Goal: Task Accomplishment & Management: Use online tool/utility

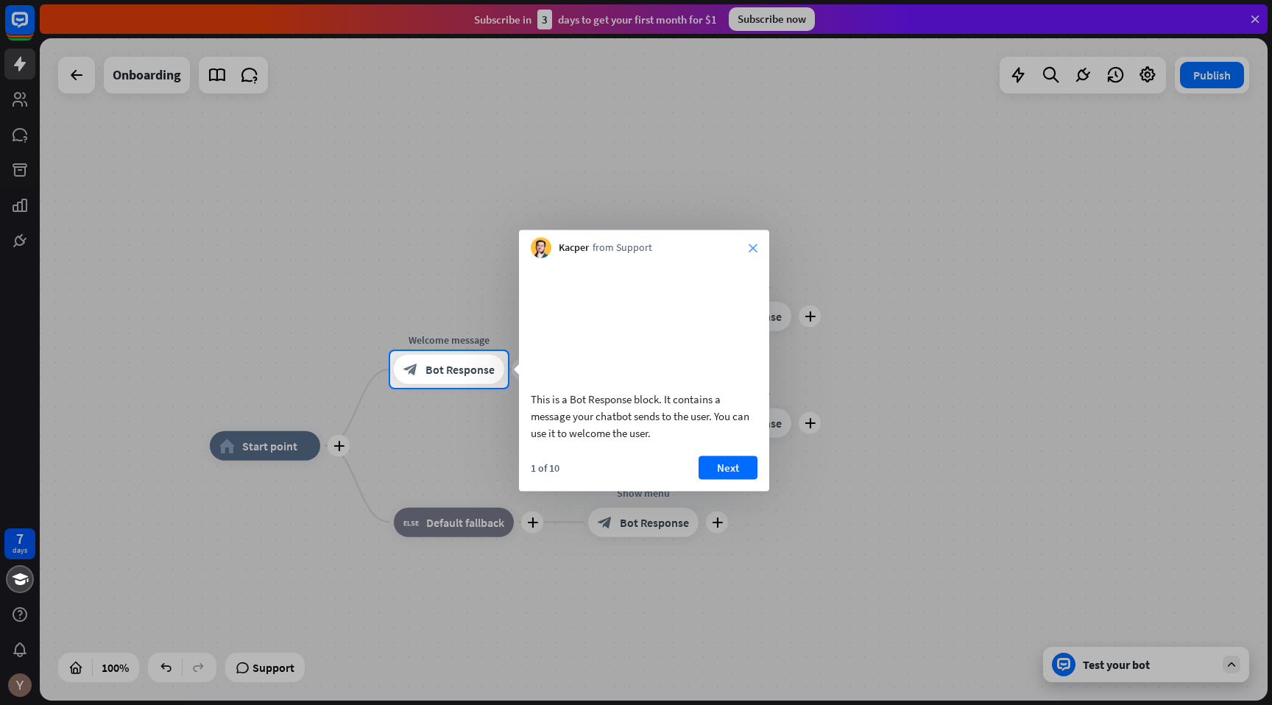
click at [751, 248] on icon "close" at bounding box center [752, 248] width 9 height 9
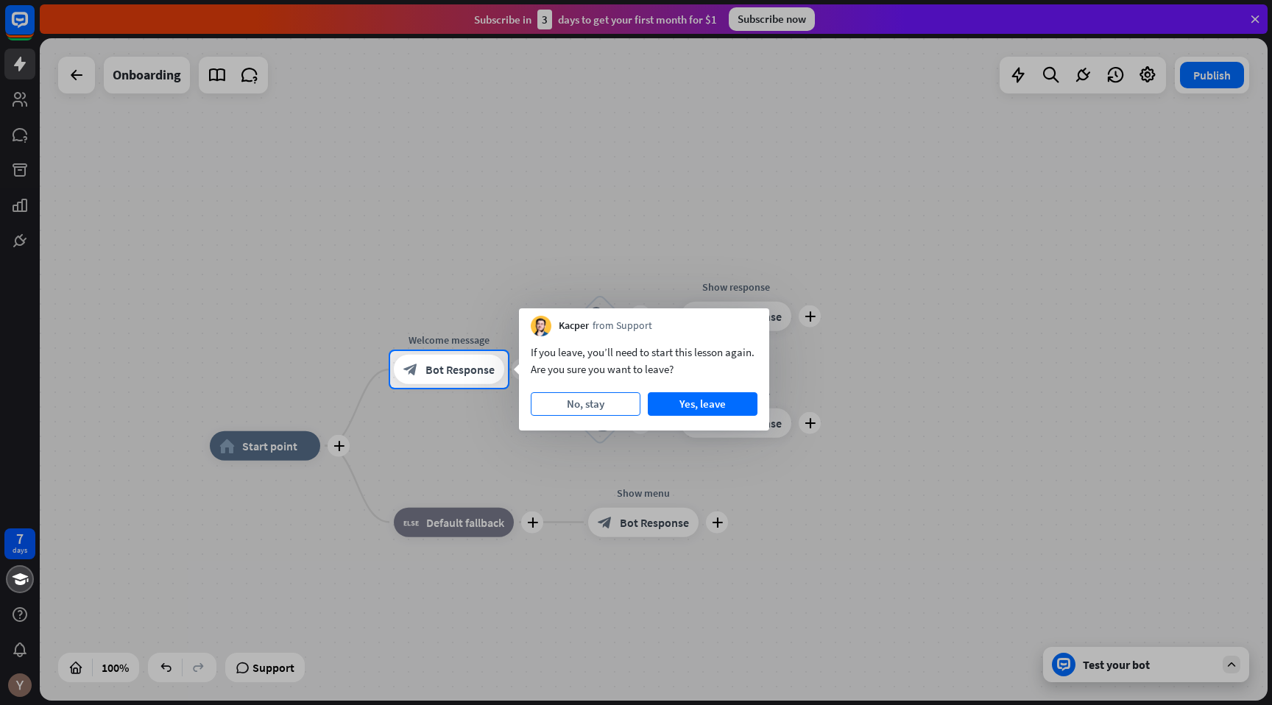
click at [618, 409] on button "No, stay" at bounding box center [586, 404] width 110 height 24
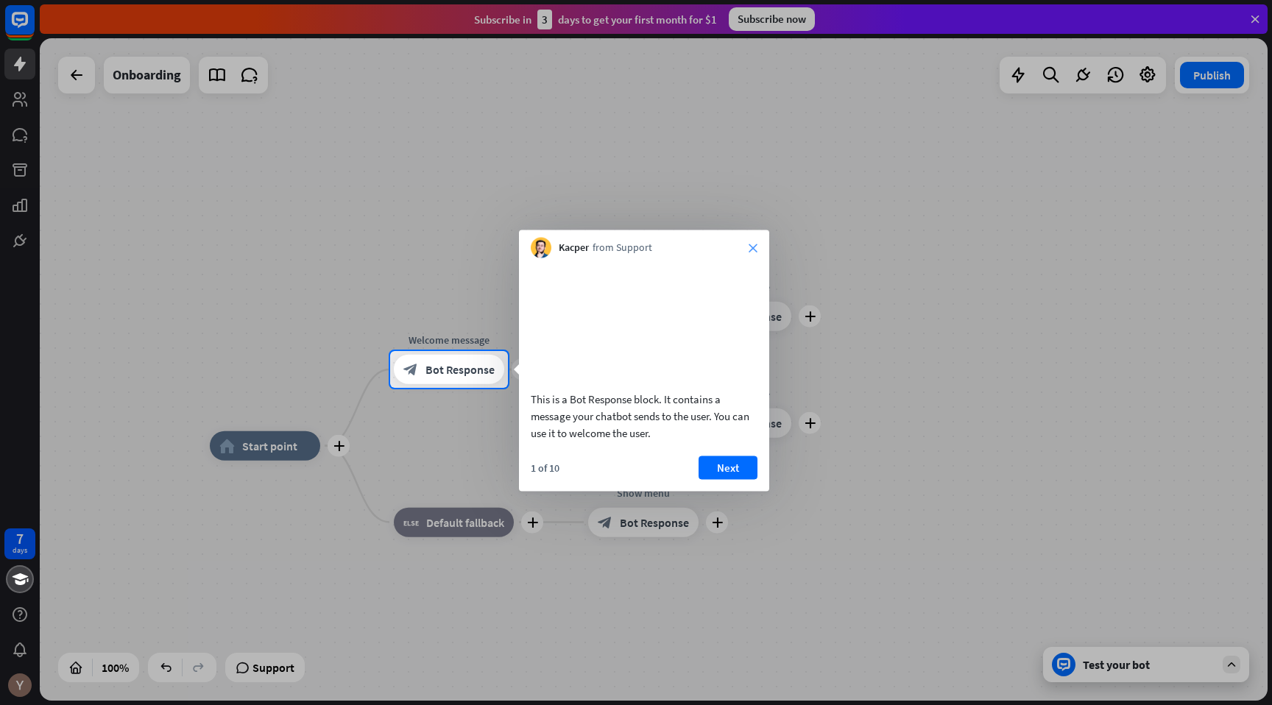
click at [754, 247] on icon "close" at bounding box center [752, 248] width 9 height 9
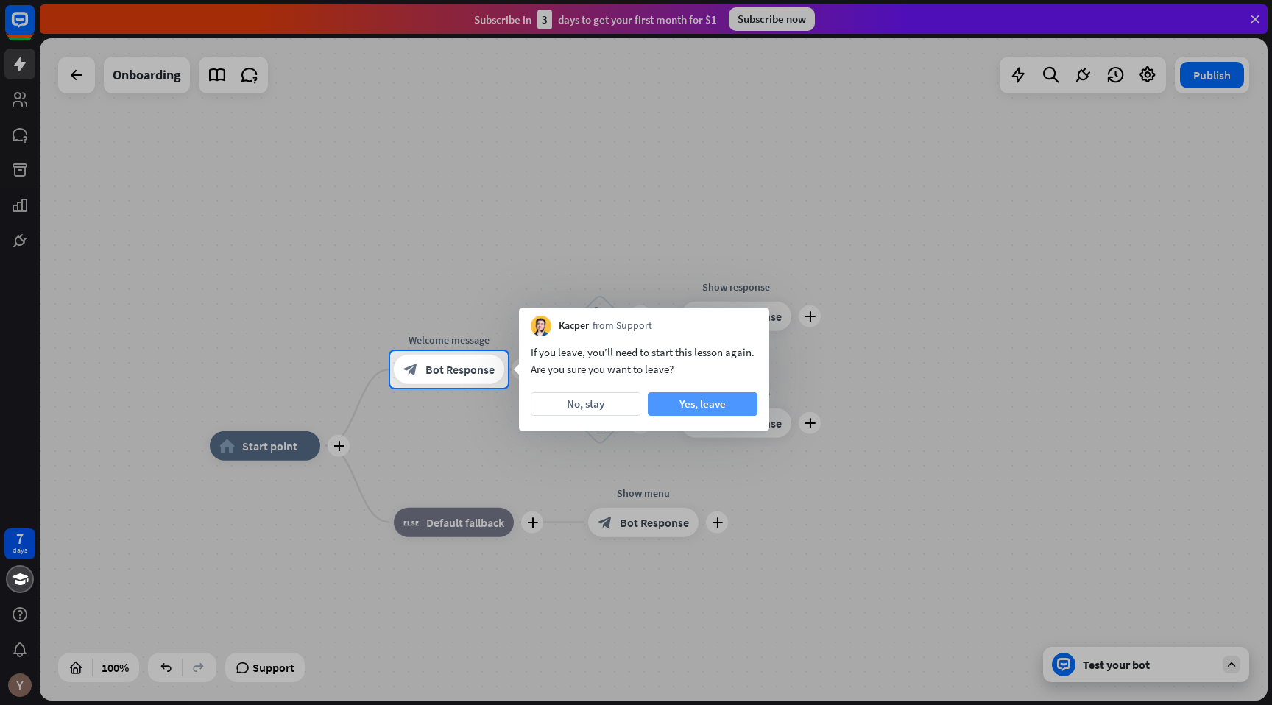
click at [731, 408] on button "Yes, leave" at bounding box center [703, 404] width 110 height 24
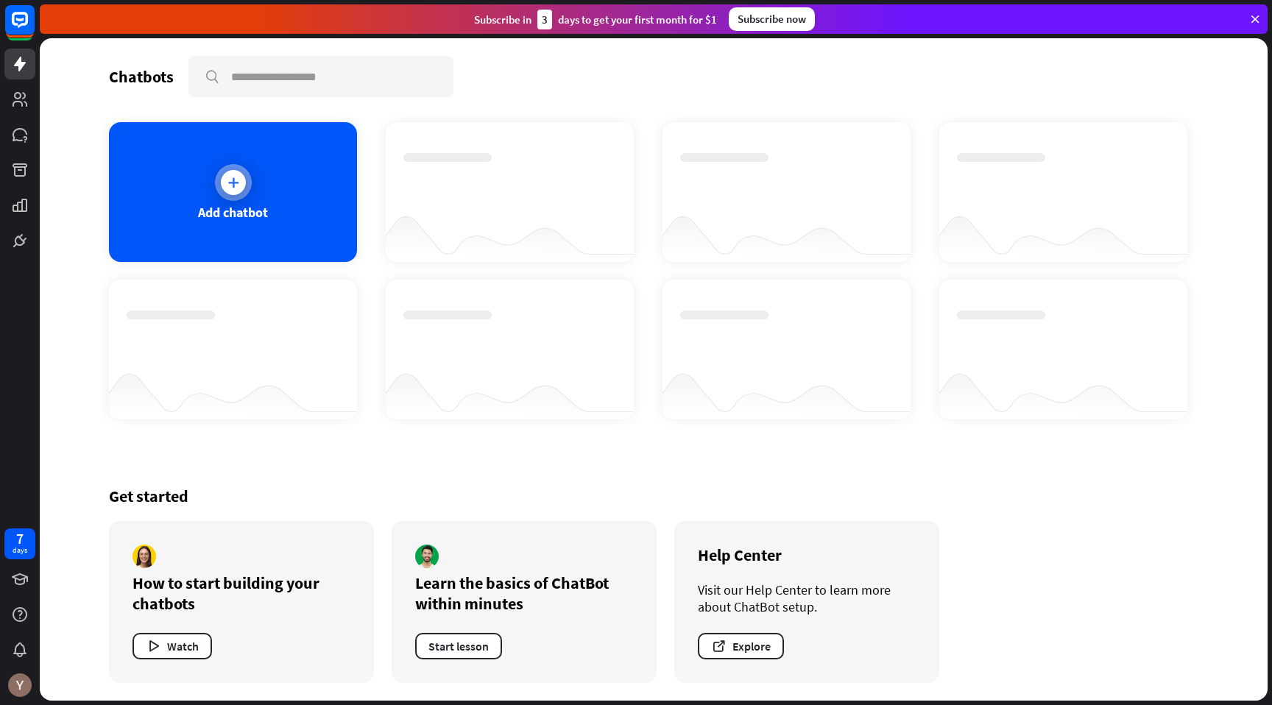
click at [230, 186] on icon at bounding box center [233, 182] width 15 height 15
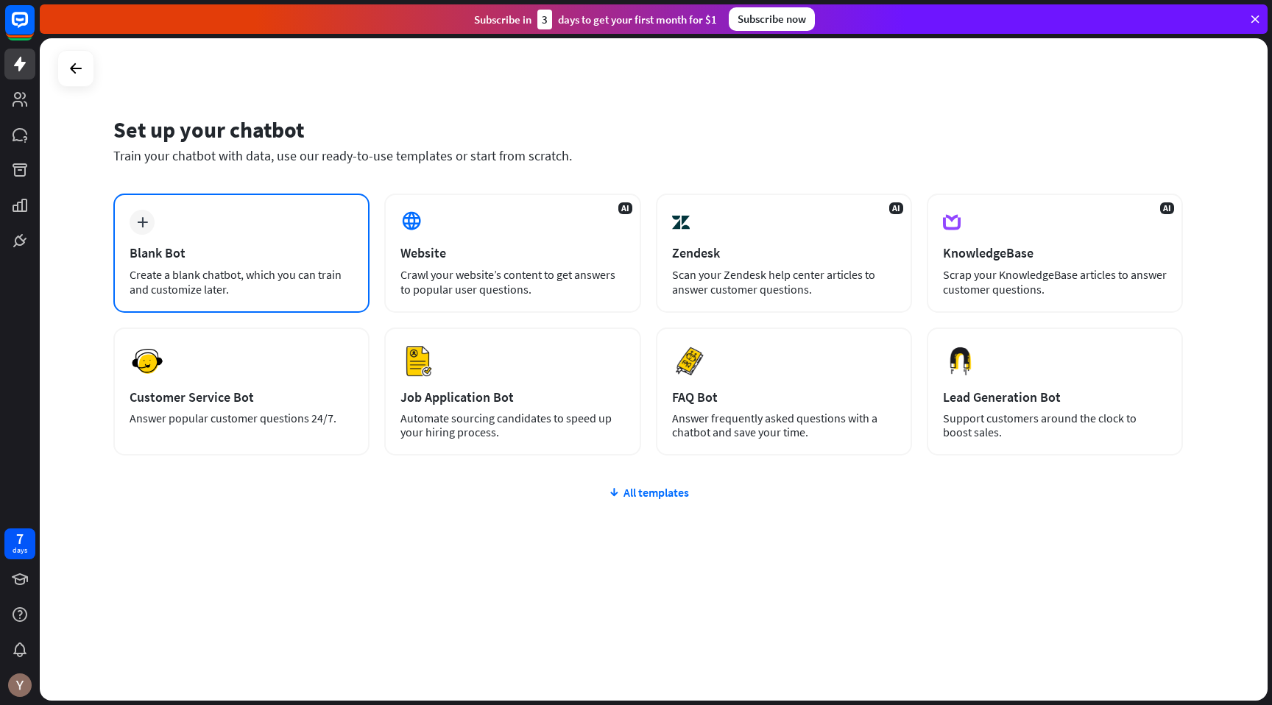
click at [130, 216] on div "plus Blank Bot Create a blank chatbot, which you can train and customize later." at bounding box center [241, 253] width 256 height 119
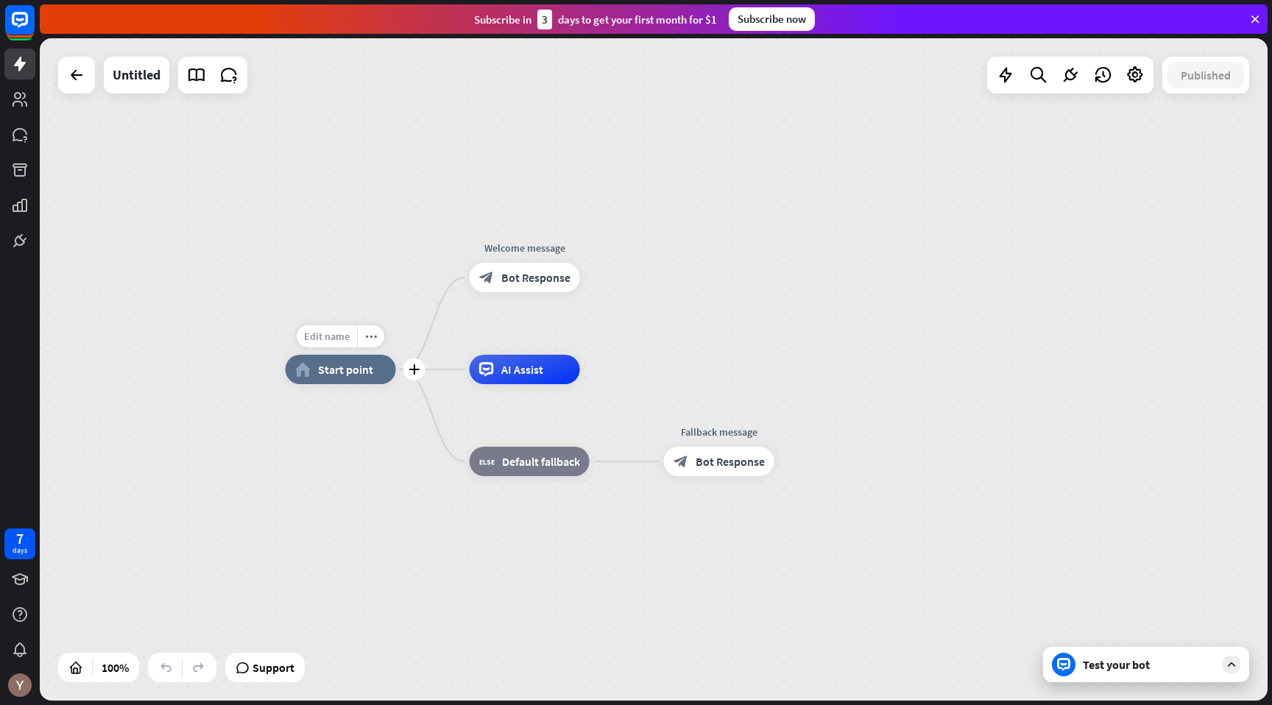
click at [330, 334] on span "Edit name" at bounding box center [327, 336] width 46 height 13
click at [337, 471] on div "home_2 Start point Welcome message block_bot_response Bot Response AI Assist bl…" at bounding box center [899, 700] width 1227 height 662
click at [13, 125] on link at bounding box center [19, 134] width 31 height 31
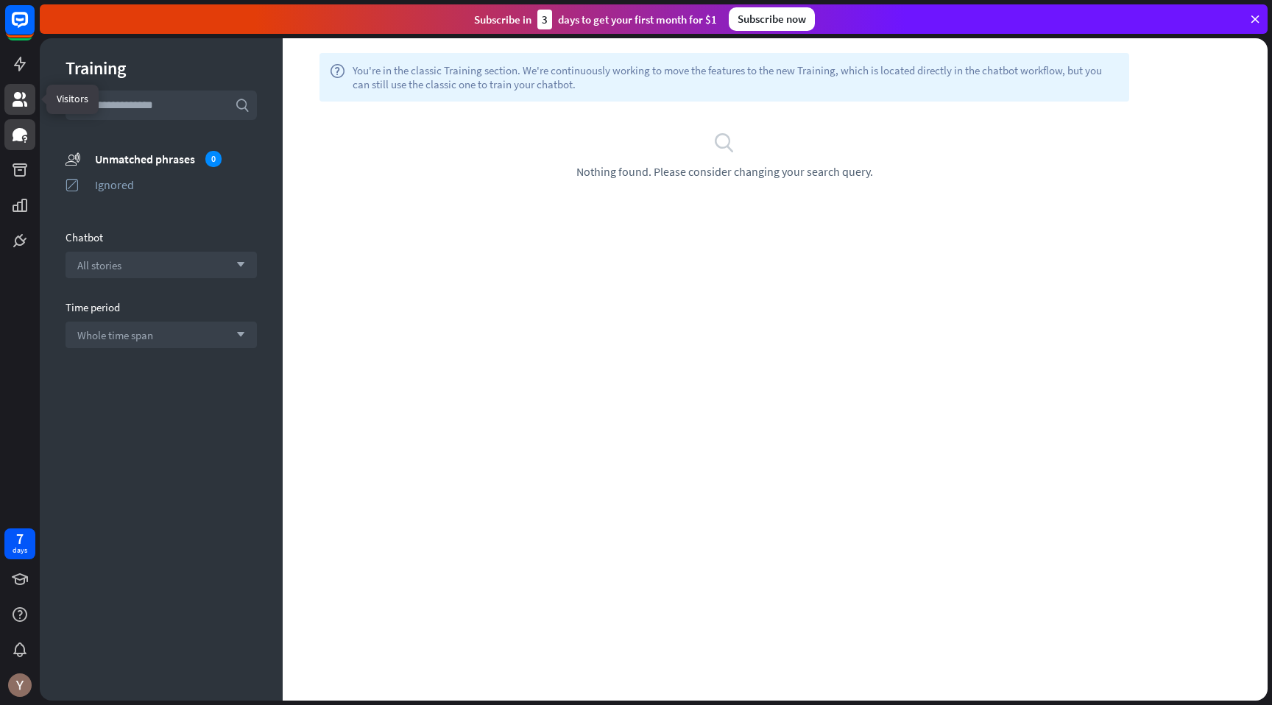
click at [18, 109] on link at bounding box center [19, 99] width 31 height 31
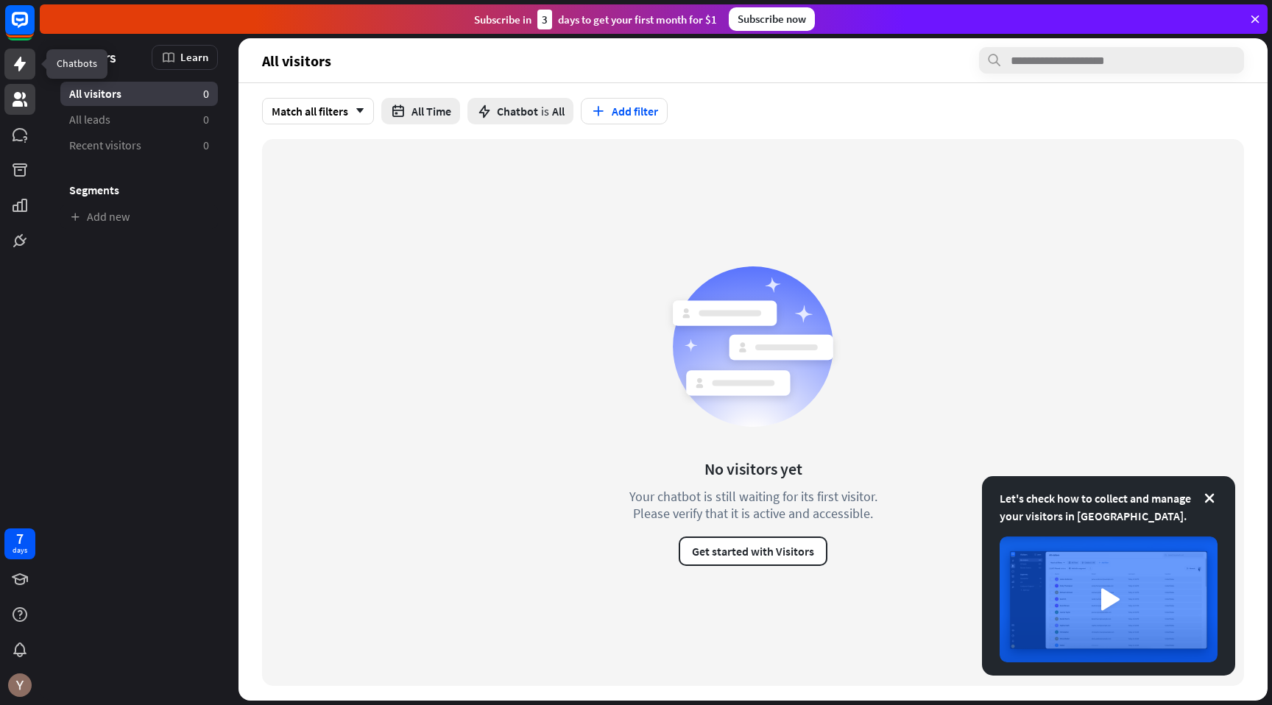
click at [22, 70] on icon at bounding box center [20, 64] width 18 height 18
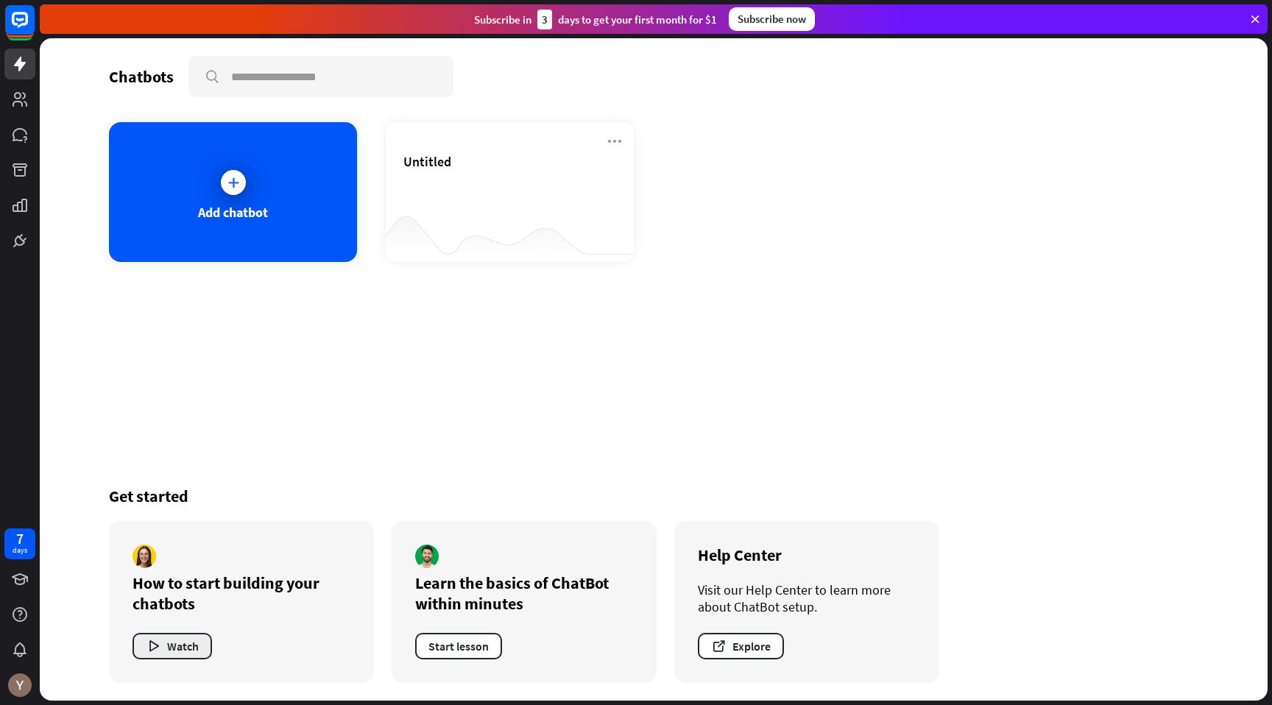
click at [191, 644] on button "Watch" at bounding box center [171, 646] width 79 height 26
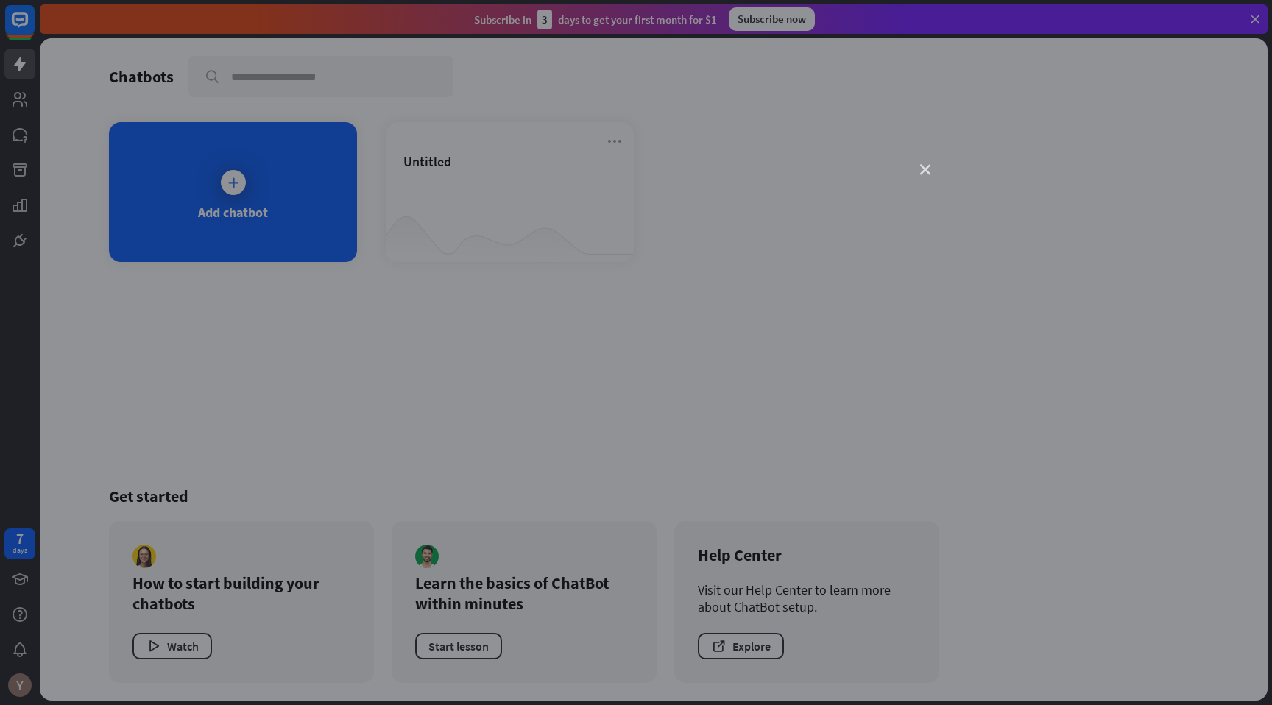
click at [926, 169] on icon "close" at bounding box center [925, 170] width 10 height 10
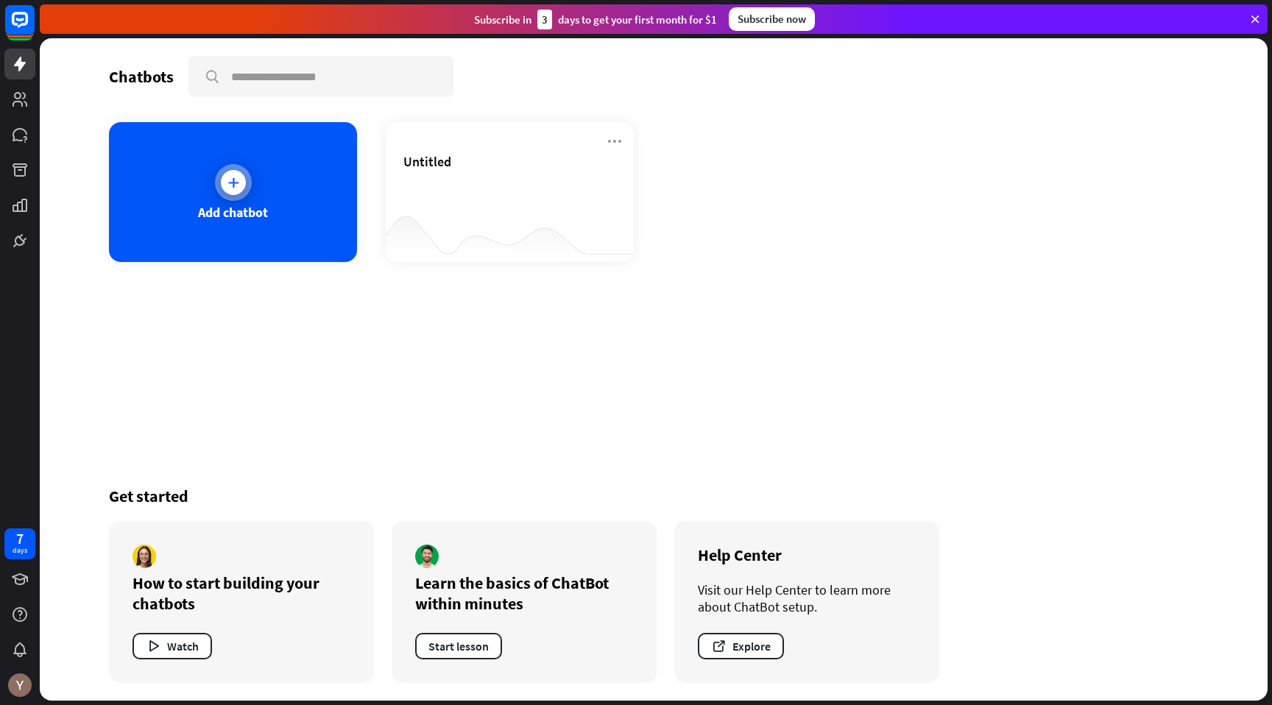
click at [246, 198] on div "Add chatbot" at bounding box center [233, 192] width 248 height 140
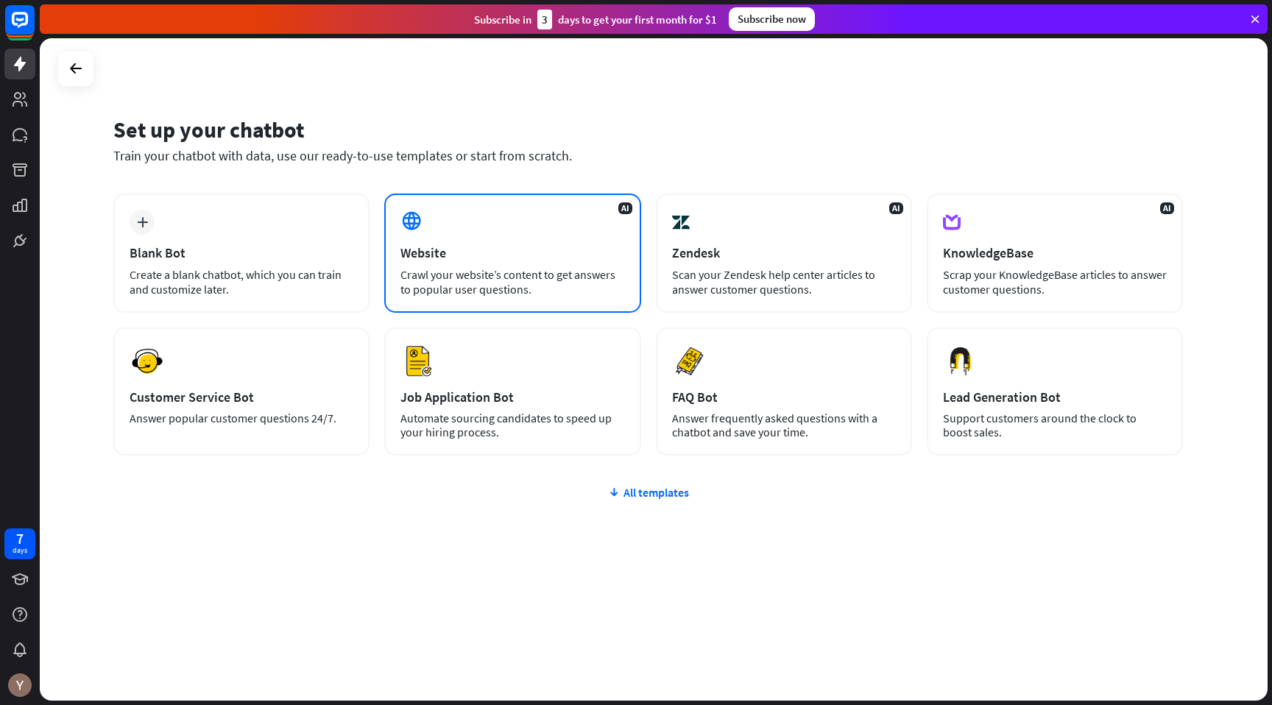
click at [456, 245] on div "Website" at bounding box center [512, 252] width 224 height 17
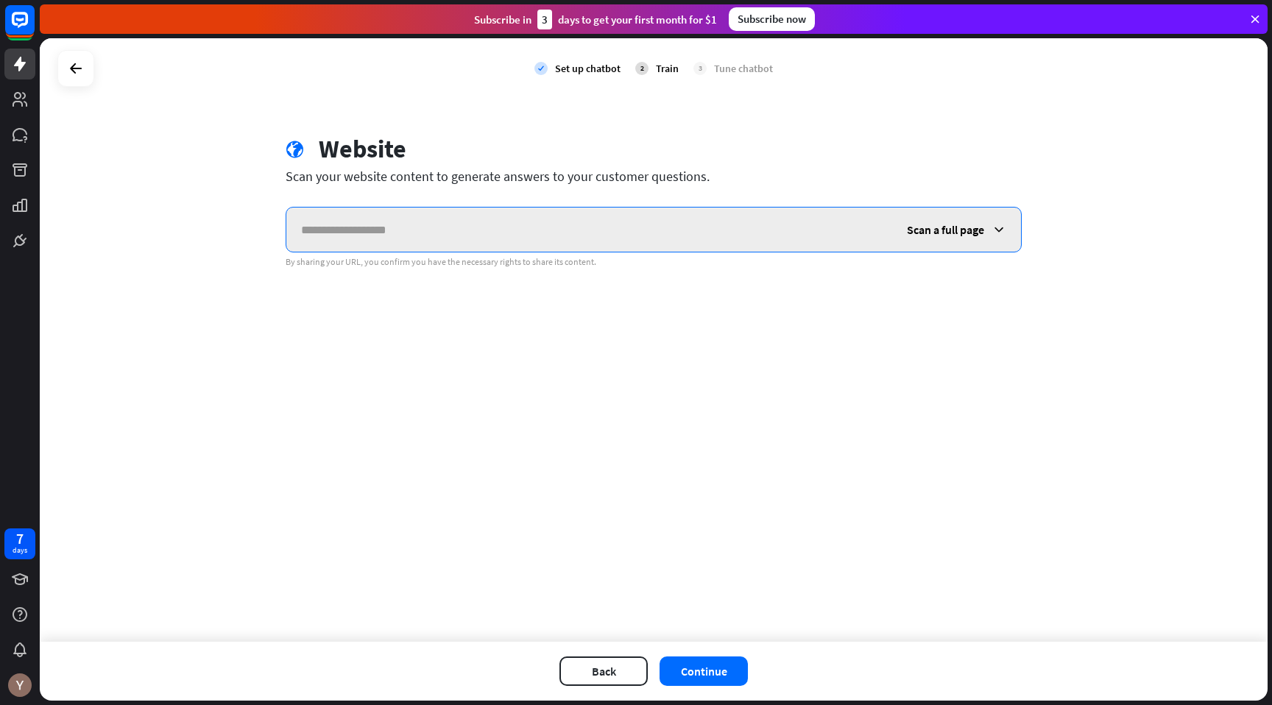
click at [458, 226] on input "text" at bounding box center [589, 230] width 606 height 44
paste input "**********"
type input "**********"
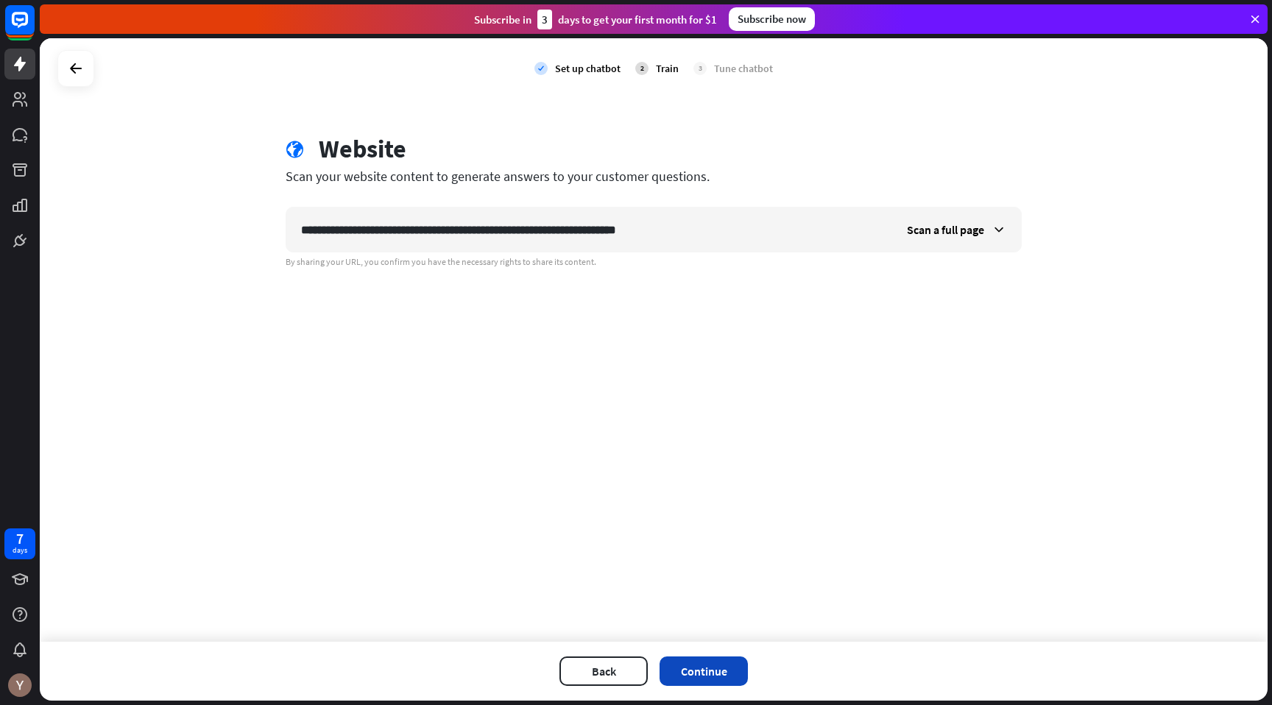
click at [705, 673] on button "Continue" at bounding box center [703, 670] width 88 height 29
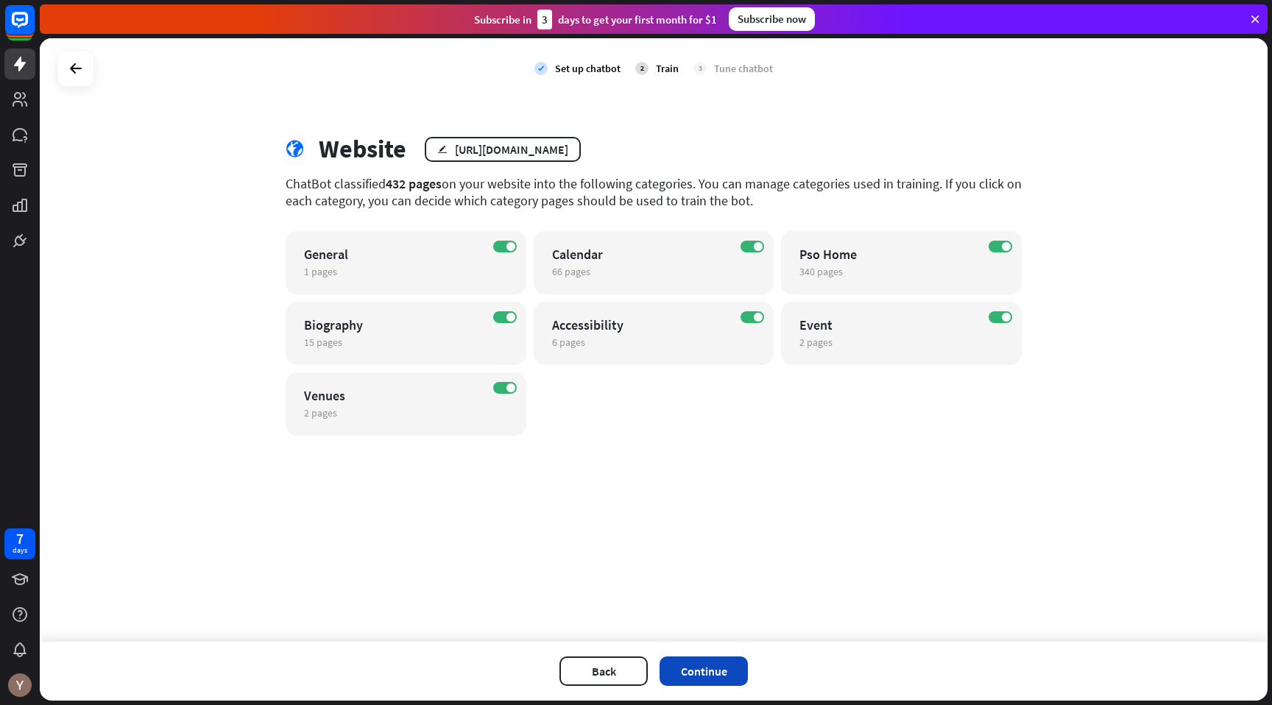
click at [719, 674] on button "Continue" at bounding box center [703, 670] width 88 height 29
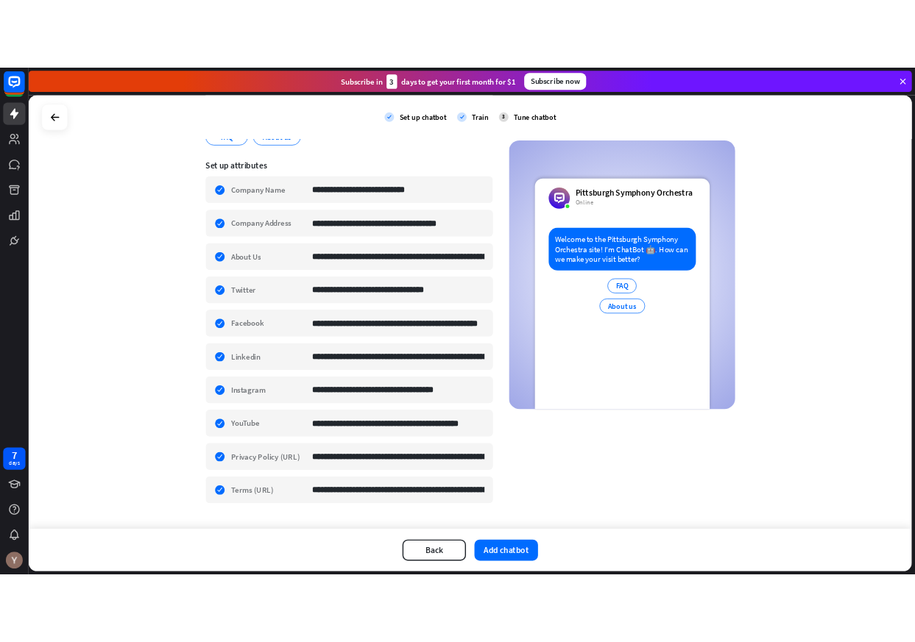
scroll to position [246, 0]
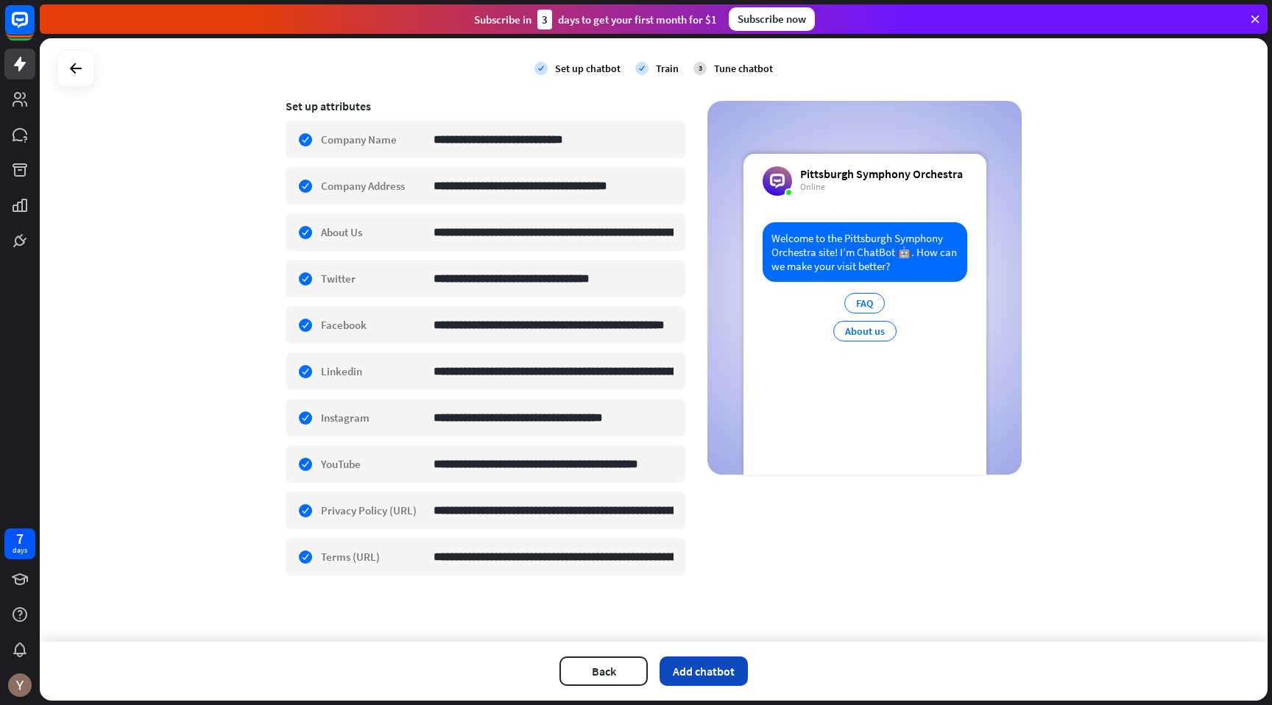
click at [687, 676] on button "Add chatbot" at bounding box center [703, 670] width 88 height 29
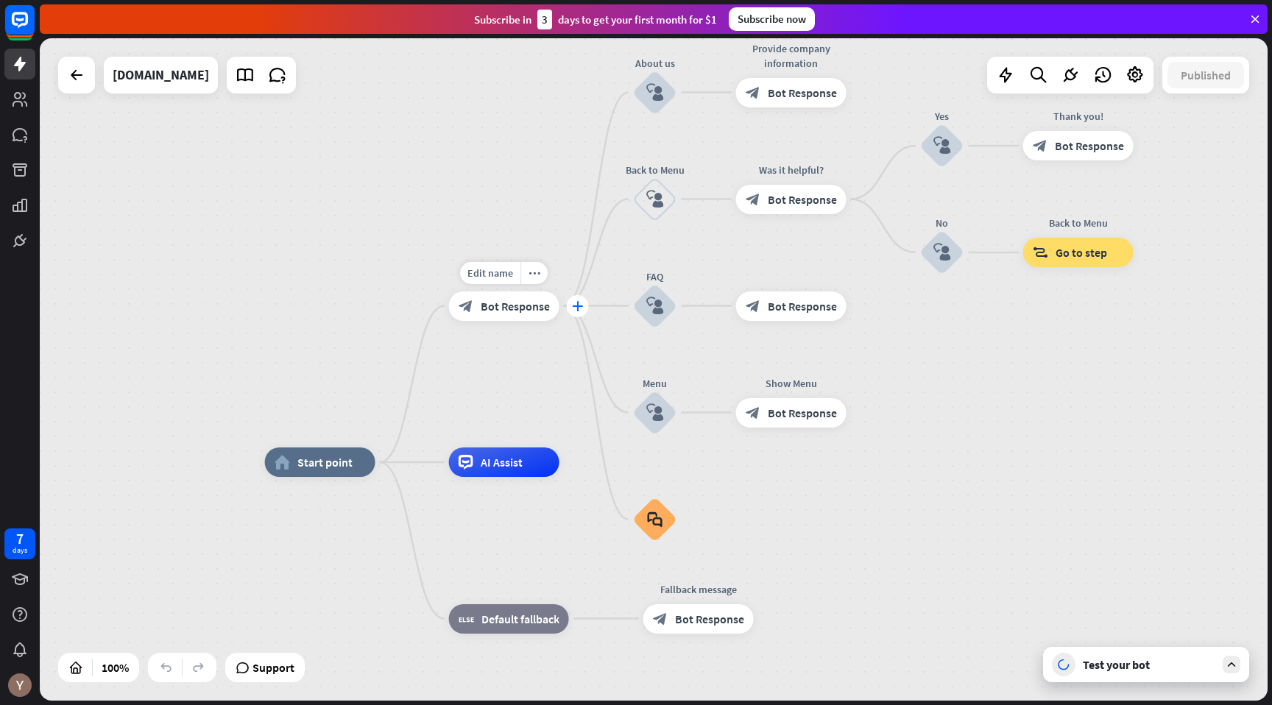
click at [578, 309] on icon "plus" at bounding box center [577, 306] width 11 height 10
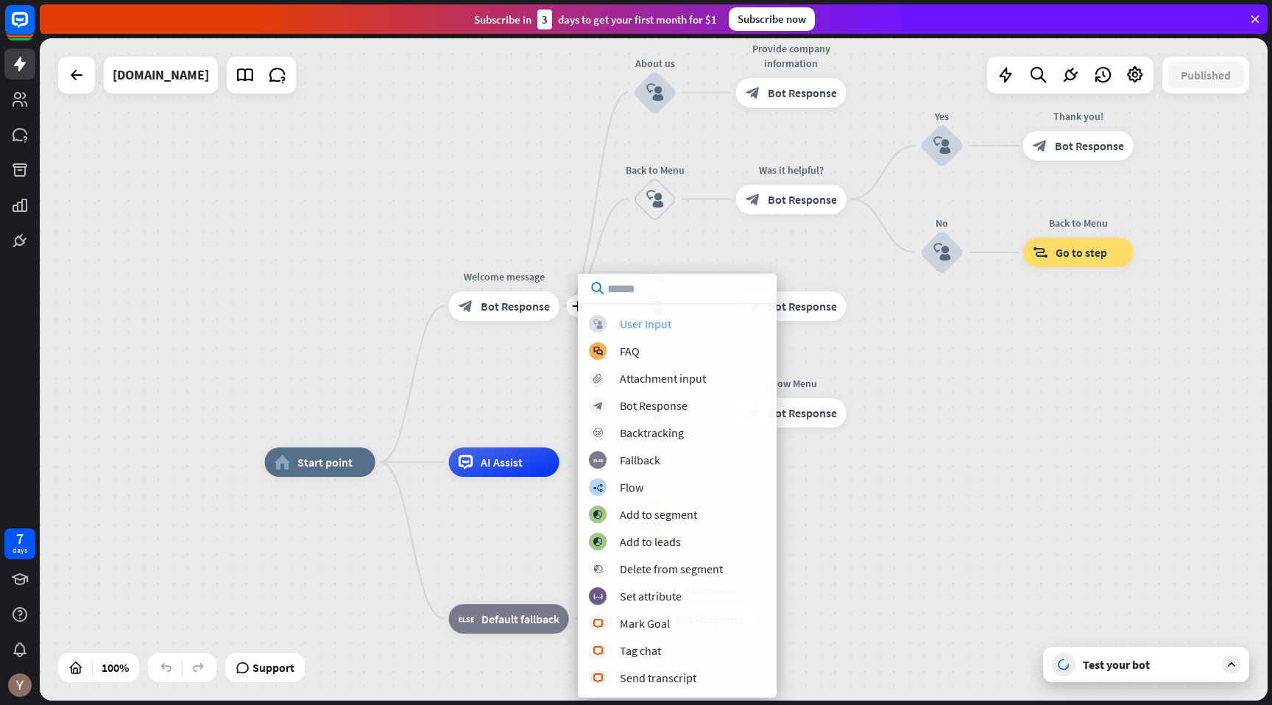
click at [659, 330] on div "User Input" at bounding box center [646, 323] width 52 height 15
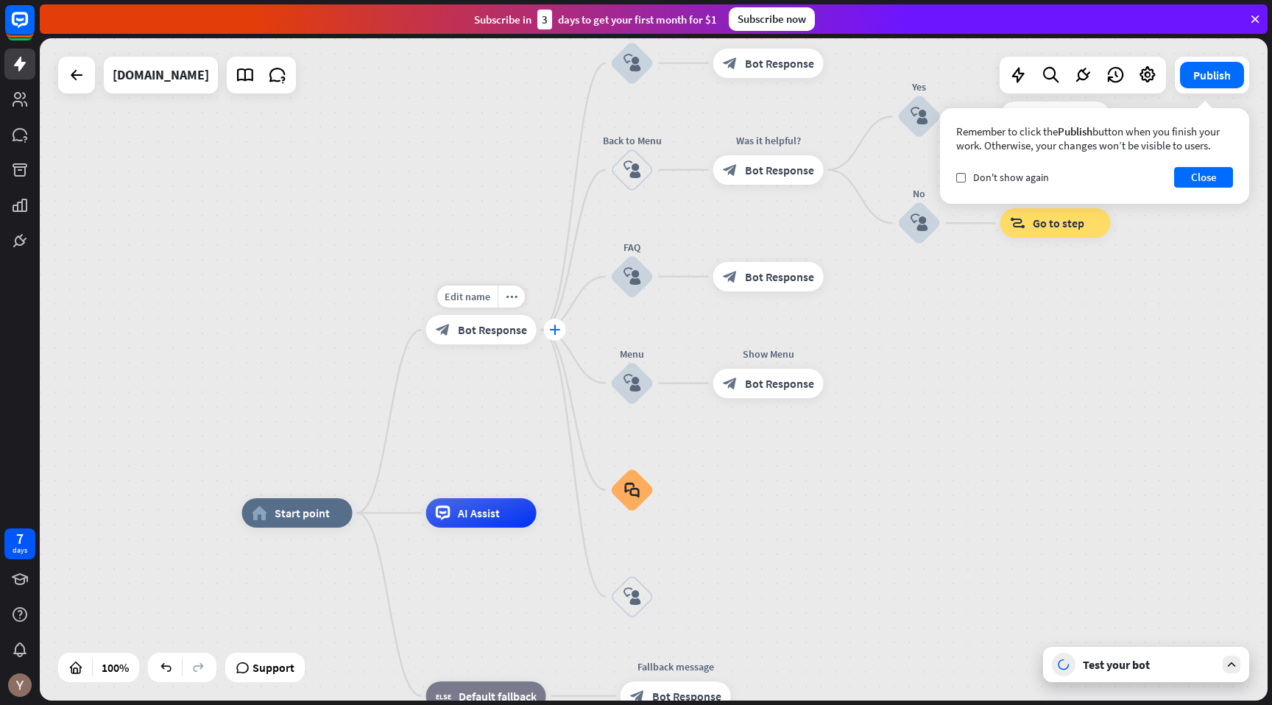
click at [547, 333] on div "plus" at bounding box center [555, 330] width 22 height 22
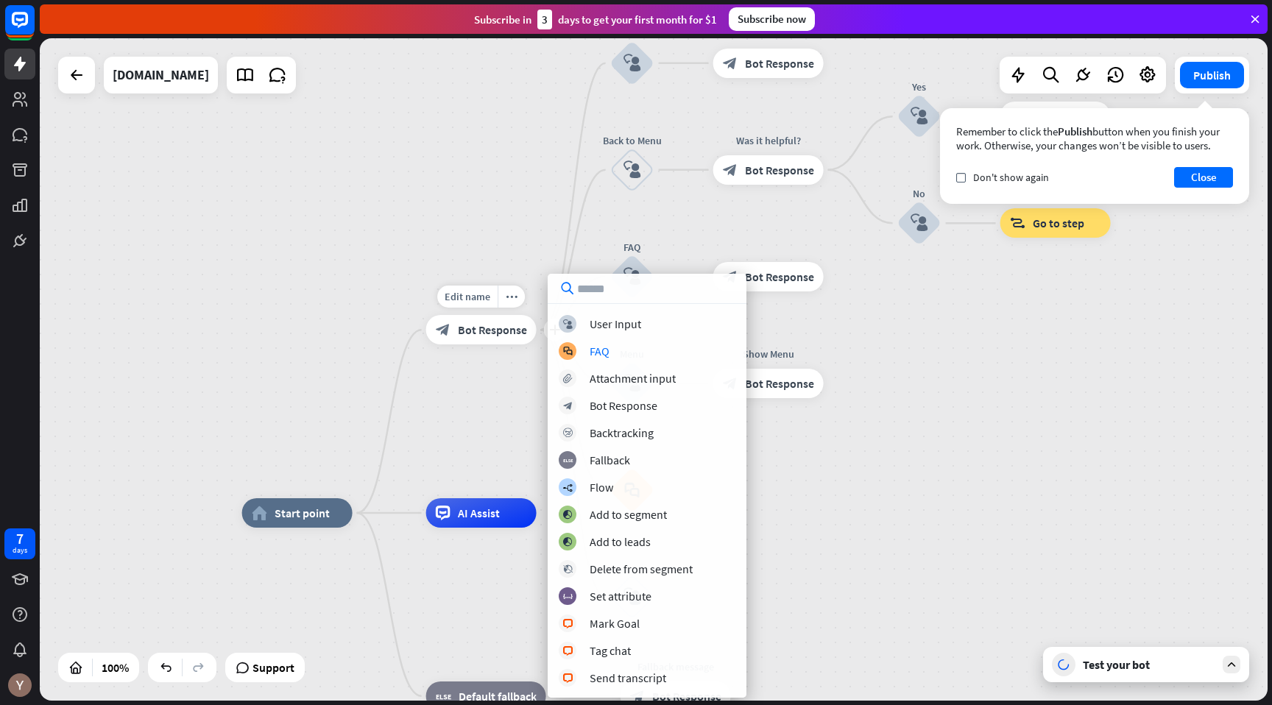
click at [483, 344] on div "Edit name more_horiz plus Welcome message block_bot_response Bot Response" at bounding box center [481, 329] width 110 height 29
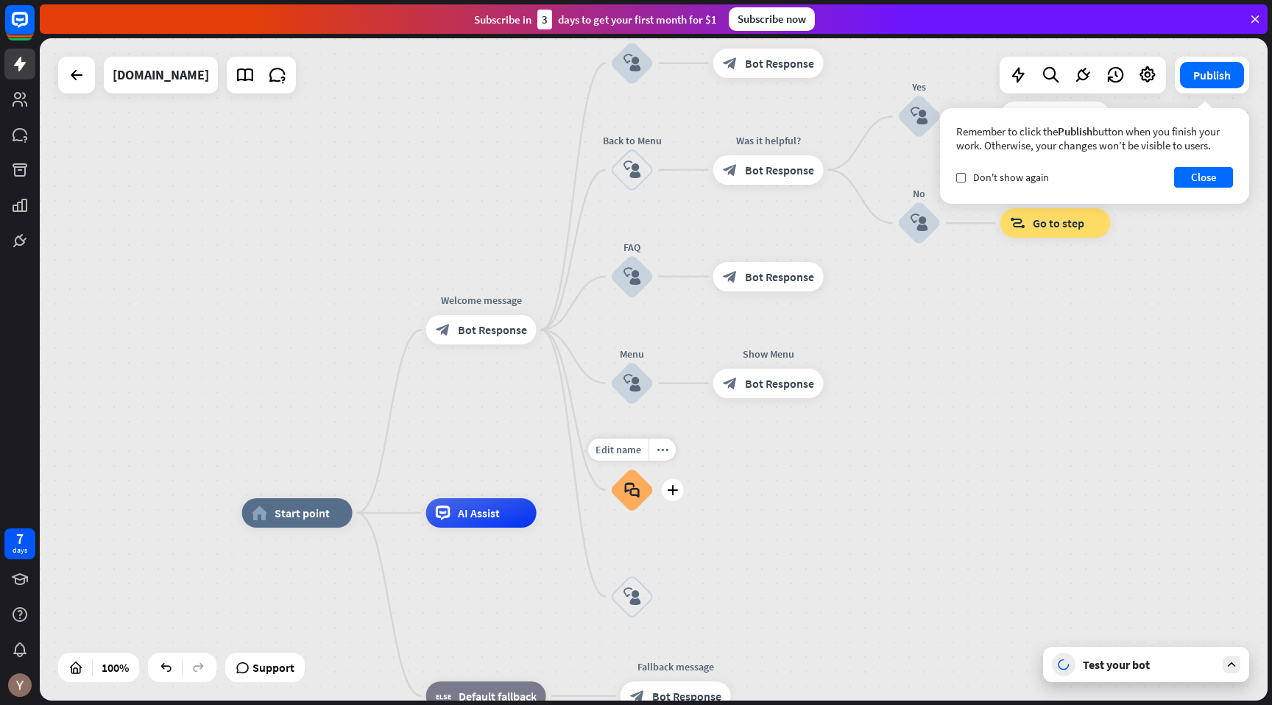
click at [628, 498] on div "block_faq" at bounding box center [632, 490] width 44 height 44
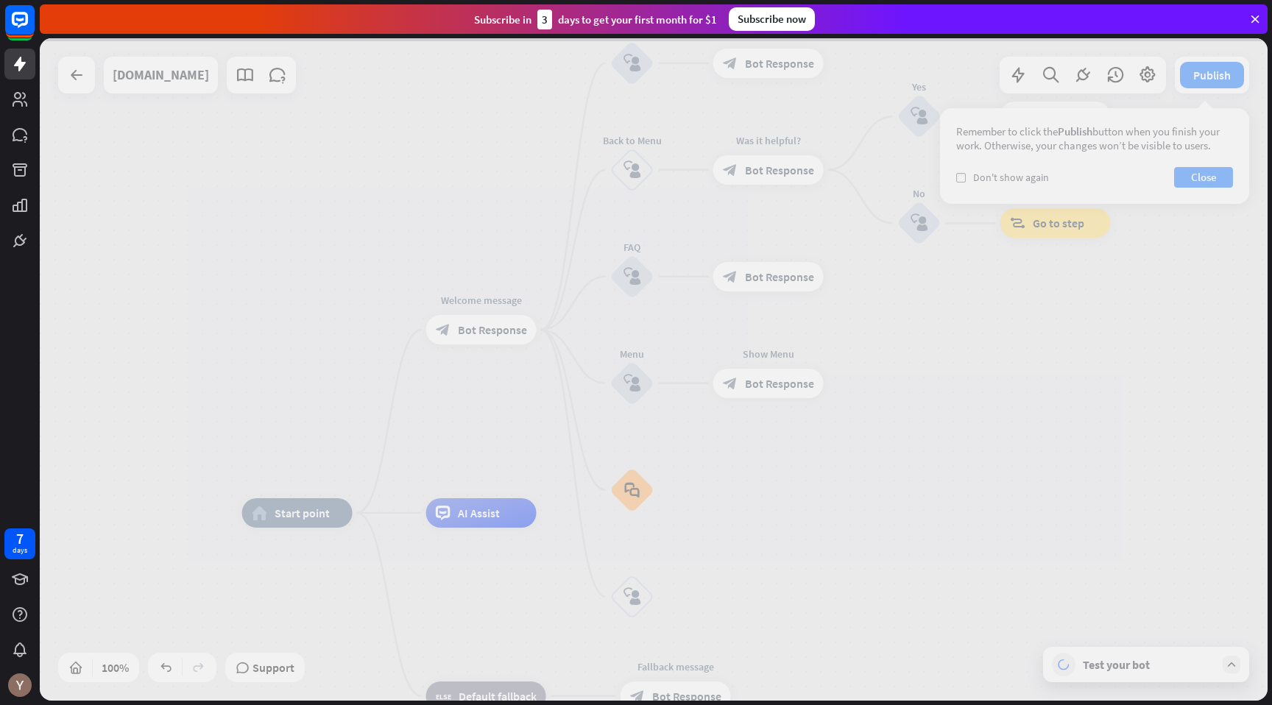
click at [628, 498] on div at bounding box center [653, 369] width 1227 height 662
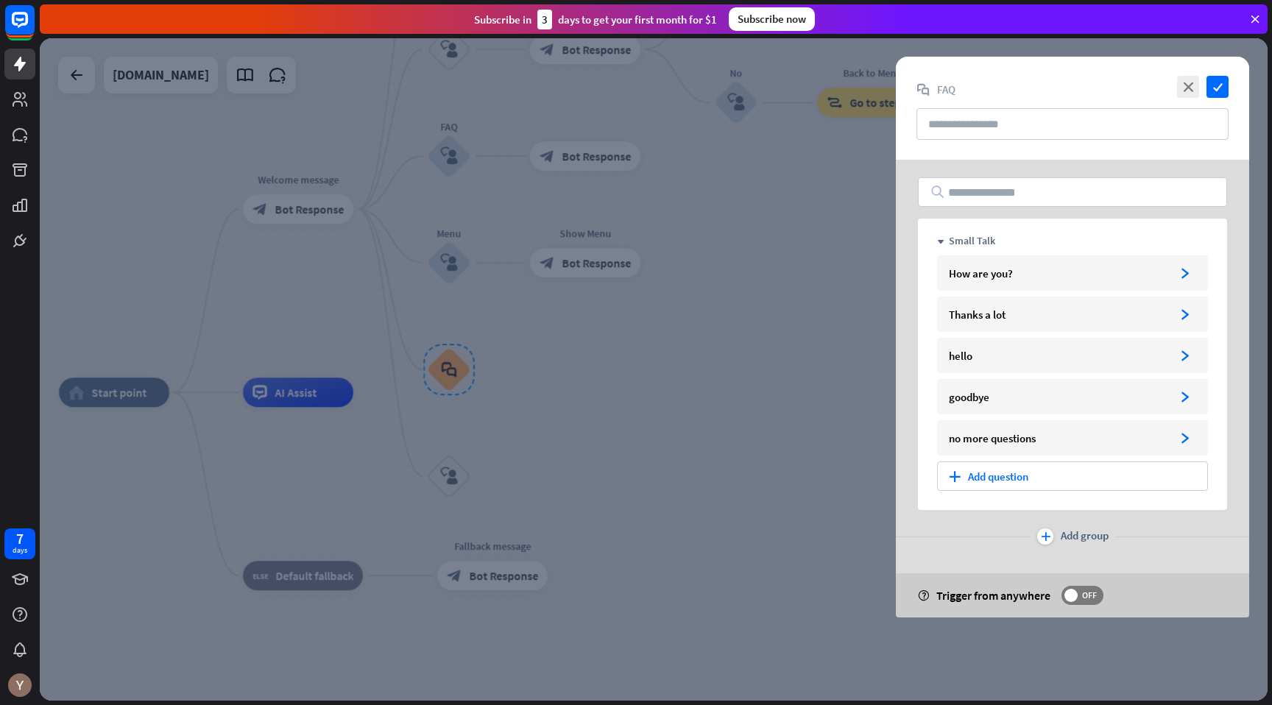
click at [713, 311] on div at bounding box center [653, 369] width 1227 height 662
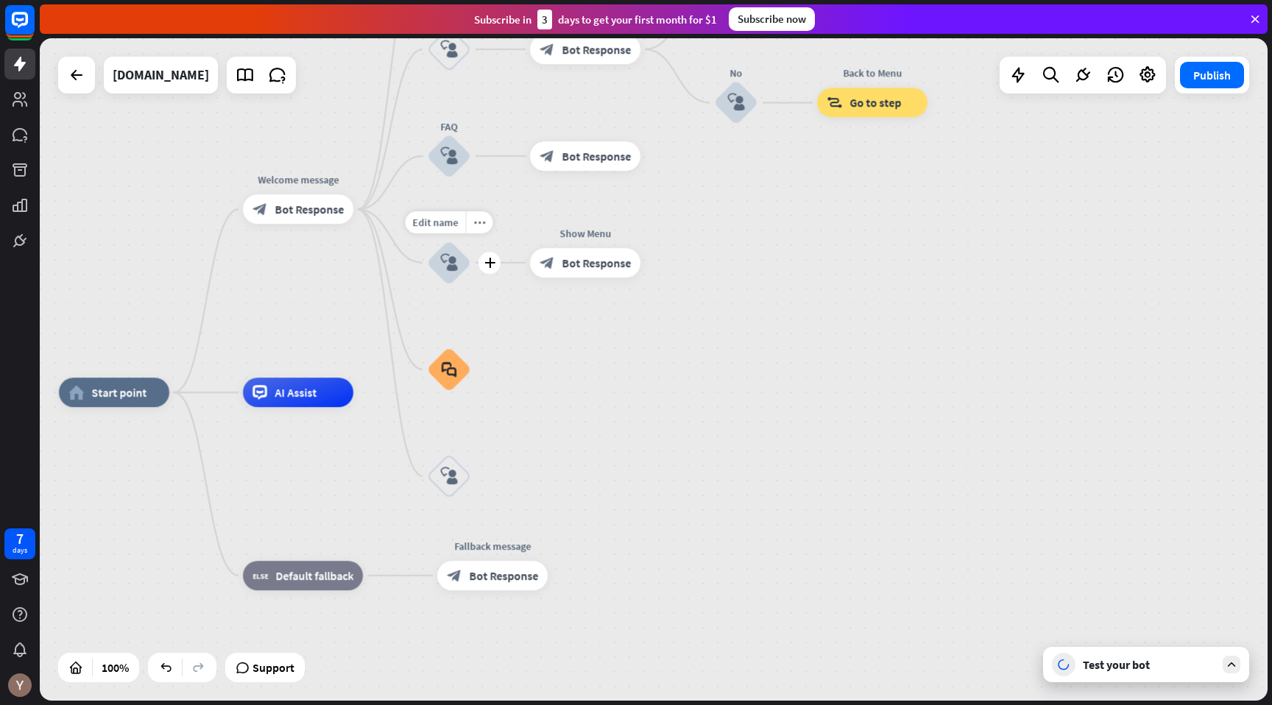
click at [463, 252] on div "block_user_input" at bounding box center [449, 263] width 44 height 44
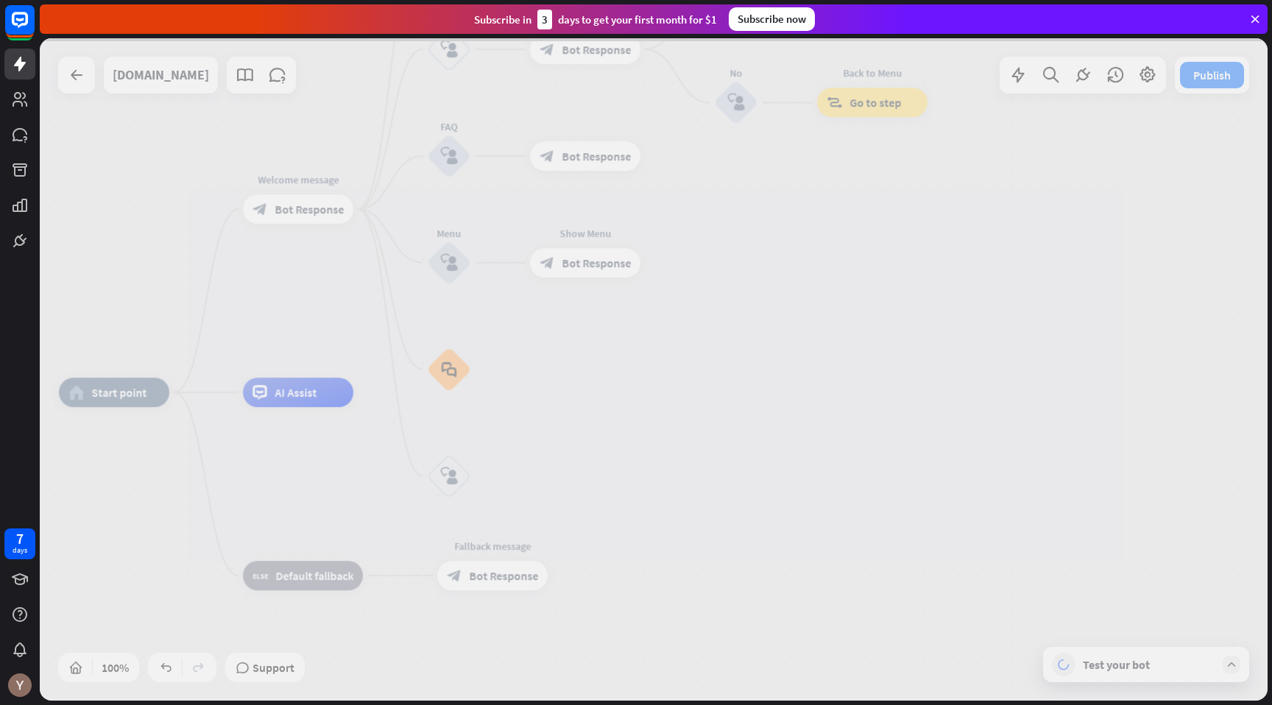
click at [463, 252] on div at bounding box center [653, 369] width 1227 height 662
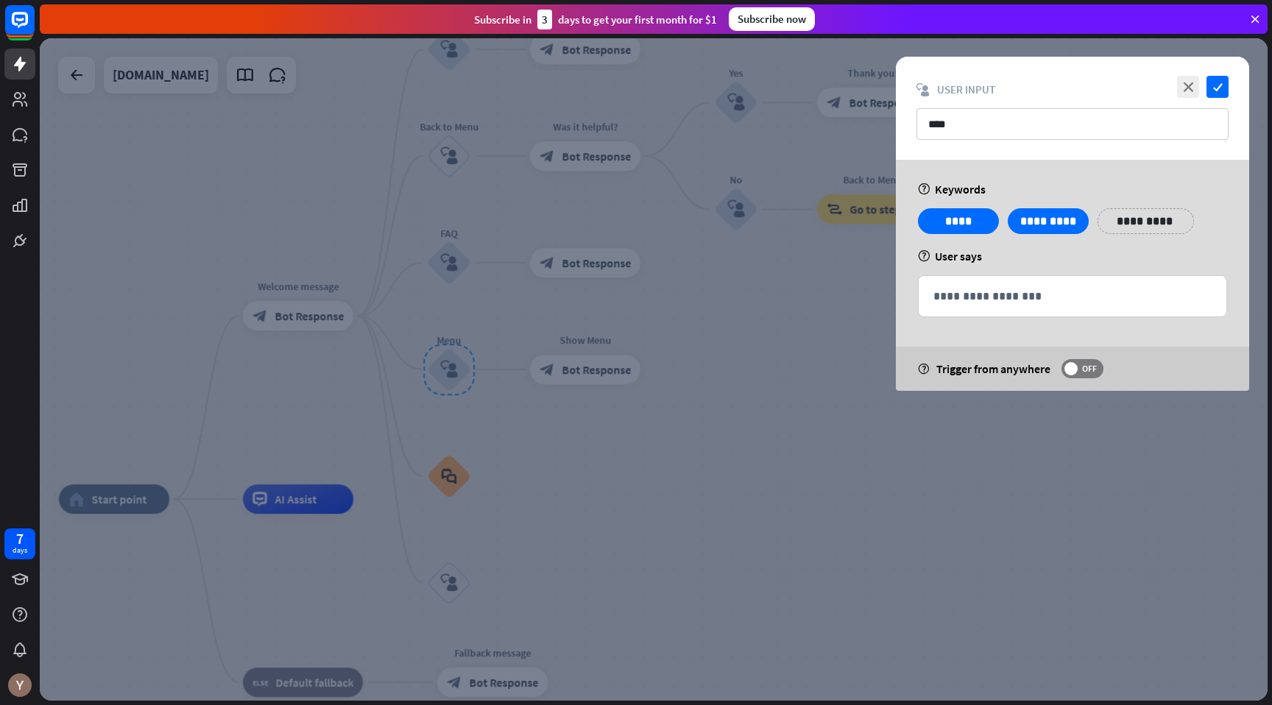
click at [575, 428] on div at bounding box center [653, 369] width 1227 height 662
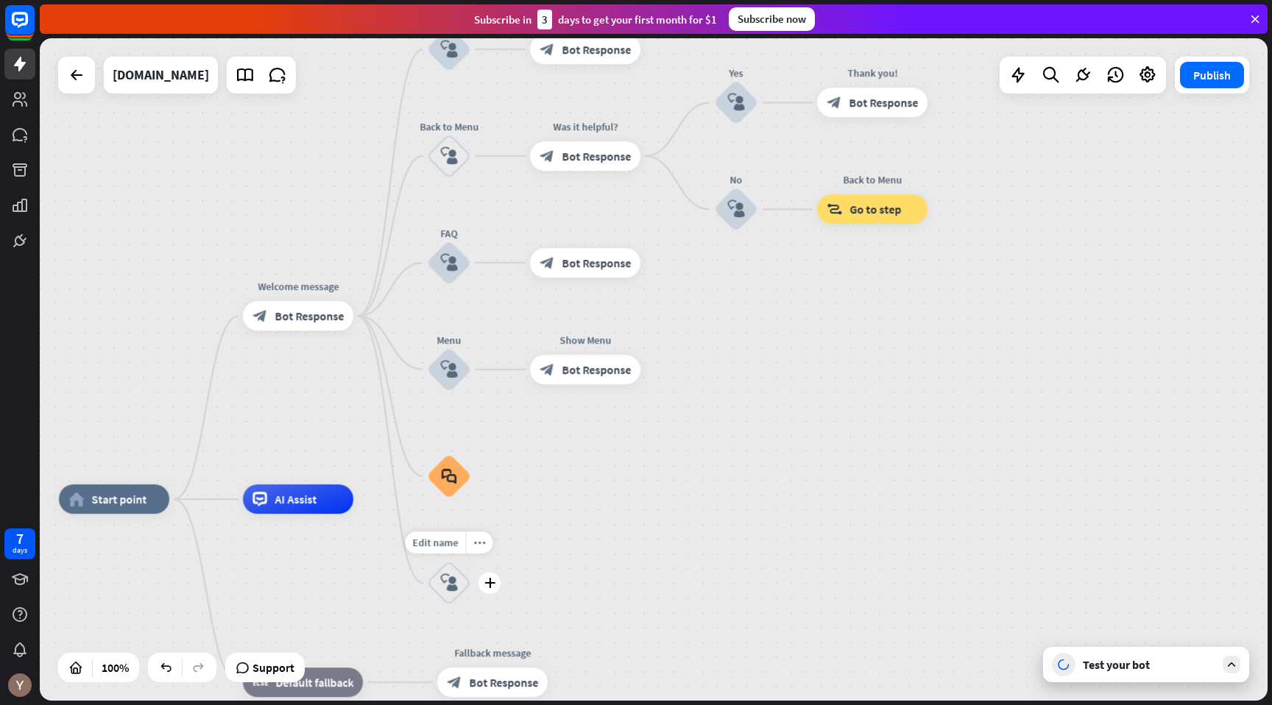
click at [452, 575] on icon "block_user_input" at bounding box center [449, 583] width 18 height 18
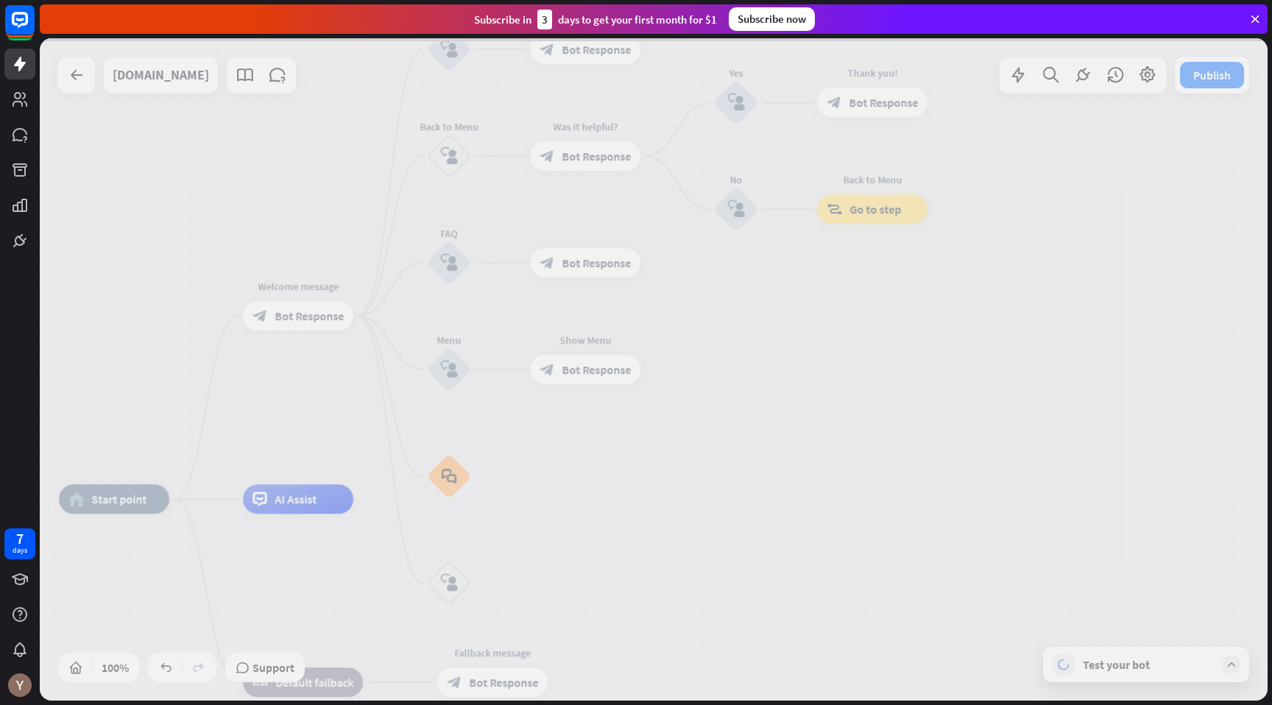
click at [452, 575] on div at bounding box center [653, 369] width 1227 height 662
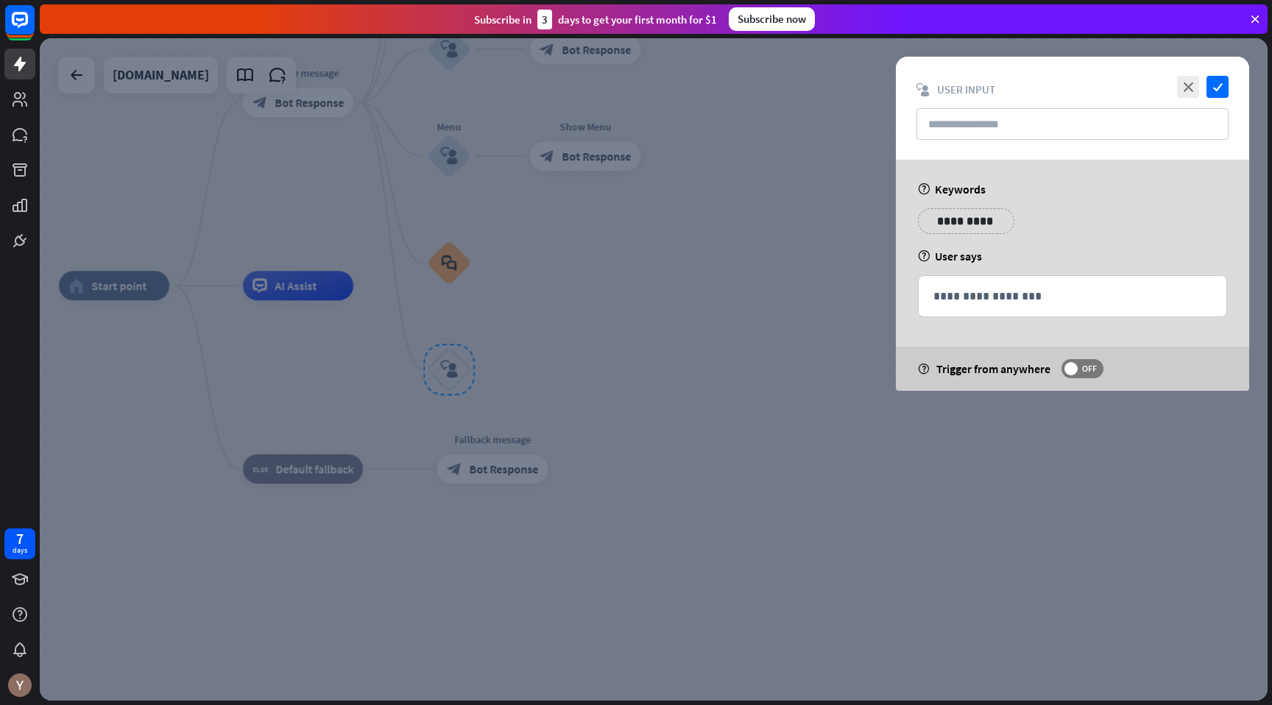
click at [804, 300] on div at bounding box center [653, 369] width 1227 height 662
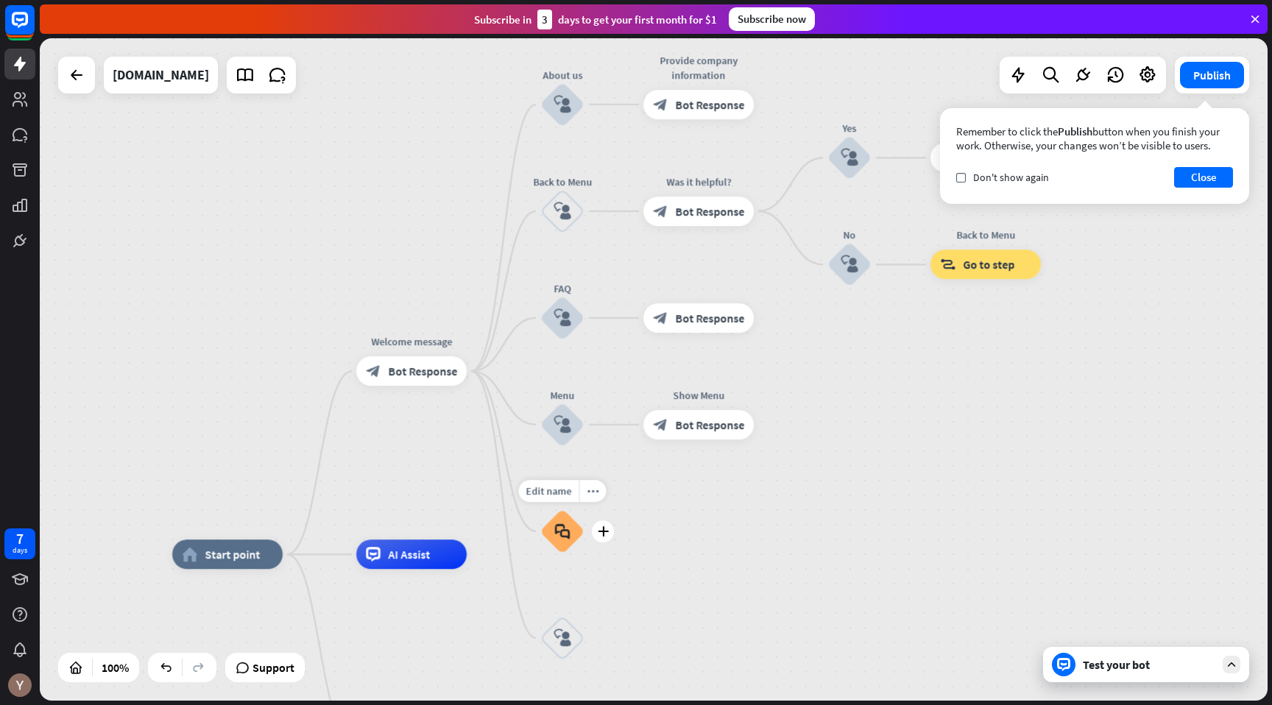
click at [564, 528] on icon "block_faq" at bounding box center [562, 531] width 15 height 16
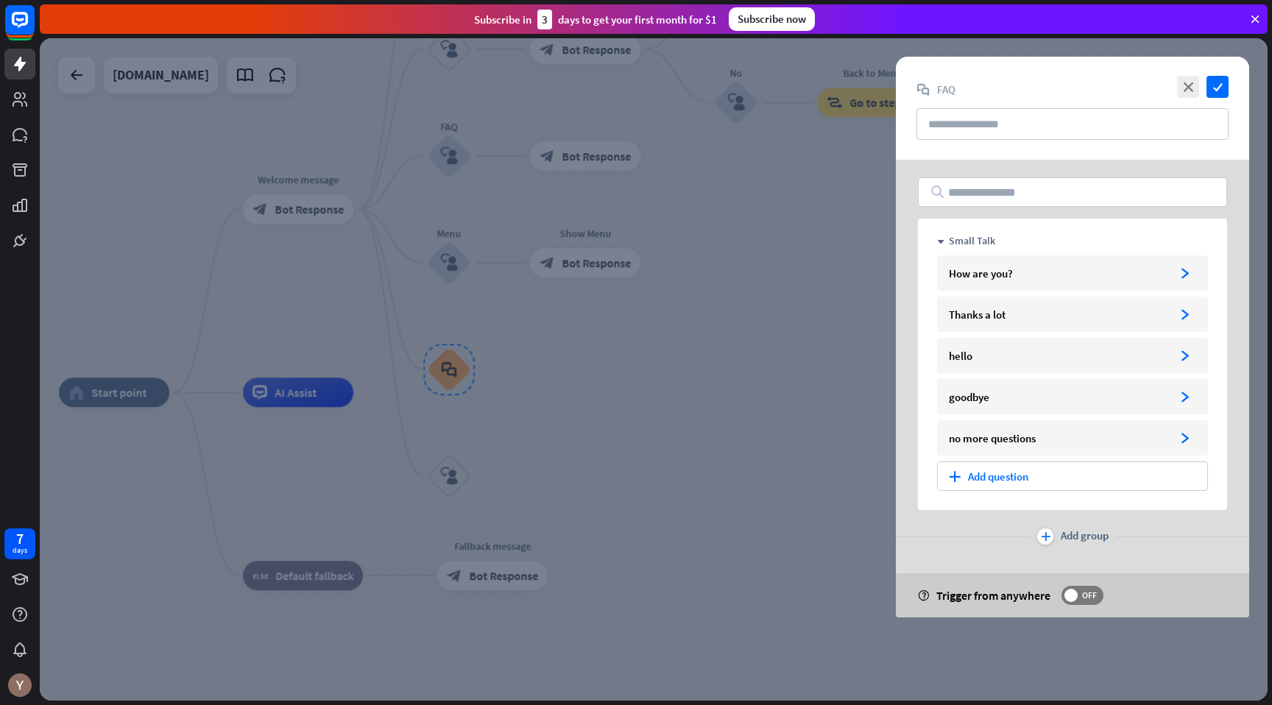
click at [628, 483] on div at bounding box center [653, 369] width 1227 height 662
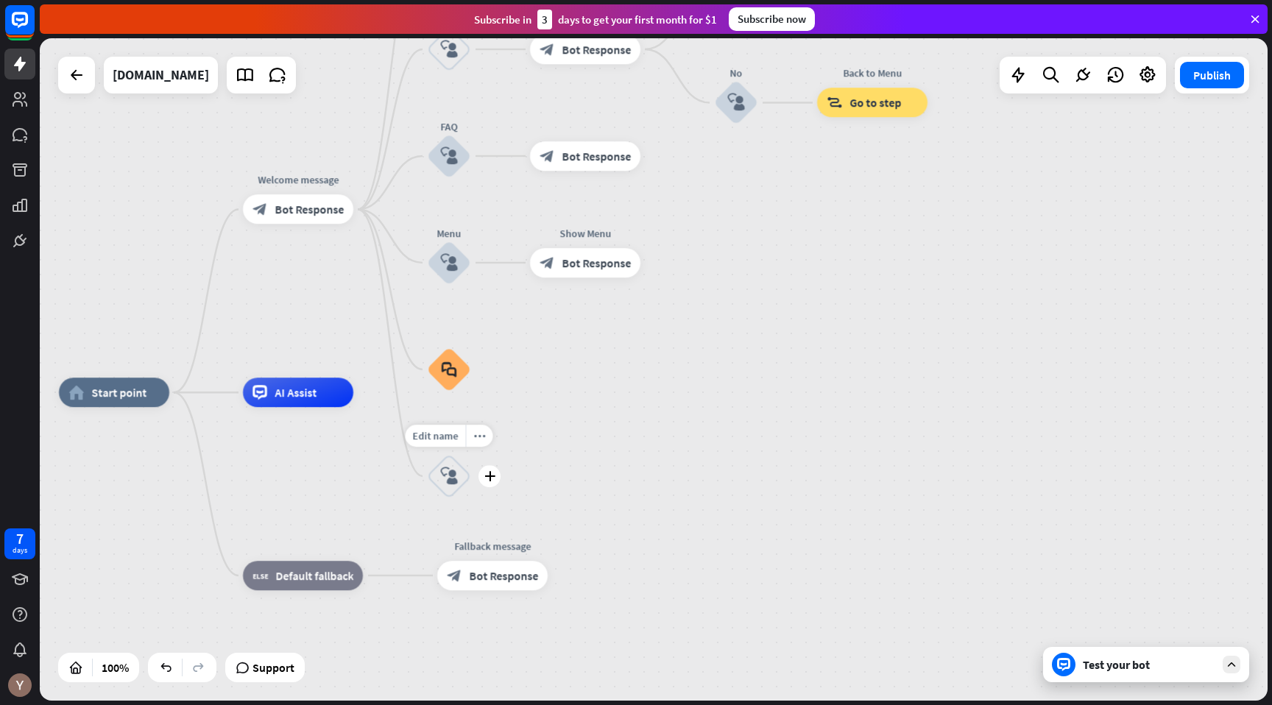
click at [454, 477] on icon "block_user_input" at bounding box center [449, 476] width 18 height 18
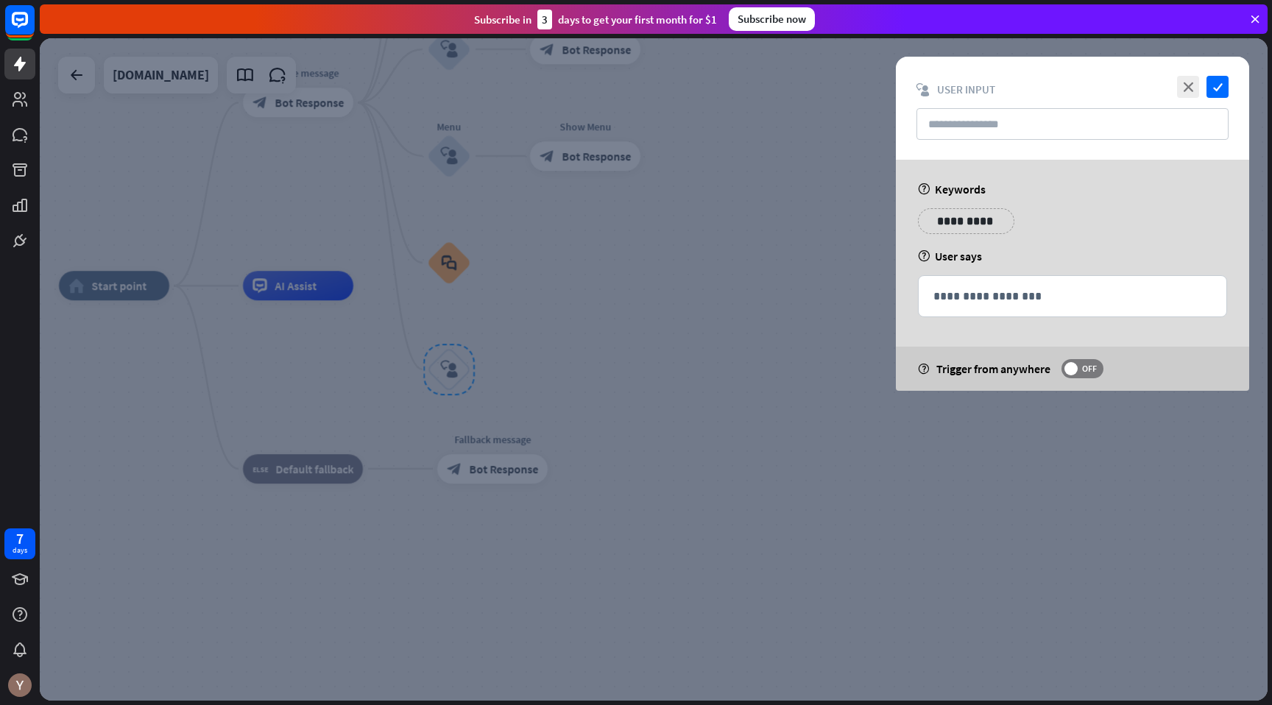
click at [625, 263] on div at bounding box center [653, 369] width 1227 height 662
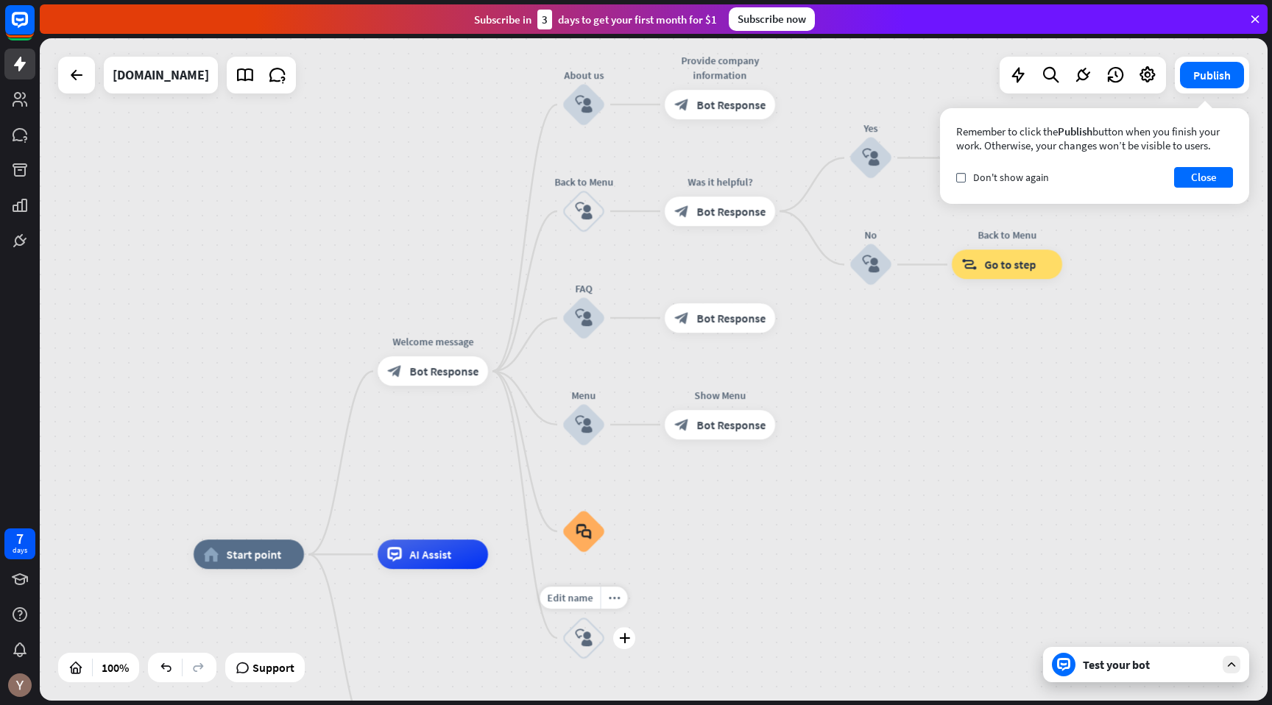
click at [589, 645] on icon "block_user_input" at bounding box center [584, 638] width 18 height 18
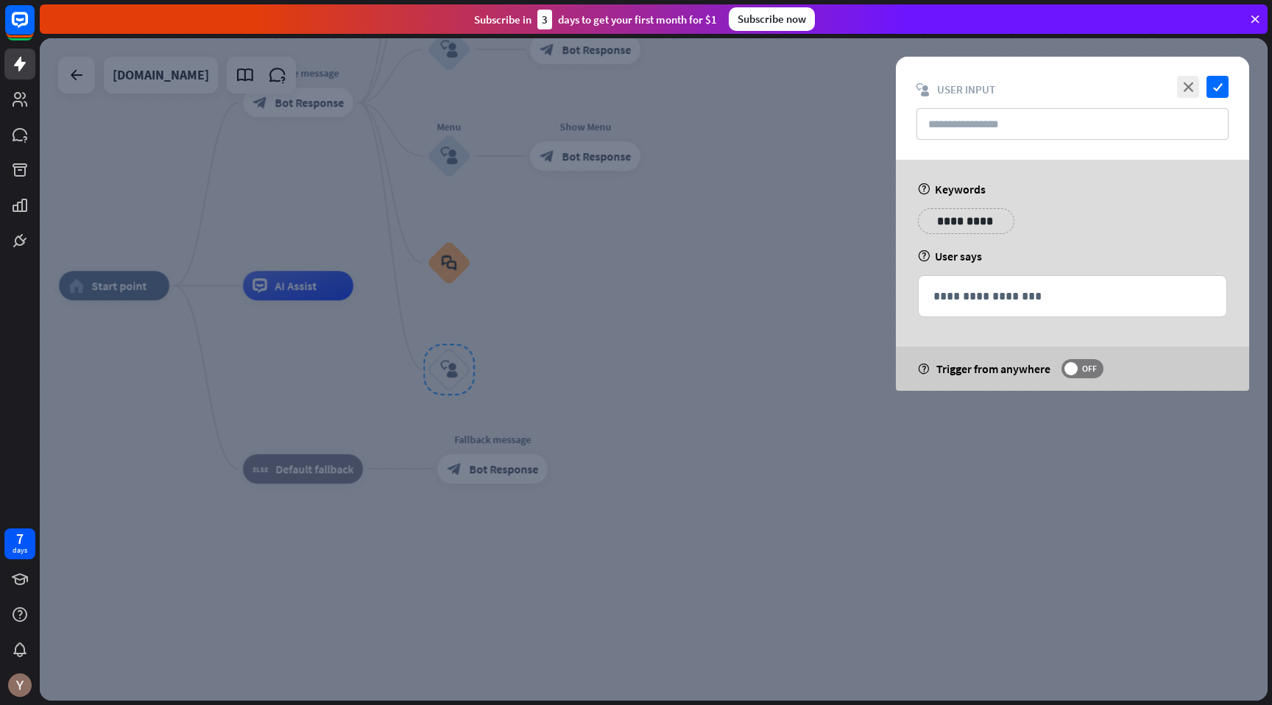
click at [970, 225] on html "7 days close Product Help First steps Get started with ChatBot Help Center Foll…" at bounding box center [636, 352] width 1272 height 705
click at [970, 224] on html "7 days close Product Help First steps Get started with ChatBot Help Center Foll…" at bounding box center [636, 352] width 1272 height 705
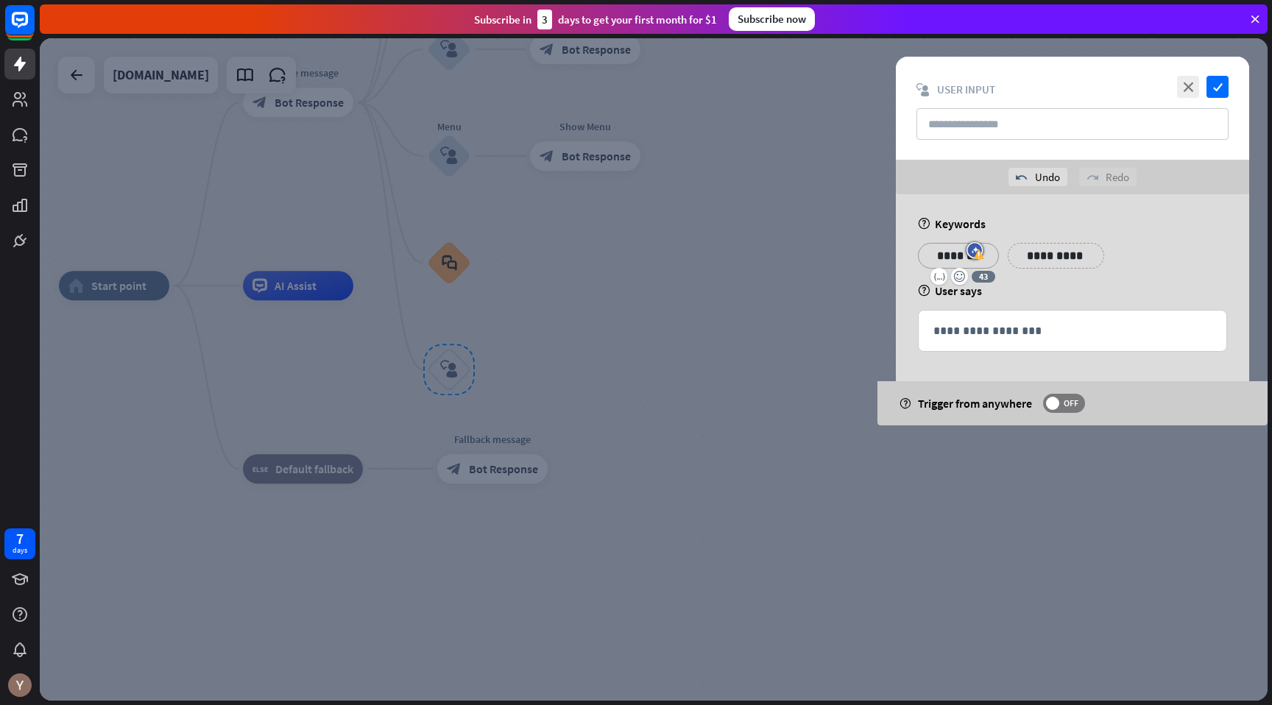
click at [1166, 241] on div "**********" at bounding box center [1072, 309] width 353 height 231
click at [1057, 253] on html "7 days close Product Help First steps Get started with ChatBot Help Center Foll…" at bounding box center [636, 352] width 1272 height 705
click at [1150, 258] on p "**********" at bounding box center [1145, 256] width 74 height 18
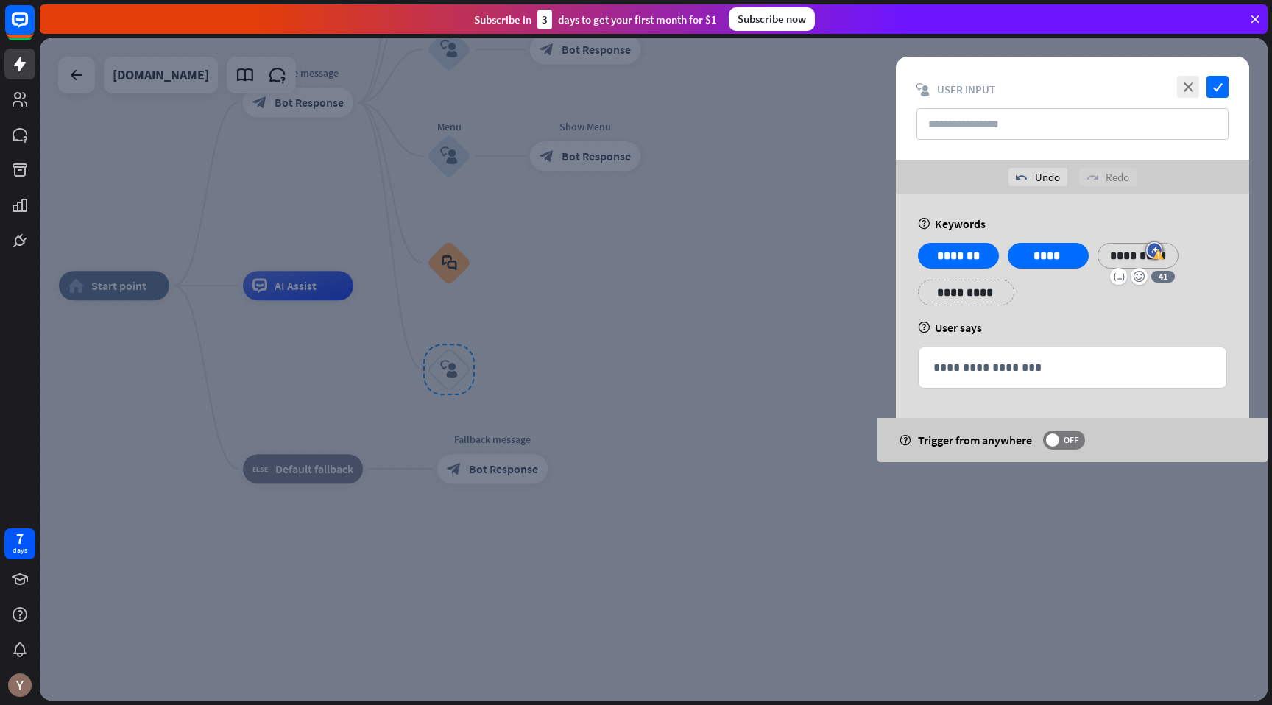
click at [1208, 254] on div "**********" at bounding box center [1072, 280] width 318 height 74
click at [963, 297] on p "**********" at bounding box center [966, 292] width 74 height 18
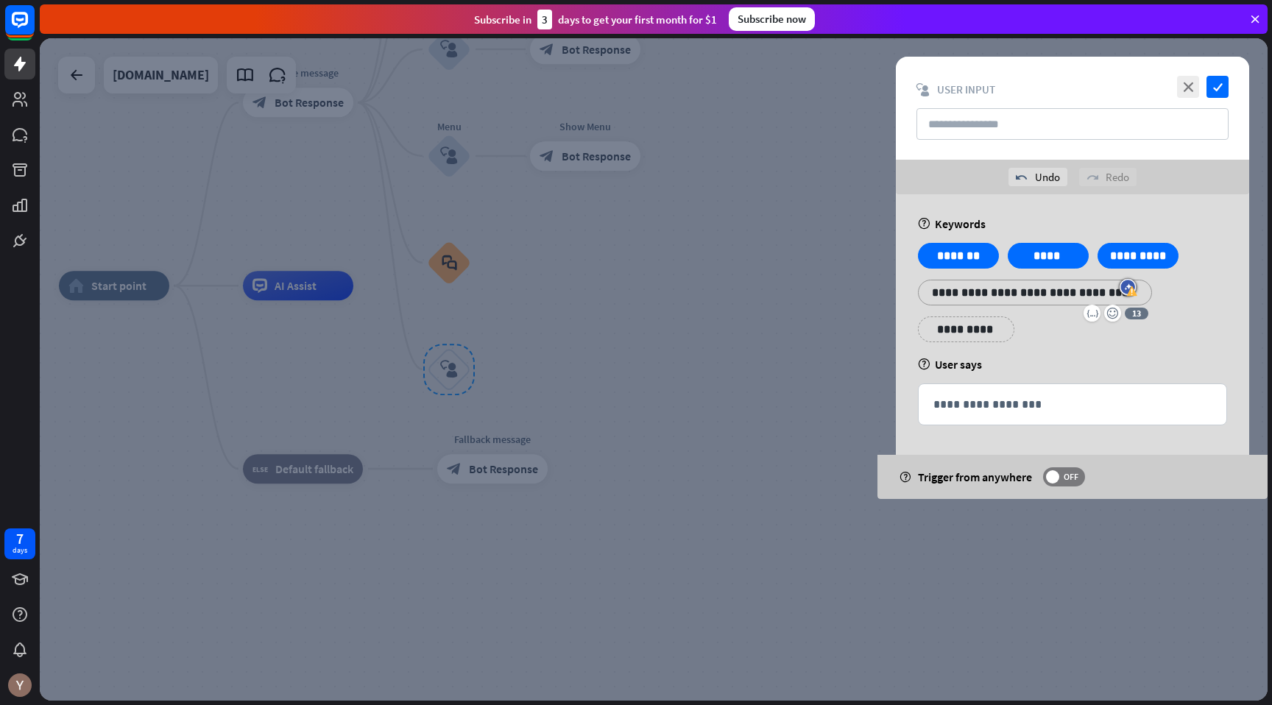
click at [1174, 288] on div "**********" at bounding box center [1072, 298] width 318 height 110
click at [1149, 284] on icon at bounding box center [1150, 281] width 14 height 13
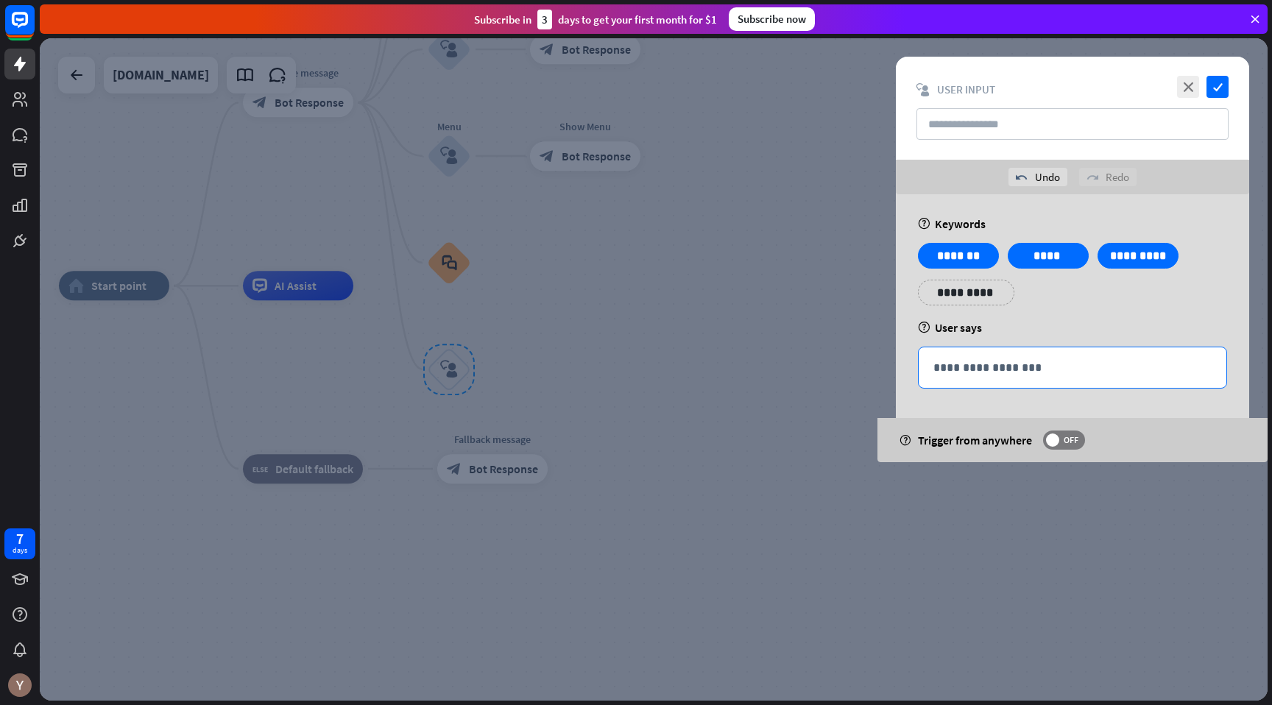
click at [976, 375] on p "**********" at bounding box center [1072, 367] width 278 height 18
click at [1063, 311] on div "**********" at bounding box center [1072, 280] width 318 height 74
click at [798, 256] on div at bounding box center [653, 369] width 1227 height 662
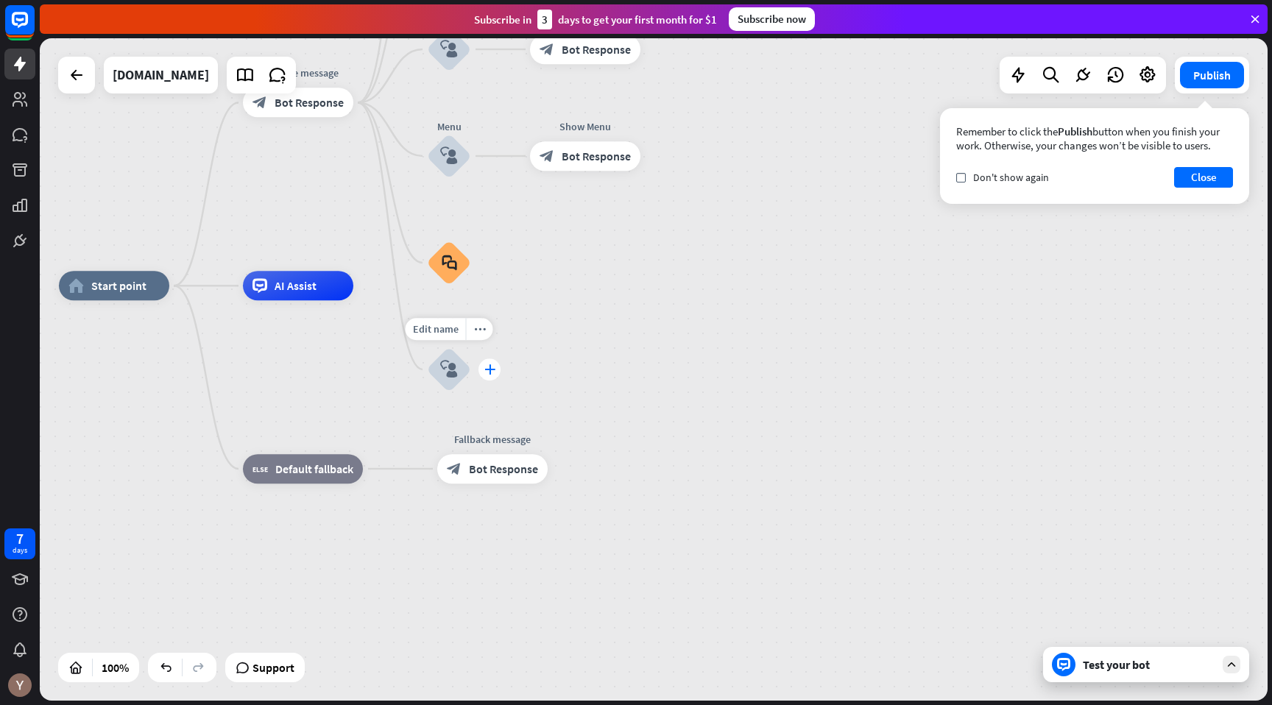
click at [485, 374] on icon "plus" at bounding box center [489, 369] width 11 height 10
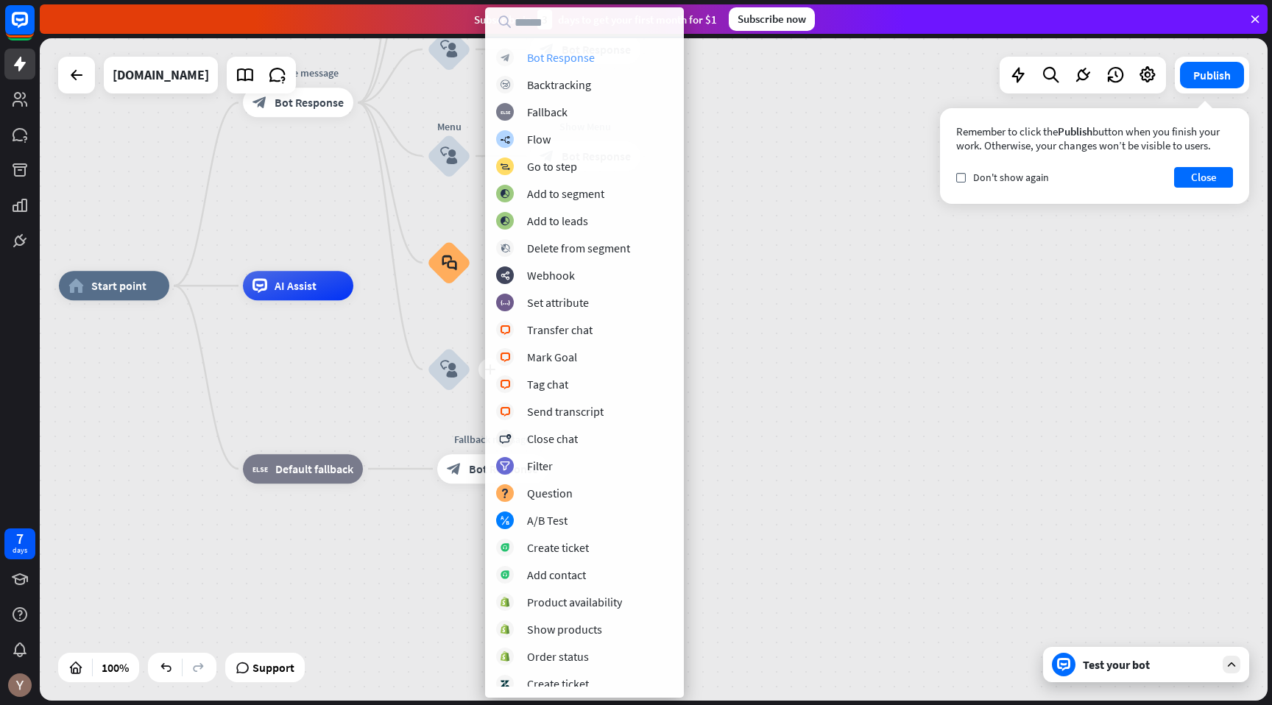
click at [578, 58] on div "Bot Response" at bounding box center [561, 57] width 68 height 15
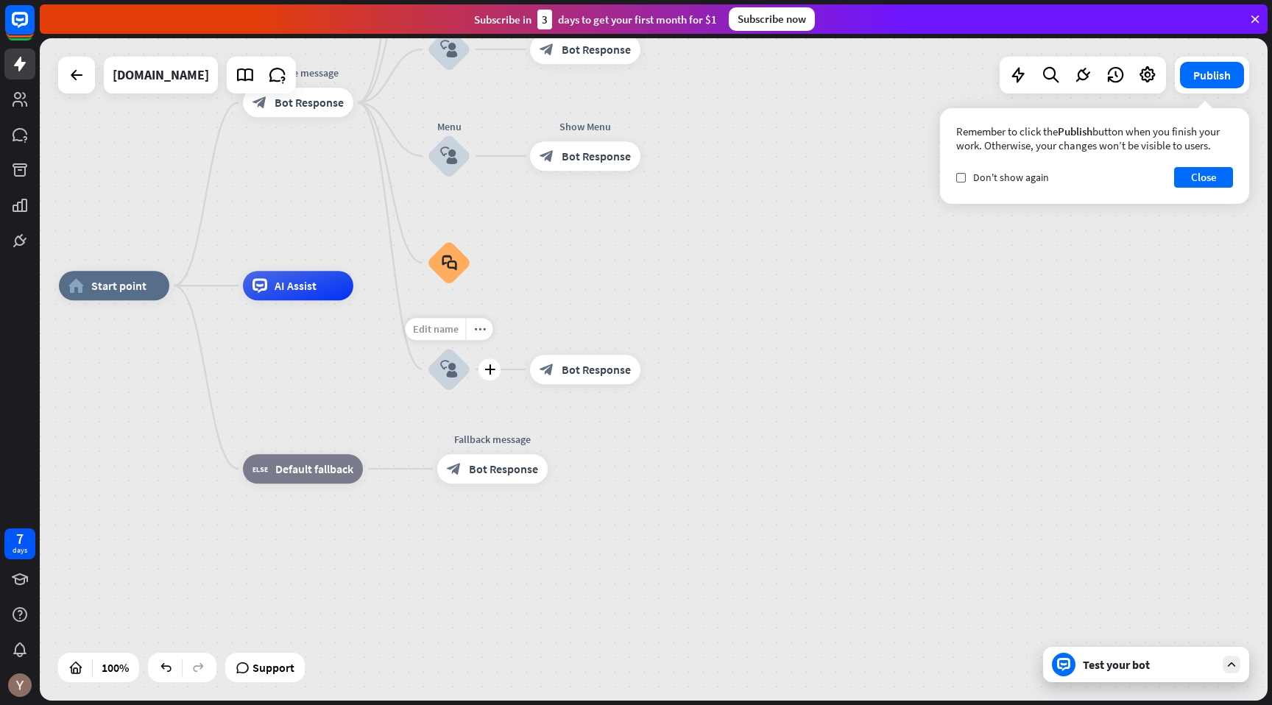
click at [441, 328] on span "Edit name" at bounding box center [436, 328] width 46 height 13
type input "*******"
click at [574, 372] on div "home_2 Start point Welcome message block_bot_response Bot Response About us blo…" at bounding box center [653, 369] width 1227 height 662
click at [575, 372] on span "Bot Response" at bounding box center [595, 369] width 69 height 15
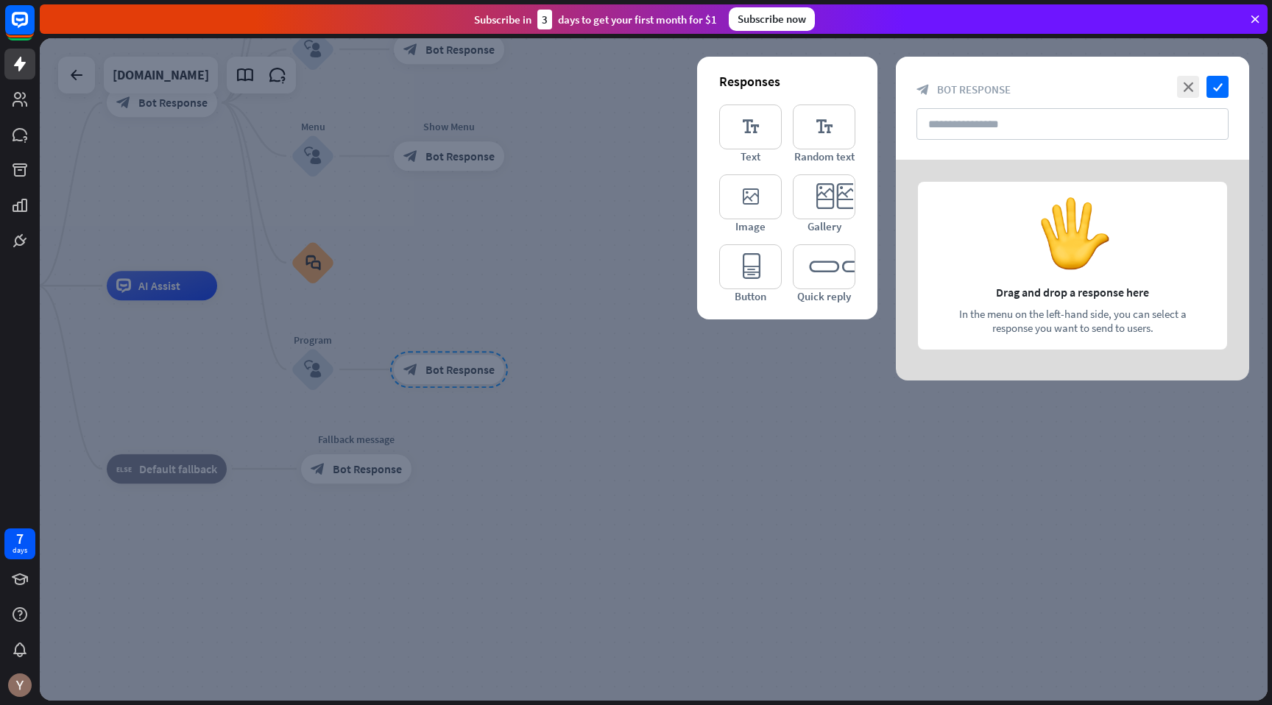
click at [584, 229] on div at bounding box center [653, 369] width 1227 height 662
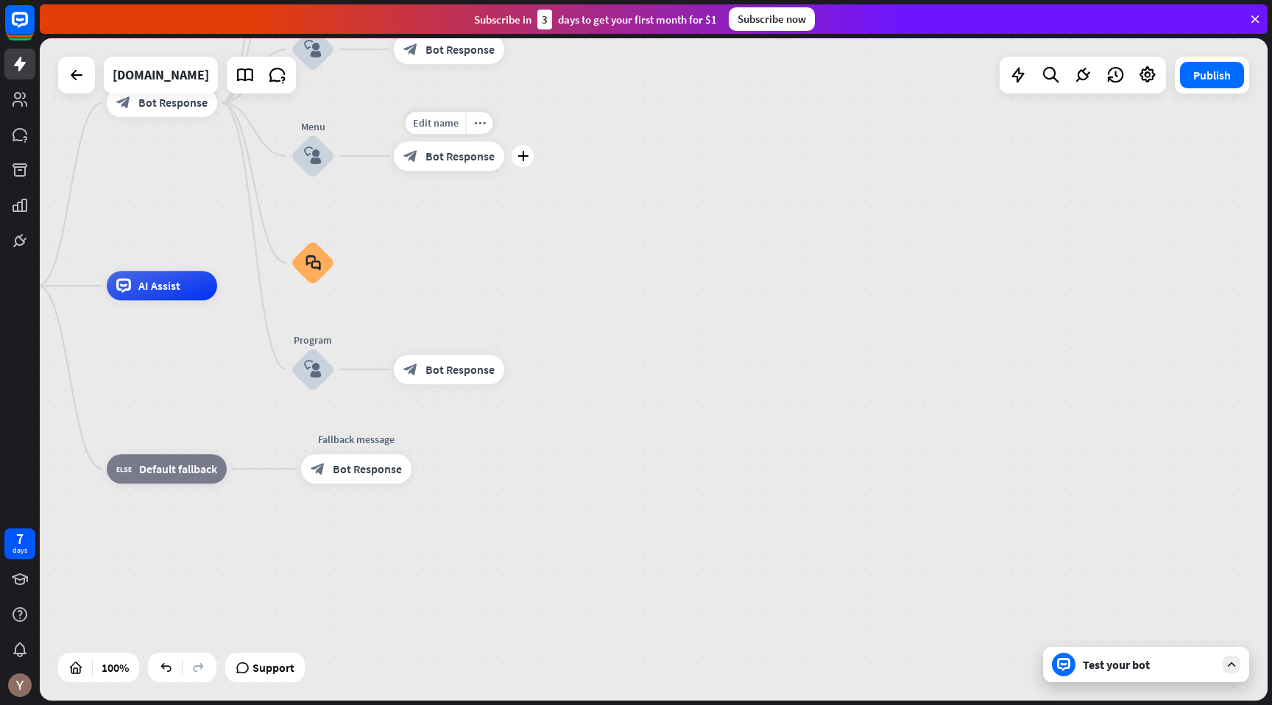
click at [467, 153] on span "Bot Response" at bounding box center [459, 156] width 69 height 15
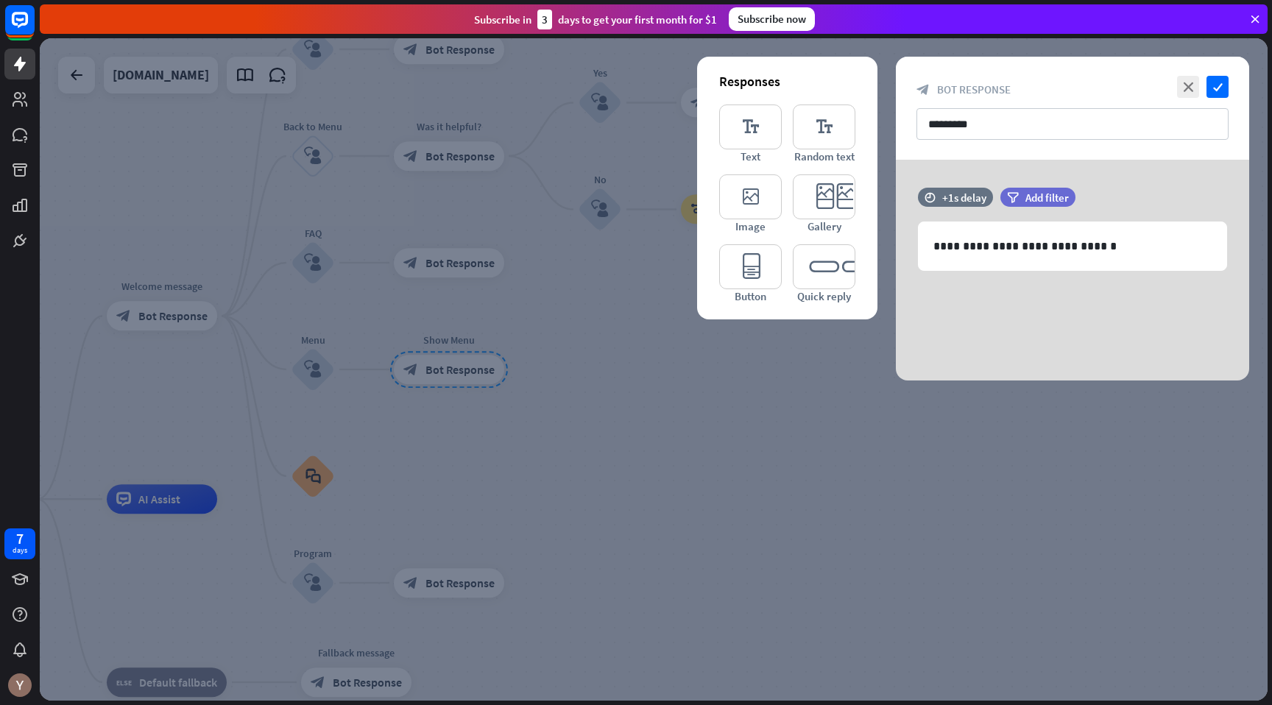
click at [657, 428] on div at bounding box center [653, 369] width 1227 height 662
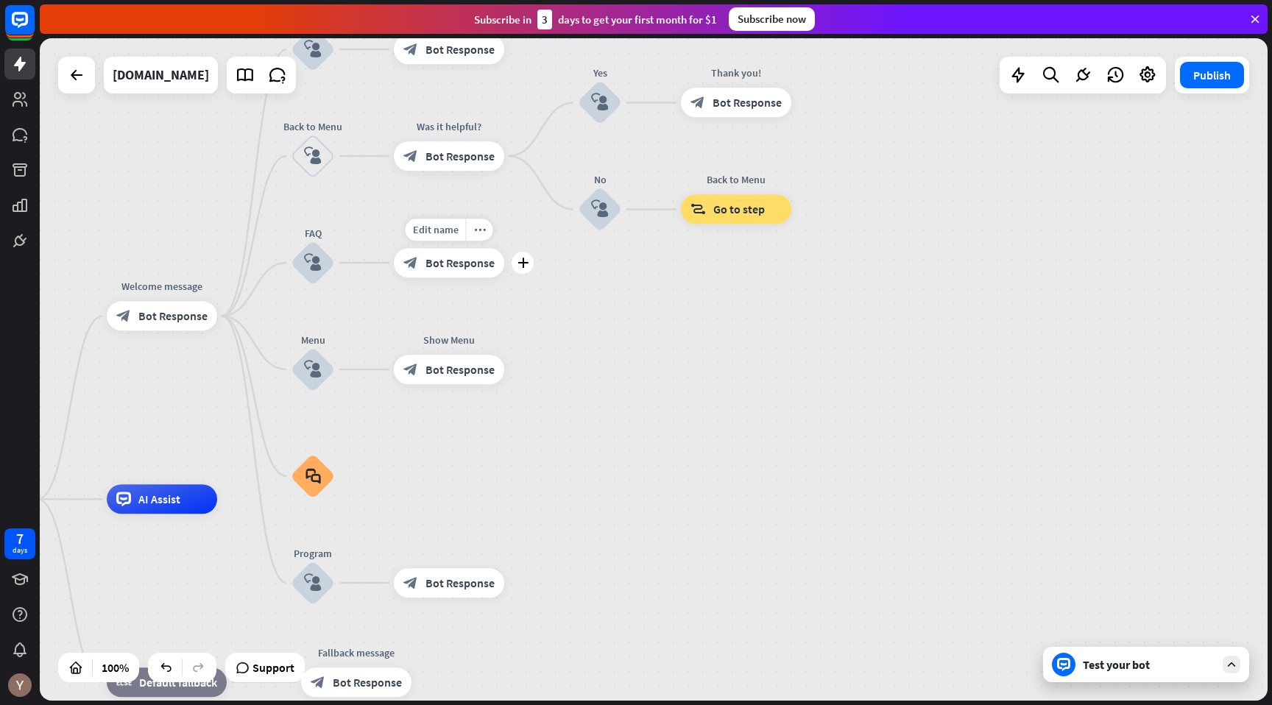
click at [471, 265] on span "Bot Response" at bounding box center [459, 262] width 69 height 15
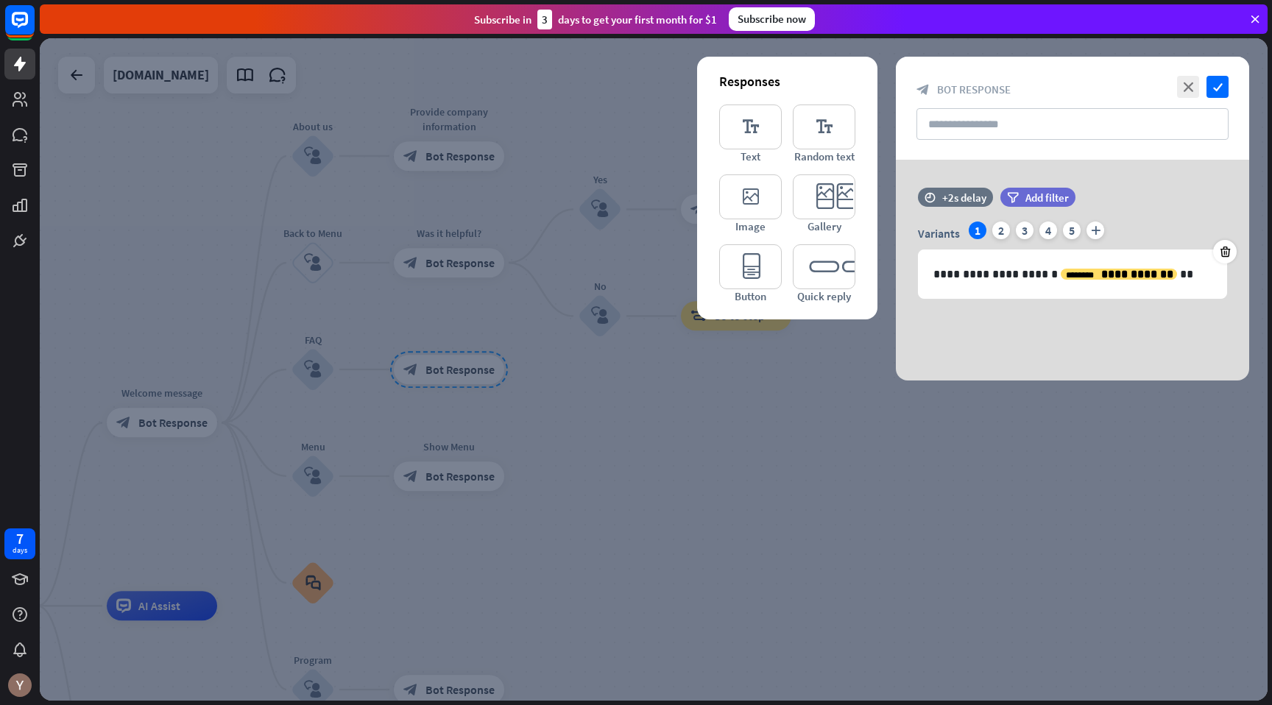
click at [595, 437] on div at bounding box center [653, 369] width 1227 height 662
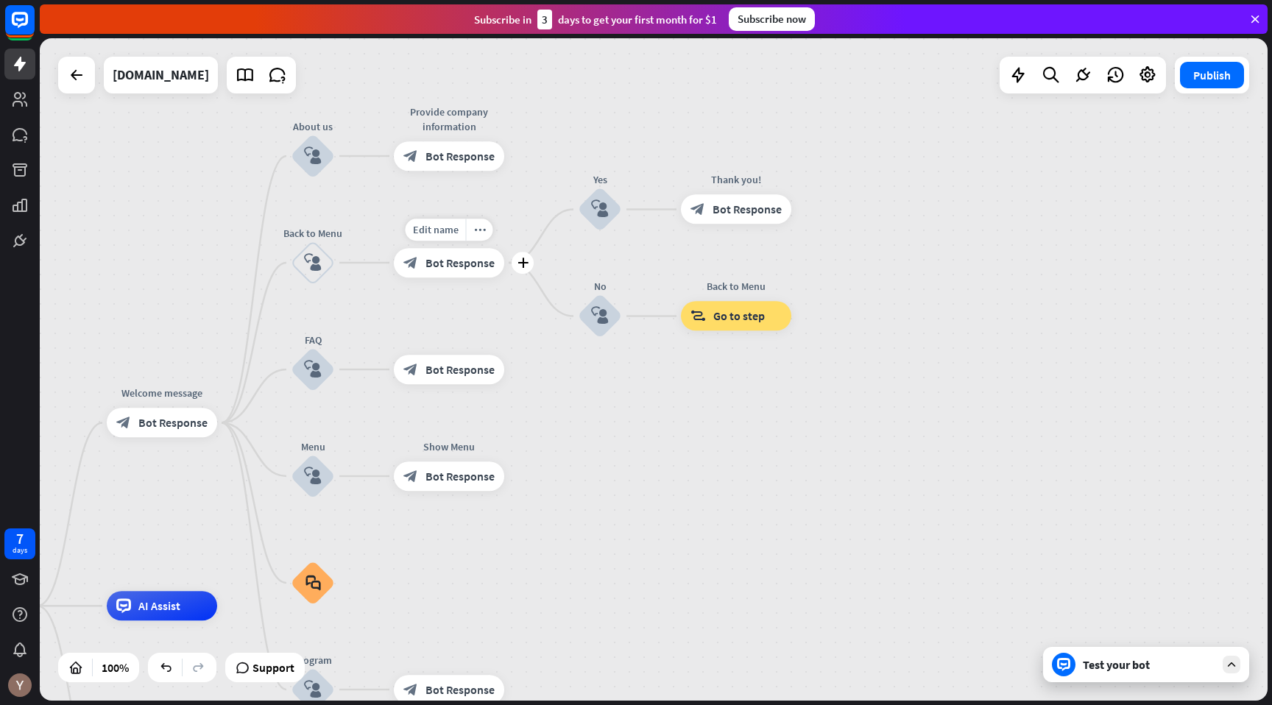
click at [479, 276] on div "block_bot_response Bot Response" at bounding box center [449, 262] width 110 height 29
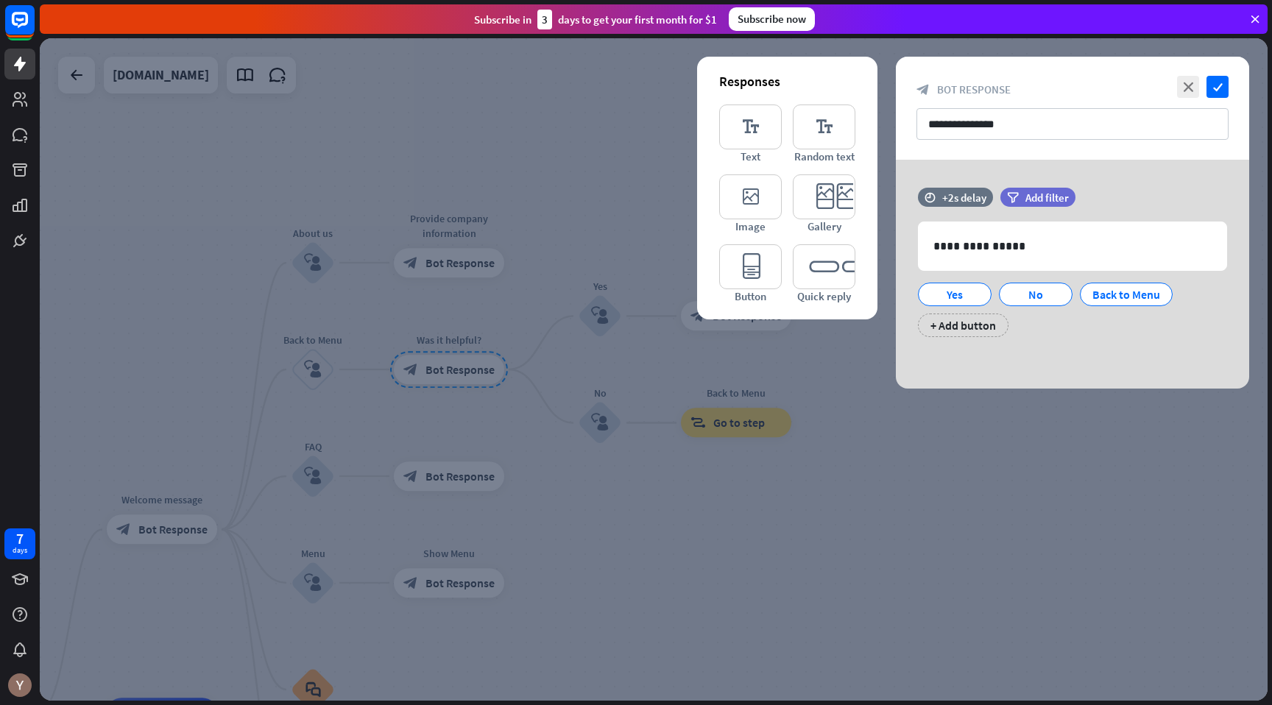
click at [592, 480] on div at bounding box center [653, 369] width 1227 height 662
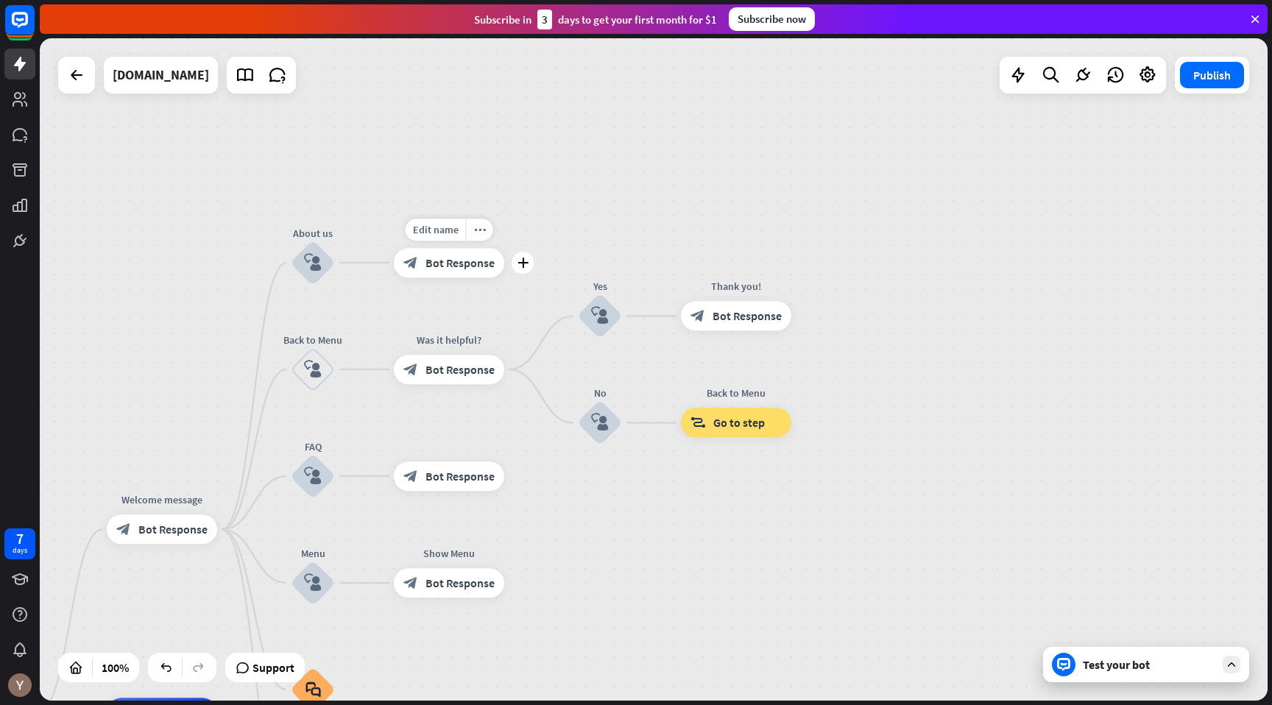
click at [469, 277] on div "block_bot_response Bot Response" at bounding box center [449, 262] width 110 height 29
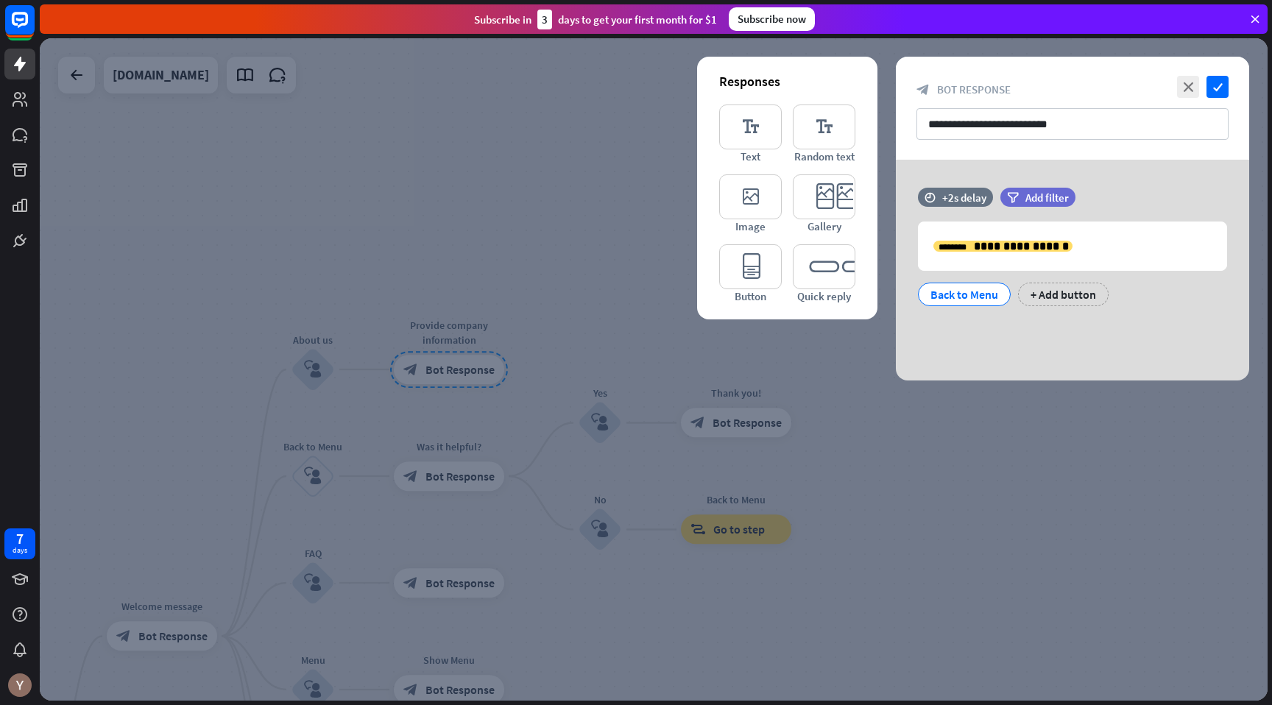
click at [625, 557] on div at bounding box center [653, 369] width 1227 height 662
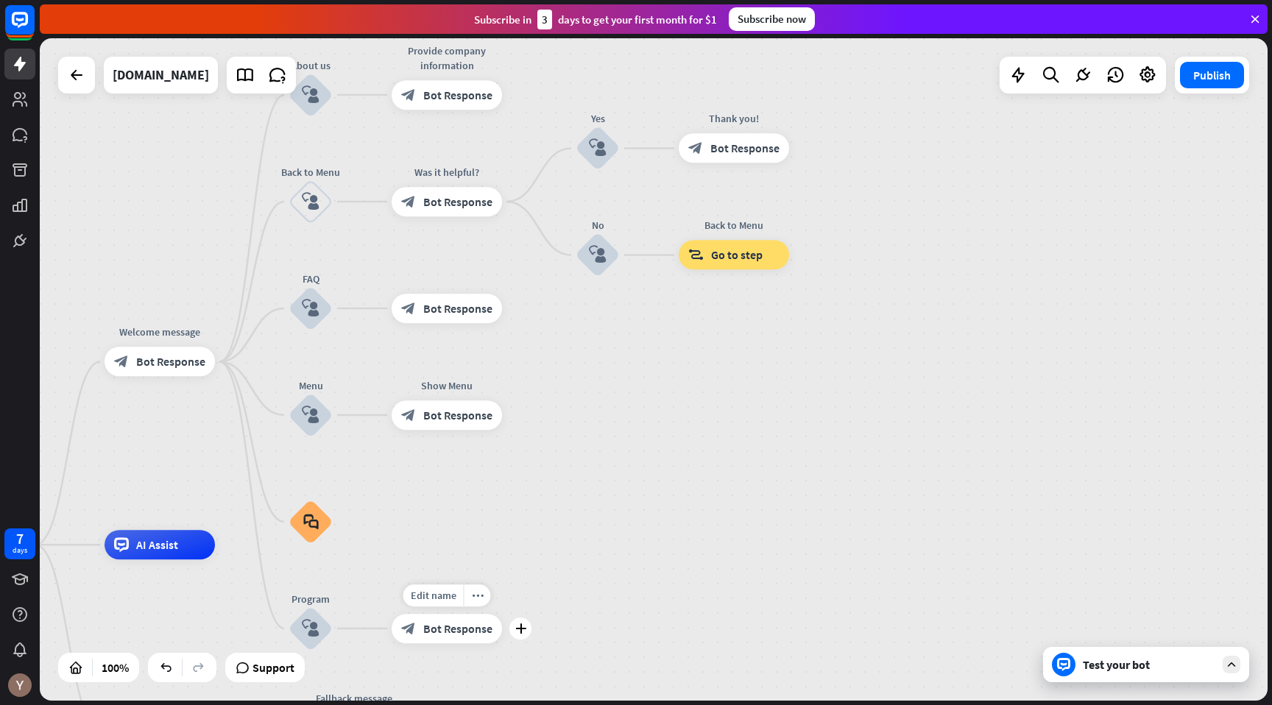
click at [441, 620] on div "block_bot_response Bot Response" at bounding box center [446, 628] width 110 height 29
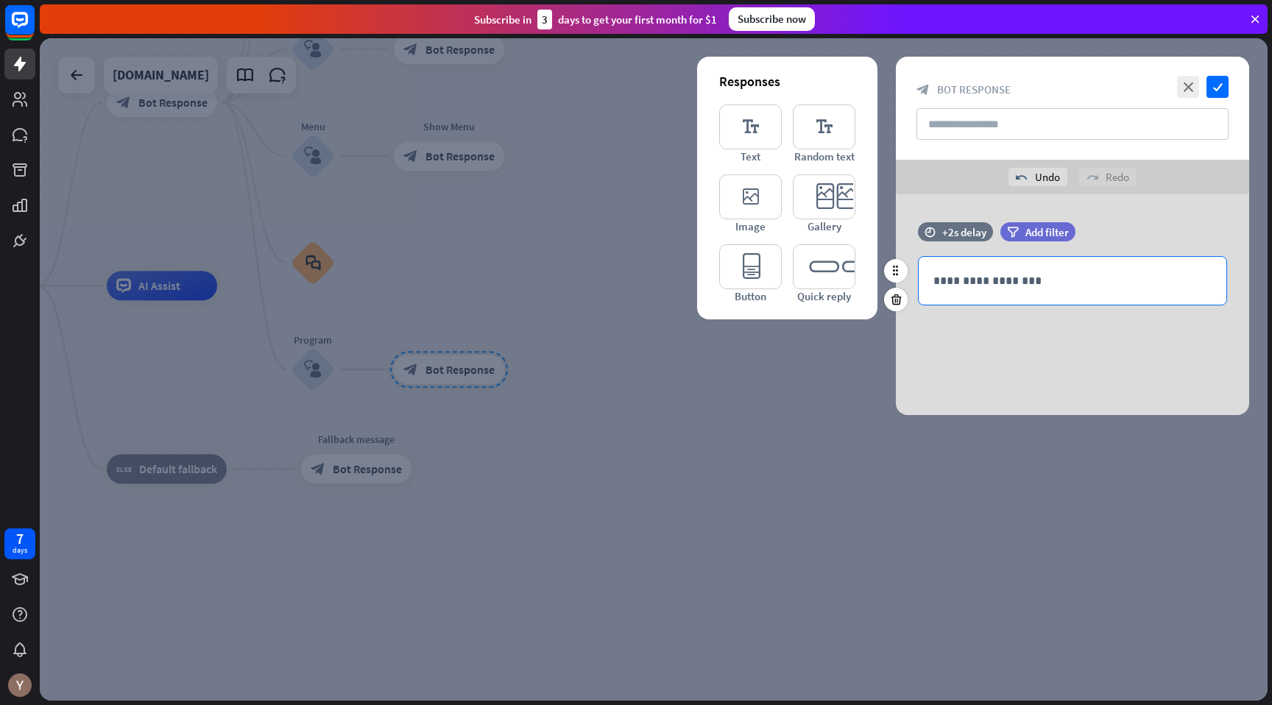
click at [1018, 290] on div "**********" at bounding box center [1072, 281] width 308 height 48
click at [1013, 281] on p "**********" at bounding box center [1072, 281] width 278 height 18
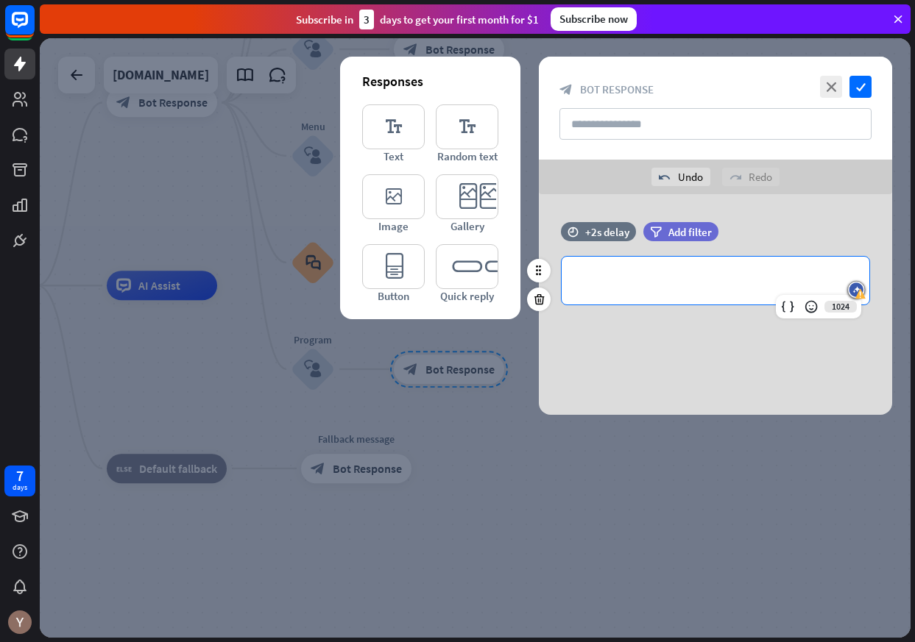
click at [676, 279] on p "**********" at bounding box center [715, 281] width 278 height 18
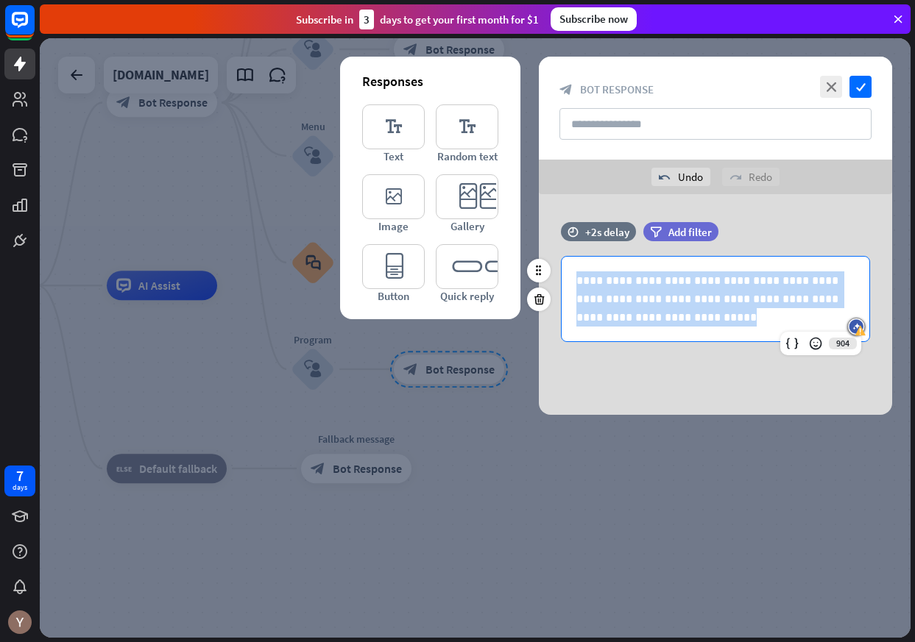
drag, startPoint x: 798, startPoint y: 319, endPoint x: 574, endPoint y: 275, distance: 228.6
click at [574, 275] on div "**********" at bounding box center [715, 299] width 308 height 85
copy p "**********"
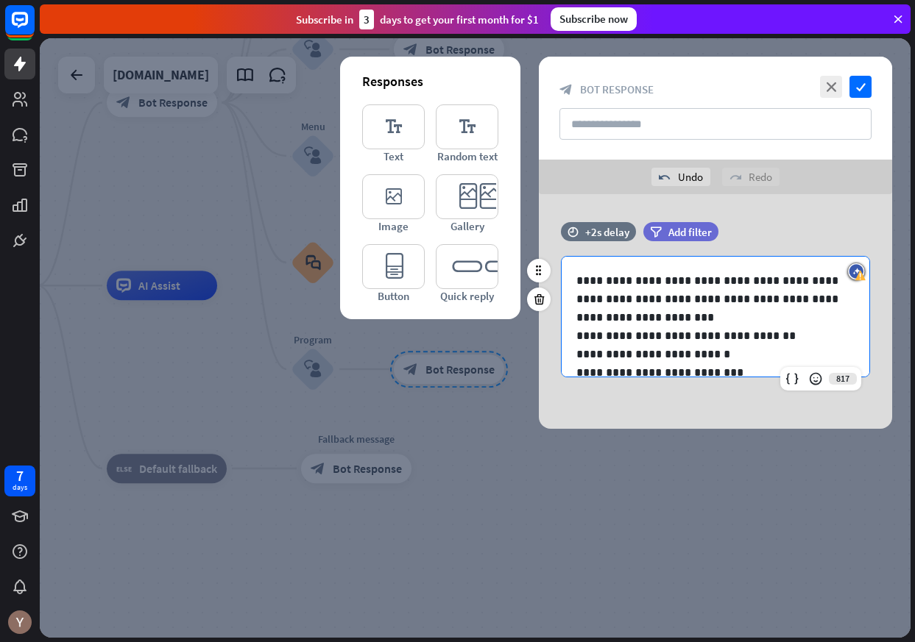
scroll to position [20, 0]
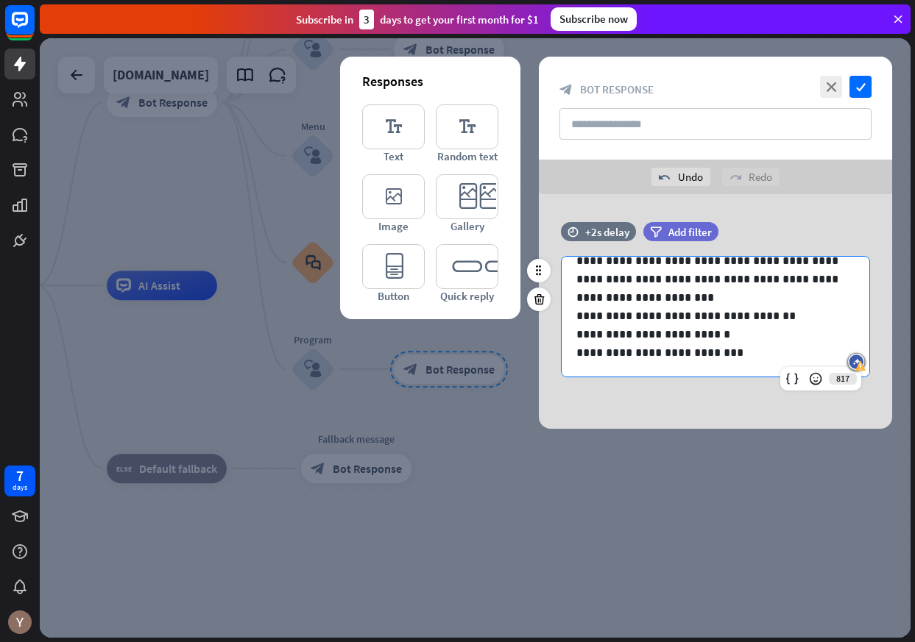
click at [678, 299] on p "**********" at bounding box center [715, 279] width 278 height 55
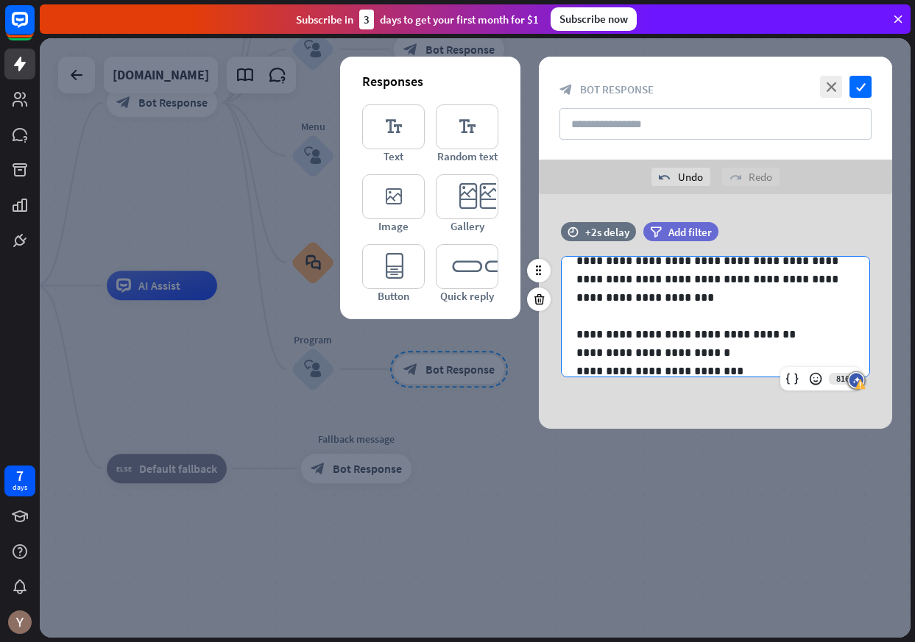
scroll to position [0, 0]
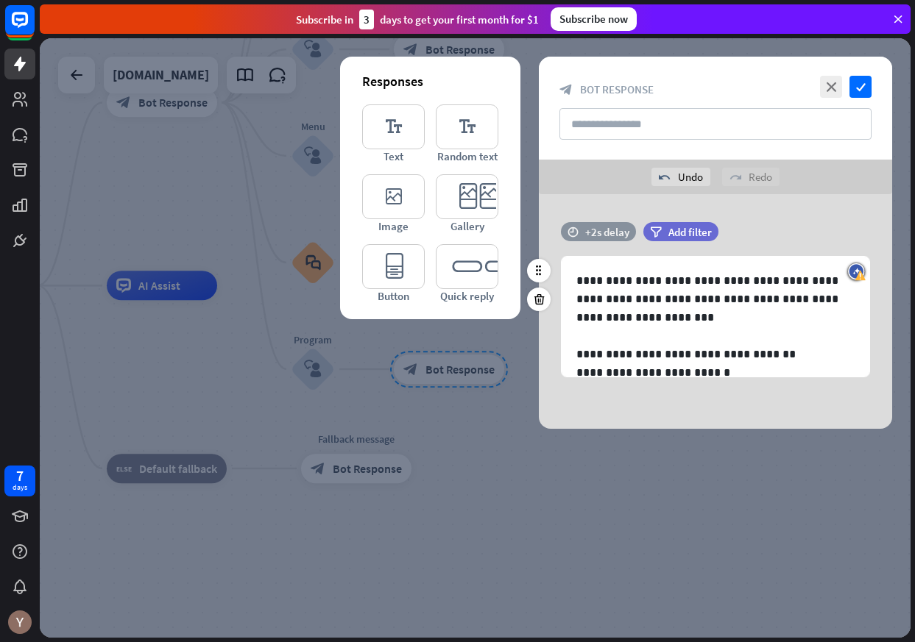
click at [608, 233] on div "+2s delay" at bounding box center [607, 232] width 44 height 14
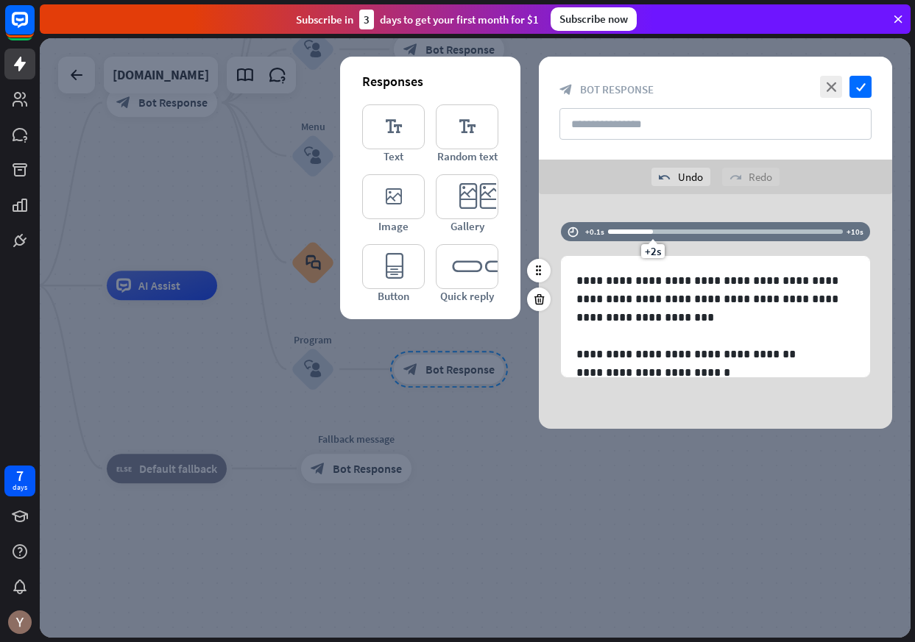
drag, startPoint x: 643, startPoint y: 233, endPoint x: 610, endPoint y: 233, distance: 33.1
click at [610, 233] on div at bounding box center [630, 232] width 45 height 4
click at [619, 233] on div at bounding box center [725, 232] width 235 height 4
click at [624, 233] on div at bounding box center [725, 232] width 235 height 4
click at [633, 233] on div at bounding box center [725, 232] width 235 height 4
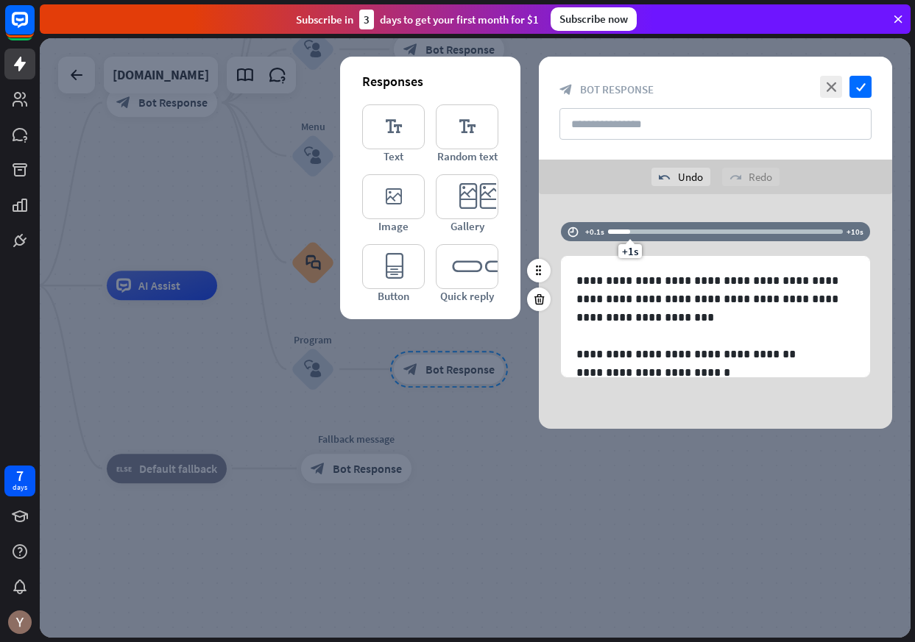
click at [628, 232] on div "+1s" at bounding box center [630, 232] width 10 height 10
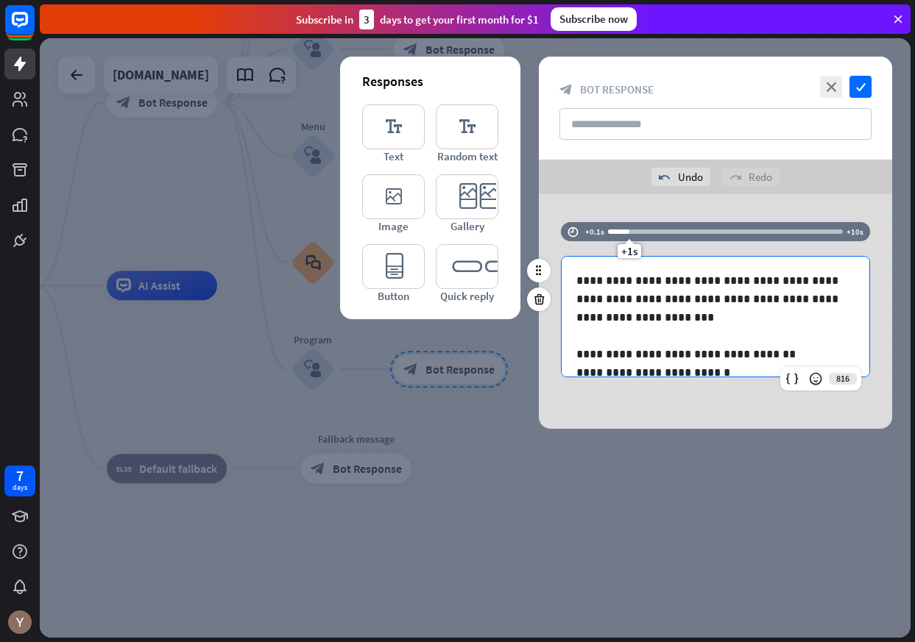
click at [667, 297] on p "**********" at bounding box center [715, 299] width 278 height 55
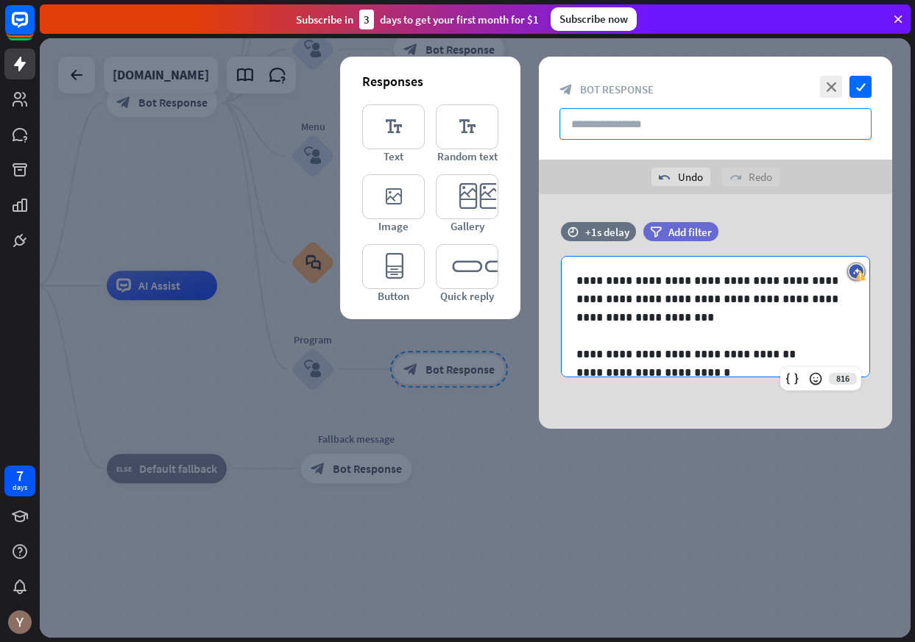
click at [647, 131] on input "text" at bounding box center [715, 124] width 312 height 32
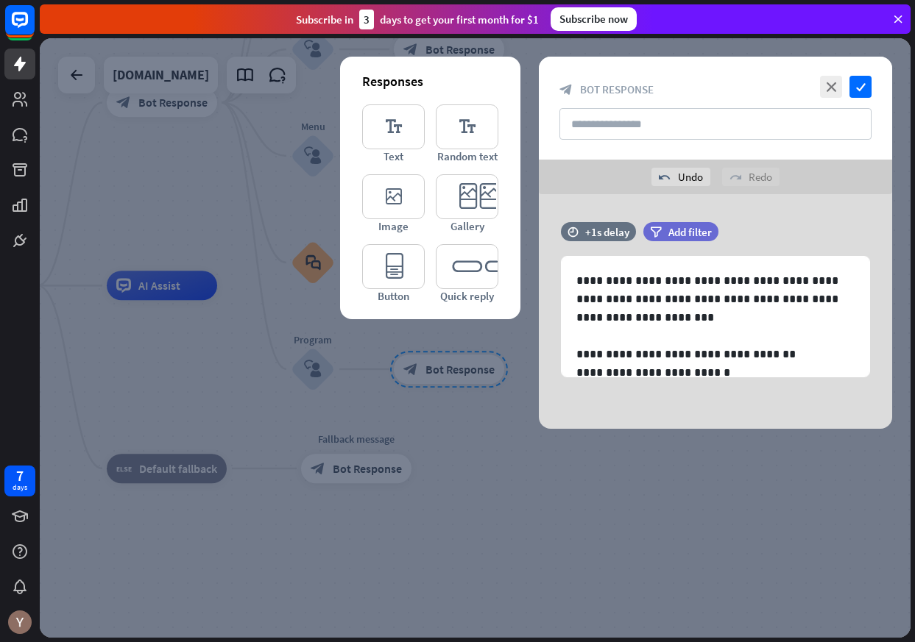
click at [610, 464] on div at bounding box center [475, 338] width 871 height 600
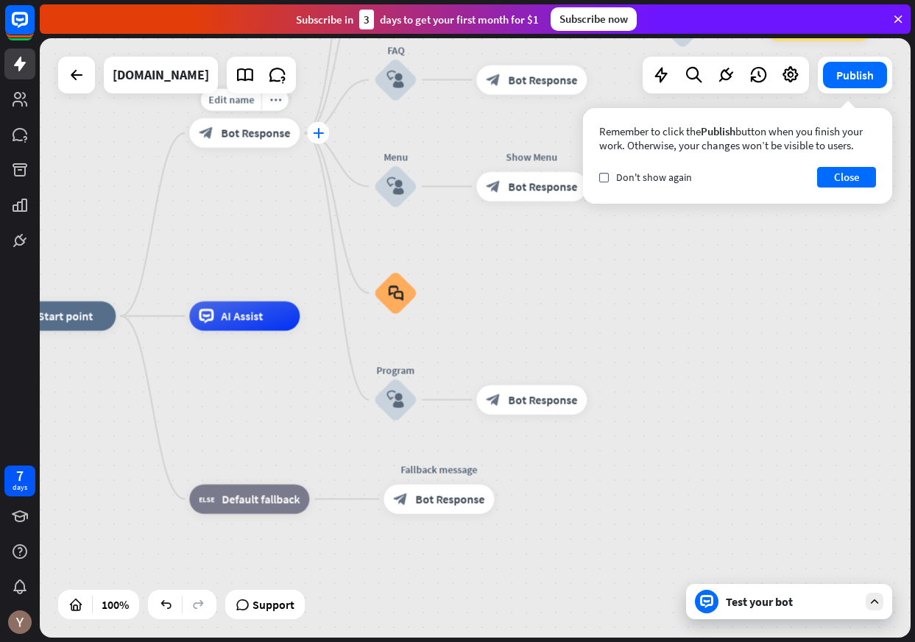
click at [319, 138] on div "plus" at bounding box center [318, 133] width 22 height 22
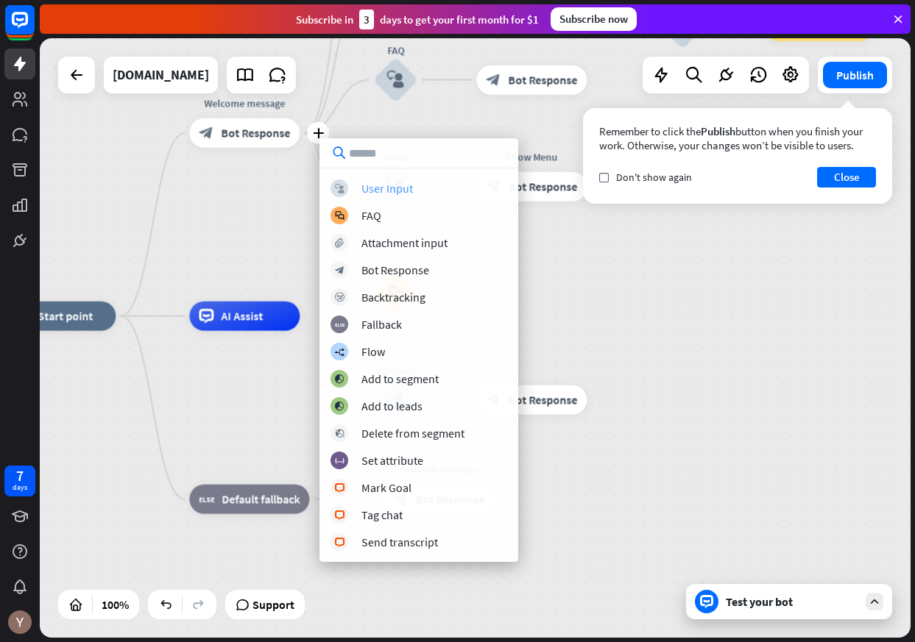
click at [369, 189] on div "User Input" at bounding box center [387, 188] width 52 height 15
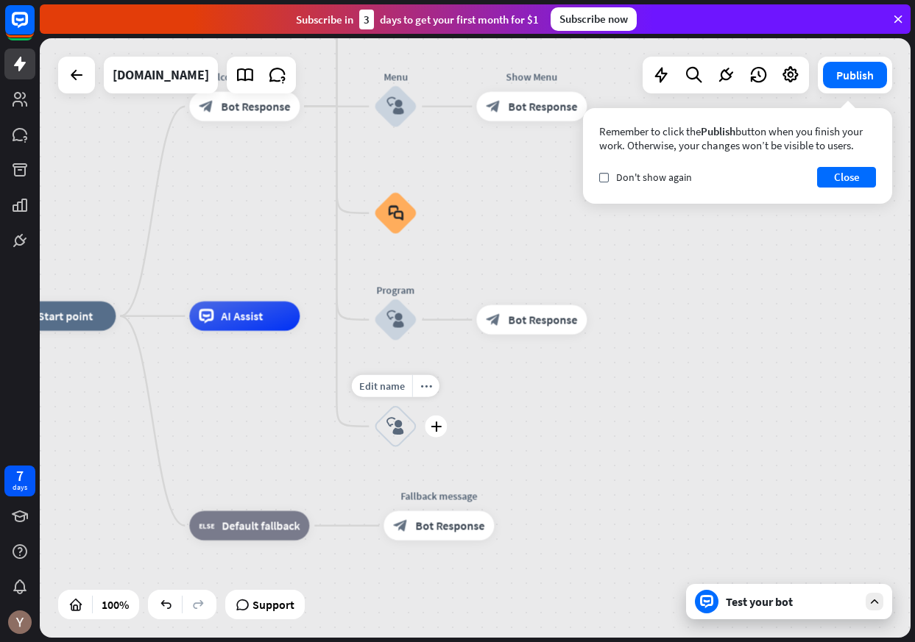
click at [396, 428] on icon "block_user_input" at bounding box center [395, 427] width 18 height 18
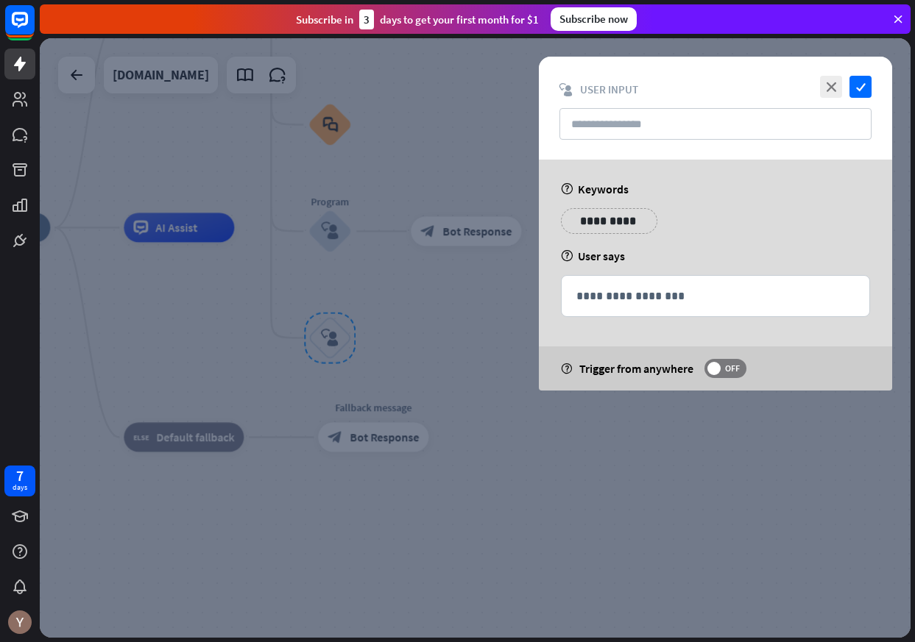
click at [617, 221] on p "**********" at bounding box center [609, 221] width 74 height 18
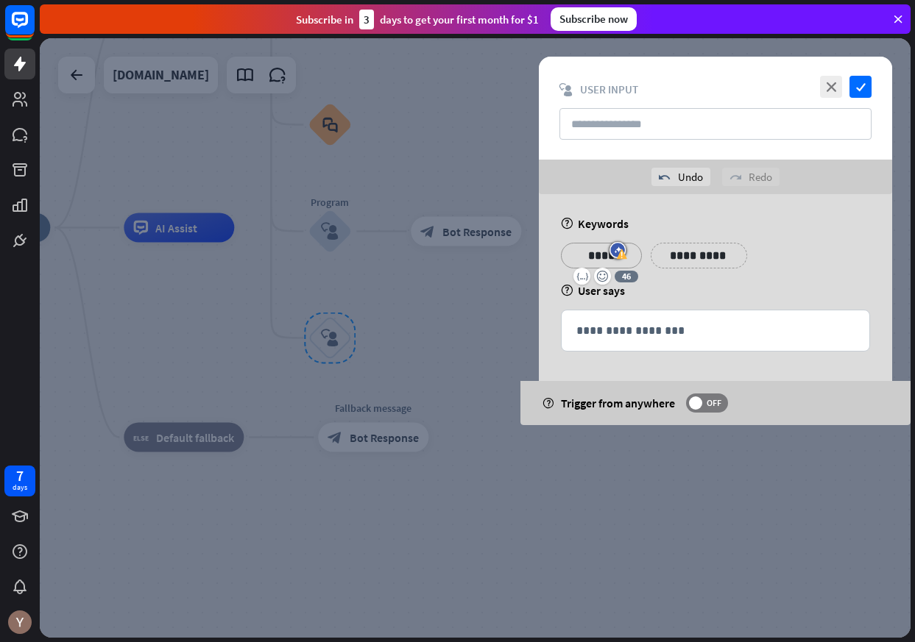
click at [586, 256] on p "****" at bounding box center [601, 256] width 59 height 18
click at [681, 257] on p "**********" at bounding box center [699, 256] width 74 height 18
click at [841, 233] on div "**********" at bounding box center [715, 309] width 353 height 231
click at [796, 258] on html "7 days close Product Help First steps Get started with ChatBot Help Center Foll…" at bounding box center [457, 321] width 915 height 642
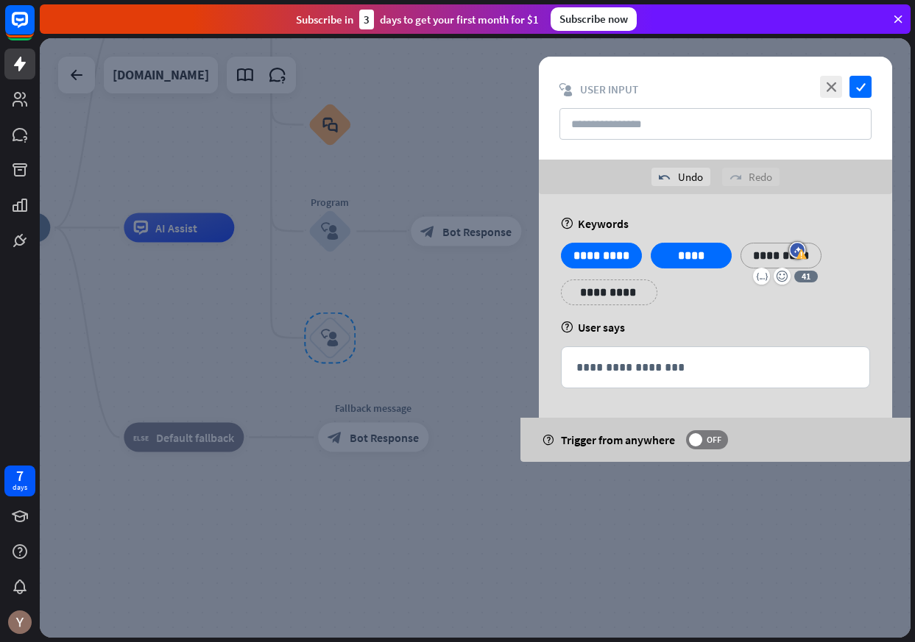
click at [762, 340] on div "**********" at bounding box center [715, 328] width 353 height 268
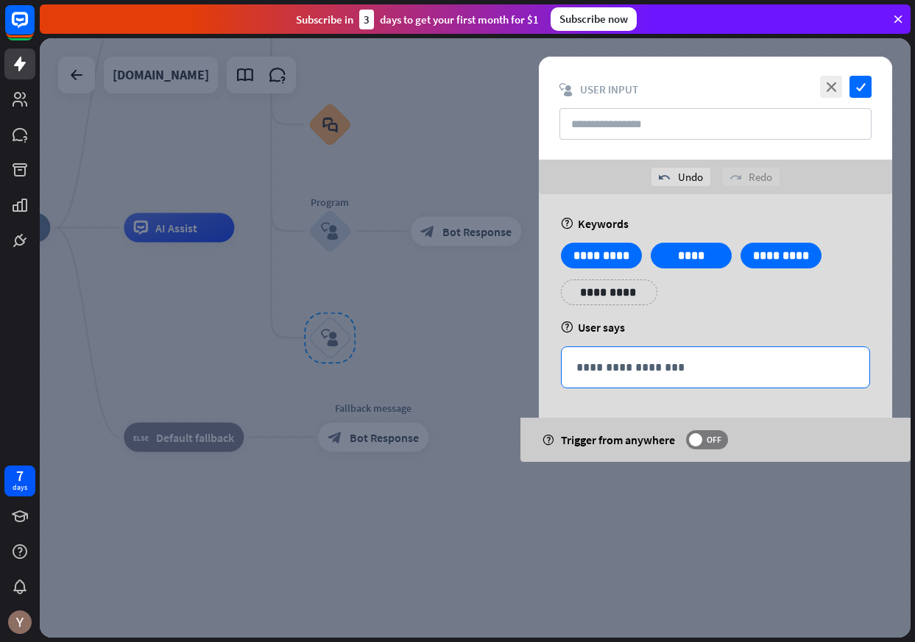
click at [756, 352] on div "**********" at bounding box center [715, 367] width 308 height 40
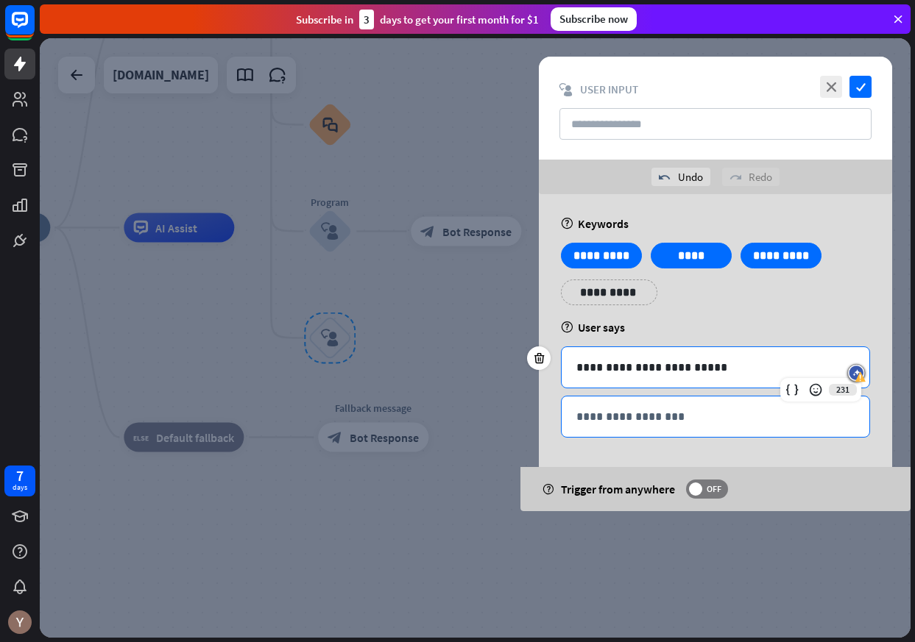
click at [626, 405] on div "**********" at bounding box center [715, 417] width 308 height 40
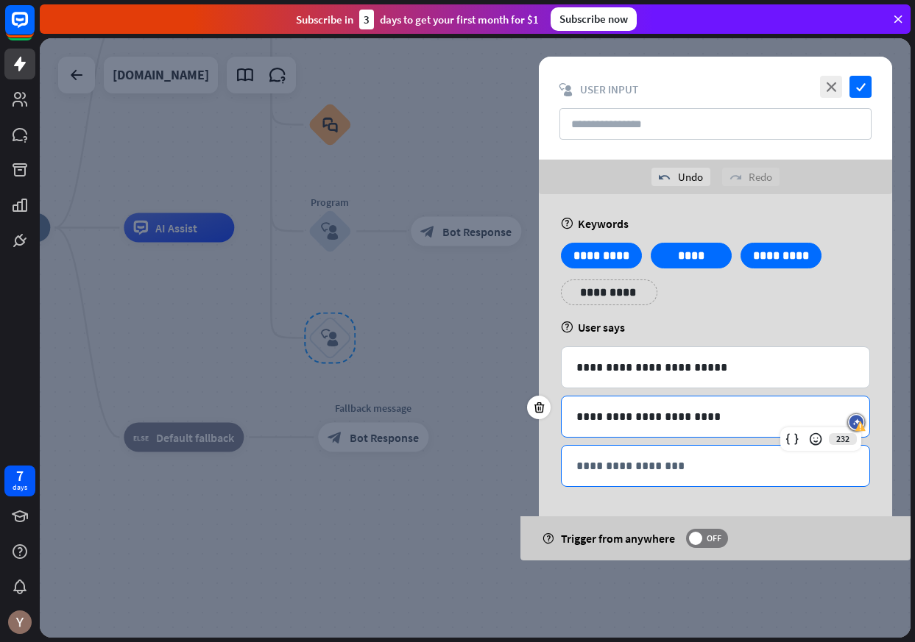
click at [645, 465] on p "**********" at bounding box center [715, 466] width 278 height 18
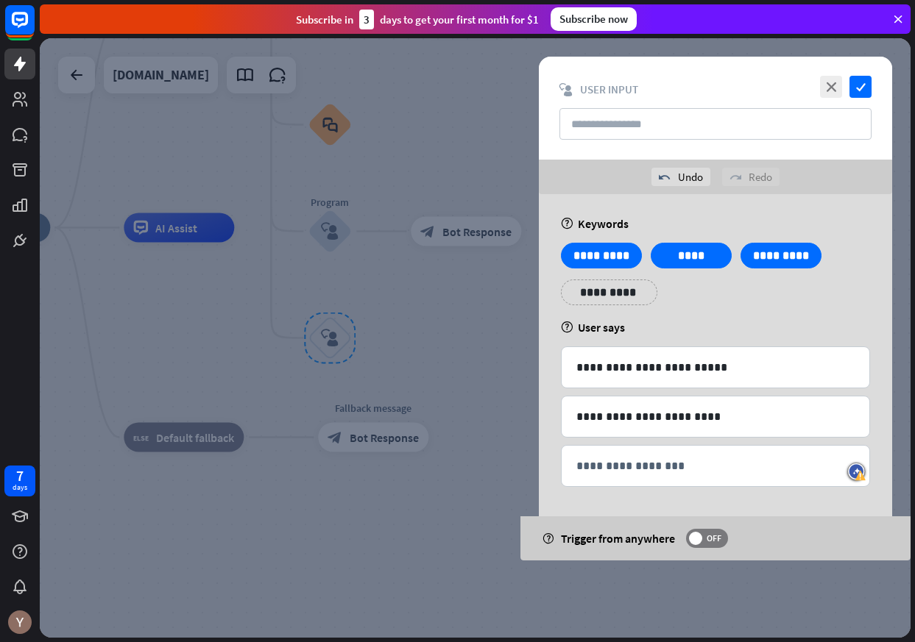
click at [666, 580] on div at bounding box center [475, 338] width 871 height 600
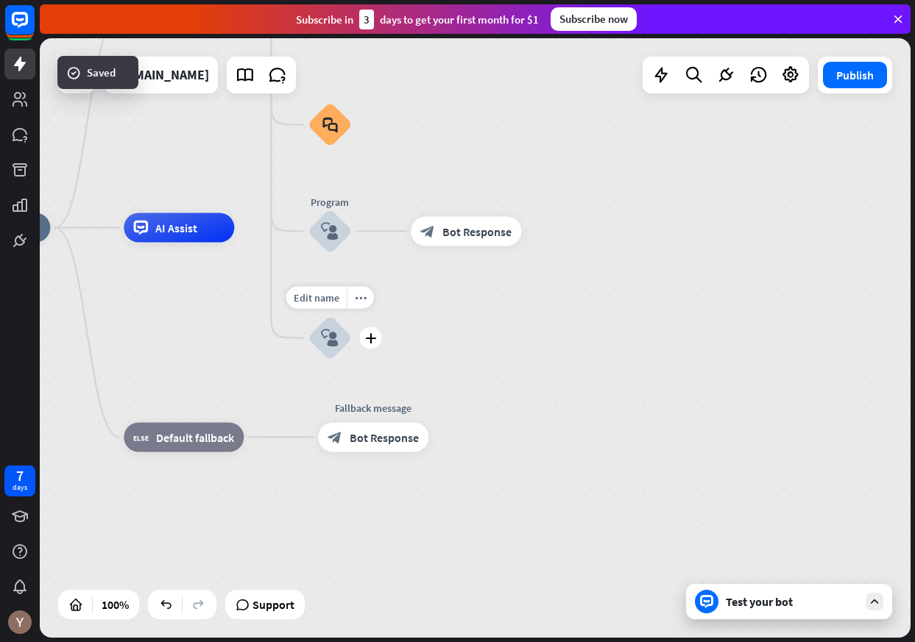
click at [348, 341] on div "block_user_input" at bounding box center [330, 338] width 44 height 44
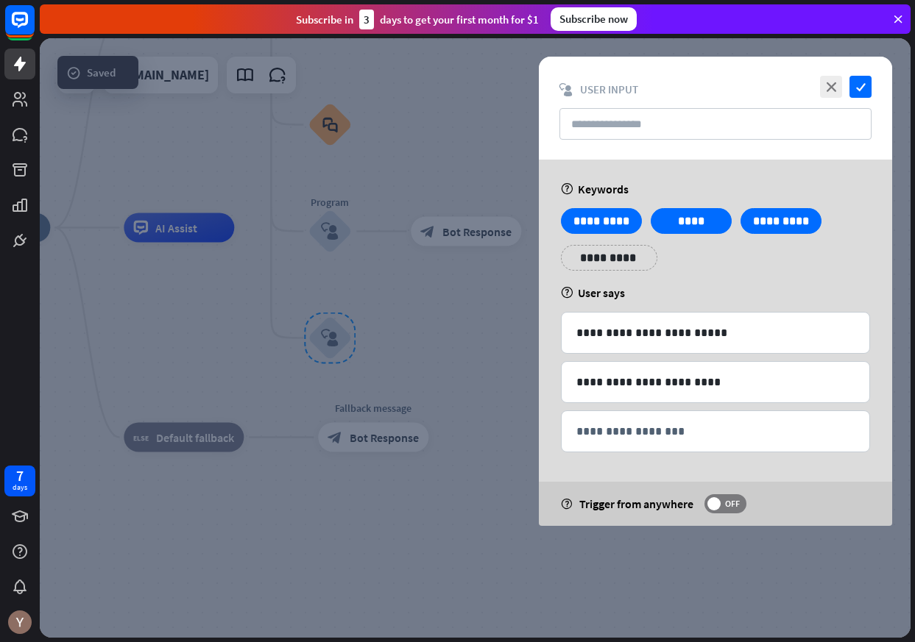
click at [394, 349] on div at bounding box center [475, 338] width 871 height 600
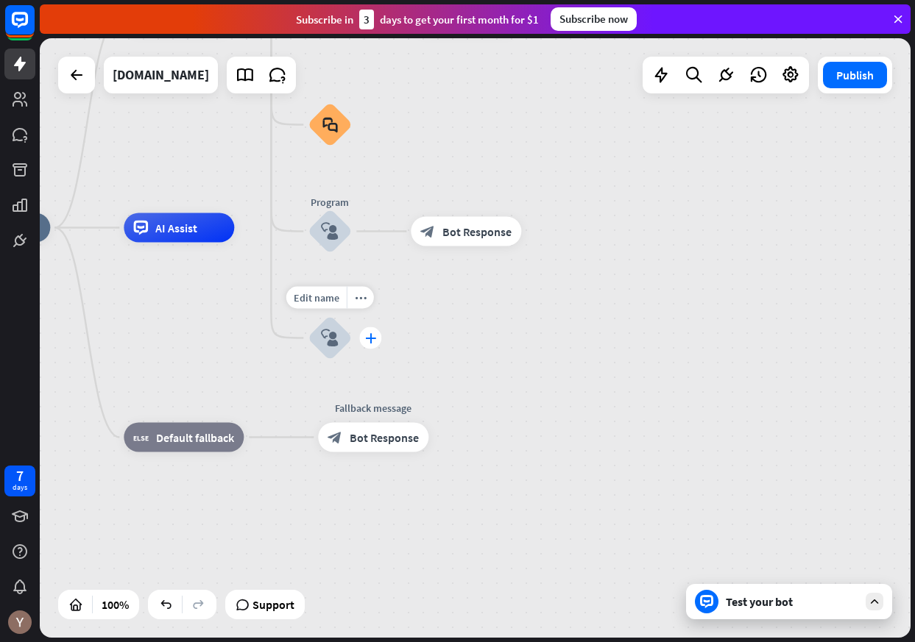
click at [369, 346] on div "plus" at bounding box center [370, 338] width 22 height 22
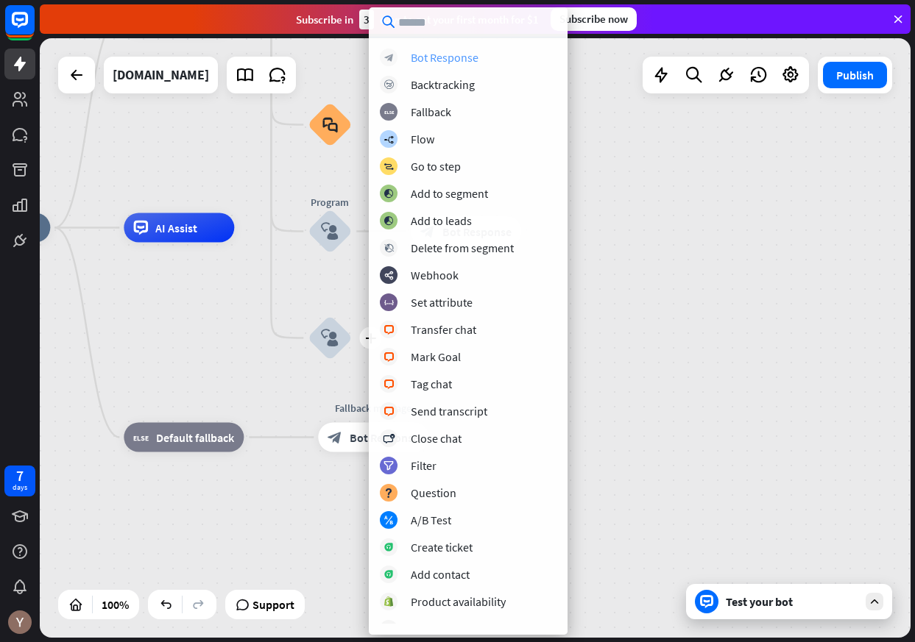
click at [436, 59] on div "Bot Response" at bounding box center [445, 57] width 68 height 15
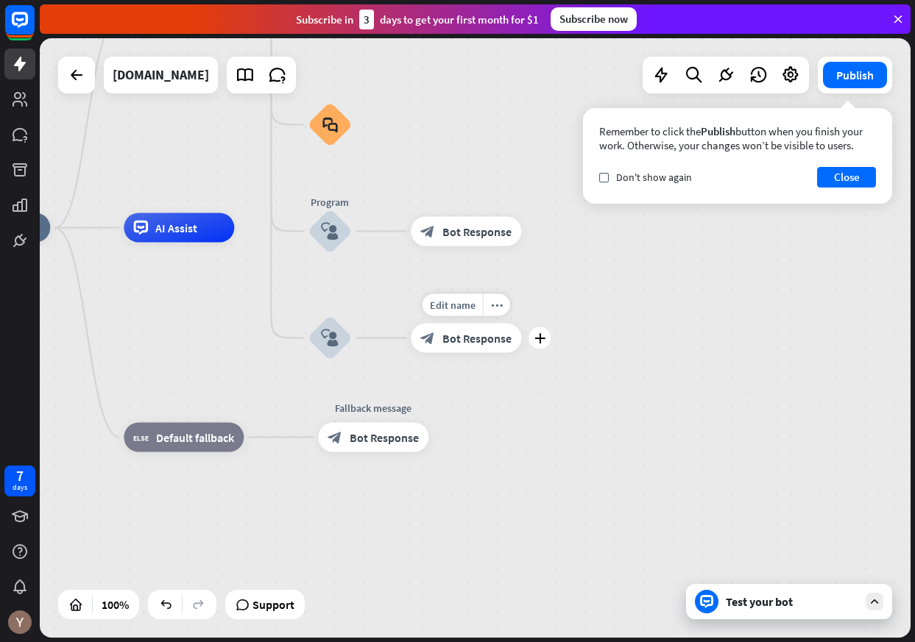
click at [467, 336] on span "Bot Response" at bounding box center [476, 338] width 69 height 15
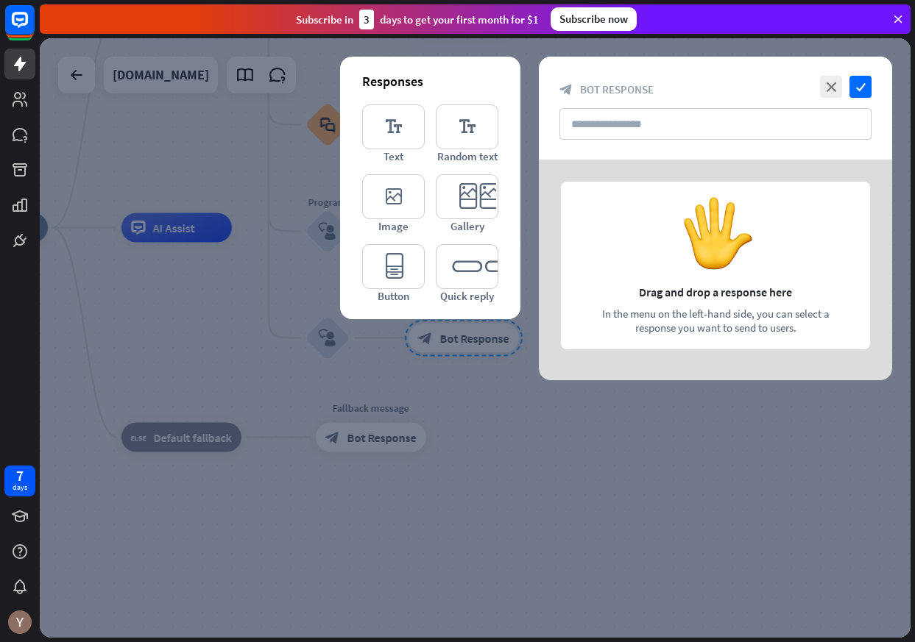
click at [467, 336] on div at bounding box center [475, 338] width 871 height 600
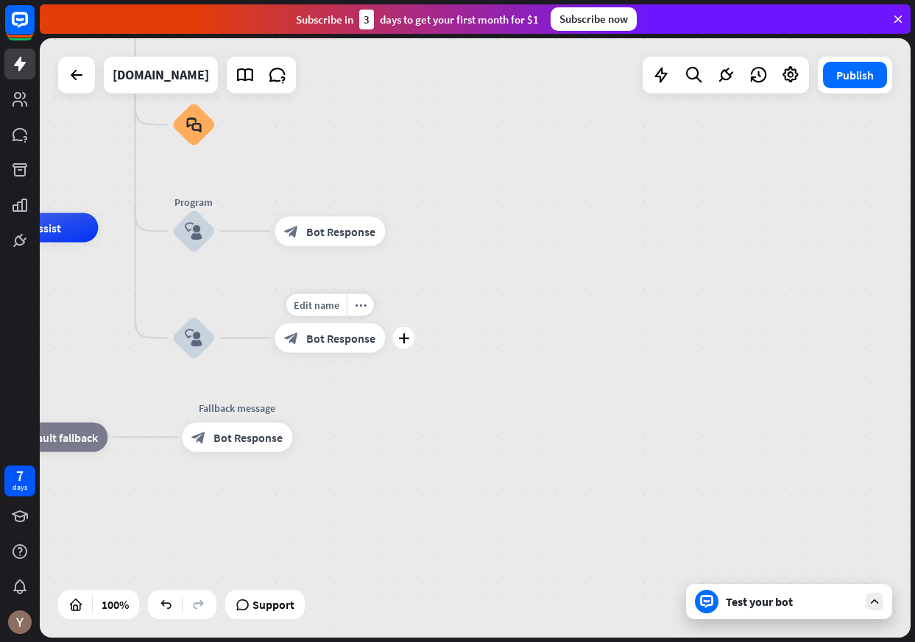
click at [336, 334] on span "Bot Response" at bounding box center [340, 338] width 69 height 15
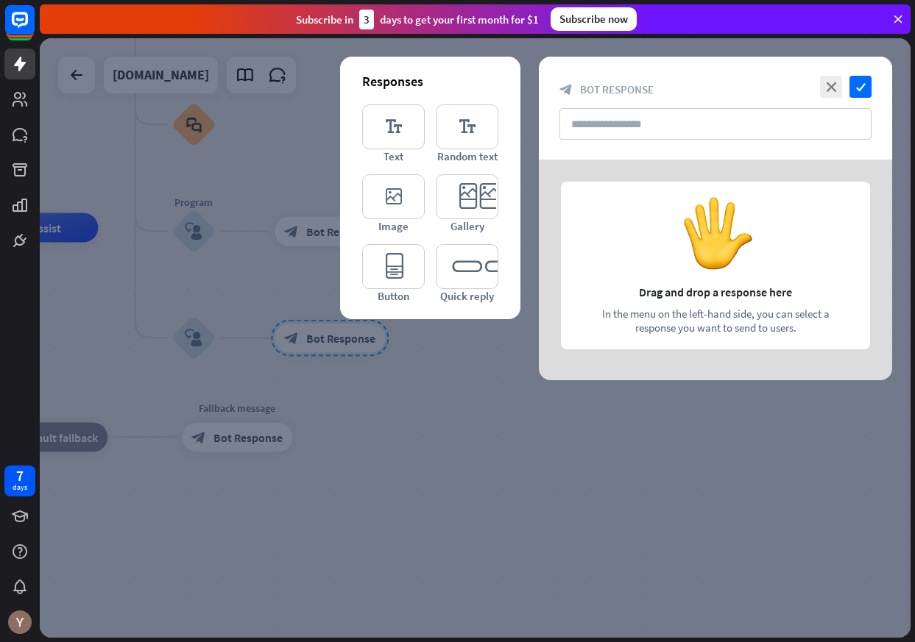
click at [599, 257] on div at bounding box center [715, 270] width 353 height 221
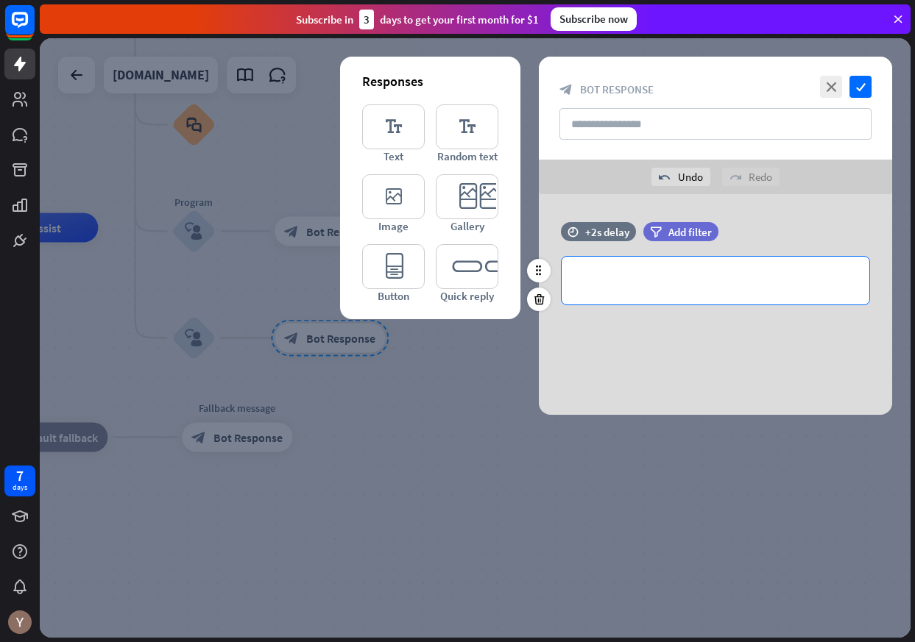
click at [638, 286] on p "**********" at bounding box center [715, 281] width 278 height 18
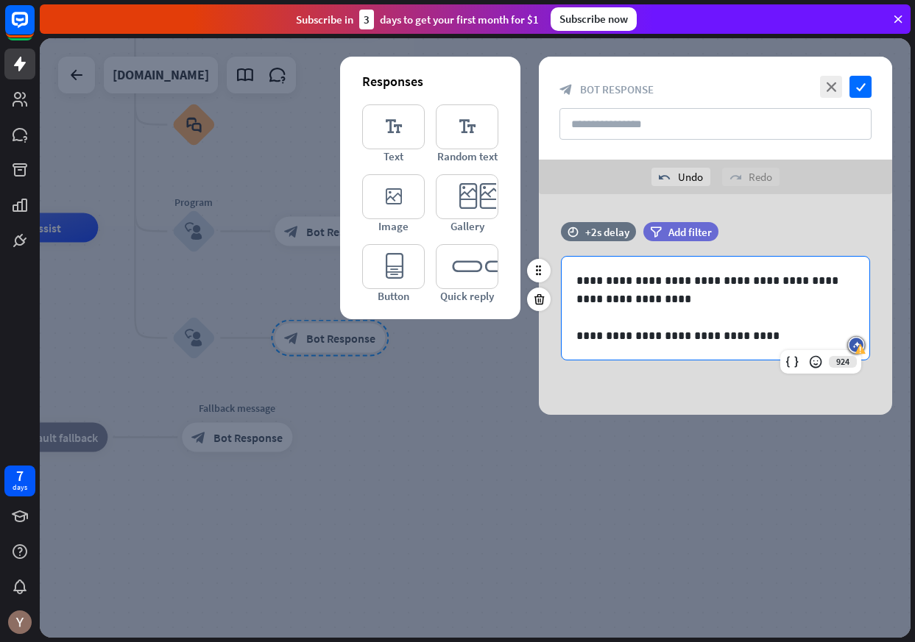
click at [667, 338] on p "**********" at bounding box center [715, 336] width 278 height 18
click at [663, 338] on p "**********" at bounding box center [715, 336] width 278 height 18
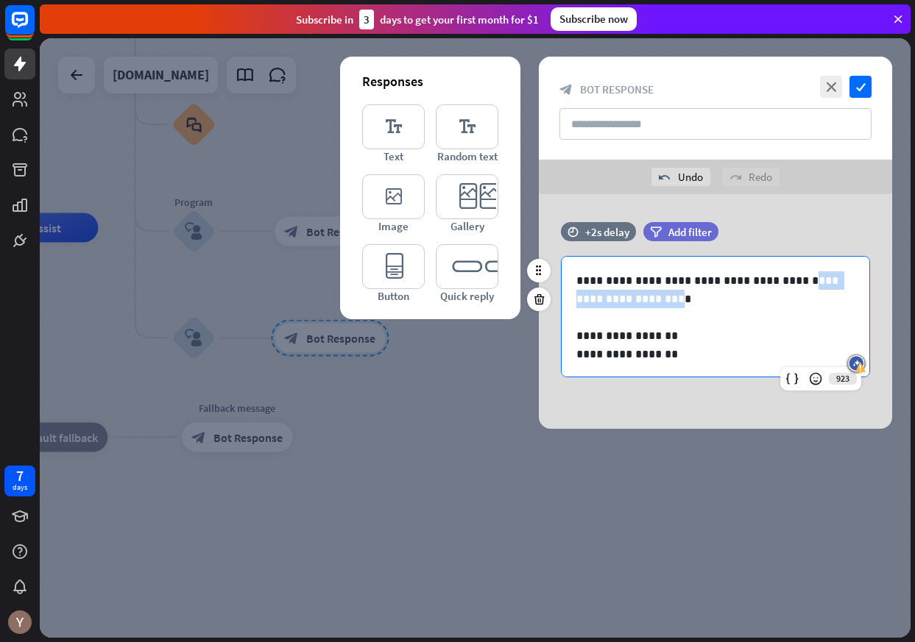
drag, startPoint x: 651, startPoint y: 301, endPoint x: 789, endPoint y: 274, distance: 140.1
click at [789, 274] on p "**********" at bounding box center [715, 290] width 278 height 37
click at [771, 322] on p at bounding box center [715, 317] width 278 height 18
click at [598, 233] on div "+2s delay" at bounding box center [607, 232] width 44 height 14
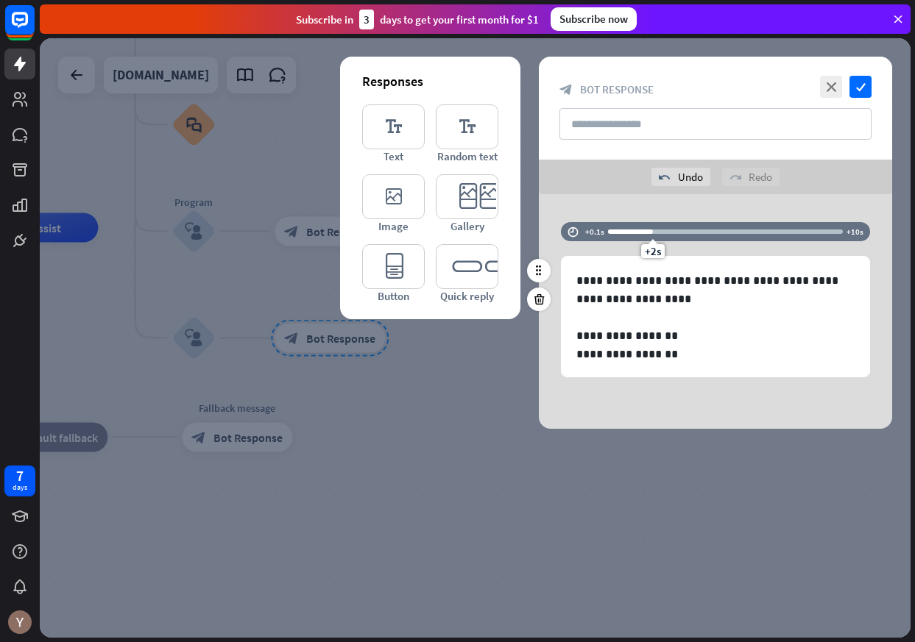
click at [631, 233] on div at bounding box center [630, 232] width 45 height 4
click at [626, 233] on div "+1.1s" at bounding box center [631, 232] width 10 height 10
click at [626, 233] on div "+0.9s" at bounding box center [628, 232] width 10 height 10
click at [627, 233] on div "+1s" at bounding box center [628, 232] width 10 height 10
click at [662, 545] on div at bounding box center [475, 338] width 871 height 600
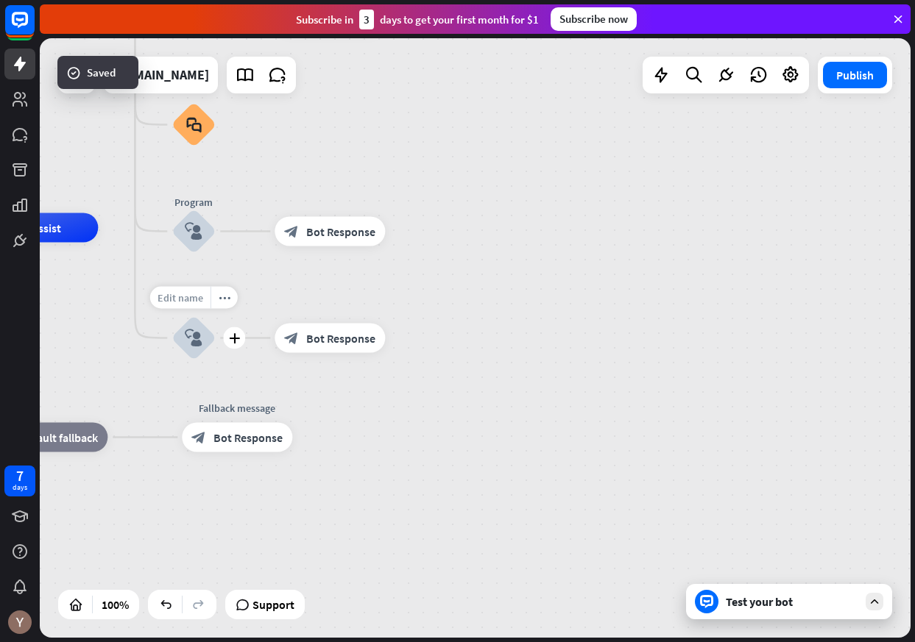
click at [196, 296] on span "Edit name" at bounding box center [180, 297] width 46 height 13
click at [196, 296] on input "text" at bounding box center [193, 298] width 103 height 21
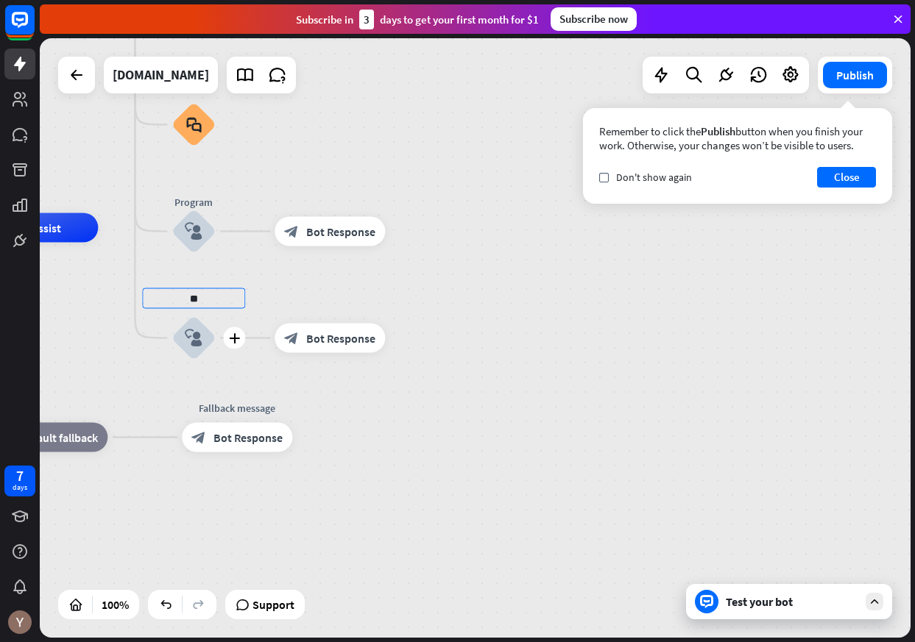
type input "*"
type input "****"
click at [411, 430] on div "home_2 Start point Welcome message block_bot_response Bot Response About us blo…" at bounding box center [475, 338] width 871 height 600
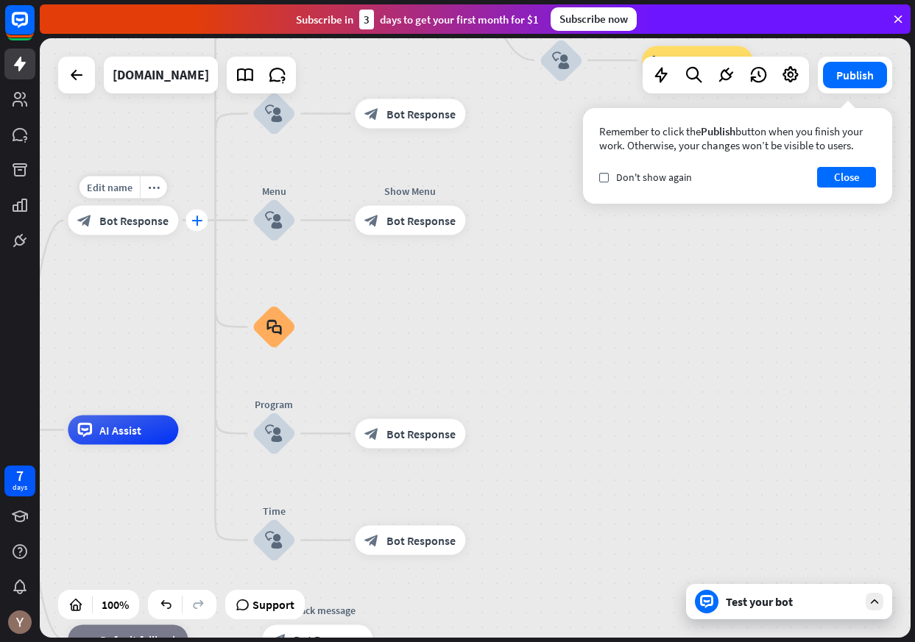
click at [199, 225] on icon "plus" at bounding box center [196, 221] width 11 height 10
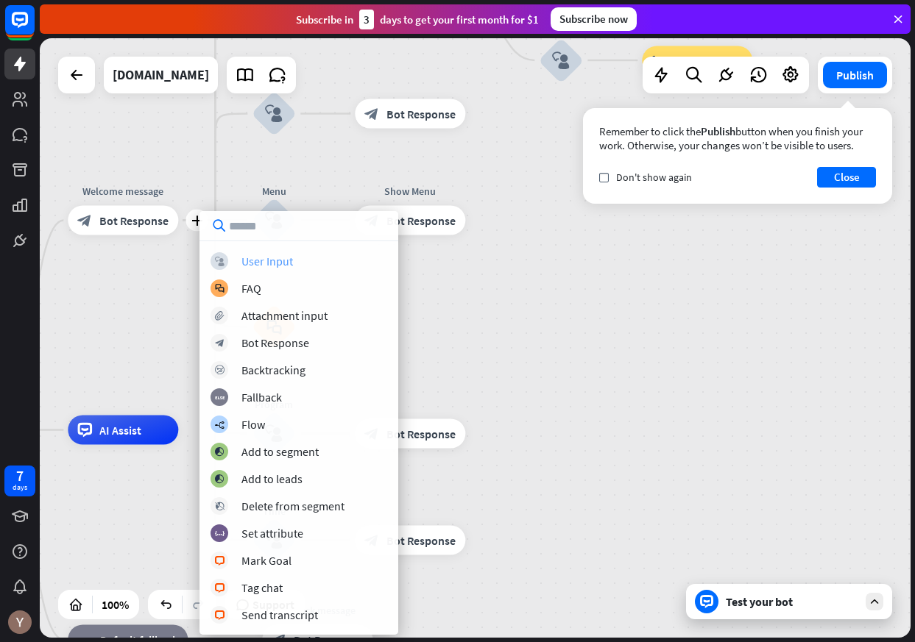
click at [260, 255] on div "User Input" at bounding box center [267, 261] width 52 height 15
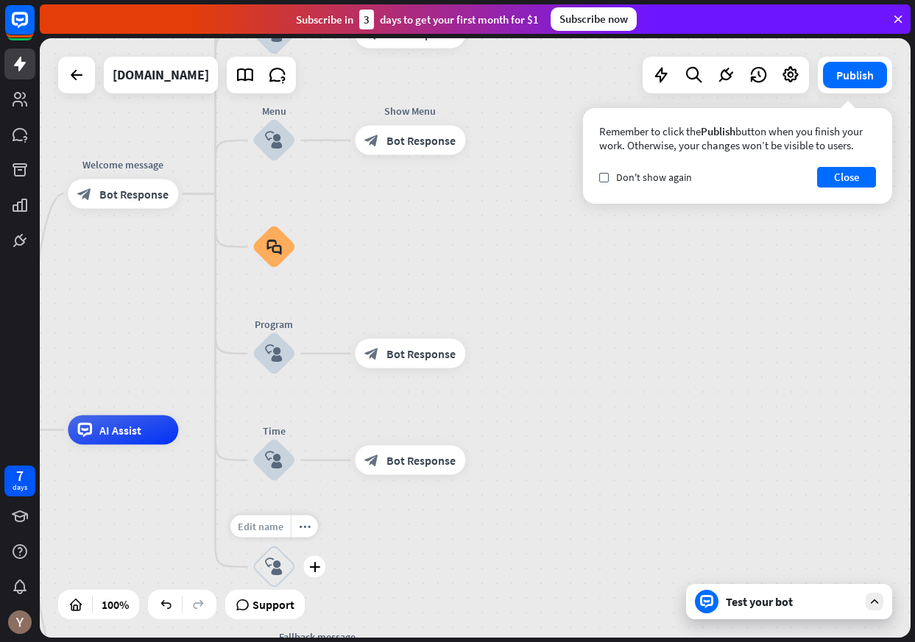
click at [268, 533] on div "Edit name" at bounding box center [260, 527] width 60 height 22
type input "**********"
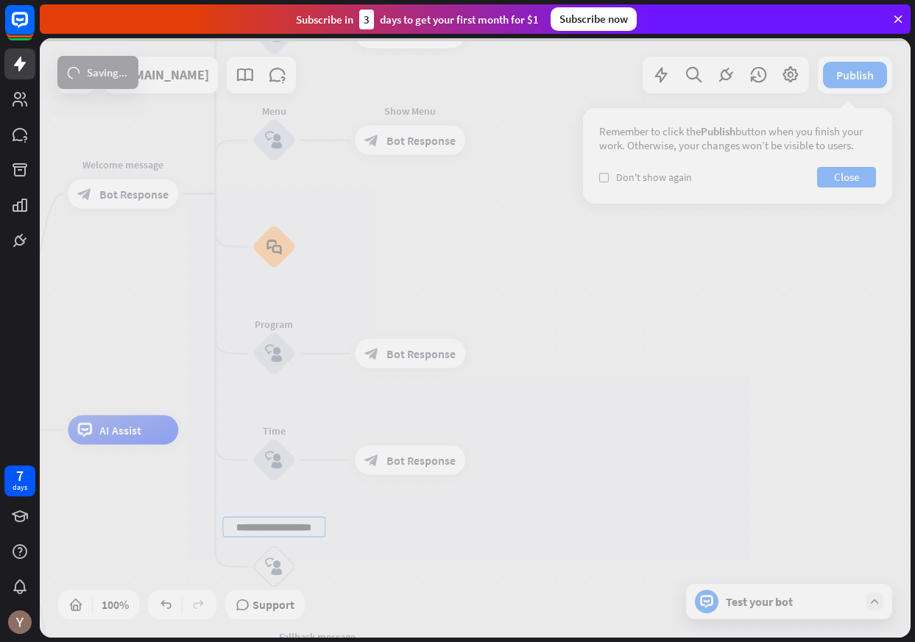
scroll to position [0, 0]
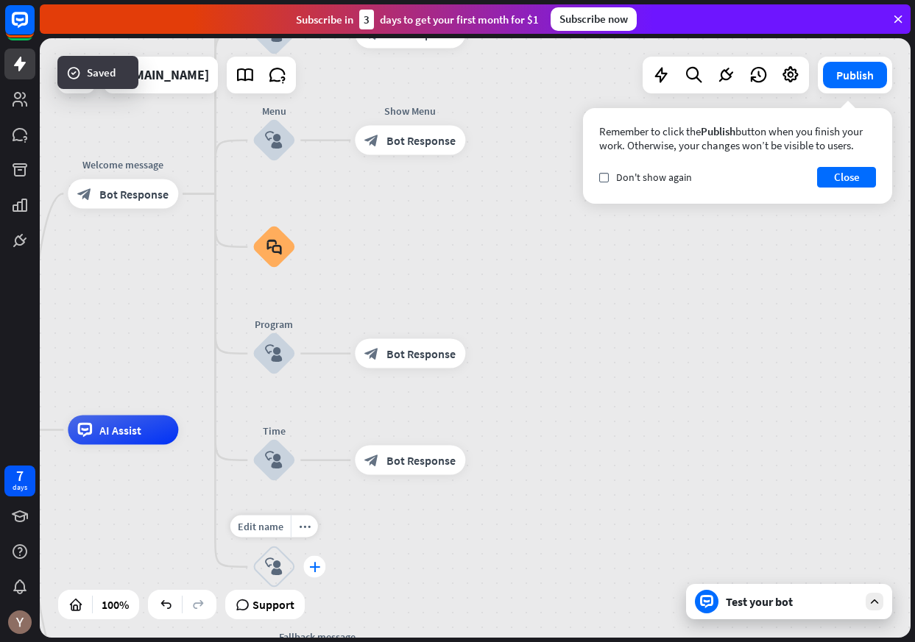
click at [316, 572] on div "plus" at bounding box center [314, 567] width 22 height 22
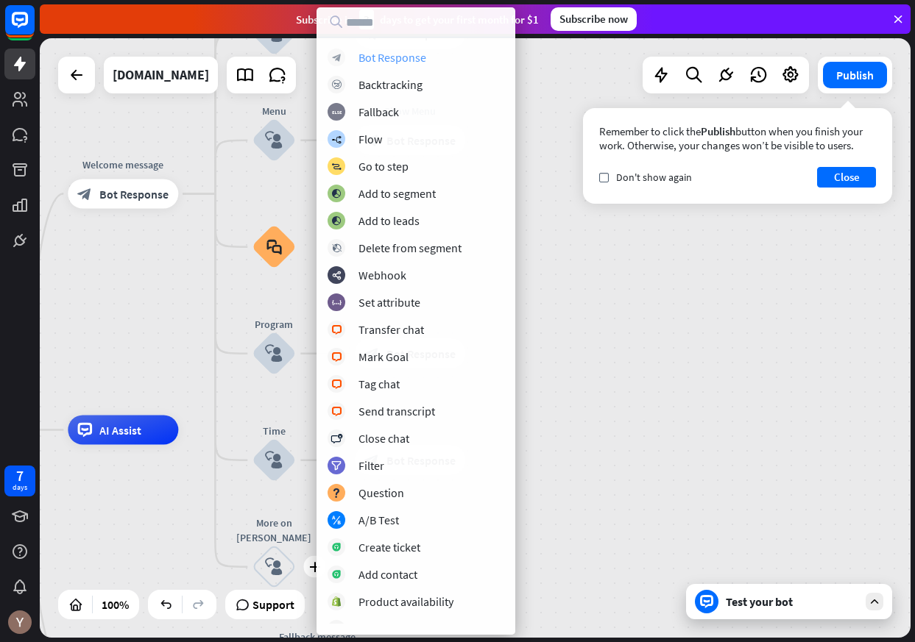
click at [377, 63] on div "Bot Response" at bounding box center [392, 57] width 68 height 15
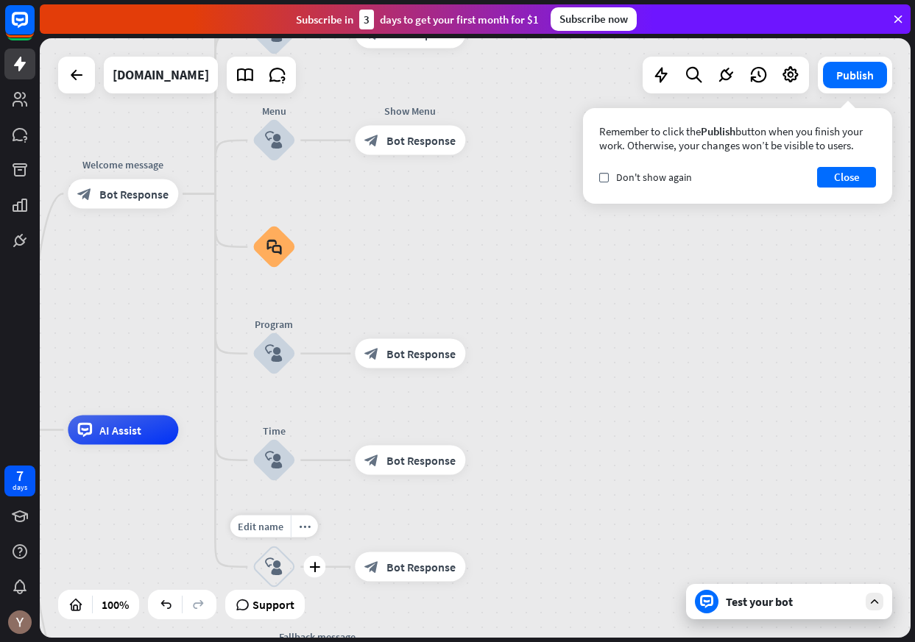
click at [272, 570] on icon "block_user_input" at bounding box center [274, 568] width 18 height 18
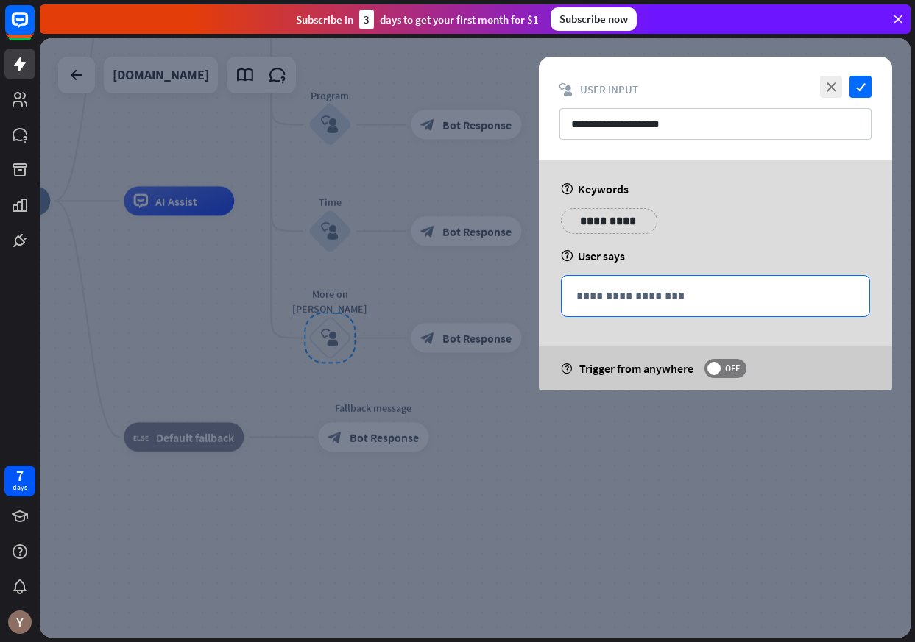
click at [600, 302] on p "**********" at bounding box center [715, 296] width 278 height 18
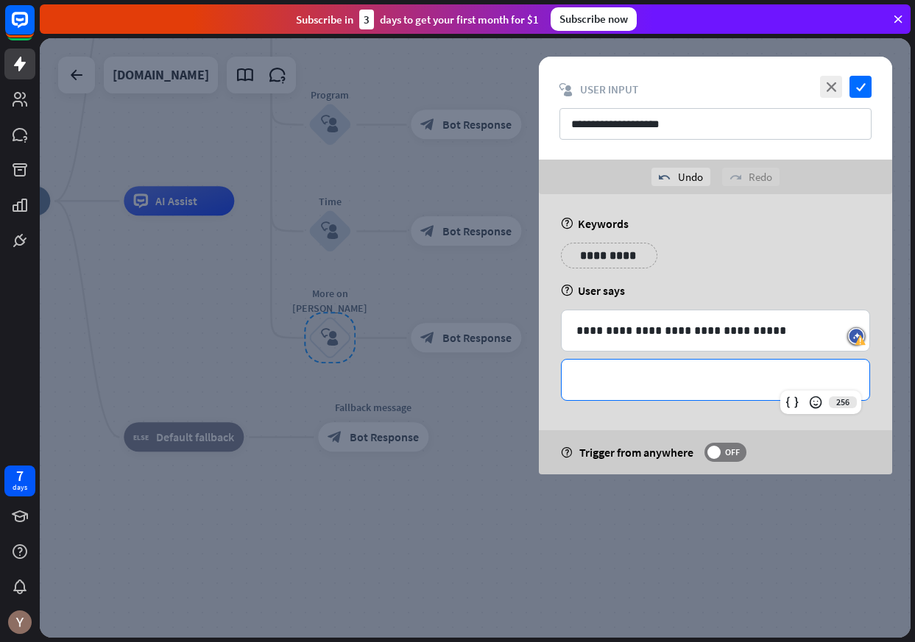
click at [628, 372] on p "**********" at bounding box center [715, 380] width 278 height 18
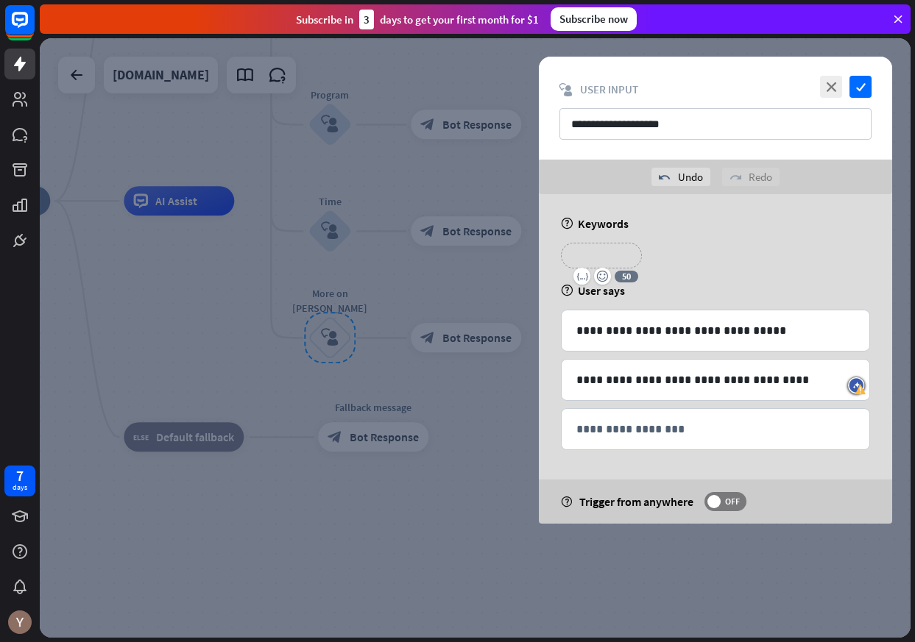
click at [615, 257] on p "**********" at bounding box center [601, 256] width 59 height 18
click at [494, 388] on div at bounding box center [475, 338] width 871 height 600
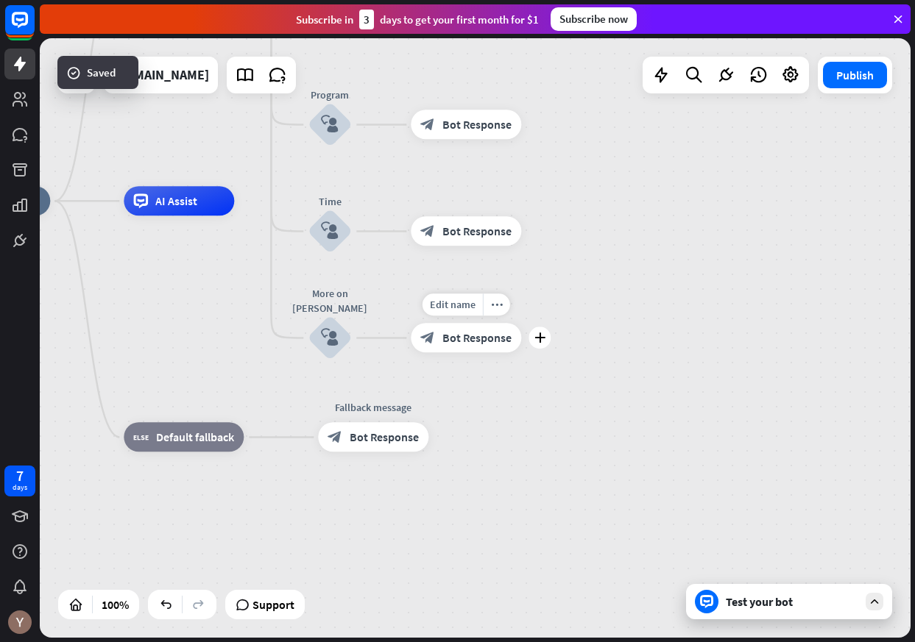
click at [476, 339] on span "Bot Response" at bounding box center [476, 338] width 69 height 15
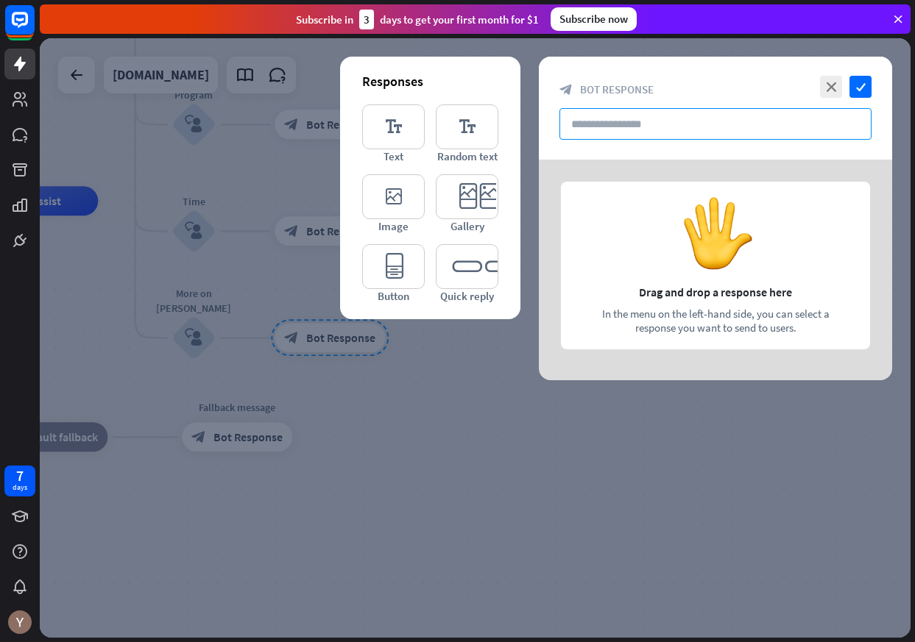
click at [614, 127] on input "text" at bounding box center [715, 124] width 312 height 32
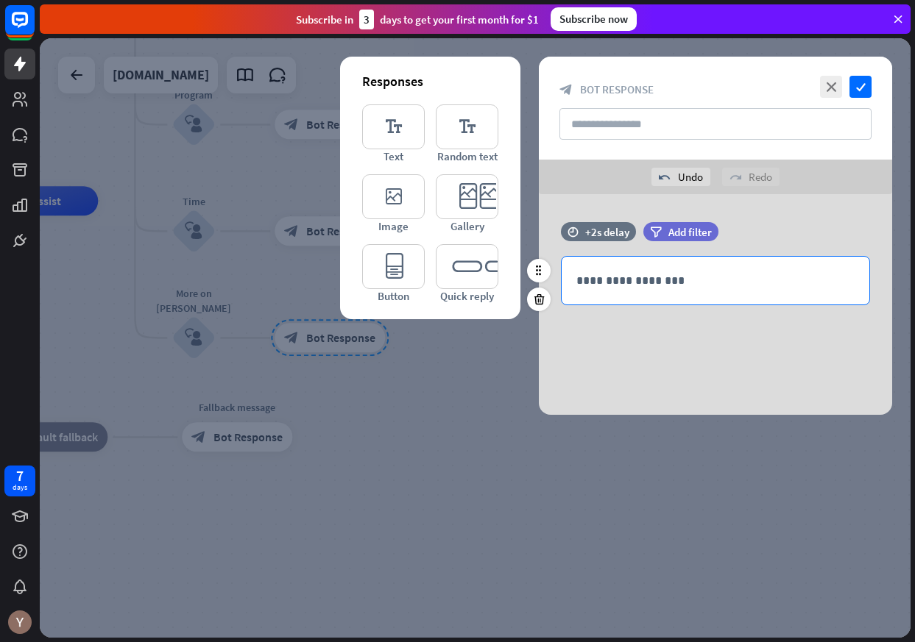
click at [605, 259] on div "**********" at bounding box center [715, 281] width 308 height 48
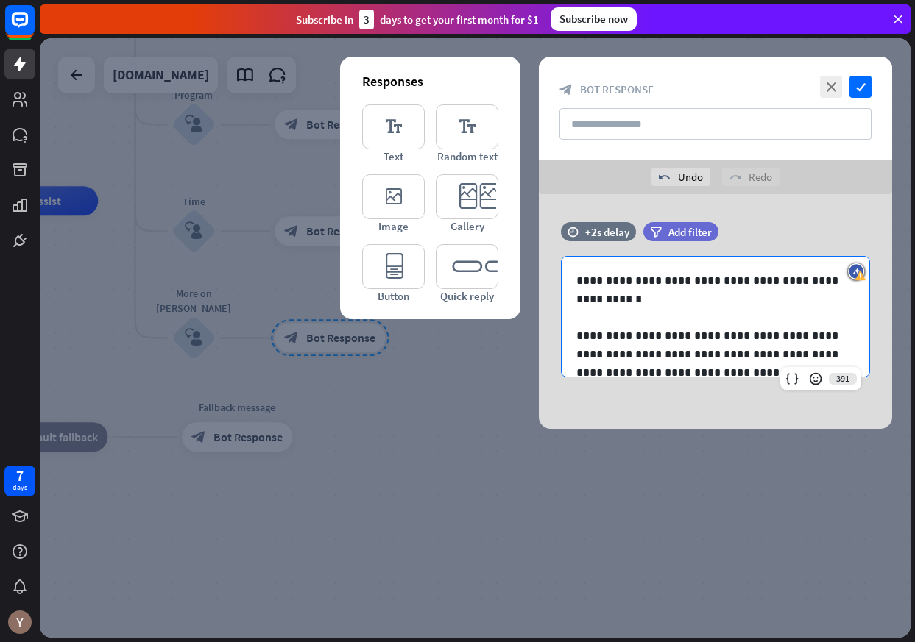
click at [701, 492] on div at bounding box center [475, 338] width 871 height 600
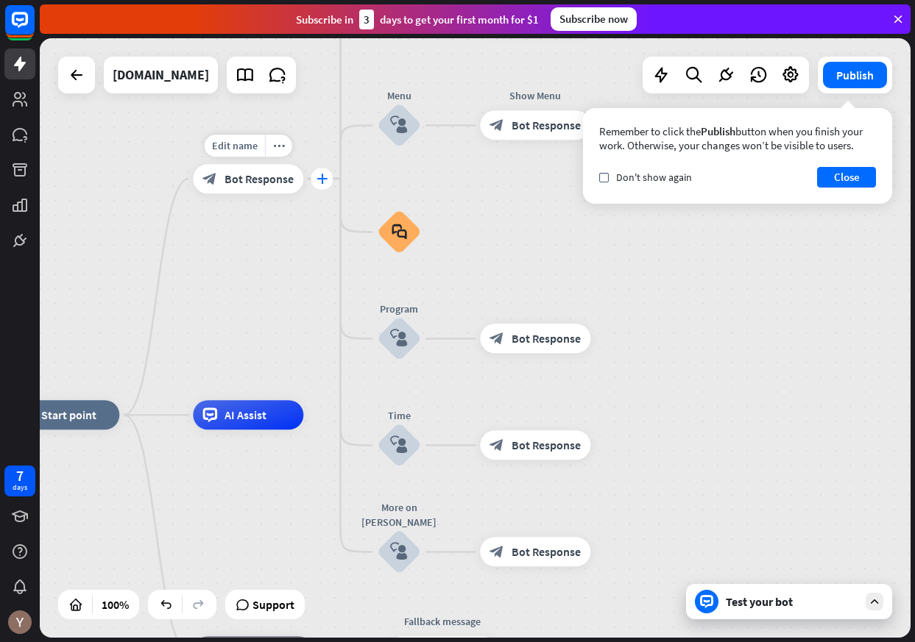
click at [313, 178] on div "plus" at bounding box center [322, 179] width 22 height 22
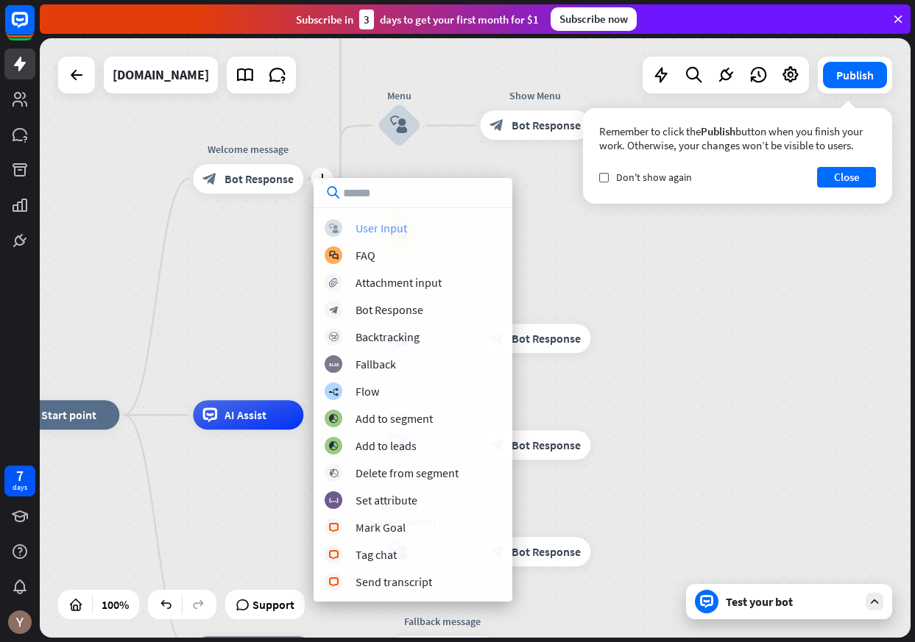
click at [366, 230] on div "User Input" at bounding box center [381, 228] width 52 height 15
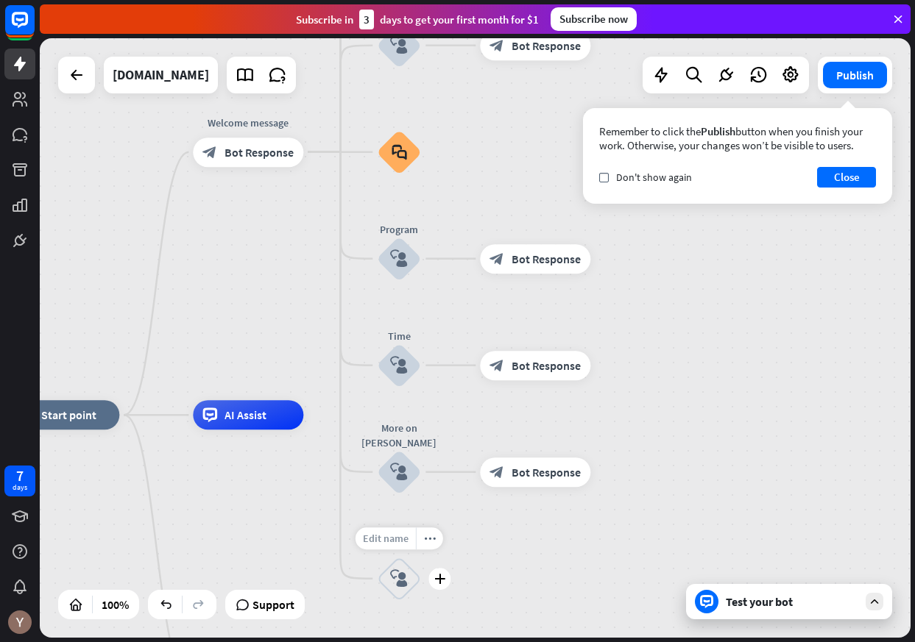
click at [390, 541] on span "Edit name" at bounding box center [386, 538] width 46 height 13
type input "*********"
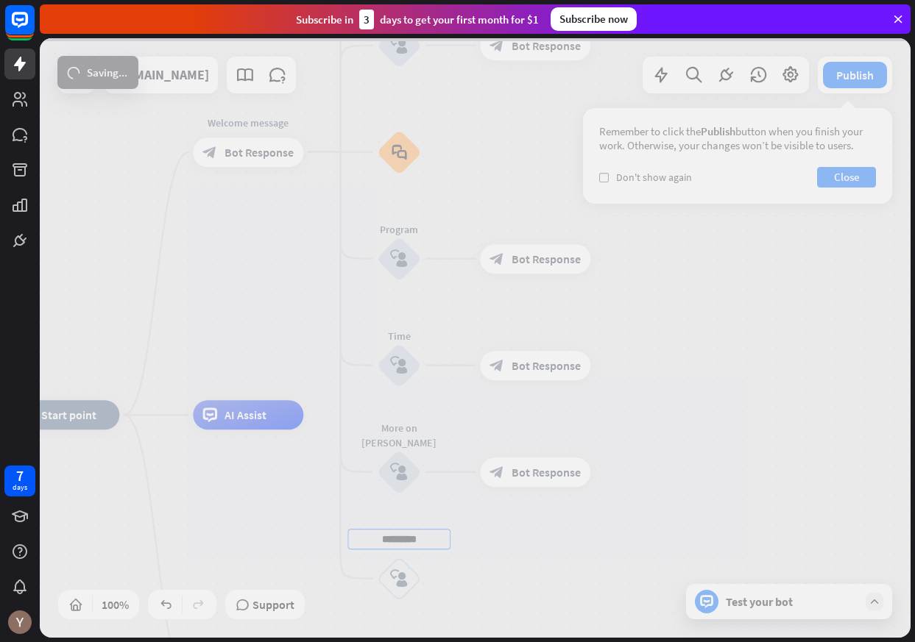
click at [396, 581] on div "home_2 Start point Welcome message block_bot_response Bot Response About us blo…" at bounding box center [475, 338] width 871 height 600
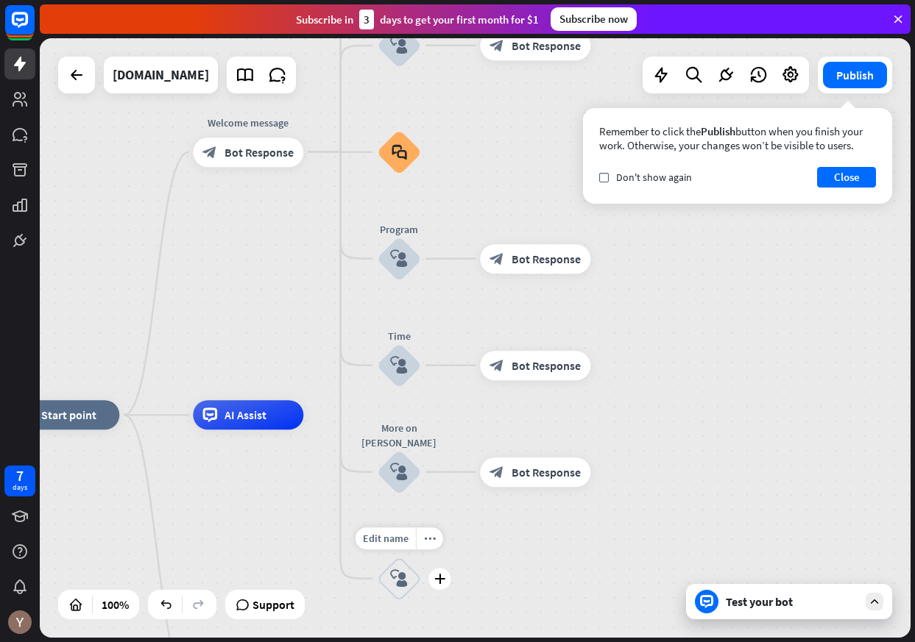
click at [400, 578] on icon "block_user_input" at bounding box center [399, 579] width 18 height 18
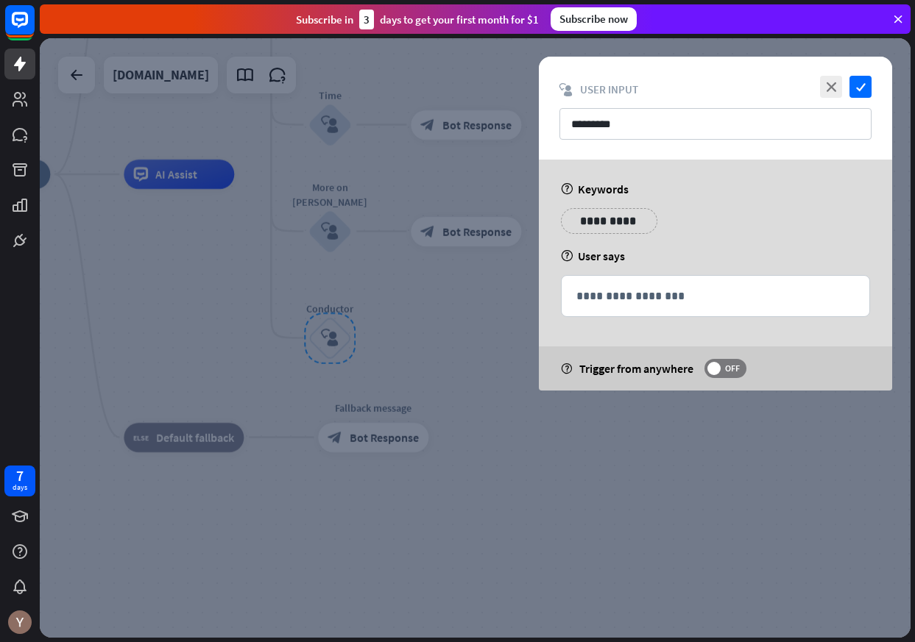
click at [607, 223] on p "**********" at bounding box center [609, 221] width 74 height 18
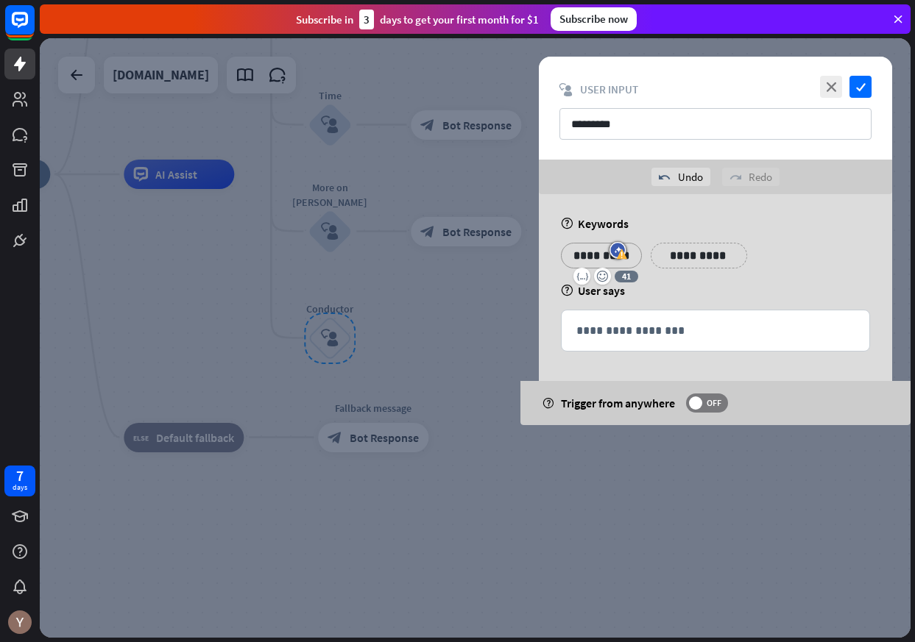
click at [574, 256] on p "*********" at bounding box center [601, 256] width 59 height 18
click at [678, 251] on p "**********" at bounding box center [699, 256] width 74 height 18
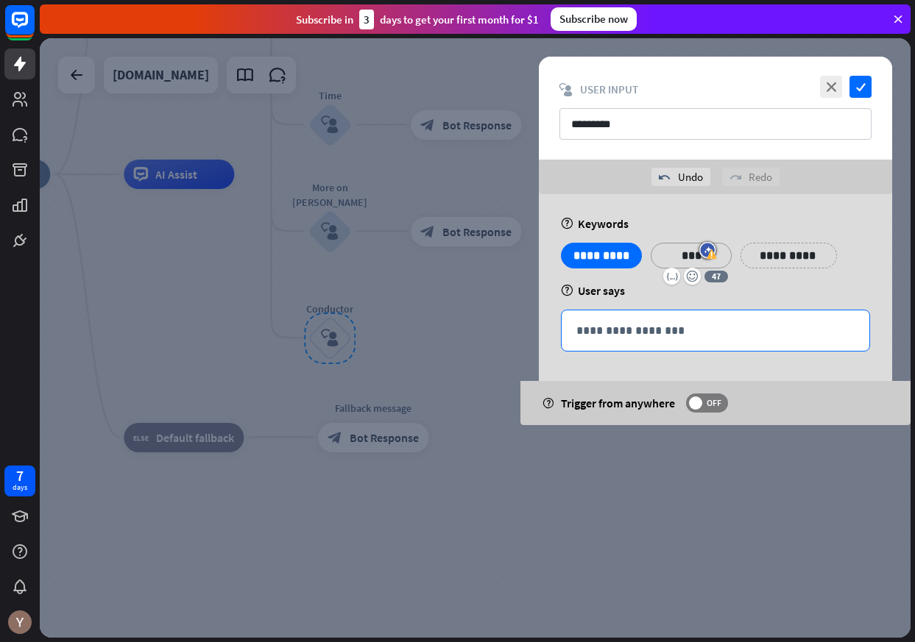
click at [664, 333] on p "**********" at bounding box center [715, 331] width 278 height 18
click at [611, 332] on p "**********" at bounding box center [715, 331] width 278 height 18
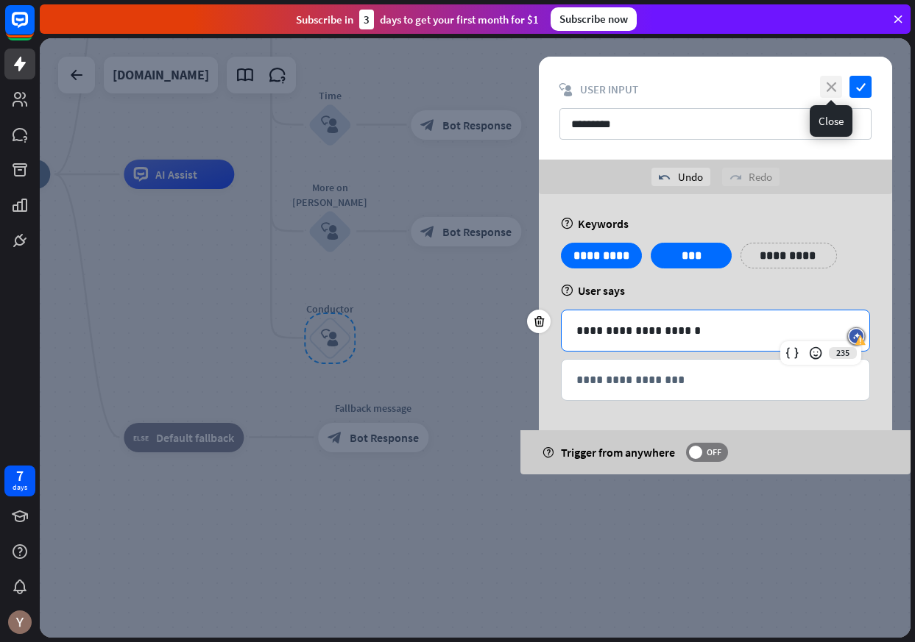
click at [824, 85] on icon "close" at bounding box center [831, 87] width 22 height 22
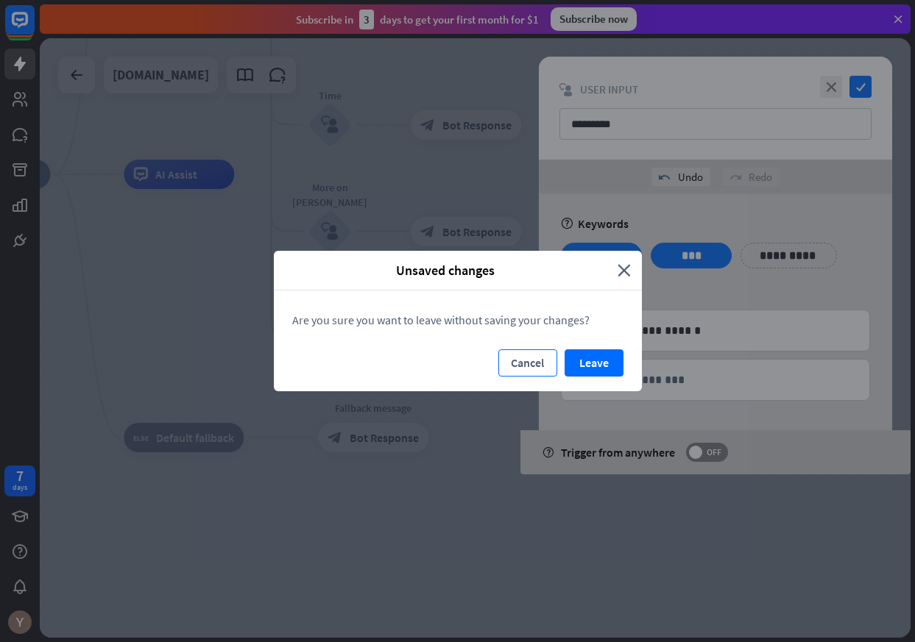
click at [542, 359] on button "Cancel" at bounding box center [527, 363] width 59 height 27
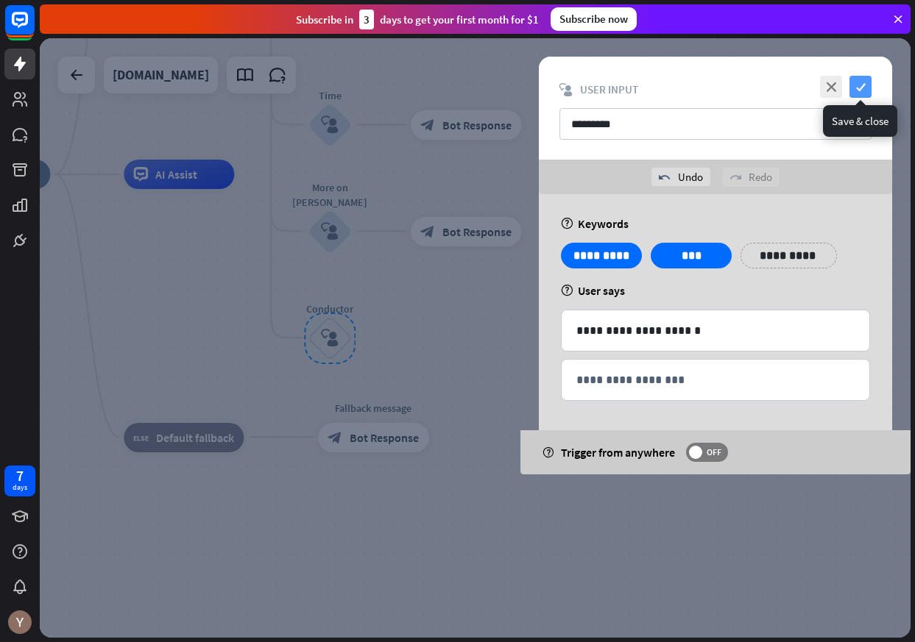
click at [857, 88] on icon "check" at bounding box center [860, 87] width 22 height 22
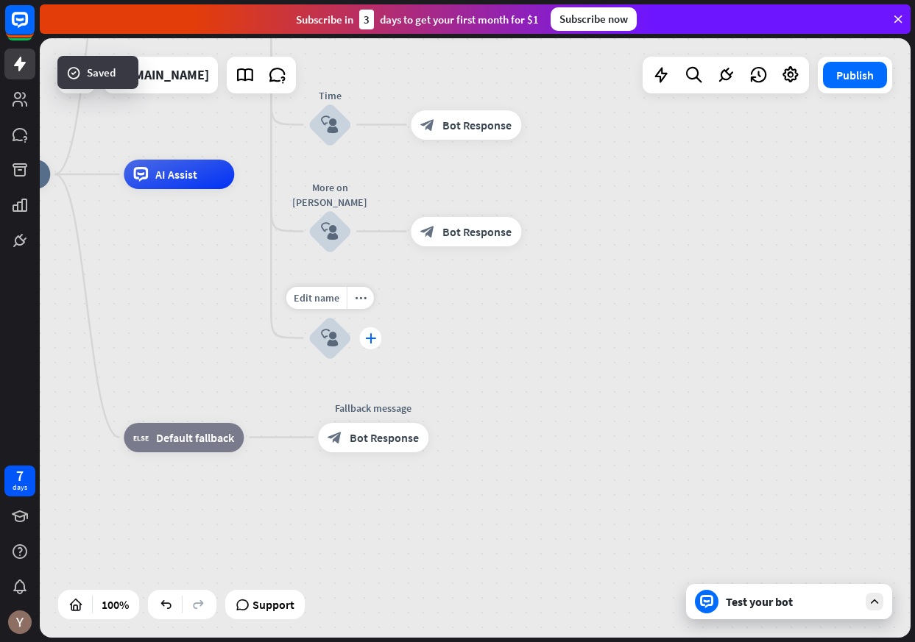
click at [374, 338] on icon "plus" at bounding box center [370, 338] width 11 height 10
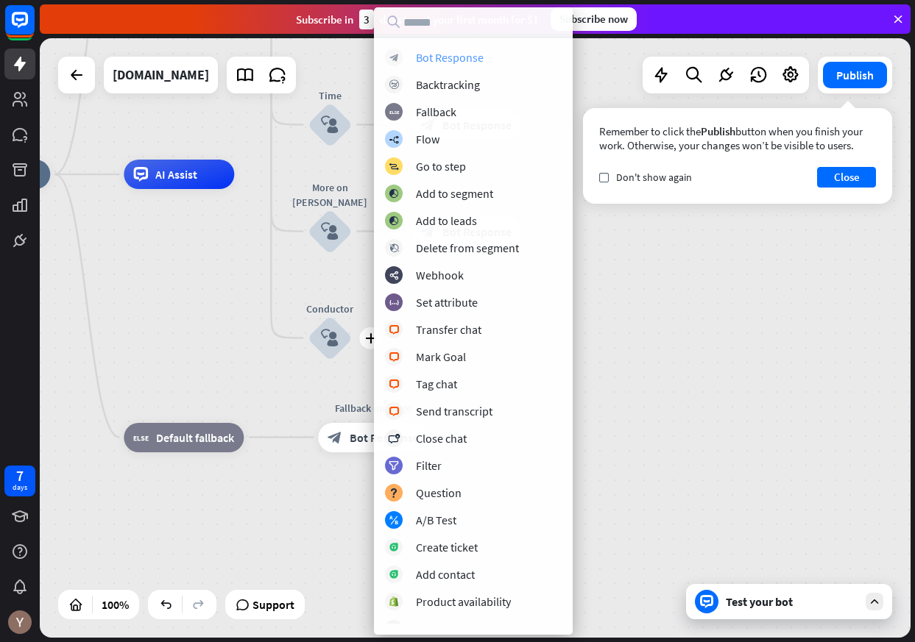
click at [448, 54] on div "Bot Response" at bounding box center [450, 57] width 68 height 15
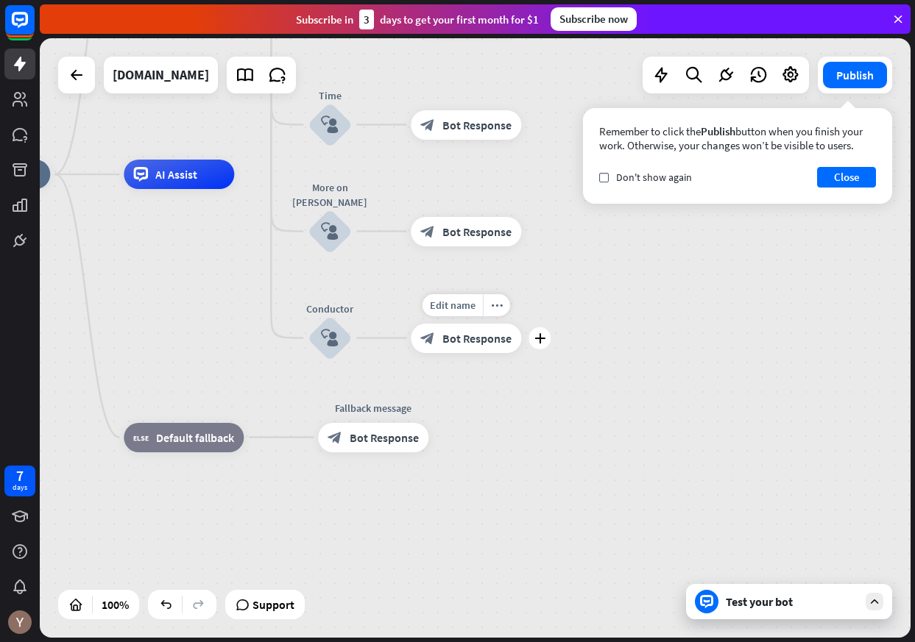
click at [488, 338] on span "Bot Response" at bounding box center [476, 338] width 69 height 15
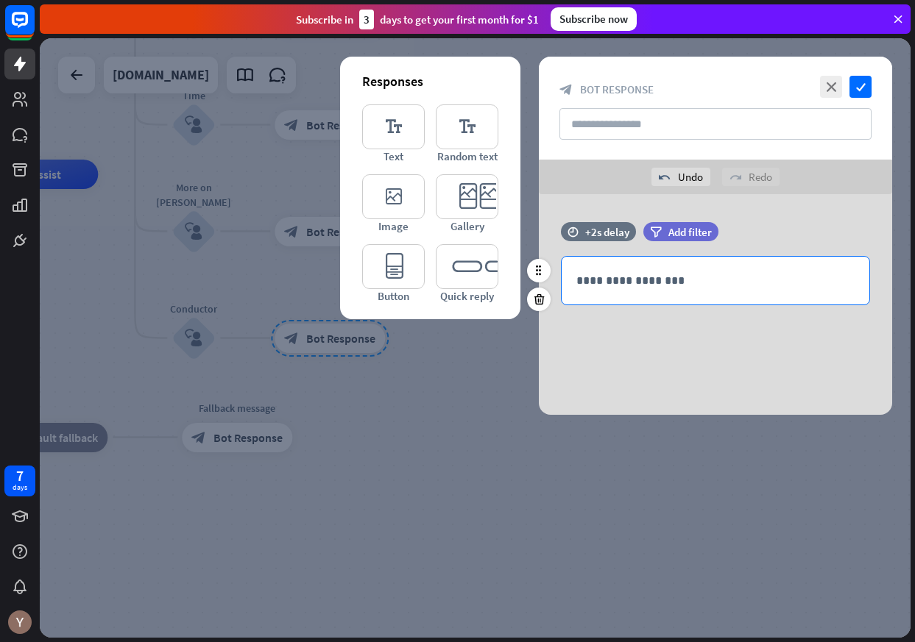
click at [614, 272] on p "**********" at bounding box center [715, 281] width 278 height 18
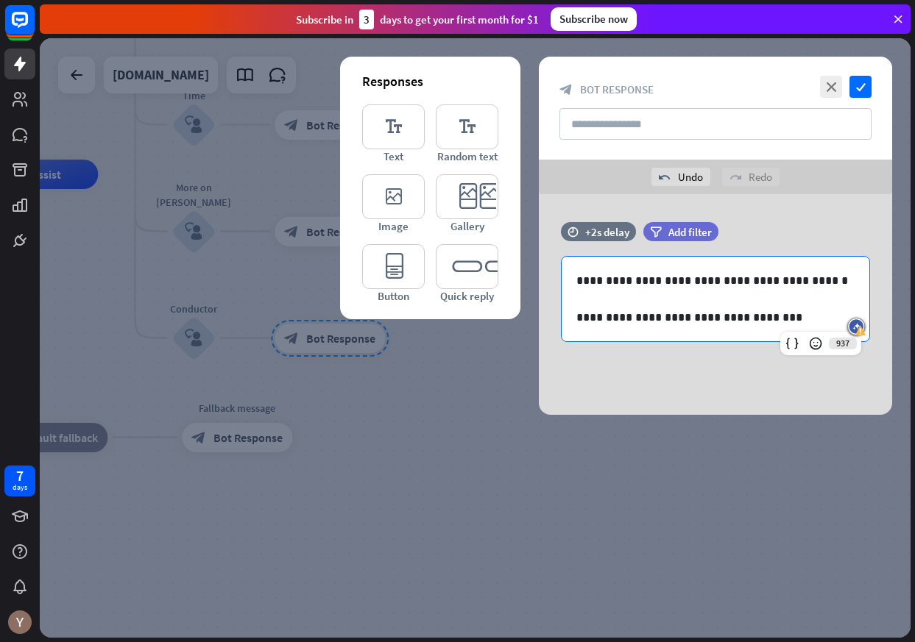
click at [764, 460] on div at bounding box center [475, 338] width 871 height 600
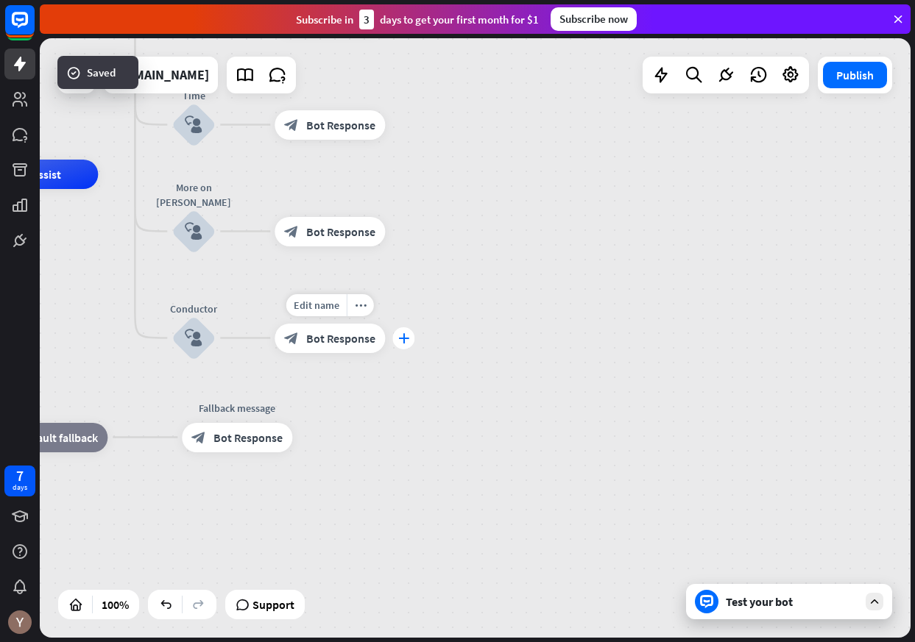
click at [406, 338] on icon "plus" at bounding box center [403, 338] width 11 height 10
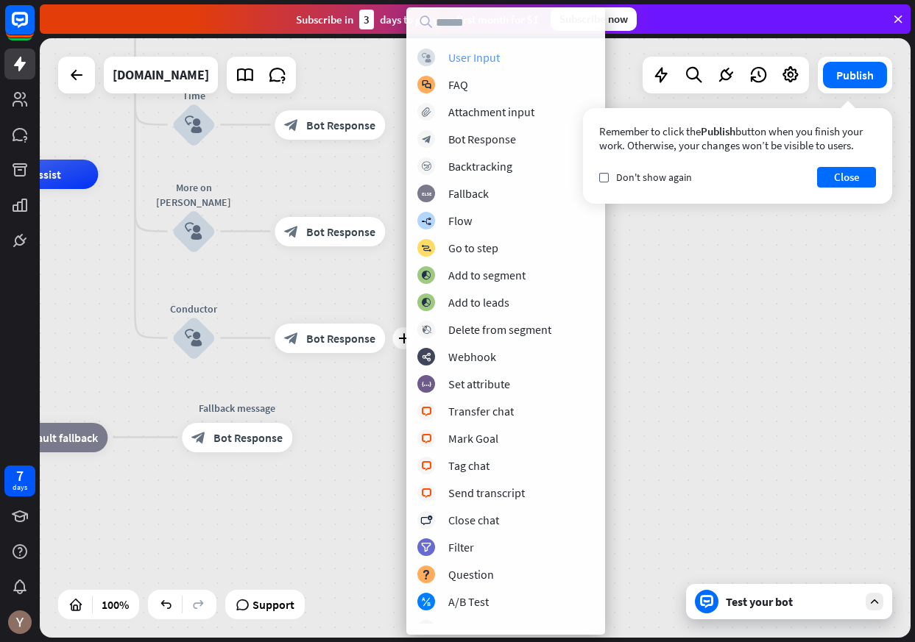
click at [475, 52] on div "User Input" at bounding box center [474, 57] width 52 height 15
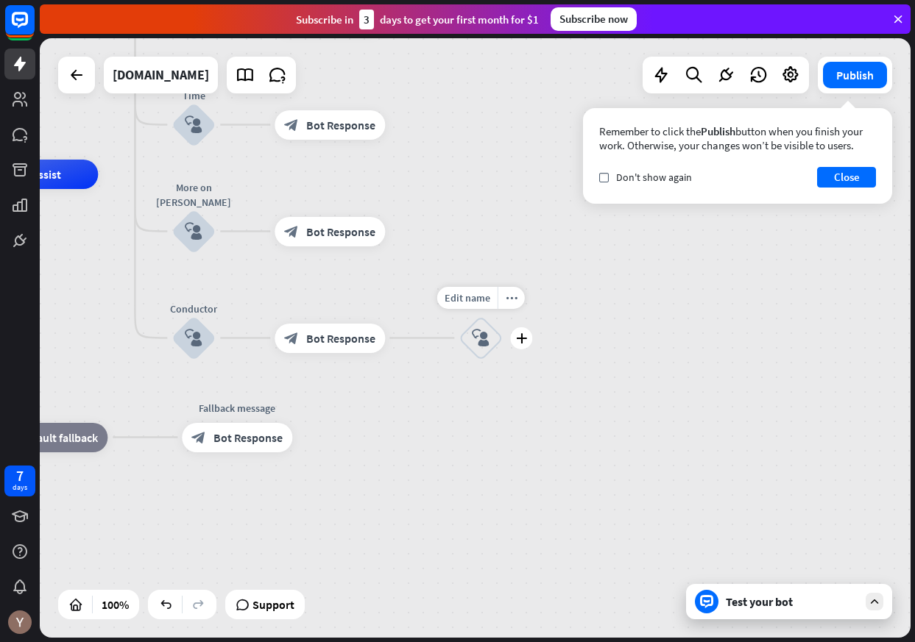
click at [480, 325] on div "block_user_input" at bounding box center [480, 338] width 44 height 44
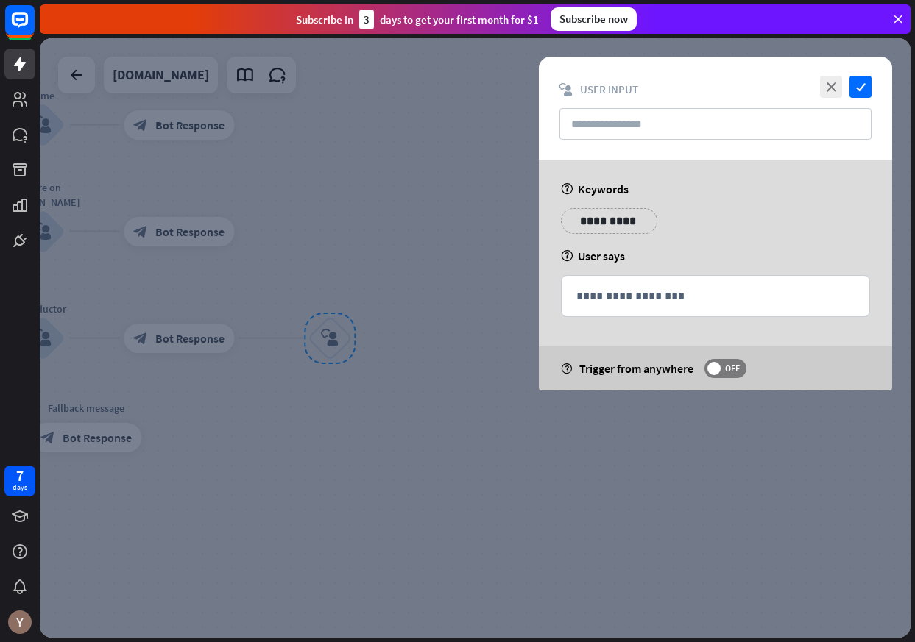
click at [589, 226] on p "**********" at bounding box center [609, 221] width 74 height 18
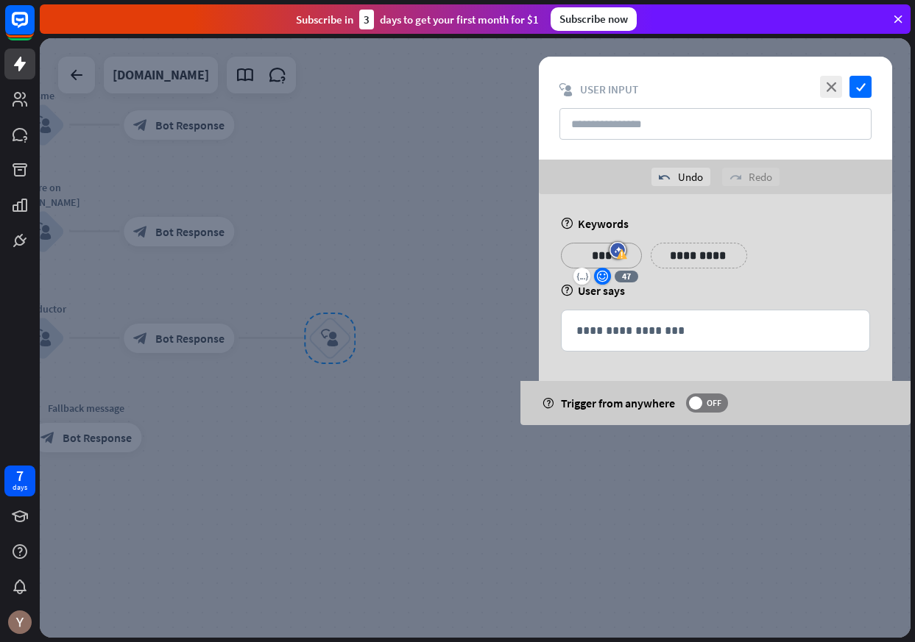
click at [596, 277] on icon "emoji_smile" at bounding box center [602, 277] width 13 height 12
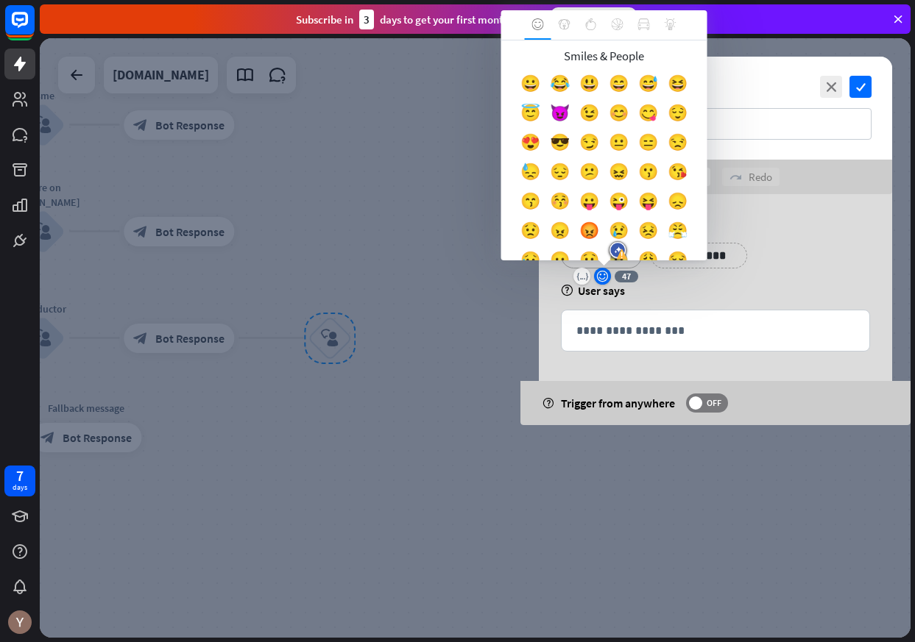
click at [596, 277] on icon "emoji_smile" at bounding box center [602, 277] width 13 height 12
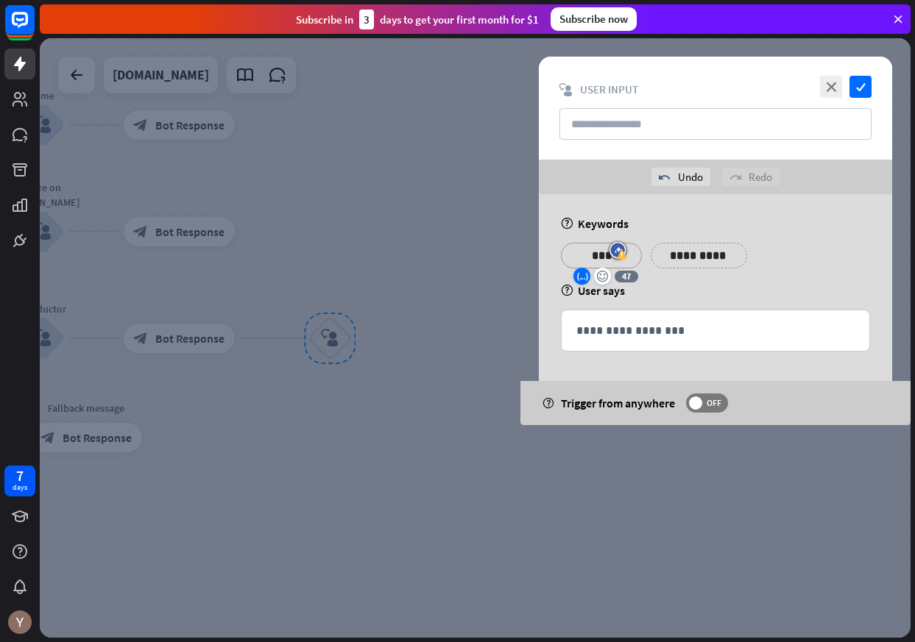
click at [579, 277] on icon "variable" at bounding box center [582, 277] width 12 height 12
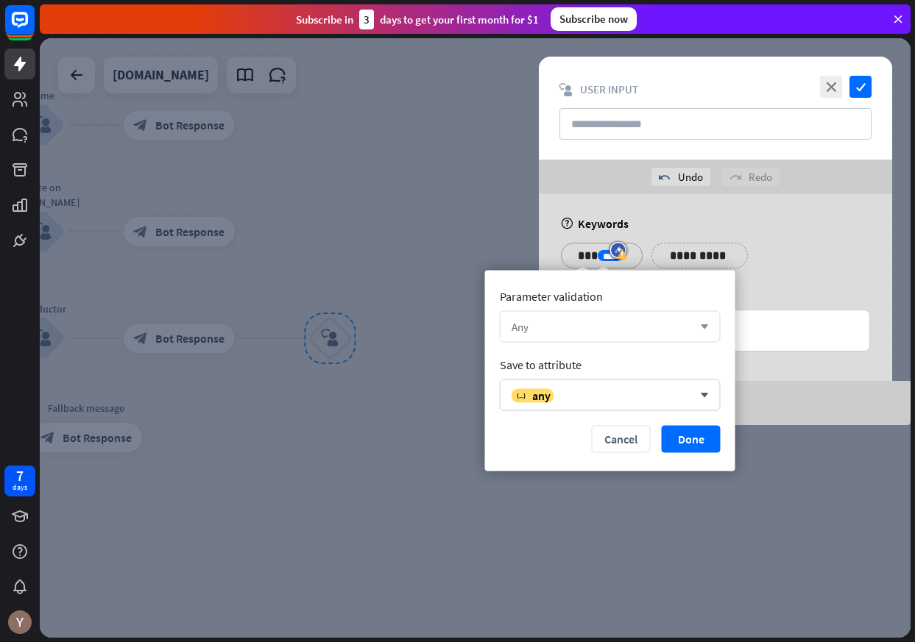
click at [586, 328] on div "Any" at bounding box center [601, 327] width 181 height 14
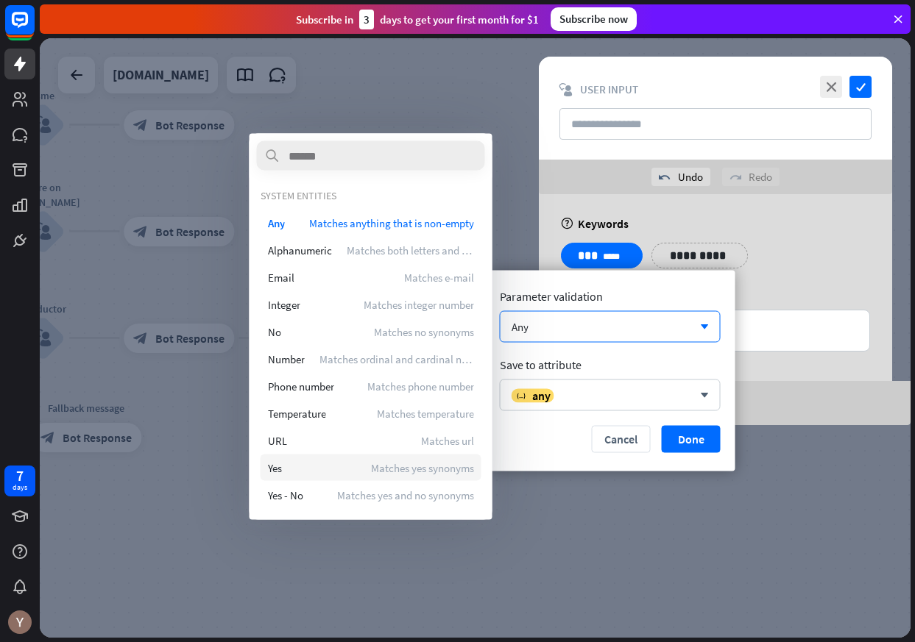
click at [411, 464] on span "Matches yes synonyms" at bounding box center [422, 468] width 103 height 14
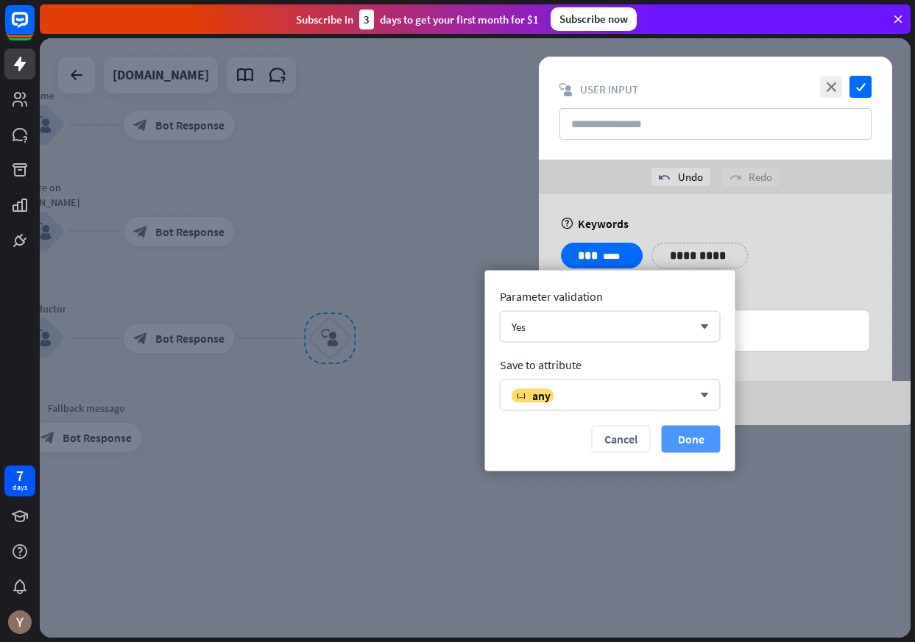
click at [684, 441] on button "Done" at bounding box center [691, 439] width 59 height 27
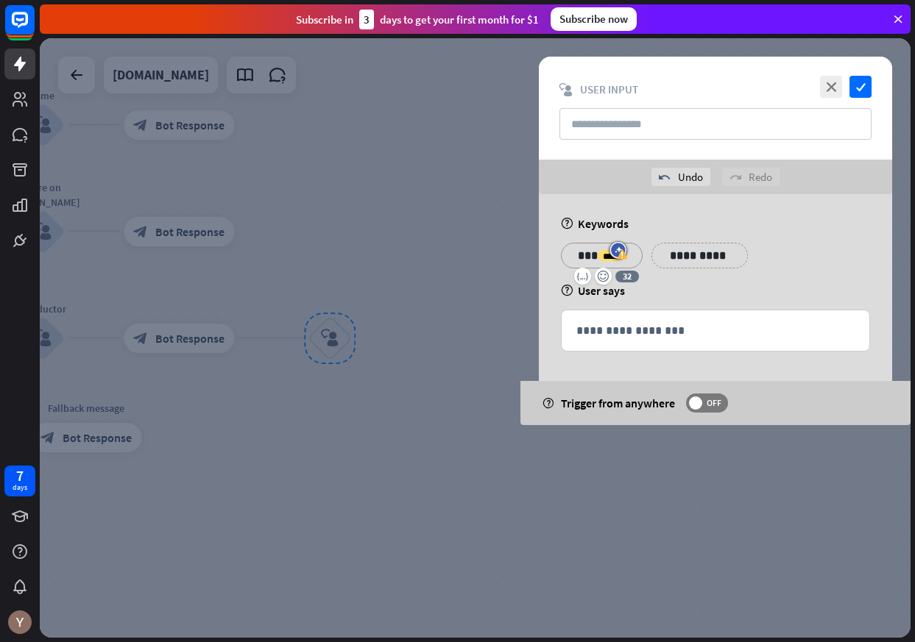
click at [414, 414] on div at bounding box center [475, 338] width 871 height 600
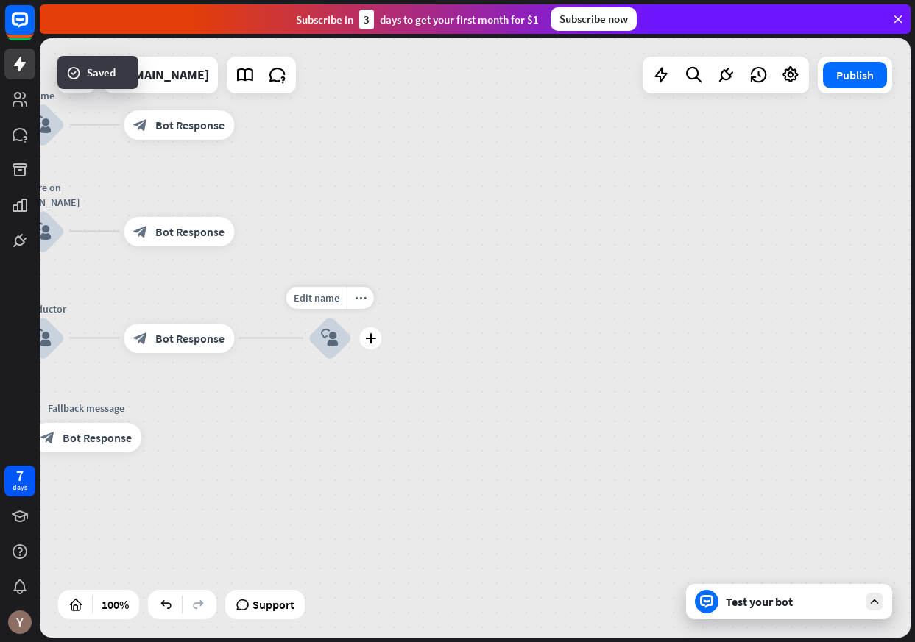
click at [339, 334] on div "block_user_input" at bounding box center [330, 338] width 44 height 44
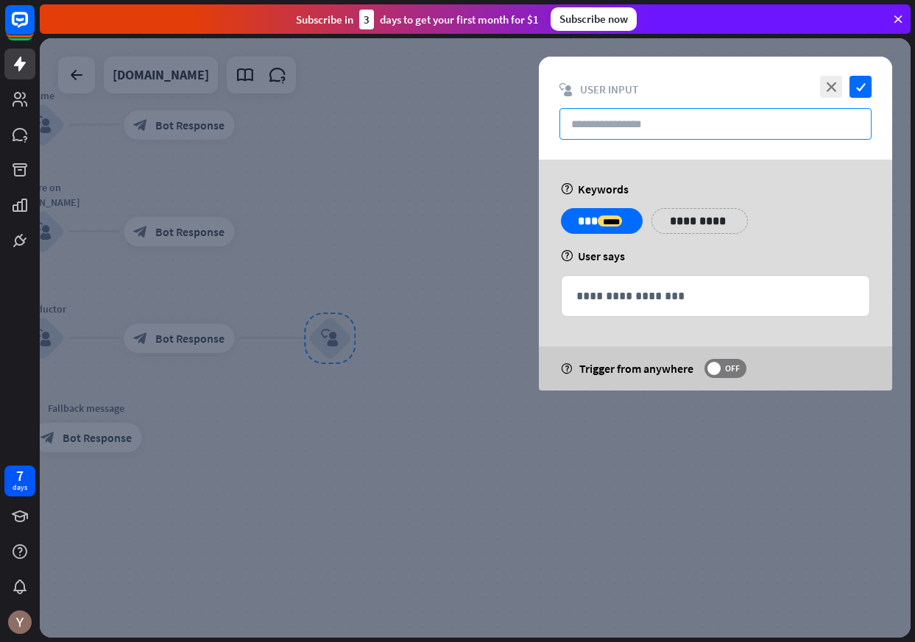
click at [641, 132] on input "text" at bounding box center [715, 124] width 312 height 32
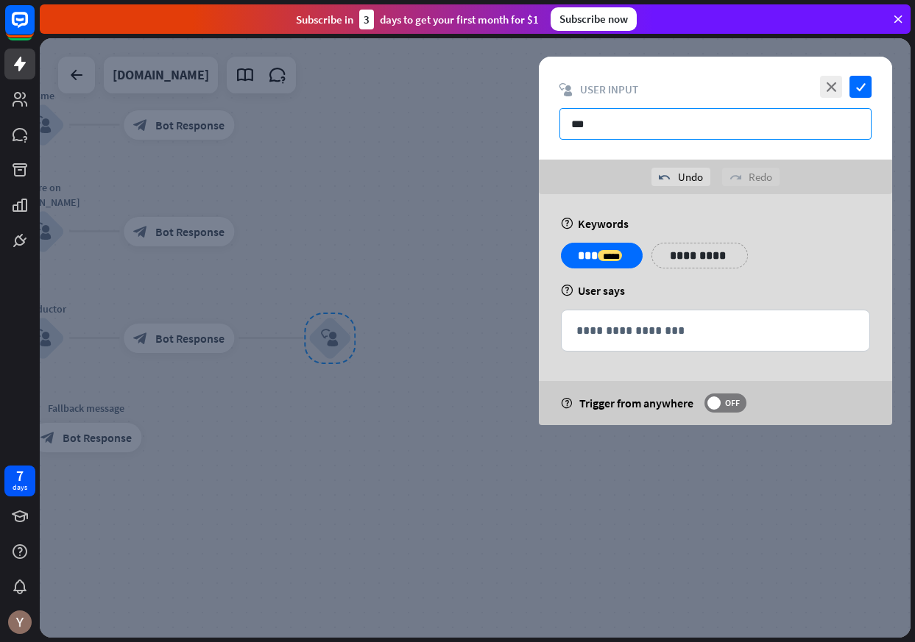
type input "***"
click at [405, 372] on div at bounding box center [475, 338] width 871 height 600
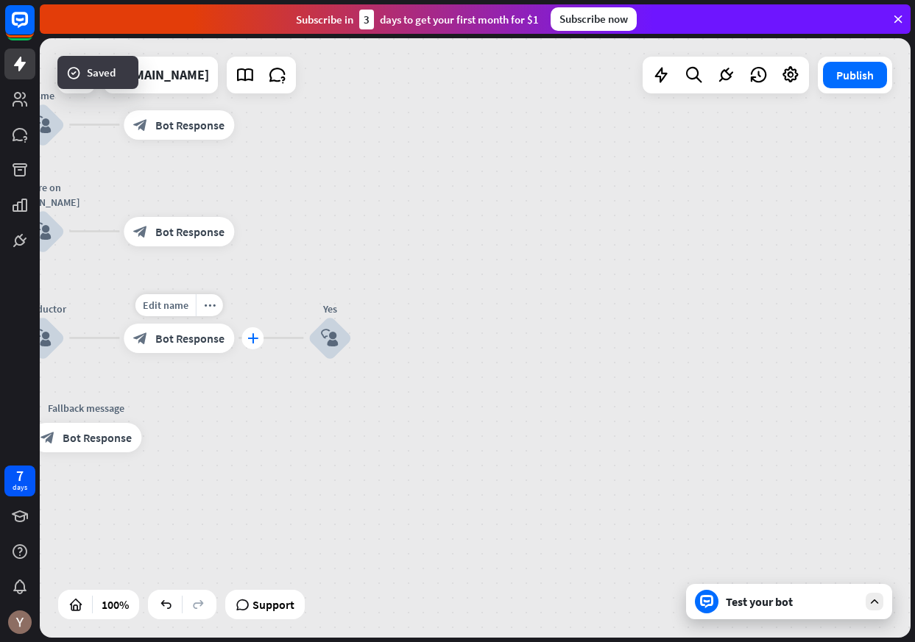
click at [244, 339] on div "plus" at bounding box center [252, 338] width 22 height 22
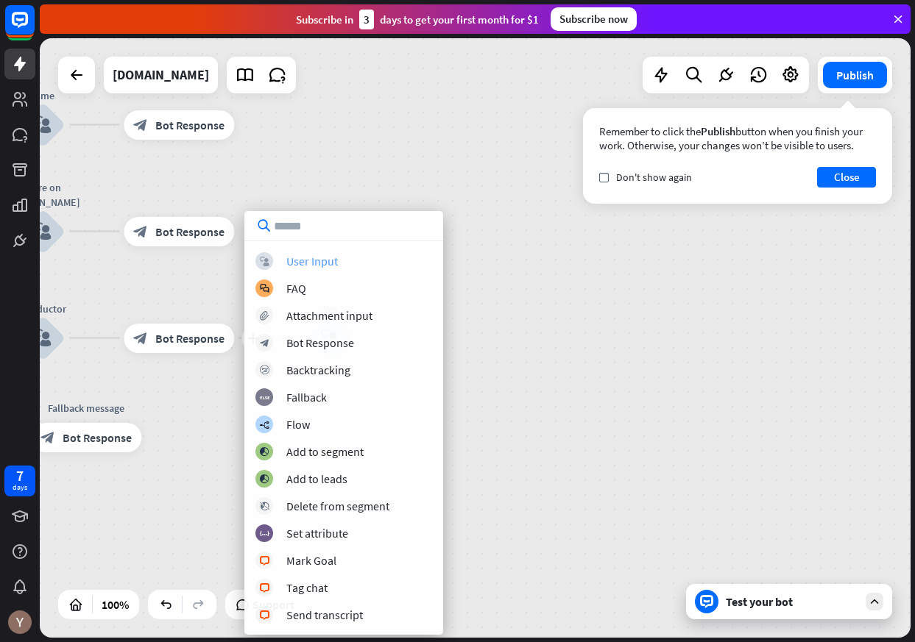
click at [313, 266] on div "User Input" at bounding box center [312, 261] width 52 height 15
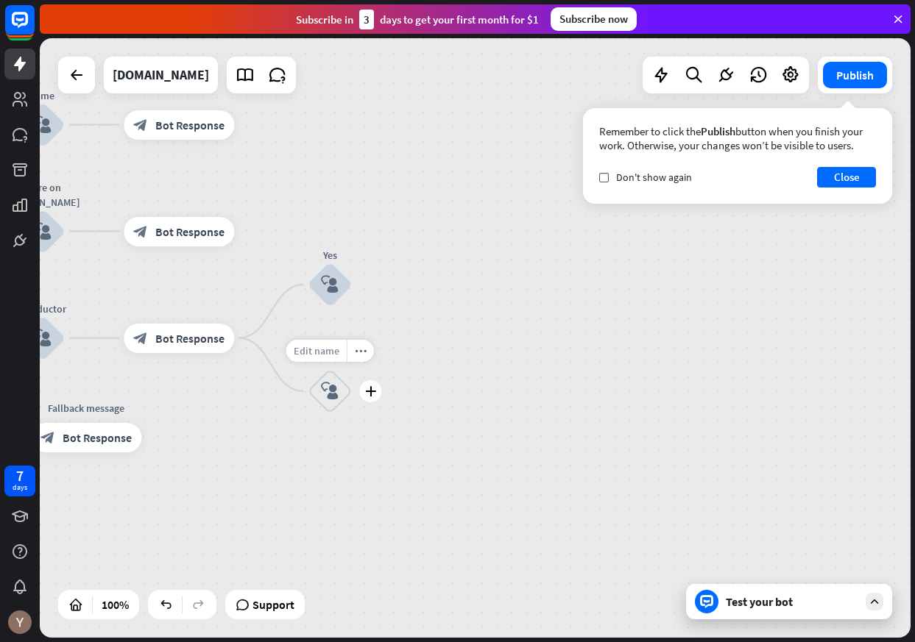
click at [329, 347] on span "Edit name" at bounding box center [317, 350] width 46 height 13
type input "**"
click at [341, 387] on div "block_user_input" at bounding box center [330, 391] width 44 height 44
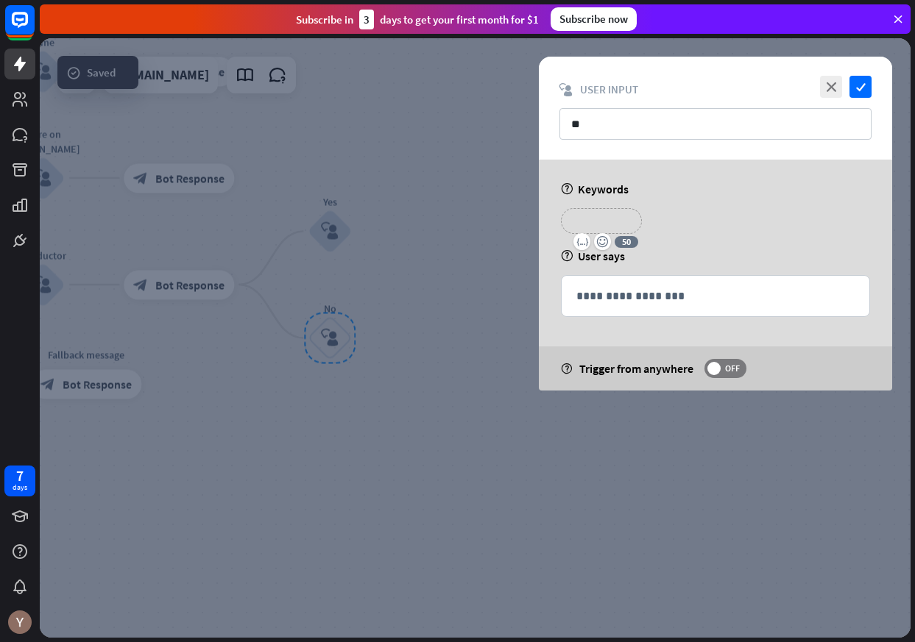
click at [592, 227] on p "**********" at bounding box center [601, 221] width 59 height 18
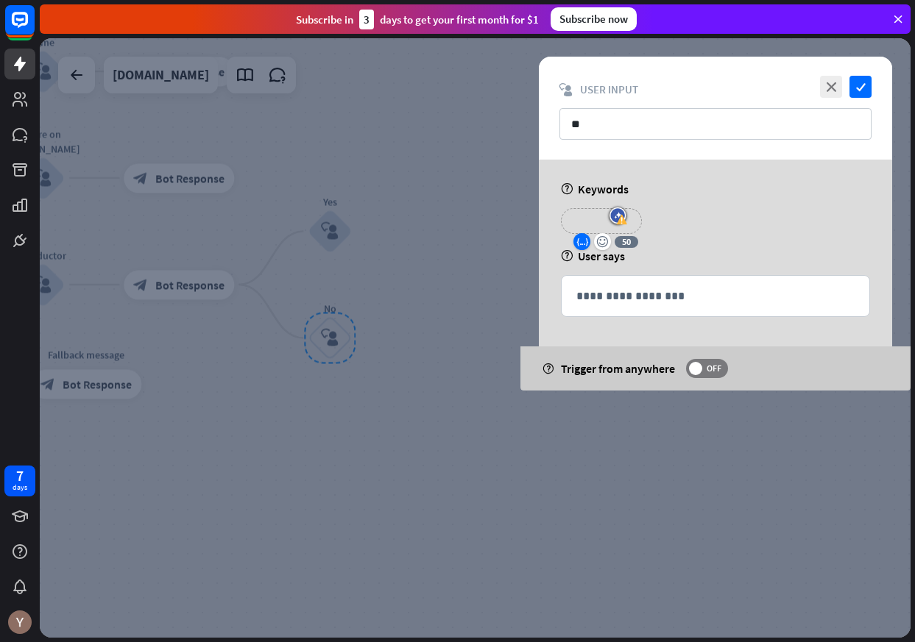
click at [585, 241] on icon "variable" at bounding box center [582, 242] width 12 height 12
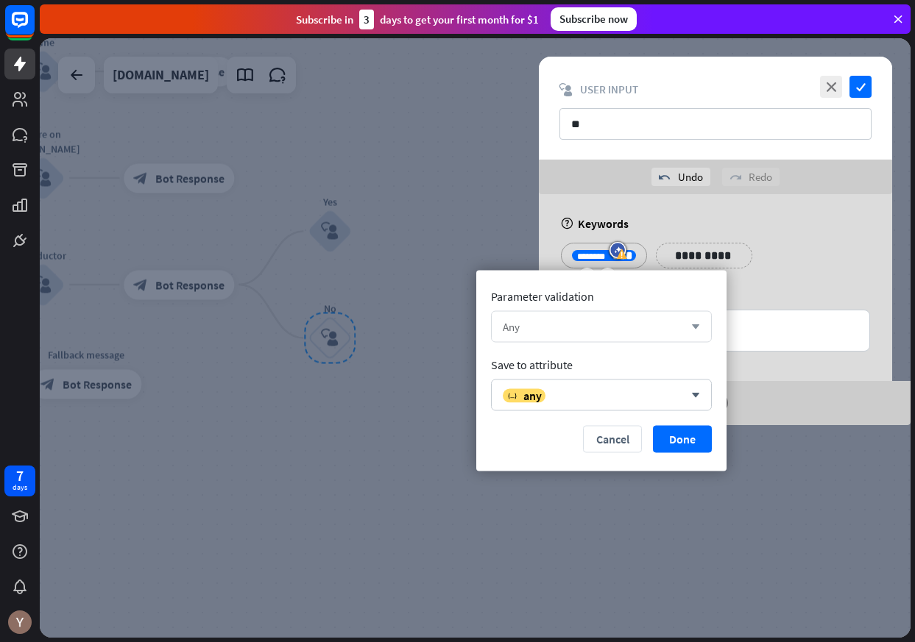
click at [547, 318] on div "Any arrow_down" at bounding box center [601, 327] width 221 height 32
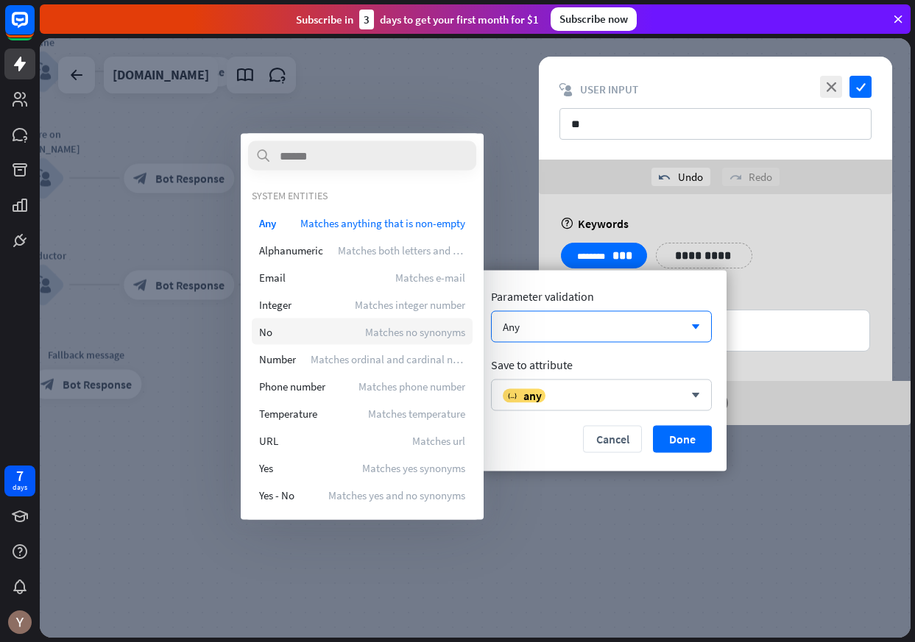
click at [366, 332] on span "Matches no synonyms" at bounding box center [415, 332] width 100 height 14
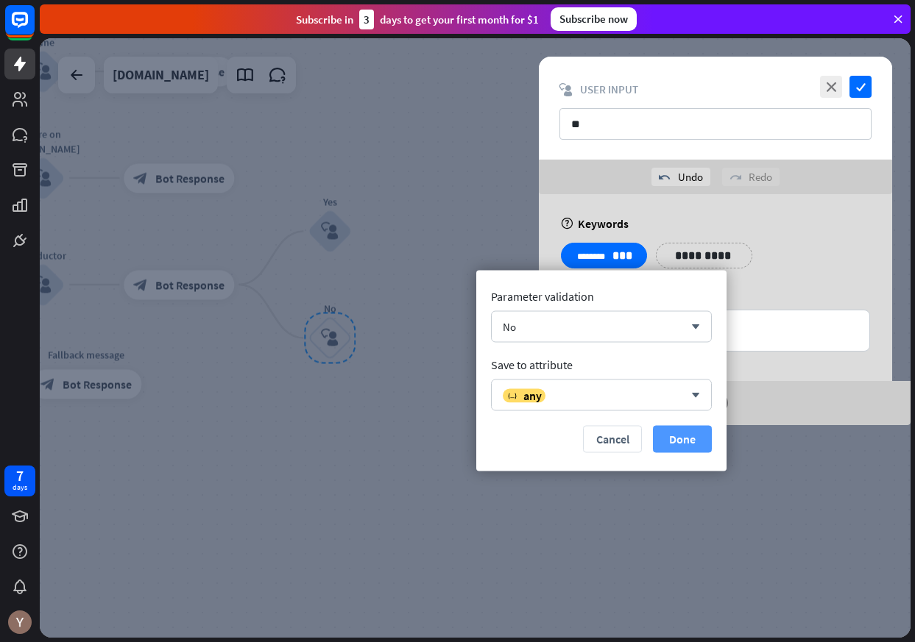
click at [668, 439] on button "Done" at bounding box center [682, 439] width 59 height 27
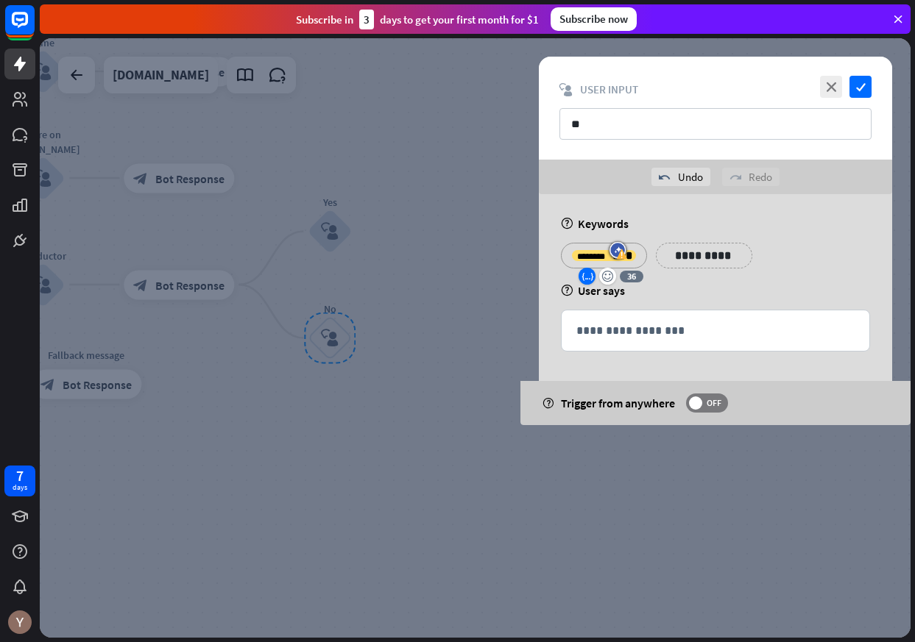
click at [585, 272] on icon "variable" at bounding box center [587, 277] width 12 height 12
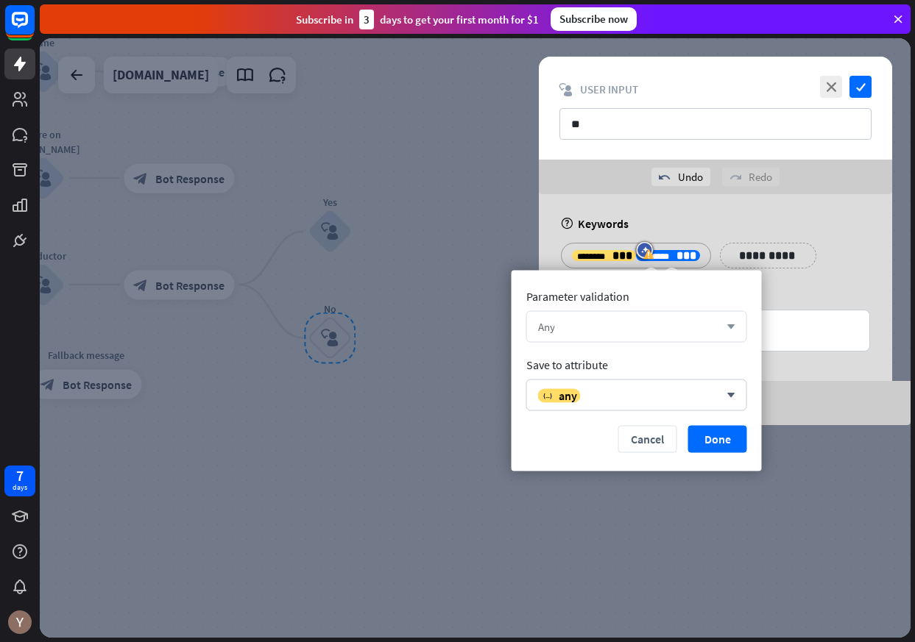
click at [614, 324] on div "Any" at bounding box center [628, 327] width 181 height 14
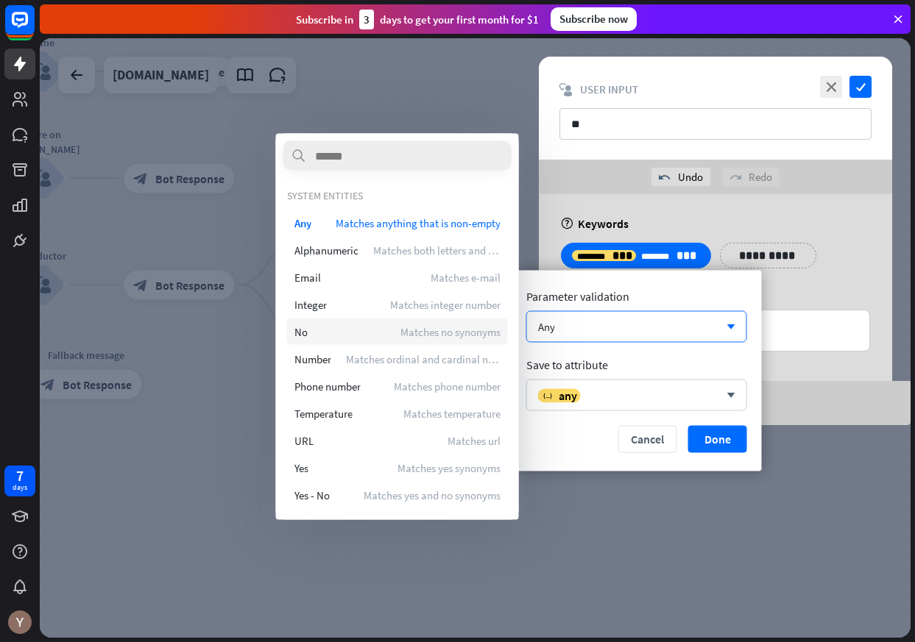
click at [383, 330] on div "No Matches no synonyms" at bounding box center [397, 332] width 221 height 26
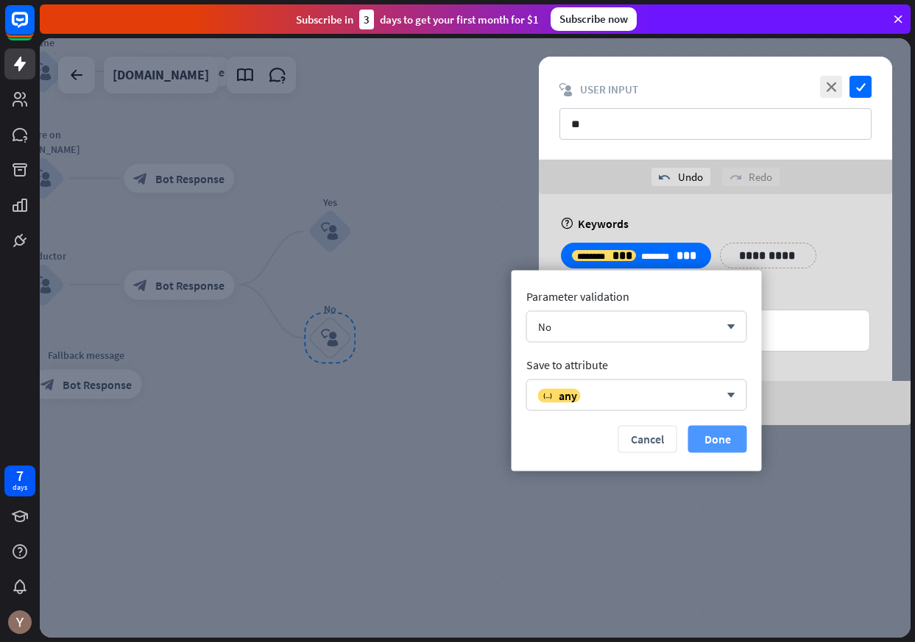
click at [729, 442] on button "Done" at bounding box center [717, 439] width 59 height 27
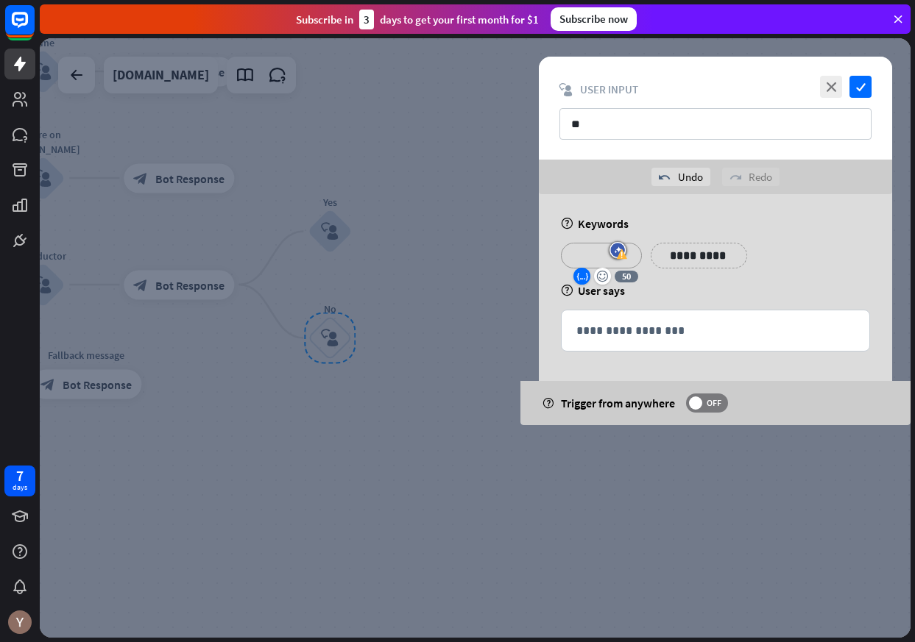
click at [584, 278] on icon "variable" at bounding box center [582, 277] width 12 height 12
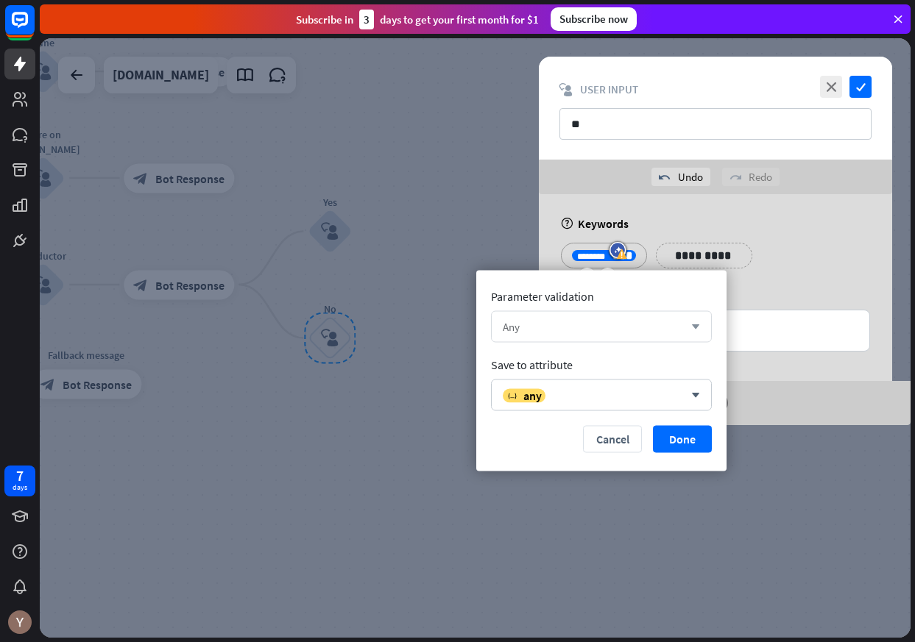
click at [578, 333] on div "Any arrow_down" at bounding box center [601, 327] width 221 height 32
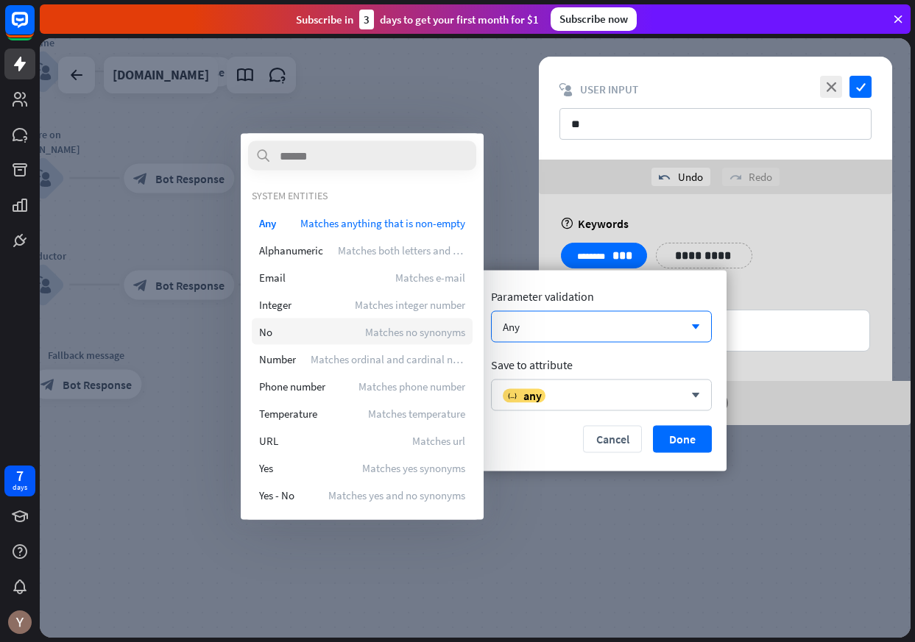
click at [398, 330] on span "Matches no synonyms" at bounding box center [415, 332] width 100 height 14
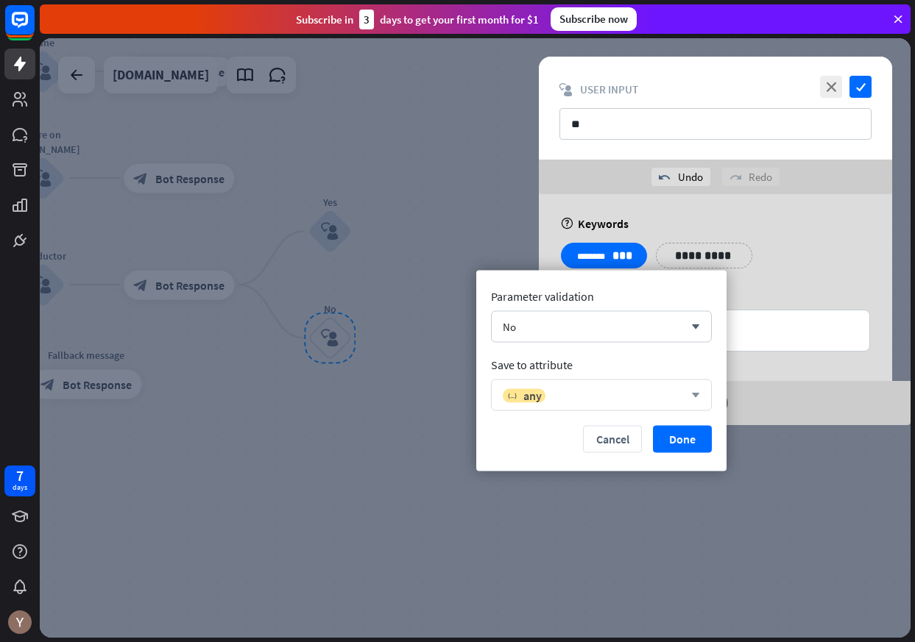
click at [562, 392] on div "variable any" at bounding box center [593, 395] width 181 height 15
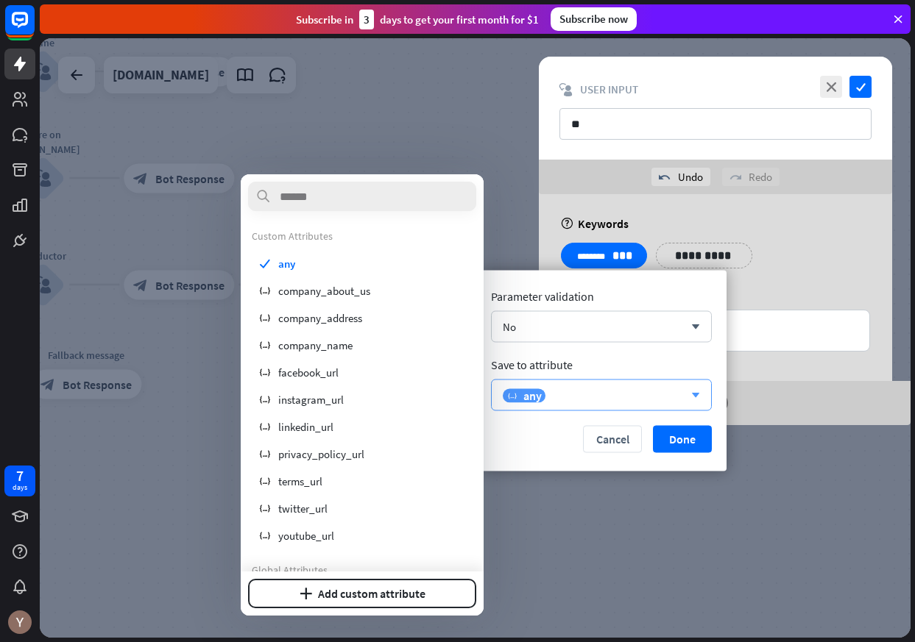
click at [569, 390] on div "variable any" at bounding box center [593, 395] width 181 height 15
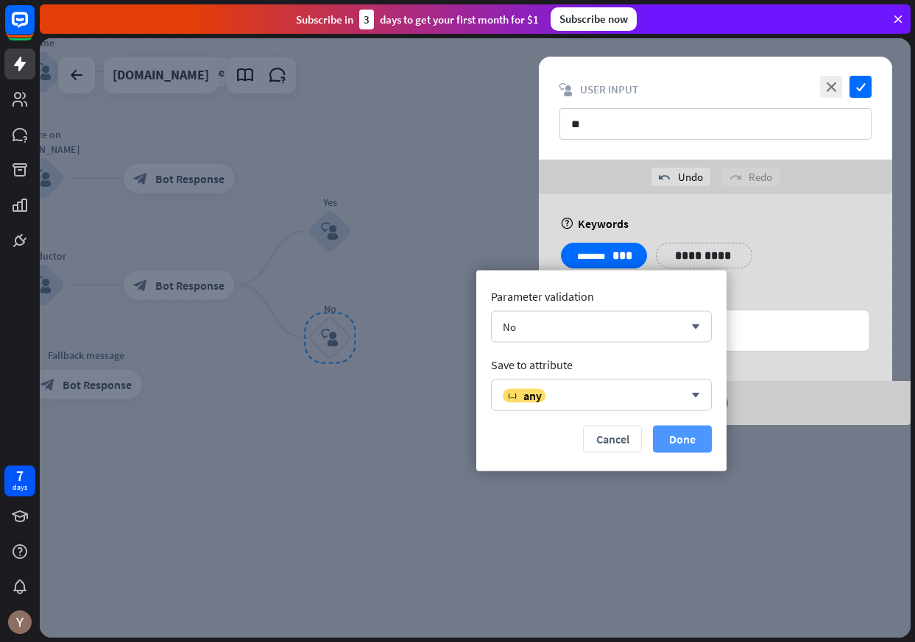
click at [687, 444] on button "Done" at bounding box center [682, 439] width 59 height 27
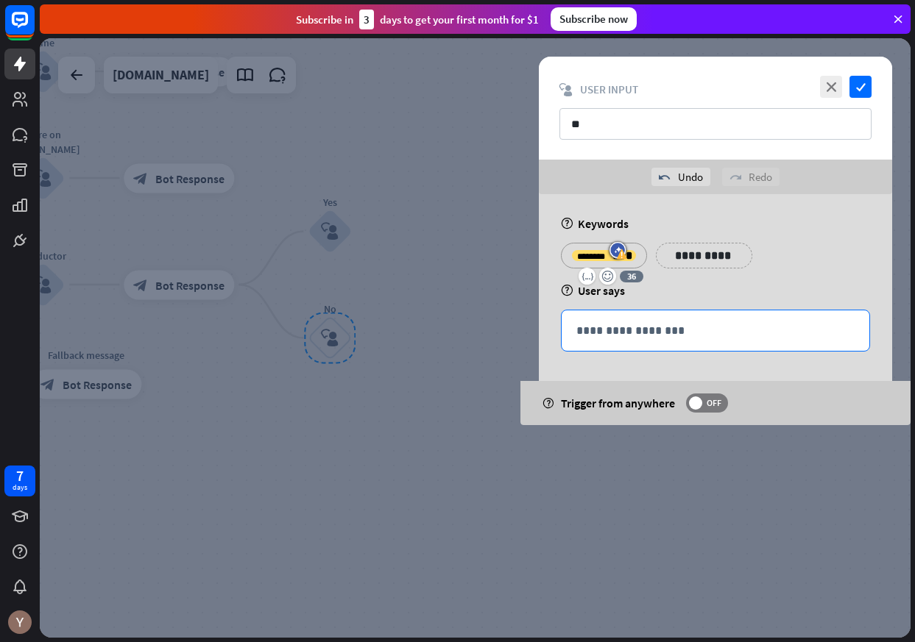
click at [600, 335] on p "**********" at bounding box center [715, 331] width 278 height 18
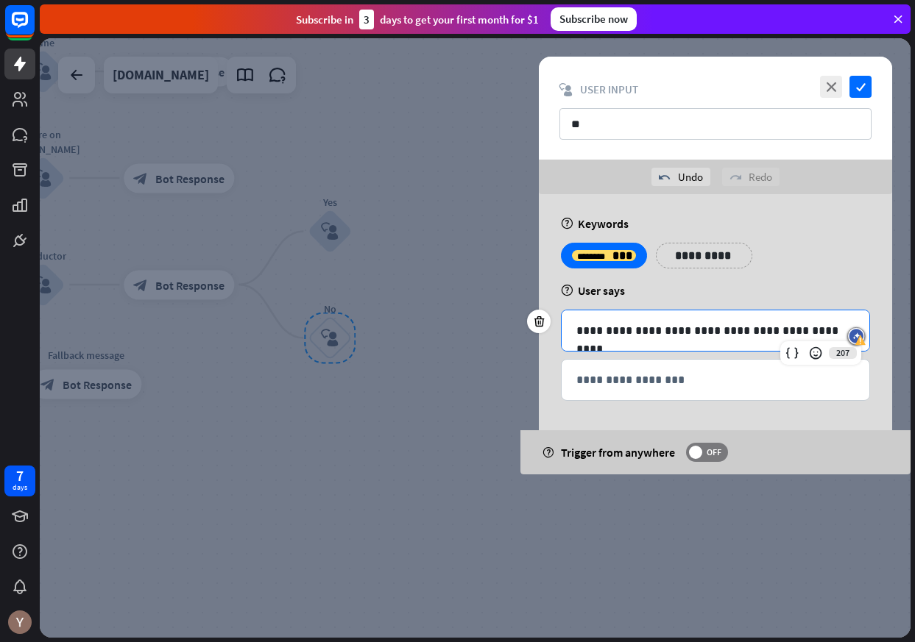
click at [442, 359] on div at bounding box center [475, 338] width 871 height 600
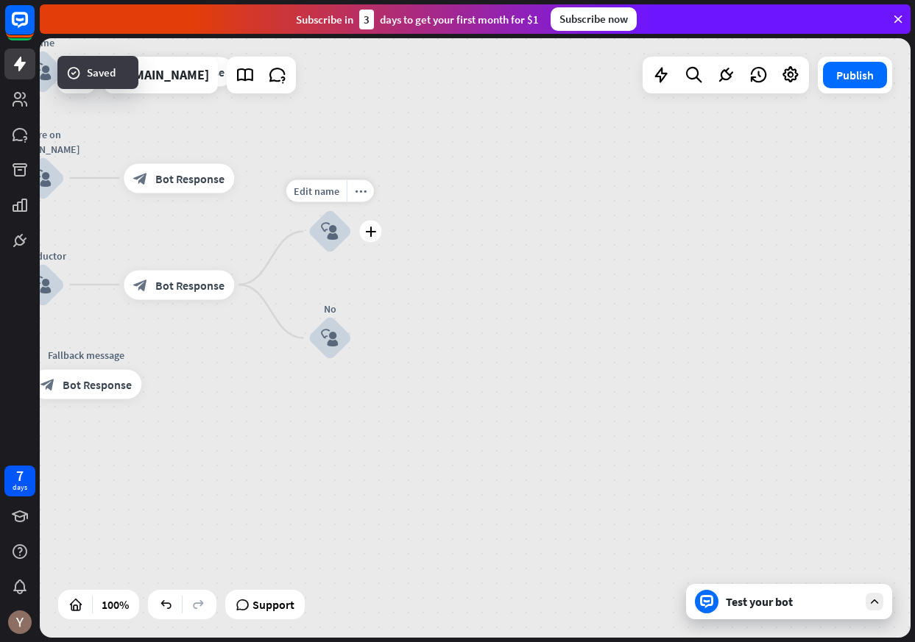
click at [335, 238] on icon "block_user_input" at bounding box center [330, 232] width 18 height 18
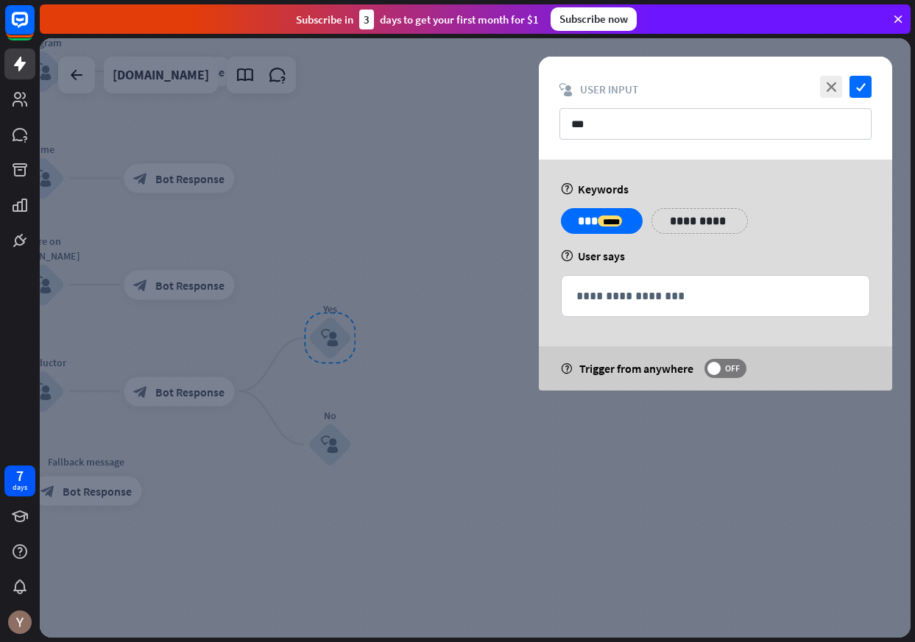
click at [503, 432] on div at bounding box center [475, 338] width 871 height 600
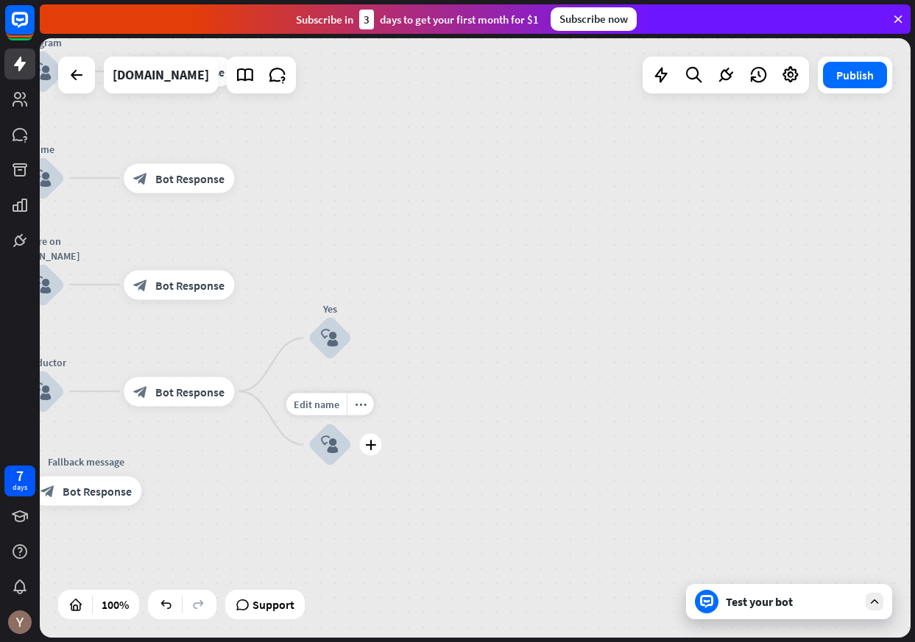
click at [338, 445] on div "block_user_input" at bounding box center [330, 445] width 44 height 44
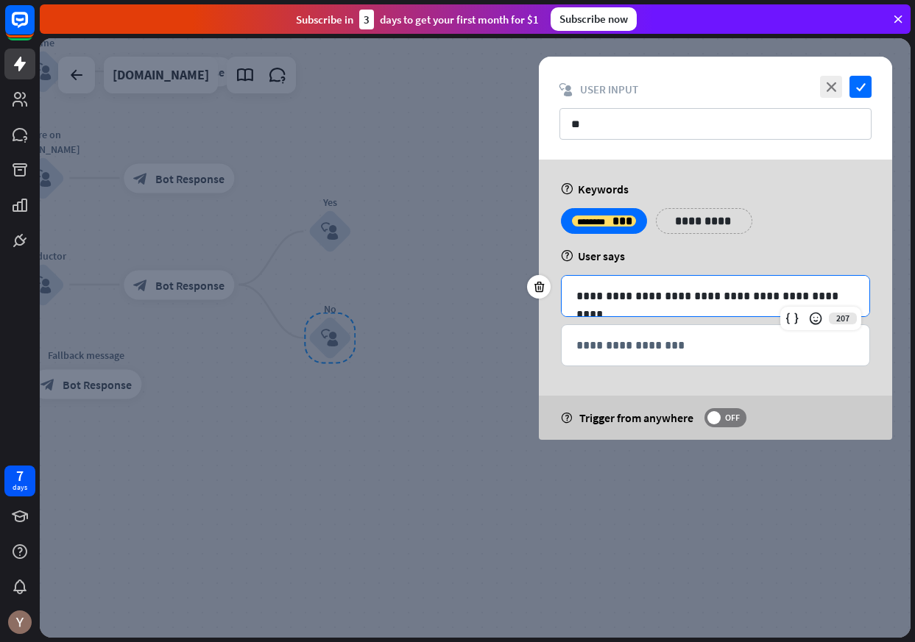
click at [651, 300] on p "**********" at bounding box center [715, 296] width 278 height 18
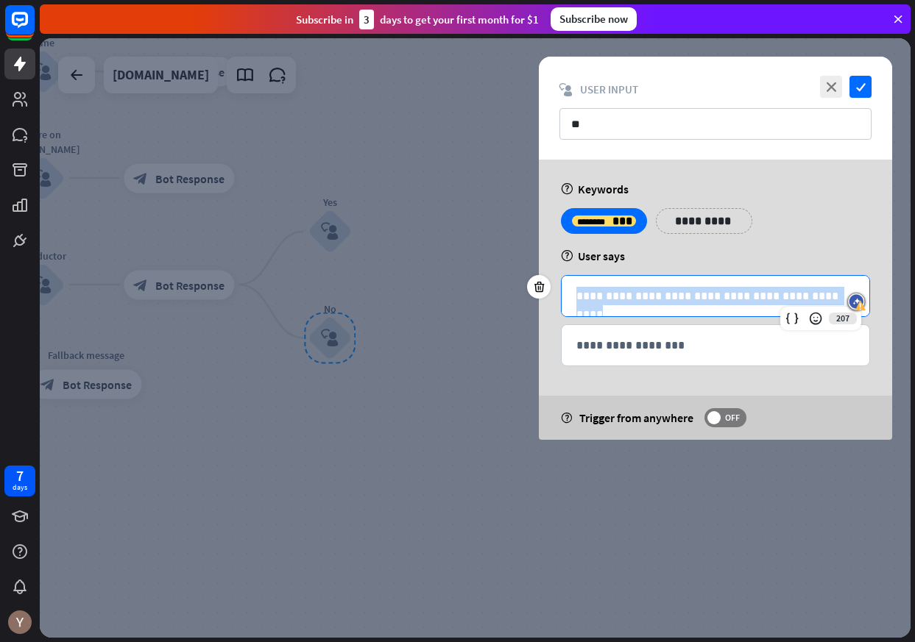
click at [651, 300] on p "**********" at bounding box center [715, 296] width 278 height 18
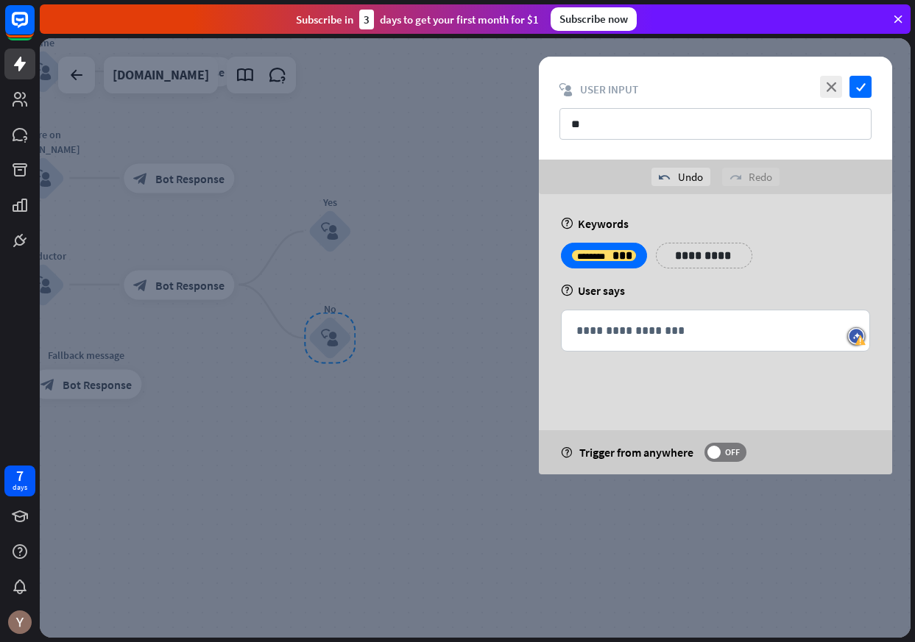
click at [400, 440] on div at bounding box center [475, 338] width 871 height 600
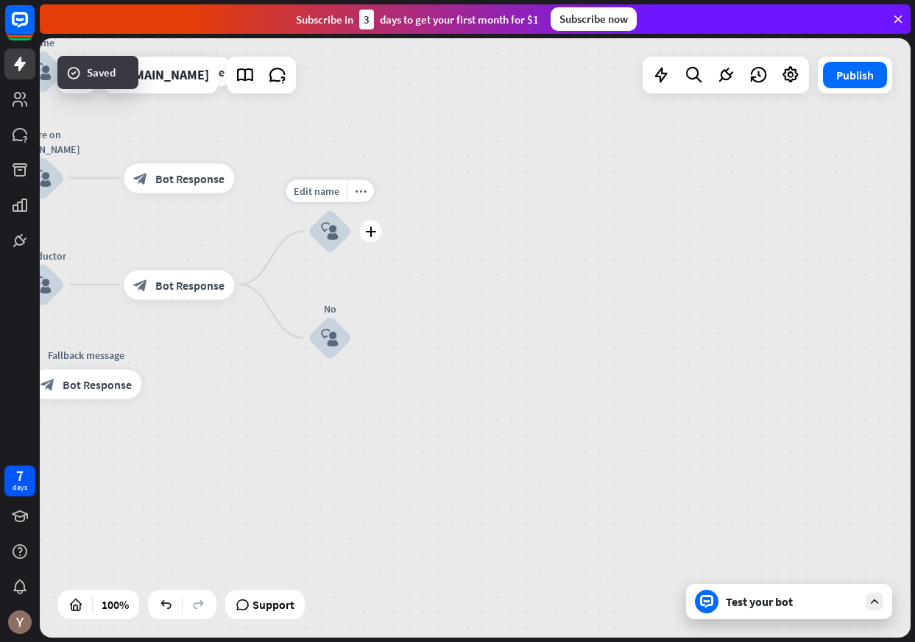
click at [330, 228] on icon "block_user_input" at bounding box center [330, 232] width 18 height 18
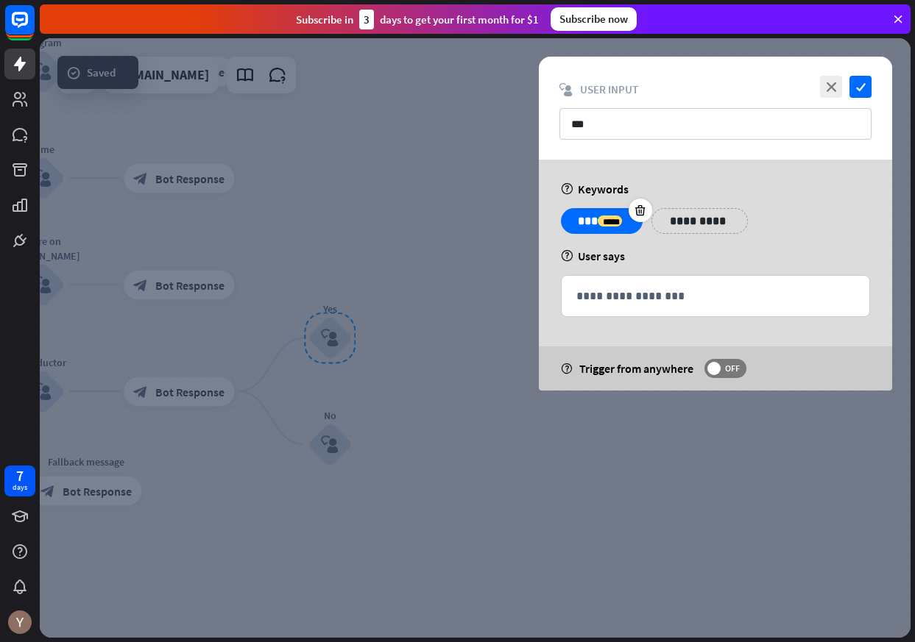
click at [577, 216] on p "**********" at bounding box center [602, 221] width 60 height 18
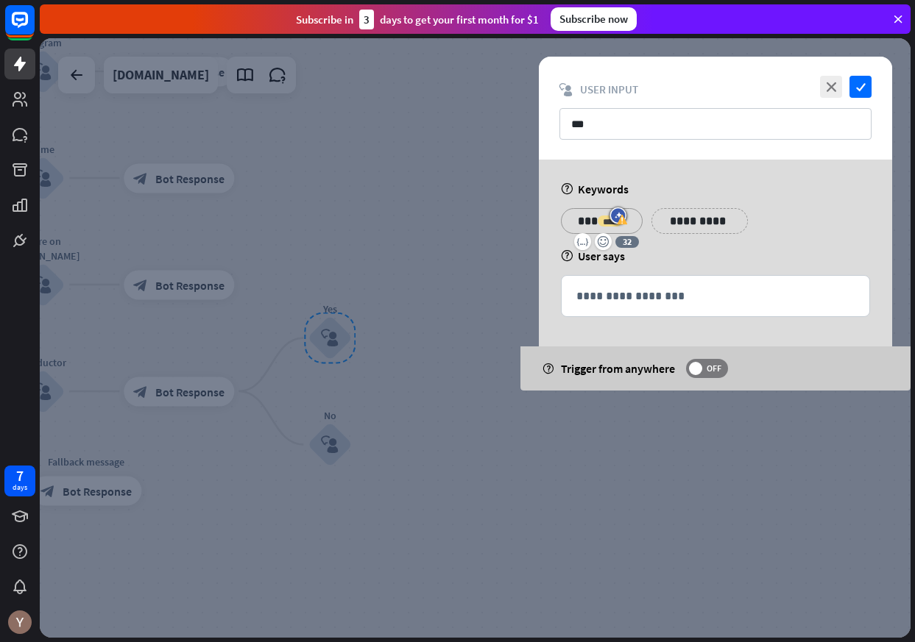
click at [589, 221] on div "******** ***" at bounding box center [601, 230] width 46 height 29
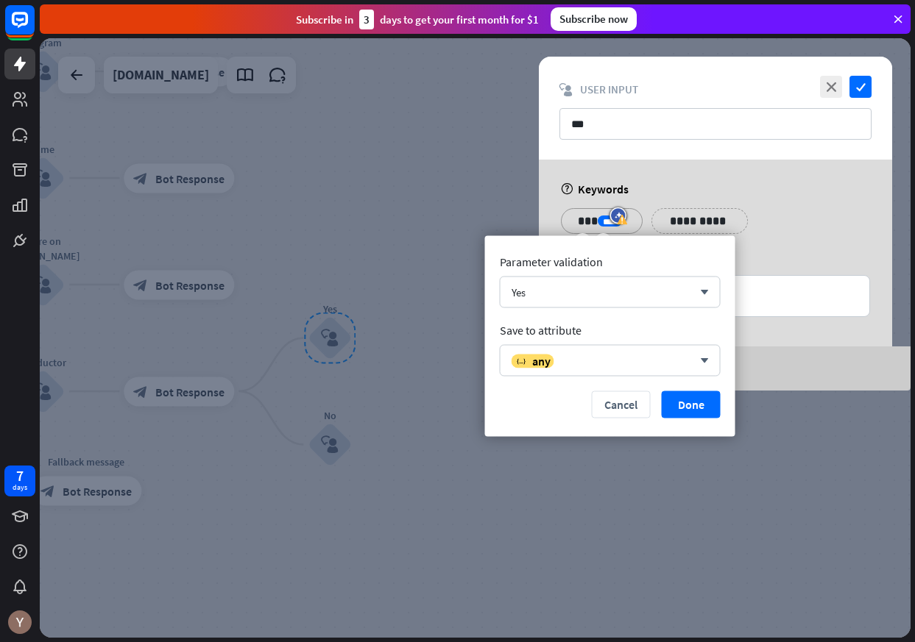
click at [584, 221] on p "**********" at bounding box center [602, 221] width 60 height 18
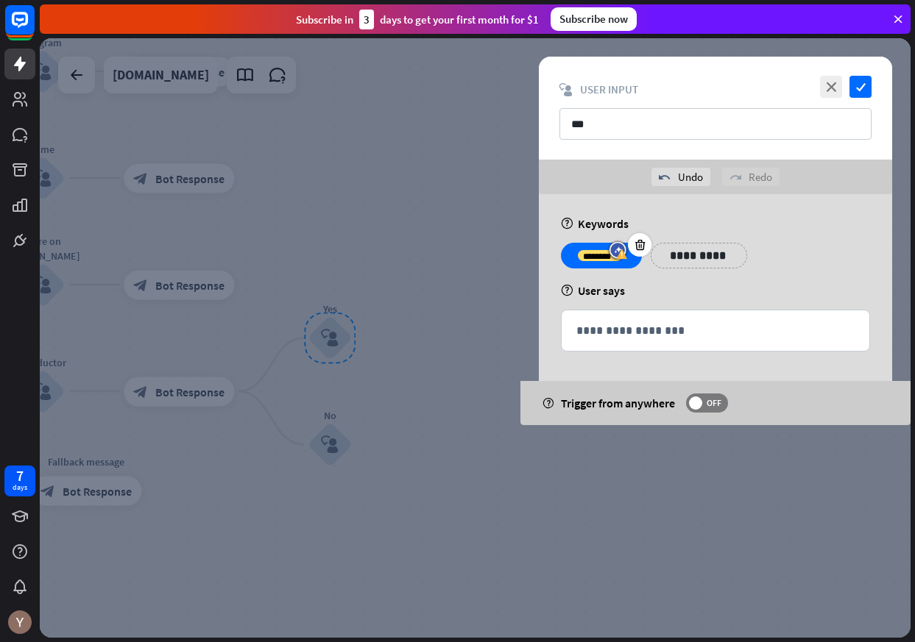
click at [430, 350] on div at bounding box center [475, 338] width 871 height 600
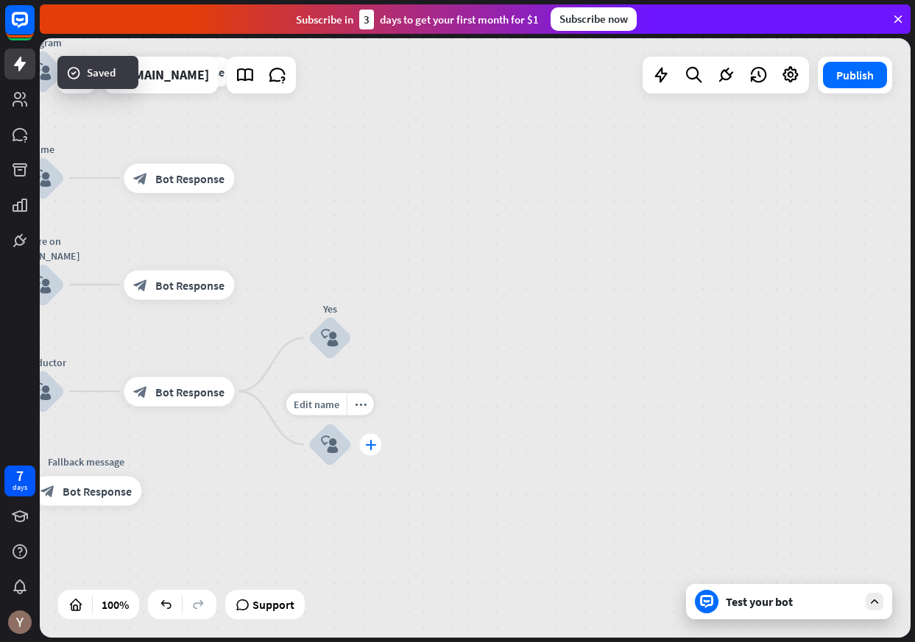
click at [366, 442] on icon "plus" at bounding box center [370, 445] width 11 height 10
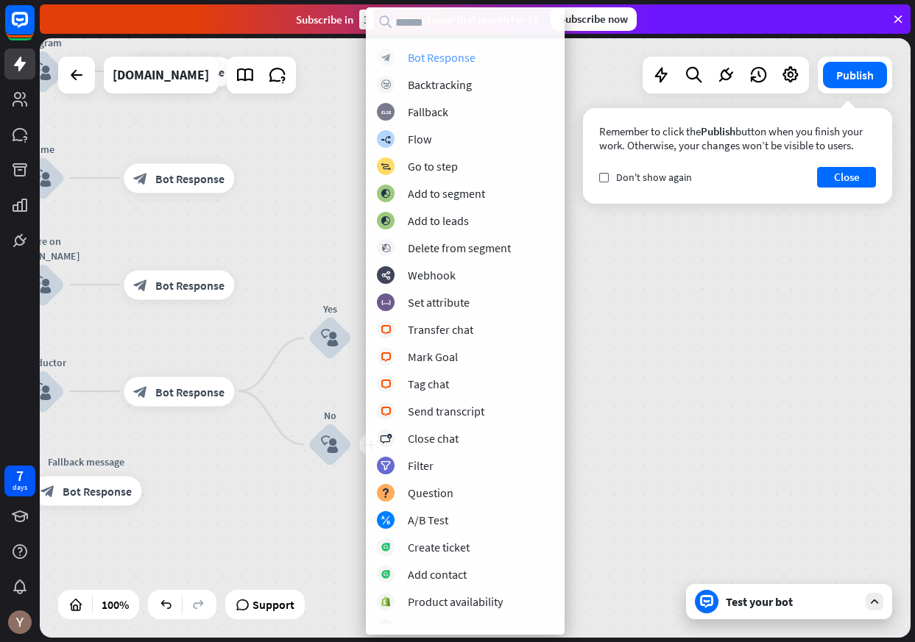
click at [442, 64] on div "Bot Response" at bounding box center [442, 57] width 68 height 15
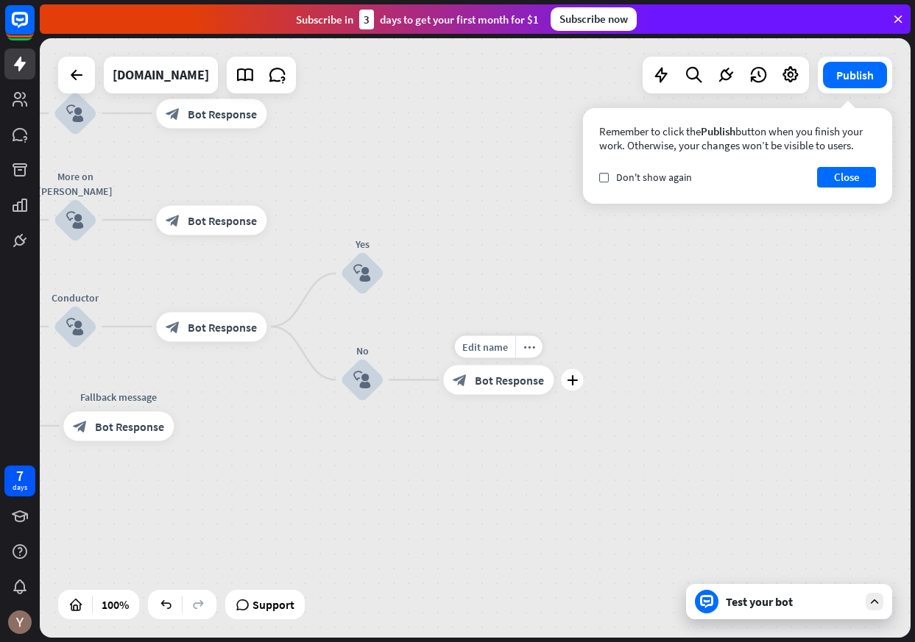
click at [506, 383] on span "Bot Response" at bounding box center [509, 380] width 69 height 15
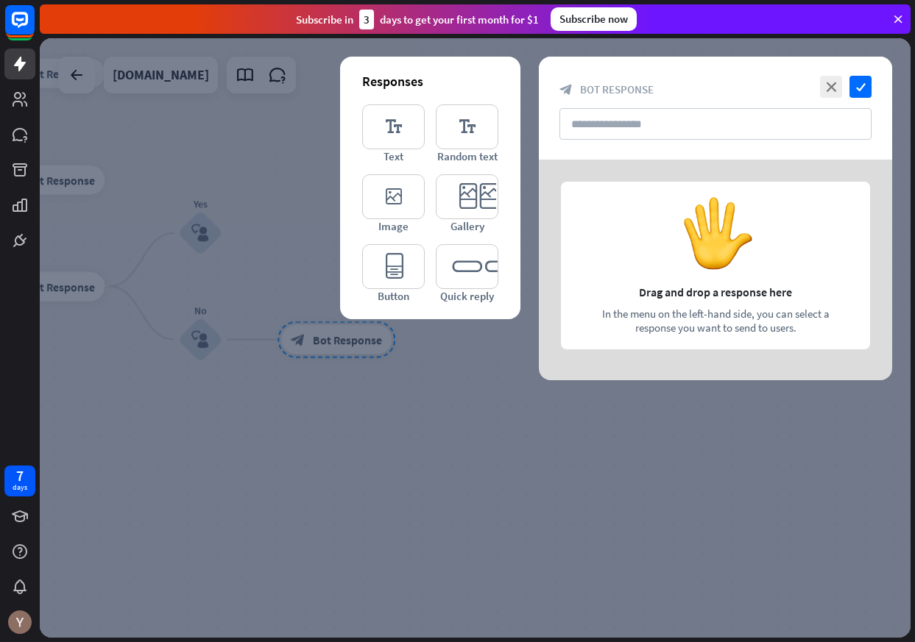
click at [445, 444] on div at bounding box center [475, 338] width 871 height 600
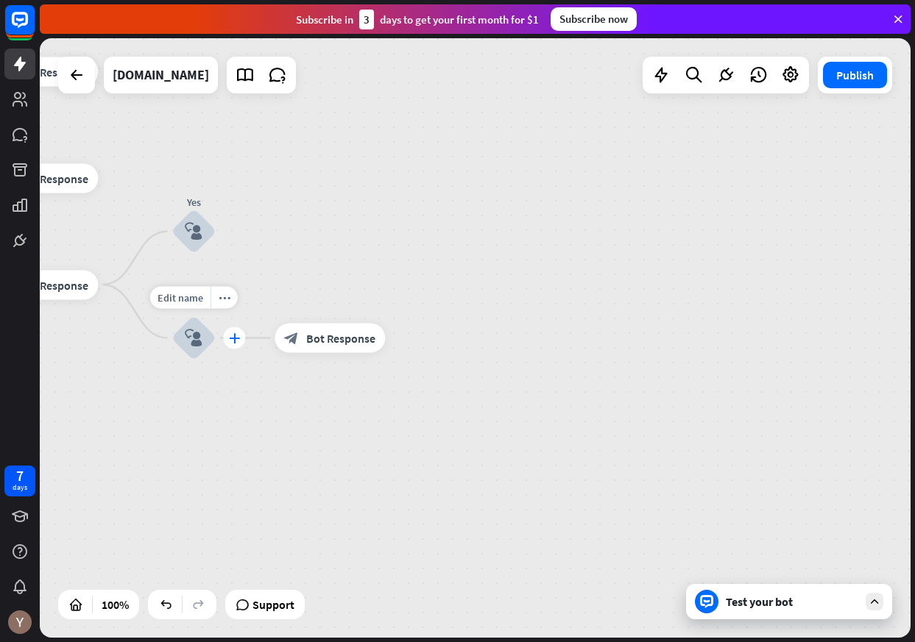
click at [236, 336] on icon "plus" at bounding box center [234, 338] width 11 height 10
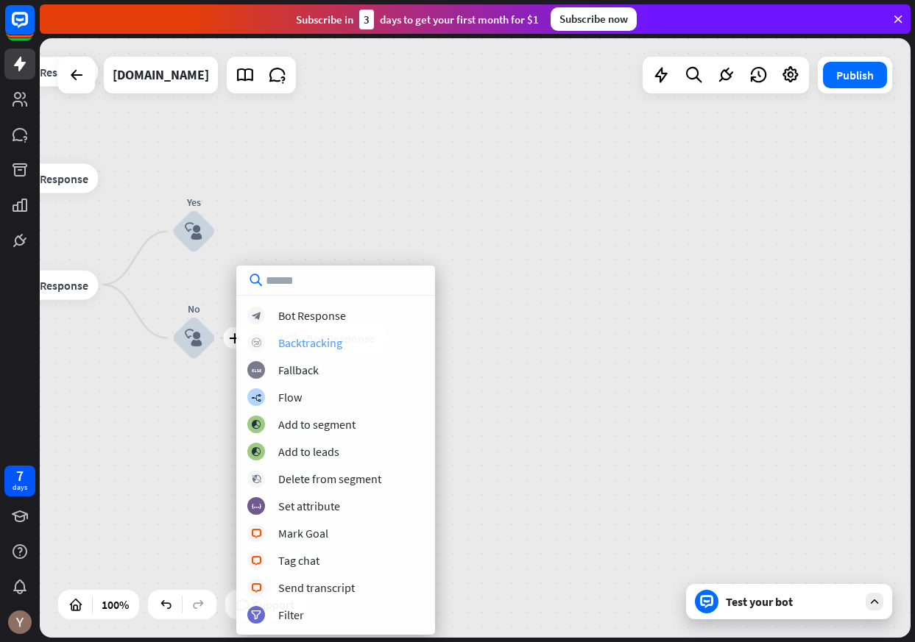
click at [312, 343] on div "Backtracking" at bounding box center [310, 343] width 64 height 15
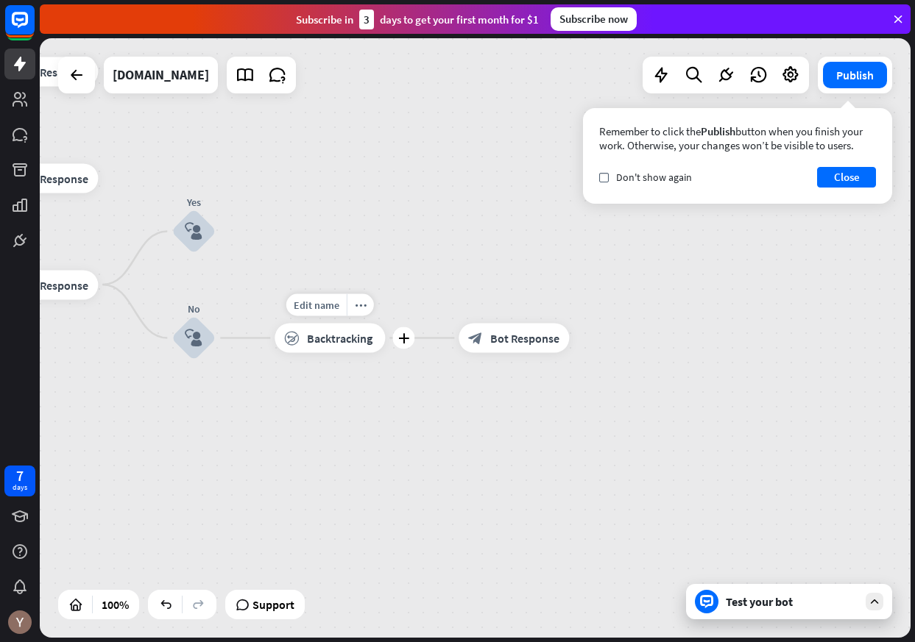
click at [334, 336] on span "Backtracking" at bounding box center [339, 338] width 65 height 15
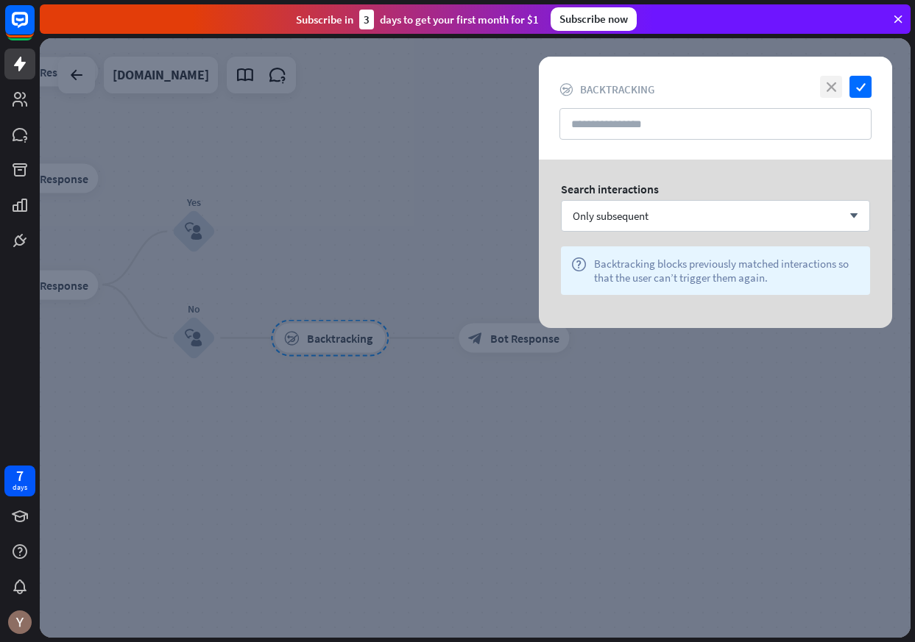
click at [832, 89] on icon "close" at bounding box center [831, 87] width 22 height 22
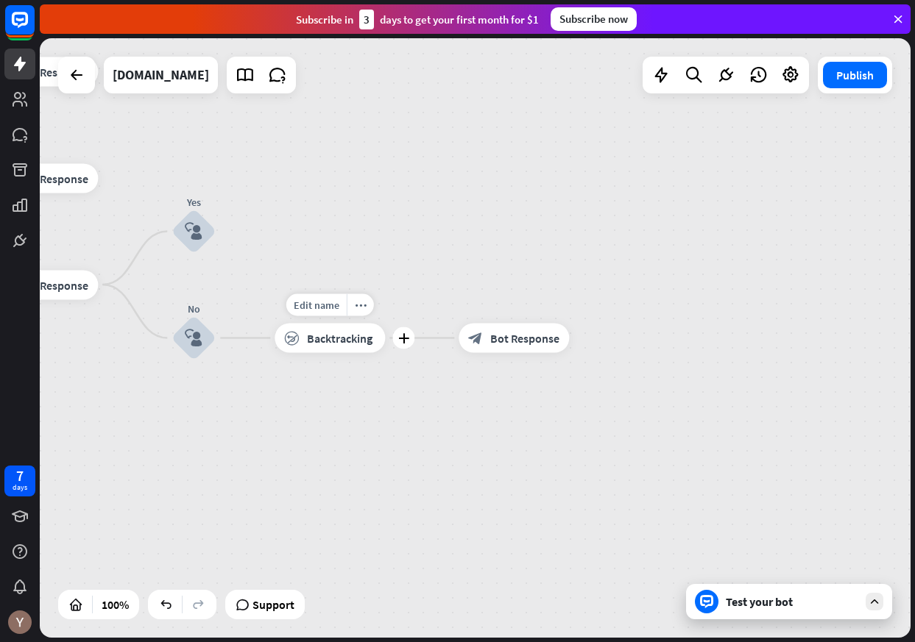
click at [344, 343] on span "Backtracking" at bounding box center [339, 338] width 65 height 15
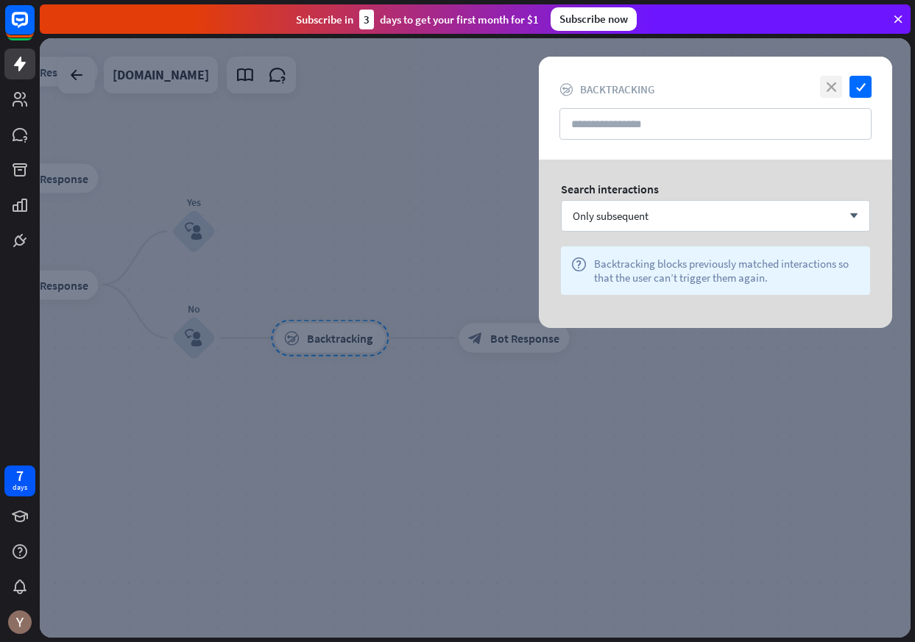
click at [828, 78] on icon "close" at bounding box center [831, 87] width 22 height 22
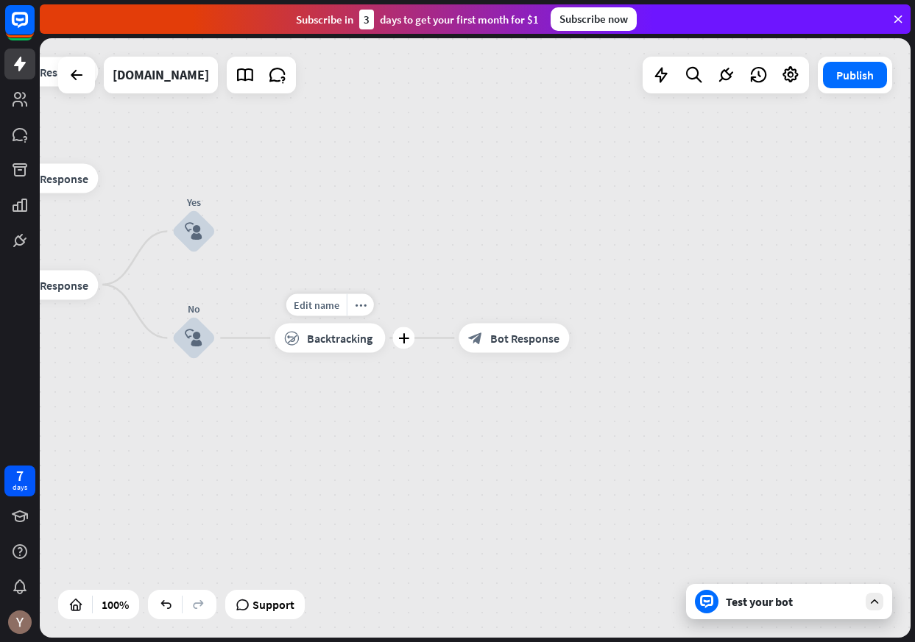
click at [355, 344] on span "Backtracking" at bounding box center [339, 338] width 65 height 15
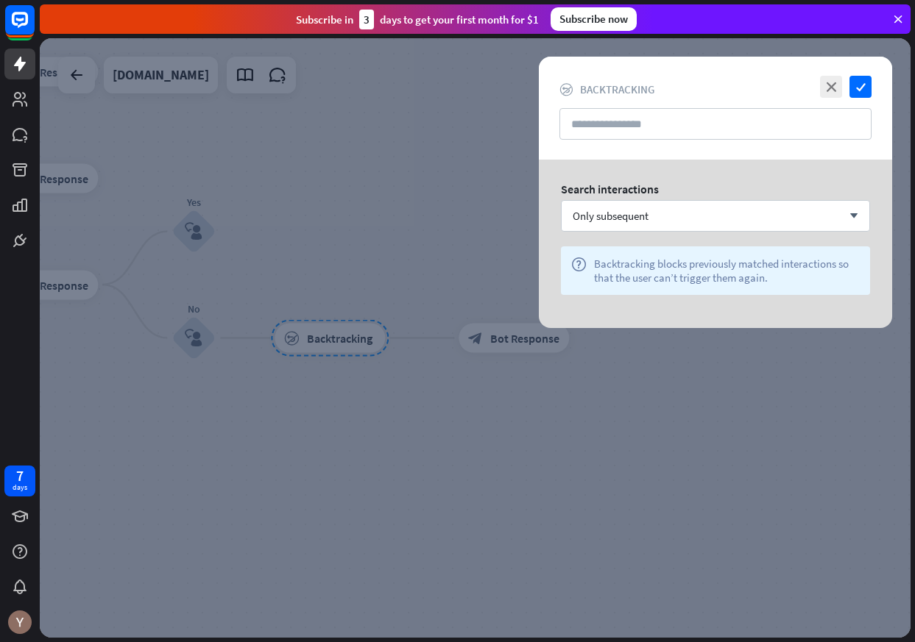
click at [543, 393] on div at bounding box center [475, 338] width 871 height 600
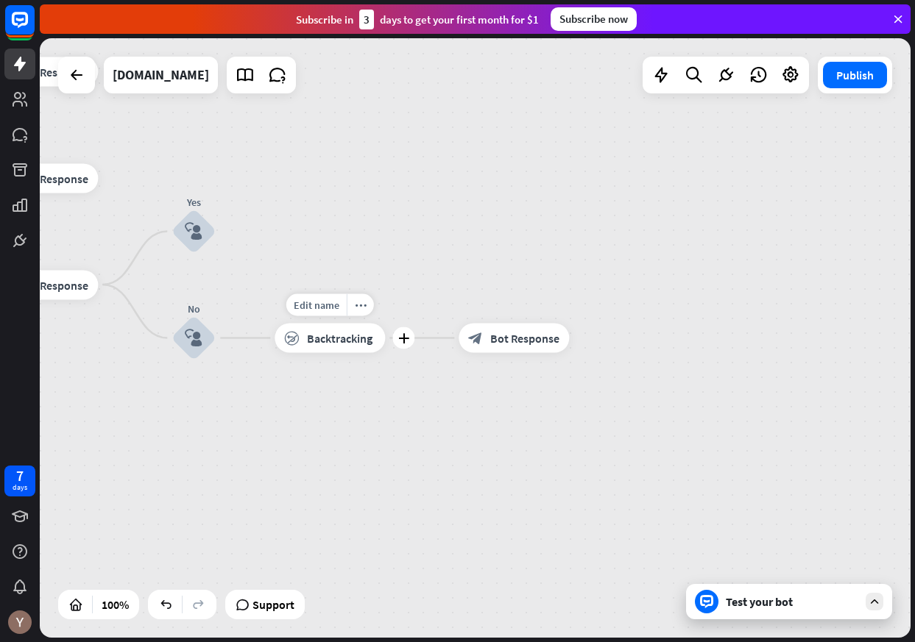
click at [358, 344] on span "Backtracking" at bounding box center [339, 338] width 65 height 15
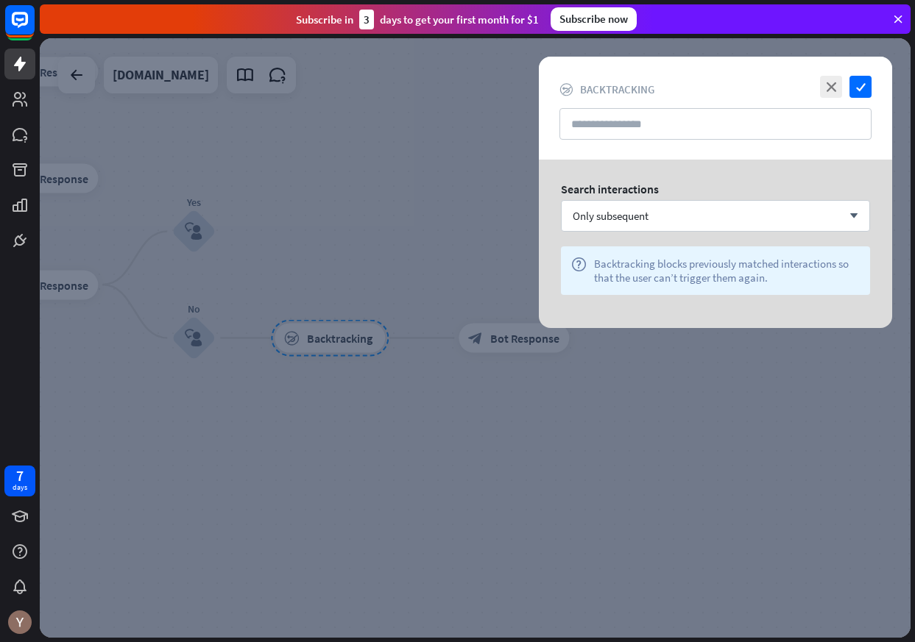
click at [357, 291] on div at bounding box center [475, 338] width 871 height 600
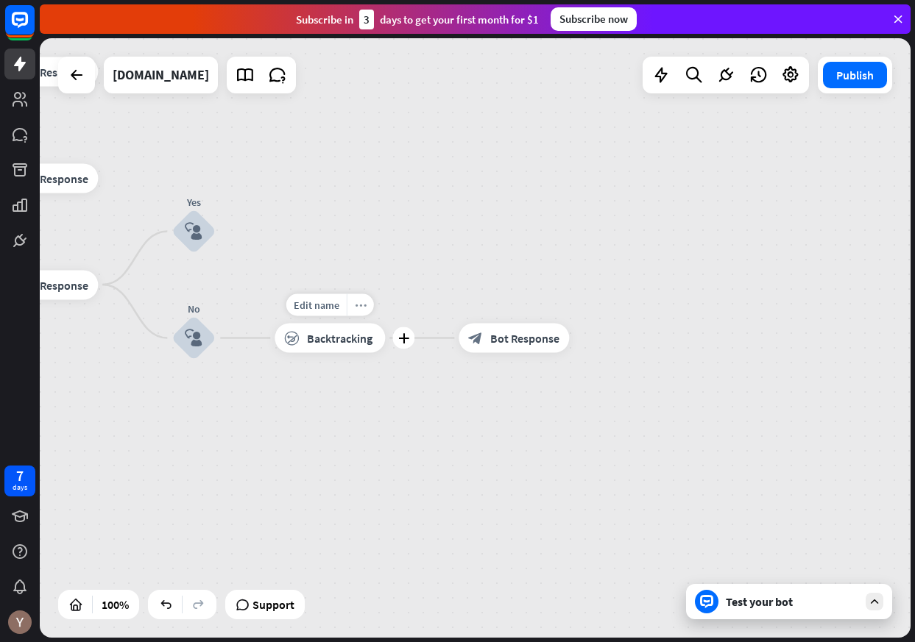
click at [355, 311] on div "more_horiz" at bounding box center [360, 305] width 27 height 22
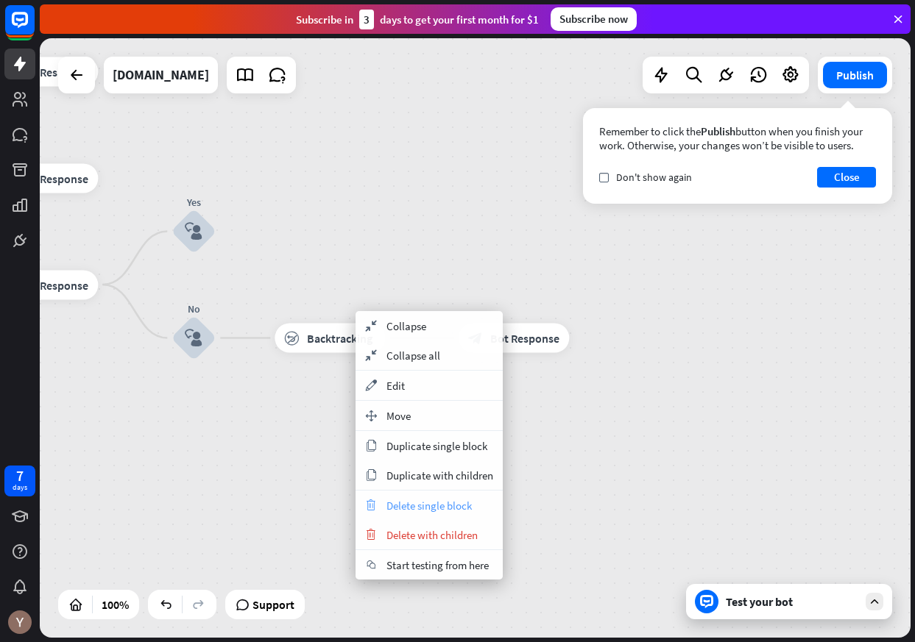
click at [431, 508] on span "Delete single block" at bounding box center [428, 506] width 85 height 14
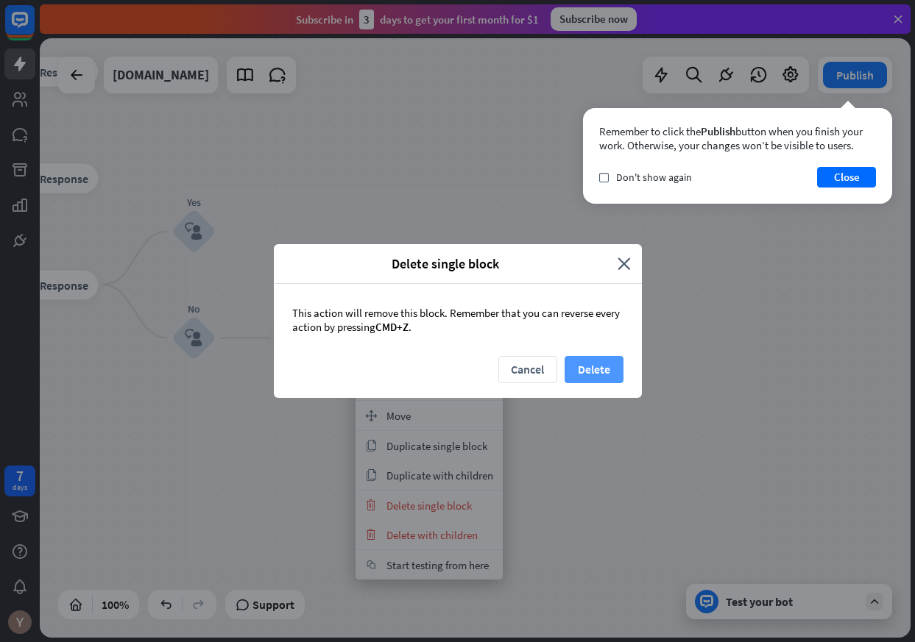
click at [592, 375] on button "Delete" at bounding box center [593, 369] width 59 height 27
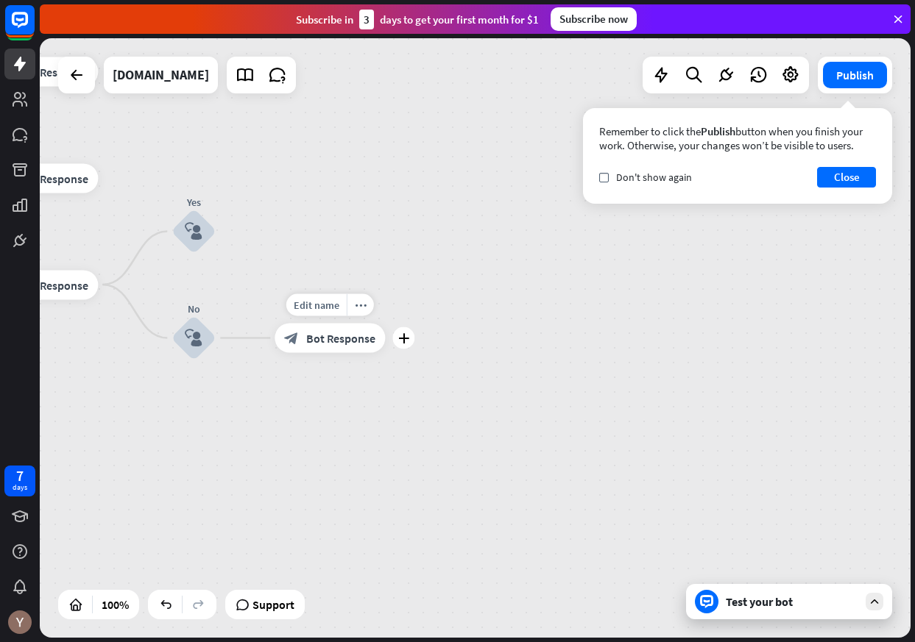
click at [363, 341] on span "Bot Response" at bounding box center [340, 338] width 69 height 15
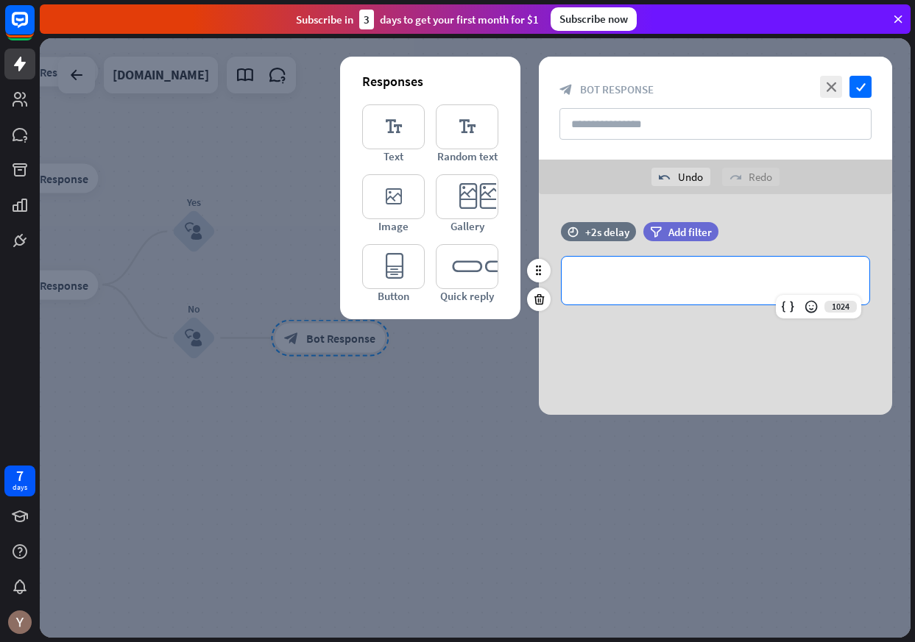
click at [673, 284] on p "**********" at bounding box center [715, 281] width 278 height 18
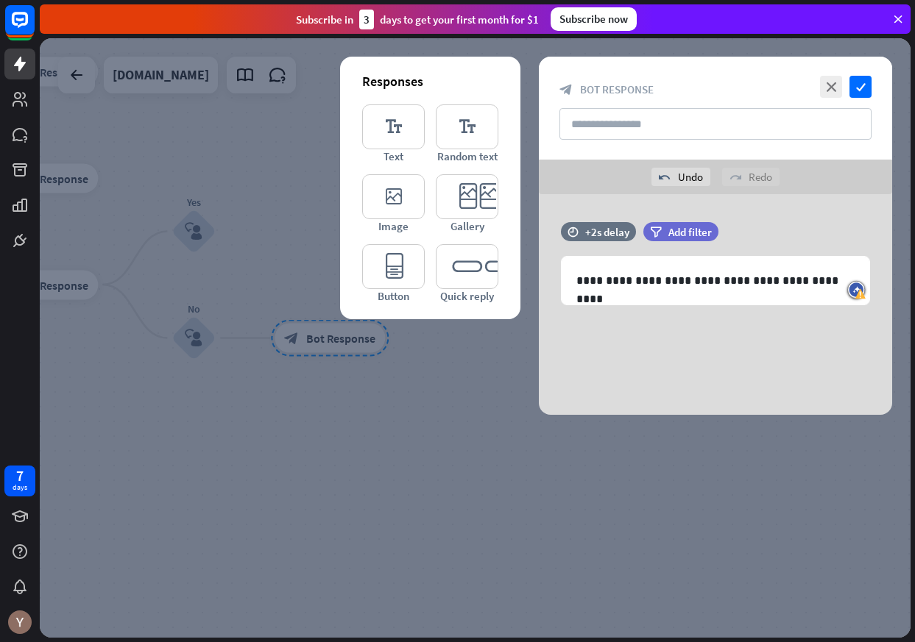
click at [715, 519] on div at bounding box center [475, 338] width 871 height 600
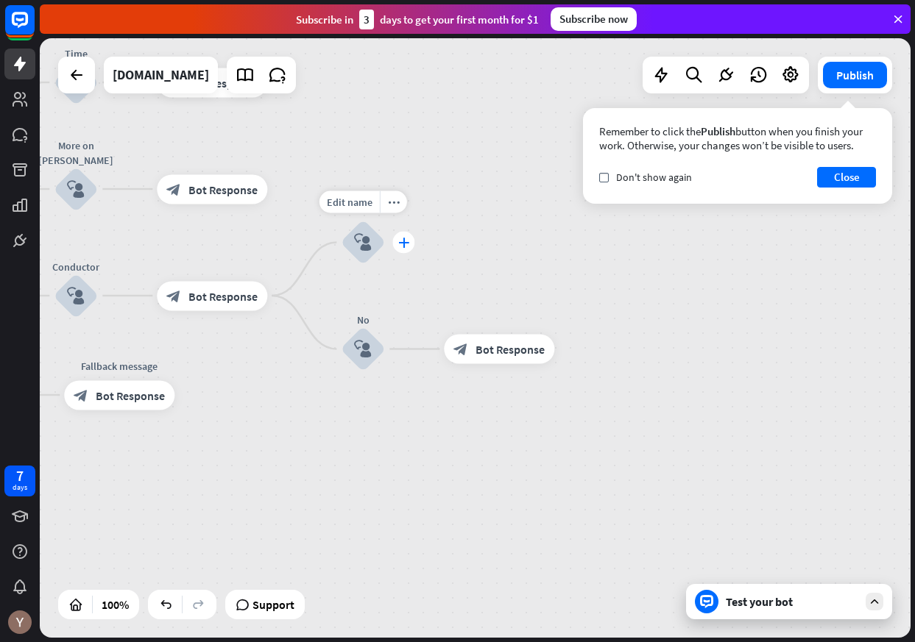
click at [401, 245] on icon "plus" at bounding box center [403, 243] width 11 height 10
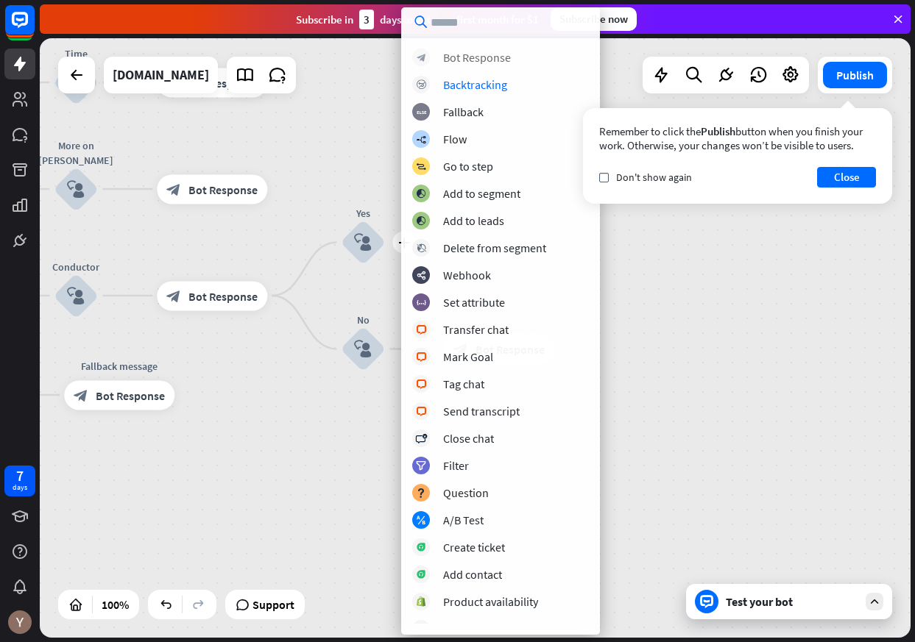
click at [475, 60] on div "Bot Response" at bounding box center [477, 57] width 68 height 15
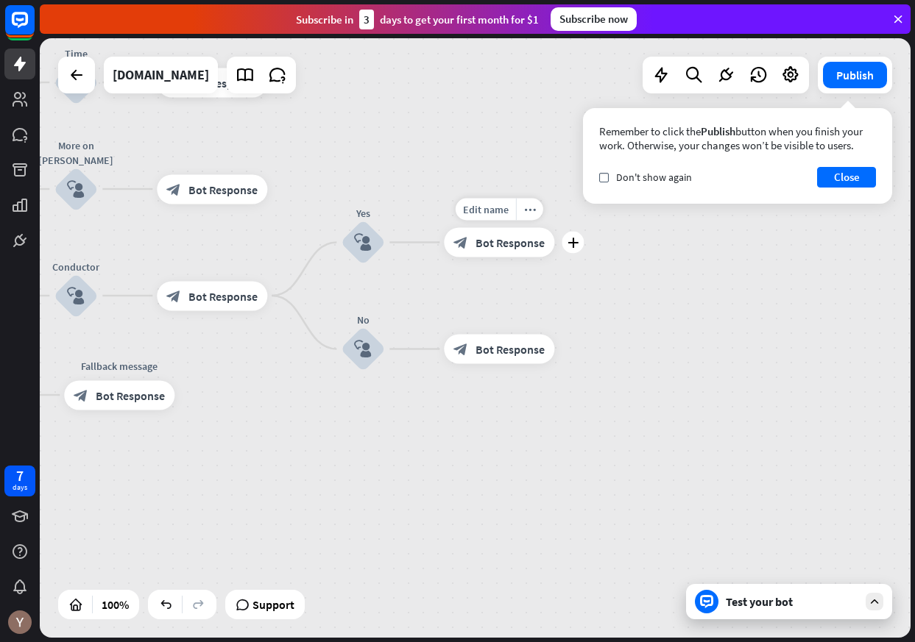
click at [495, 235] on span "Bot Response" at bounding box center [509, 242] width 69 height 15
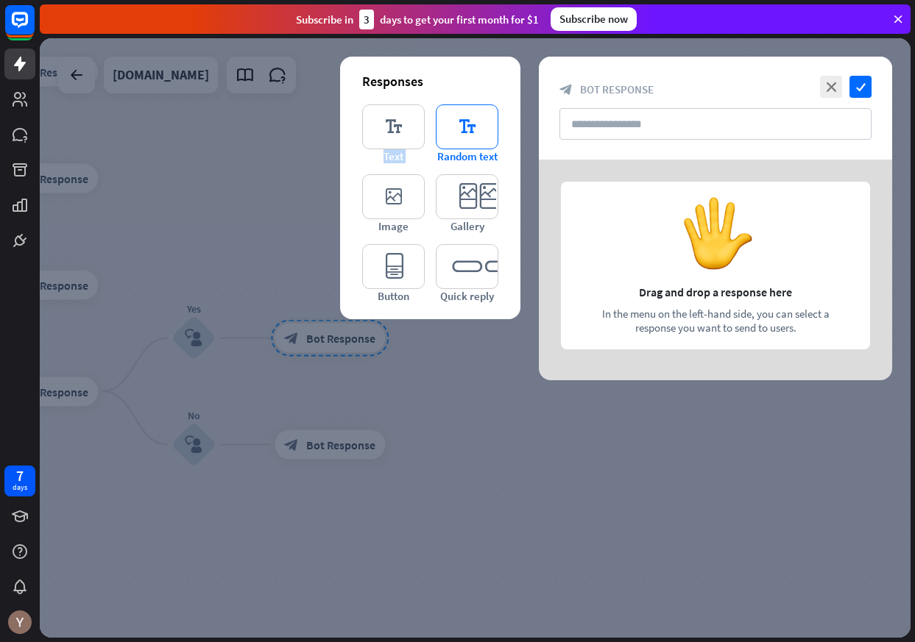
drag, startPoint x: 426, startPoint y: 133, endPoint x: 444, endPoint y: 149, distance: 24.0
click at [444, 146] on div "editor_text Text editor_text Random text editor_image Image editor_card Gallery…" at bounding box center [430, 203] width 136 height 199
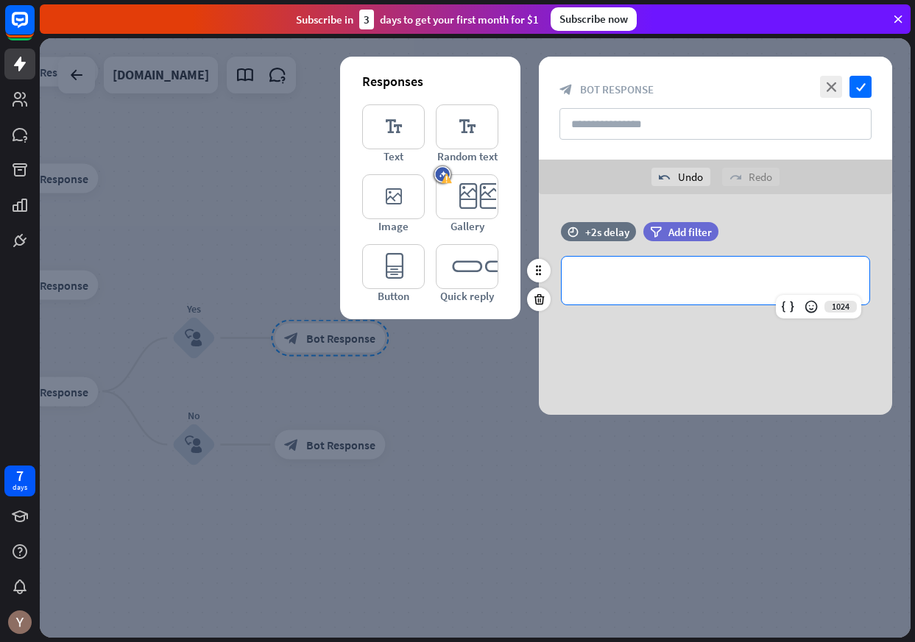
click at [670, 277] on p "**********" at bounding box center [715, 281] width 278 height 18
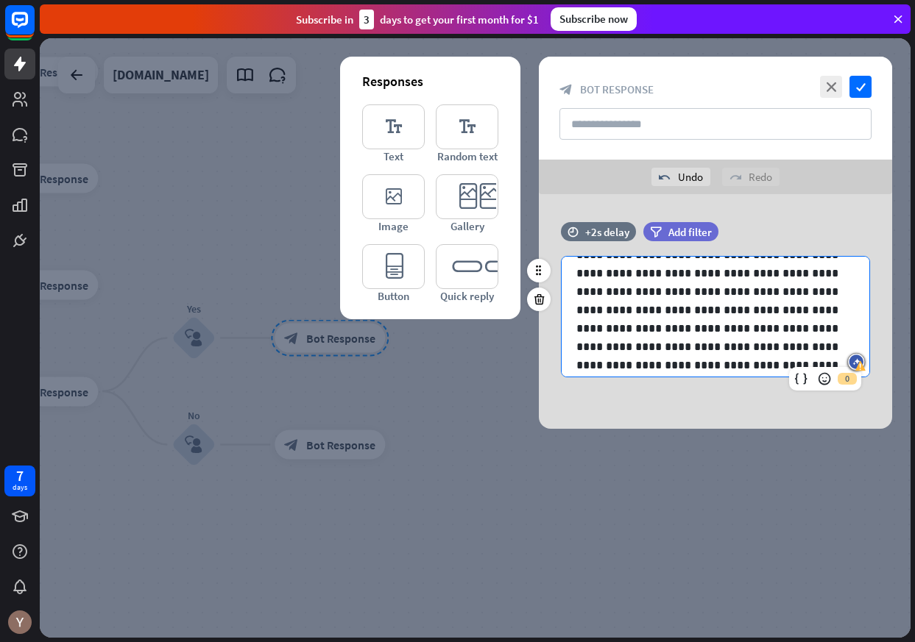
scroll to position [296, 0]
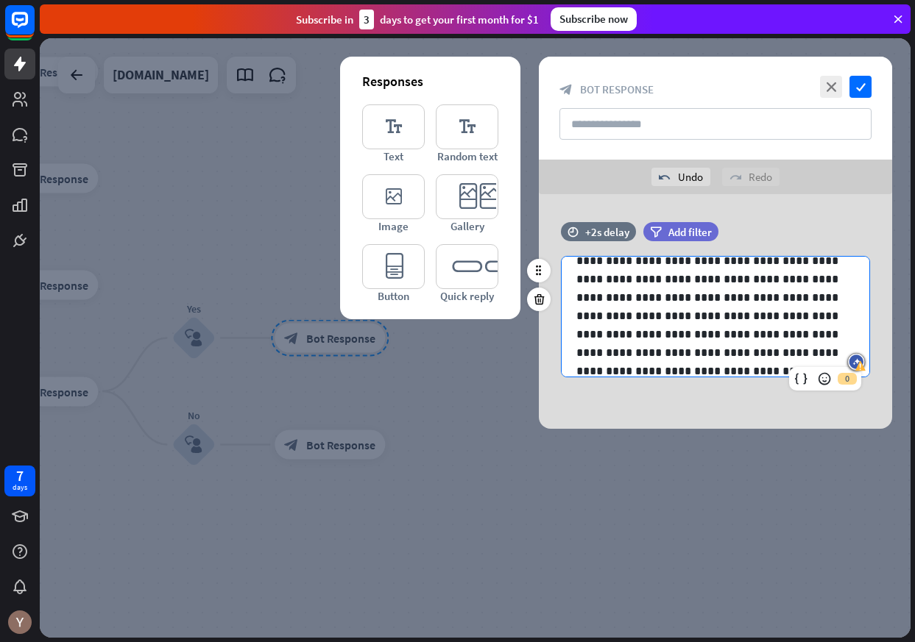
click at [776, 354] on p "**********" at bounding box center [715, 196] width 278 height 331
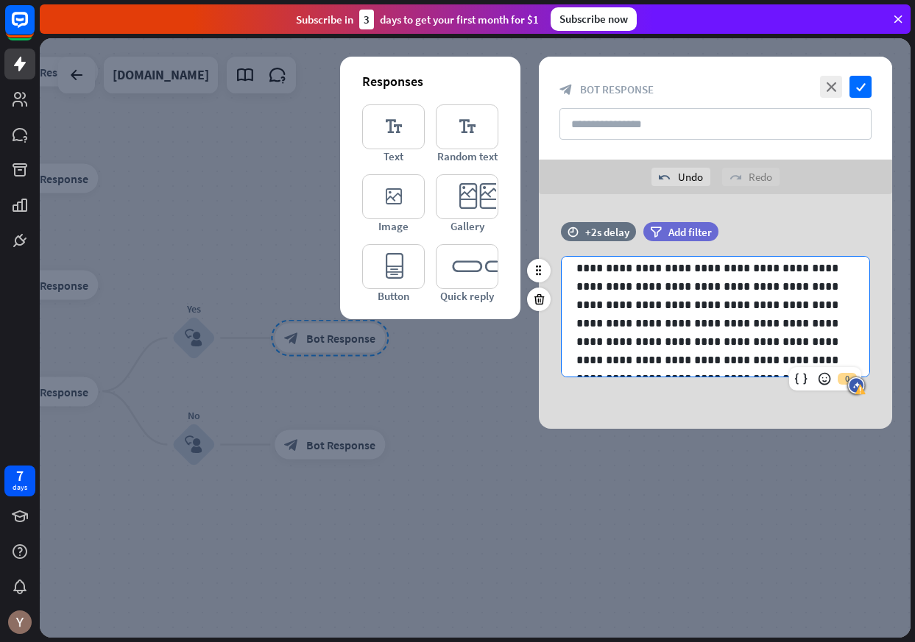
scroll to position [259, 0]
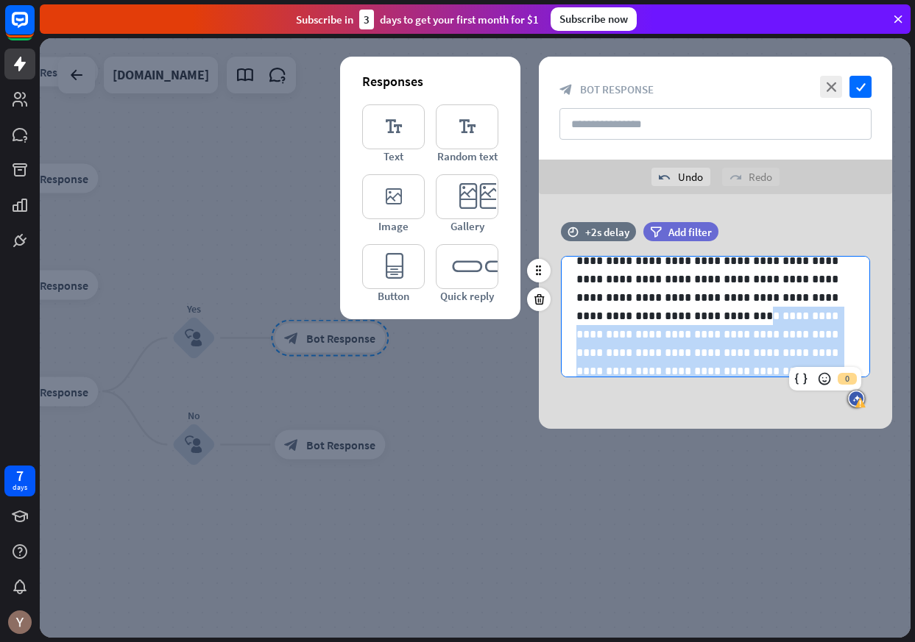
click at [755, 280] on p "**********" at bounding box center [715, 233] width 278 height 331
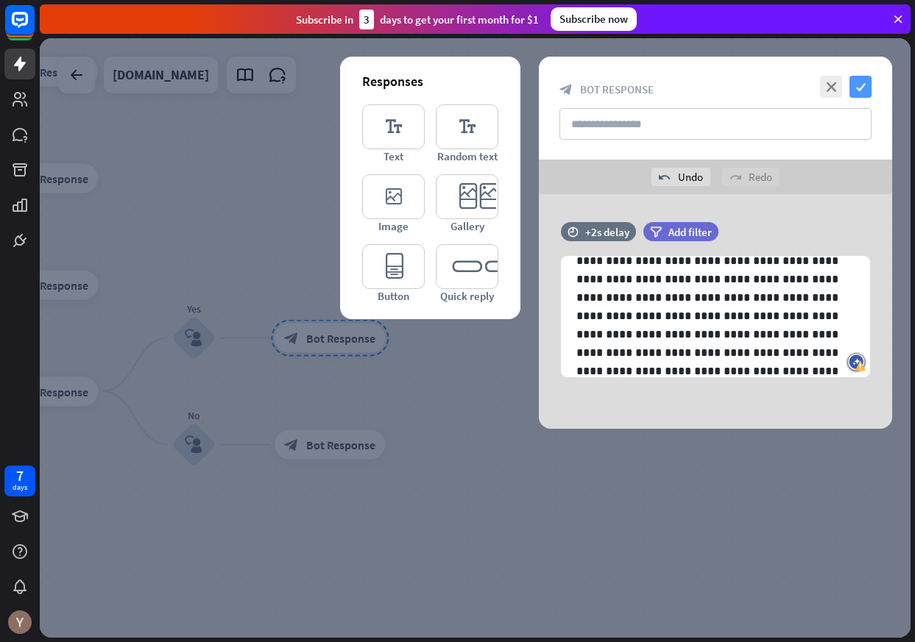
click at [857, 85] on icon "check" at bounding box center [860, 87] width 22 height 22
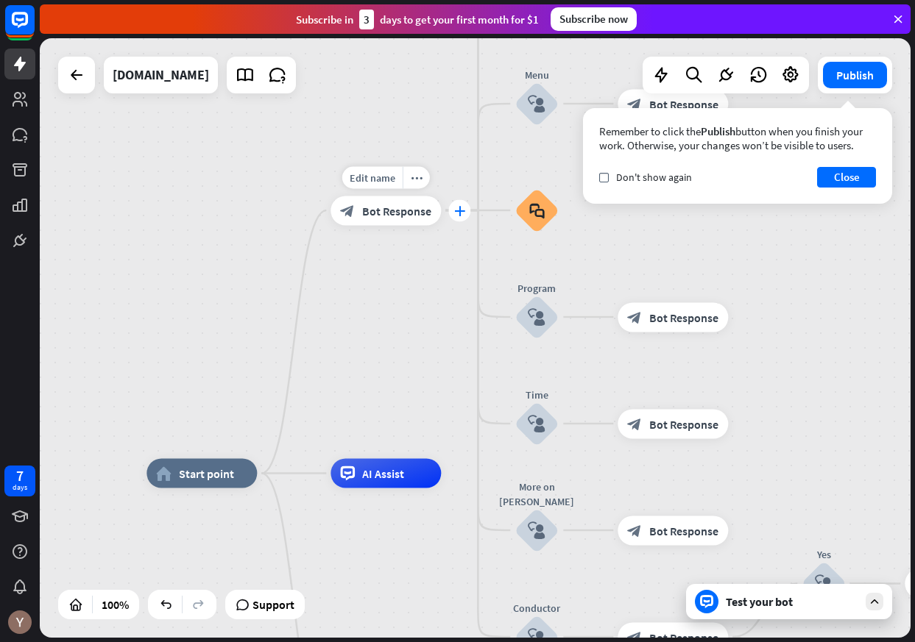
click at [457, 216] on div "plus" at bounding box center [459, 210] width 22 height 22
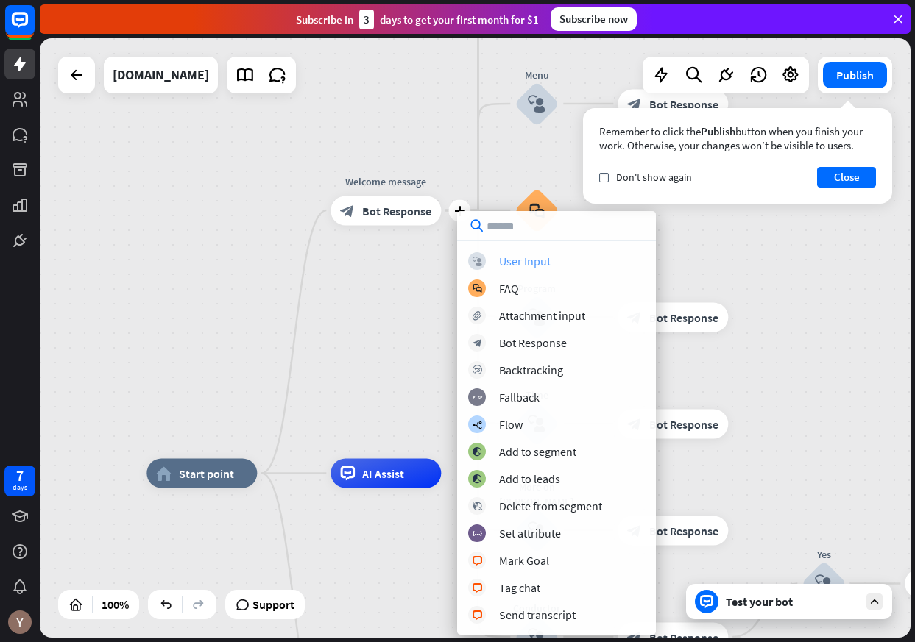
click at [515, 260] on div "User Input" at bounding box center [525, 261] width 52 height 15
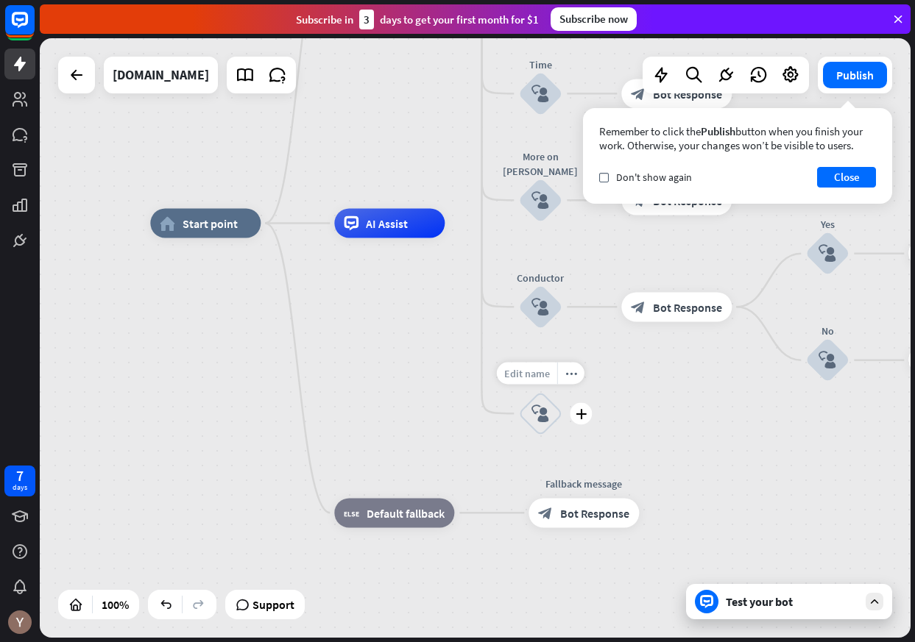
click at [539, 377] on span "Edit name" at bounding box center [527, 372] width 46 height 13
click at [539, 377] on input "text" at bounding box center [540, 374] width 103 height 21
type input "*********"
click at [535, 313] on div "home_2 Start point Welcome message block_bot_response Bot Response About us blo…" at bounding box center [475, 338] width 871 height 600
click at [541, 308] on icon "block_user_input" at bounding box center [540, 307] width 18 height 18
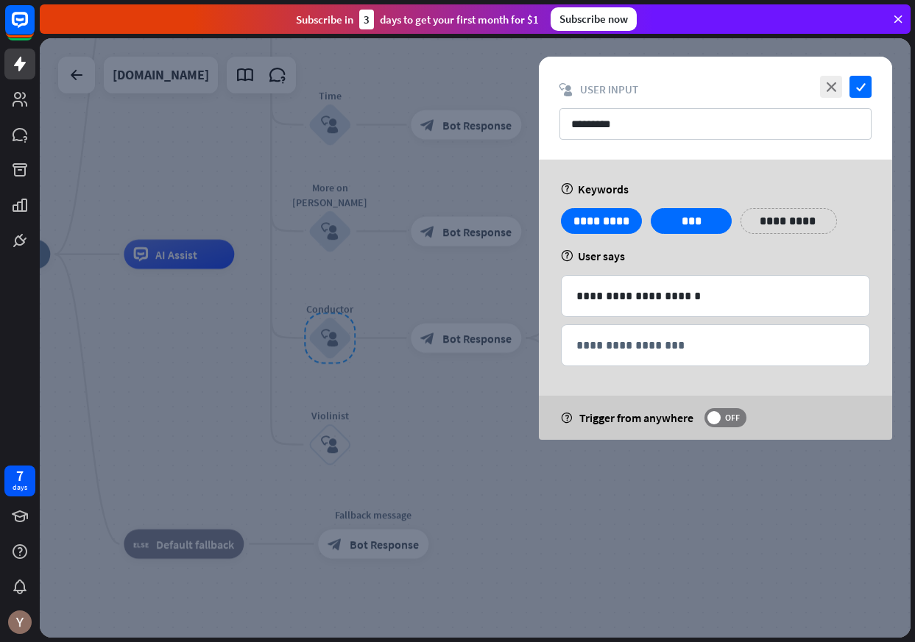
click at [334, 437] on div at bounding box center [475, 338] width 871 height 600
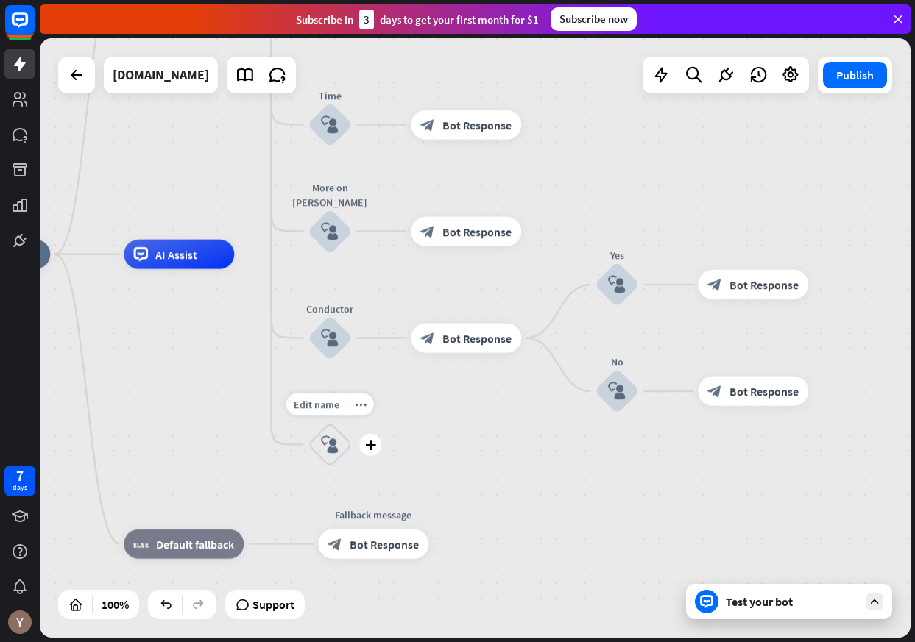
click at [333, 447] on icon "block_user_input" at bounding box center [330, 445] width 18 height 18
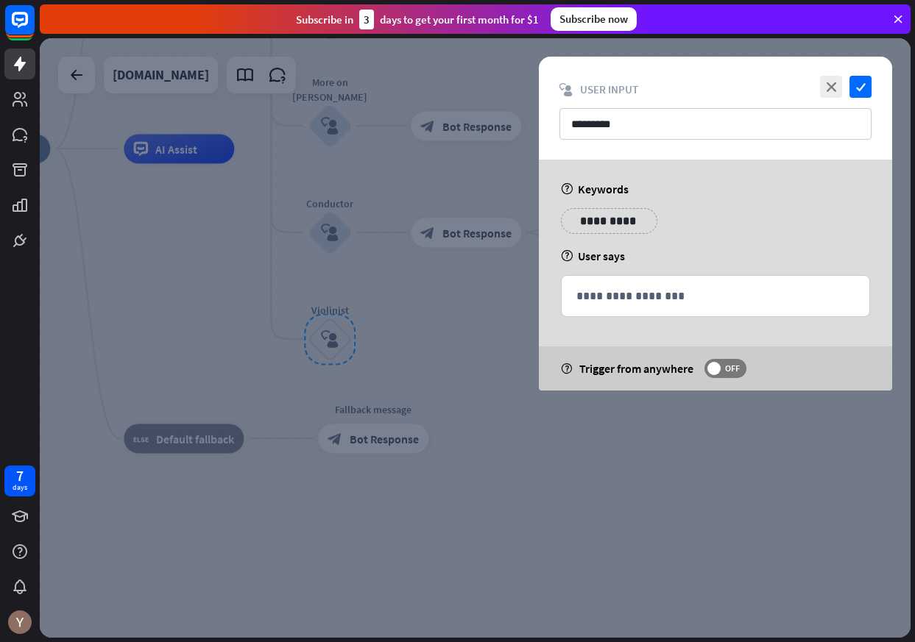
click at [615, 219] on p "**********" at bounding box center [609, 221] width 74 height 18
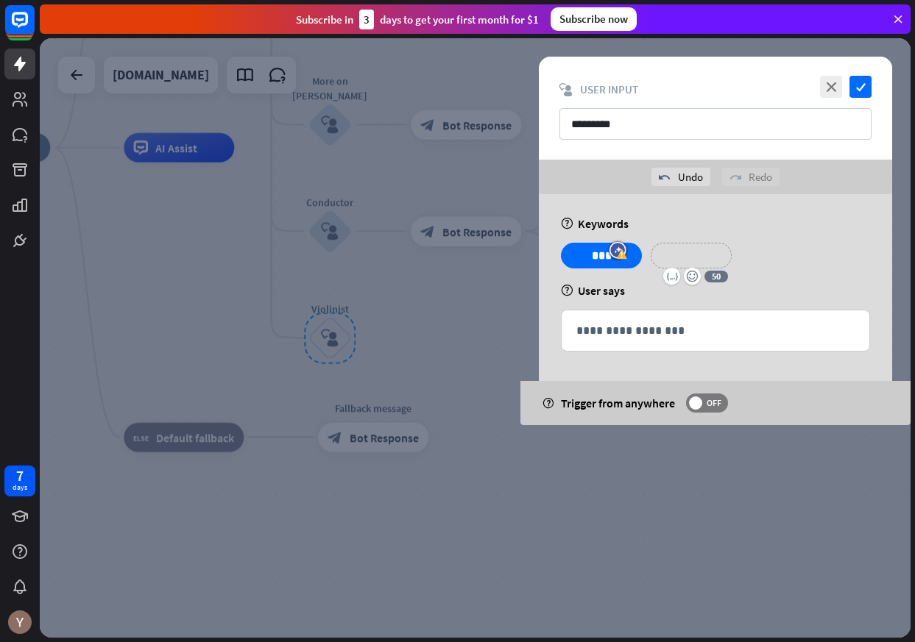
click at [690, 247] on p "**********" at bounding box center [691, 256] width 59 height 18
click at [778, 258] on p "**********" at bounding box center [788, 256] width 74 height 18
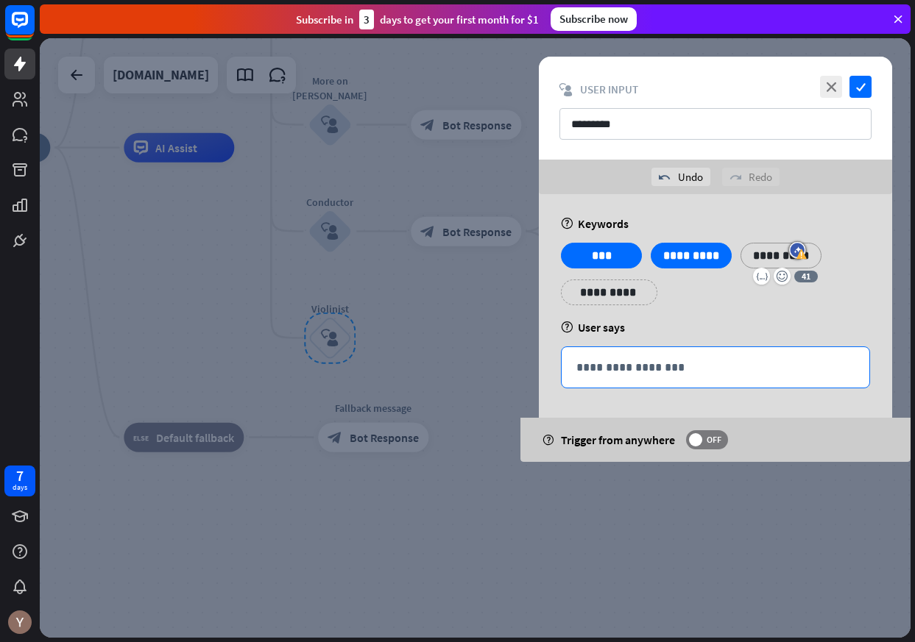
click at [731, 371] on p "**********" at bounding box center [715, 367] width 278 height 18
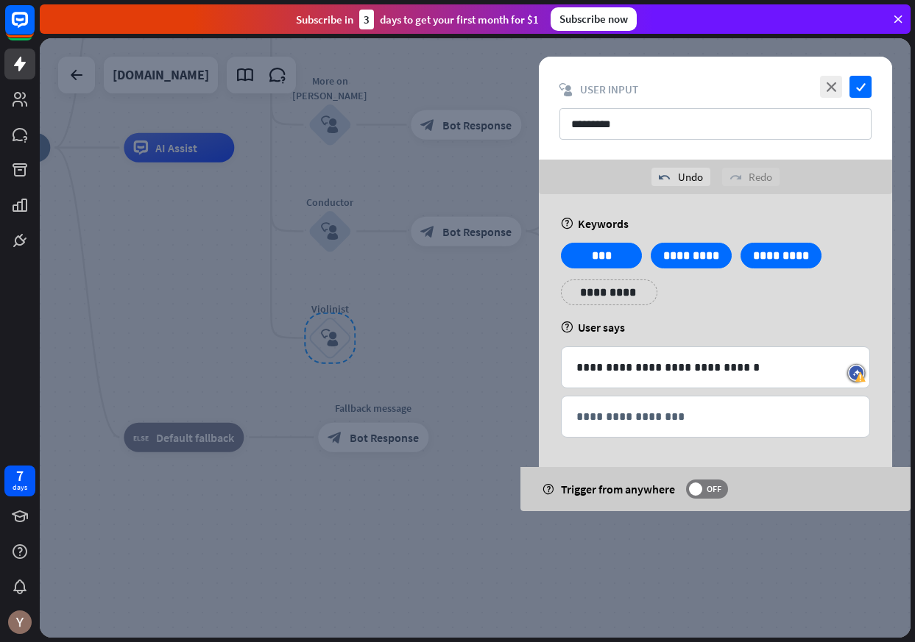
click at [454, 354] on div at bounding box center [475, 338] width 871 height 600
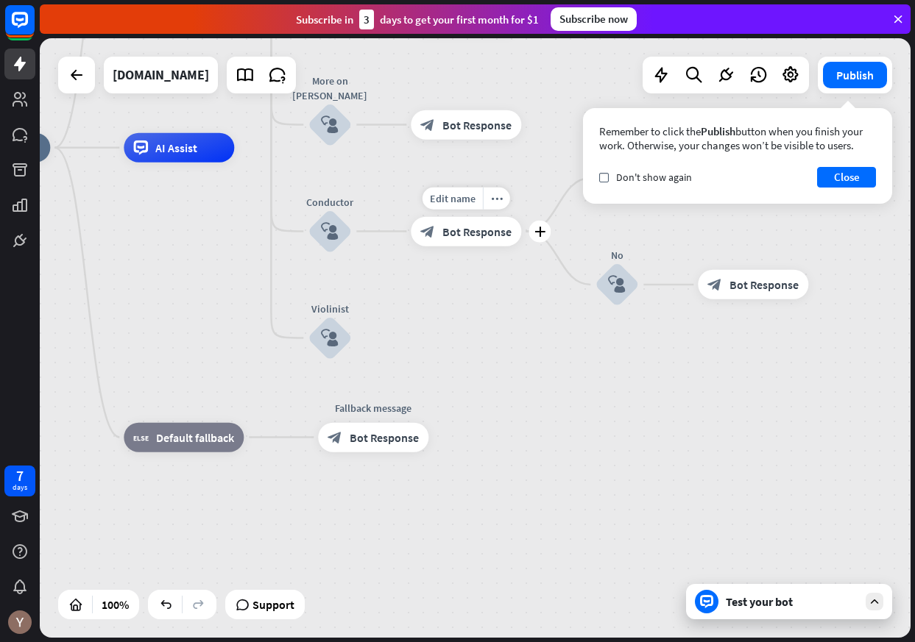
click at [459, 241] on div "block_bot_response Bot Response" at bounding box center [466, 231] width 110 height 29
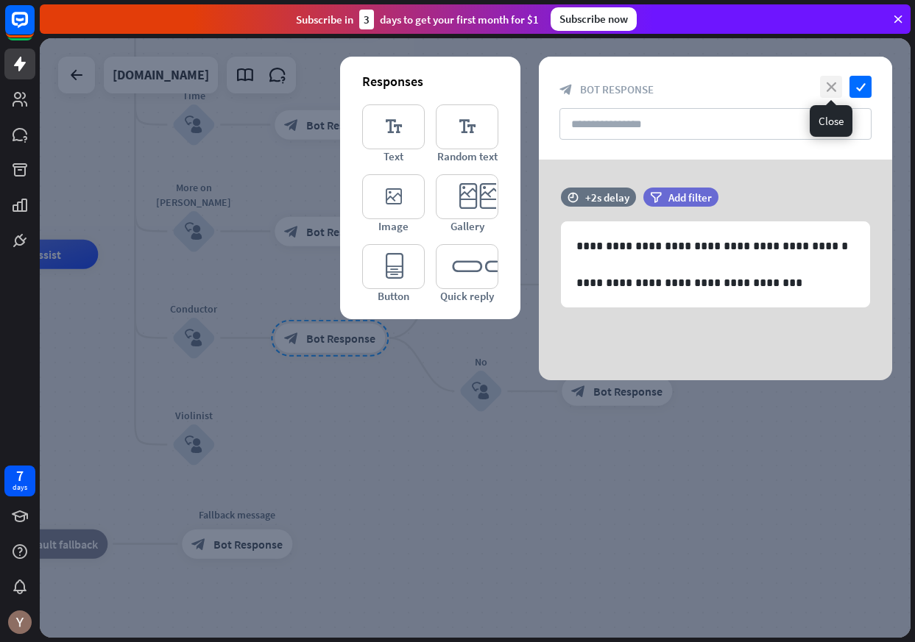
click at [833, 89] on icon "close" at bounding box center [831, 87] width 22 height 22
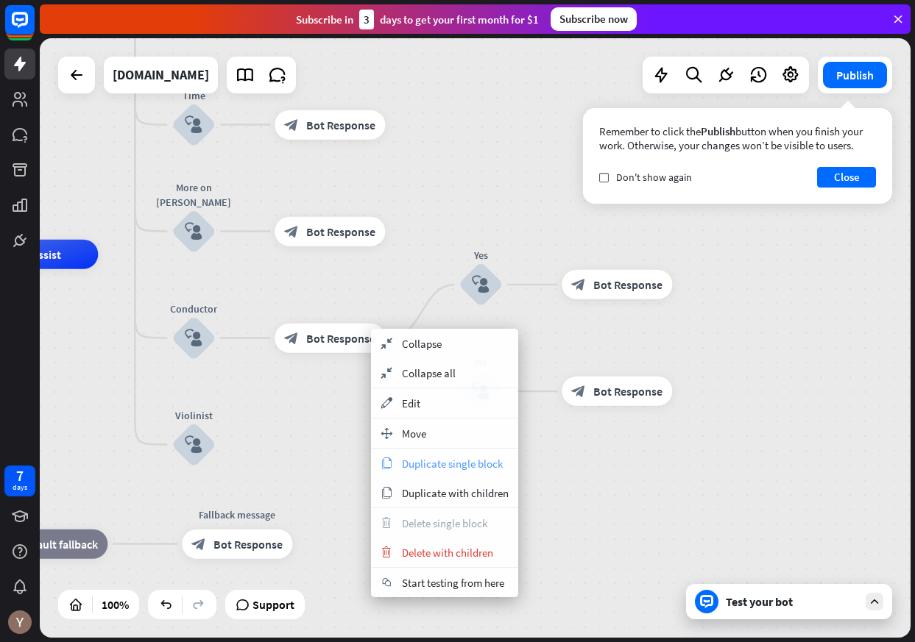
click at [422, 458] on span "Duplicate single block" at bounding box center [452, 464] width 101 height 14
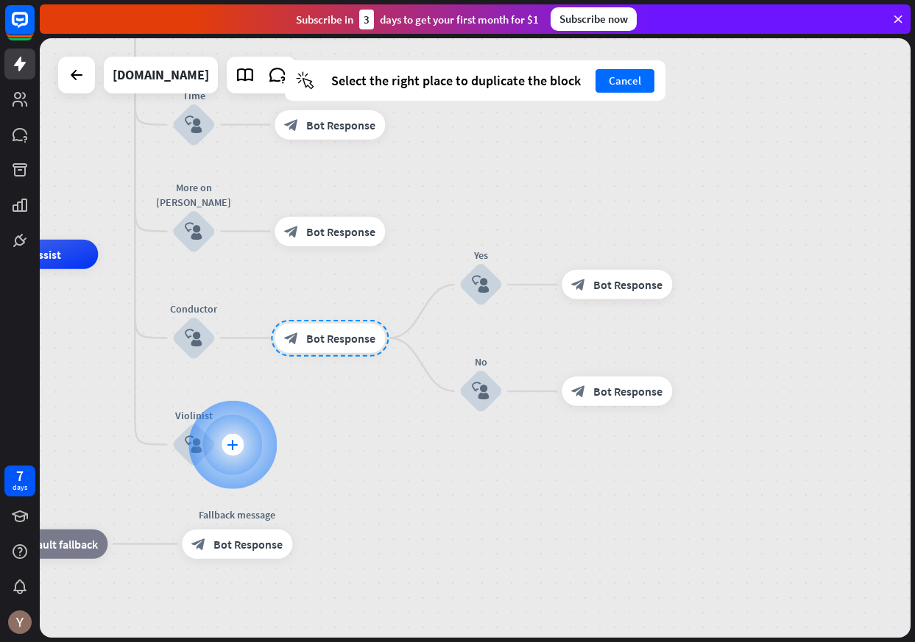
click at [230, 443] on icon "plus" at bounding box center [232, 445] width 11 height 10
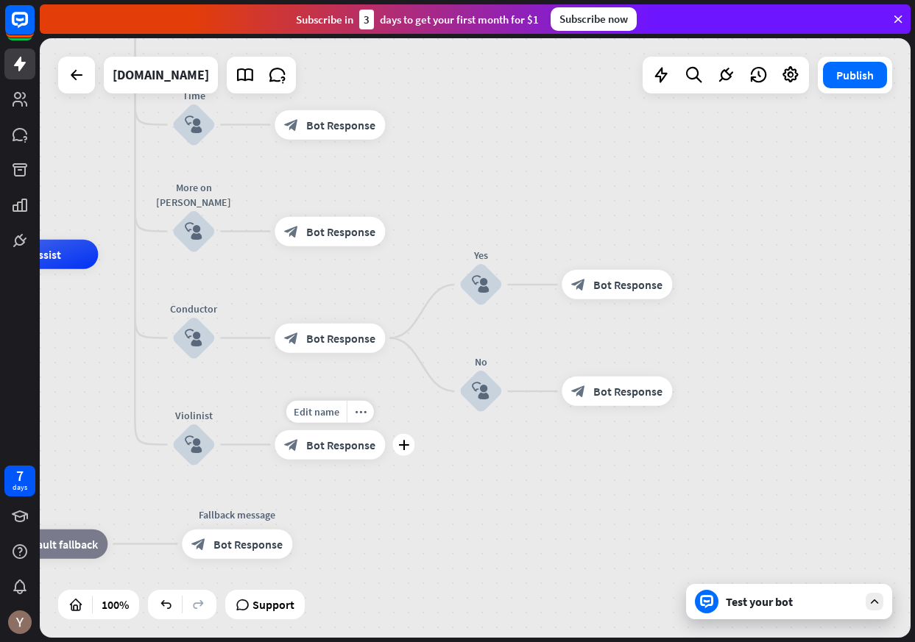
click at [329, 444] on span "Bot Response" at bounding box center [340, 445] width 69 height 15
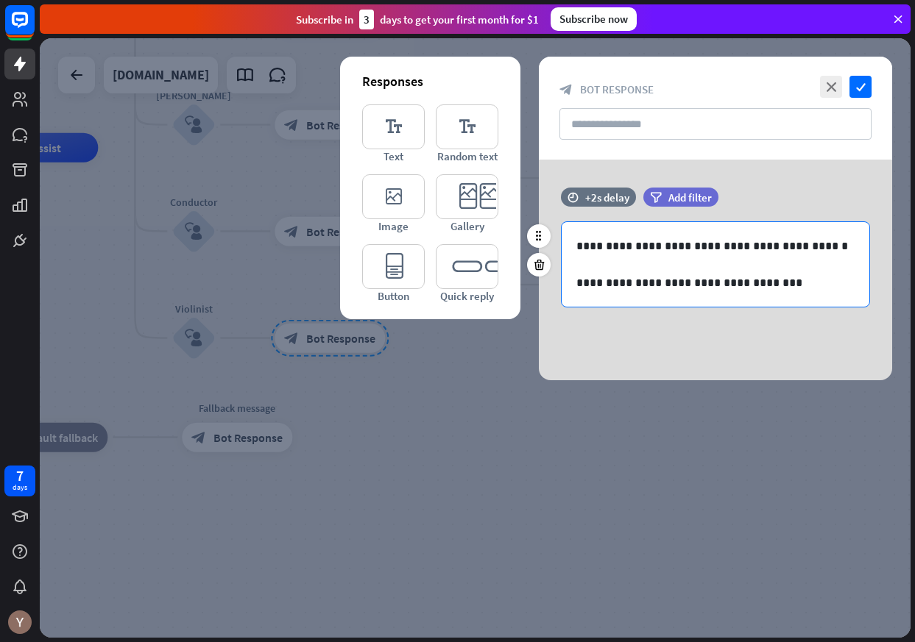
click at [664, 252] on p "**********" at bounding box center [715, 246] width 278 height 18
click at [625, 245] on p "**********" at bounding box center [715, 246] width 278 height 18
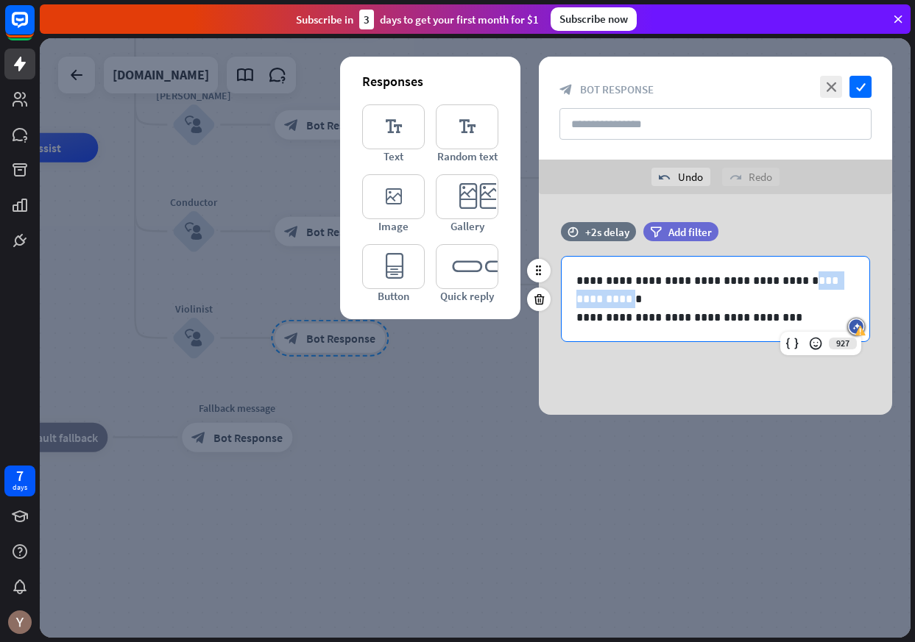
drag, startPoint x: 840, startPoint y: 283, endPoint x: 762, endPoint y: 283, distance: 77.3
click at [762, 283] on p "**********" at bounding box center [715, 281] width 278 height 18
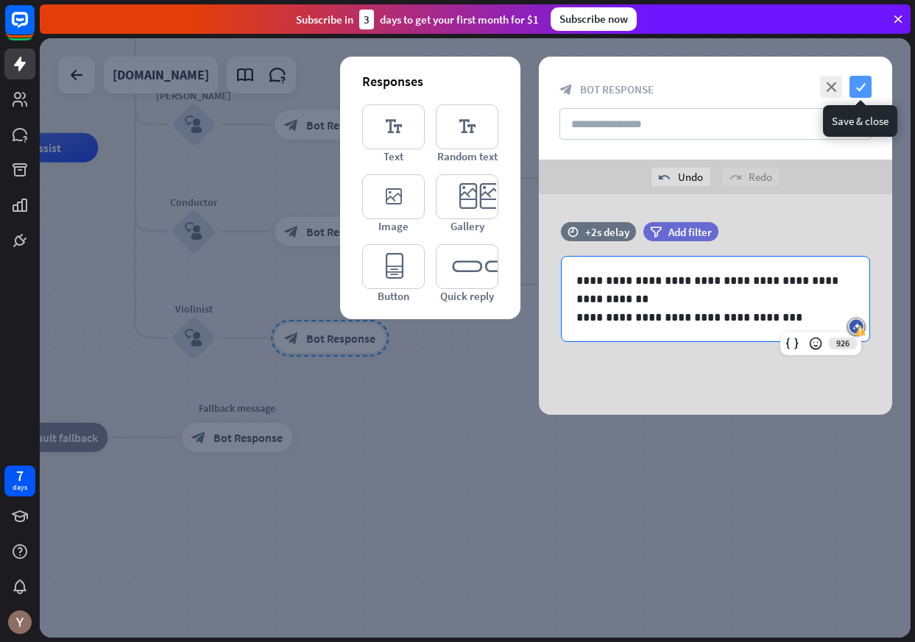
click at [858, 87] on icon "check" at bounding box center [860, 87] width 22 height 22
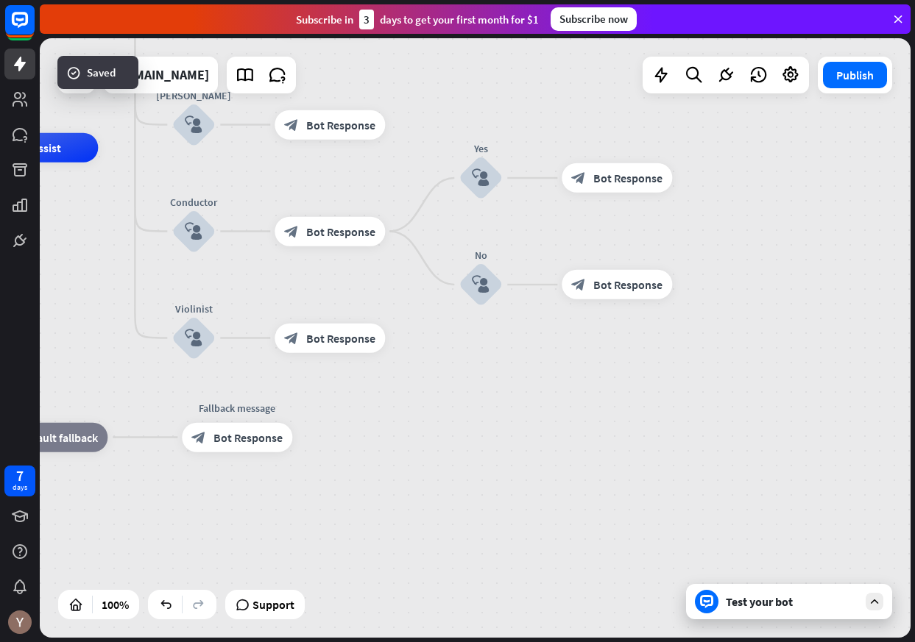
drag, startPoint x: 445, startPoint y: 132, endPoint x: 710, endPoint y: 334, distance: 333.4
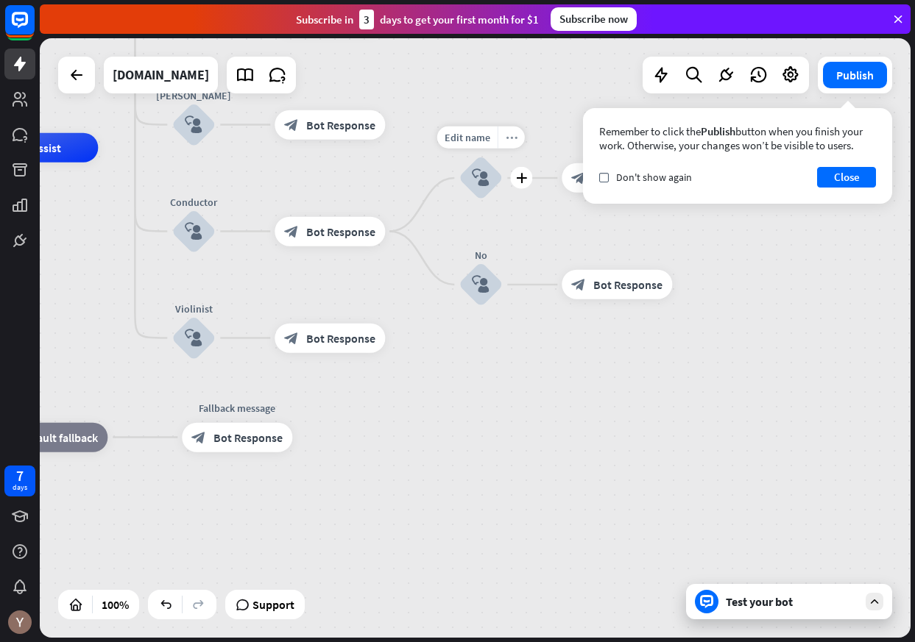
click at [508, 135] on icon "more_horiz" at bounding box center [512, 137] width 12 height 11
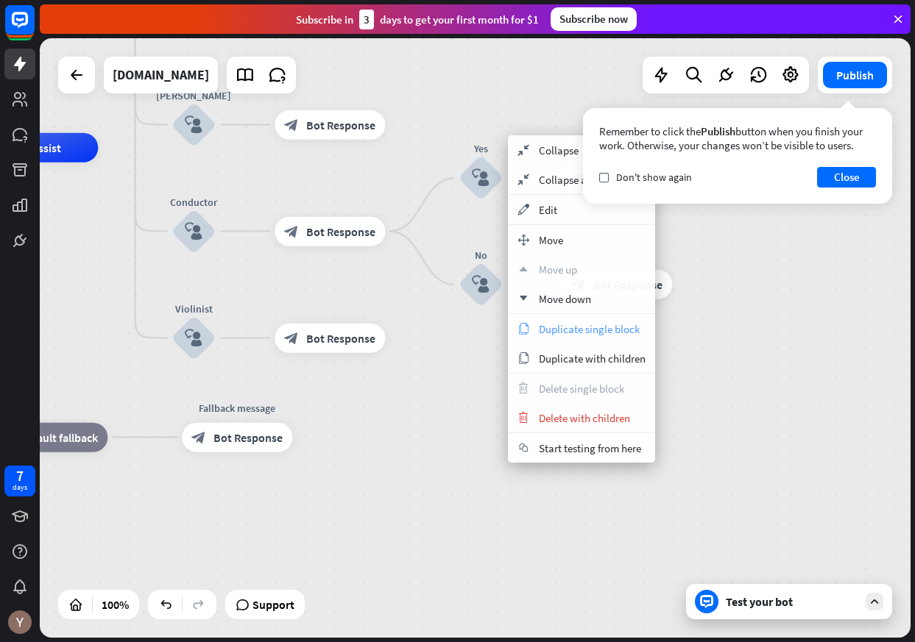
click at [568, 325] on span "Duplicate single block" at bounding box center [589, 329] width 101 height 14
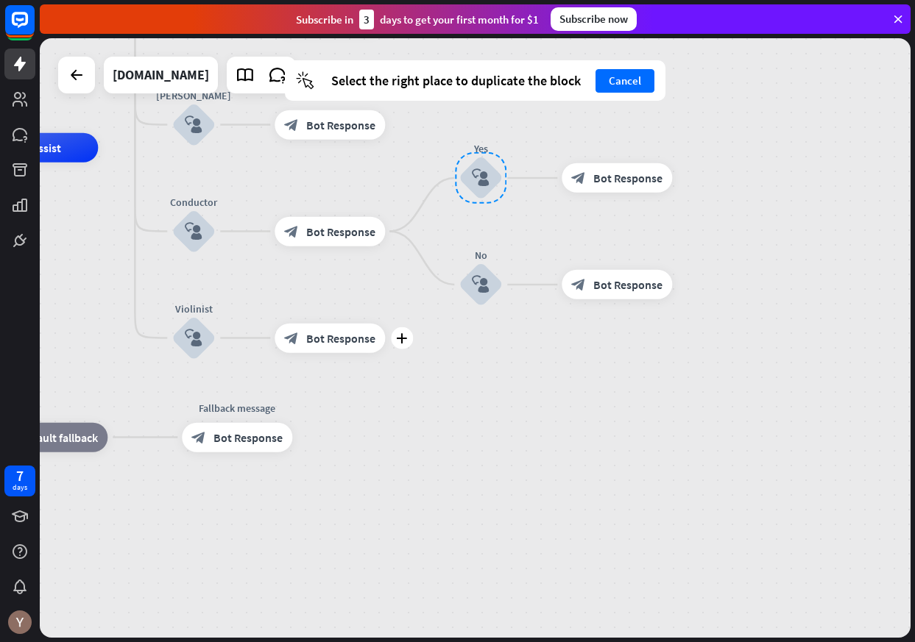
click at [330, 327] on div "block_bot_response Bot Response" at bounding box center [329, 338] width 110 height 29
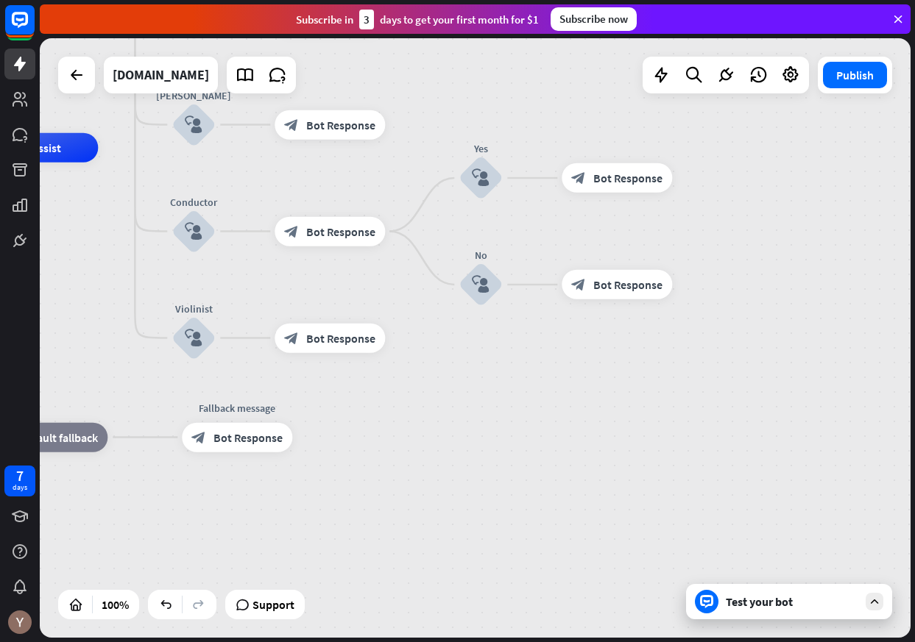
click at [340, 333] on span "Bot Response" at bounding box center [340, 338] width 69 height 15
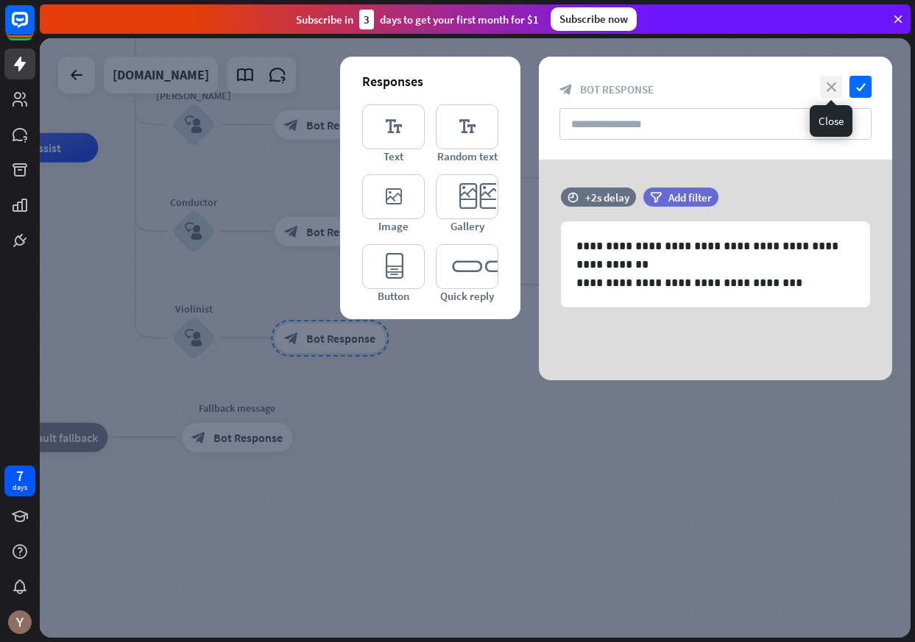
click at [831, 91] on icon "close" at bounding box center [831, 87] width 22 height 22
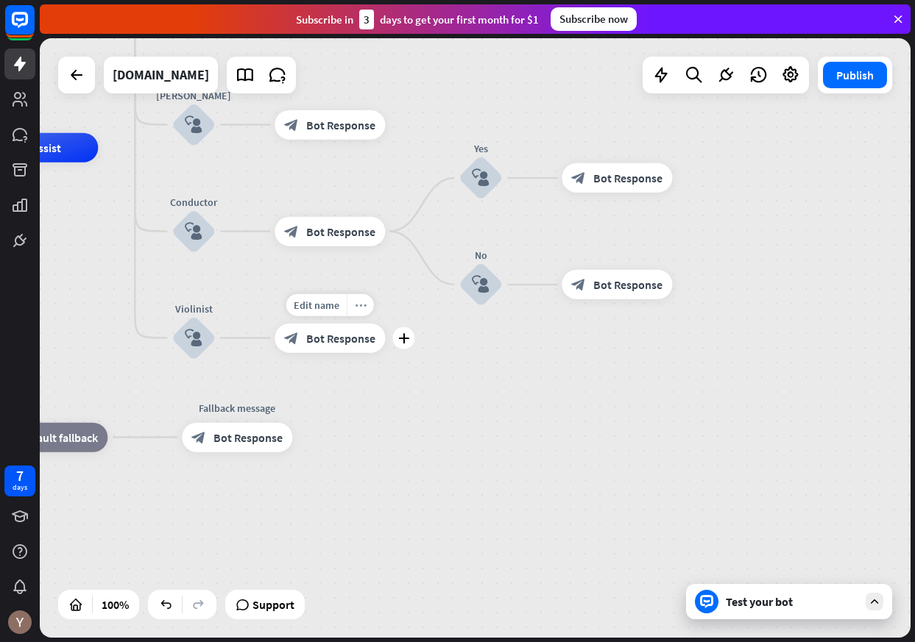
click at [359, 305] on icon "more_horiz" at bounding box center [361, 304] width 12 height 11
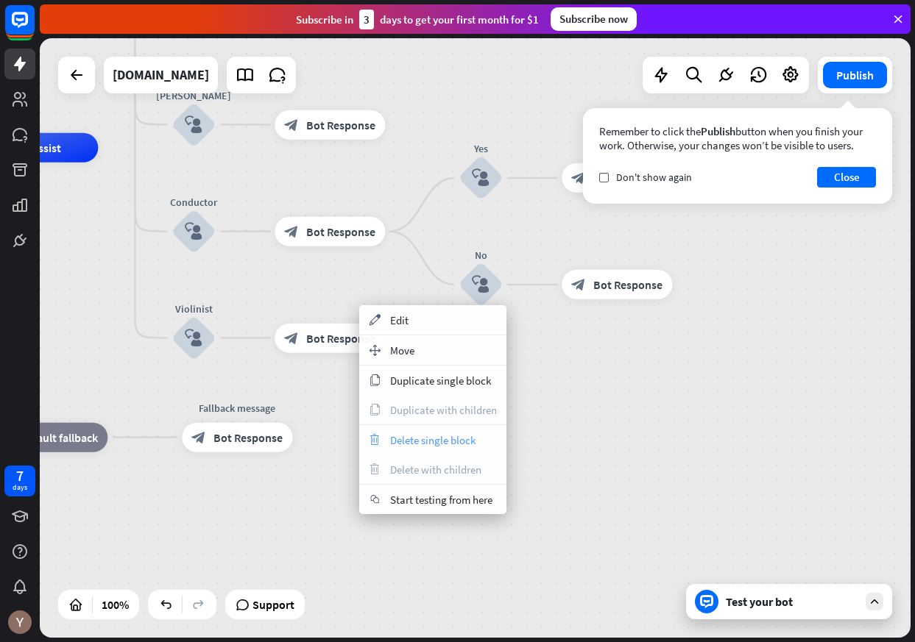
click at [429, 437] on span "Delete single block" at bounding box center [432, 440] width 85 height 14
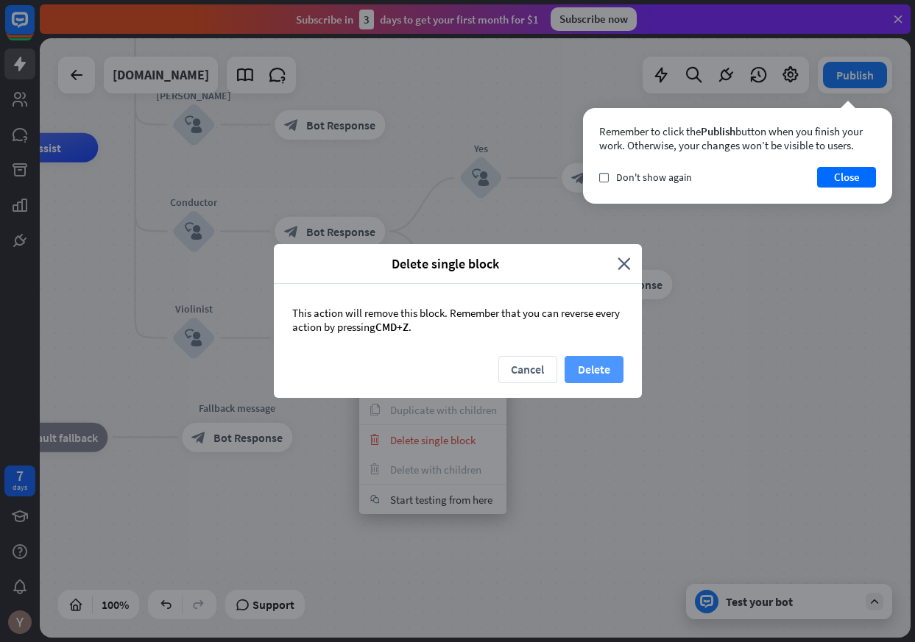
click at [585, 371] on button "Delete" at bounding box center [593, 369] width 59 height 27
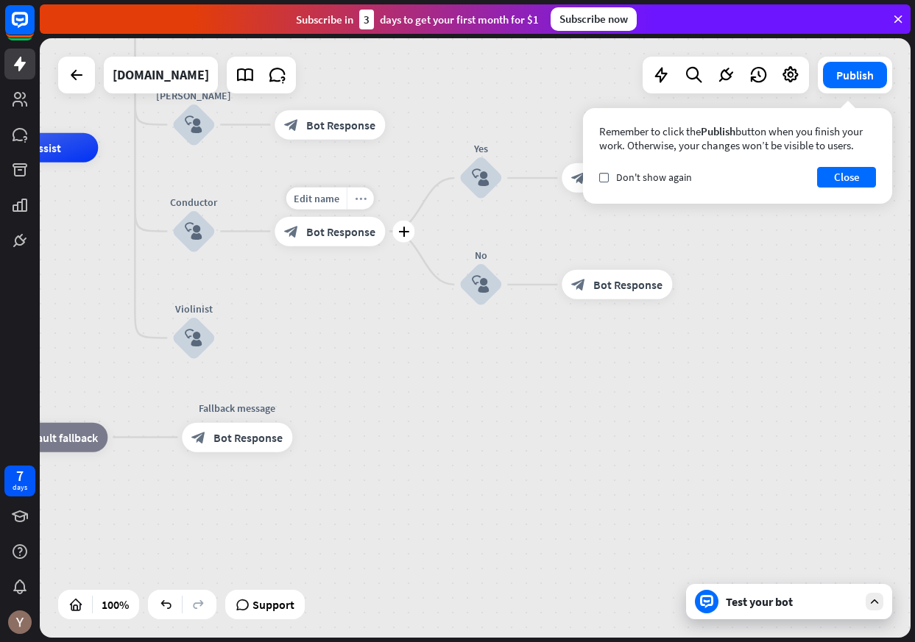
click at [364, 201] on icon "more_horiz" at bounding box center [361, 198] width 12 height 11
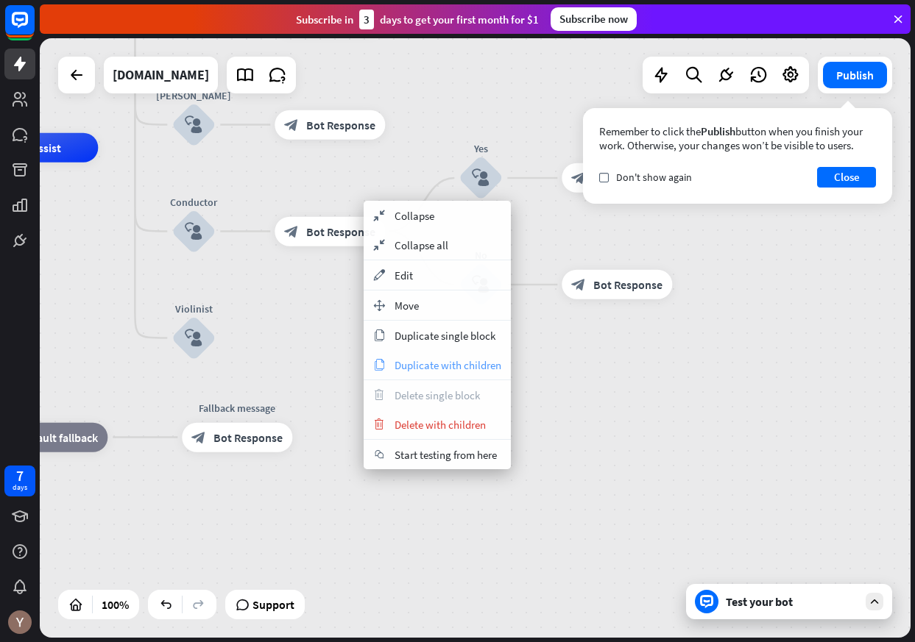
click at [435, 364] on span "Duplicate with children" at bounding box center [447, 365] width 107 height 14
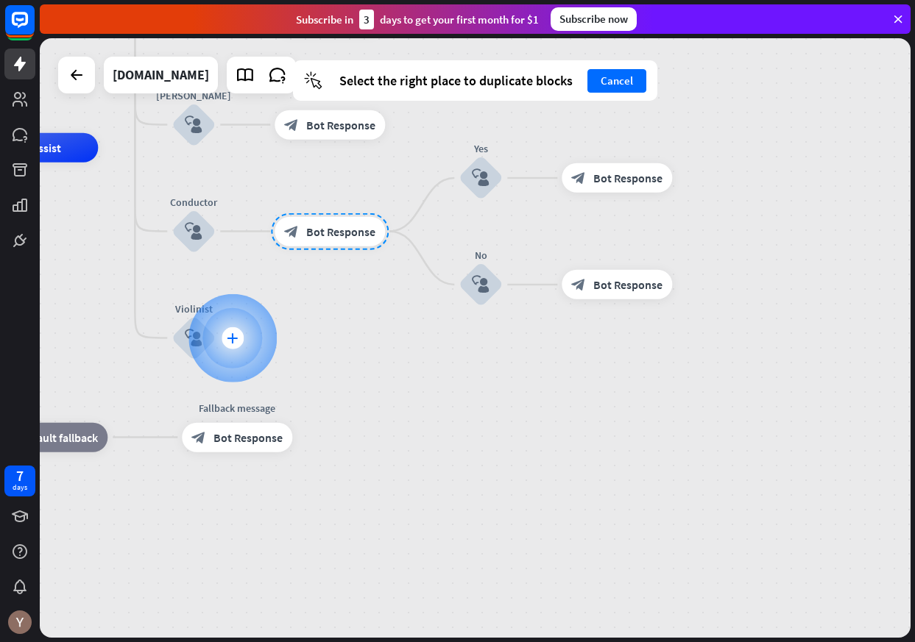
click at [234, 340] on icon "plus" at bounding box center [232, 338] width 11 height 10
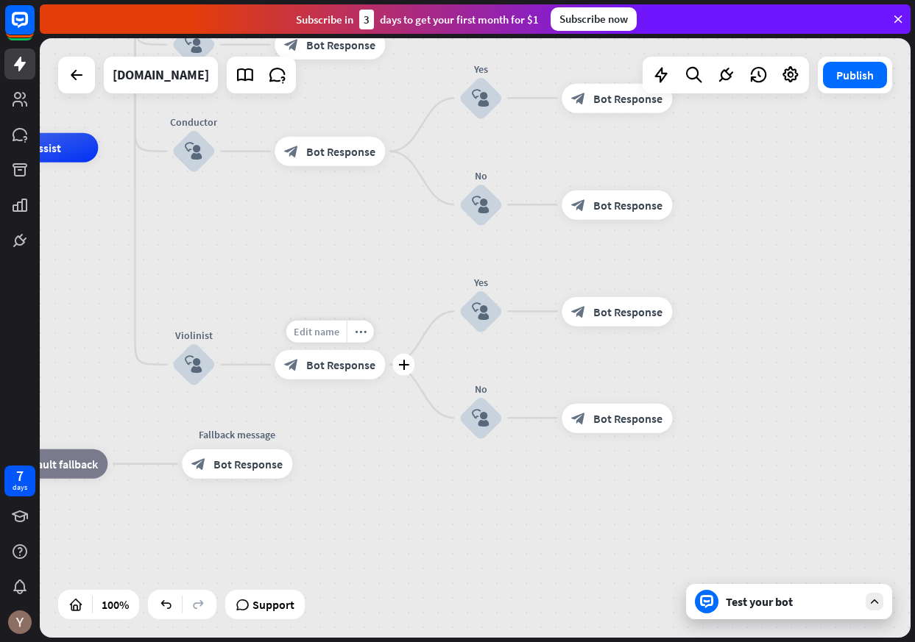
click at [333, 331] on span "Edit name" at bounding box center [317, 331] width 46 height 13
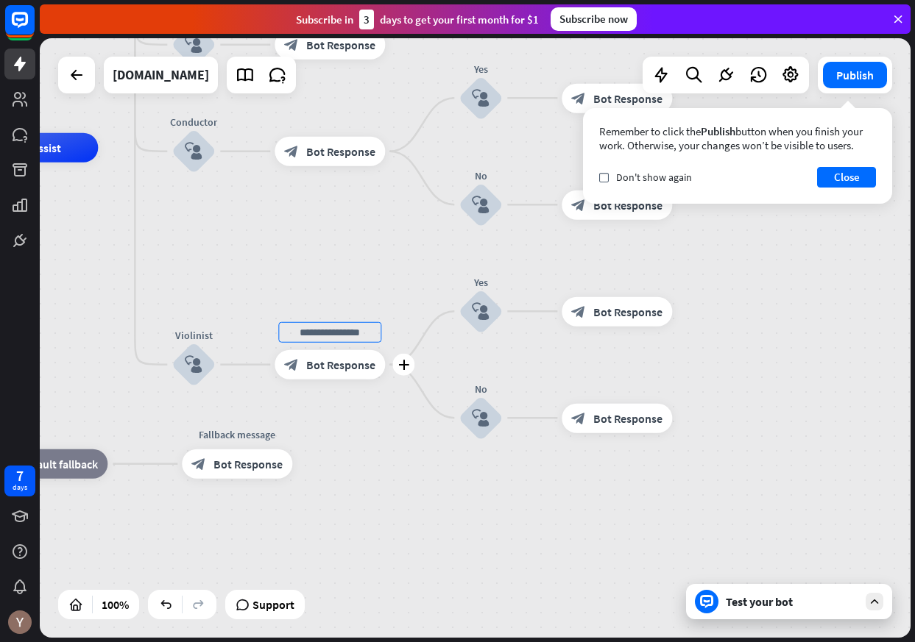
click at [333, 358] on span "Bot Response" at bounding box center [340, 365] width 69 height 15
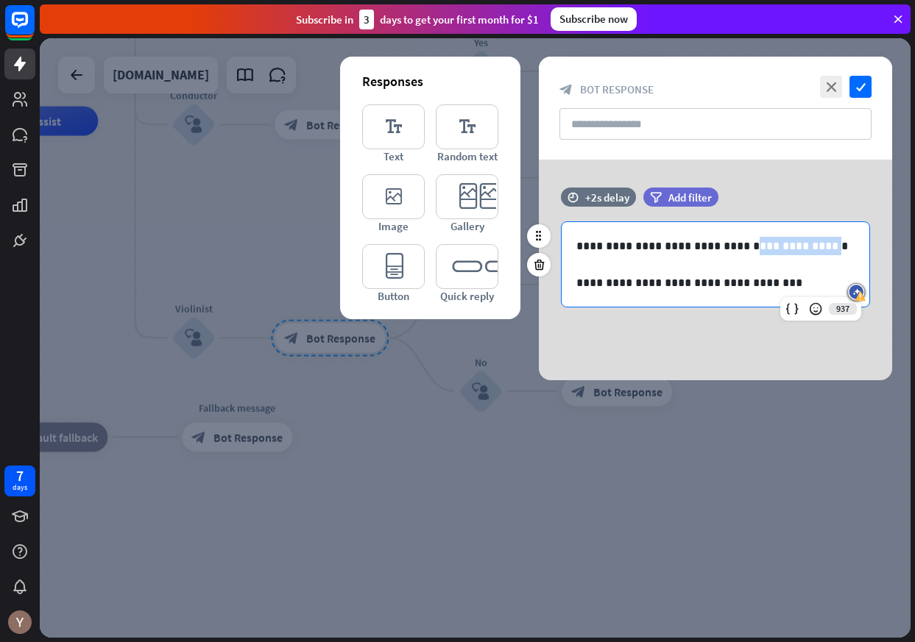
drag, startPoint x: 727, startPoint y: 247, endPoint x: 806, endPoint y: 255, distance: 79.1
click at [806, 255] on p "**********" at bounding box center [715, 246] width 278 height 18
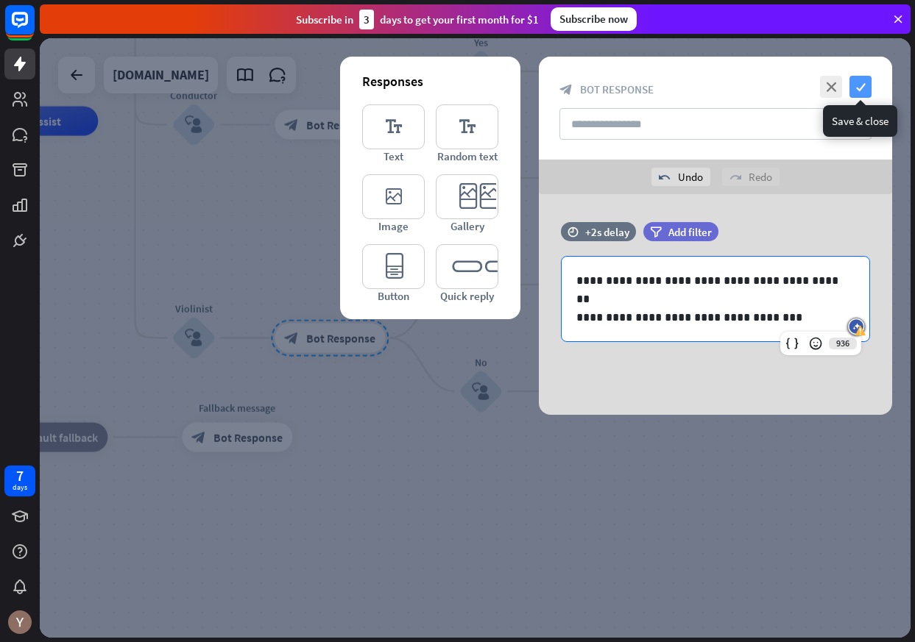
click at [856, 86] on icon "check" at bounding box center [860, 87] width 22 height 22
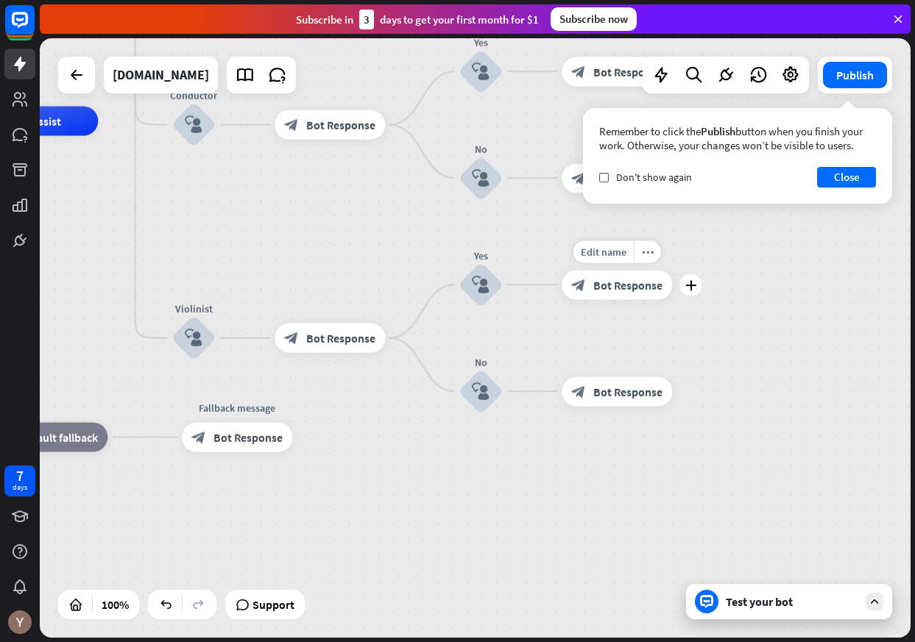
click at [606, 278] on span "Bot Response" at bounding box center [627, 284] width 69 height 15
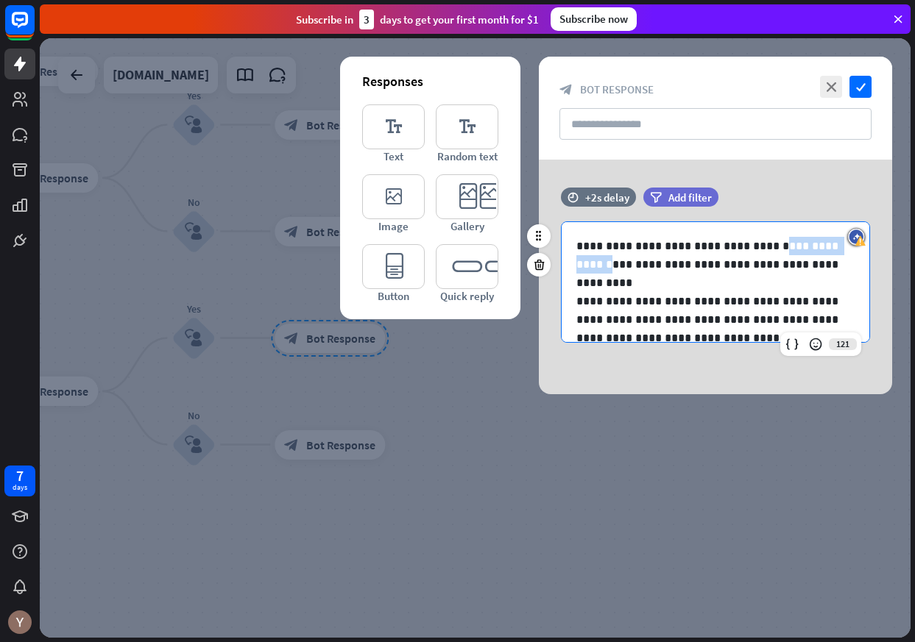
drag, startPoint x: 845, startPoint y: 248, endPoint x: 762, endPoint y: 249, distance: 83.2
click at [762, 249] on p "**********" at bounding box center [715, 255] width 278 height 37
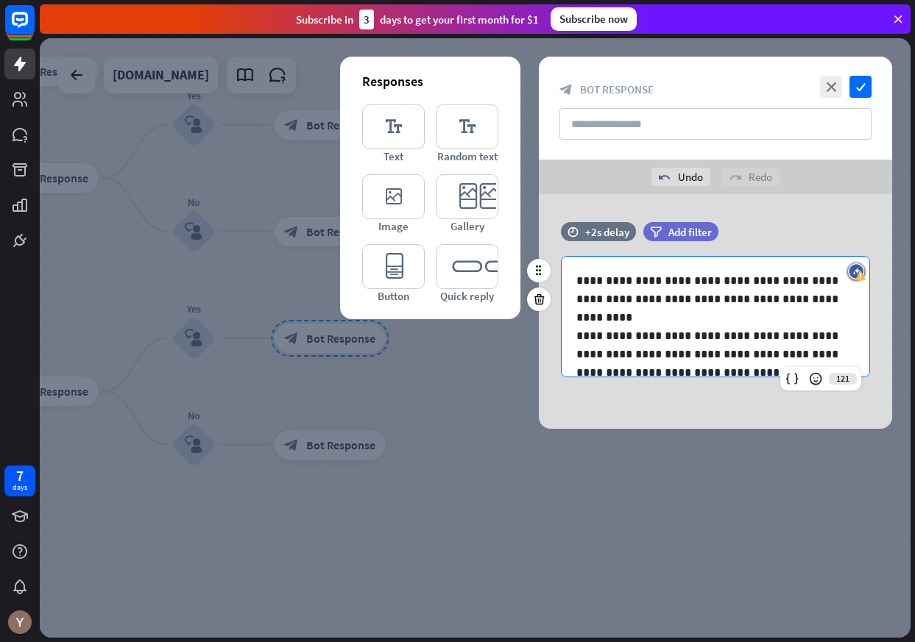
click at [762, 280] on p "**********" at bounding box center [715, 290] width 278 height 37
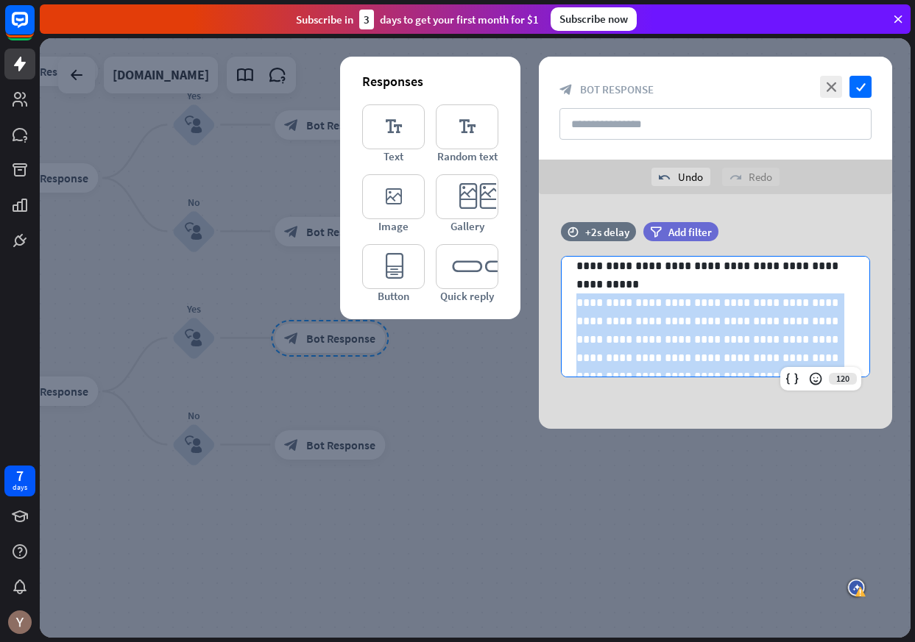
scroll to position [259, 0]
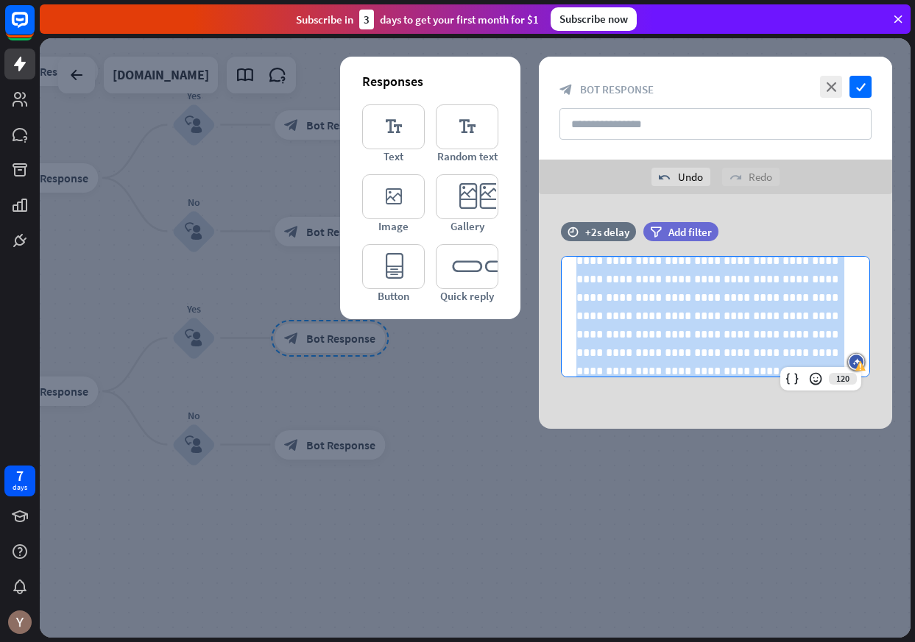
drag, startPoint x: 575, startPoint y: 303, endPoint x: 669, endPoint y: 496, distance: 214.3
click at [669, 496] on div "**********" at bounding box center [475, 338] width 871 height 600
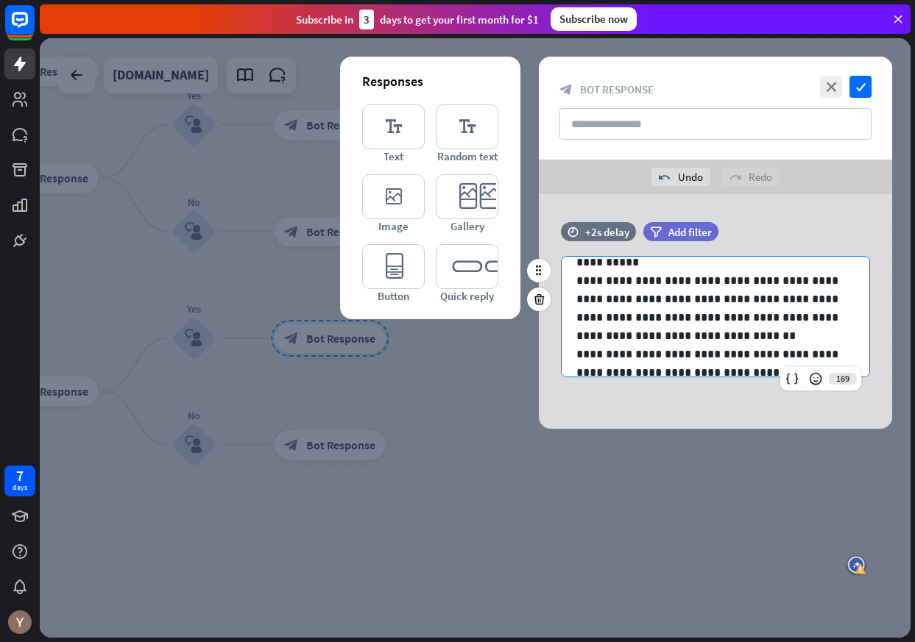
scroll to position [57, 0]
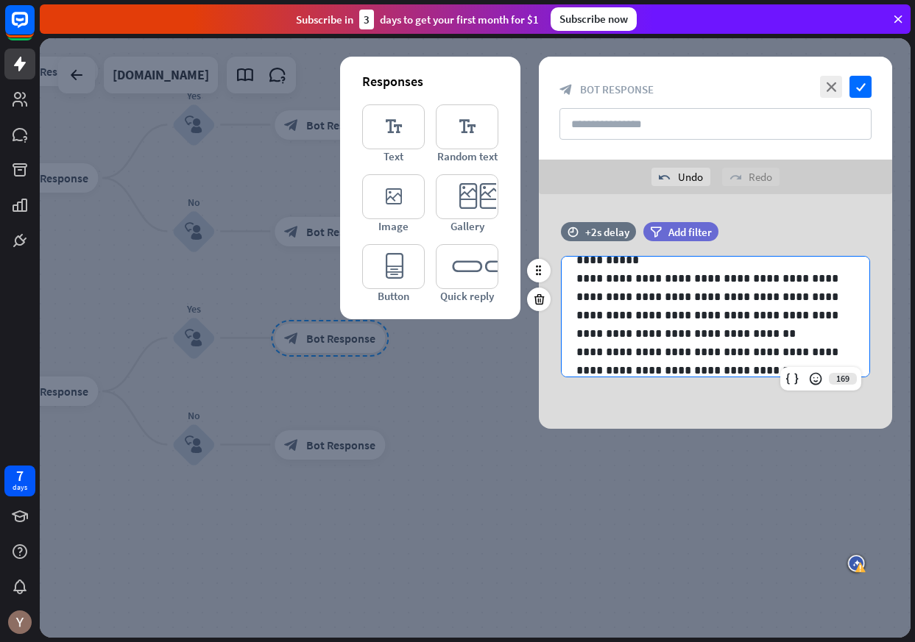
click at [577, 354] on p "**********" at bounding box center [715, 453] width 278 height 221
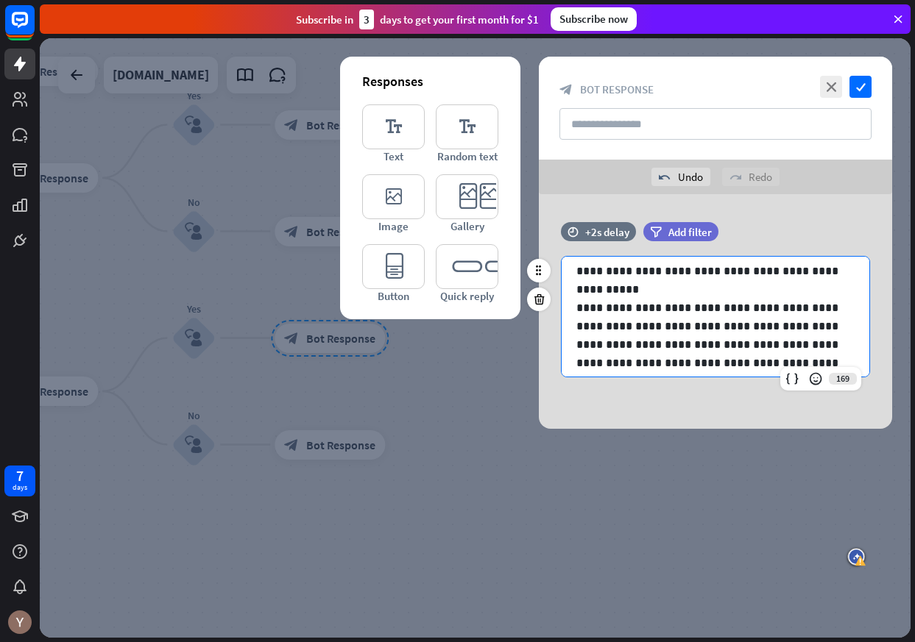
scroll to position [0, 0]
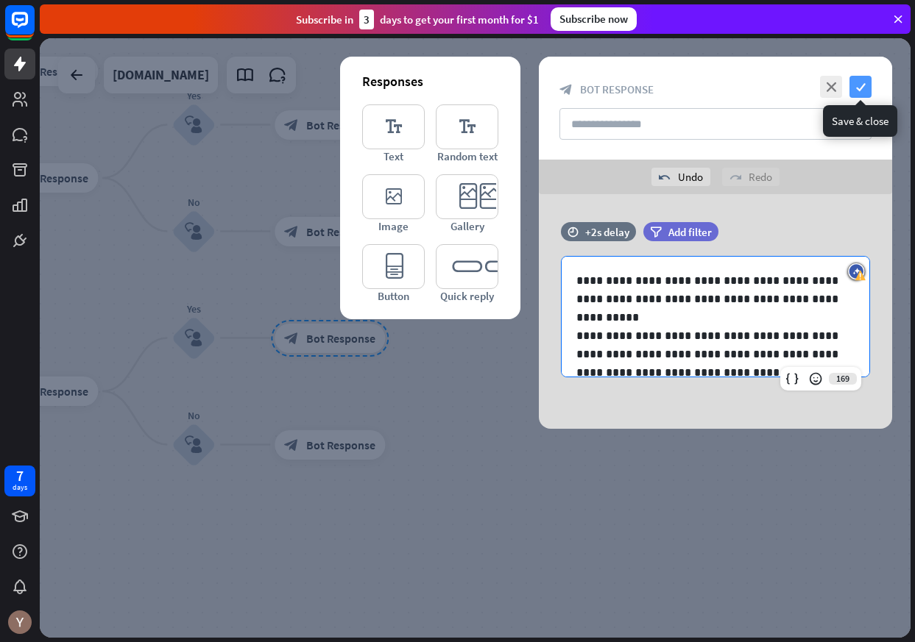
click at [862, 84] on icon "check" at bounding box center [860, 87] width 22 height 22
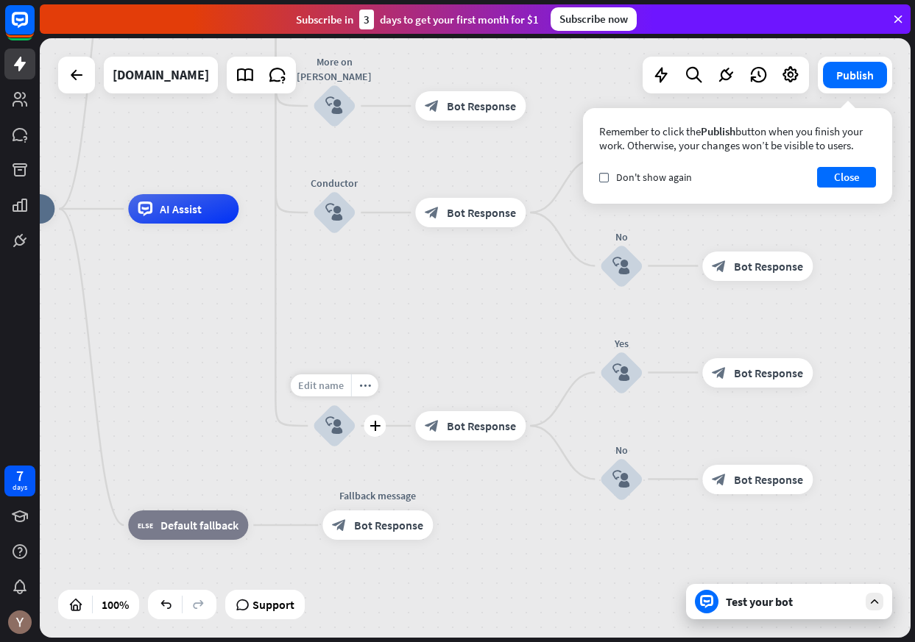
click at [333, 391] on span "Edit name" at bounding box center [321, 385] width 46 height 13
click at [408, 339] on div "home_2 Start point Welcome message block_bot_response Bot Response About us blo…" at bounding box center [379, 509] width 871 height 600
click at [333, 430] on icon "block_user_input" at bounding box center [334, 426] width 18 height 18
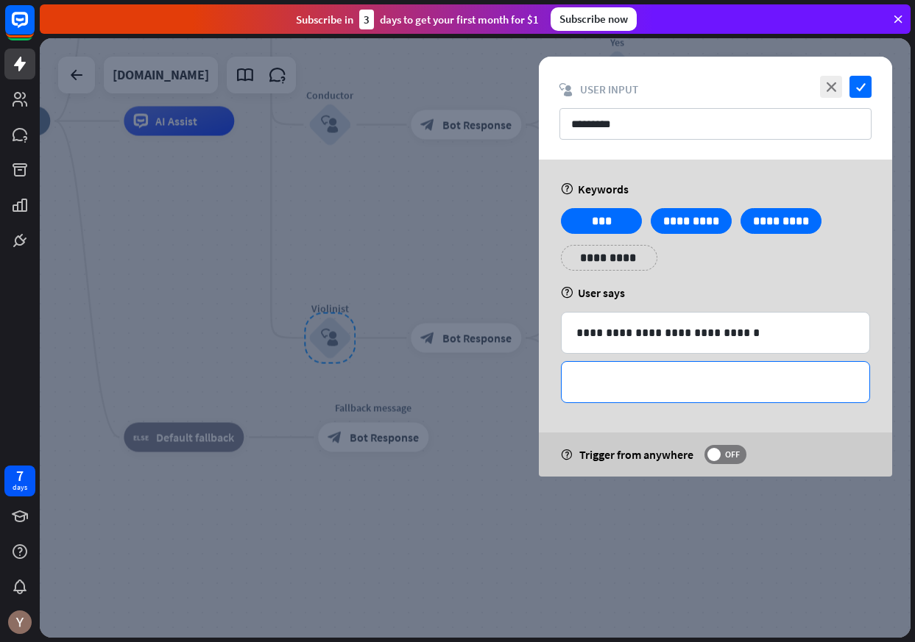
click at [656, 379] on p "**********" at bounding box center [715, 382] width 278 height 18
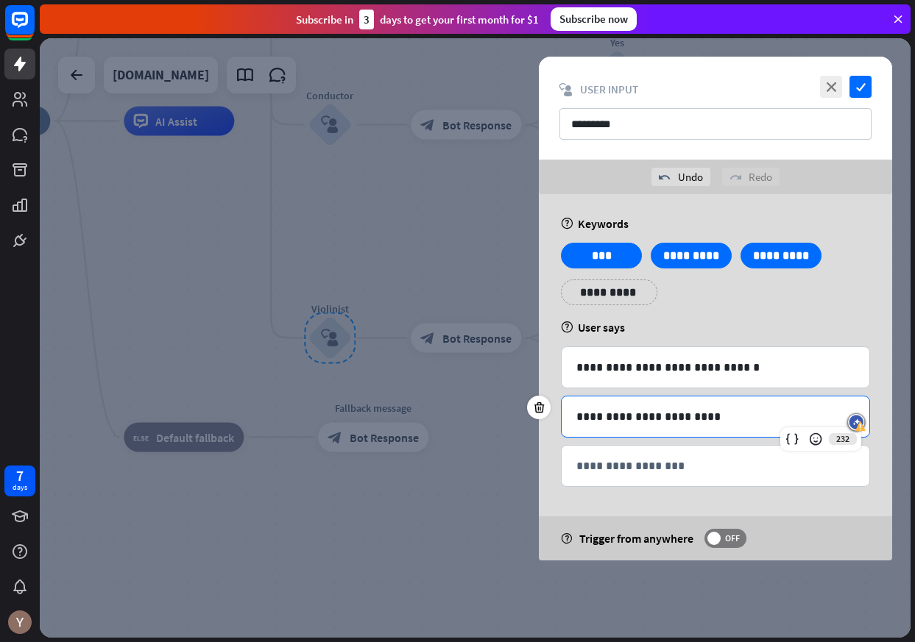
click at [622, 299] on p "**********" at bounding box center [609, 292] width 74 height 18
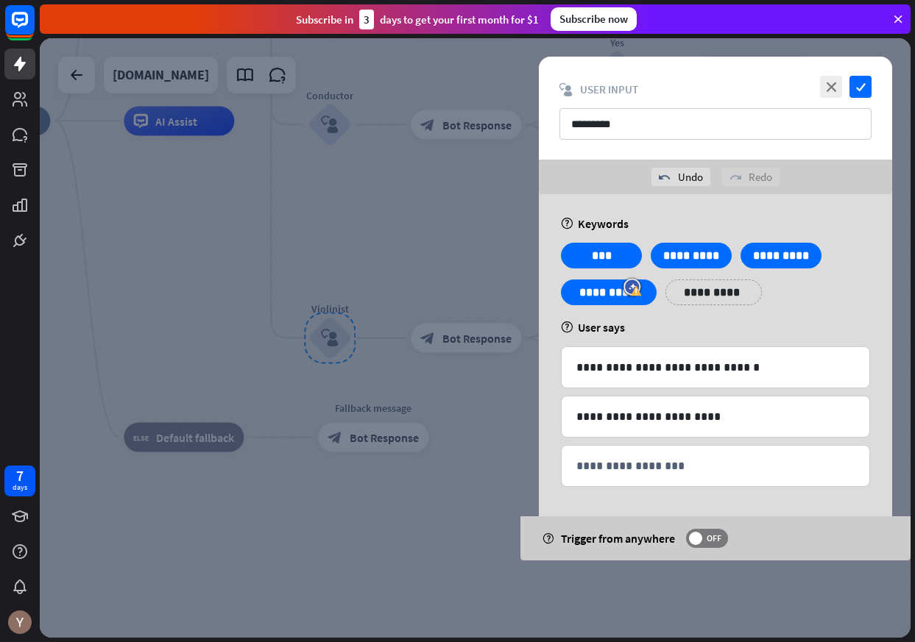
click at [745, 327] on div "help User says" at bounding box center [715, 327] width 309 height 15
click at [863, 80] on icon "check" at bounding box center [860, 87] width 22 height 22
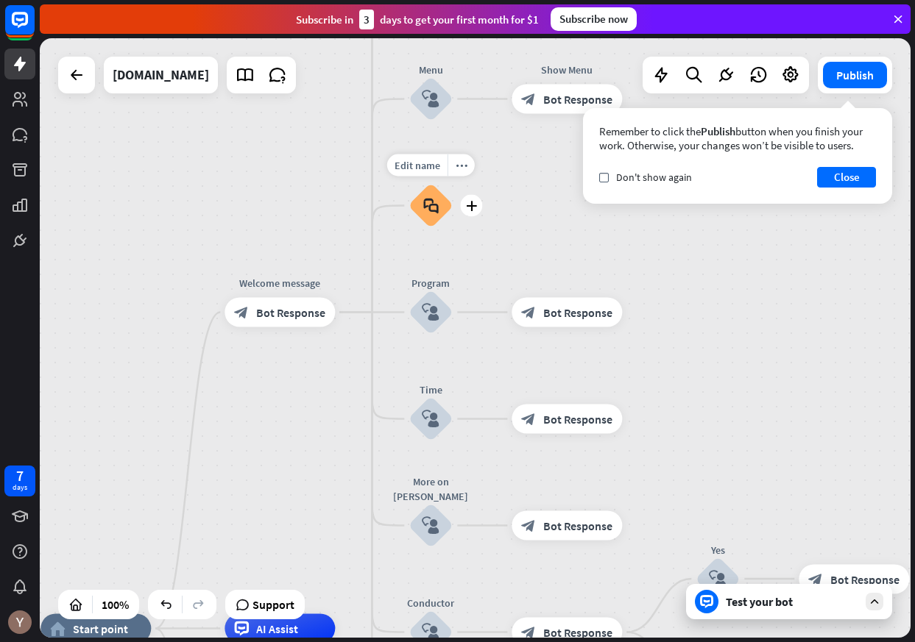
click at [430, 212] on icon "block_faq" at bounding box center [430, 206] width 15 height 16
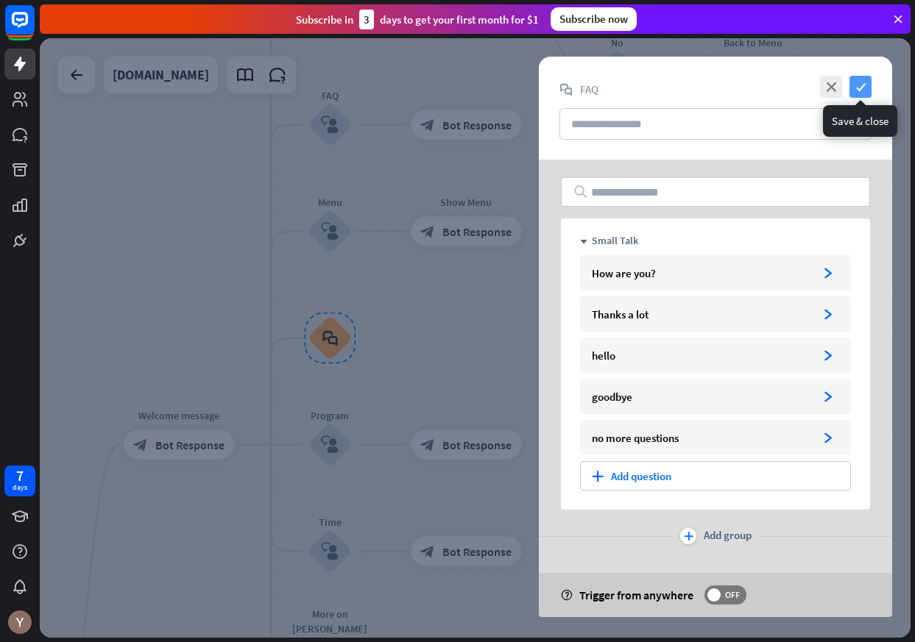
click at [860, 87] on icon "check" at bounding box center [860, 87] width 22 height 22
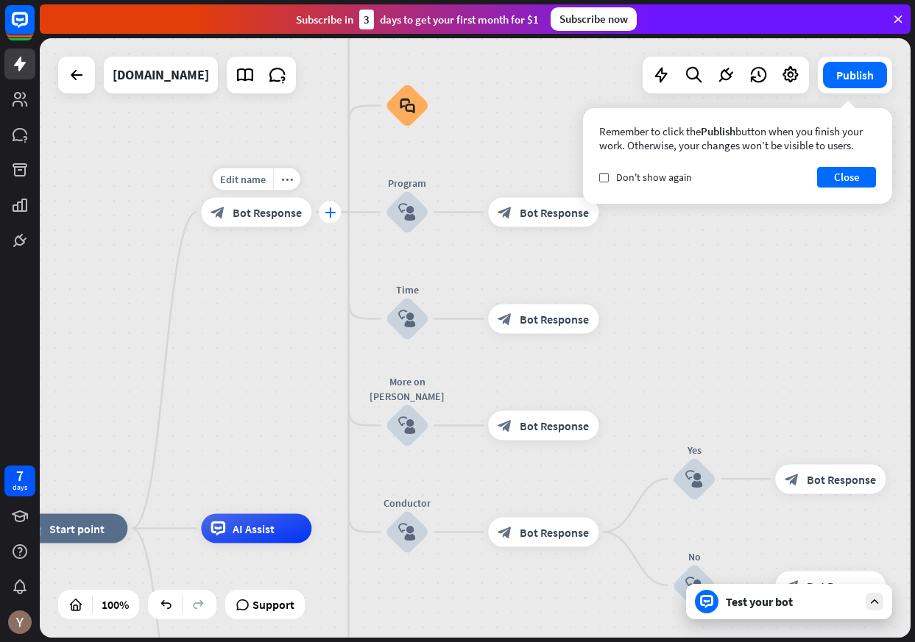
click at [324, 212] on div "plus" at bounding box center [330, 213] width 22 height 22
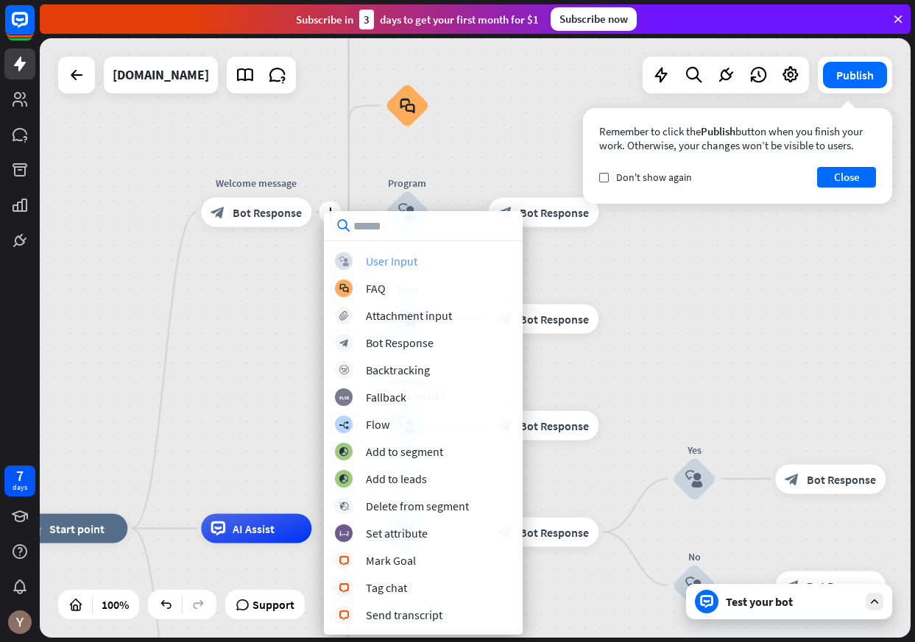
click at [386, 258] on div "User Input" at bounding box center [392, 261] width 52 height 15
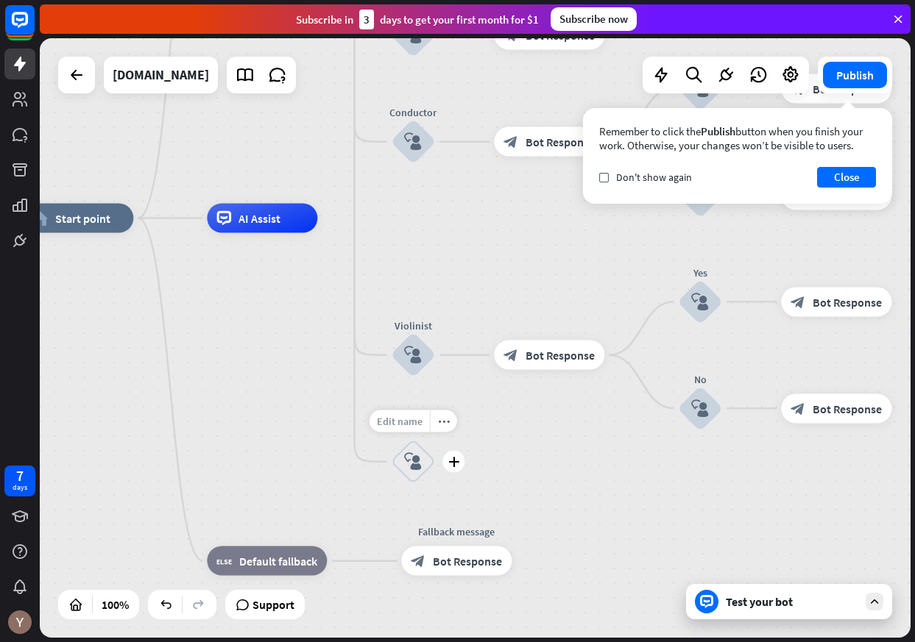
click at [404, 422] on span "Edit name" at bounding box center [400, 421] width 46 height 13
type input "**********"
click at [405, 464] on div "home_2 Start point Welcome message block_bot_response Bot Response About us blo…" at bounding box center [475, 338] width 871 height 600
click at [416, 467] on icon "block_user_input" at bounding box center [413, 462] width 18 height 18
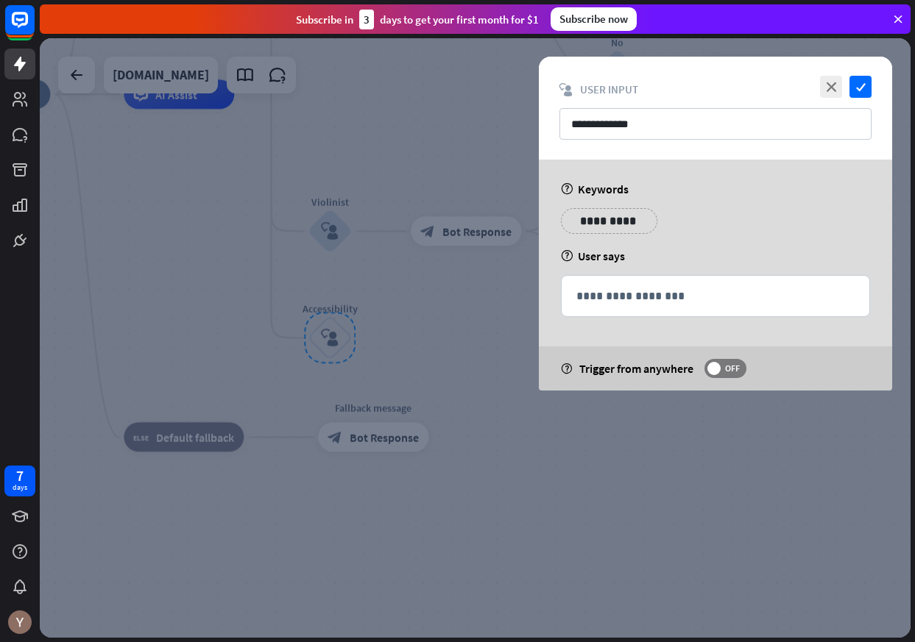
click at [609, 227] on p "**********" at bounding box center [609, 221] width 74 height 18
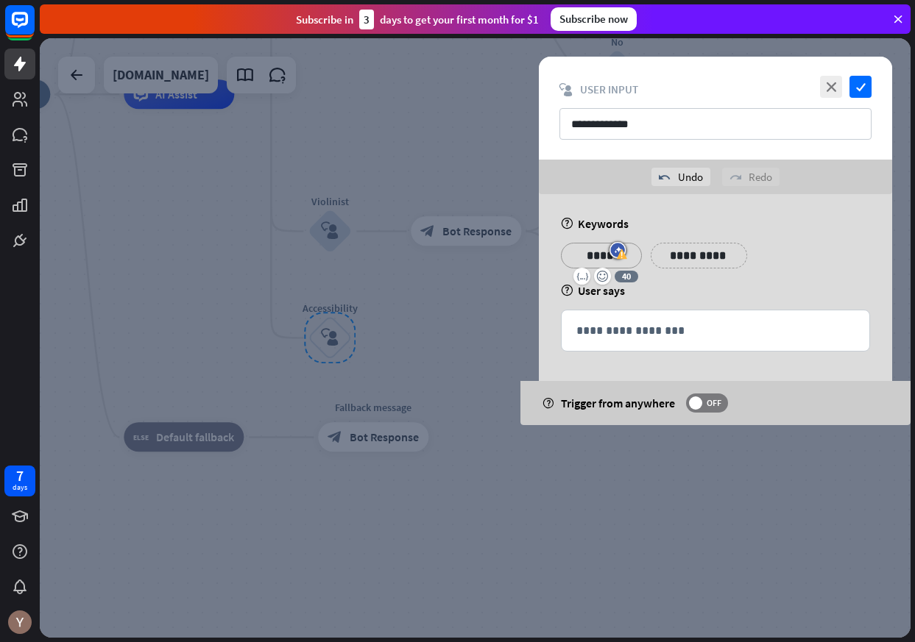
click at [688, 250] on p "**********" at bounding box center [699, 256] width 74 height 18
click at [788, 253] on p "**********" at bounding box center [788, 256] width 74 height 18
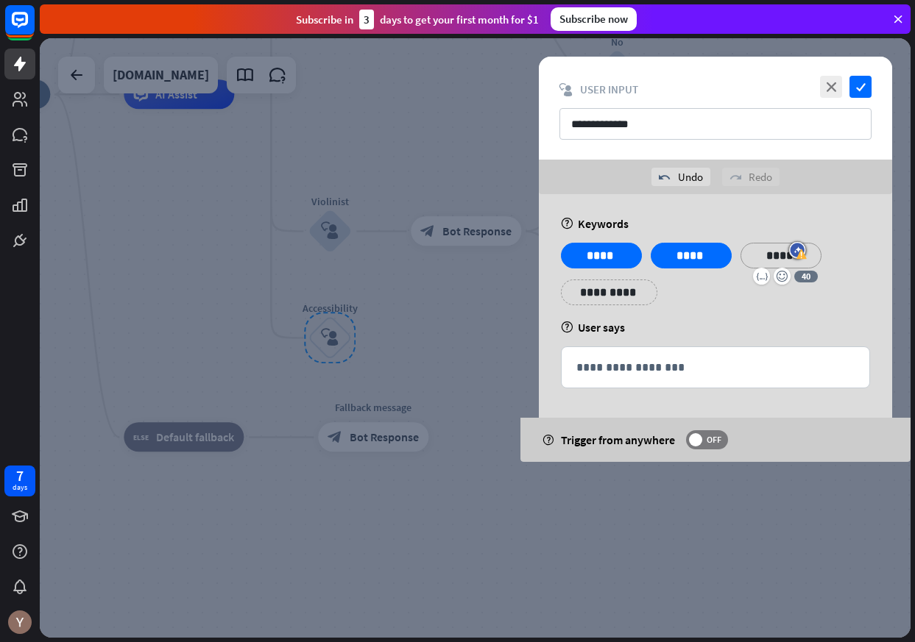
click at [768, 333] on div "help User says" at bounding box center [715, 327] width 309 height 15
click at [615, 291] on p "**********" at bounding box center [609, 292] width 74 height 18
click at [687, 319] on div "**********" at bounding box center [715, 328] width 353 height 268
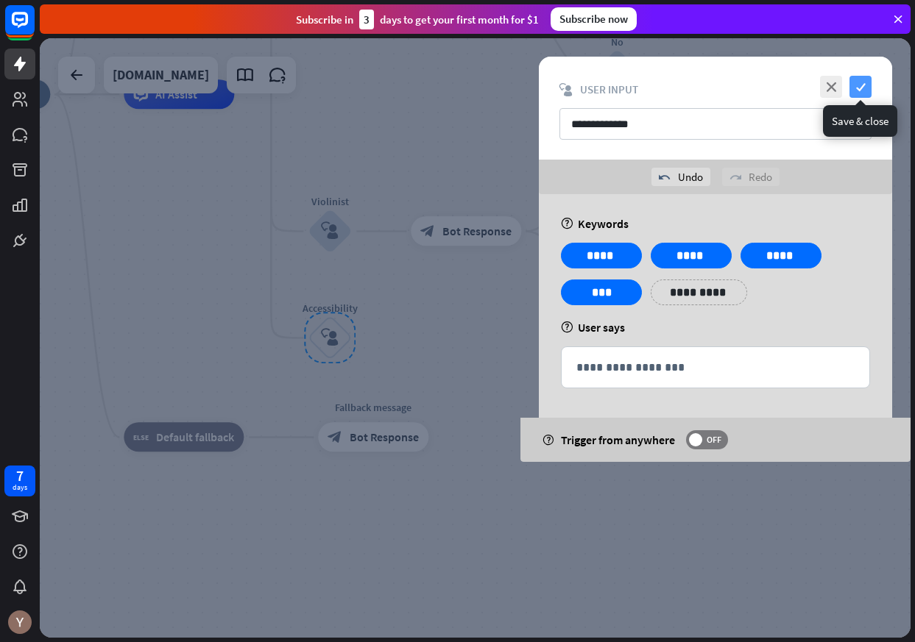
click at [855, 85] on icon "check" at bounding box center [860, 87] width 22 height 22
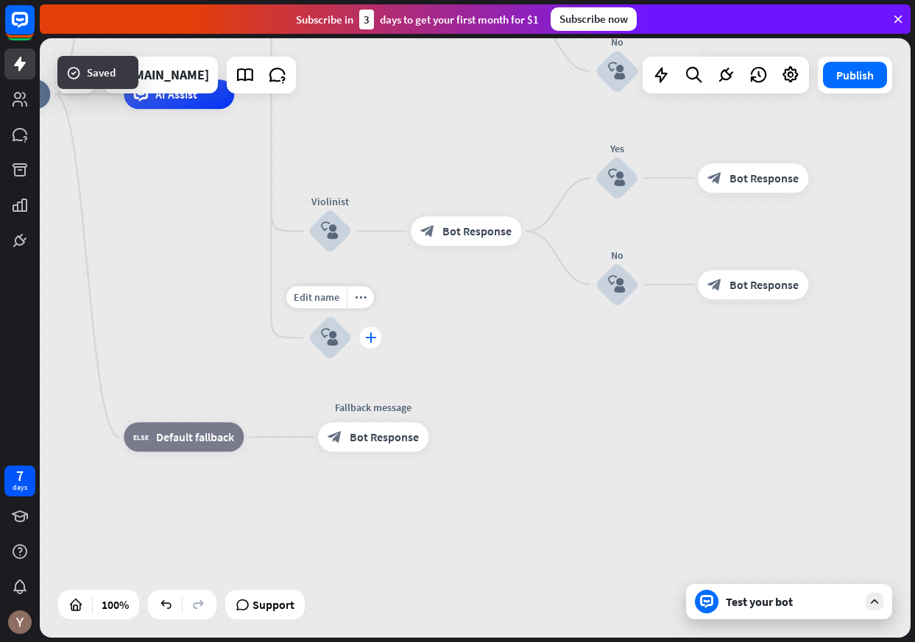
click at [370, 341] on icon "plus" at bounding box center [370, 338] width 11 height 10
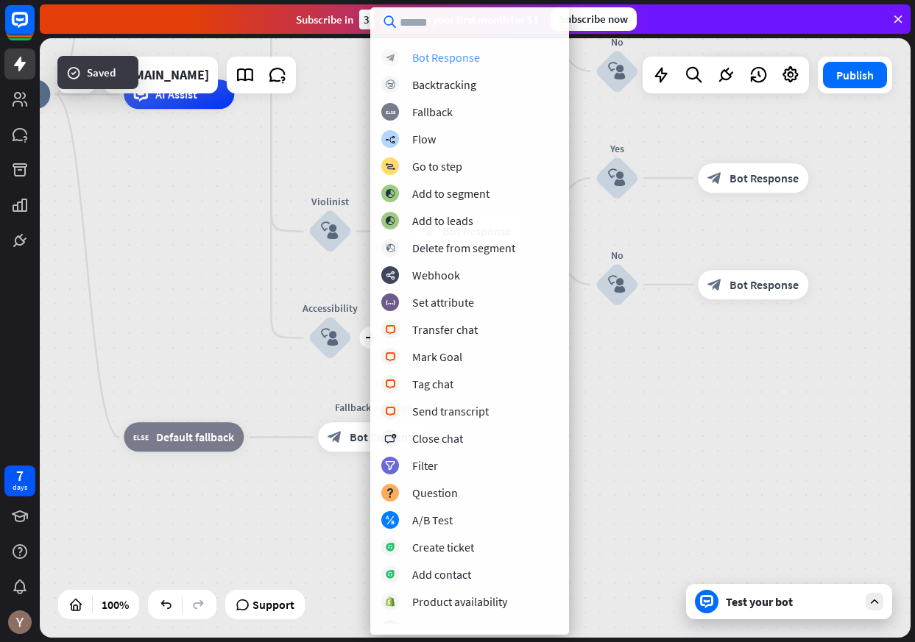
click at [475, 57] on div "Bot Response" at bounding box center [446, 57] width 68 height 15
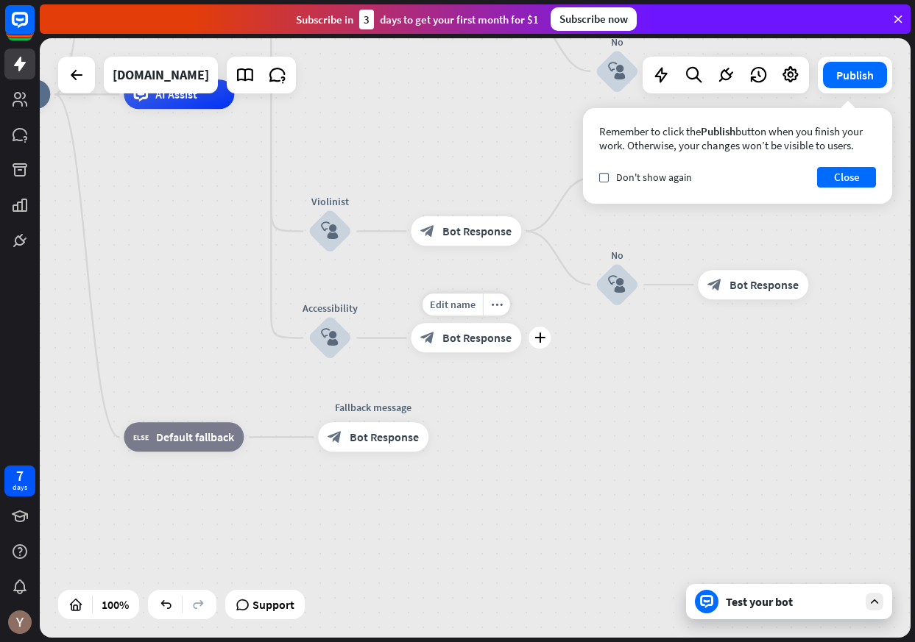
click at [496, 337] on span "Bot Response" at bounding box center [476, 338] width 69 height 15
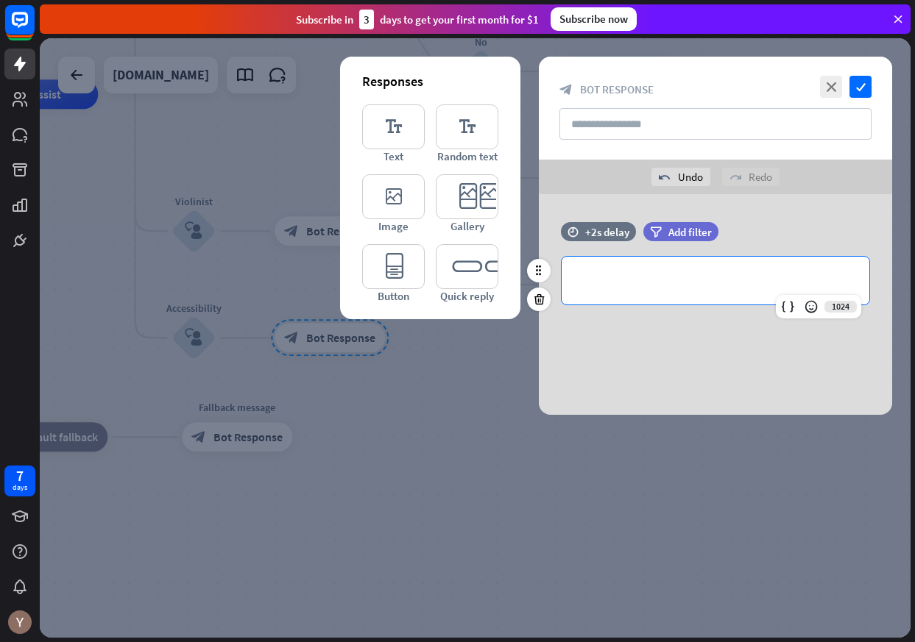
click at [649, 277] on p "**********" at bounding box center [715, 281] width 278 height 18
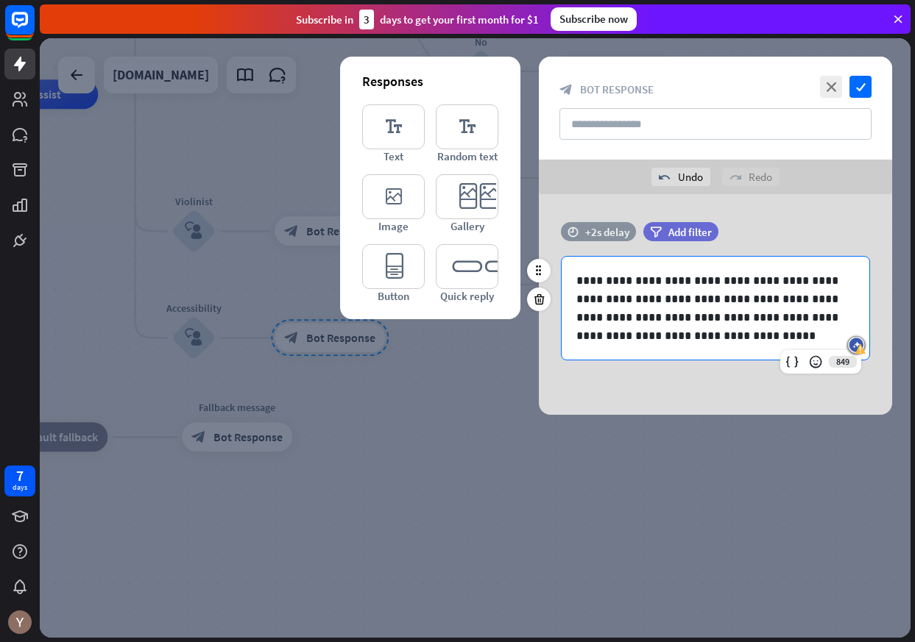
click at [600, 231] on div "+2s delay" at bounding box center [607, 232] width 44 height 14
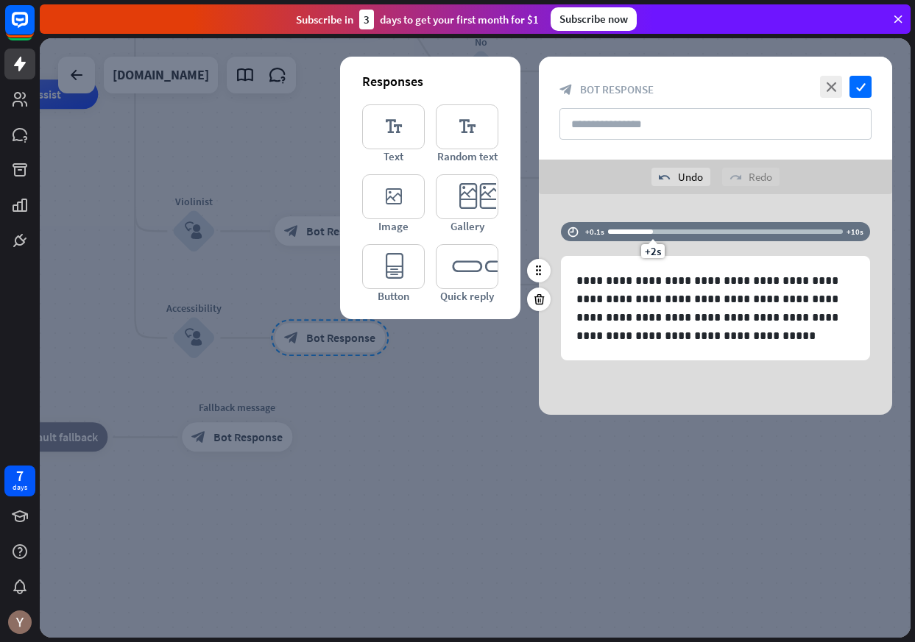
click at [630, 235] on div "+2s" at bounding box center [725, 231] width 235 height 15
click at [627, 232] on div "+1s" at bounding box center [628, 232] width 10 height 10
click at [865, 93] on icon "check" at bounding box center [860, 87] width 22 height 22
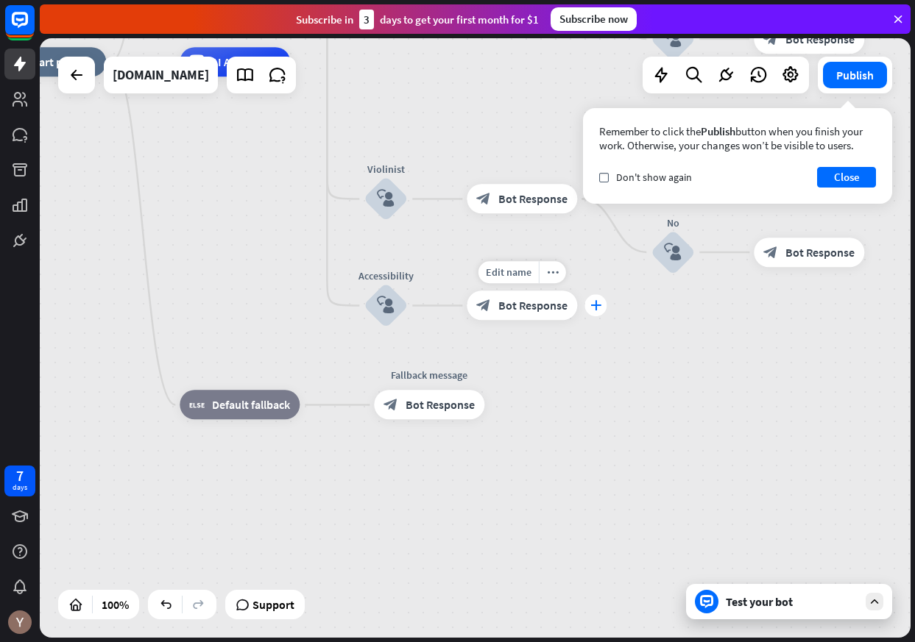
click at [592, 312] on div "plus" at bounding box center [595, 306] width 22 height 22
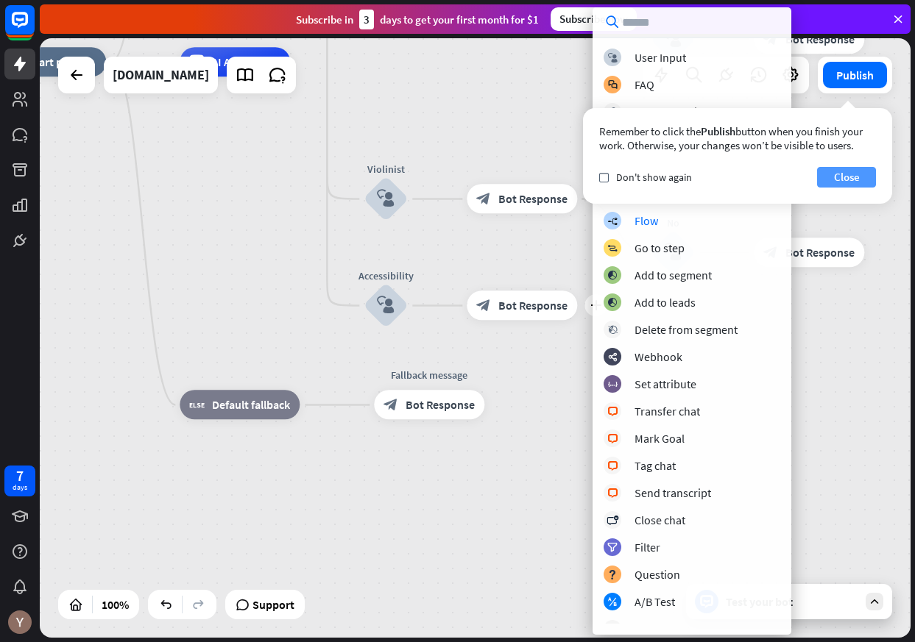
click at [839, 179] on button "Close" at bounding box center [846, 177] width 59 height 21
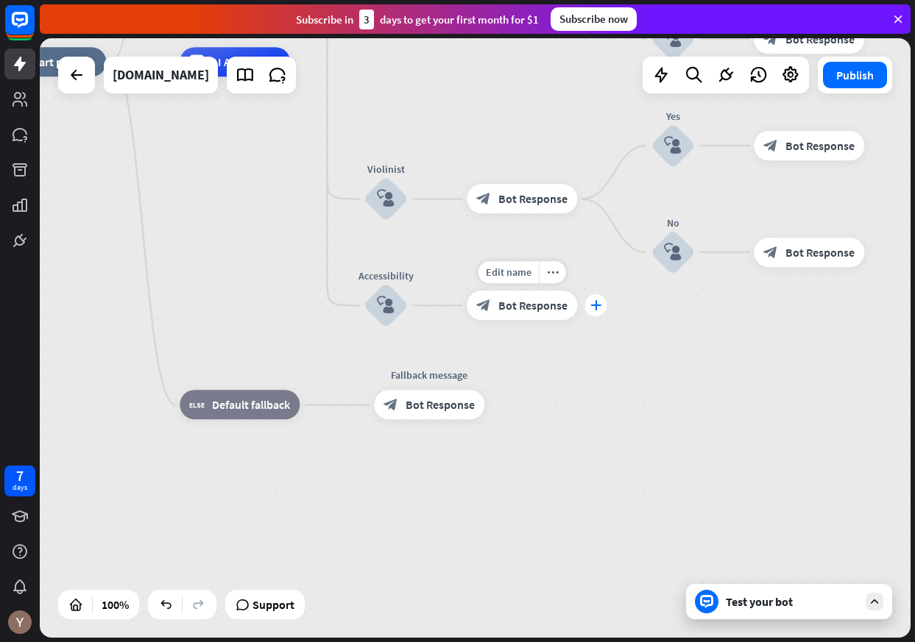
click at [600, 307] on icon "plus" at bounding box center [595, 306] width 11 height 10
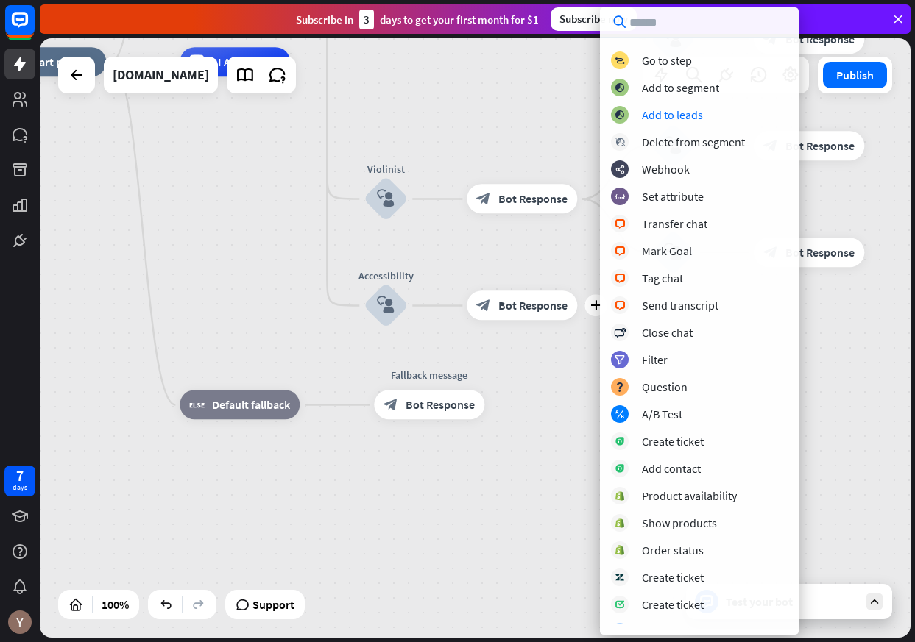
scroll to position [191, 0]
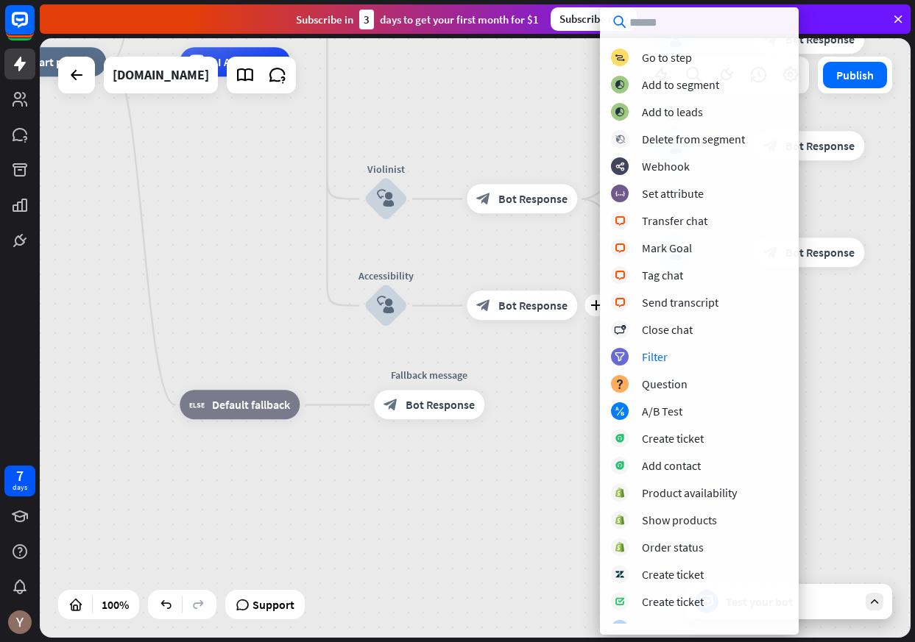
click at [559, 375] on div "home_2 Start point Welcome message block_bot_response Bot Response About us blo…" at bounding box center [431, 362] width 871 height 600
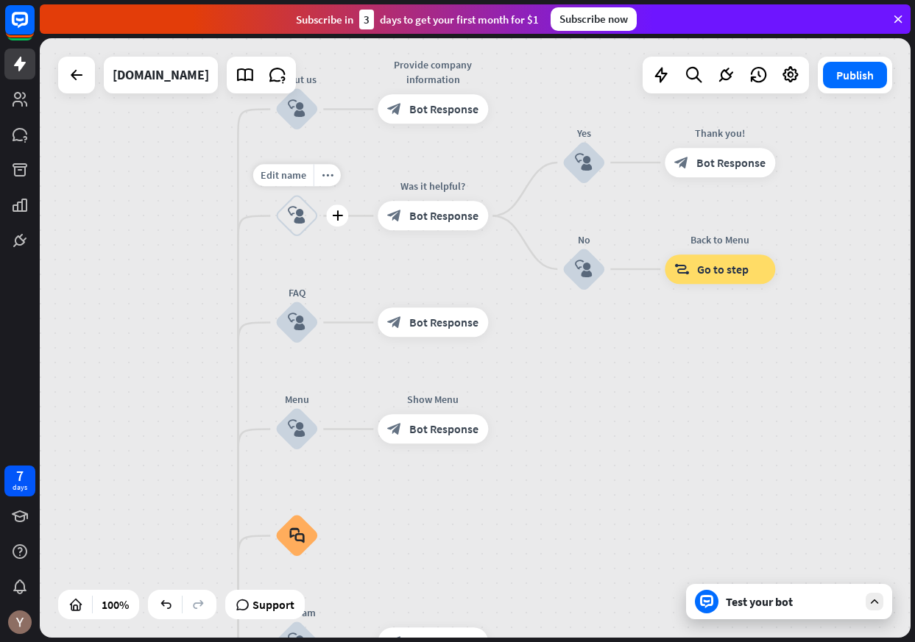
click at [305, 221] on icon "block_user_input" at bounding box center [297, 217] width 18 height 18
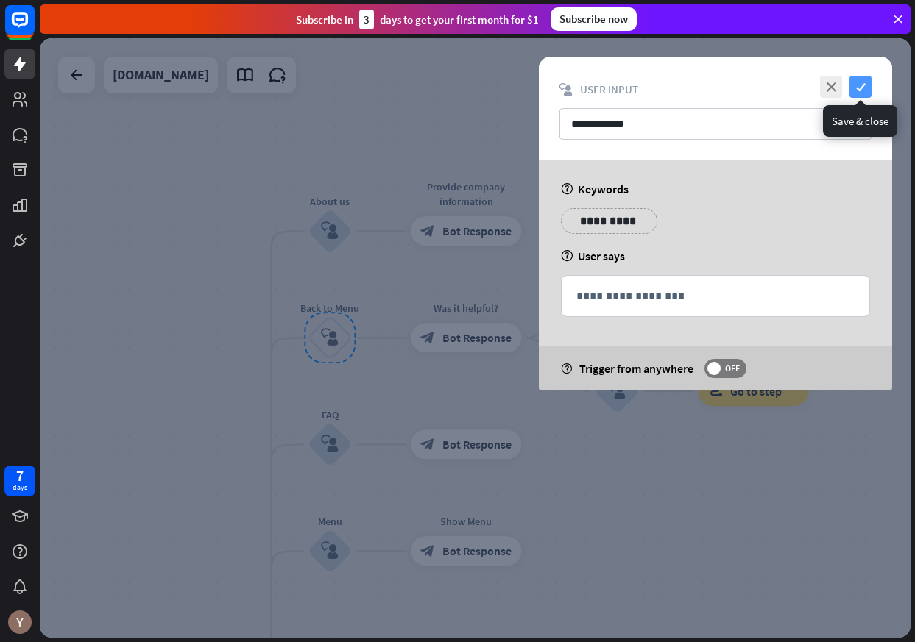
click at [864, 85] on icon "check" at bounding box center [860, 87] width 22 height 22
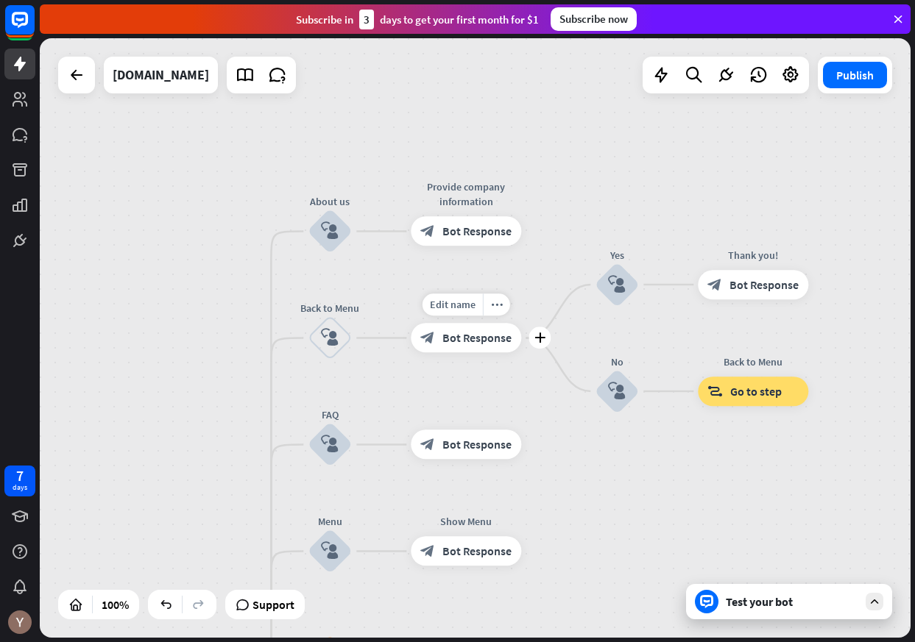
click at [496, 336] on span "Bot Response" at bounding box center [476, 338] width 69 height 15
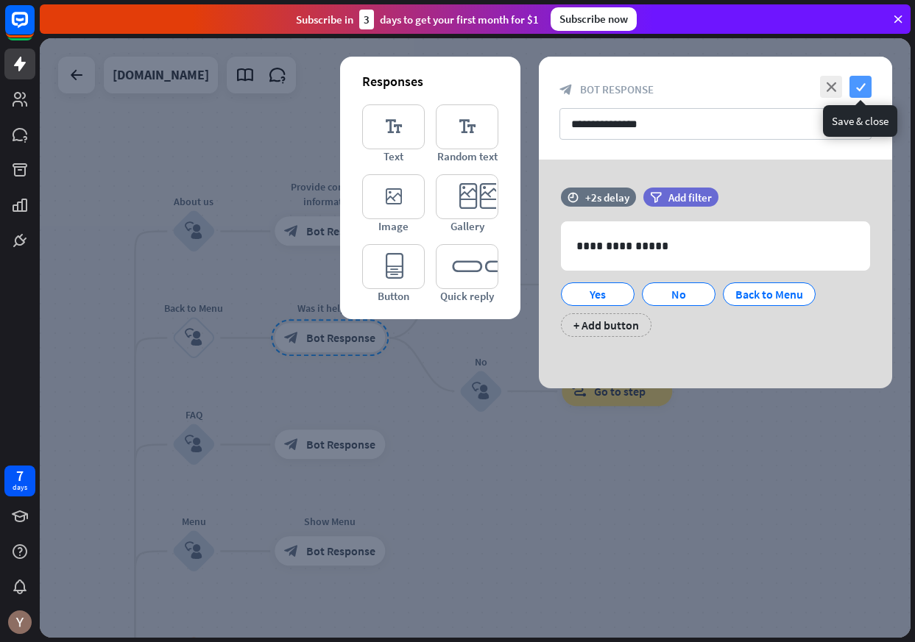
click at [868, 80] on icon "check" at bounding box center [860, 87] width 22 height 22
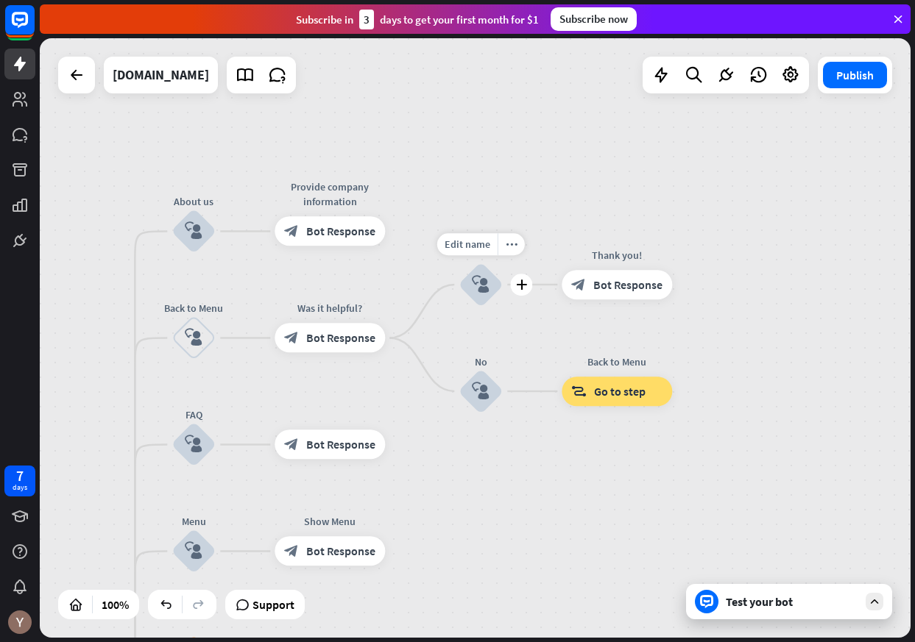
click at [485, 295] on div "block_user_input" at bounding box center [480, 285] width 44 height 44
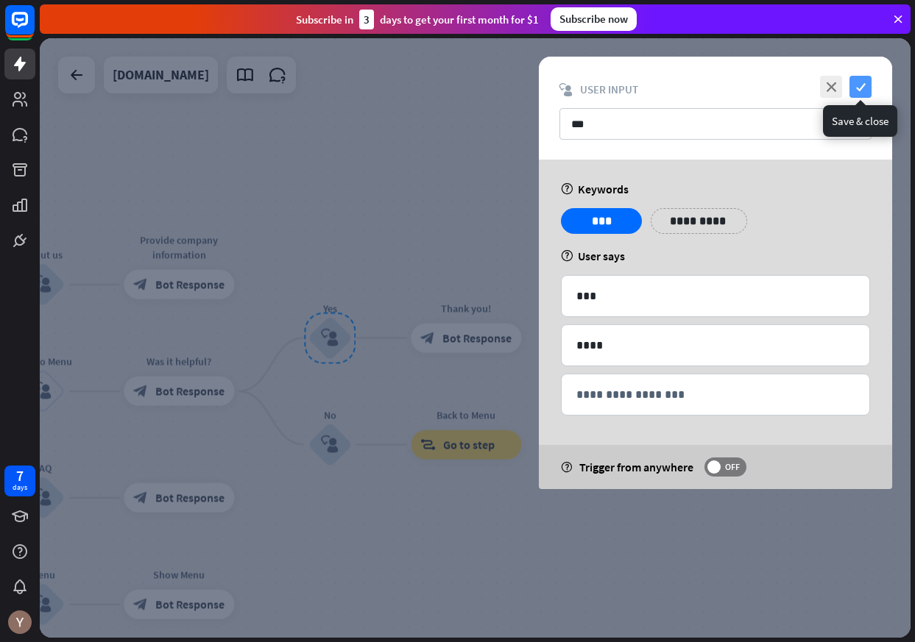
click at [859, 78] on icon "check" at bounding box center [860, 87] width 22 height 22
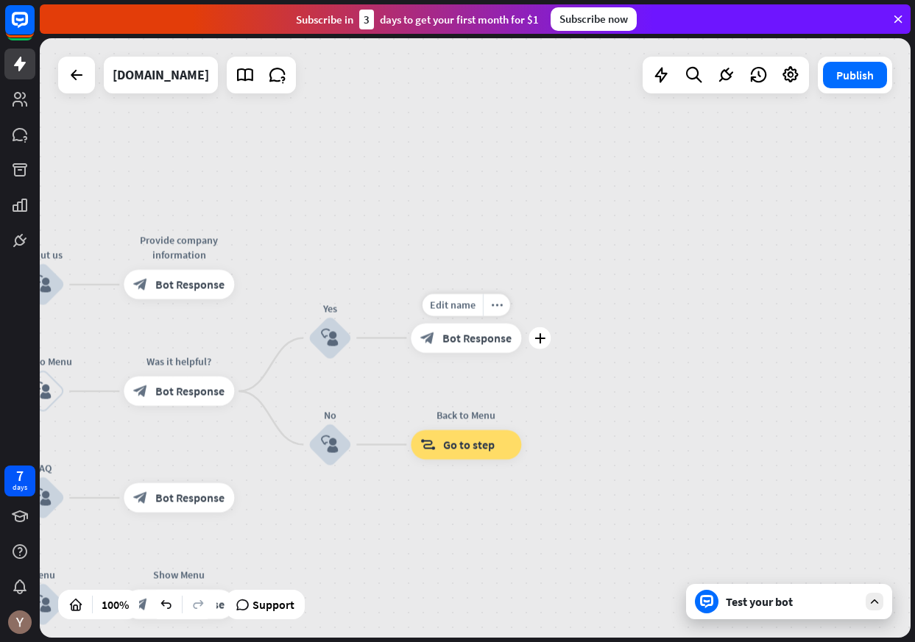
click at [481, 344] on span "Bot Response" at bounding box center [476, 338] width 69 height 15
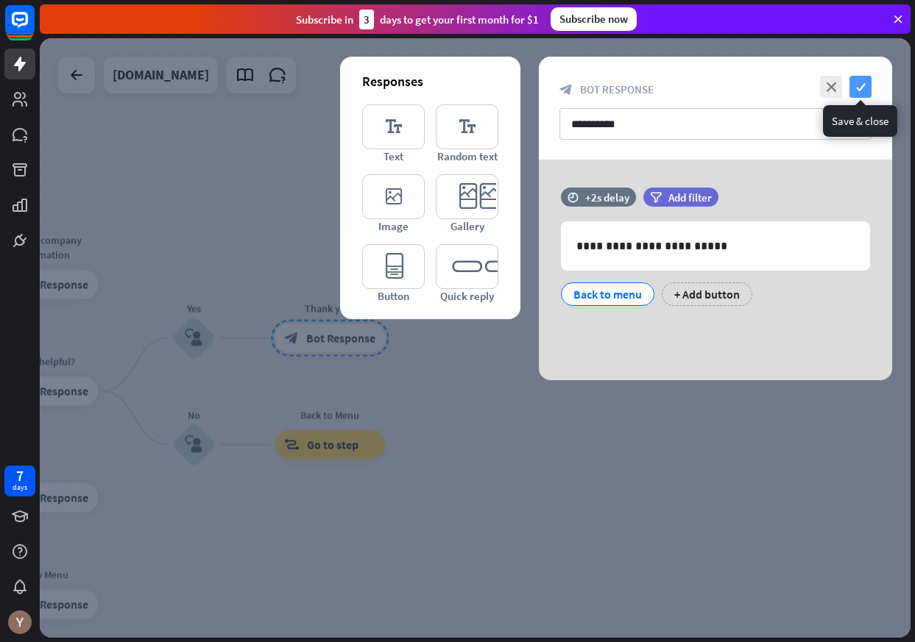
click at [862, 93] on icon "check" at bounding box center [860, 87] width 22 height 22
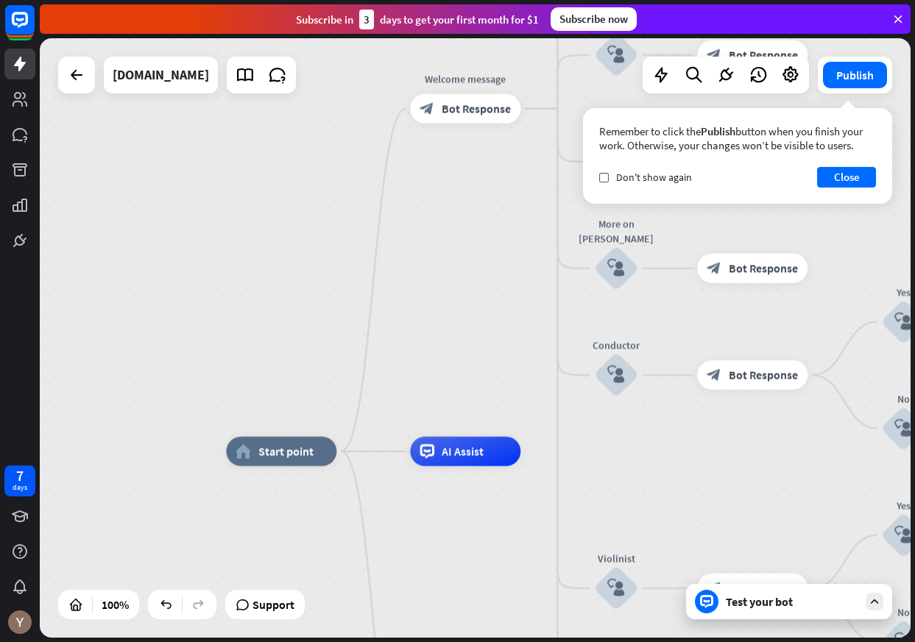
click at [443, 325] on div "home_2 Start point Welcome message block_bot_response Bot Response About us blo…" at bounding box center [475, 338] width 871 height 600
click at [294, 457] on span "Start point" at bounding box center [285, 451] width 55 height 15
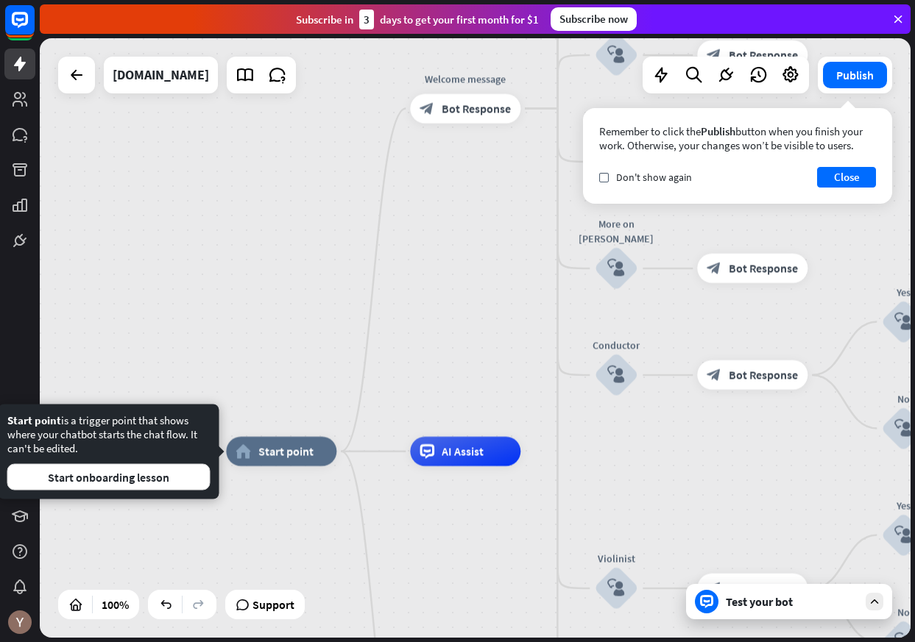
click at [442, 302] on div "home_2 Start point Welcome message block_bot_response Bot Response About us blo…" at bounding box center [475, 338] width 871 height 600
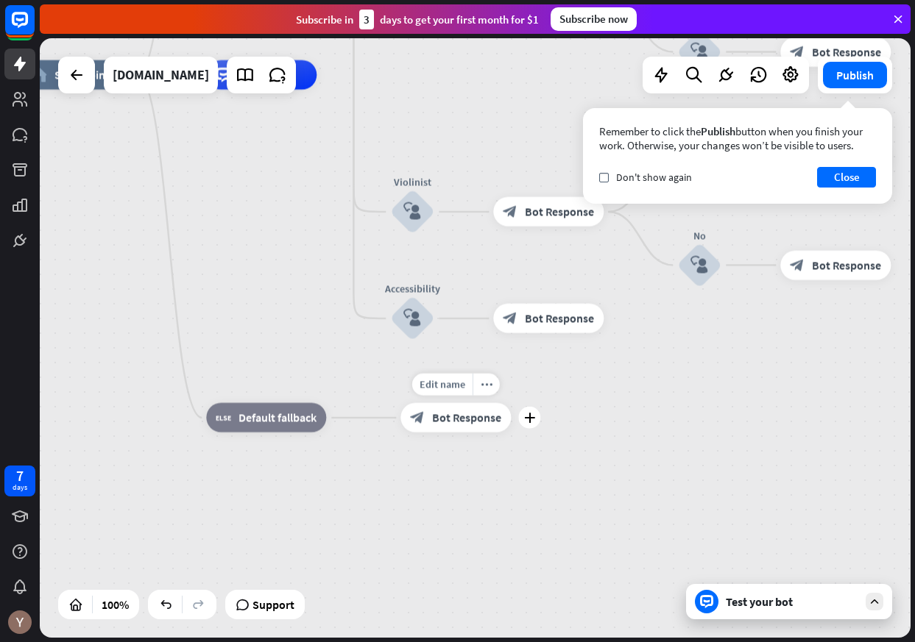
click at [470, 427] on div "block_bot_response Bot Response" at bounding box center [455, 417] width 110 height 29
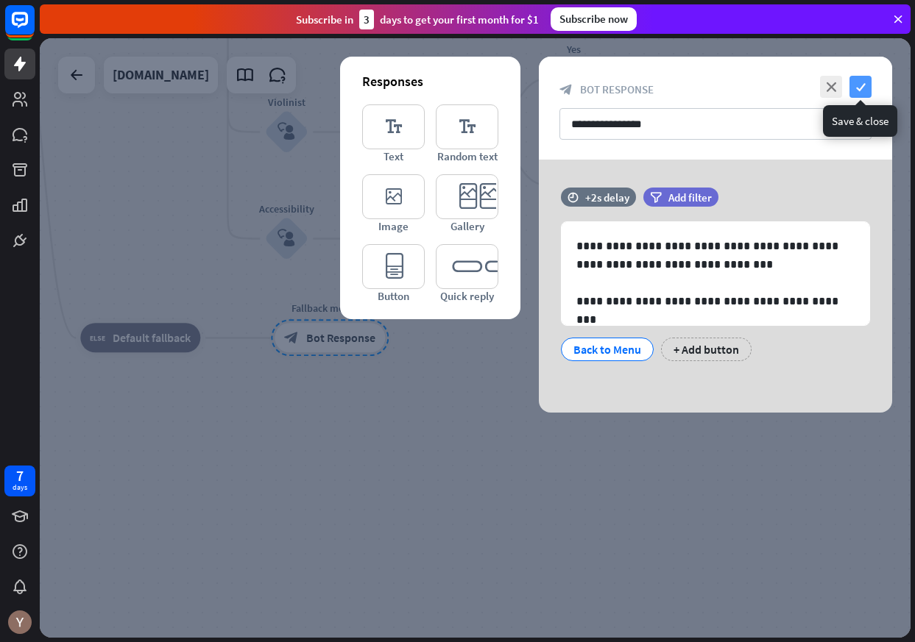
click at [861, 82] on icon "check" at bounding box center [860, 87] width 22 height 22
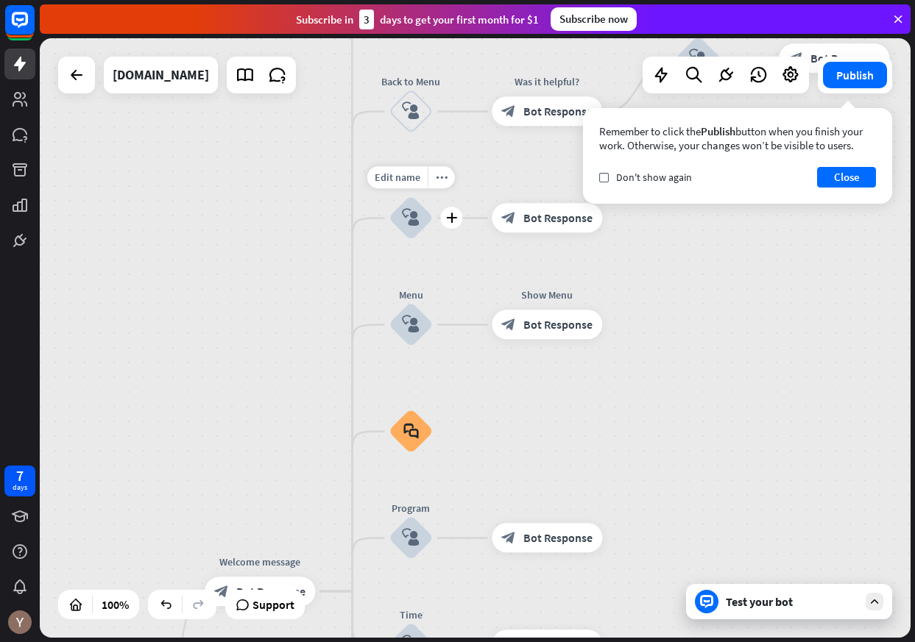
click at [412, 225] on icon "block_user_input" at bounding box center [411, 219] width 18 height 18
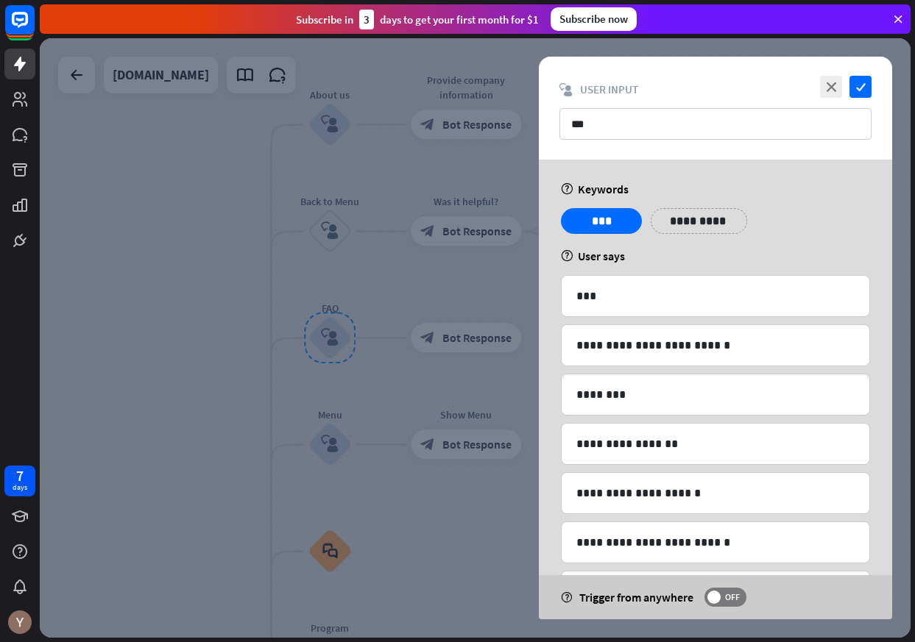
click at [453, 336] on div at bounding box center [475, 338] width 871 height 600
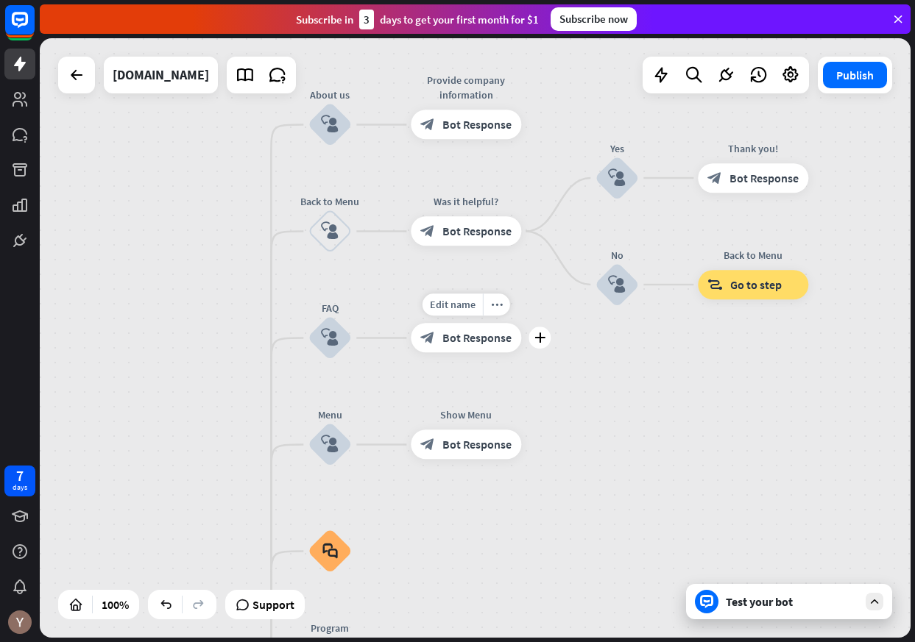
click at [464, 337] on span "Bot Response" at bounding box center [476, 338] width 69 height 15
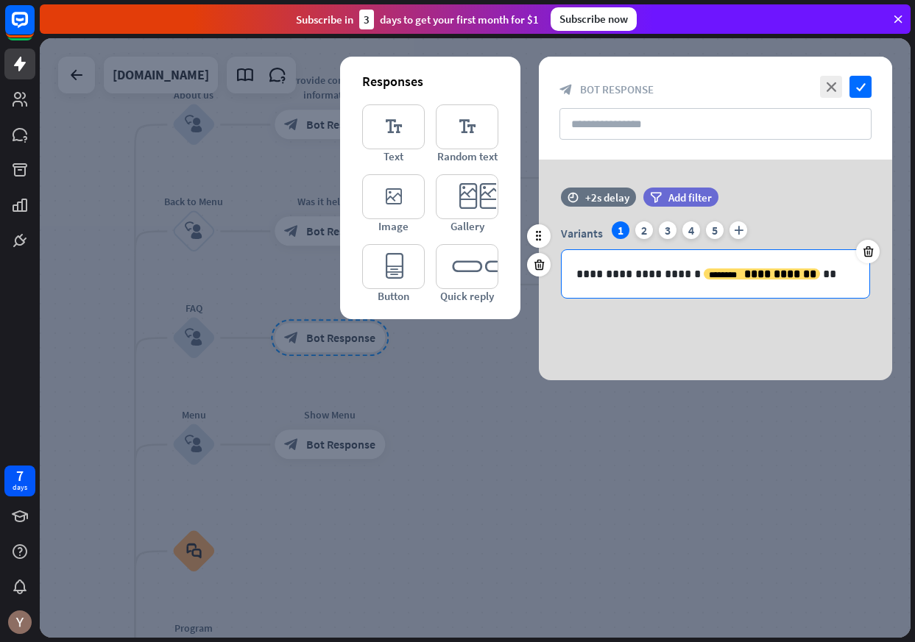
click at [796, 291] on div "**********" at bounding box center [715, 273] width 309 height 49
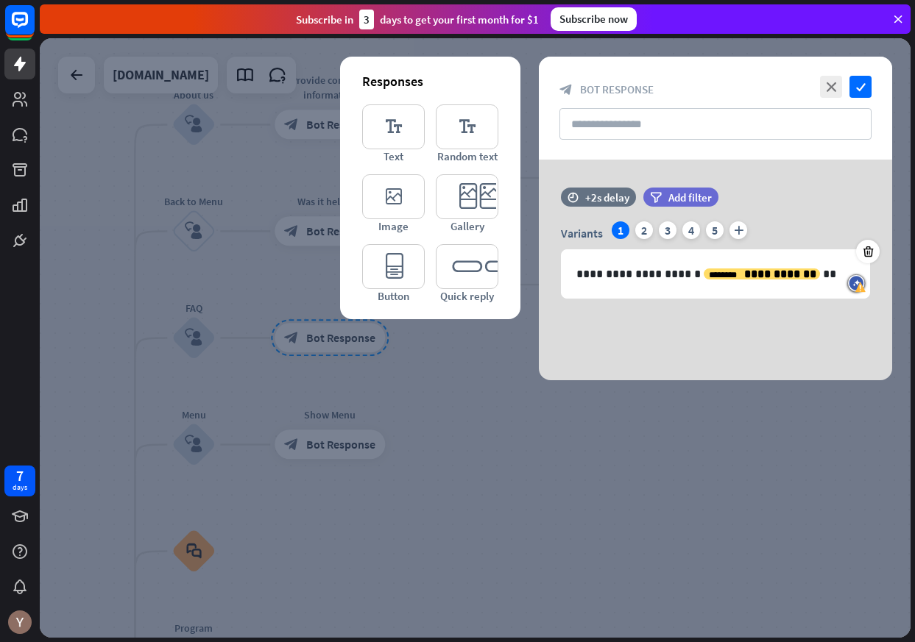
click at [768, 411] on div at bounding box center [475, 338] width 871 height 600
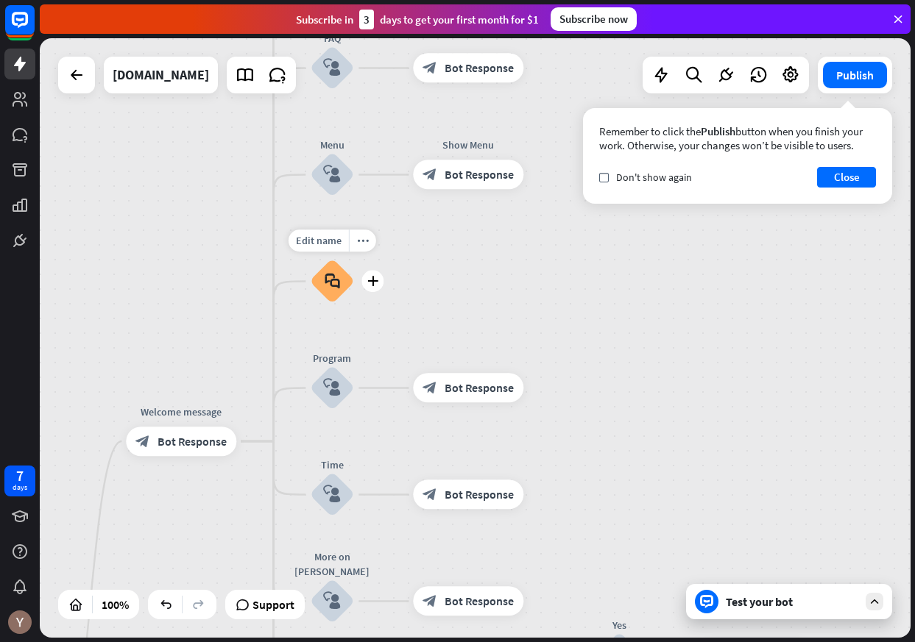
click at [334, 285] on icon "block_faq" at bounding box center [332, 282] width 15 height 16
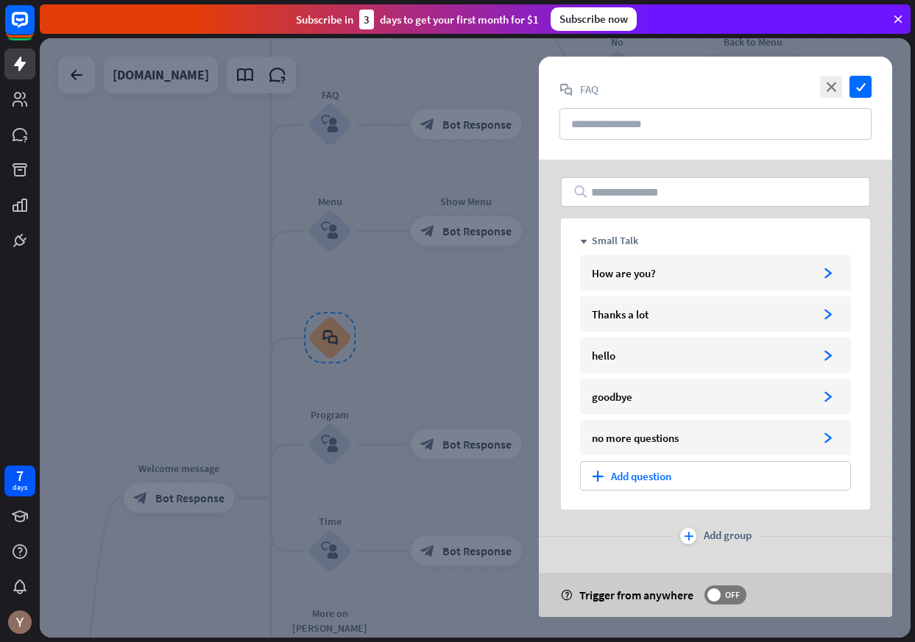
click at [439, 312] on div at bounding box center [475, 338] width 871 height 600
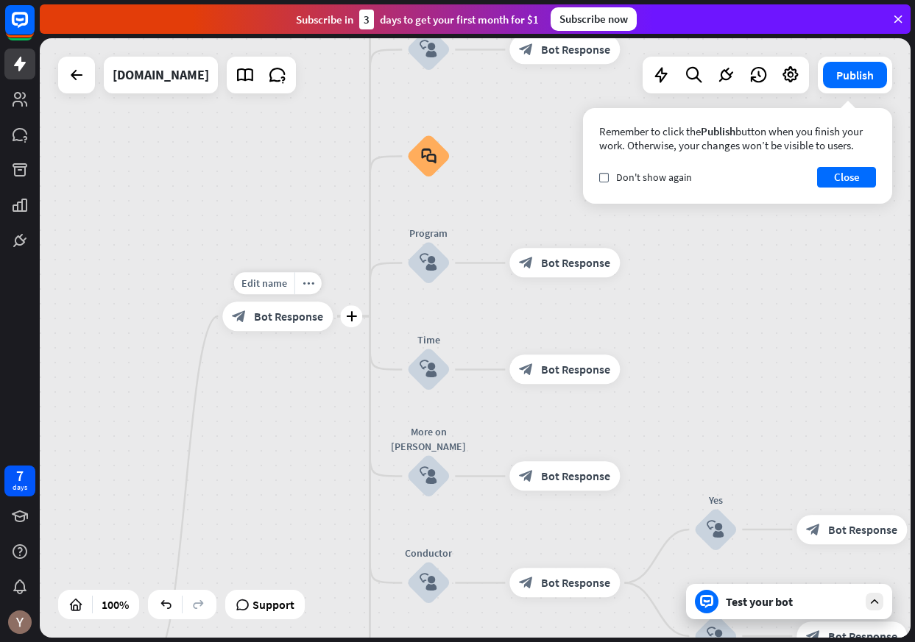
click at [301, 321] on span "Bot Response" at bounding box center [288, 316] width 69 height 15
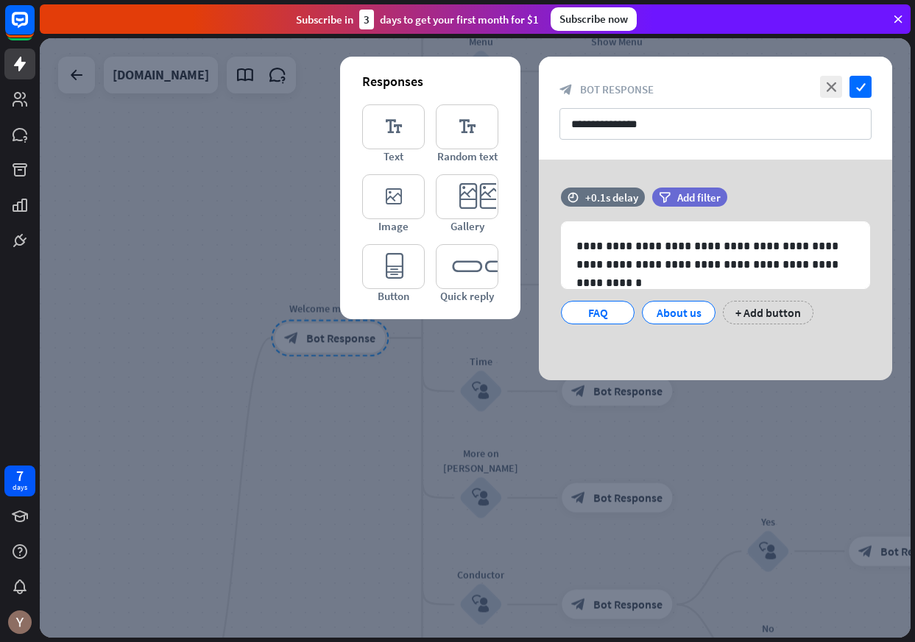
click at [372, 376] on div at bounding box center [475, 338] width 871 height 600
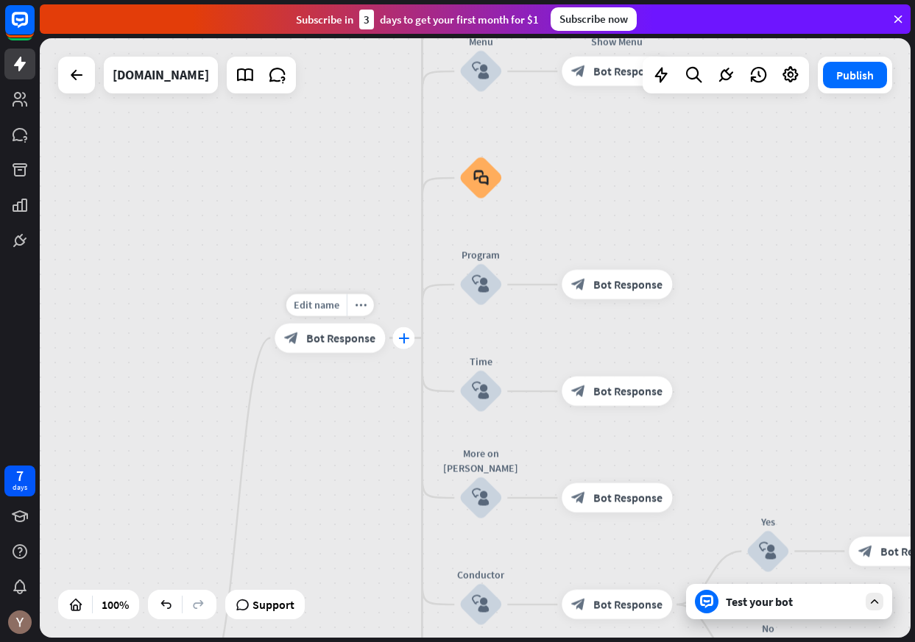
click at [404, 342] on icon "plus" at bounding box center [403, 338] width 11 height 10
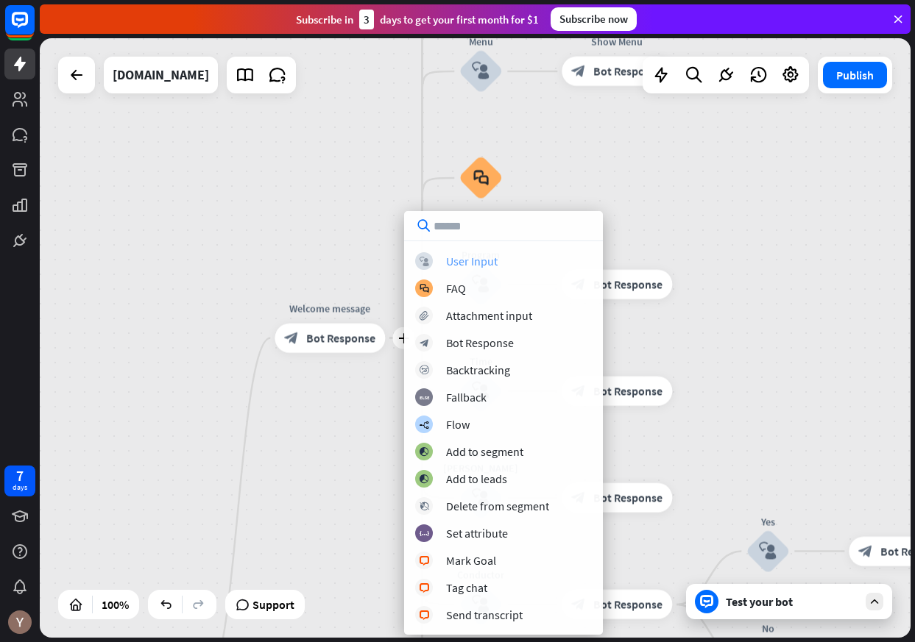
click at [484, 263] on div "User Input" at bounding box center [472, 261] width 52 height 15
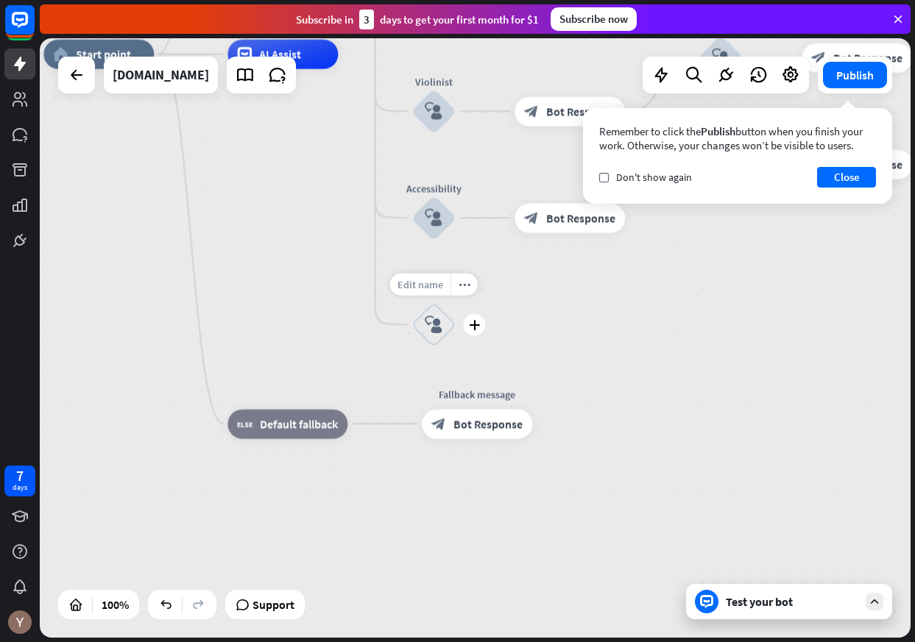
click at [433, 282] on span "Edit name" at bounding box center [420, 283] width 46 height 13
type input "*******"
click at [435, 324] on div "home_2 Start point Welcome message block_bot_response Bot Response About us blo…" at bounding box center [475, 338] width 871 height 600
click at [429, 323] on icon "block_user_input" at bounding box center [434, 325] width 18 height 18
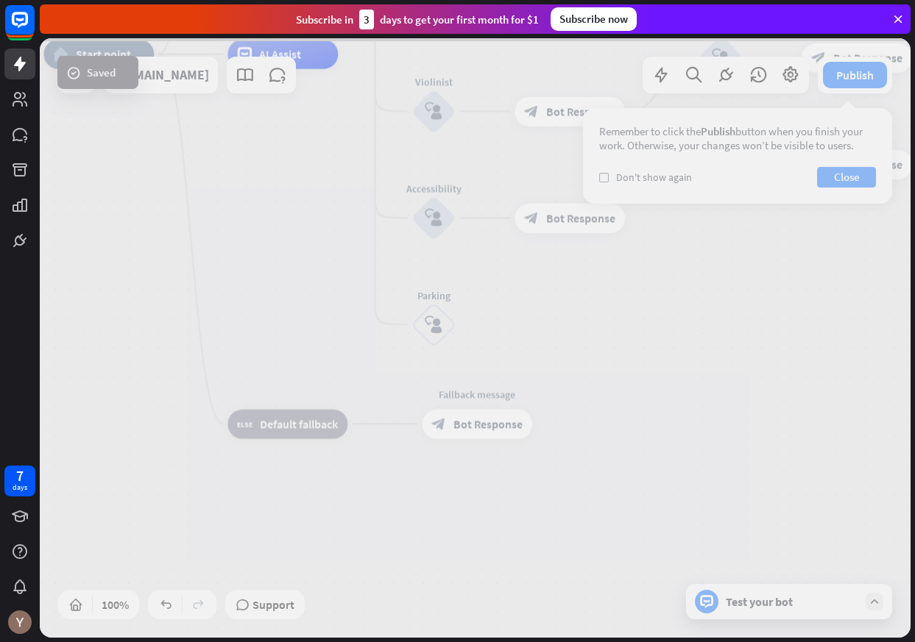
click at [429, 323] on div at bounding box center [475, 338] width 871 height 600
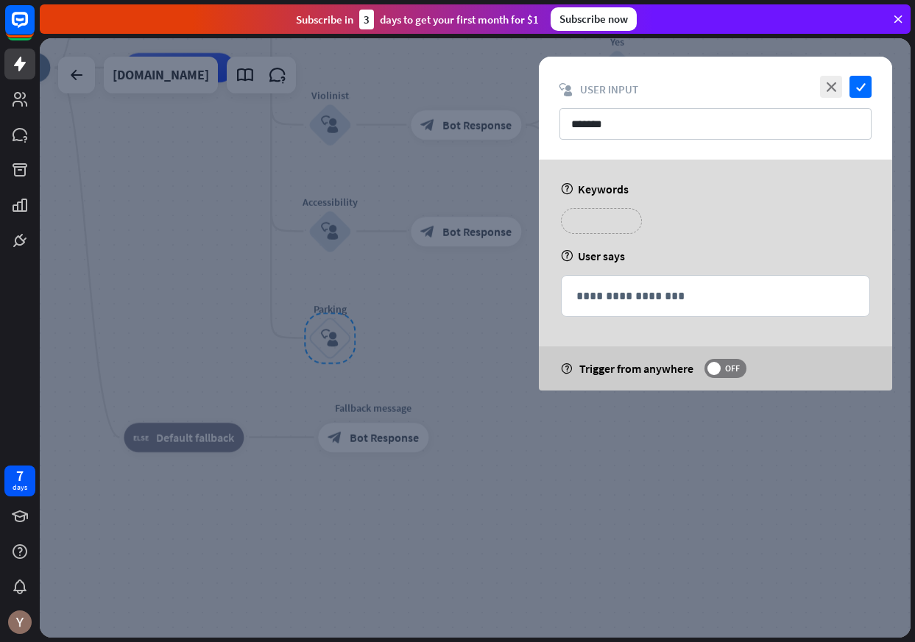
click at [608, 221] on p "**********" at bounding box center [601, 221] width 59 height 18
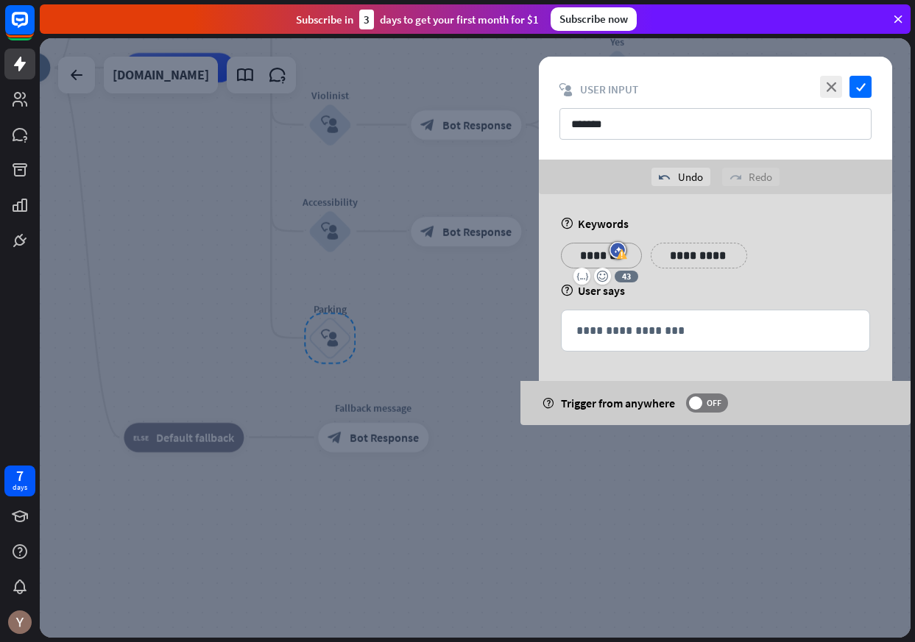
click at [722, 258] on div "**********" at bounding box center [699, 256] width 96 height 26
click at [820, 255] on div "**********" at bounding box center [788, 256] width 96 height 26
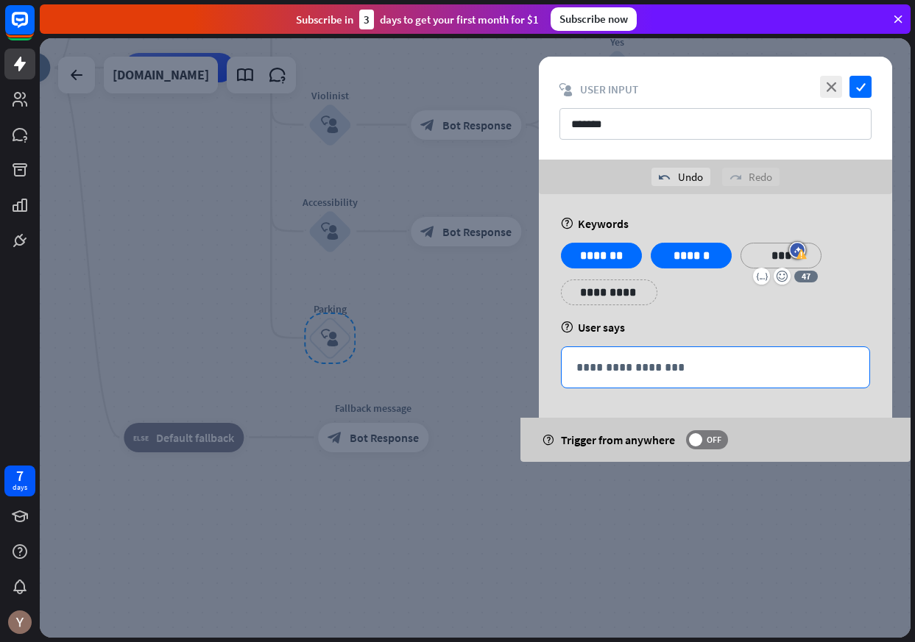
click at [635, 369] on p "**********" at bounding box center [715, 367] width 278 height 18
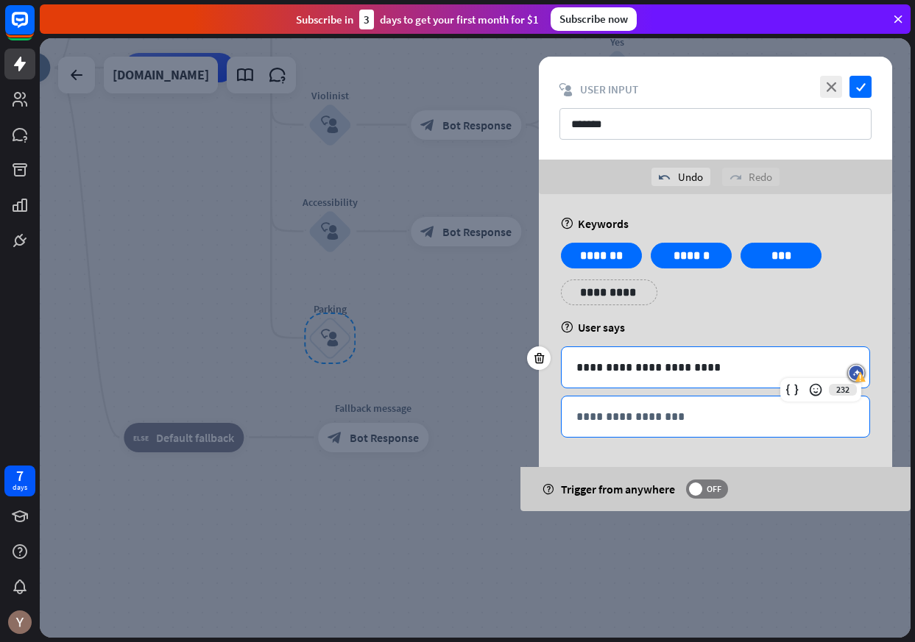
click at [640, 419] on p "**********" at bounding box center [715, 417] width 278 height 18
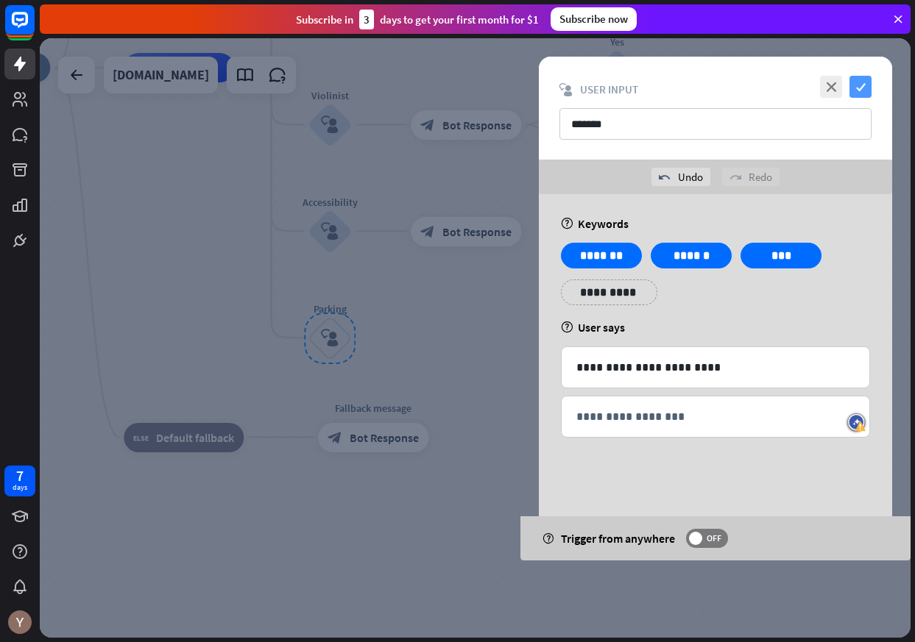
click at [858, 84] on icon "check" at bounding box center [860, 87] width 22 height 22
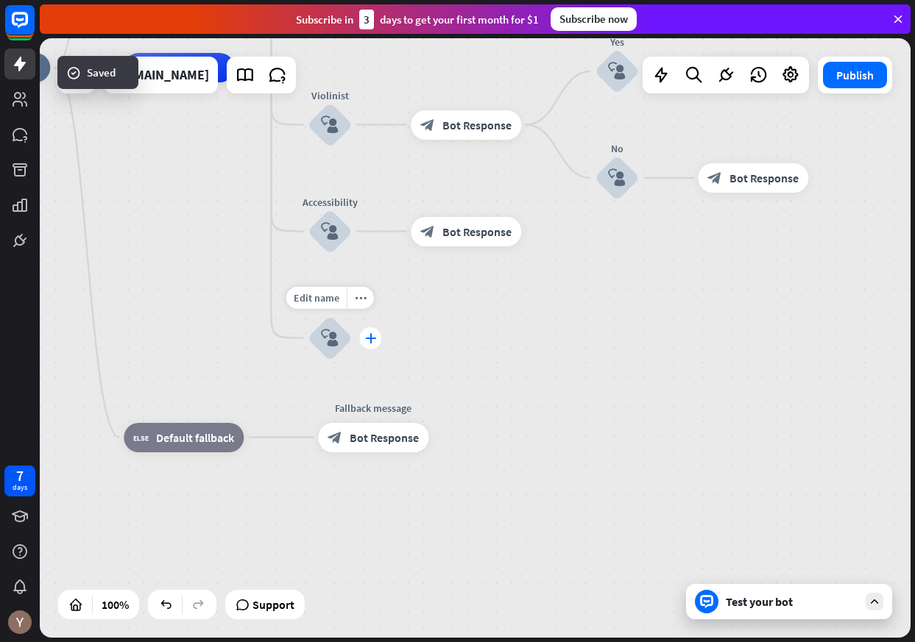
click at [366, 340] on icon "plus" at bounding box center [370, 338] width 11 height 10
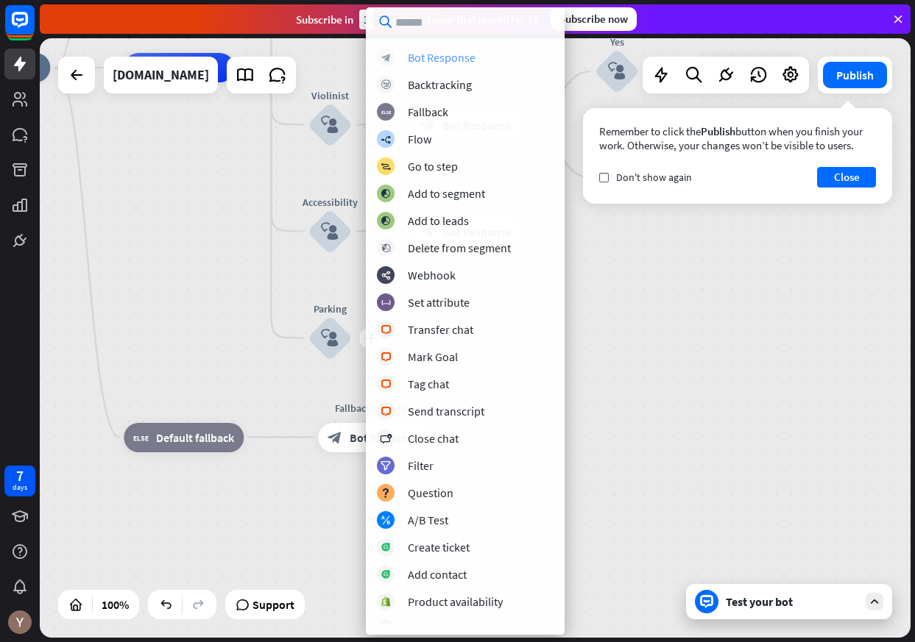
click at [477, 59] on div "block_bot_response Bot Response" at bounding box center [465, 58] width 177 height 18
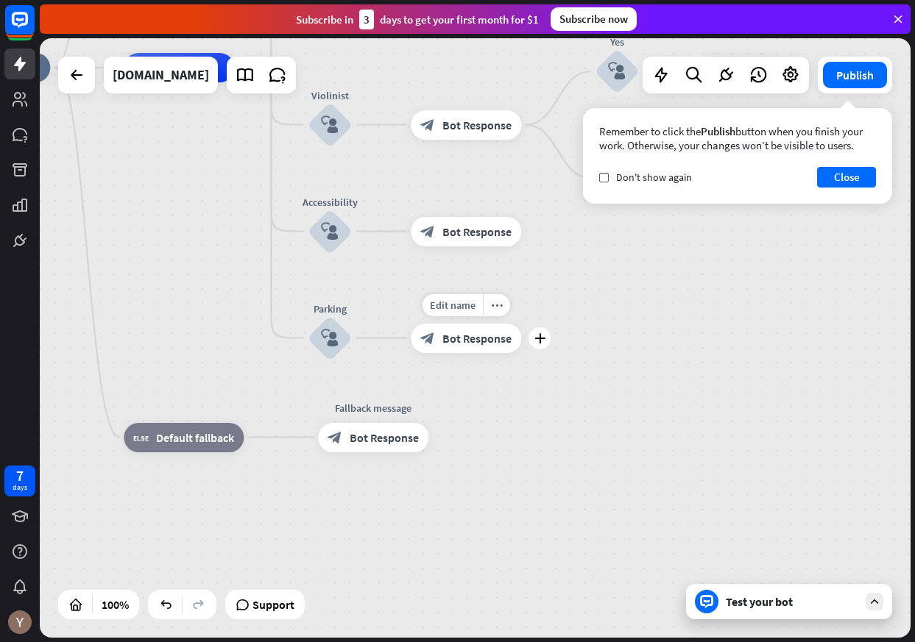
click at [455, 336] on span "Bot Response" at bounding box center [476, 338] width 69 height 15
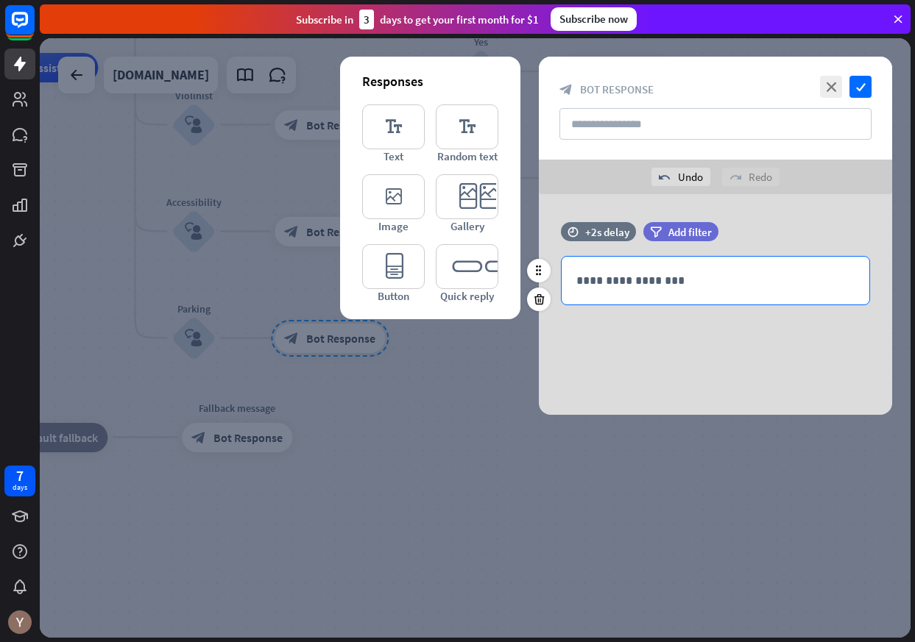
click at [634, 285] on p "**********" at bounding box center [715, 281] width 278 height 18
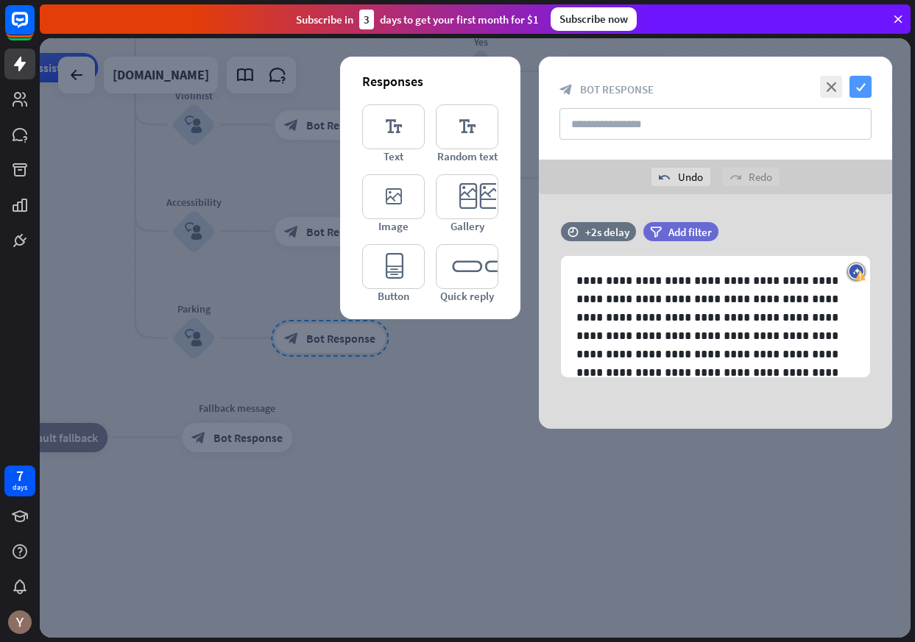
click at [859, 88] on icon "check" at bounding box center [860, 87] width 22 height 22
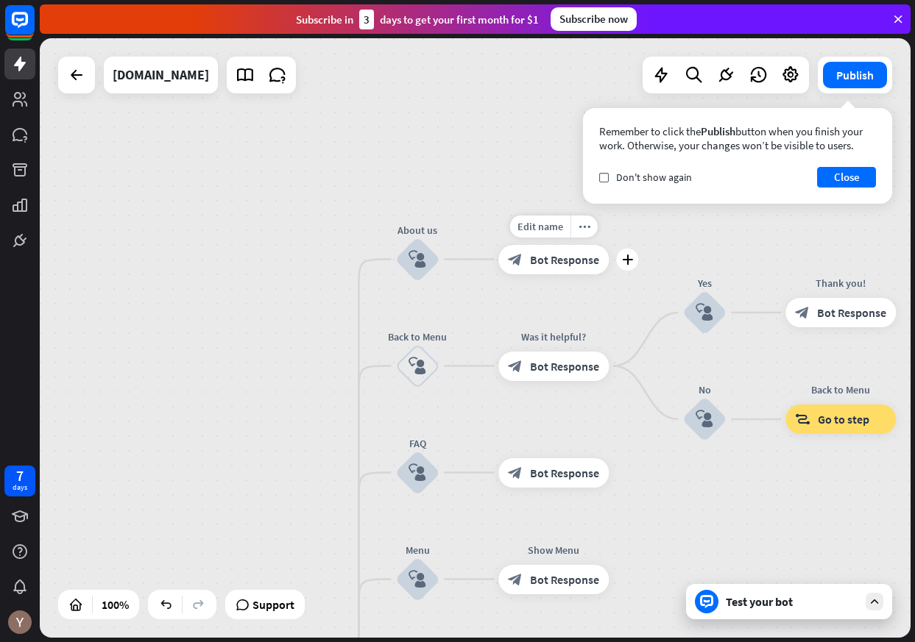
click at [575, 272] on div "block_bot_response Bot Response" at bounding box center [553, 259] width 110 height 29
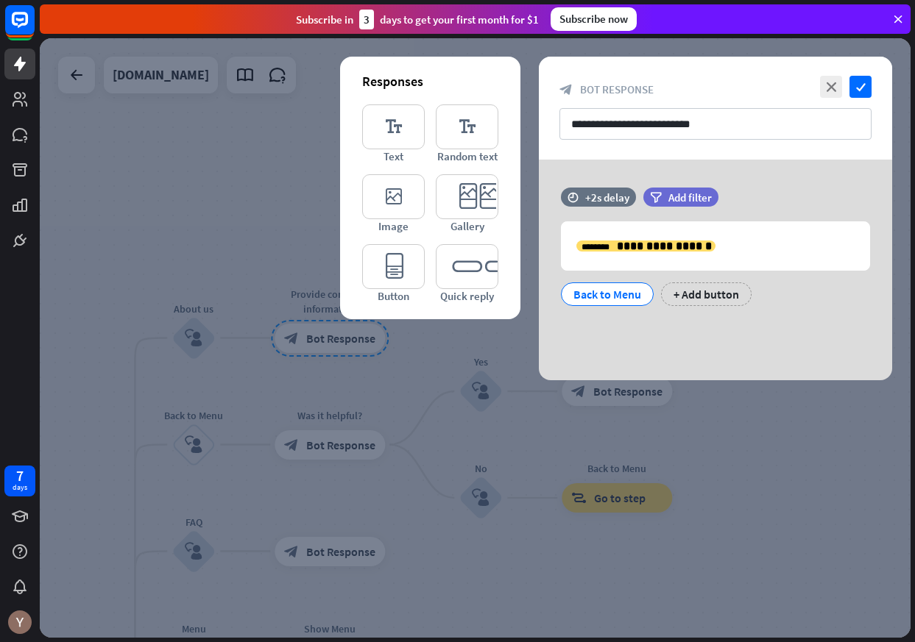
click at [425, 425] on div at bounding box center [475, 338] width 871 height 600
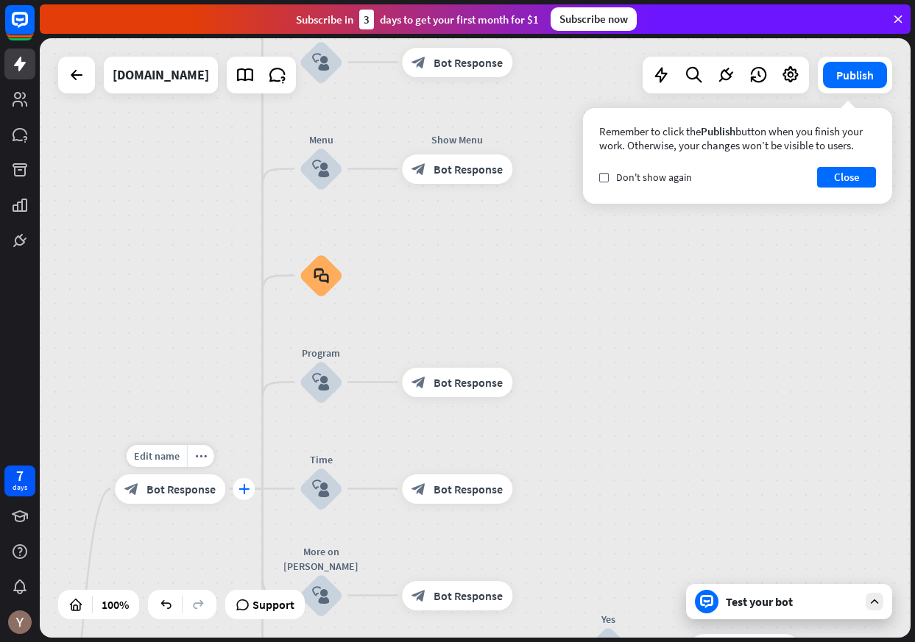
click at [247, 488] on icon "plus" at bounding box center [243, 489] width 11 height 10
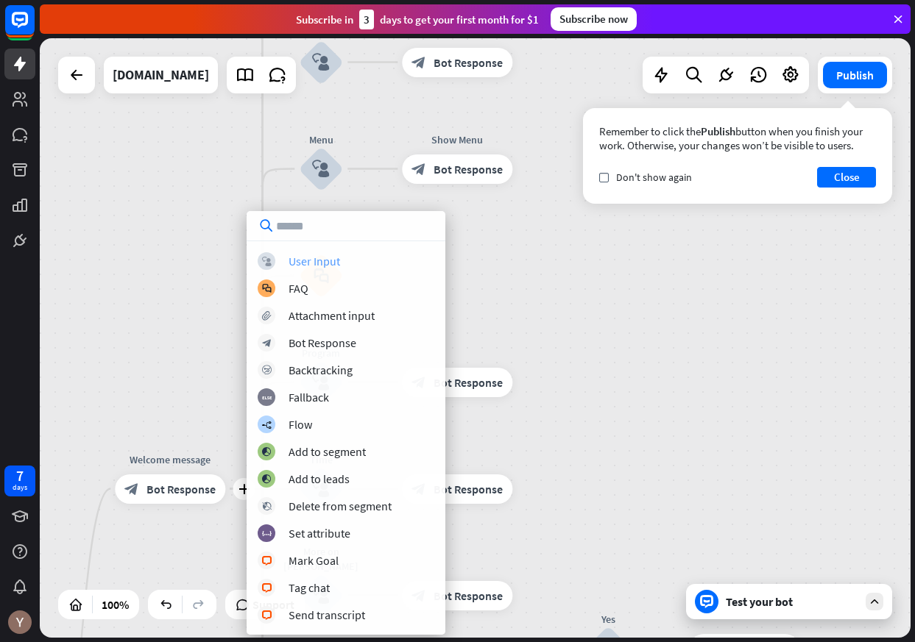
click at [325, 263] on div "User Input" at bounding box center [314, 261] width 52 height 15
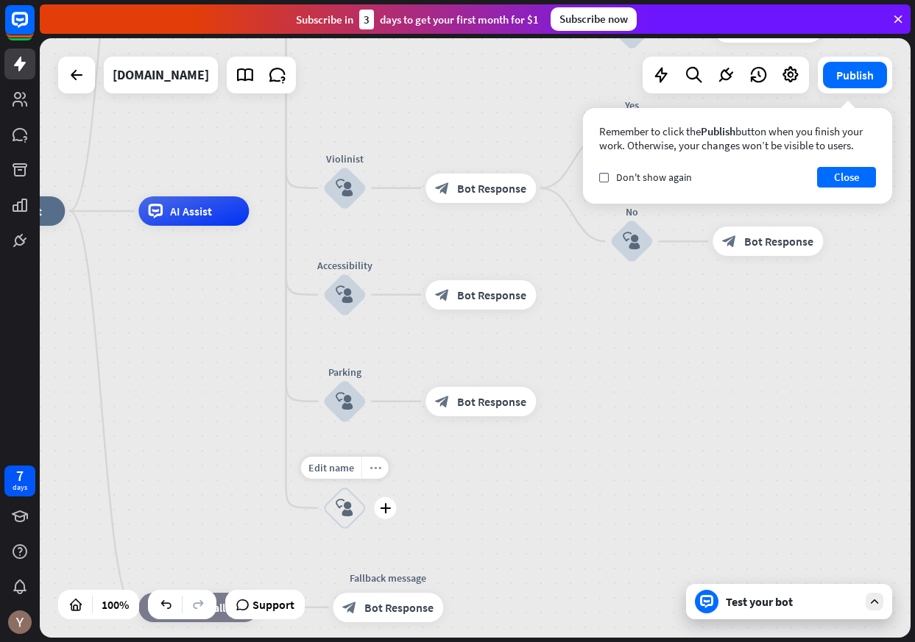
click at [378, 469] on icon "more_horiz" at bounding box center [375, 467] width 12 height 11
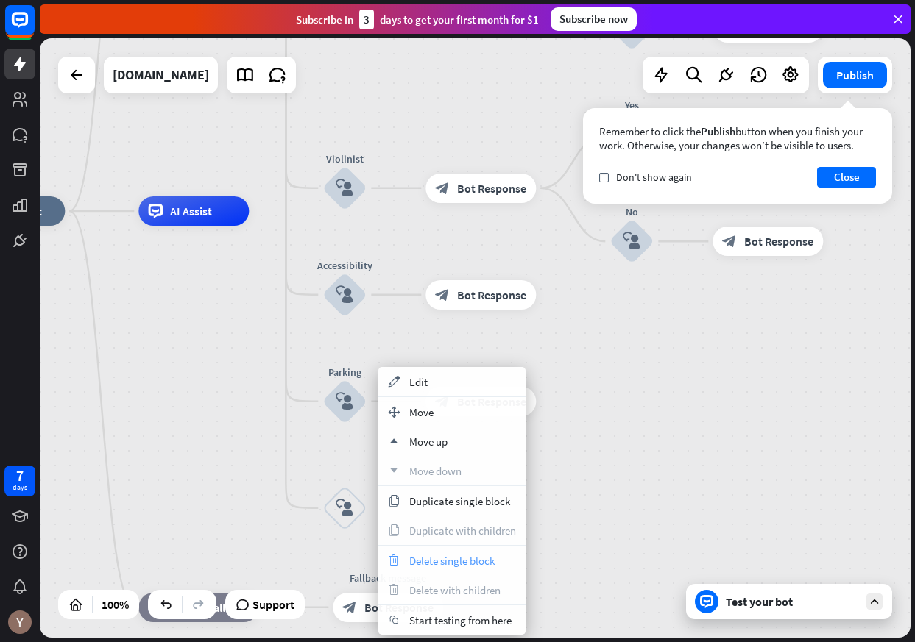
click at [423, 549] on div "trash Delete single block" at bounding box center [451, 560] width 147 height 29
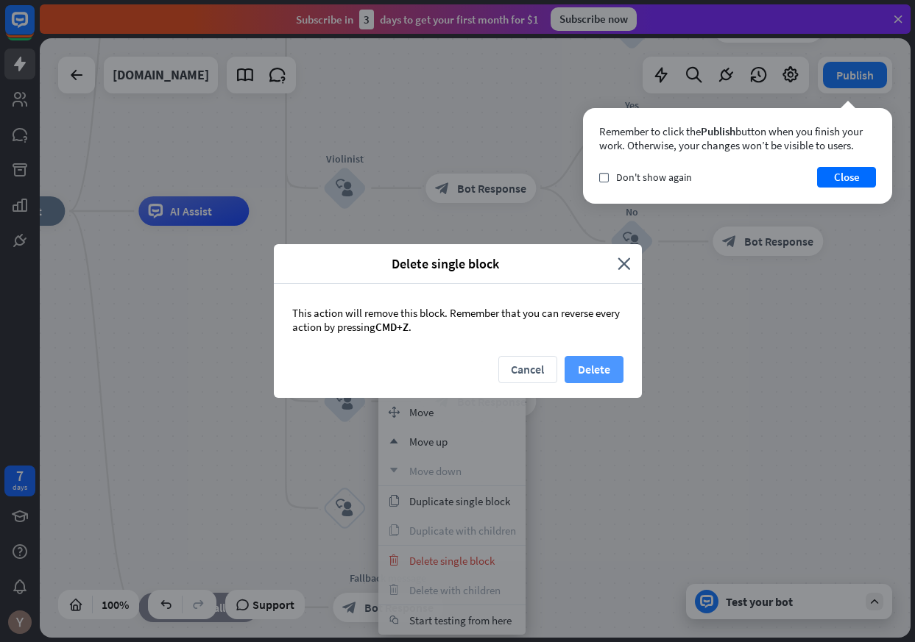
click at [598, 376] on button "Delete" at bounding box center [593, 369] width 59 height 27
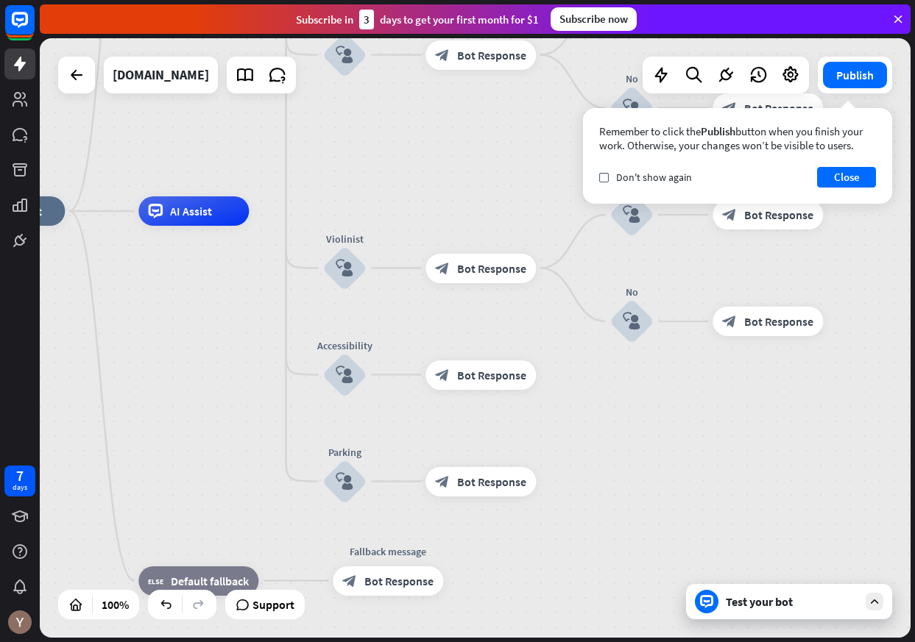
click at [762, 602] on div "Test your bot" at bounding box center [792, 602] width 132 height 15
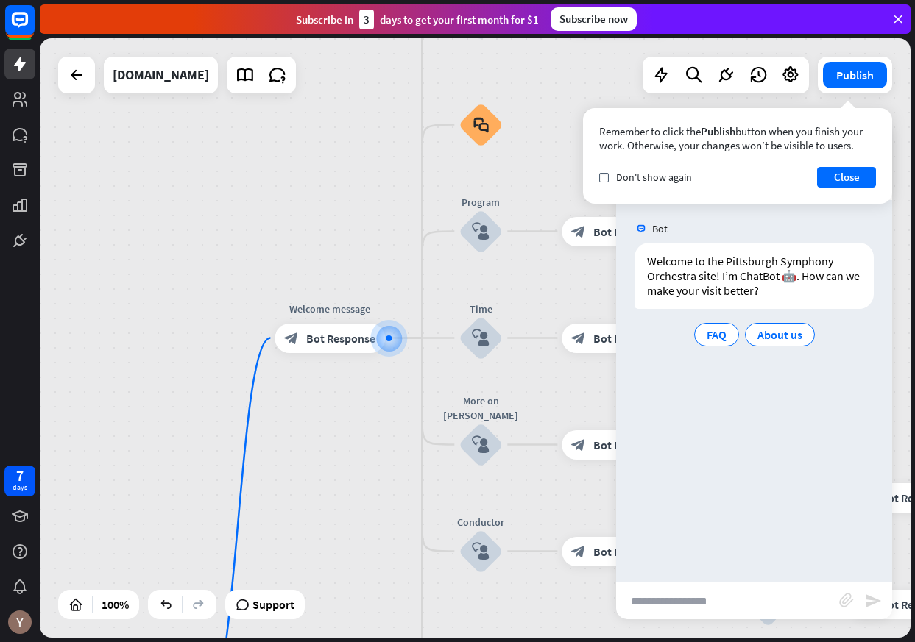
click at [676, 601] on input "text" at bounding box center [727, 601] width 223 height 37
type input "*******"
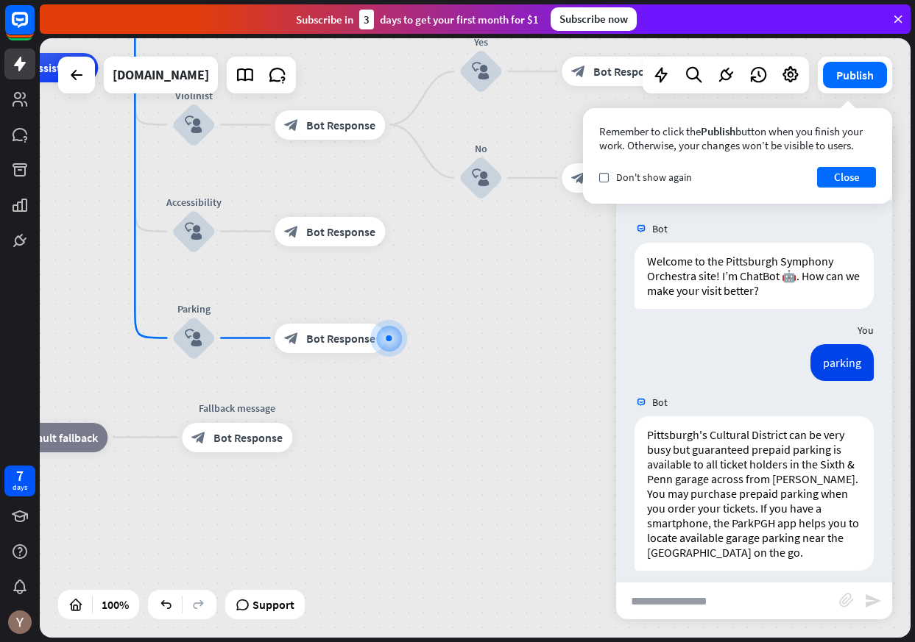
scroll to position [11, 0]
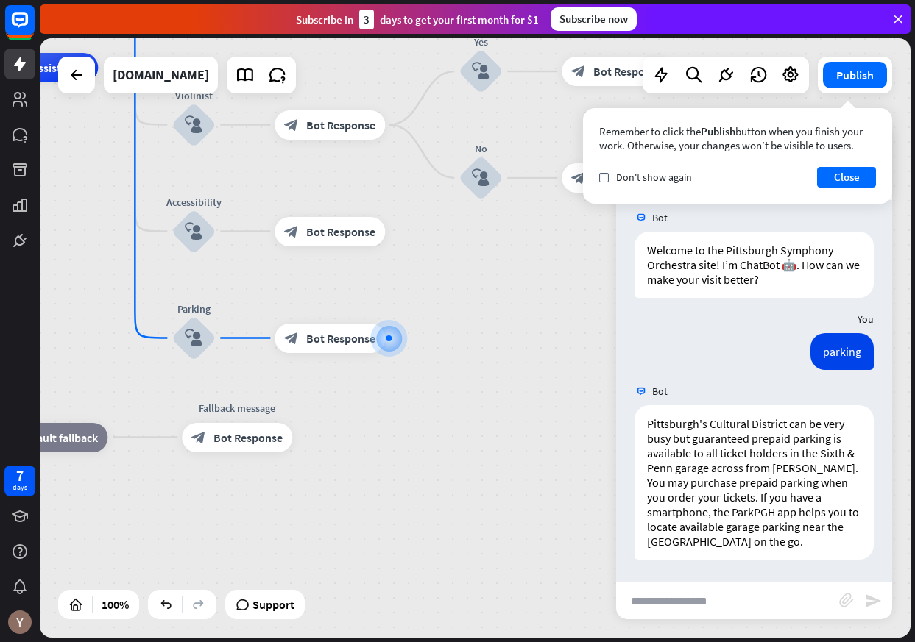
click at [692, 603] on input "text" at bounding box center [727, 601] width 223 height 37
type input "******"
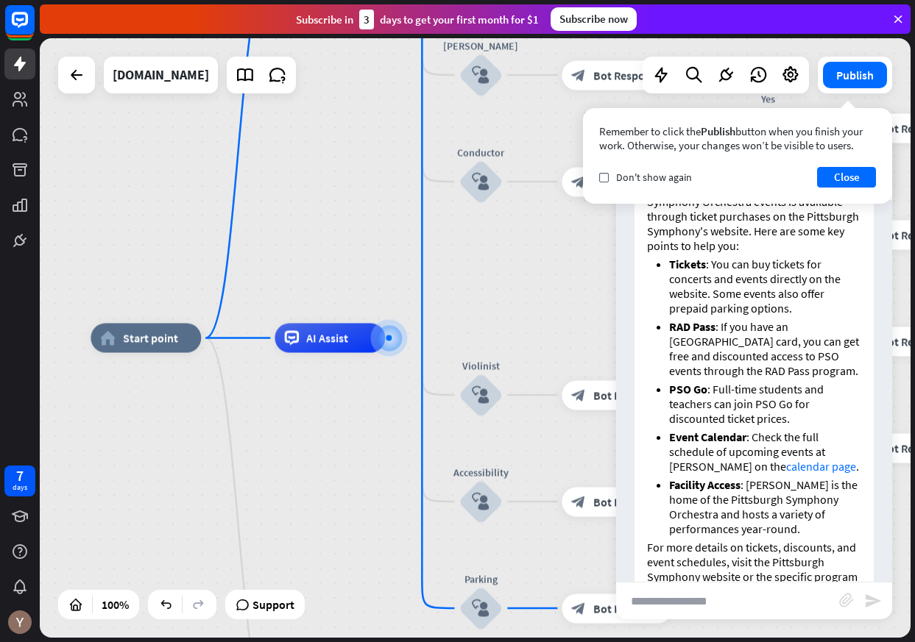
scroll to position [560, 0]
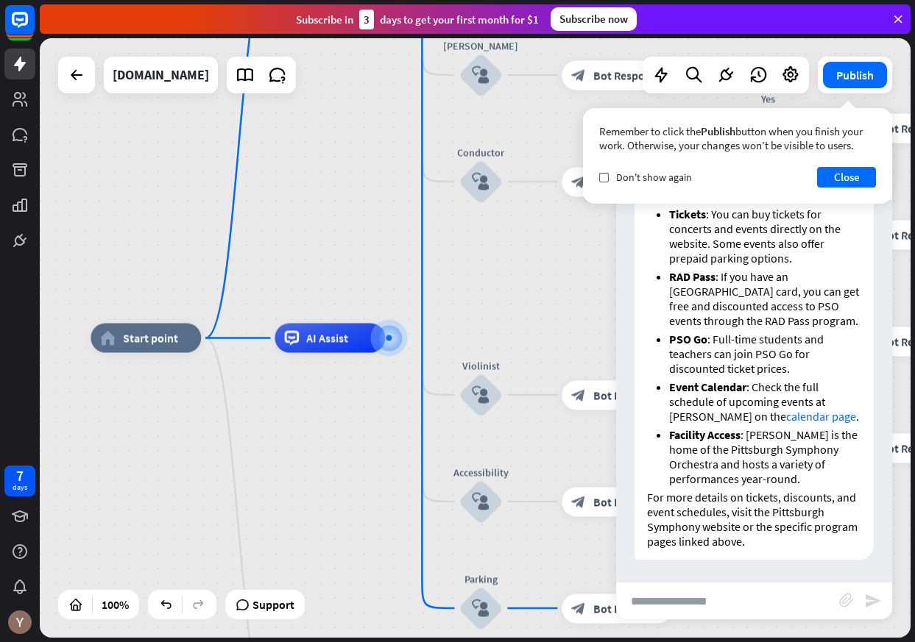
click at [692, 605] on input "text" at bounding box center [727, 601] width 223 height 37
type input "*****"
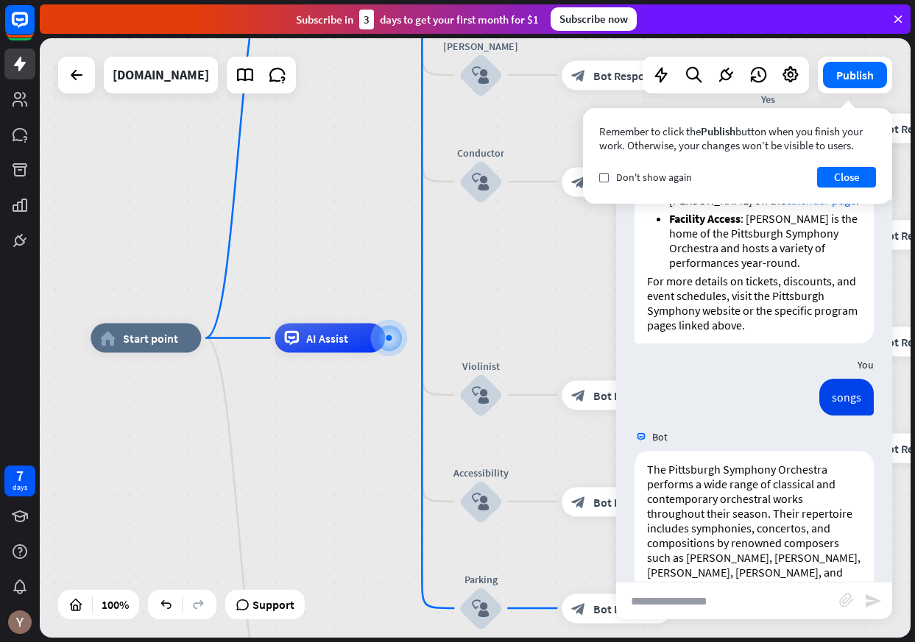
scroll to position [940, 0]
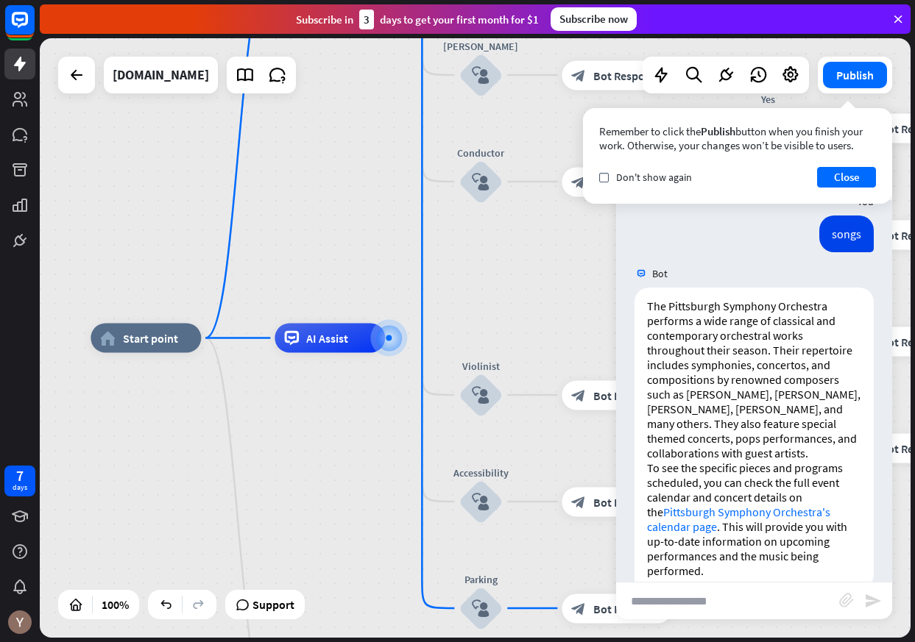
click at [718, 601] on input "text" at bounding box center [727, 601] width 223 height 37
type input "*********"
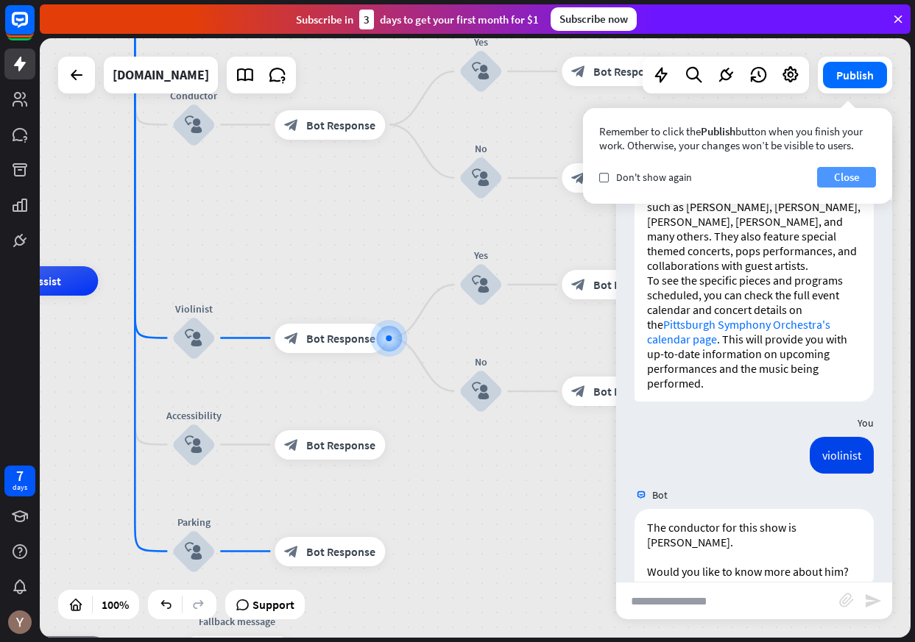
scroll to position [1128, 0]
click at [851, 177] on button "Close" at bounding box center [846, 177] width 59 height 21
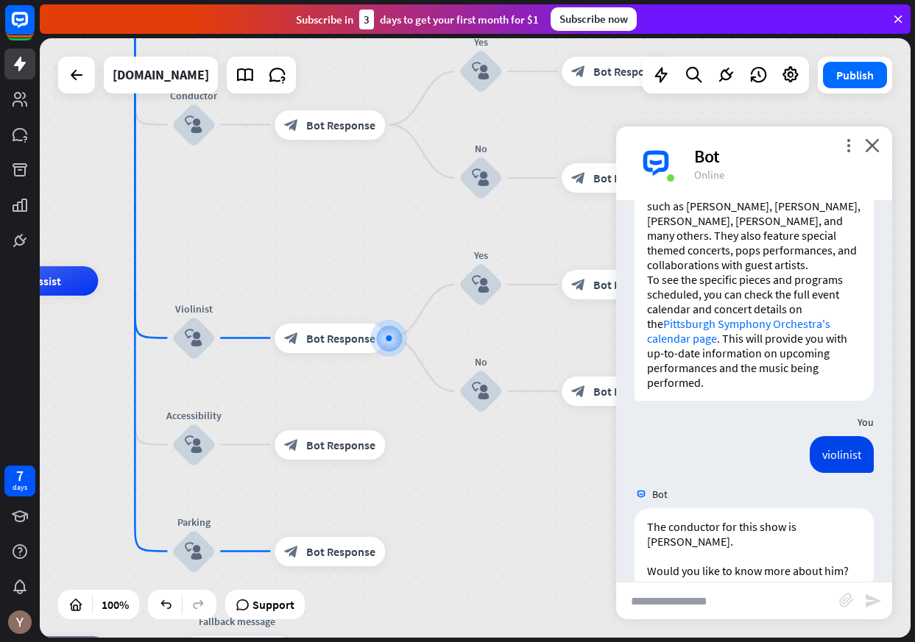
click at [708, 603] on input "text" at bounding box center [727, 601] width 223 height 37
type input "***"
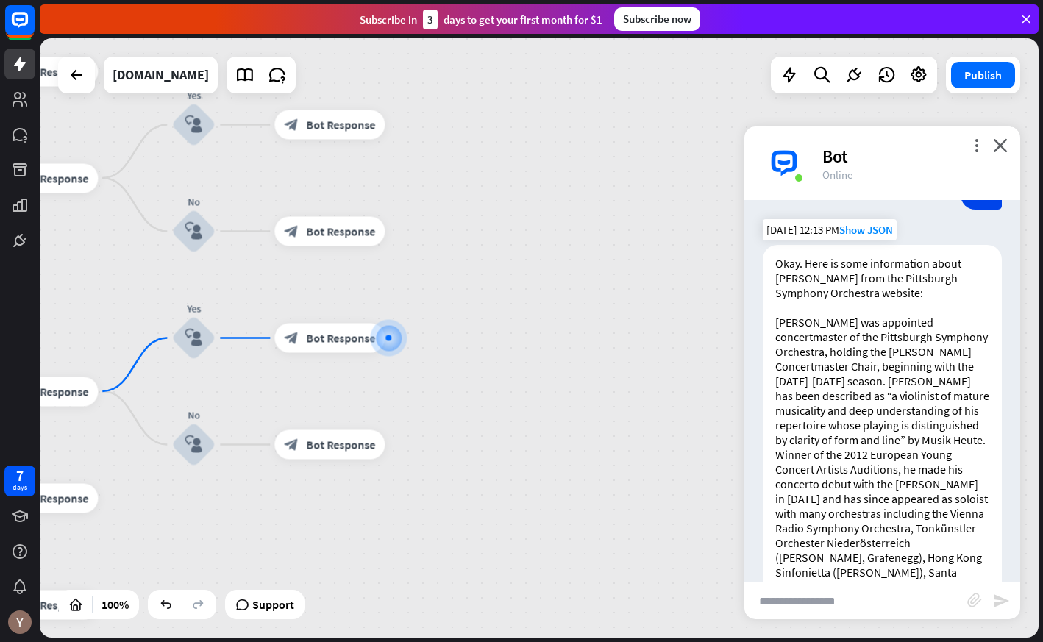
scroll to position [1611, 0]
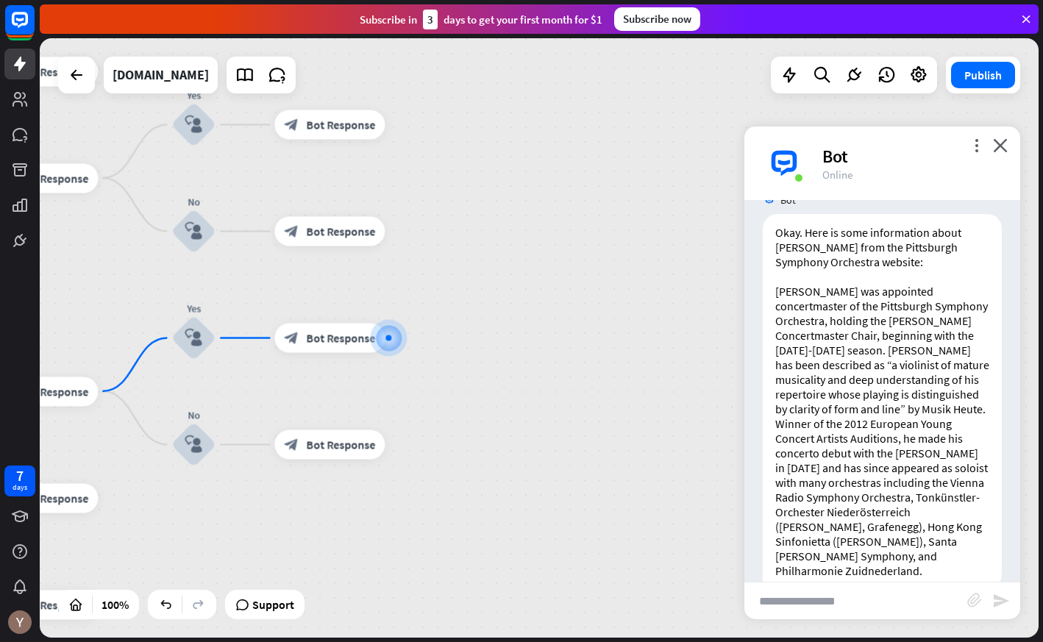
click at [868, 592] on input "text" at bounding box center [856, 601] width 223 height 37
type input "**********"
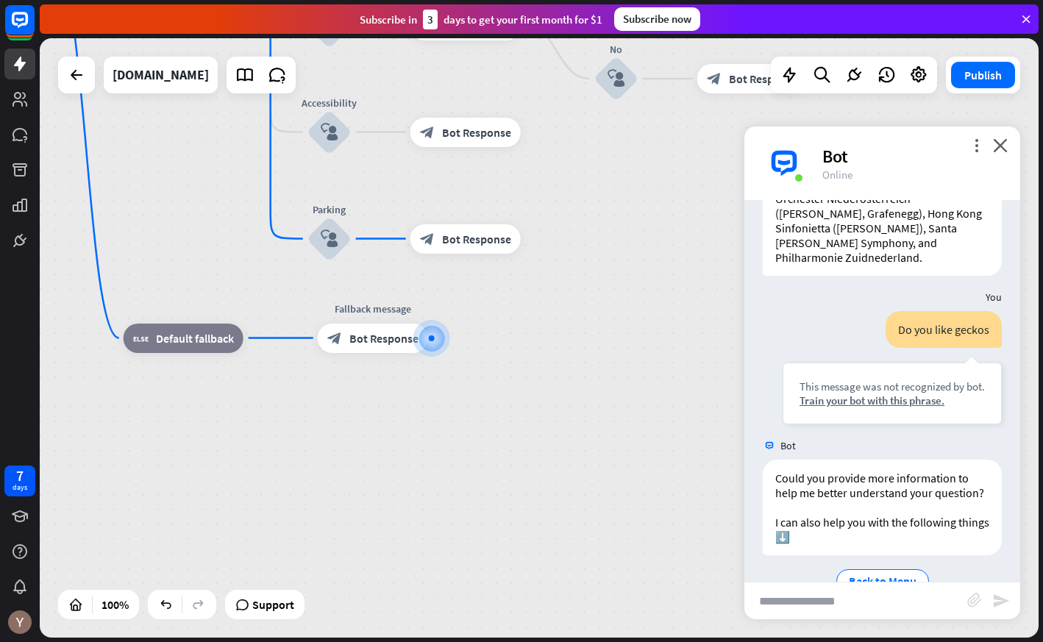
scroll to position [1931, 0]
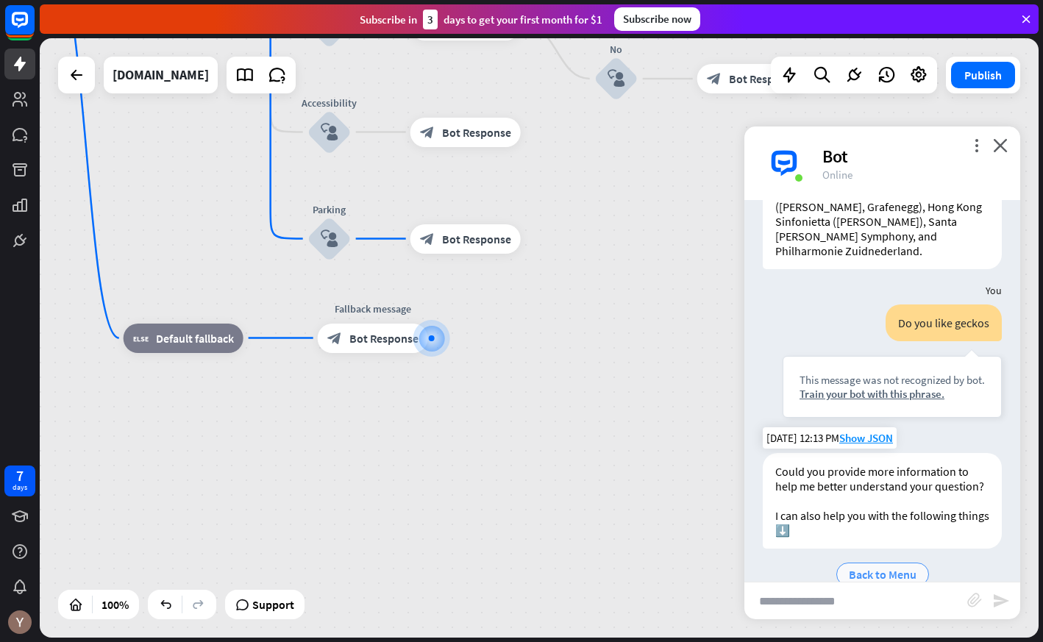
click at [882, 567] on span "Back to Menu" at bounding box center [883, 574] width 68 height 15
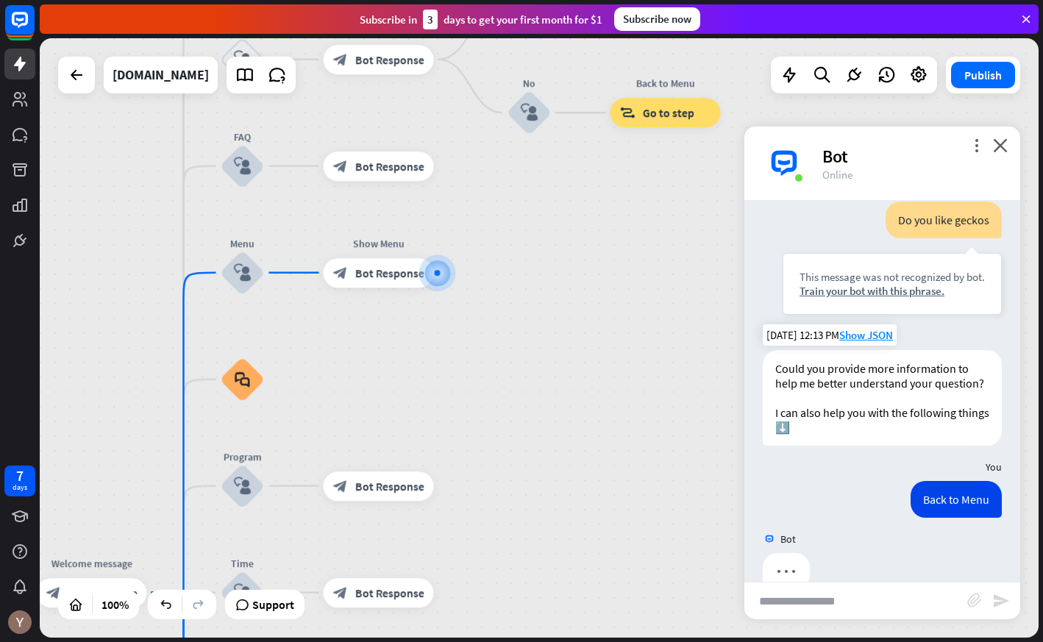
scroll to position [2035, 0]
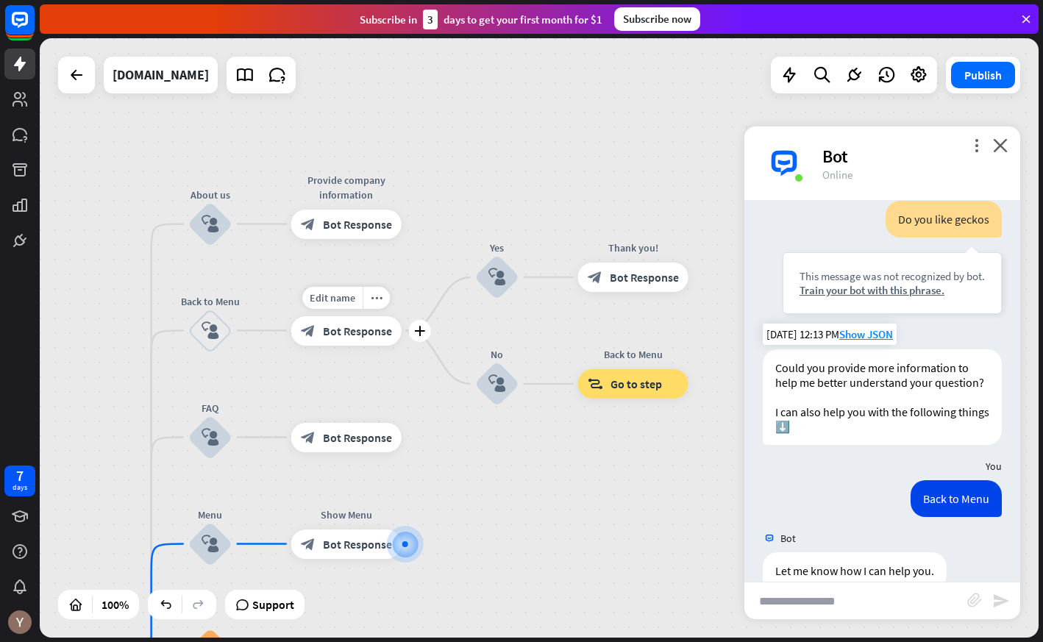
click at [330, 327] on span "Bot Response" at bounding box center [357, 331] width 69 height 15
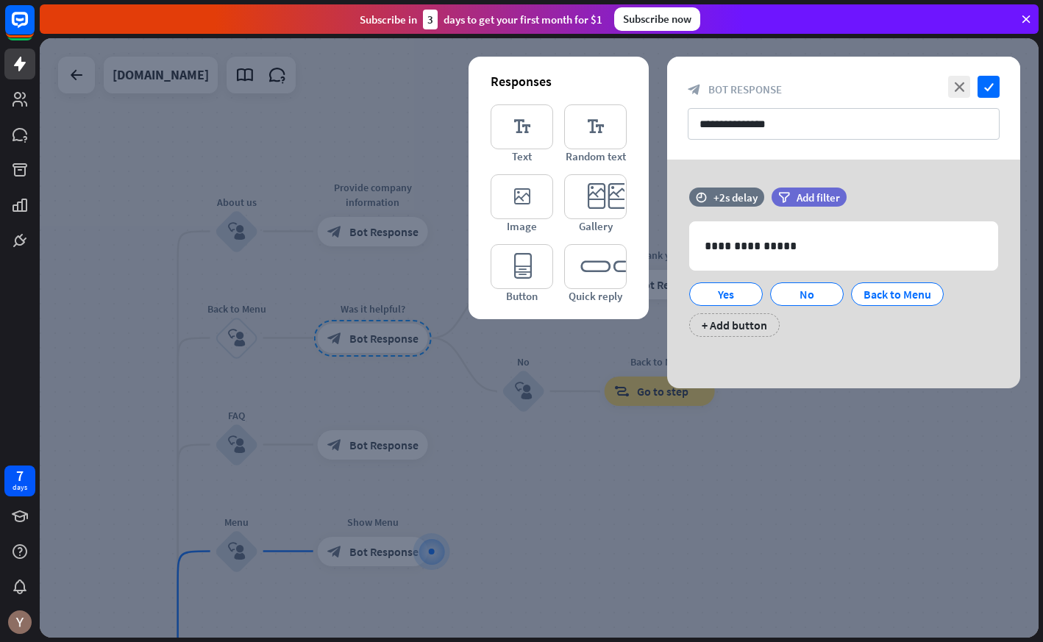
click at [333, 339] on div at bounding box center [539, 338] width 999 height 600
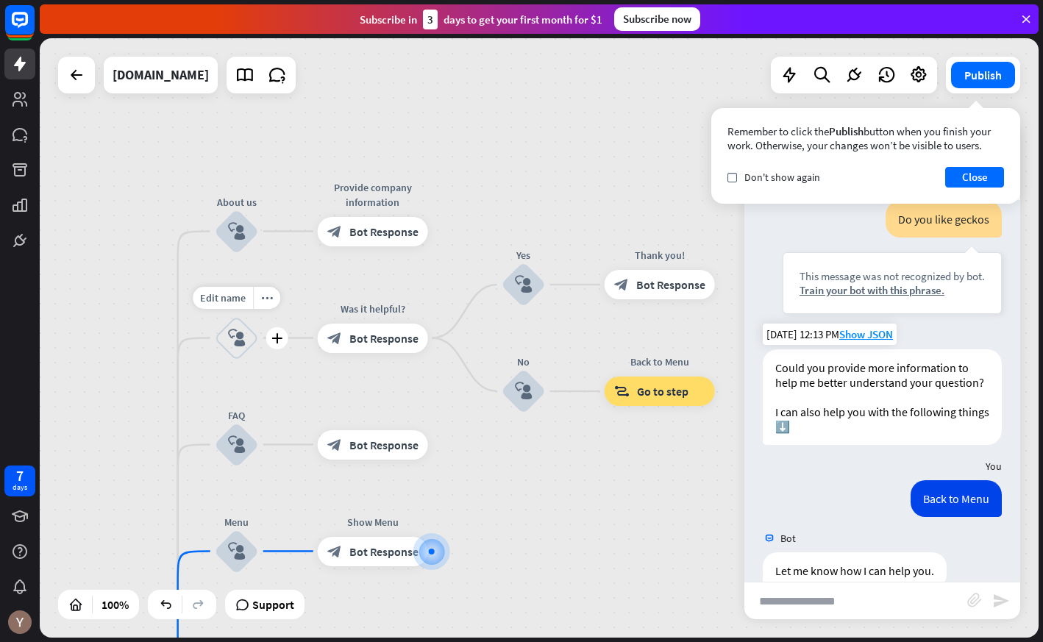
click at [237, 336] on icon "block_user_input" at bounding box center [237, 339] width 18 height 18
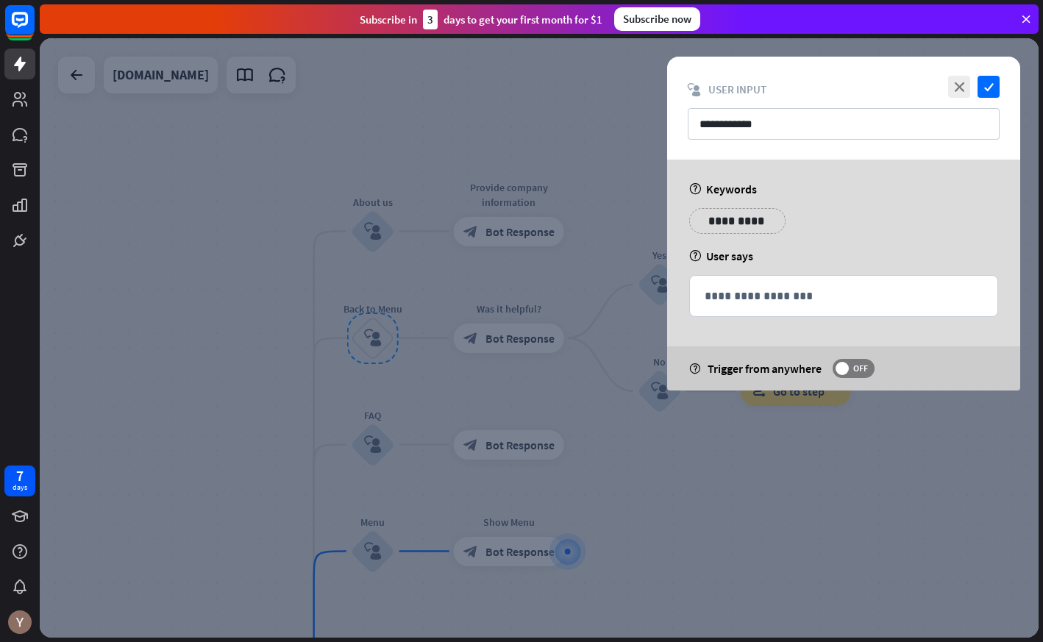
click at [564, 407] on div at bounding box center [539, 338] width 999 height 600
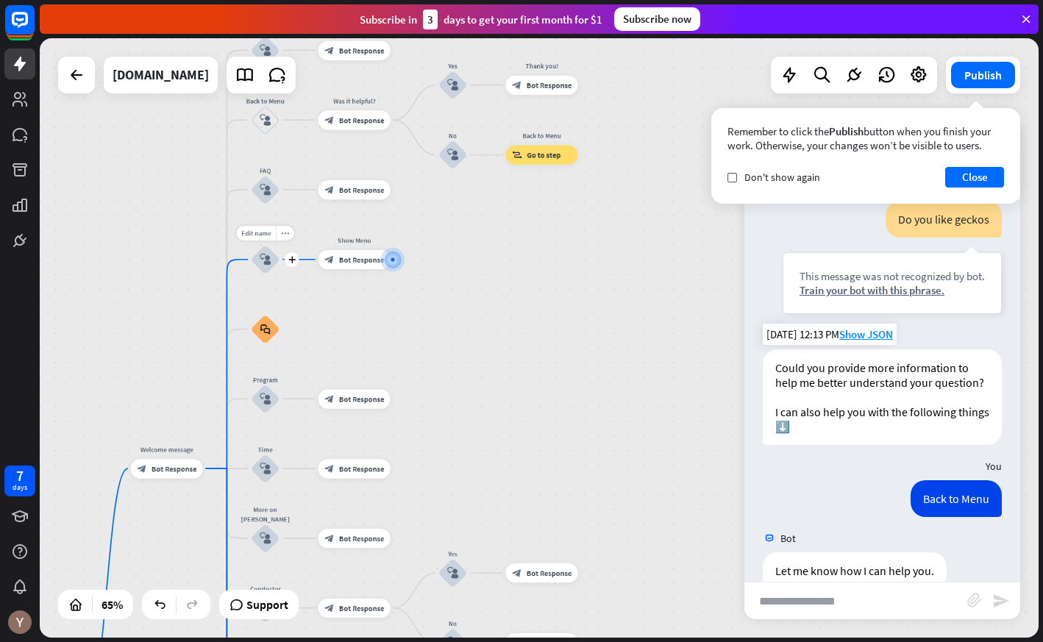
drag, startPoint x: 272, startPoint y: 302, endPoint x: 246, endPoint y: 264, distance: 46.1
click at [251, 264] on div "Edit name more_horiz plus block_user_input" at bounding box center [265, 259] width 29 height 29
drag, startPoint x: 267, startPoint y: 260, endPoint x: 233, endPoint y: 180, distance: 87.1
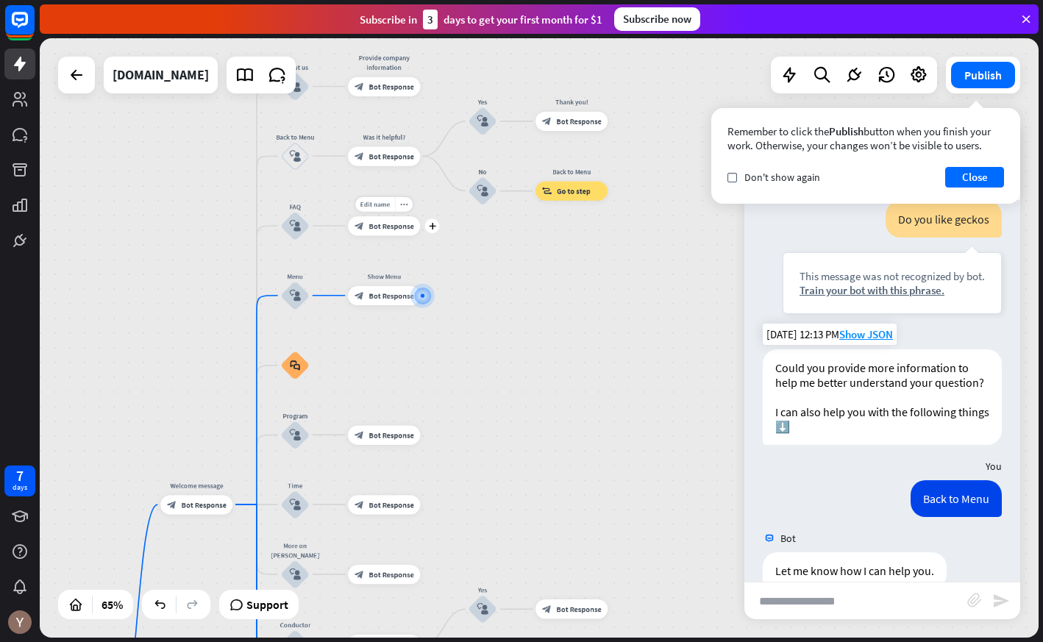
click at [365, 227] on div "block_bot_response Bot Response" at bounding box center [384, 225] width 72 height 19
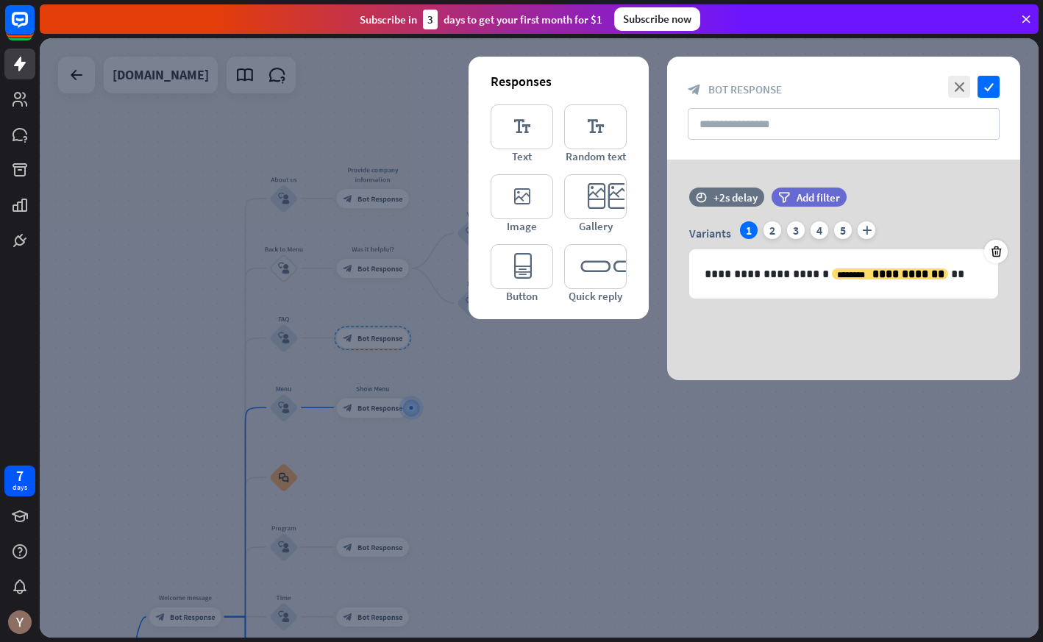
click at [417, 294] on div at bounding box center [539, 338] width 999 height 600
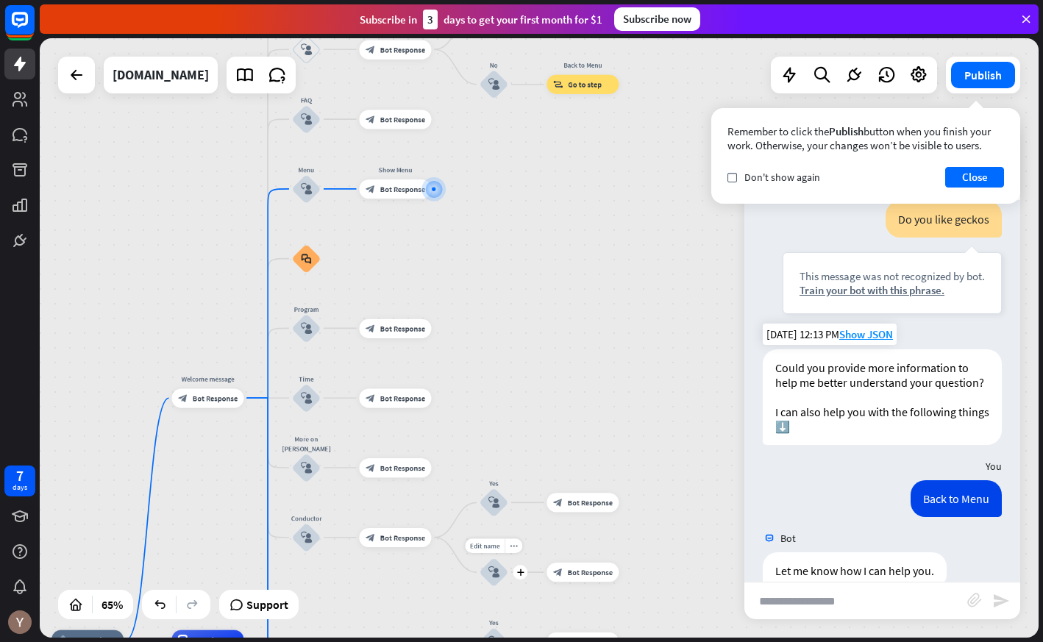
drag, startPoint x: 288, startPoint y: 294, endPoint x: 529, endPoint y: 585, distance: 377.8
click at [311, 325] on icon "block_user_input" at bounding box center [307, 329] width 12 height 12
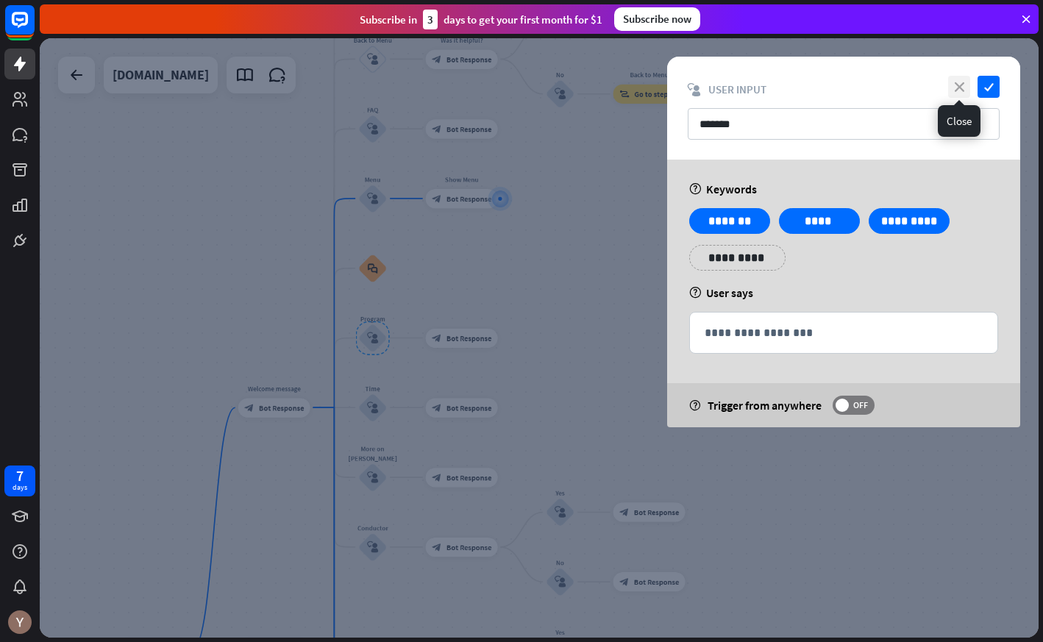
click at [962, 88] on icon "close" at bounding box center [960, 87] width 22 height 22
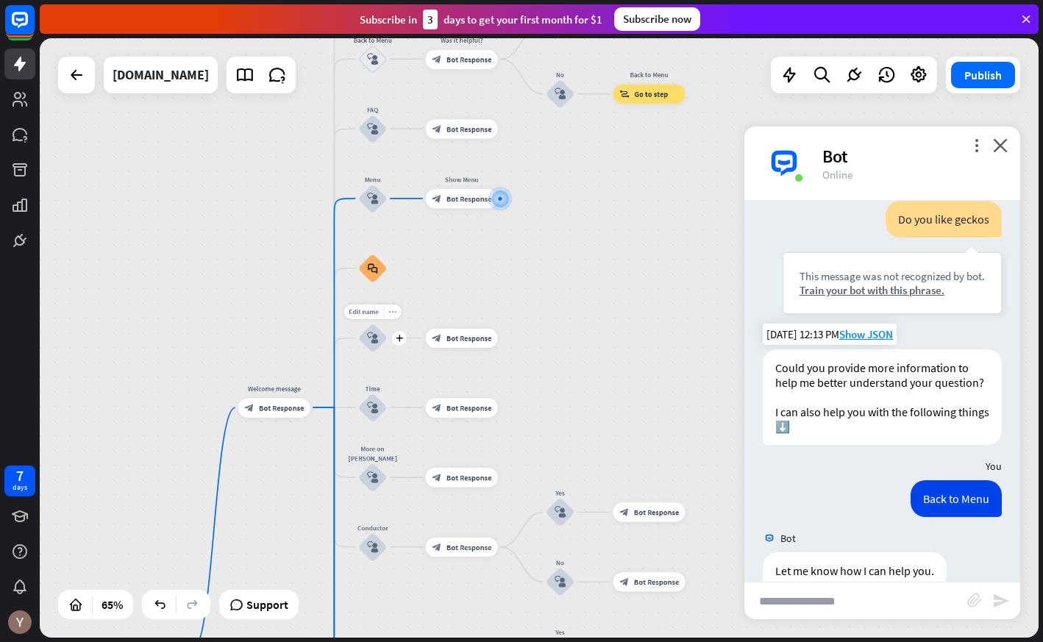
click at [397, 312] on div "more_horiz" at bounding box center [392, 312] width 18 height 15
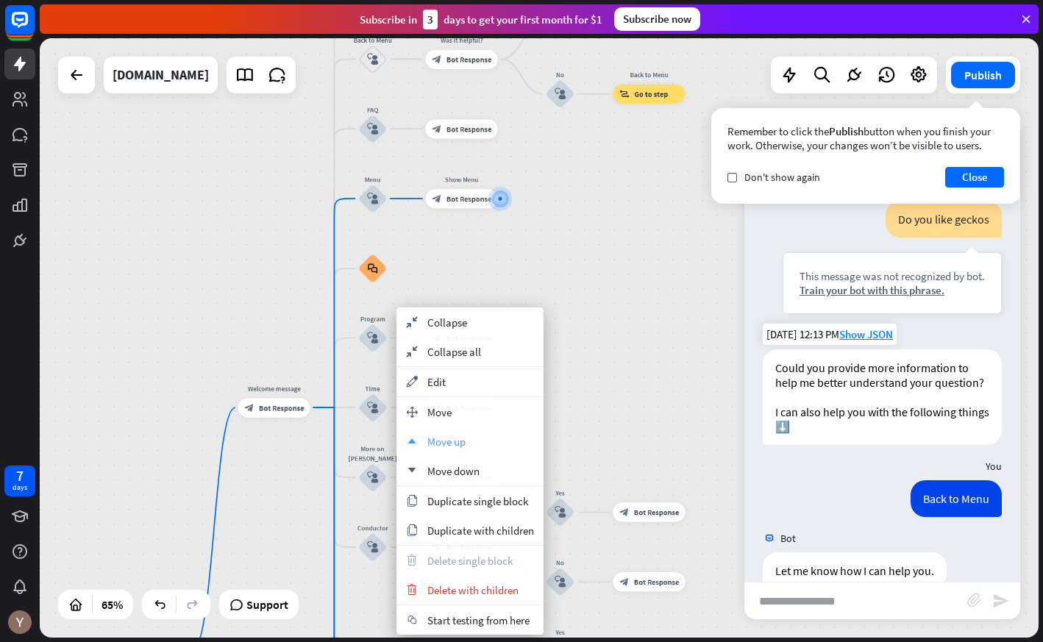
click at [447, 439] on span "Move up" at bounding box center [447, 442] width 38 height 14
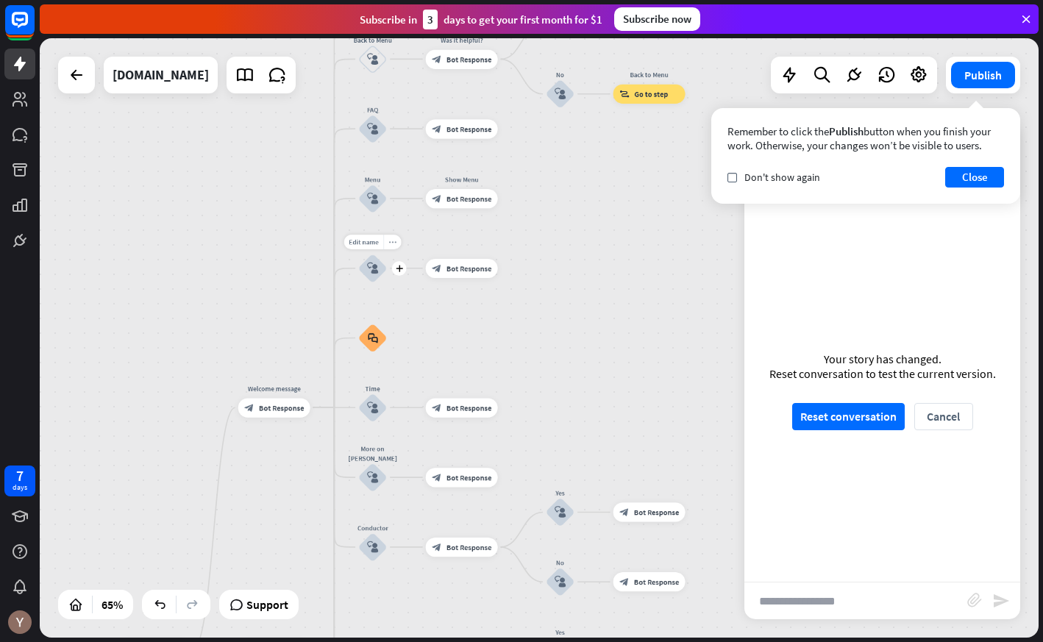
click at [391, 243] on icon "more_horiz" at bounding box center [392, 241] width 7 height 7
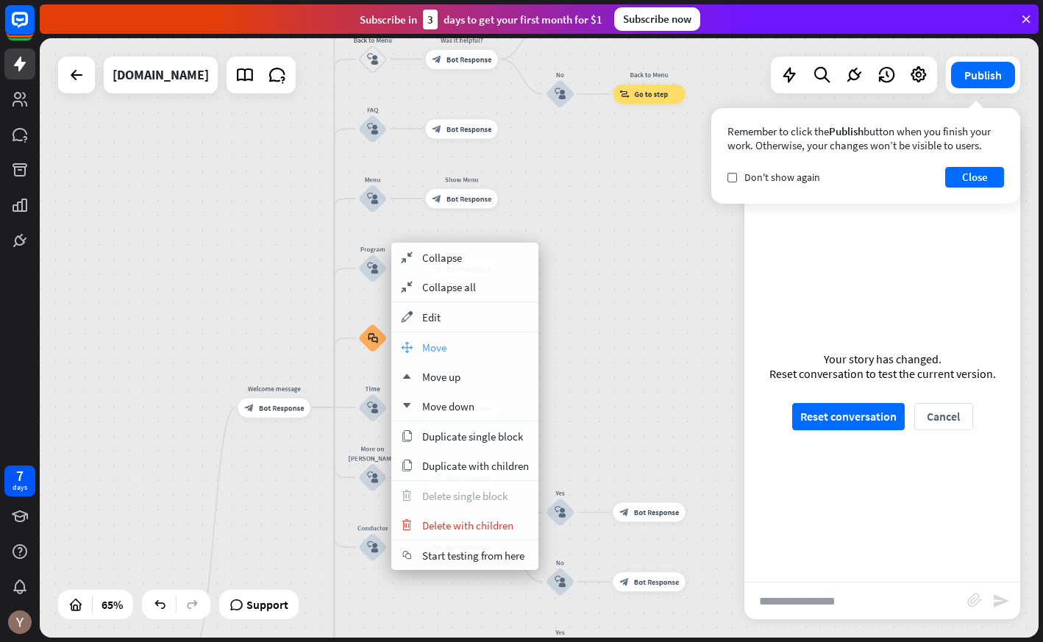
click at [447, 344] on div "move_block Move" at bounding box center [464, 347] width 147 height 29
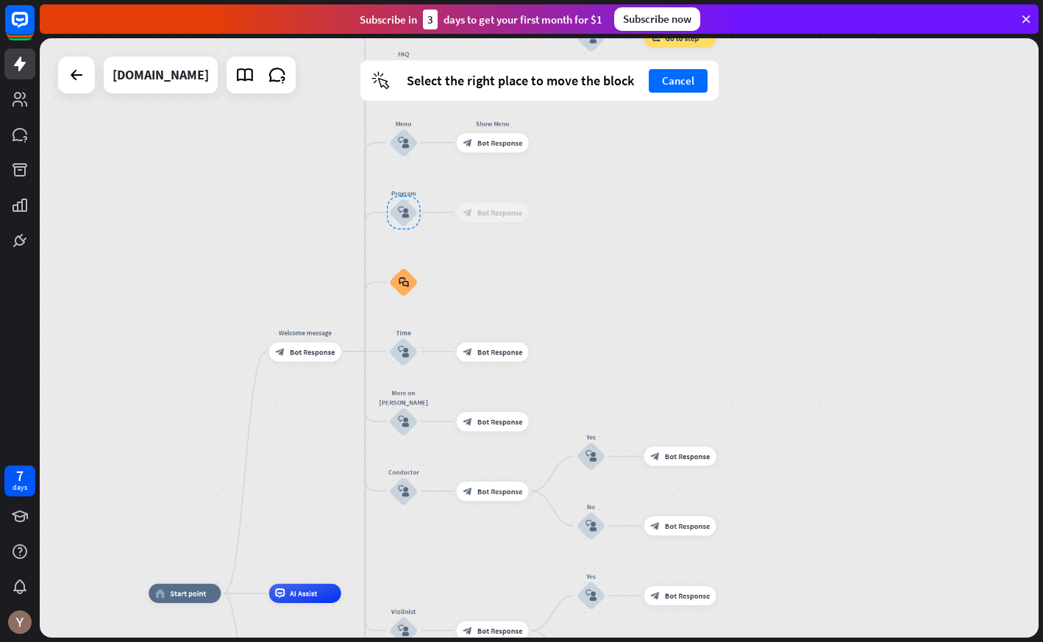
drag, startPoint x: 369, startPoint y: 263, endPoint x: 395, endPoint y: 219, distance: 51.1
click at [395, 219] on div at bounding box center [404, 213] width 34 height 34
drag, startPoint x: 403, startPoint y: 221, endPoint x: 407, endPoint y: 210, distance: 12.6
click at [407, 210] on div at bounding box center [405, 211] width 34 height 34
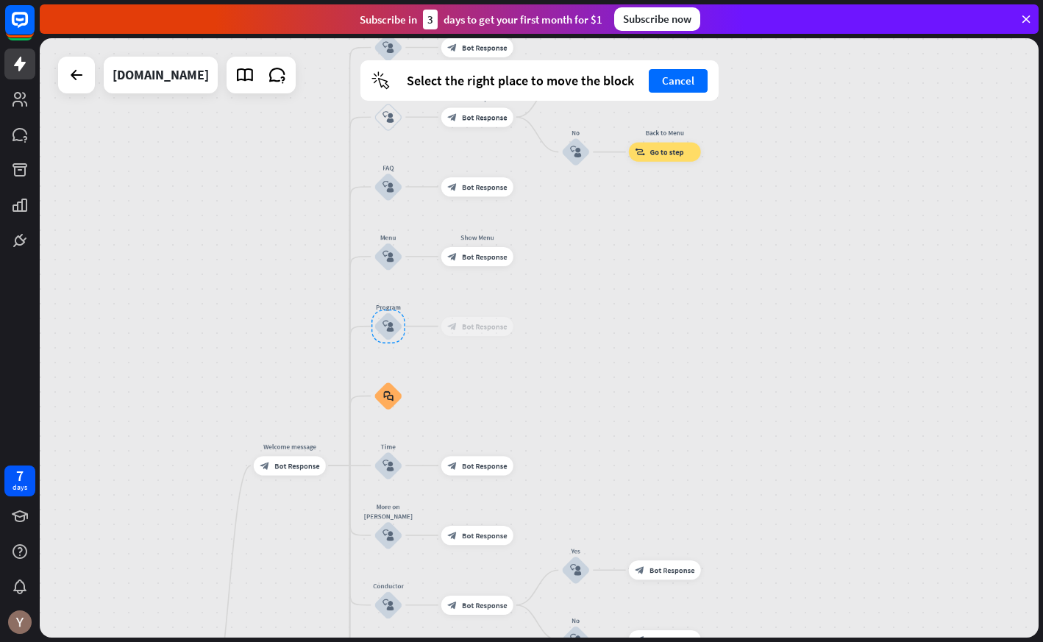
drag, startPoint x: 394, startPoint y: 286, endPoint x: 398, endPoint y: 319, distance: 34.0
click at [398, 319] on div at bounding box center [389, 327] width 34 height 34
click at [676, 87] on button "Cancel" at bounding box center [678, 81] width 59 height 24
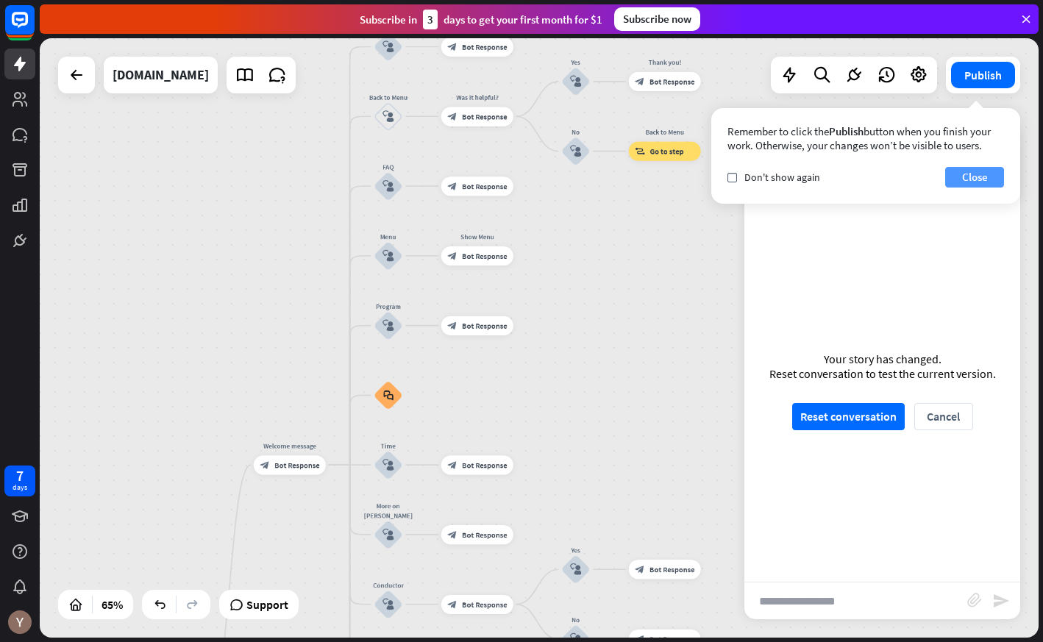
click at [982, 180] on button "Close" at bounding box center [975, 177] width 59 height 21
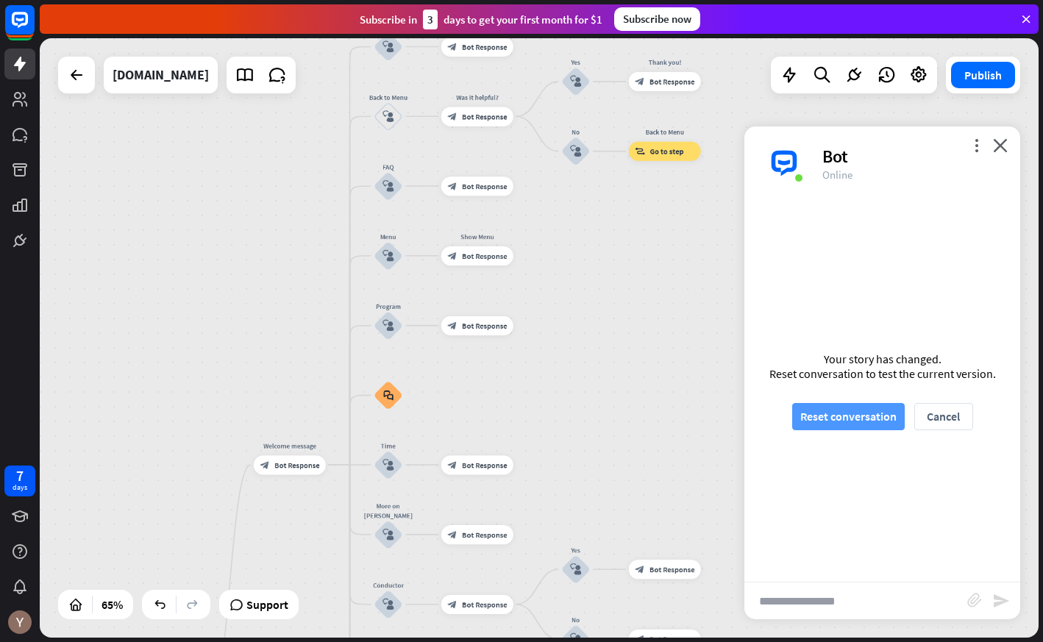
click at [880, 419] on button "Reset conversation" at bounding box center [849, 416] width 113 height 27
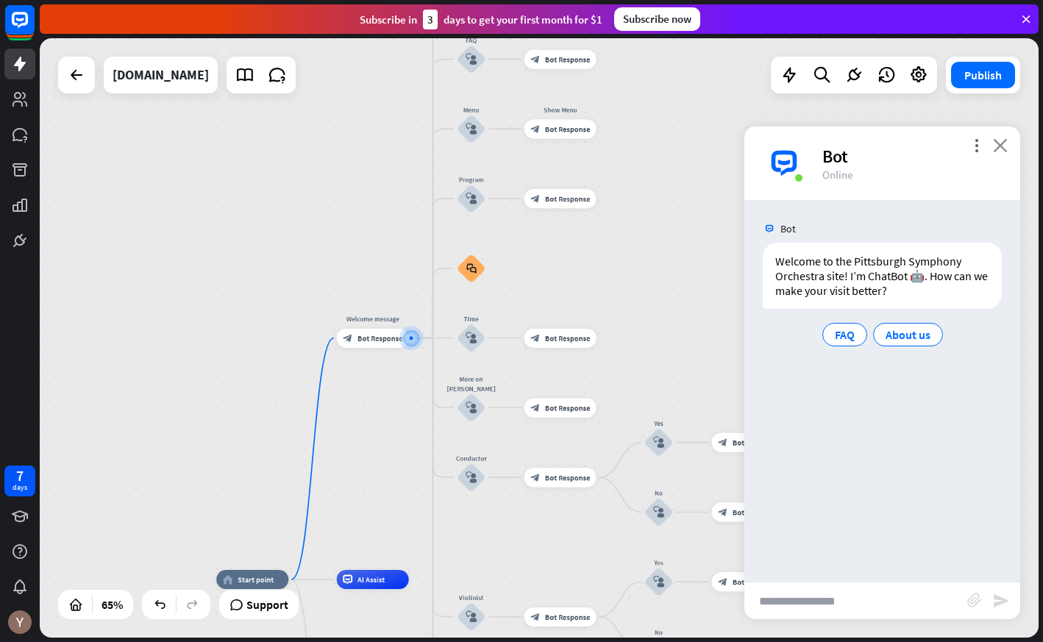
click at [999, 148] on icon "close" at bounding box center [1000, 145] width 15 height 14
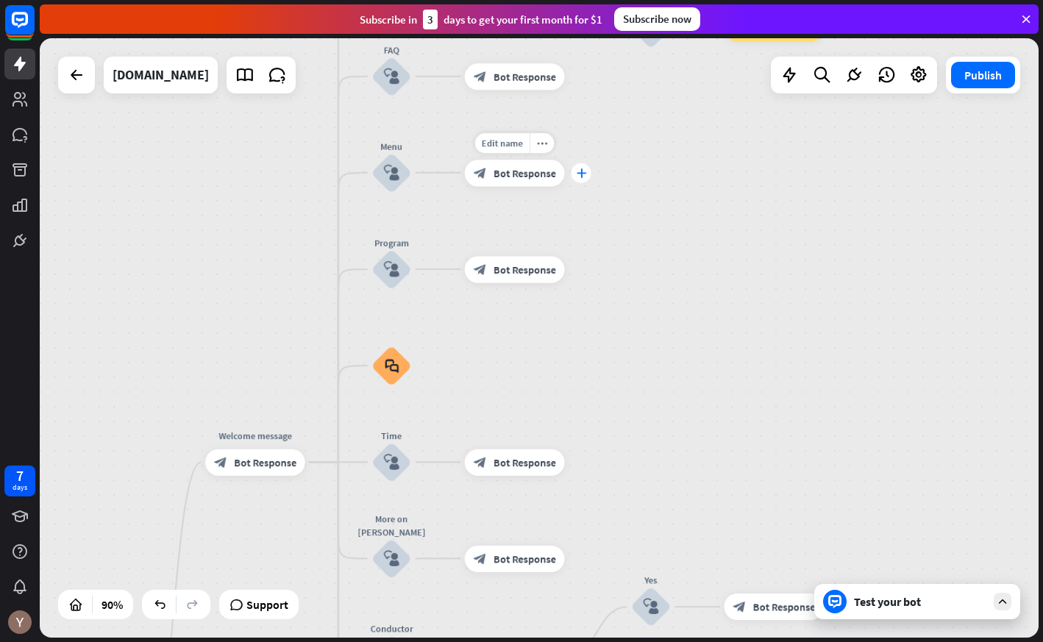
click at [578, 175] on icon "plus" at bounding box center [581, 174] width 10 height 10
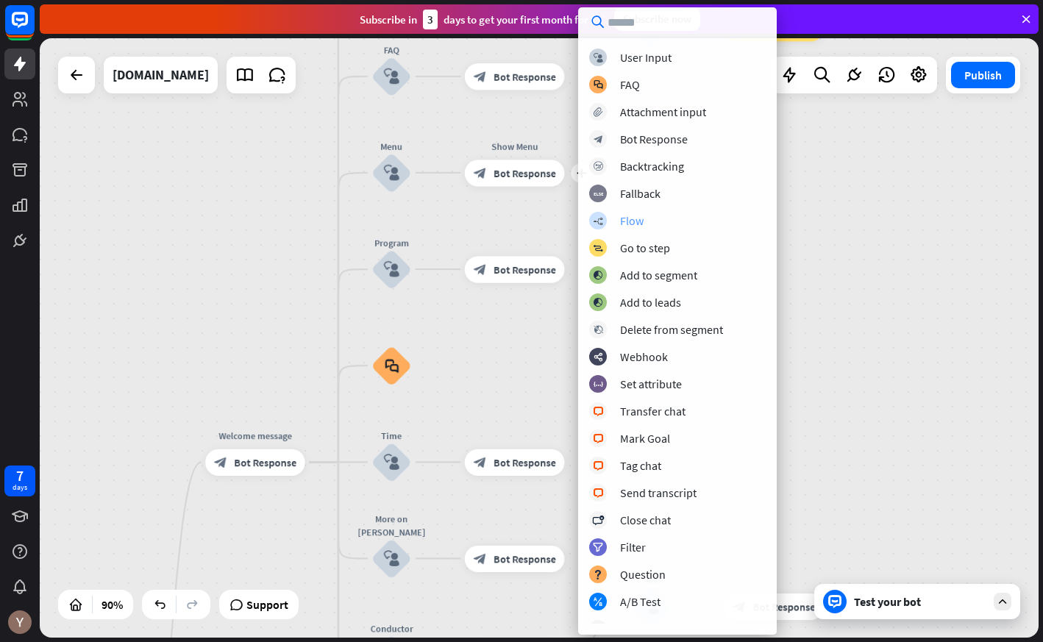
click at [639, 213] on div "Flow" at bounding box center [632, 220] width 24 height 15
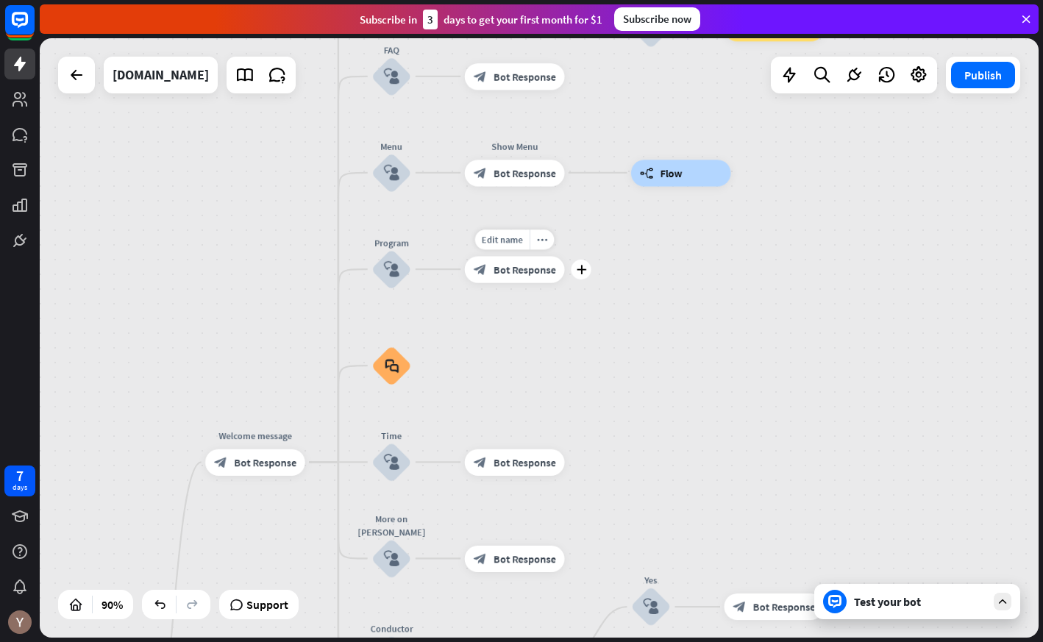
drag, startPoint x: 687, startPoint y: 182, endPoint x: 455, endPoint y: 264, distance: 245.1
click at [712, 146] on icon "more_horiz" at bounding box center [708, 143] width 10 height 10
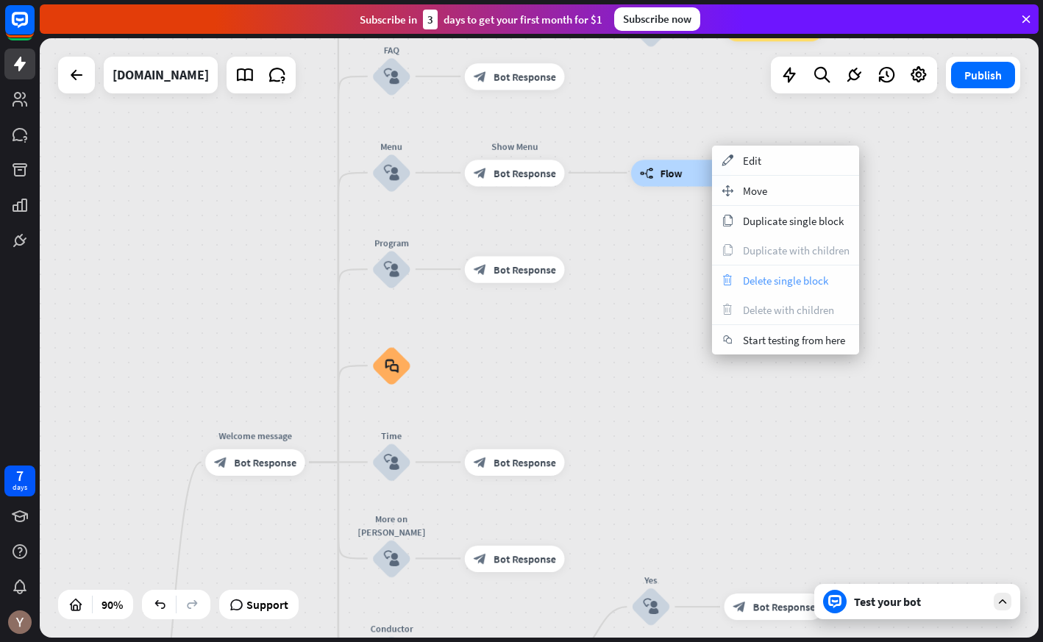
click at [751, 272] on div "trash Delete single block" at bounding box center [785, 280] width 147 height 29
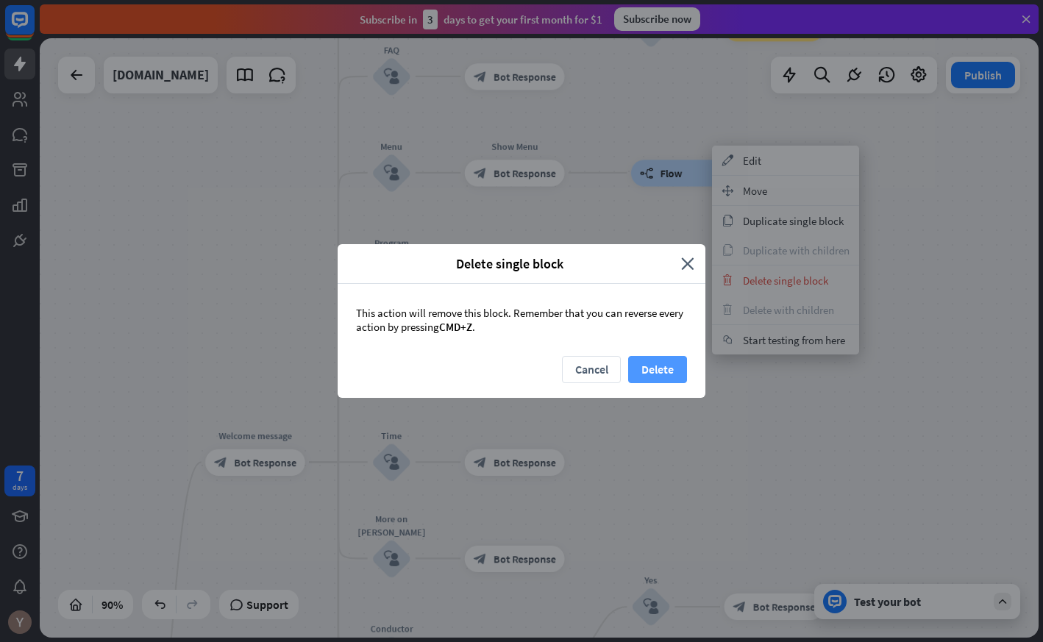
click at [647, 369] on button "Delete" at bounding box center [657, 369] width 59 height 27
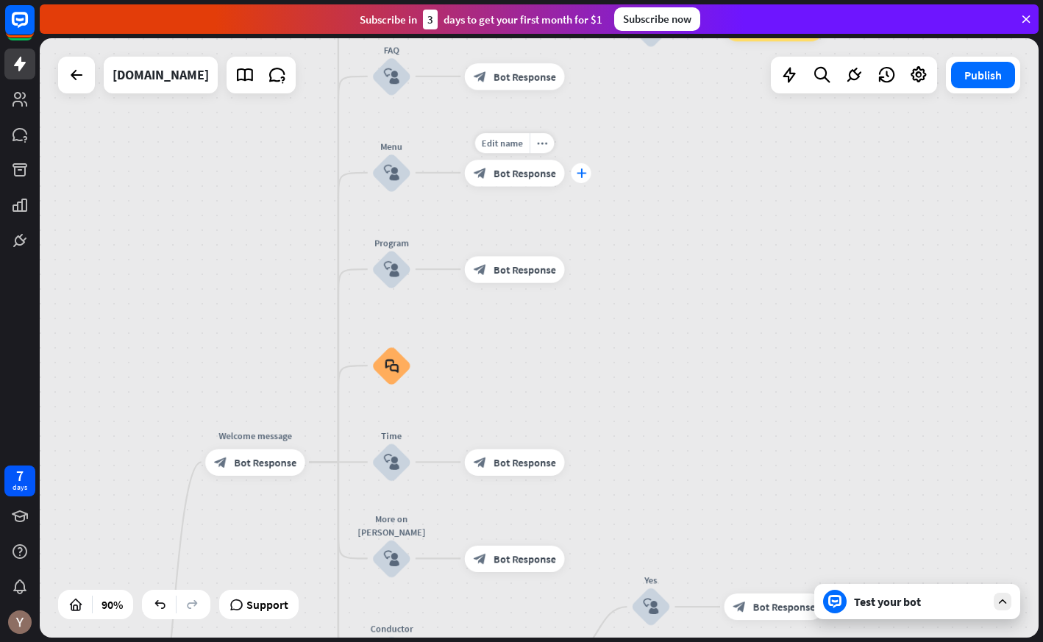
click at [584, 176] on icon "plus" at bounding box center [581, 174] width 10 height 10
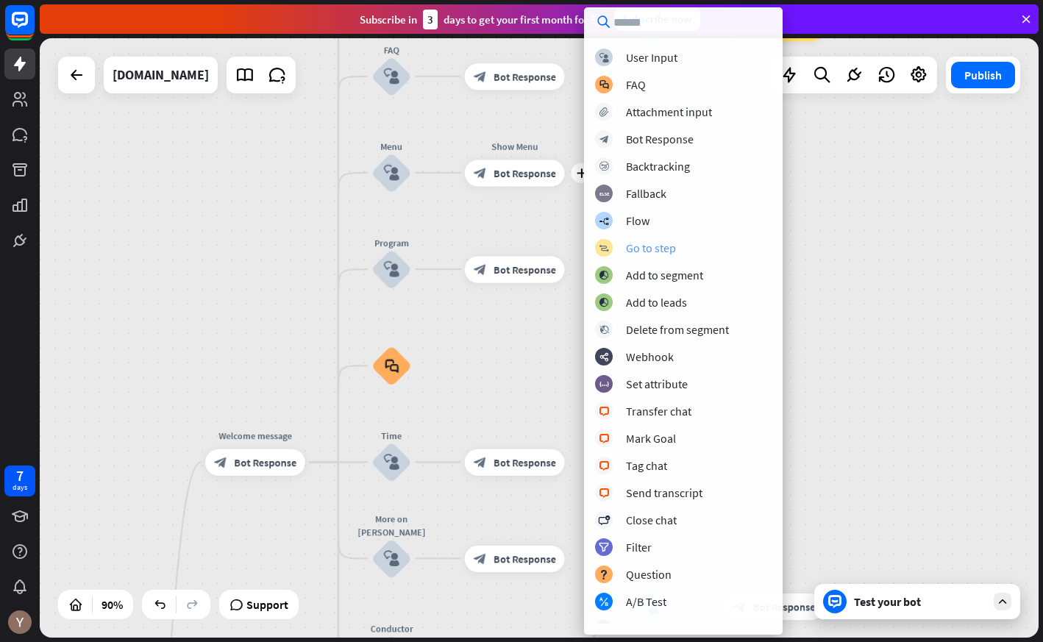
click at [653, 245] on div "Go to step" at bounding box center [651, 248] width 50 height 15
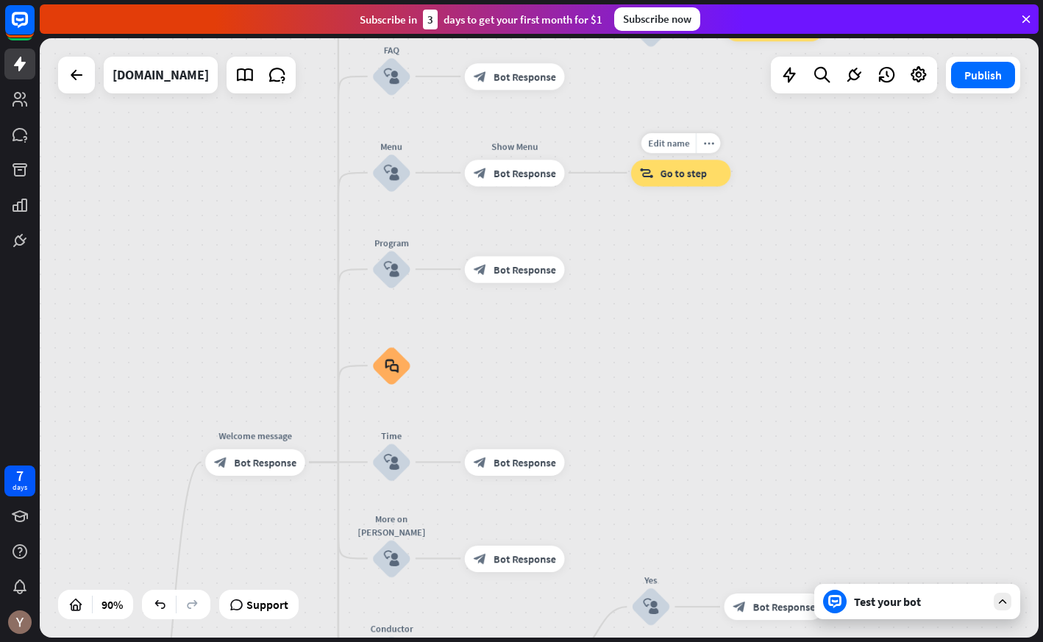
click at [690, 169] on span "Go to step" at bounding box center [684, 172] width 46 height 13
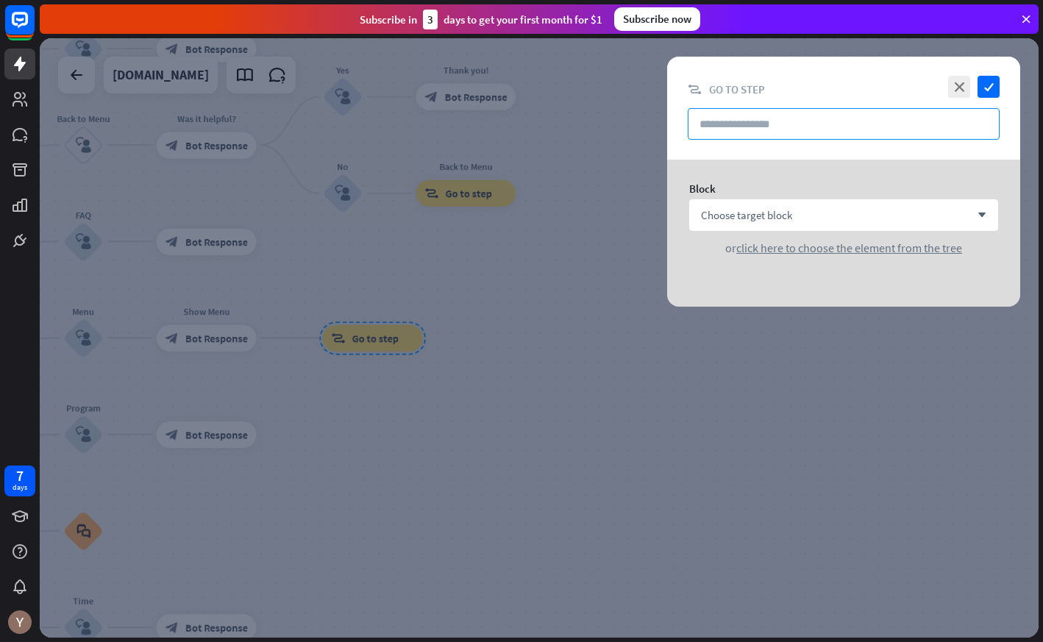
click at [726, 128] on input "text" at bounding box center [844, 124] width 312 height 32
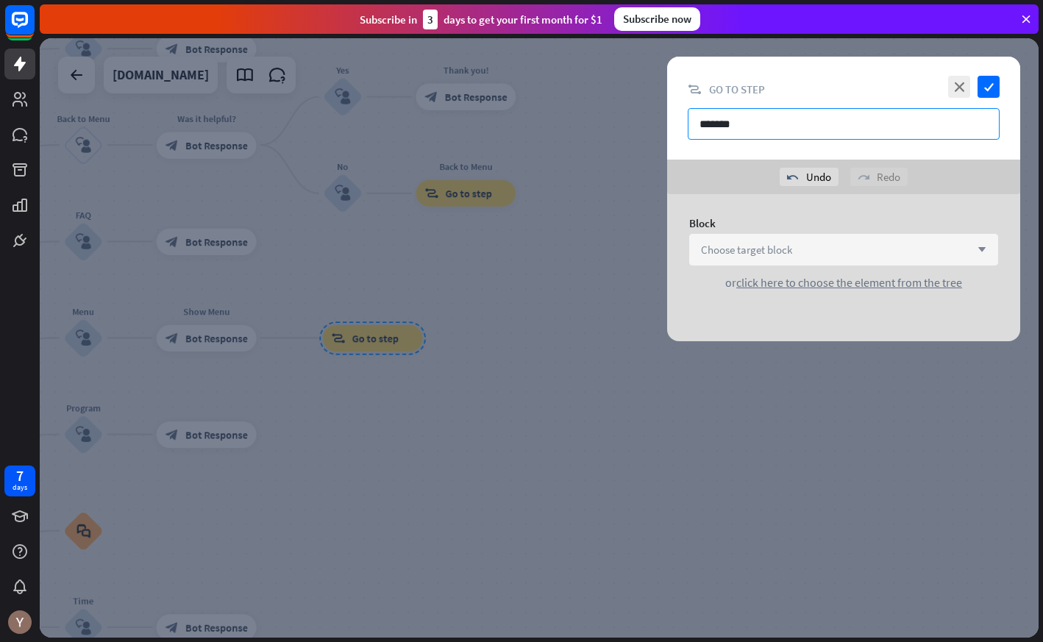
type input "*******"
click at [816, 240] on div "Choose target block arrow_down" at bounding box center [844, 250] width 309 height 32
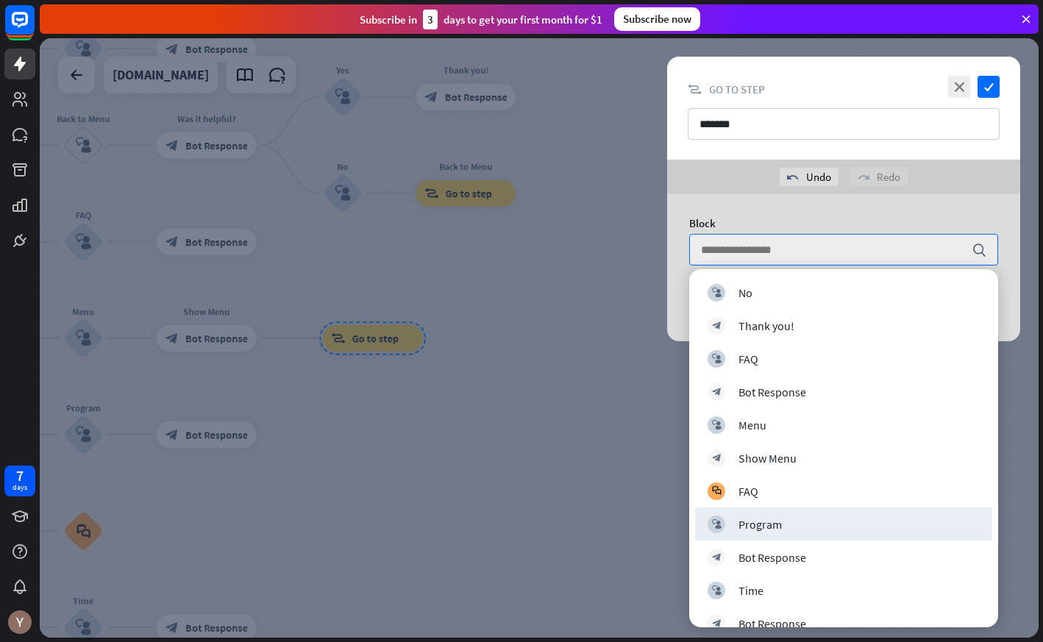
scroll to position [326, 0]
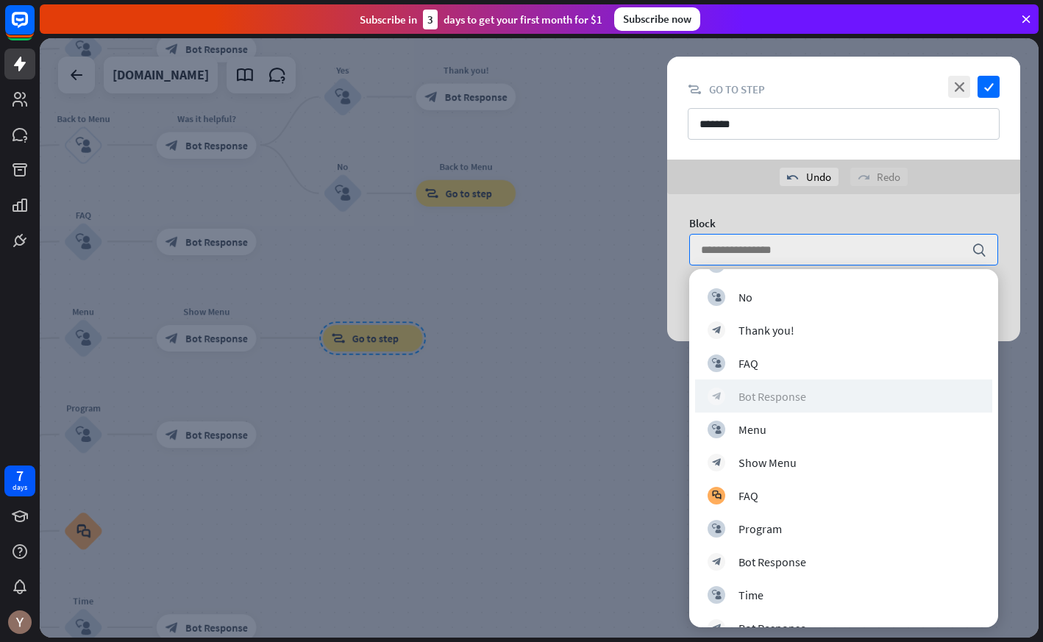
click at [781, 394] on div "Bot Response" at bounding box center [773, 396] width 68 height 15
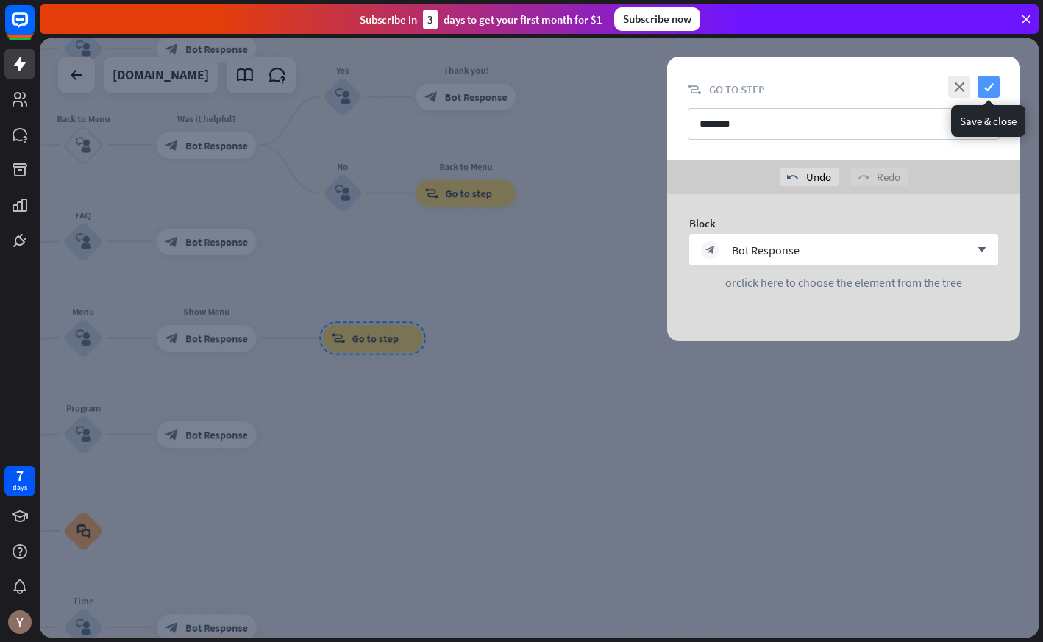
click at [989, 85] on icon "check" at bounding box center [989, 87] width 22 height 22
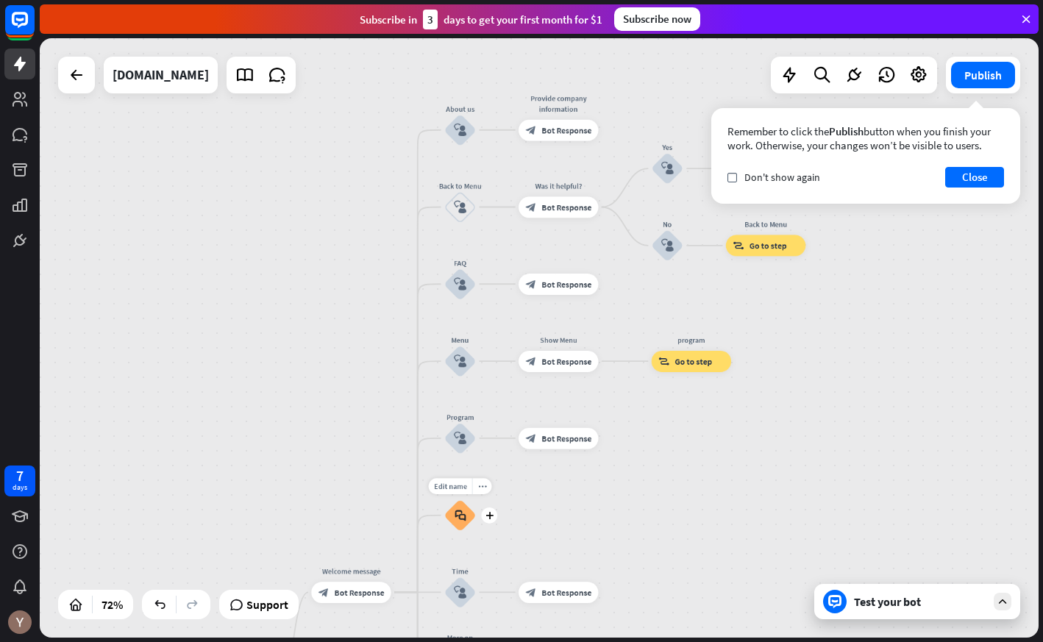
click at [464, 519] on icon "block_faq" at bounding box center [460, 516] width 11 height 12
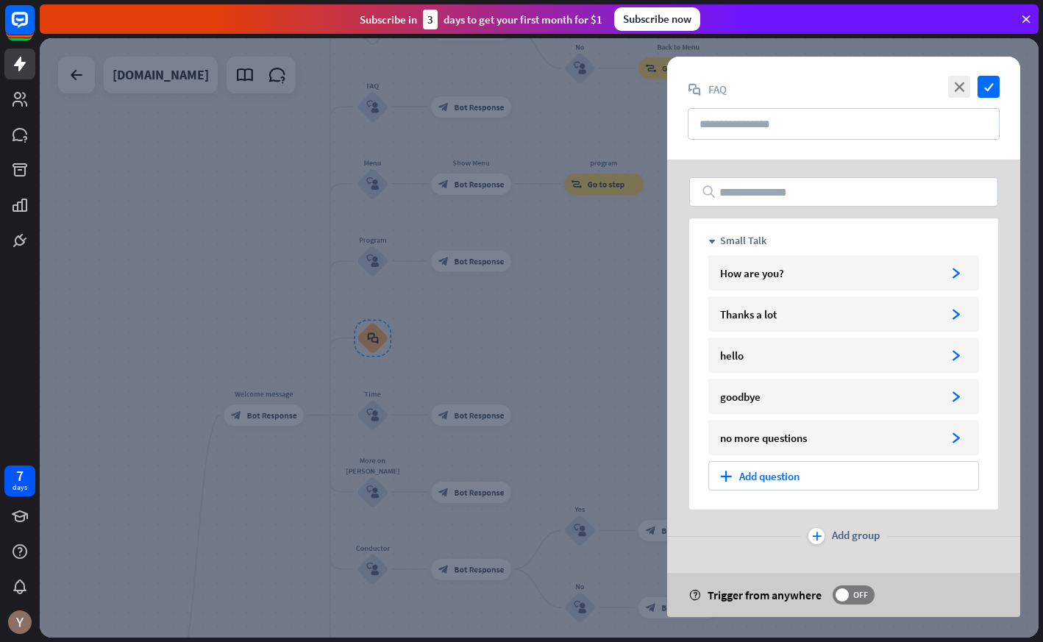
click at [556, 373] on div at bounding box center [539, 338] width 999 height 600
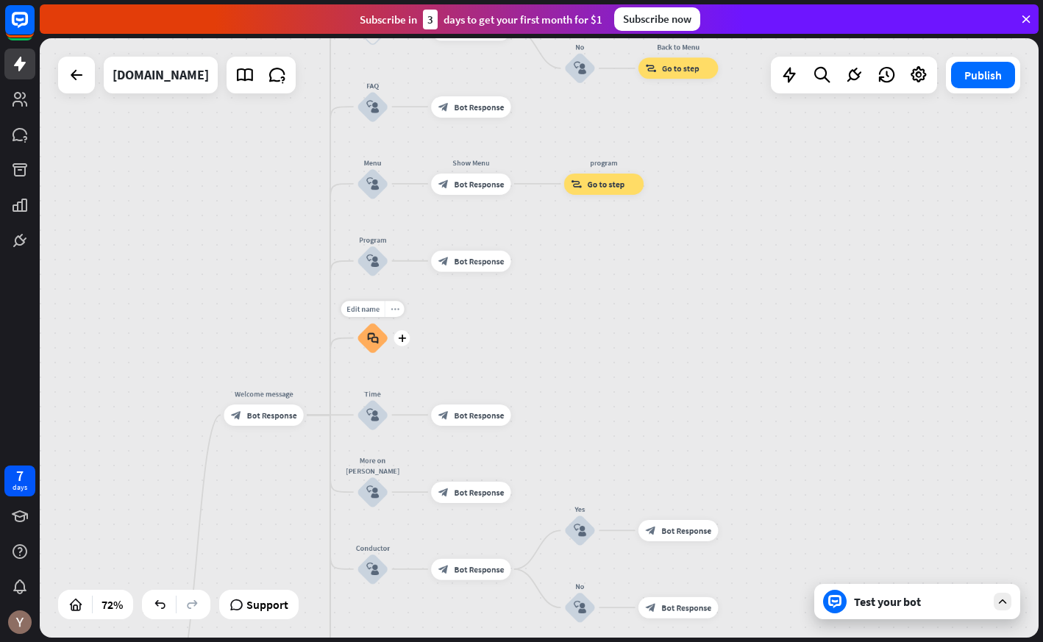
click at [398, 307] on div "more_horiz" at bounding box center [395, 309] width 20 height 16
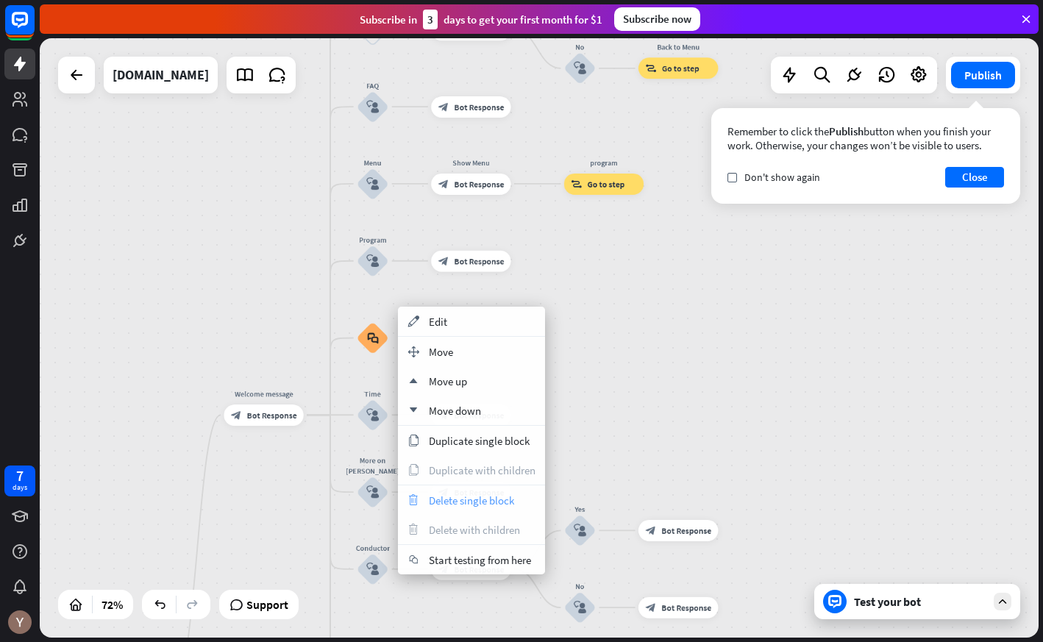
click at [467, 511] on div "trash Delete single block" at bounding box center [471, 500] width 147 height 29
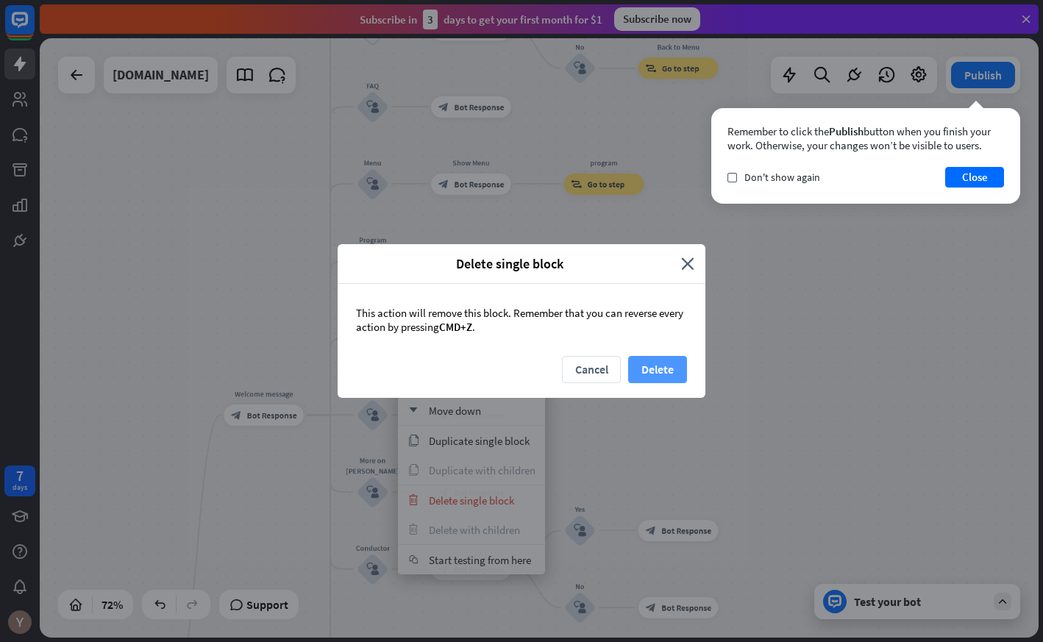
click at [654, 371] on button "Delete" at bounding box center [657, 369] width 59 height 27
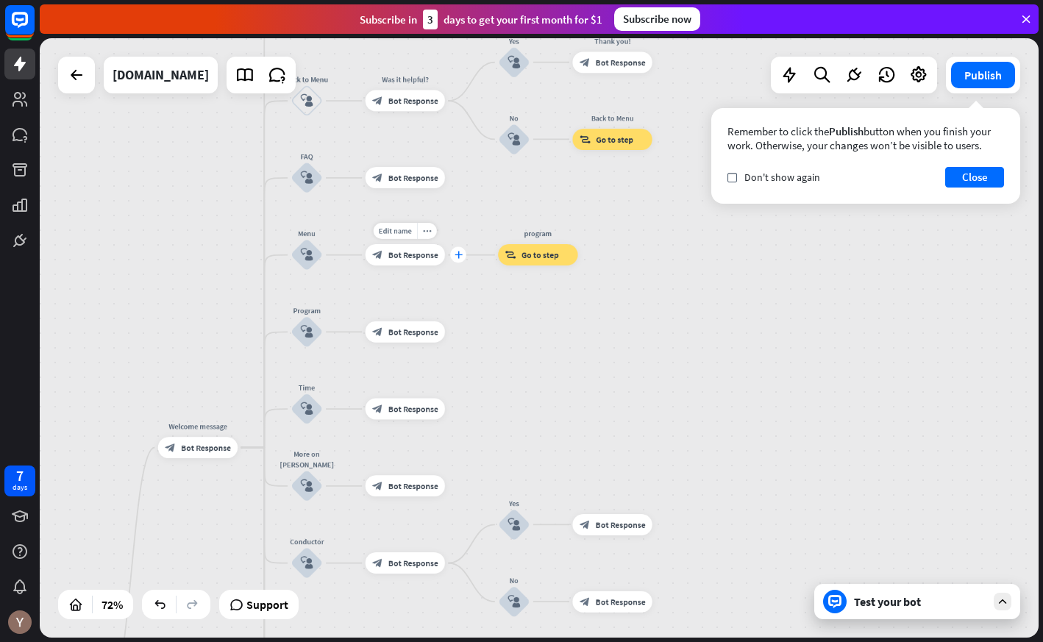
click at [458, 255] on icon "plus" at bounding box center [459, 255] width 8 height 7
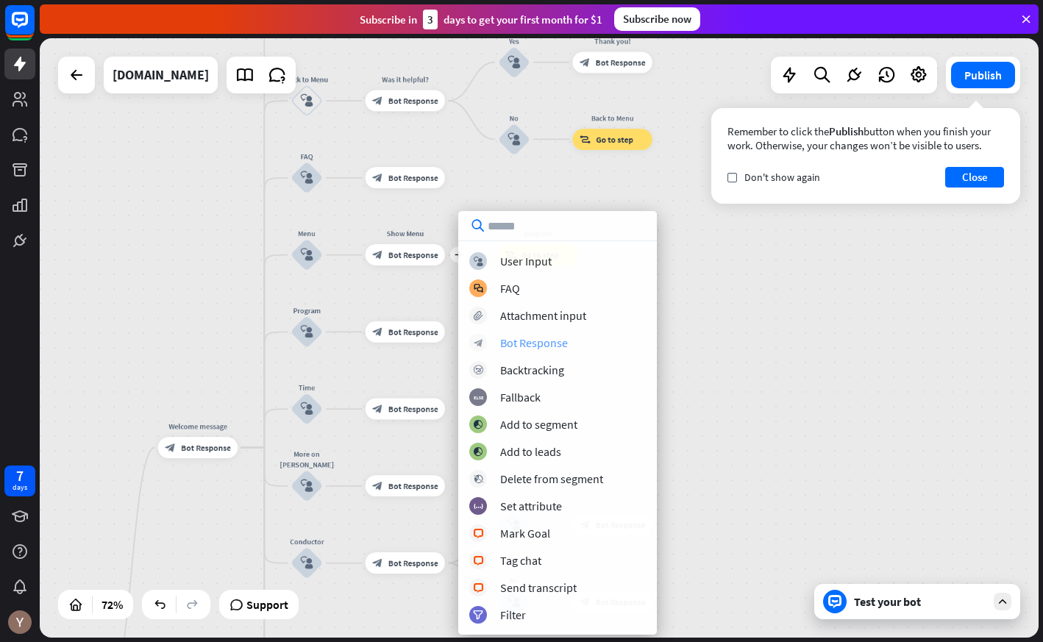
click at [543, 347] on div "Bot Response" at bounding box center [534, 343] width 68 height 15
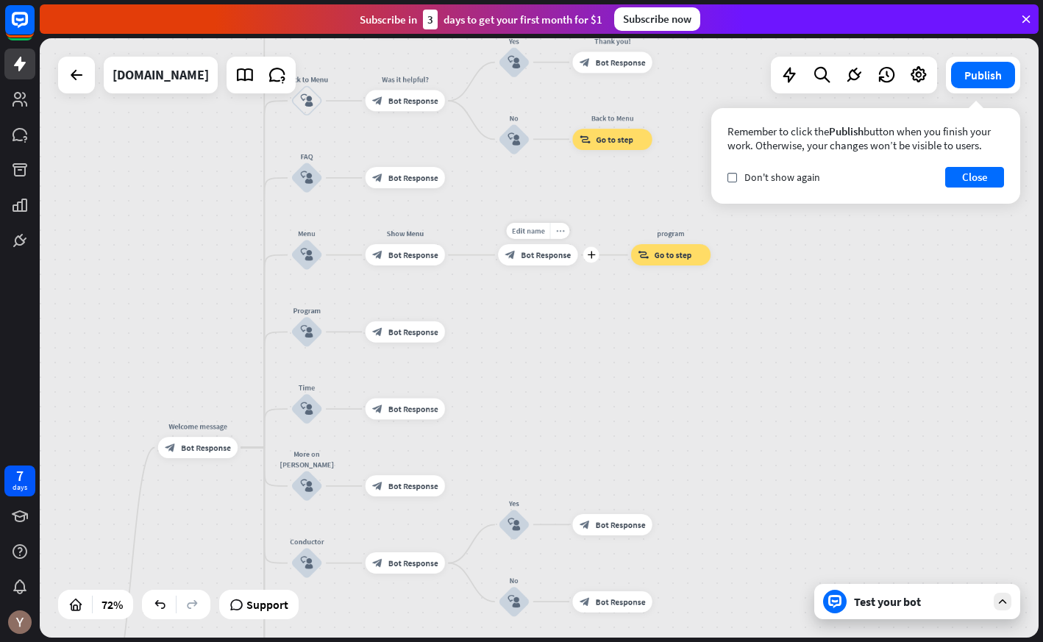
click at [561, 235] on div "more_horiz" at bounding box center [560, 231] width 20 height 16
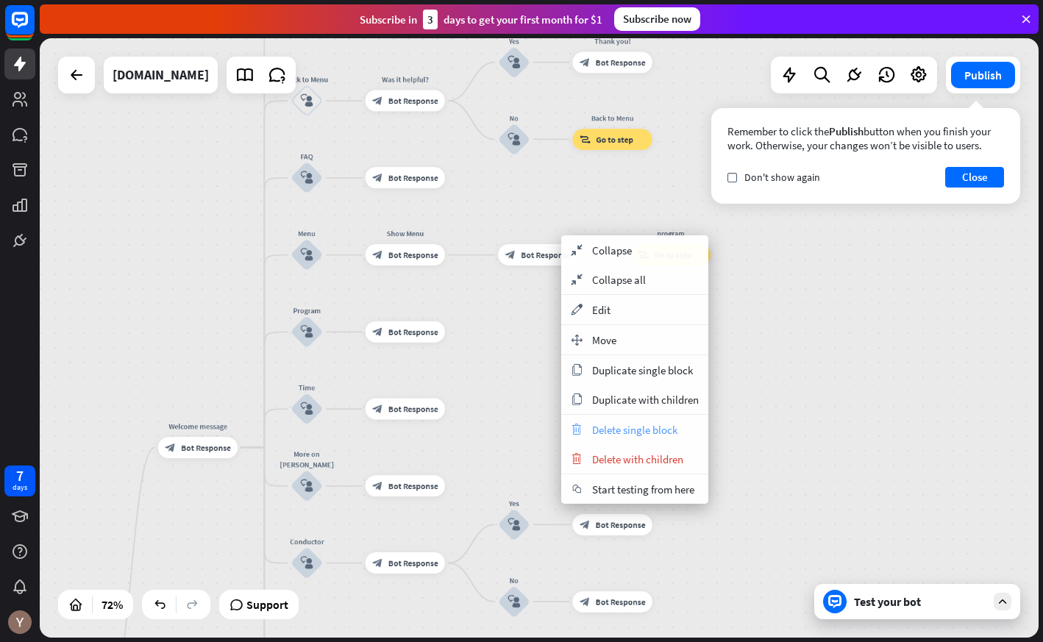
click at [621, 432] on span "Delete single block" at bounding box center [634, 430] width 85 height 14
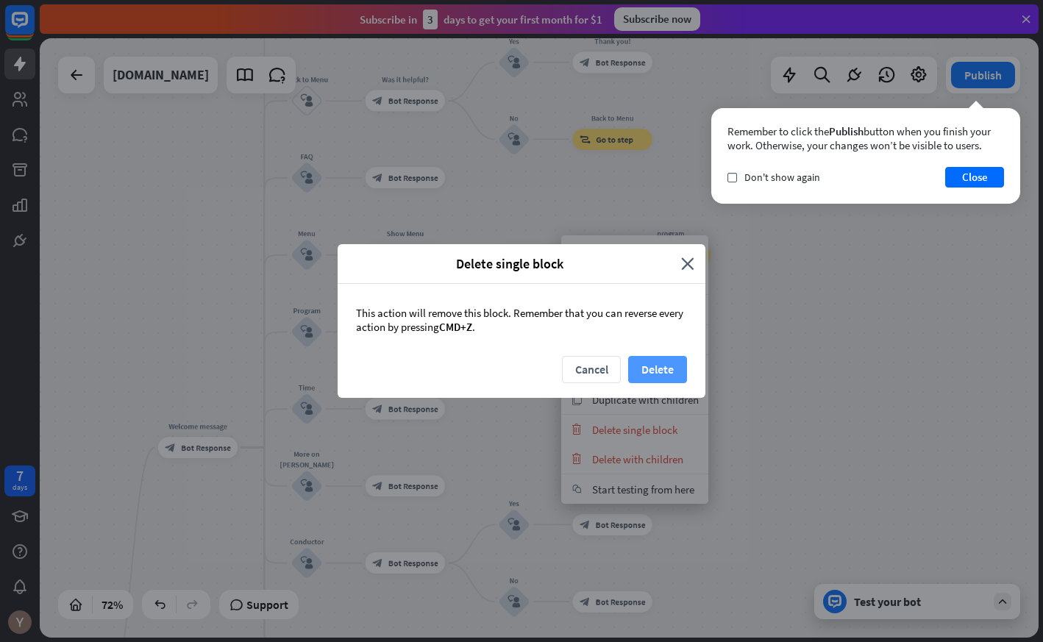
click at [672, 361] on button "Delete" at bounding box center [657, 369] width 59 height 27
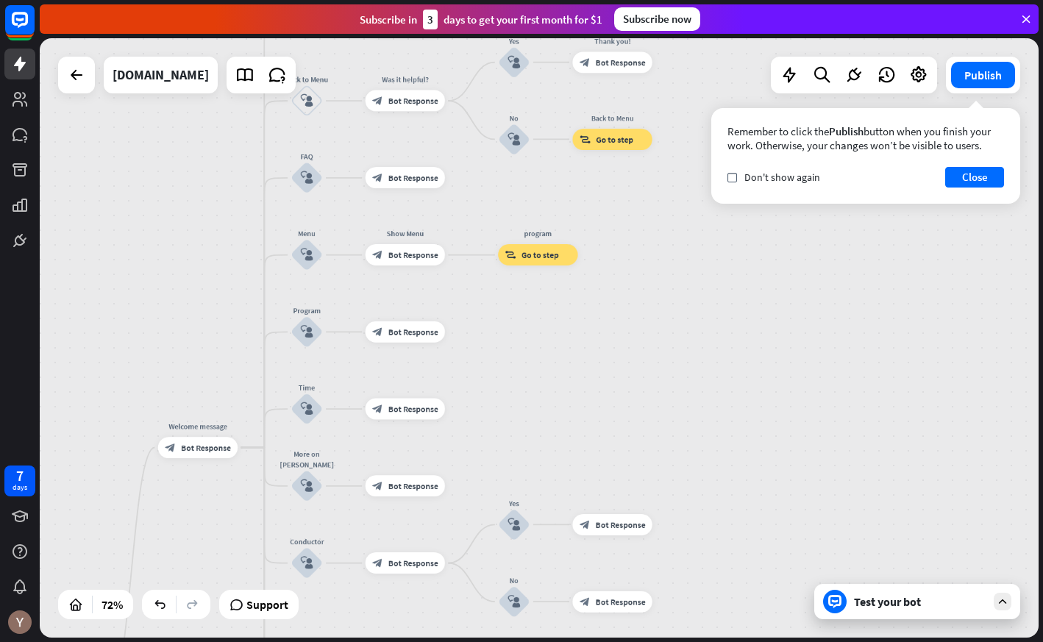
click at [936, 606] on div "Test your bot" at bounding box center [920, 602] width 132 height 15
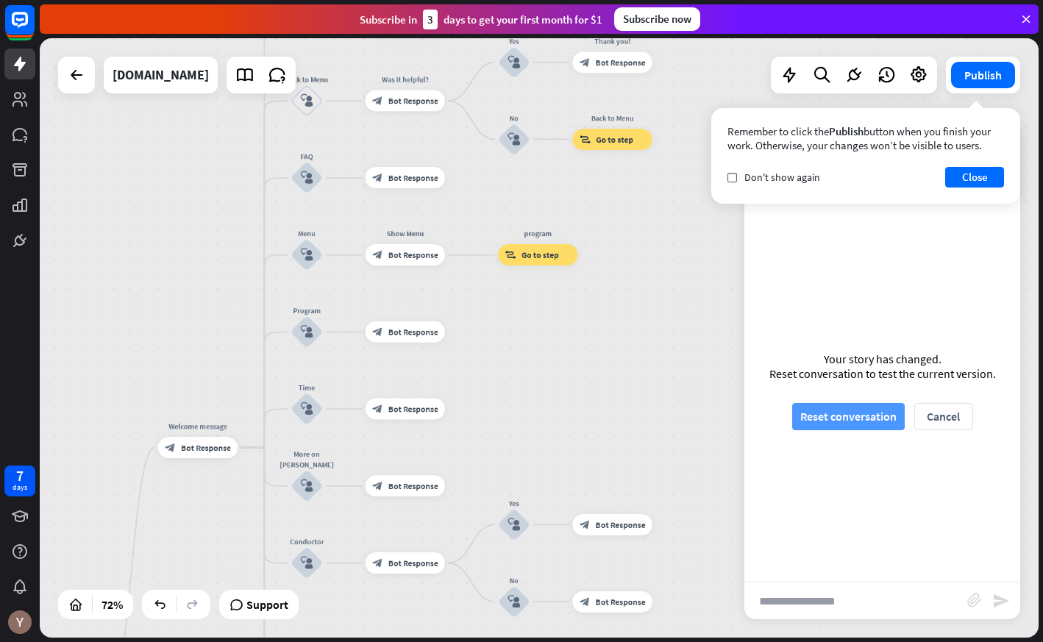
click at [860, 422] on button "Reset conversation" at bounding box center [849, 416] width 113 height 27
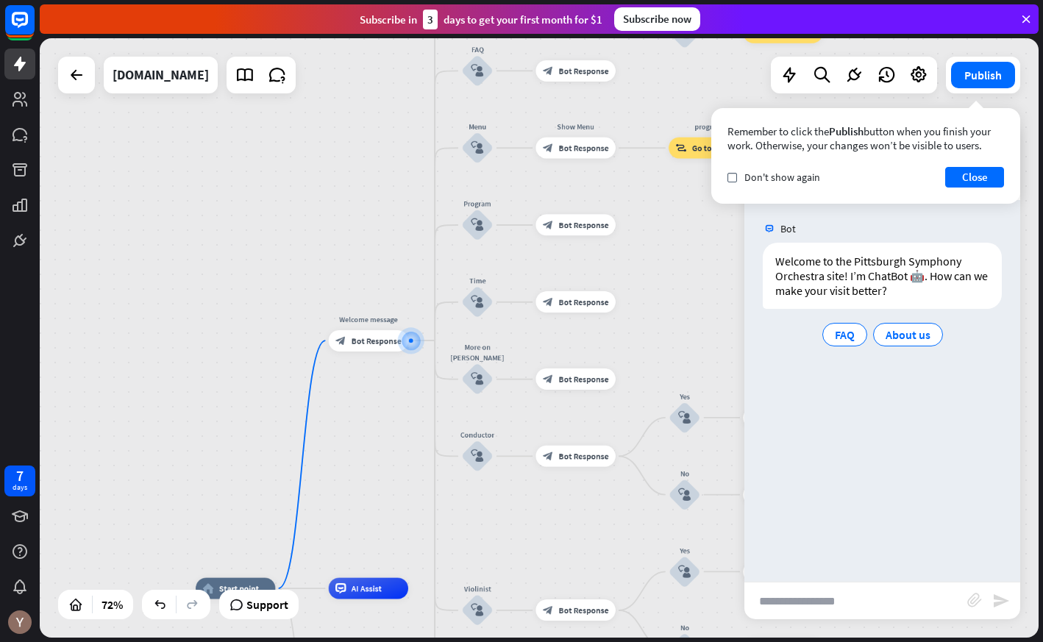
click at [857, 599] on input "text" at bounding box center [856, 601] width 223 height 37
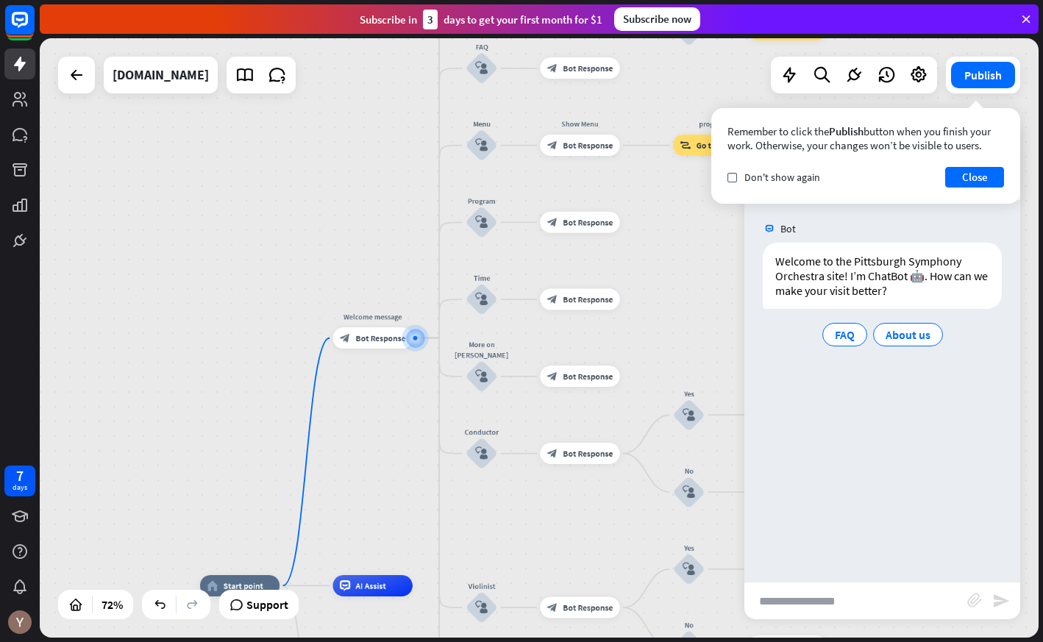
type input "*"
type input "****"
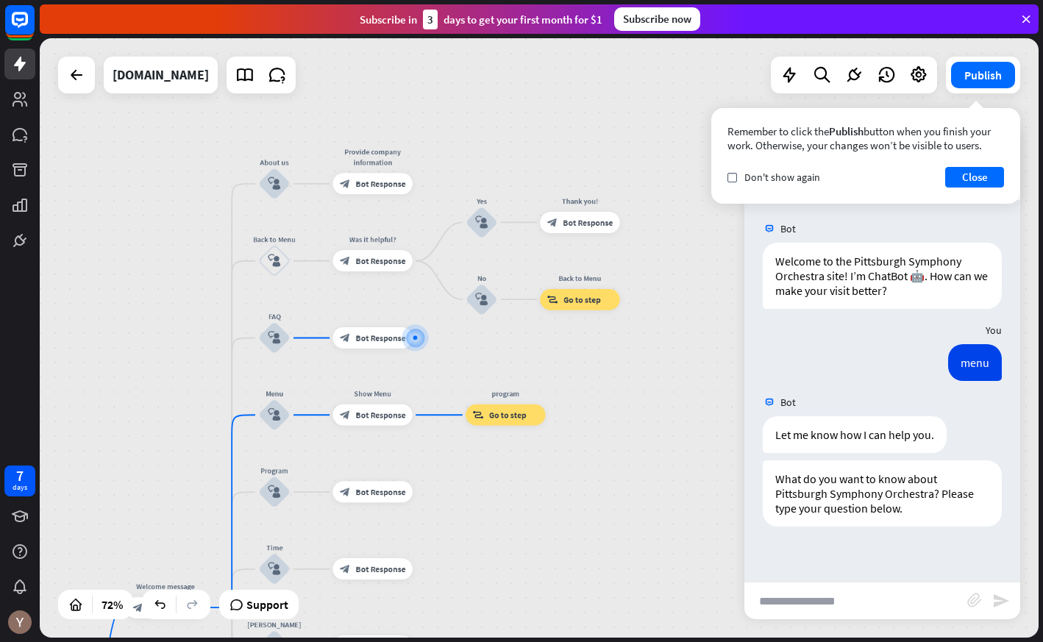
type input "*"
type input "**********"
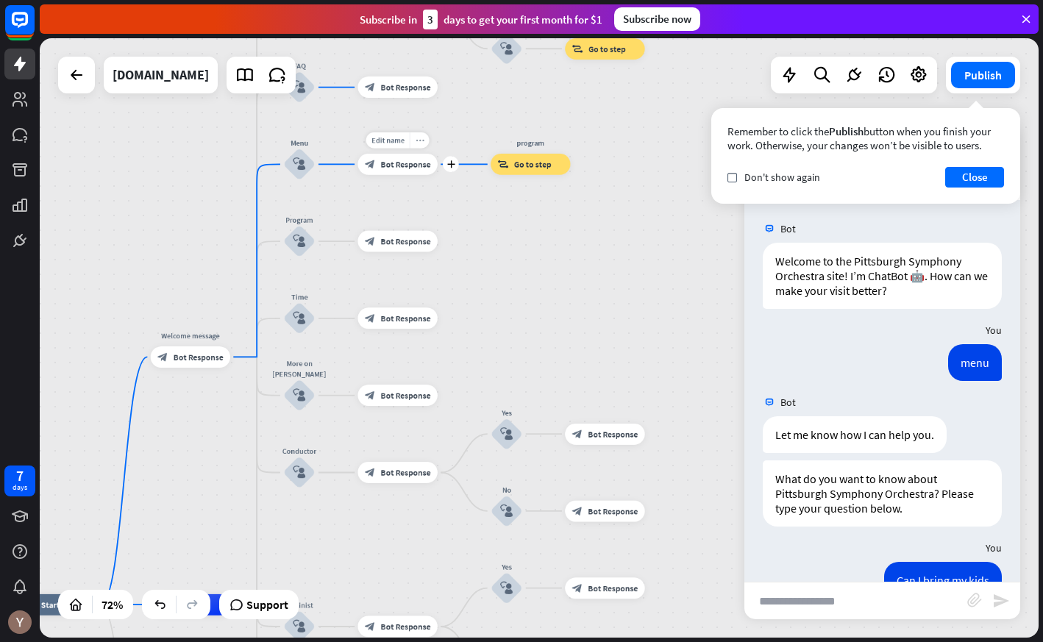
click at [420, 137] on icon "more_horiz" at bounding box center [420, 140] width 9 height 8
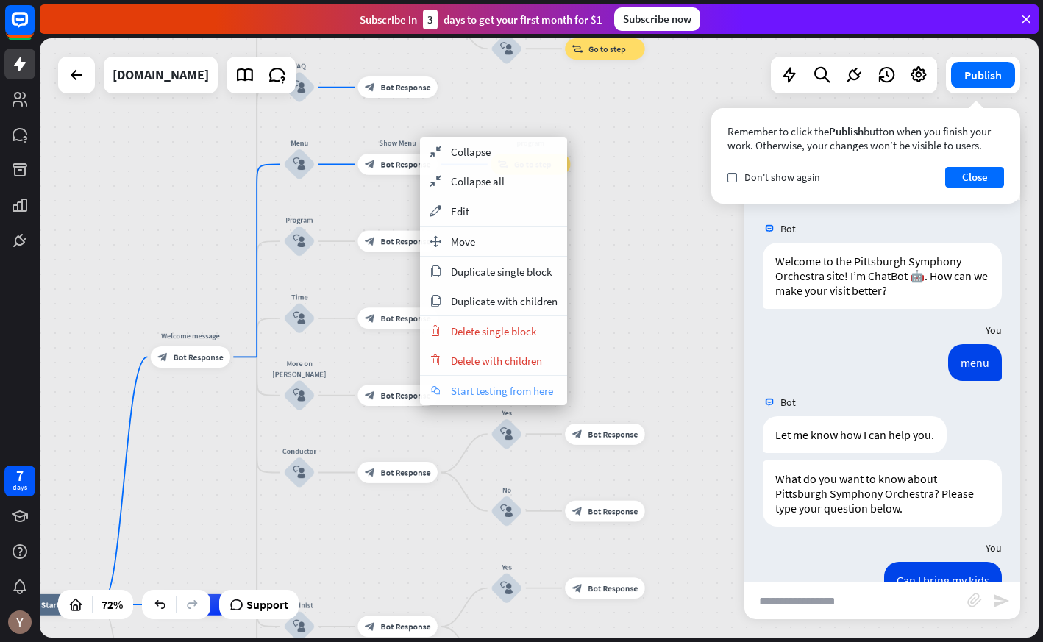
click at [517, 394] on span "Start testing from here" at bounding box center [502, 391] width 102 height 14
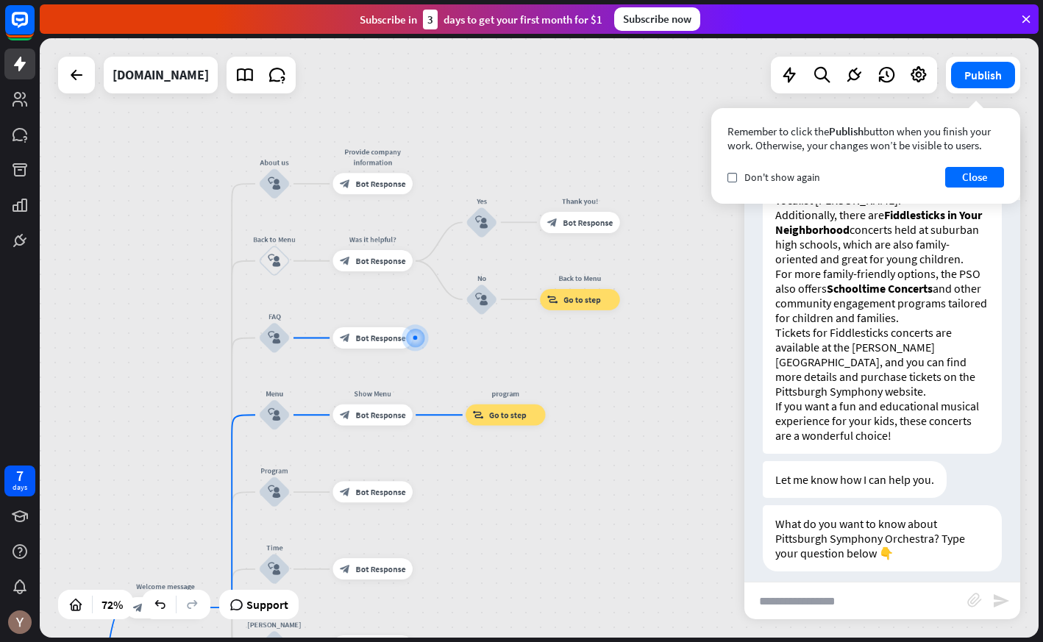
scroll to position [612, 0]
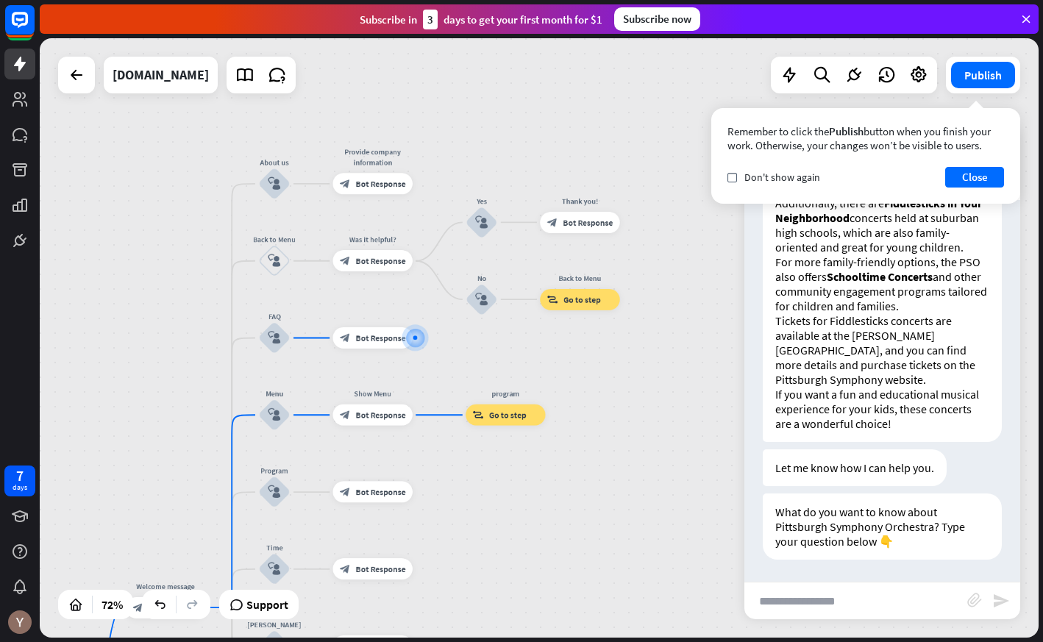
click at [852, 601] on input "text" at bounding box center [856, 601] width 223 height 37
type input "**********"
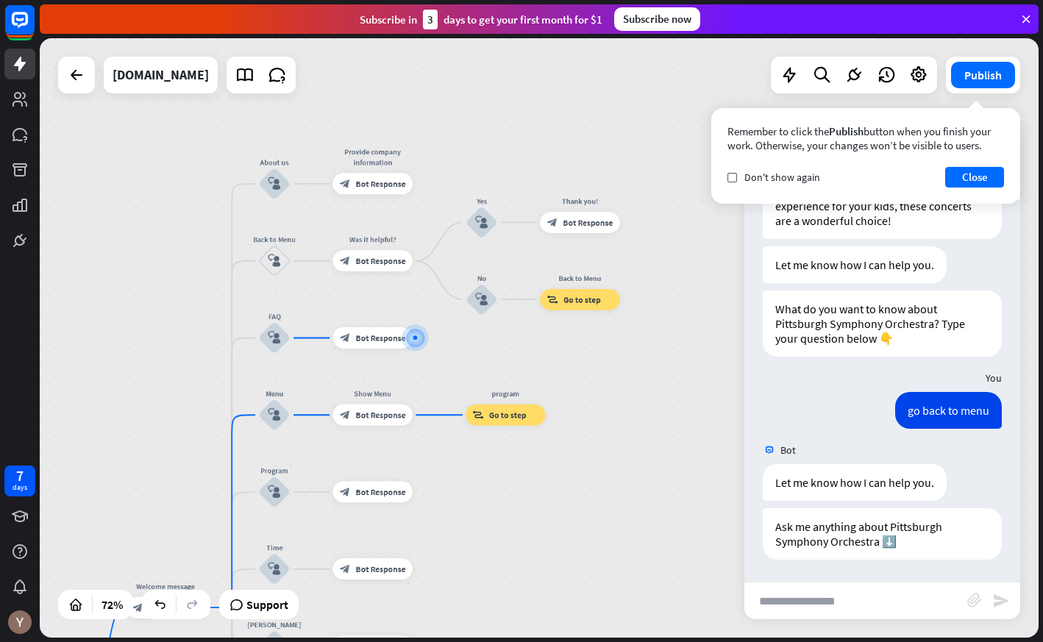
scroll to position [815, 0]
click at [525, 394] on icon "more_horiz" at bounding box center [528, 391] width 9 height 8
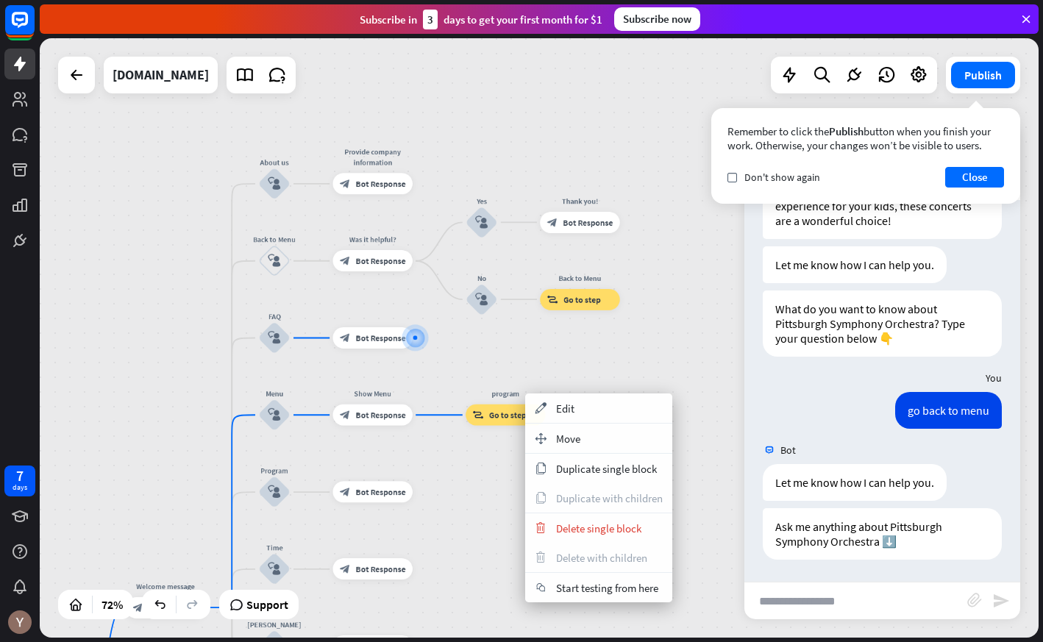
click at [486, 454] on div "home_2 Start point Welcome message block_bot_response Bot Response About us blo…" at bounding box center [539, 338] width 999 height 600
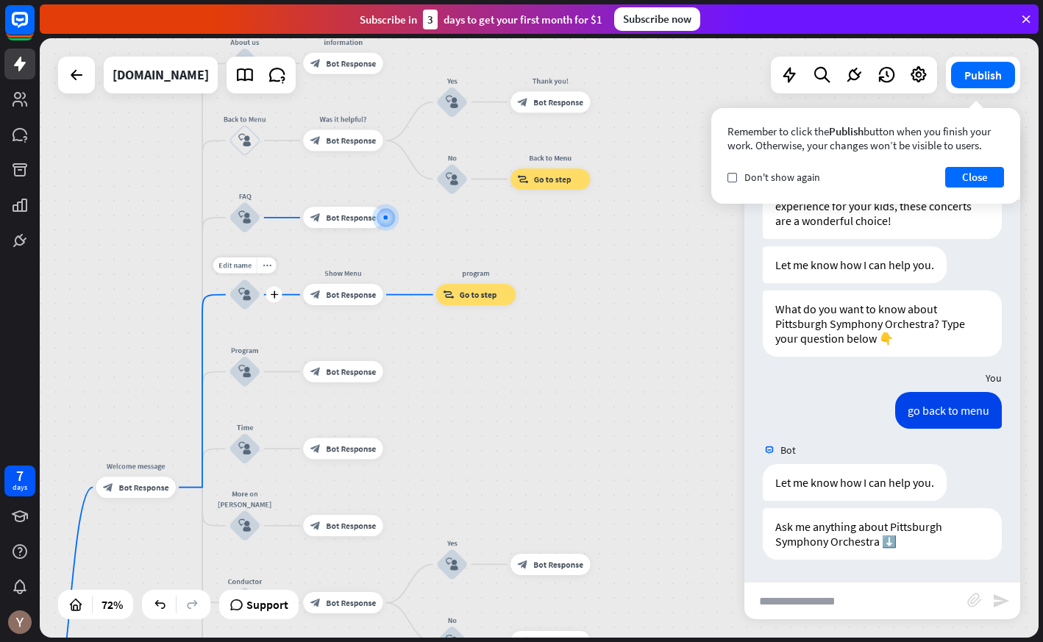
drag, startPoint x: 265, startPoint y: 288, endPoint x: 223, endPoint y: 297, distance: 43.0
click at [229, 297] on div "Edit name more_horiz plus block_user_input" at bounding box center [245, 295] width 32 height 32
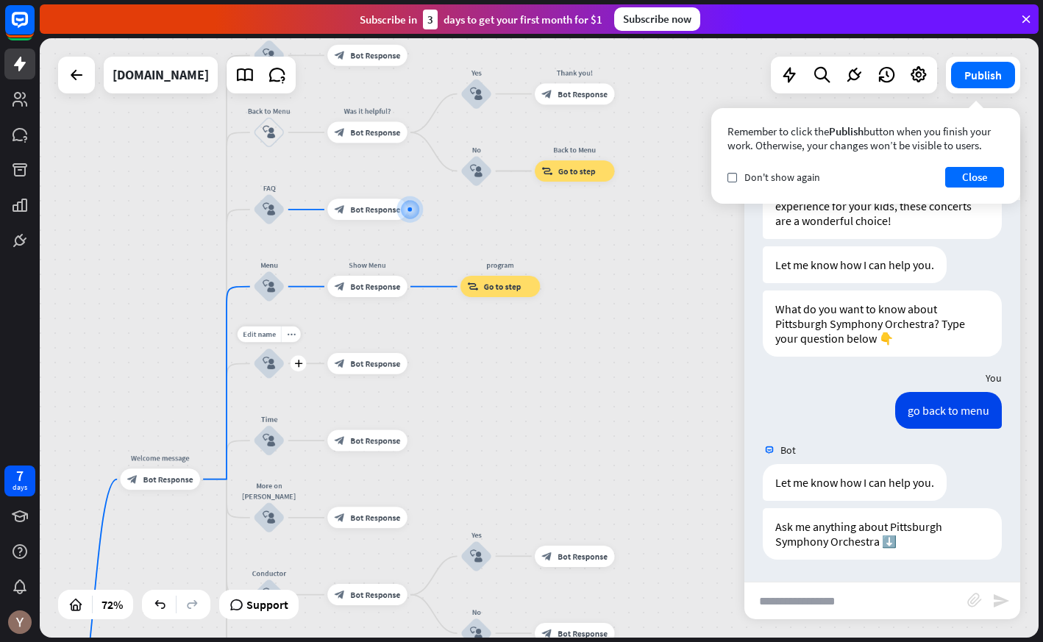
drag, startPoint x: 217, startPoint y: 374, endPoint x: 241, endPoint y: 367, distance: 24.5
click at [253, 367] on div "Edit name more_horiz plus block_user_input" at bounding box center [269, 364] width 32 height 32
click at [395, 290] on span "Bot Response" at bounding box center [376, 285] width 50 height 10
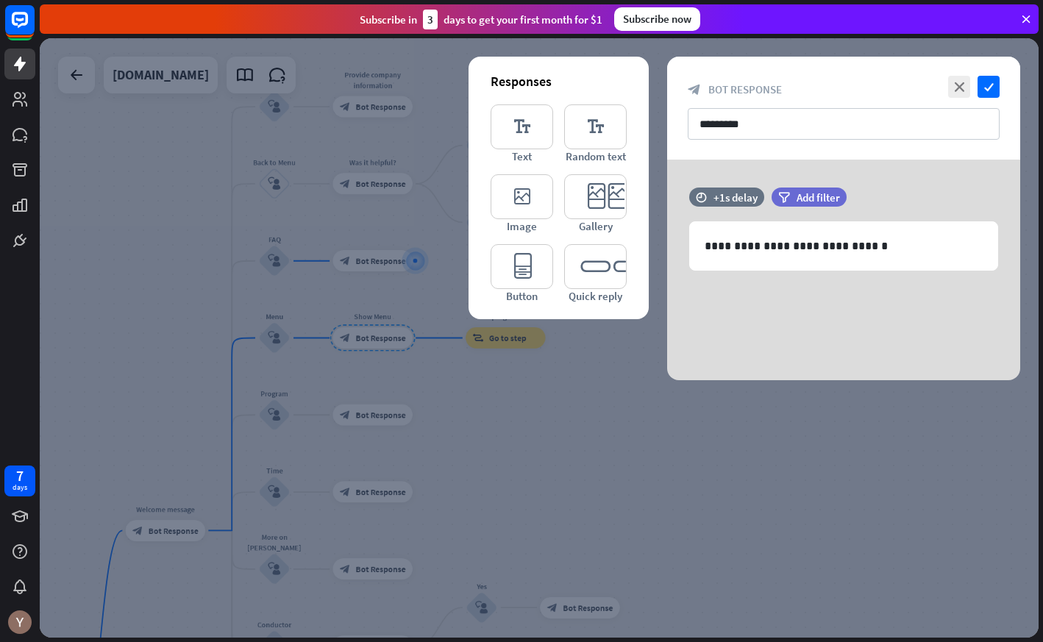
click at [489, 410] on div at bounding box center [539, 338] width 999 height 600
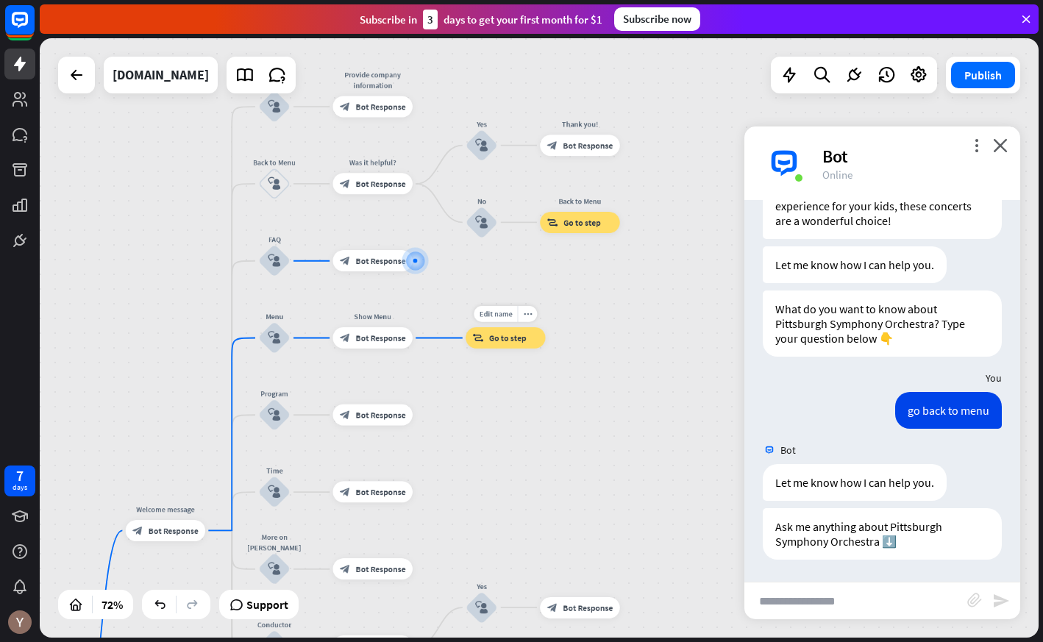
click at [516, 344] on div "block_goto Go to step" at bounding box center [505, 337] width 79 height 21
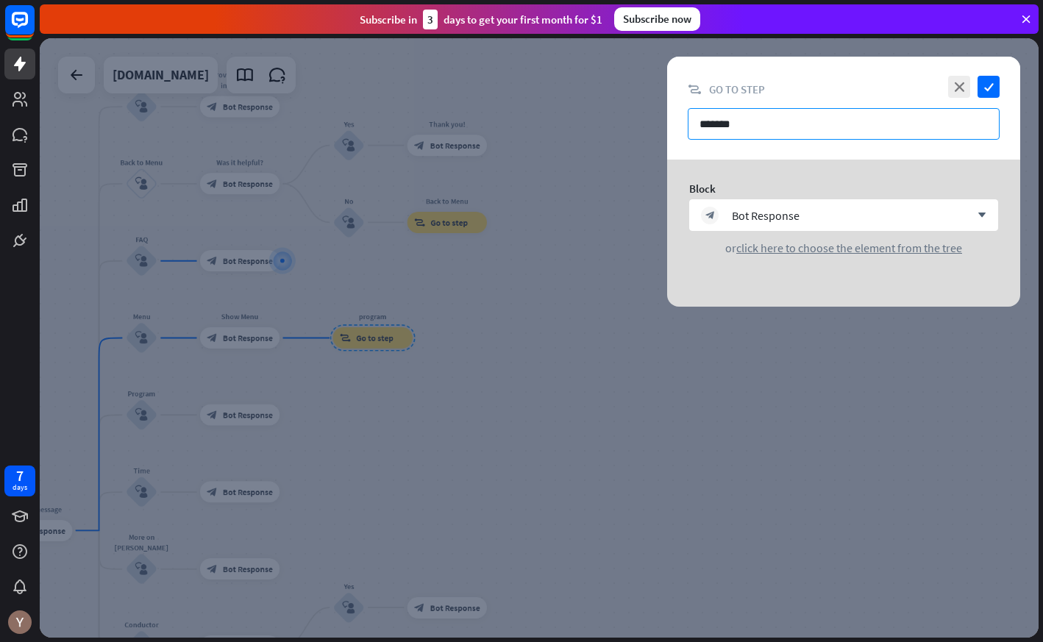
drag, startPoint x: 755, startPoint y: 130, endPoint x: 656, endPoint y: 130, distance: 98.6
click at [656, 130] on div "close check block_goto Go to step ******* Block block_bot_response Bot Response…" at bounding box center [539, 338] width 999 height 600
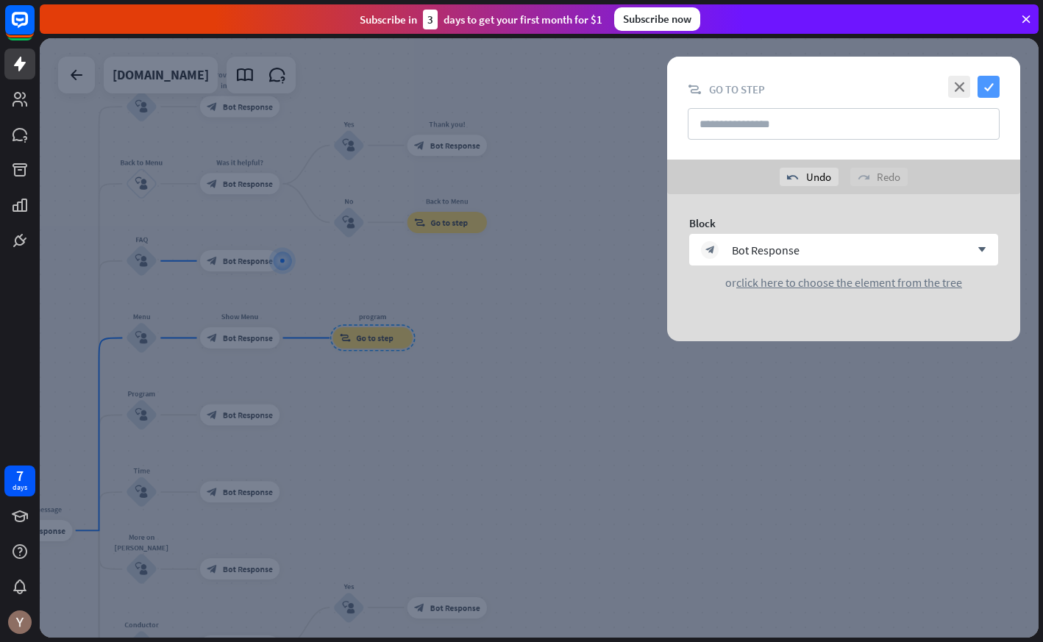
click at [986, 85] on icon "check" at bounding box center [989, 87] width 22 height 22
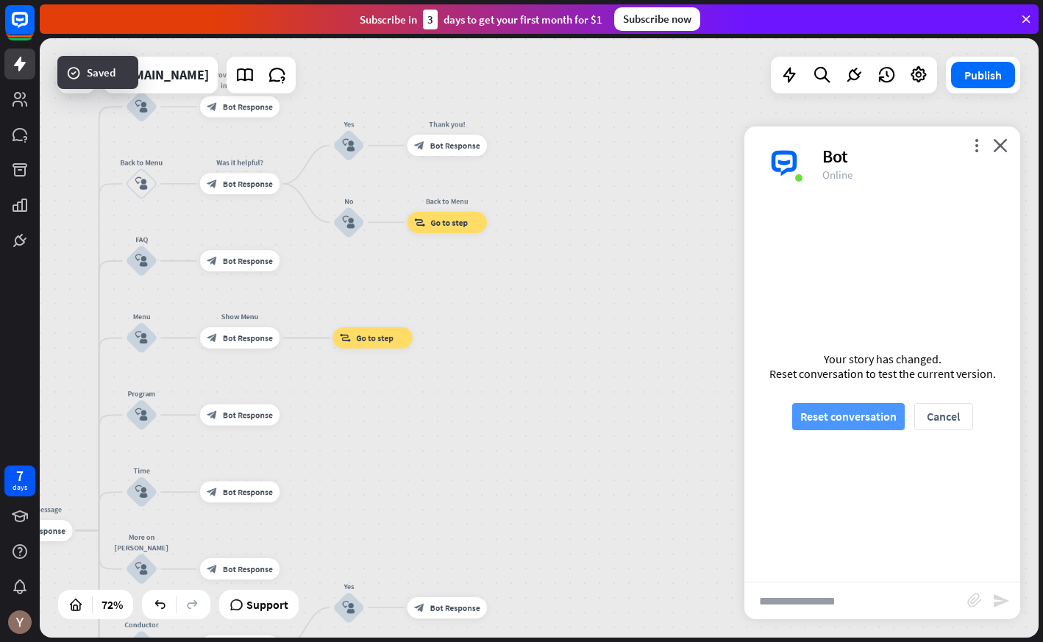
click at [844, 420] on button "Reset conversation" at bounding box center [849, 416] width 113 height 27
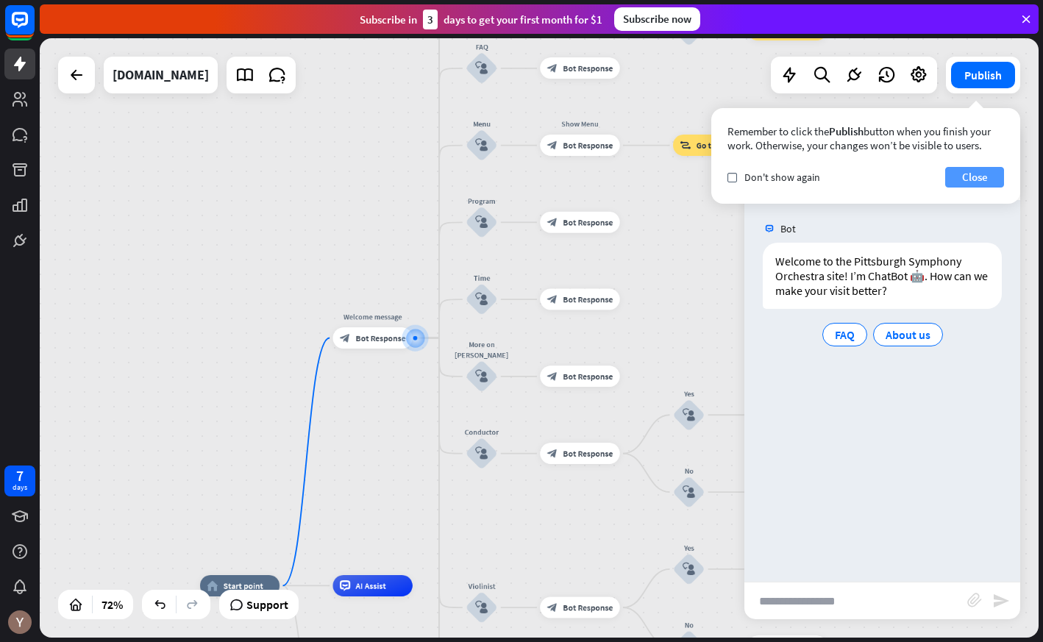
click at [985, 177] on button "Close" at bounding box center [975, 177] width 59 height 21
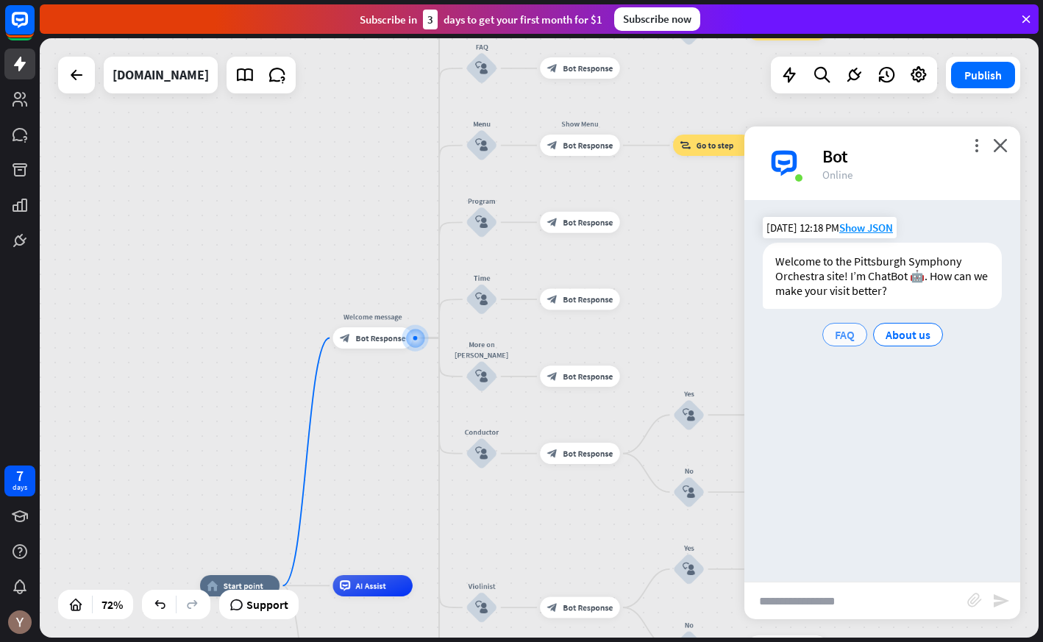
click at [841, 338] on span "FAQ" at bounding box center [845, 334] width 20 height 15
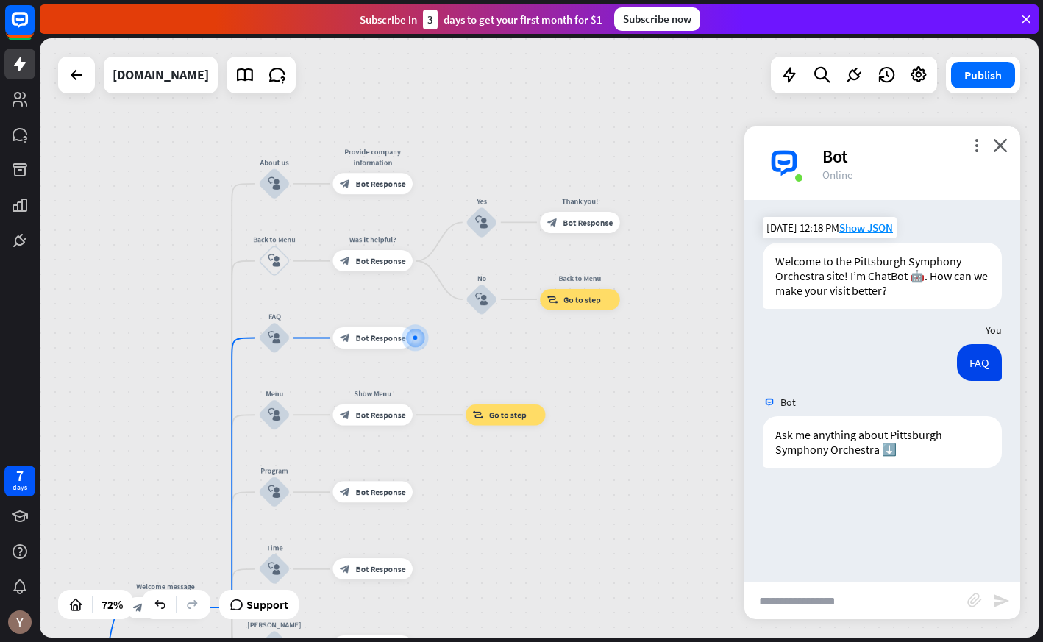
click at [846, 599] on input "text" at bounding box center [856, 601] width 223 height 37
type input "****"
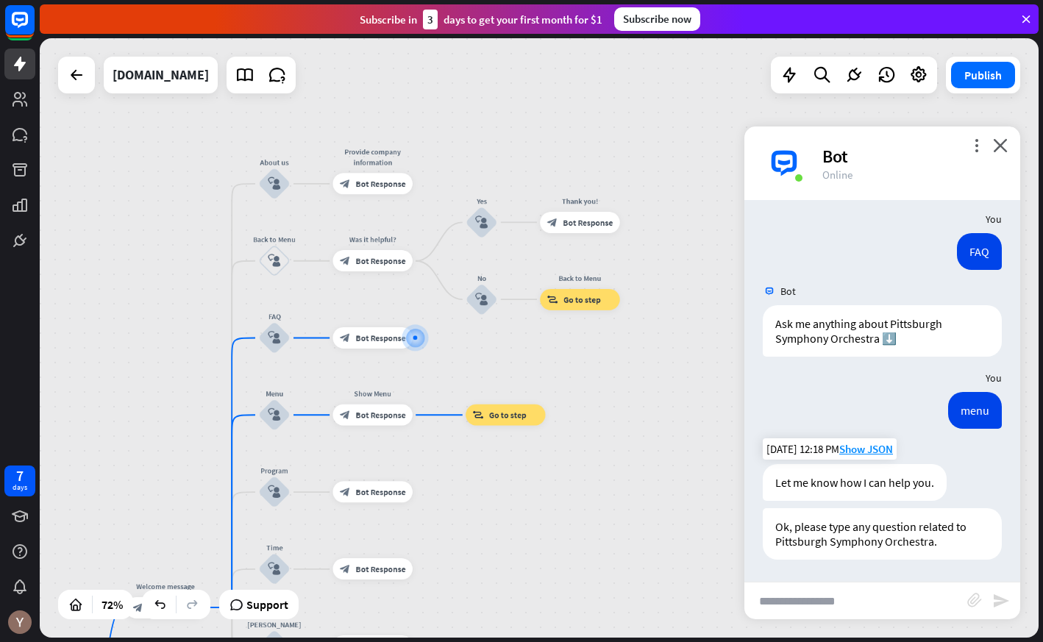
scroll to position [111, 0]
click at [830, 601] on input "text" at bounding box center [856, 601] width 223 height 37
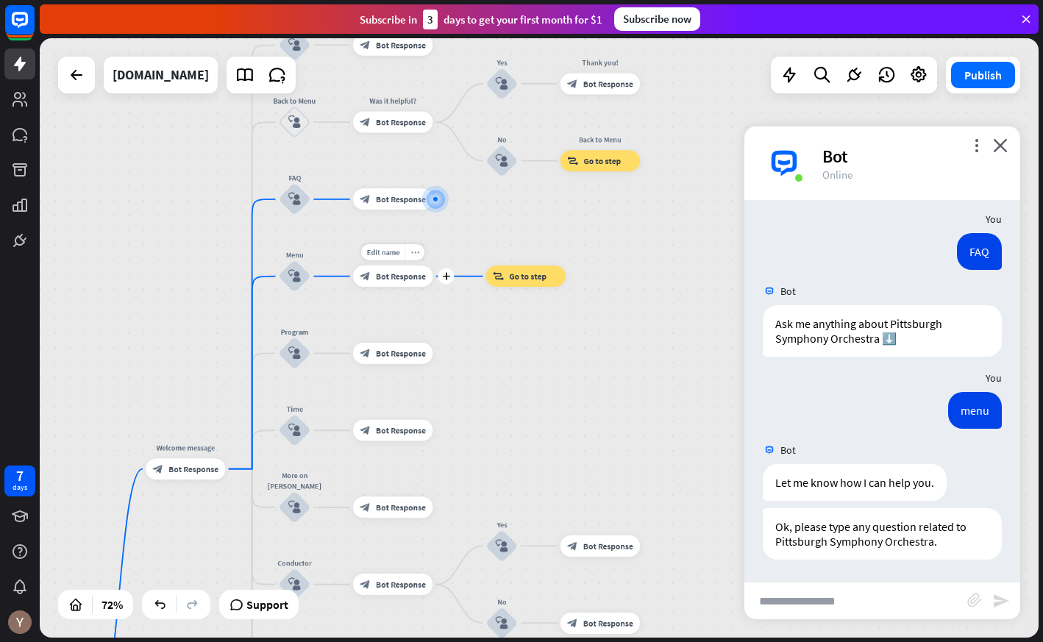
click at [417, 254] on icon "more_horiz" at bounding box center [415, 253] width 9 height 8
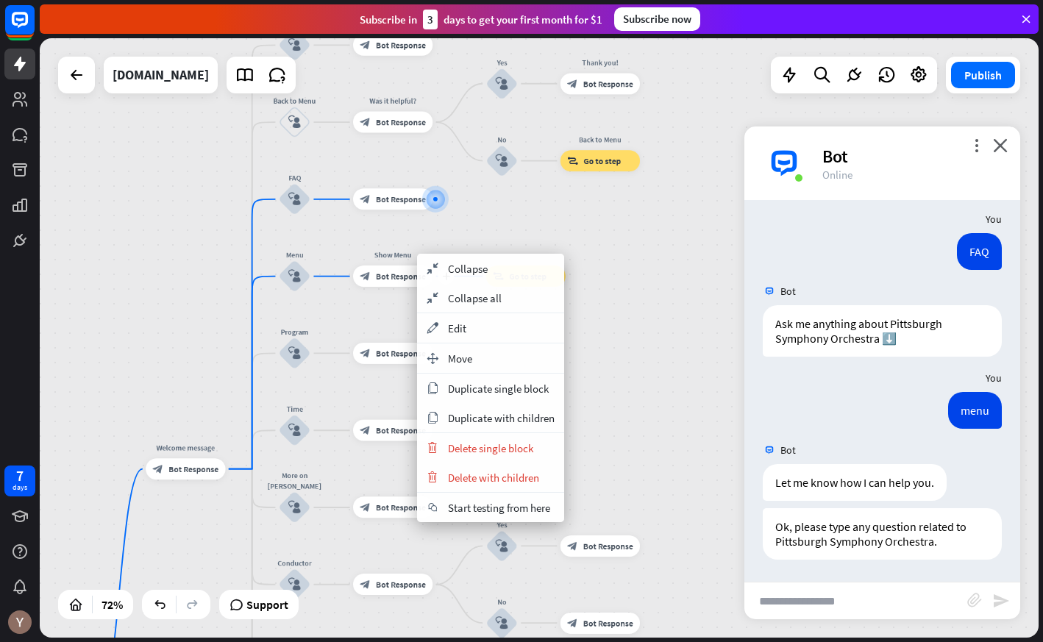
click at [394, 279] on span "Bot Response" at bounding box center [401, 276] width 50 height 10
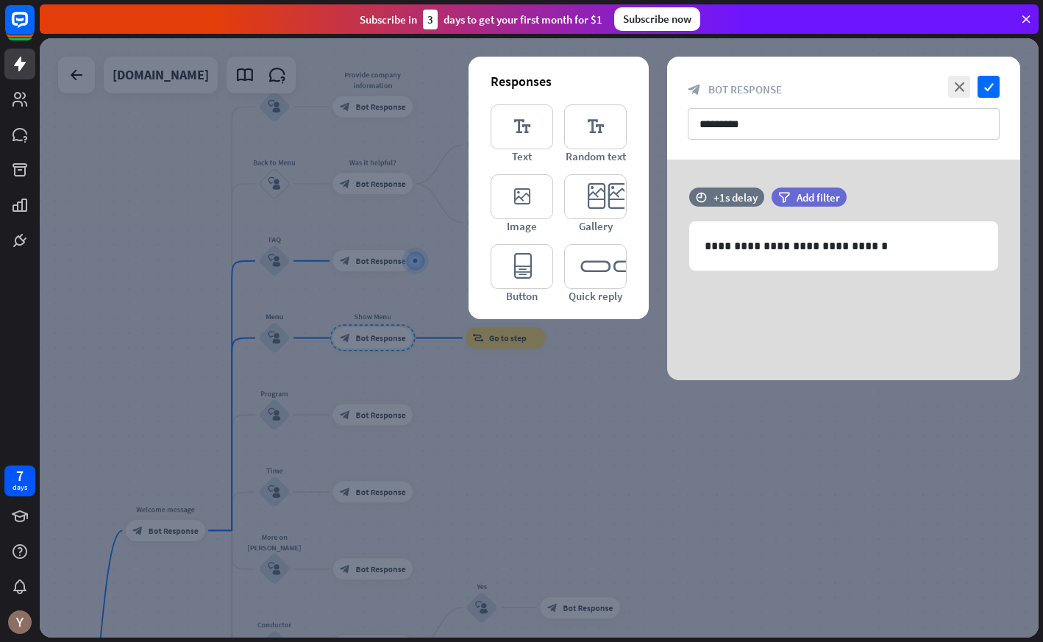
click at [410, 370] on div at bounding box center [539, 338] width 999 height 600
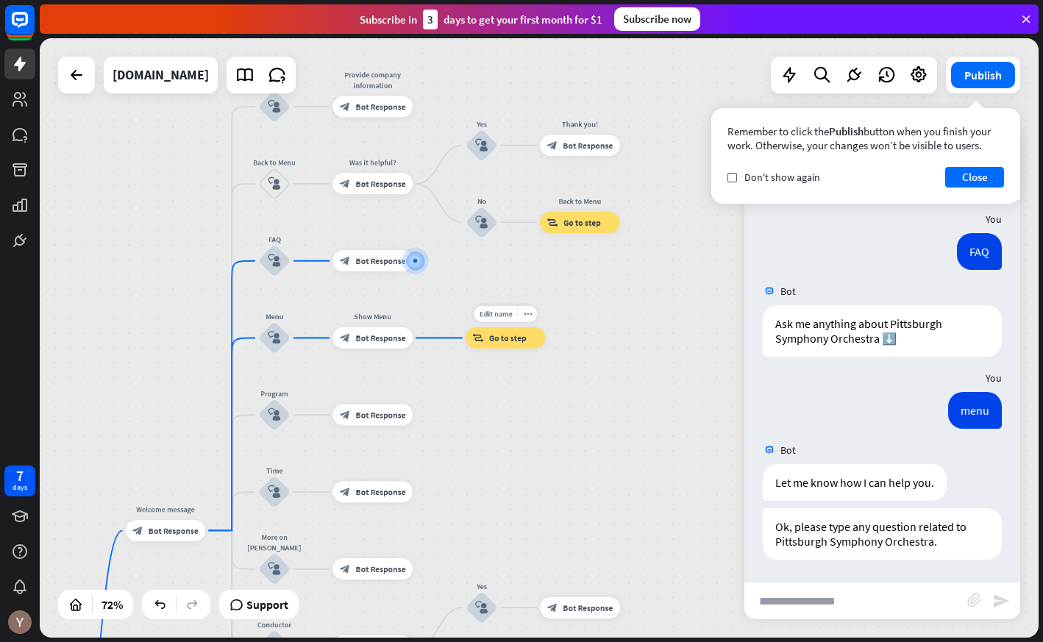
click at [514, 339] on span "Go to step" at bounding box center [508, 338] width 38 height 10
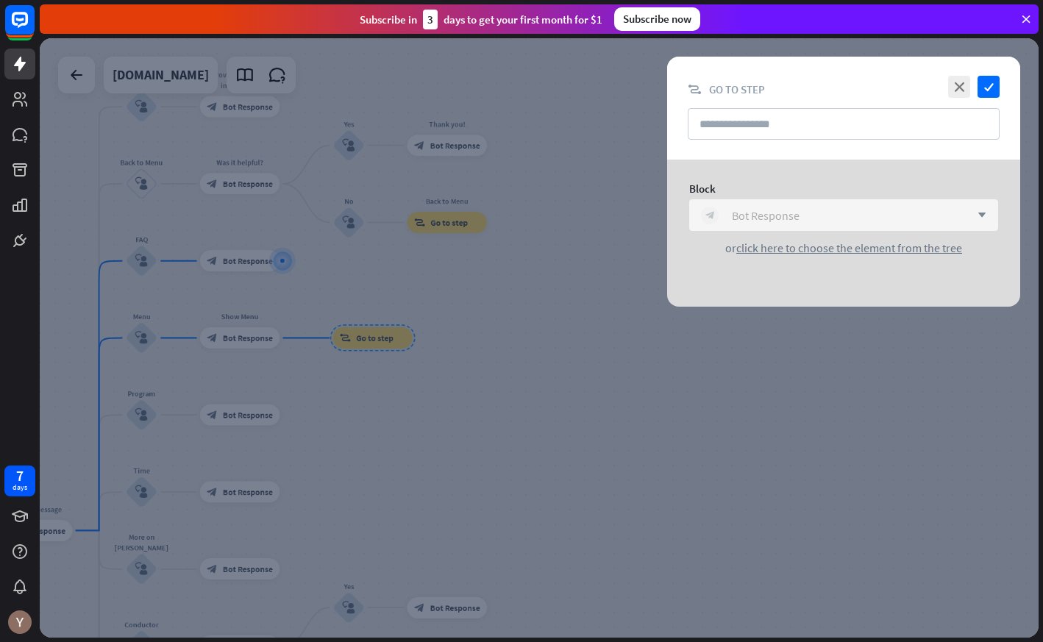
click at [793, 210] on div "Bot Response" at bounding box center [766, 215] width 68 height 15
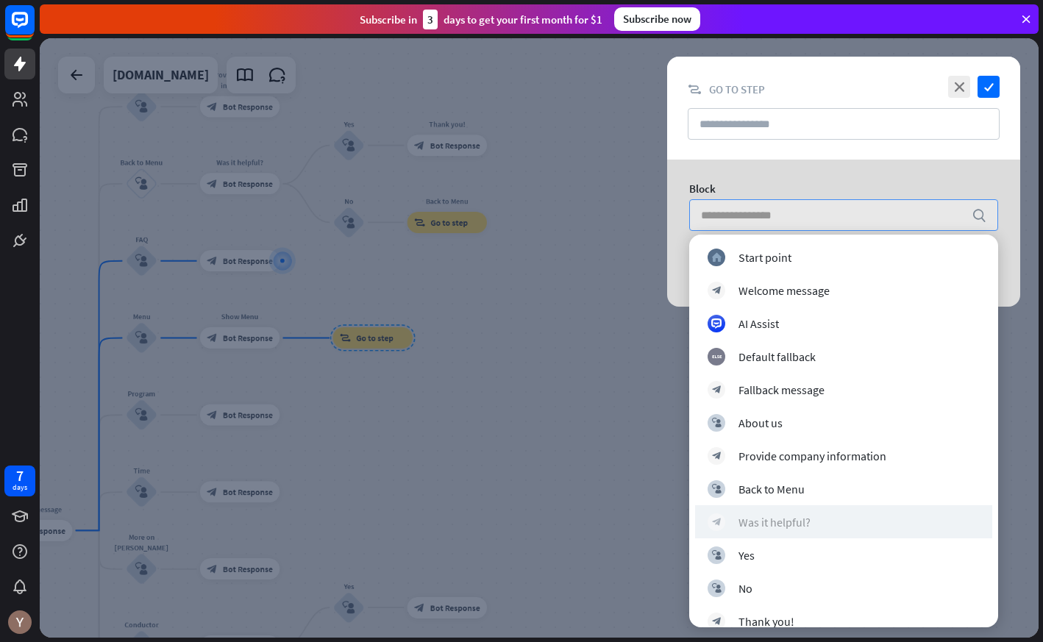
click at [844, 517] on div "block_bot_response Was it helpful?" at bounding box center [844, 523] width 272 height 18
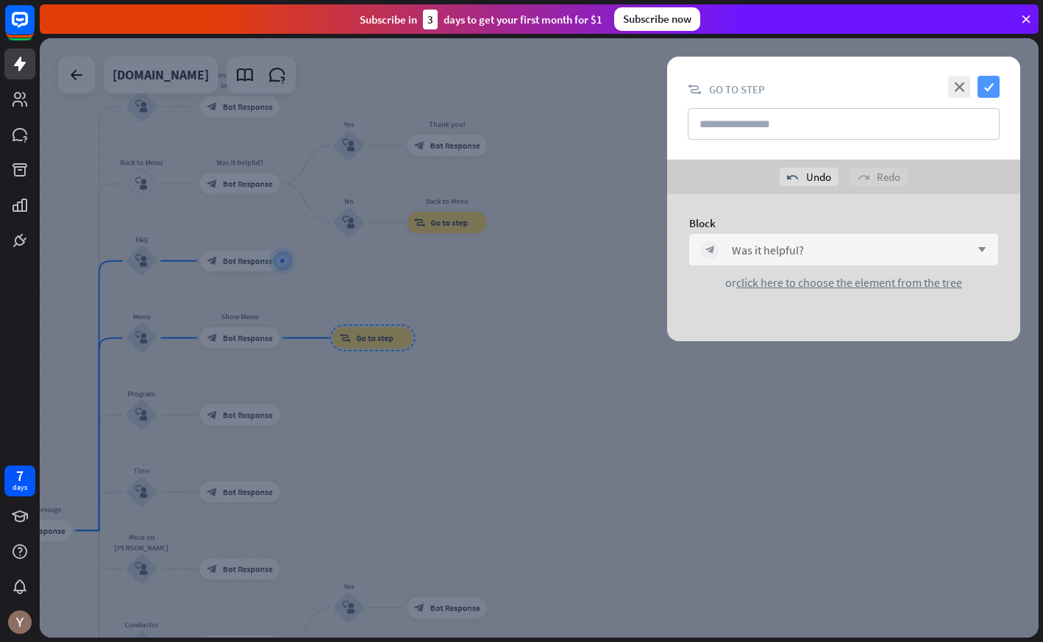
click at [991, 89] on icon "check" at bounding box center [989, 87] width 22 height 22
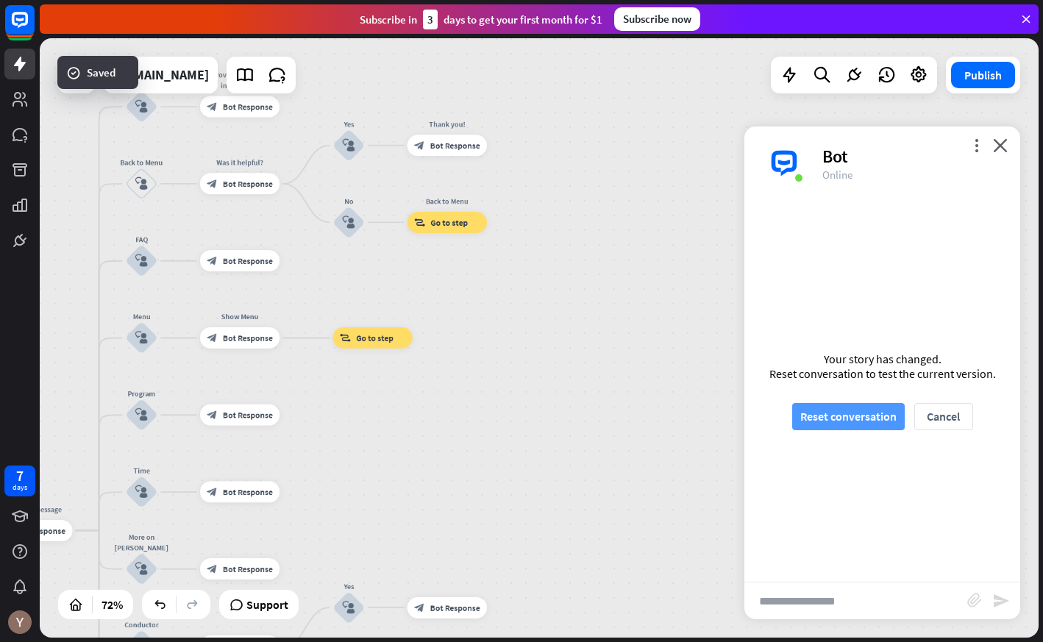
click at [862, 410] on button "Reset conversation" at bounding box center [849, 416] width 113 height 27
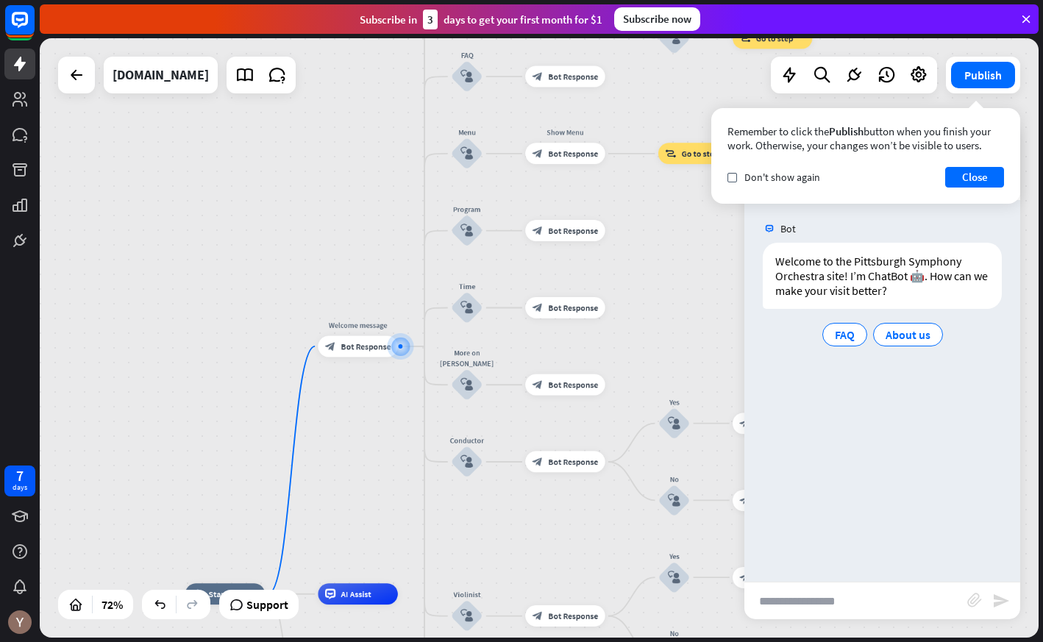
click at [866, 601] on input "text" at bounding box center [856, 601] width 223 height 37
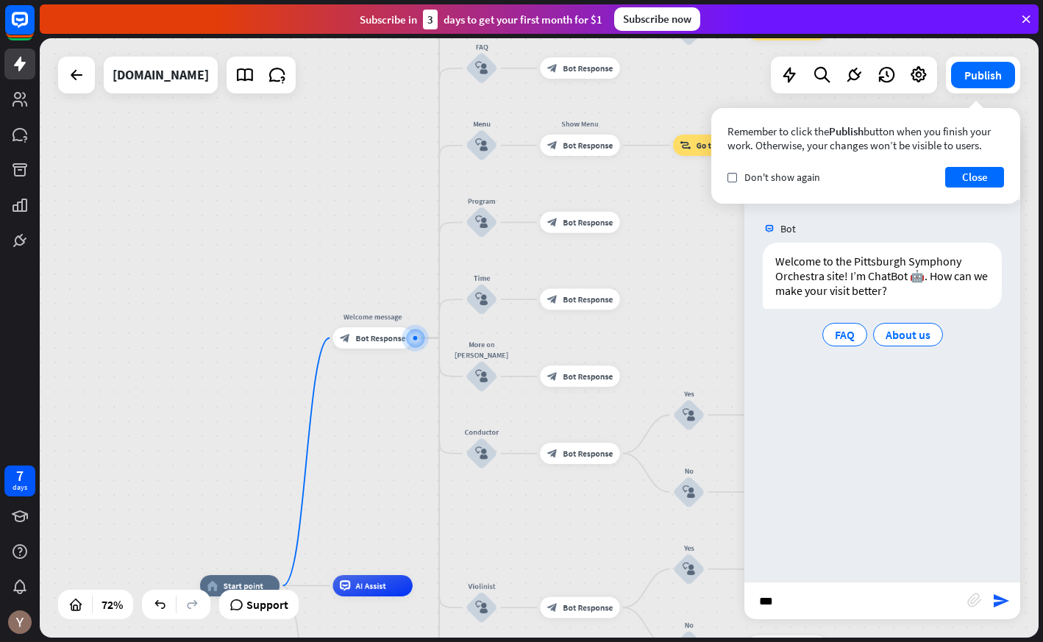
type input "****"
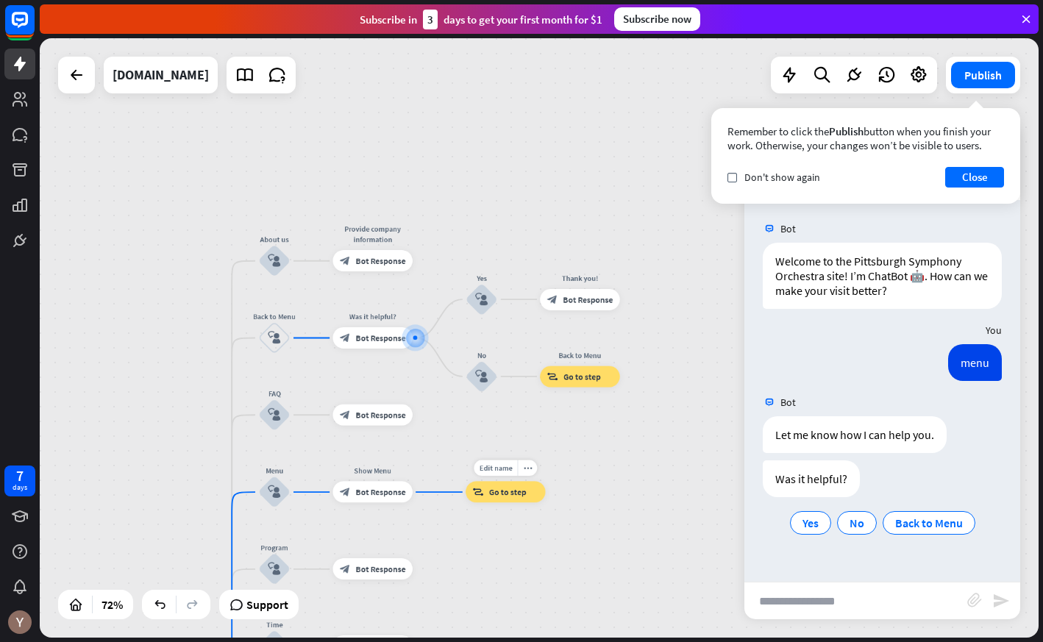
click at [511, 494] on span "Go to step" at bounding box center [508, 492] width 38 height 10
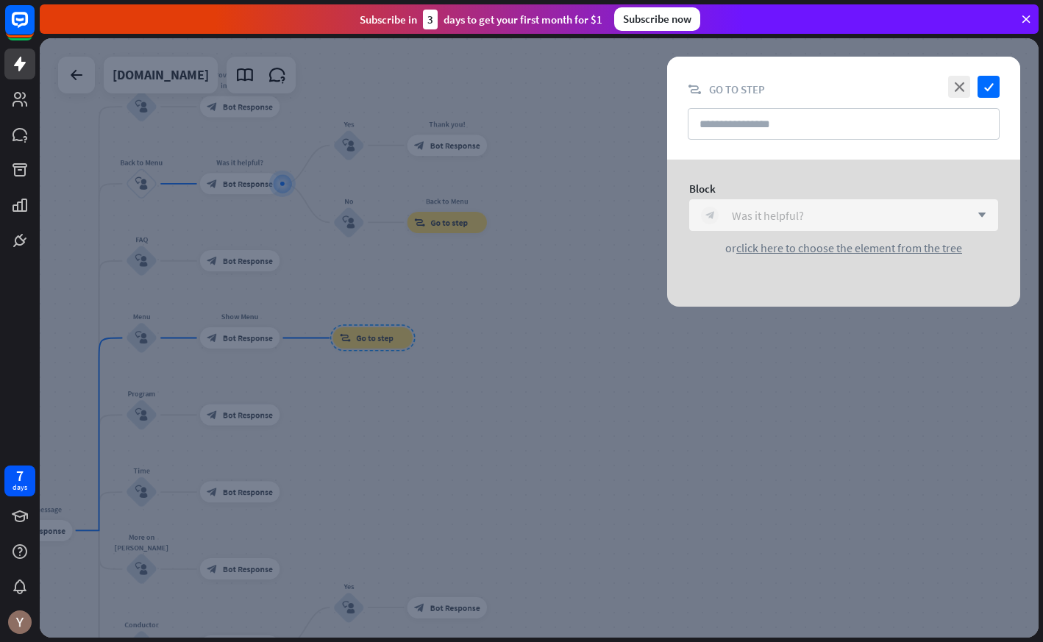
click at [794, 213] on div "Was it helpful?" at bounding box center [768, 215] width 72 height 15
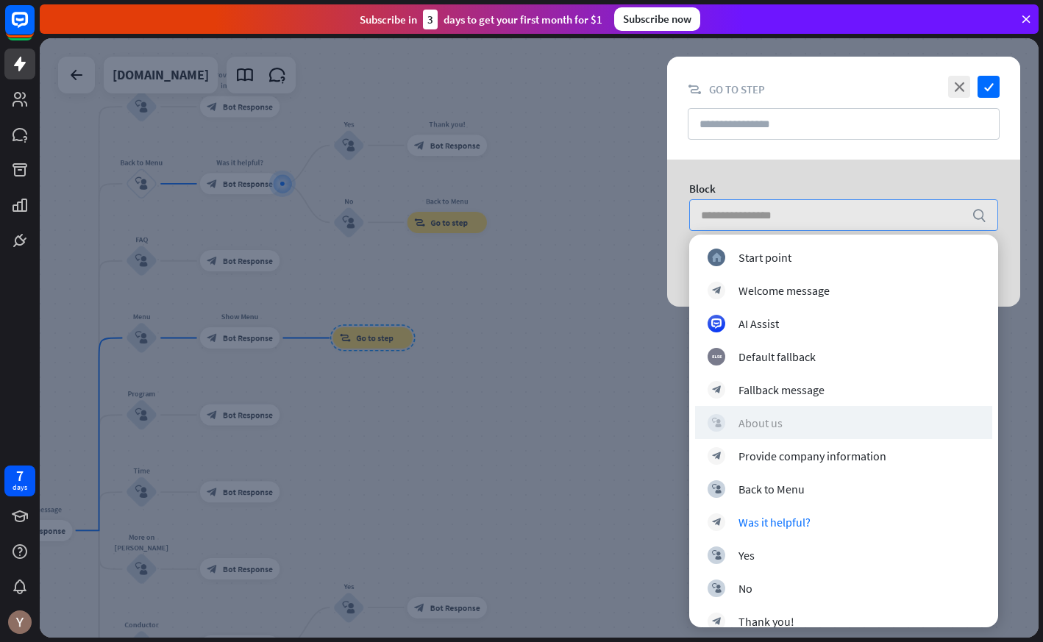
click at [775, 427] on div "About us" at bounding box center [761, 423] width 44 height 15
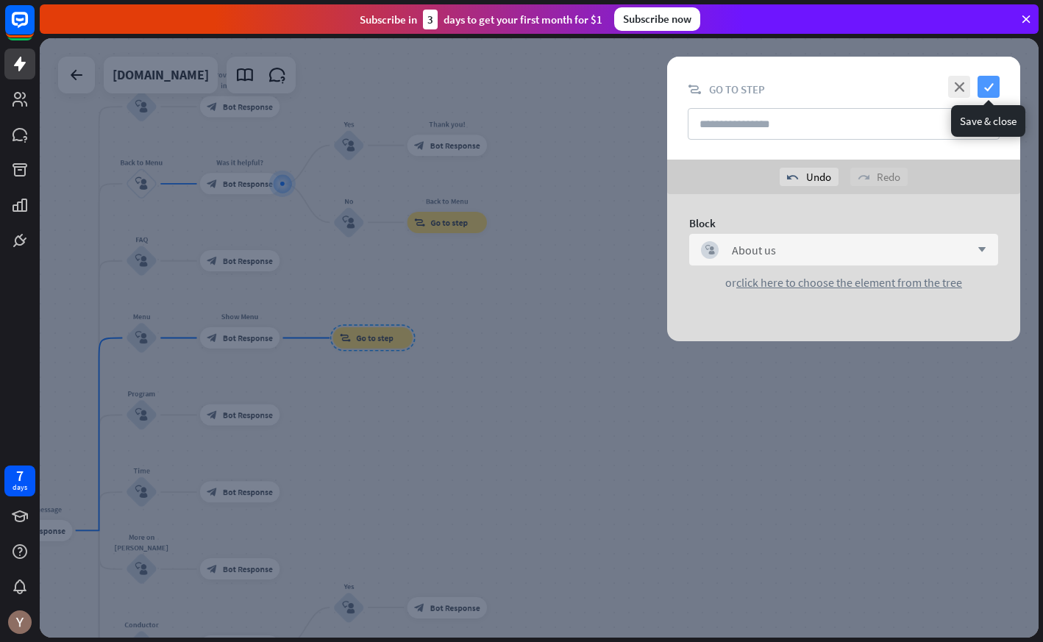
click at [990, 83] on icon "check" at bounding box center [989, 87] width 22 height 22
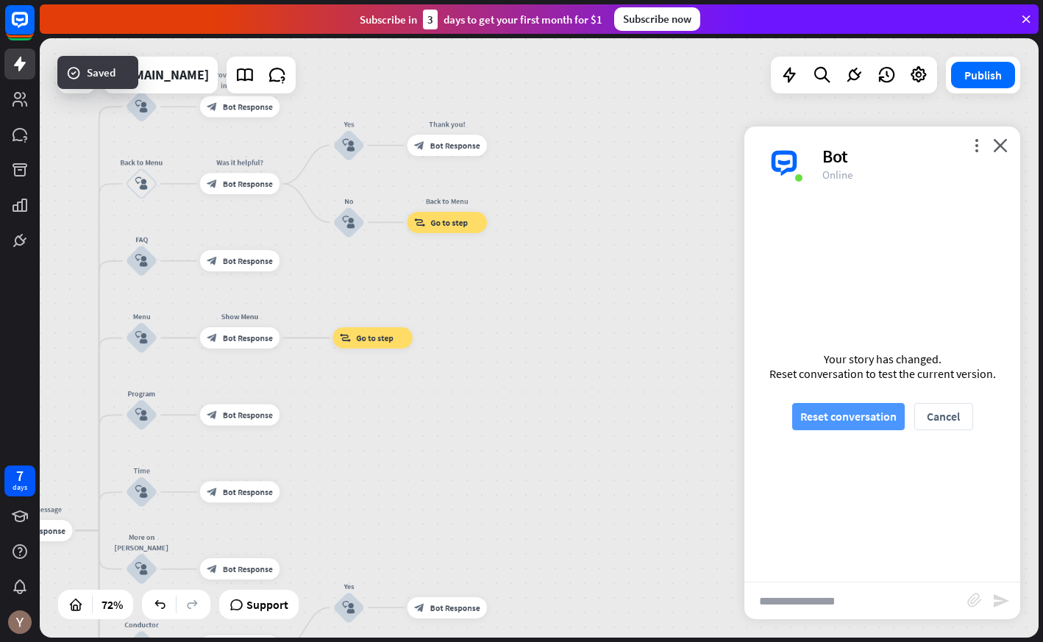
click at [867, 416] on button "Reset conversation" at bounding box center [849, 416] width 113 height 27
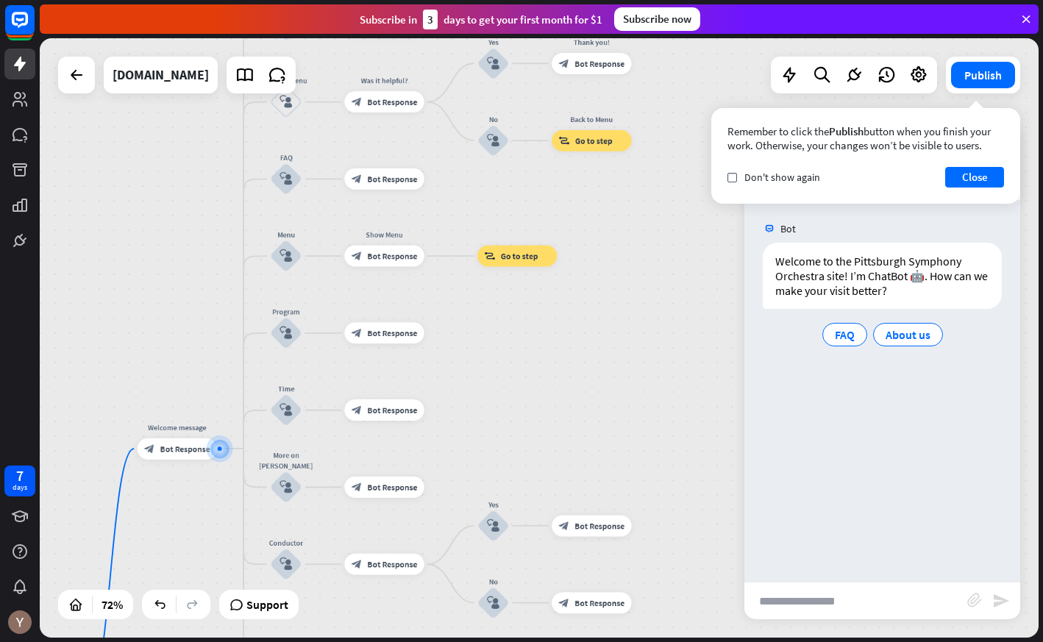
click at [854, 605] on input "text" at bounding box center [856, 601] width 223 height 37
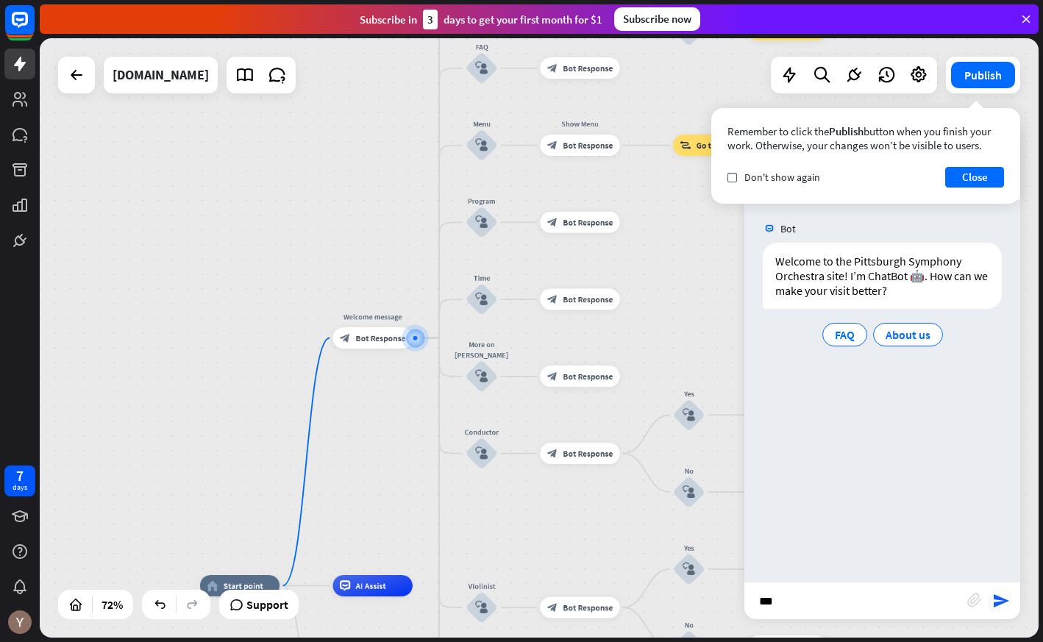
type input "****"
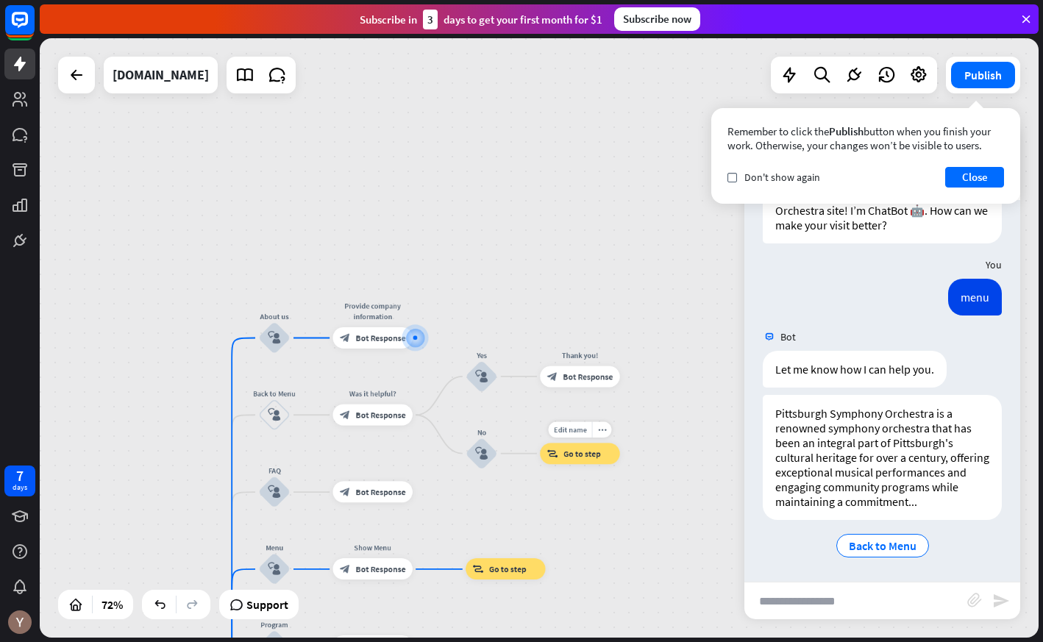
scroll to position [66, 0]
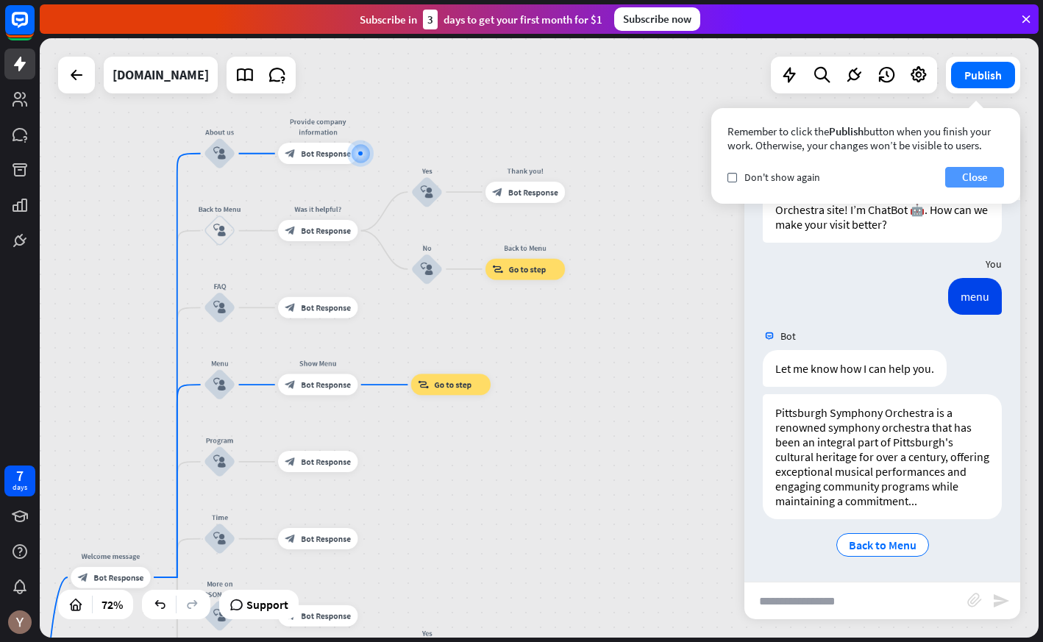
click at [1000, 180] on button "Close" at bounding box center [975, 177] width 59 height 21
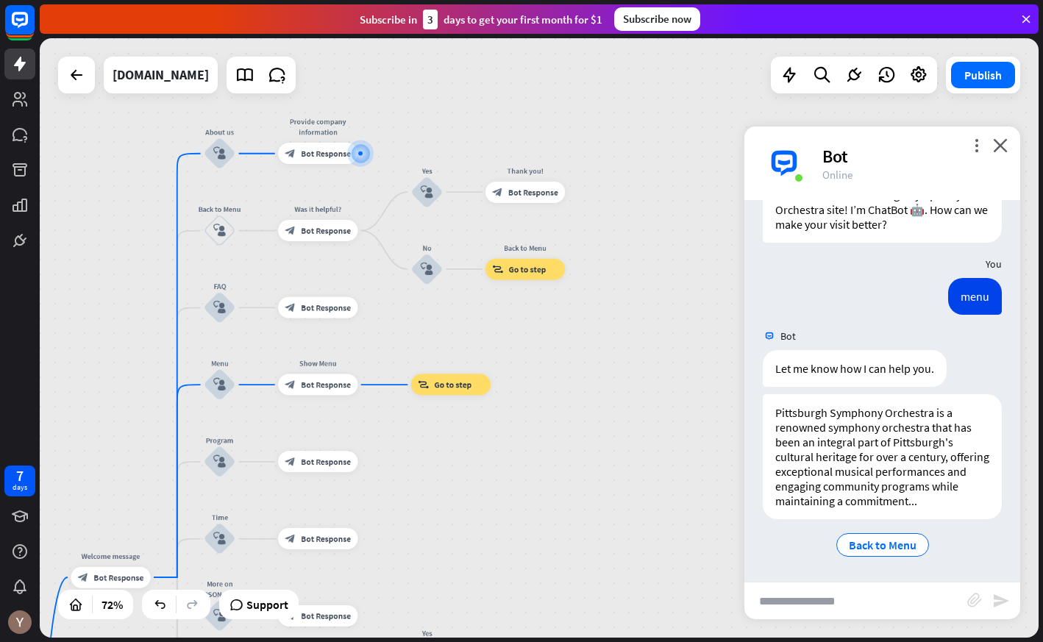
click at [600, 427] on div "home_2 Start point Welcome message block_bot_response Bot Response About us blo…" at bounding box center [539, 338] width 999 height 600
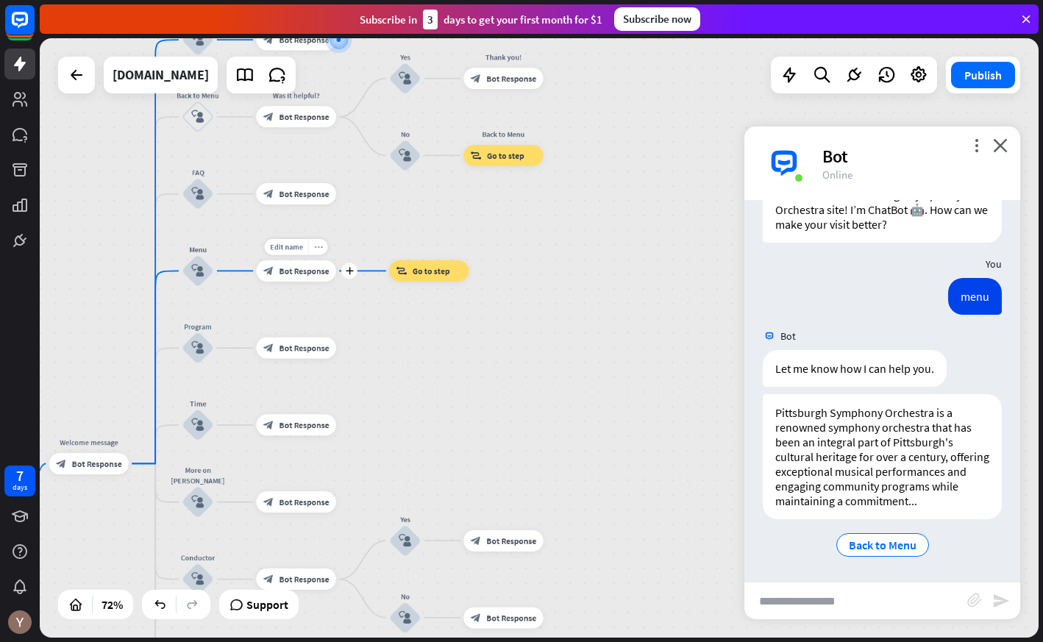
click at [316, 246] on icon "more_horiz" at bounding box center [318, 248] width 9 height 8
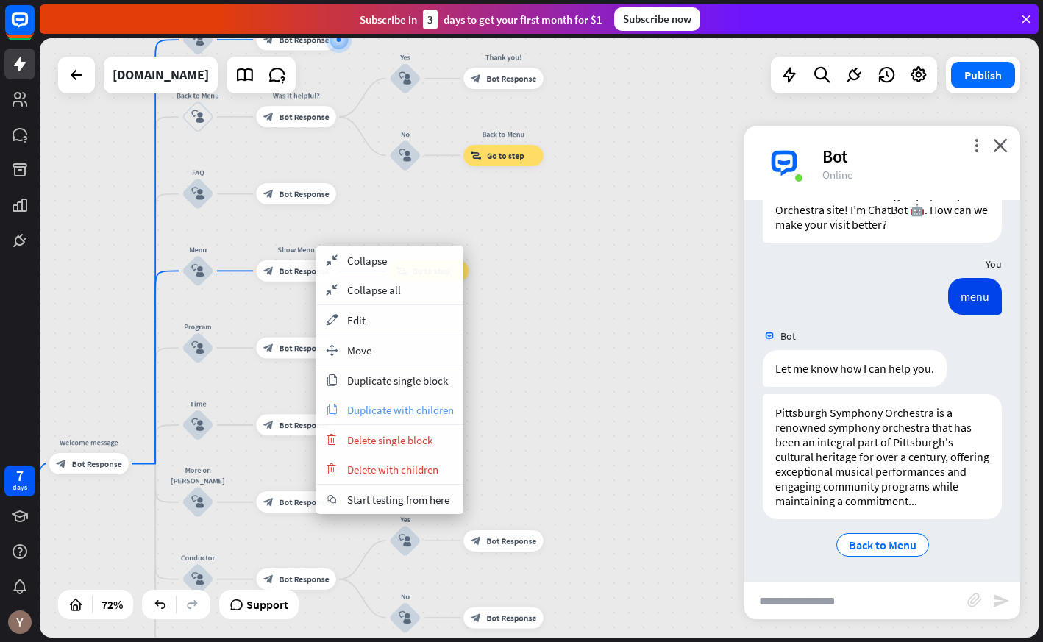
click at [419, 411] on span "Duplicate with children" at bounding box center [400, 410] width 107 height 14
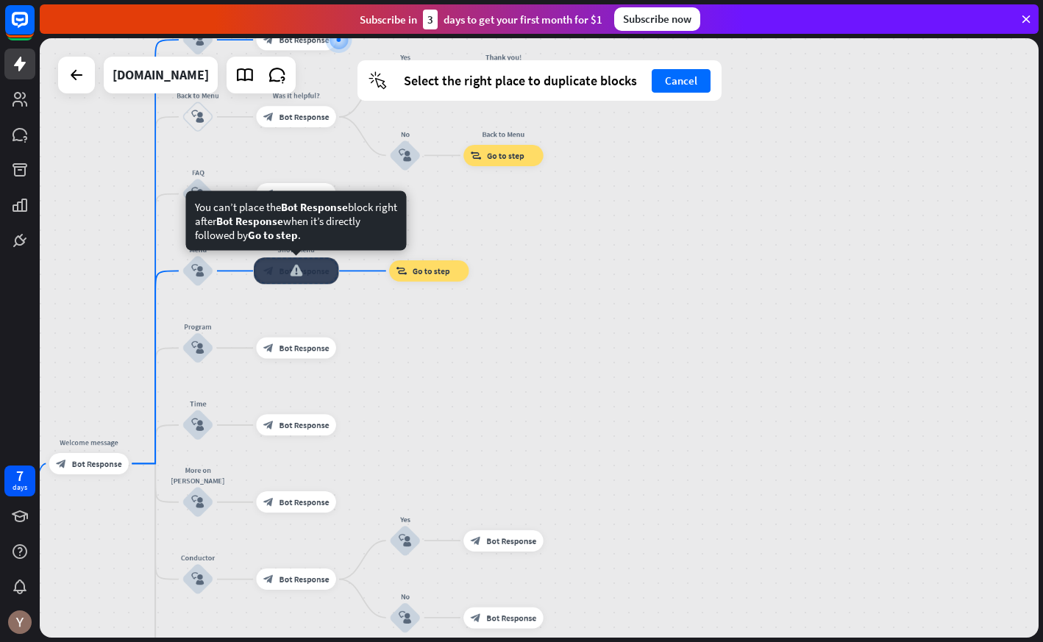
drag, startPoint x: 308, startPoint y: 352, endPoint x: 352, endPoint y: 280, distance: 84.6
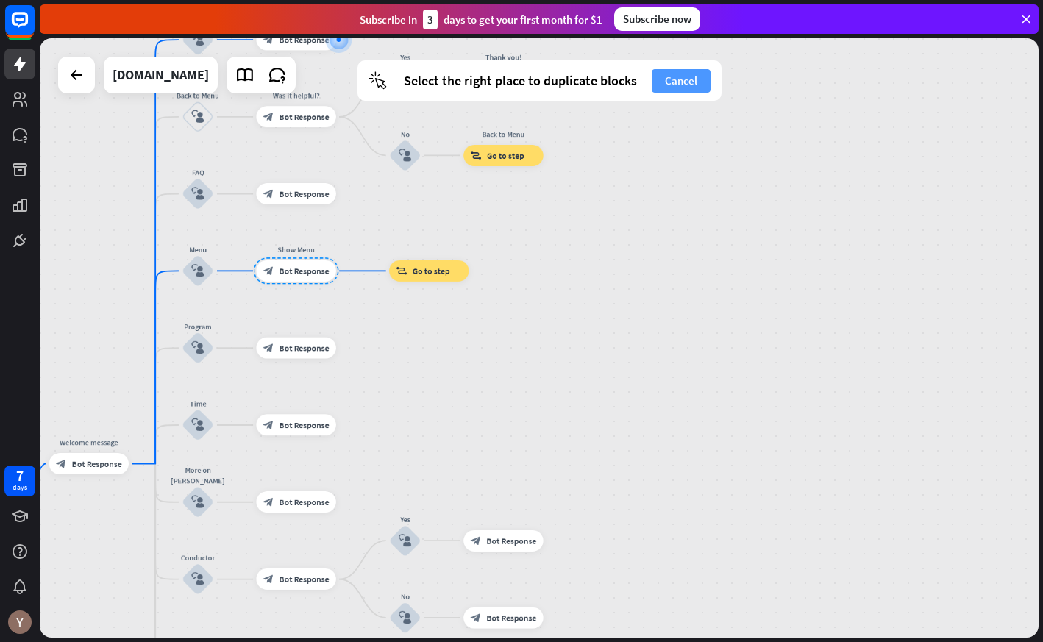
click at [681, 82] on button "Cancel" at bounding box center [681, 81] width 59 height 24
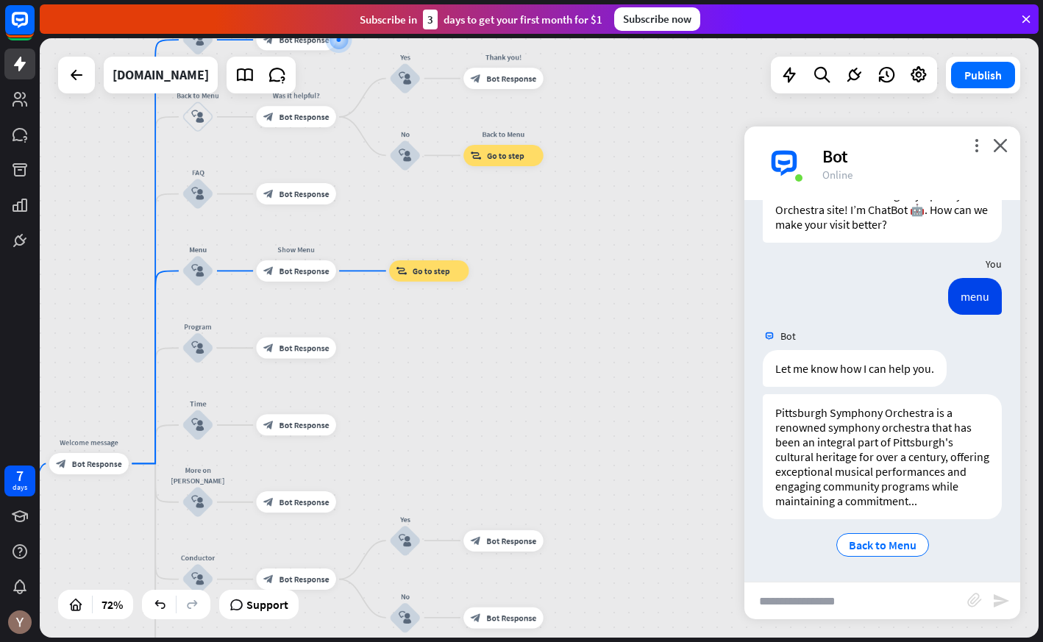
click at [454, 342] on div "home_2 Start point Welcome message block_bot_response Bot Response About us blo…" at bounding box center [539, 338] width 999 height 600
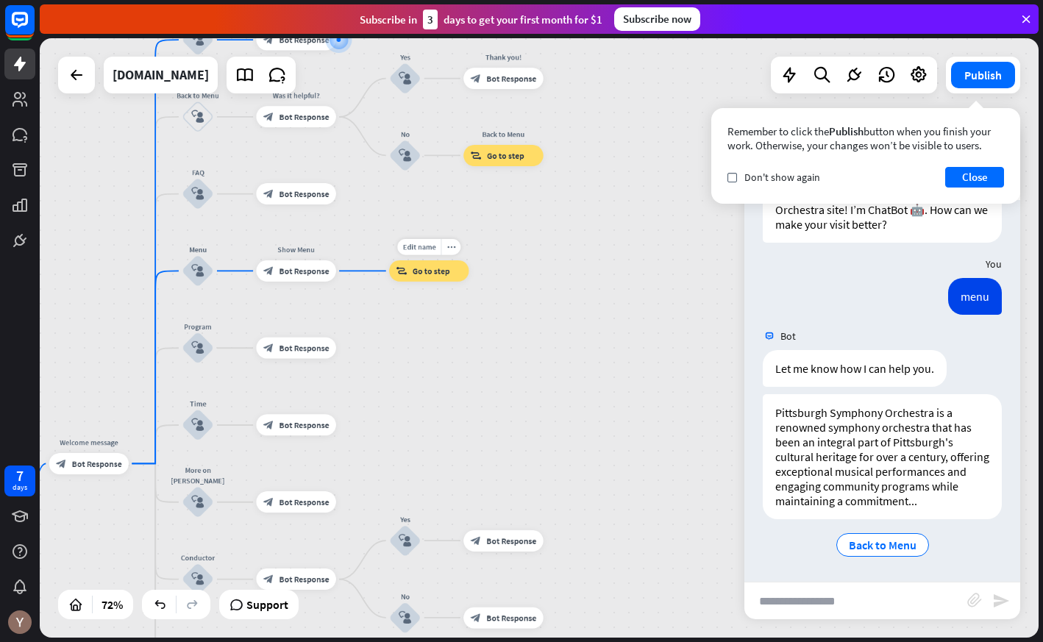
click at [425, 282] on div "Edit name more_horiz block_goto Go to step" at bounding box center [428, 270] width 79 height 21
click at [450, 252] on div "more_horiz" at bounding box center [452, 247] width 20 height 16
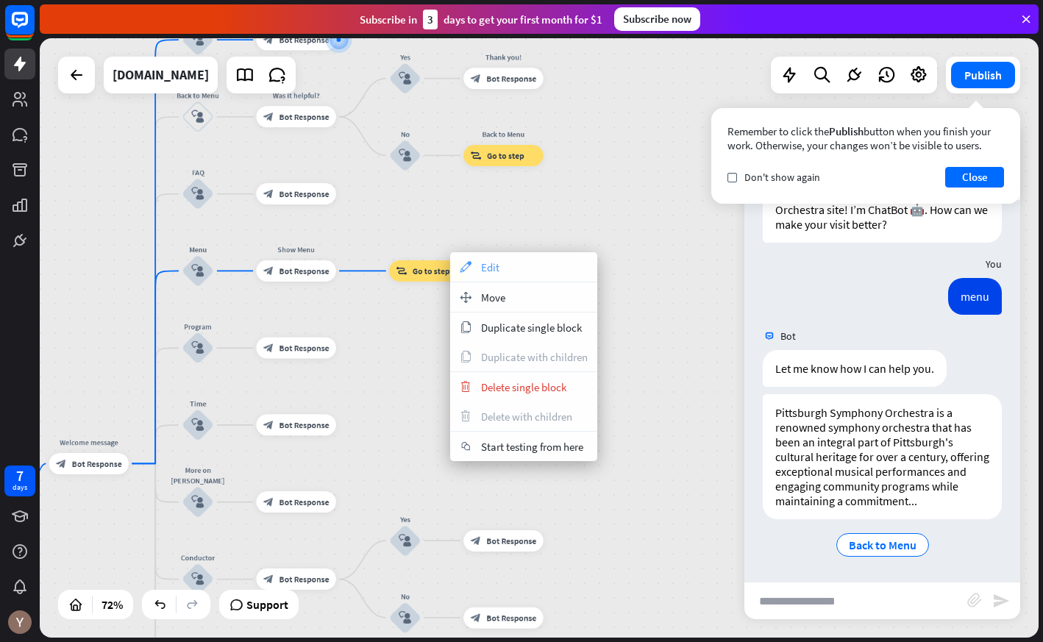
click at [482, 267] on span "Edit" at bounding box center [490, 267] width 18 height 14
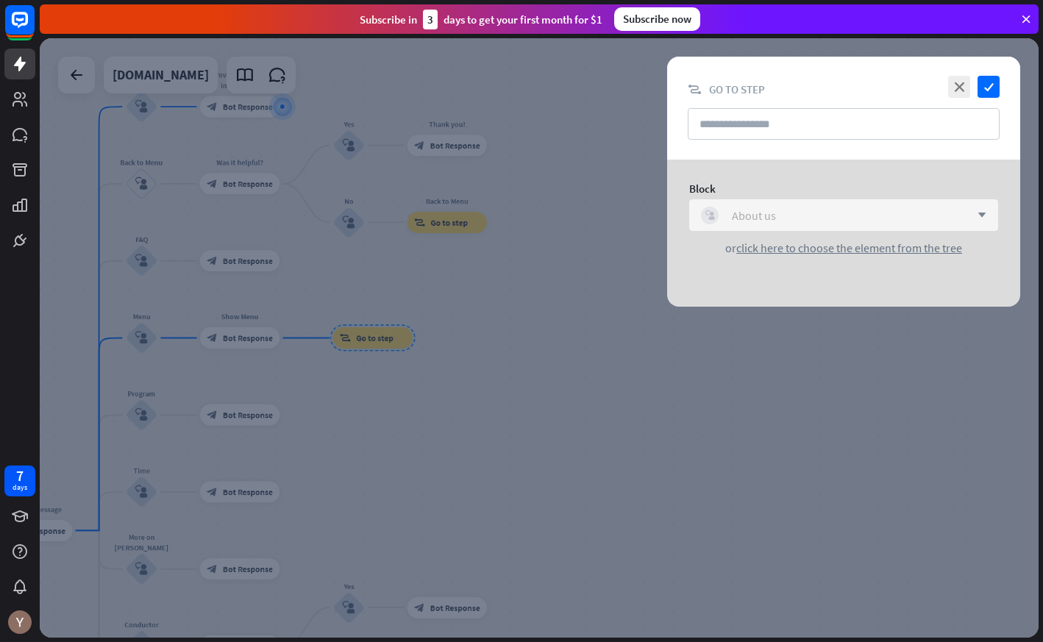
click at [793, 213] on div "block_user_input About us" at bounding box center [835, 216] width 269 height 18
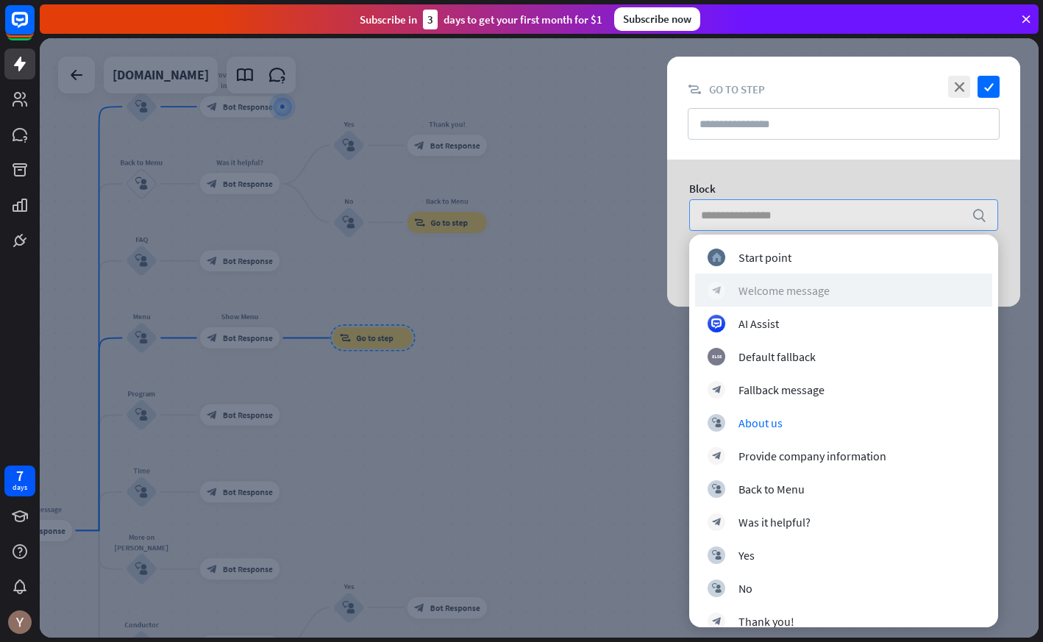
click at [782, 282] on div "block_bot_response Welcome message" at bounding box center [844, 291] width 272 height 18
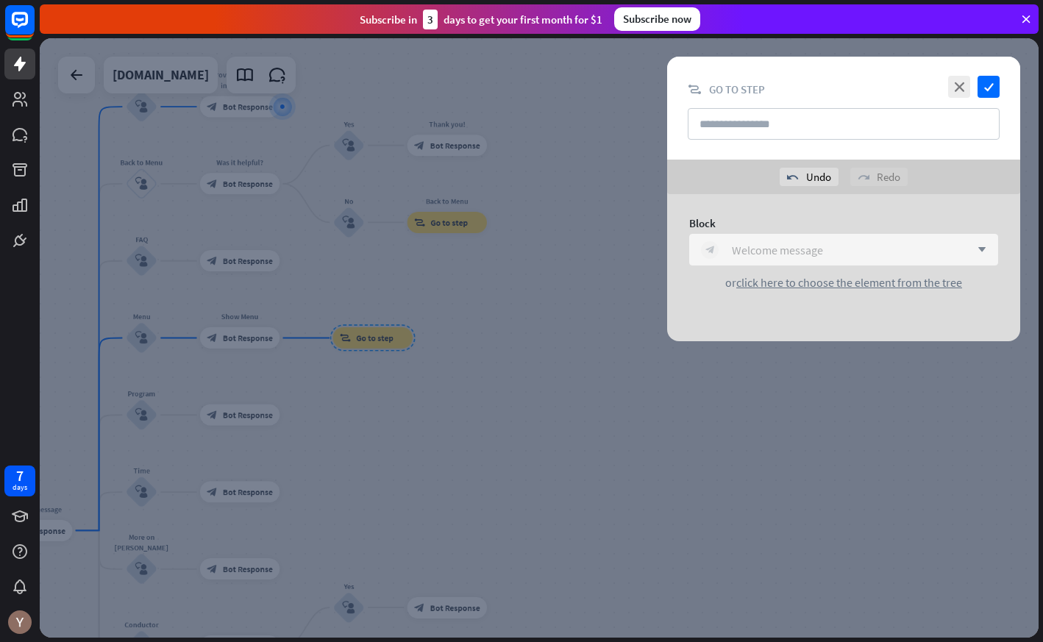
click at [801, 251] on div "Welcome message" at bounding box center [777, 250] width 91 height 15
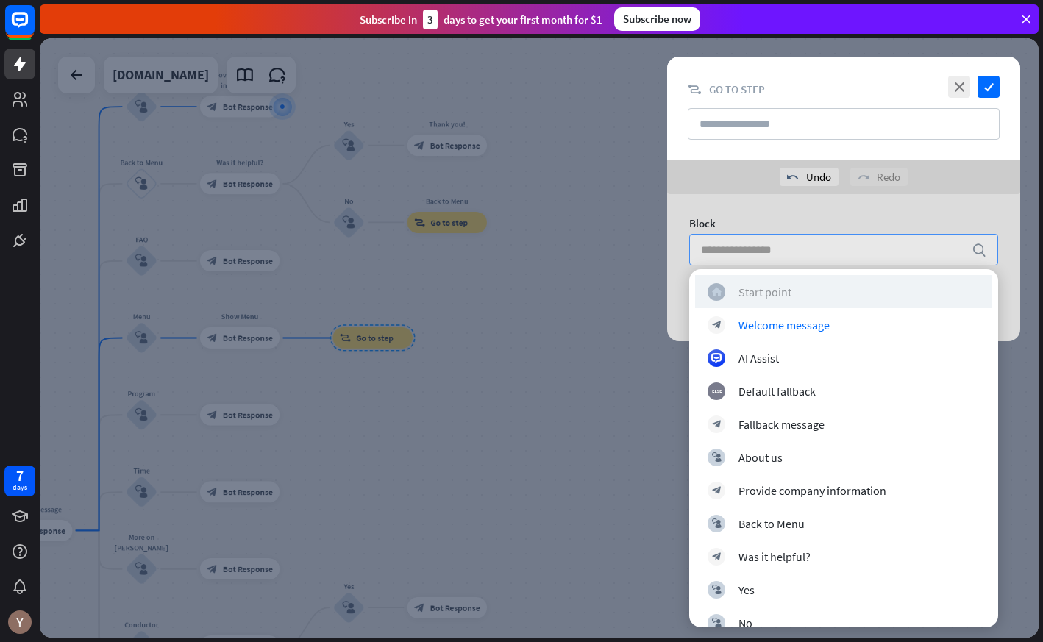
click at [783, 292] on div "Start point" at bounding box center [765, 292] width 53 height 15
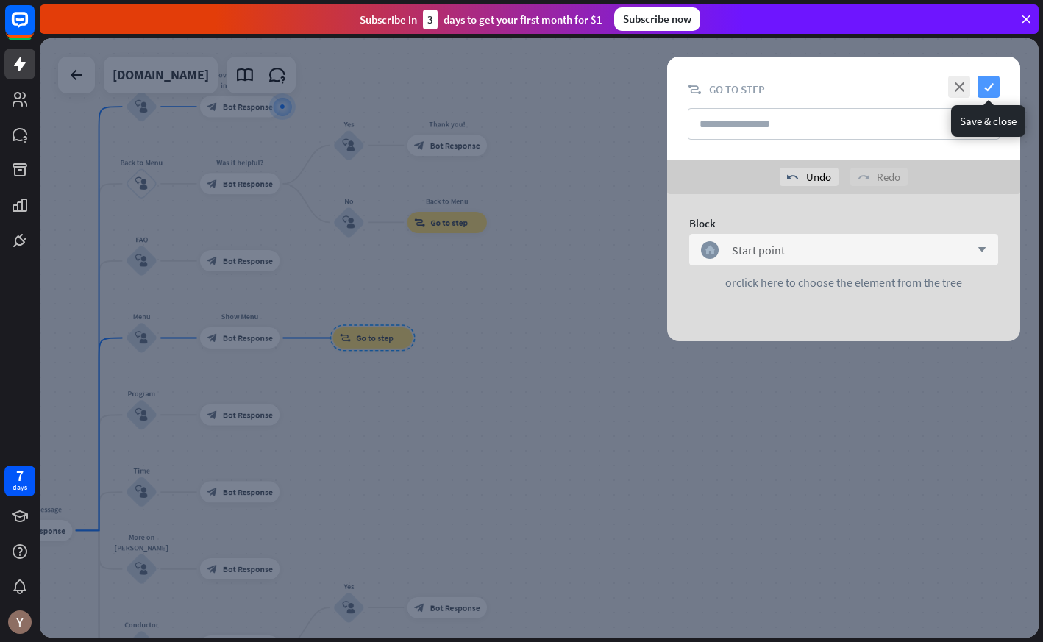
click at [988, 93] on icon "check" at bounding box center [989, 87] width 22 height 22
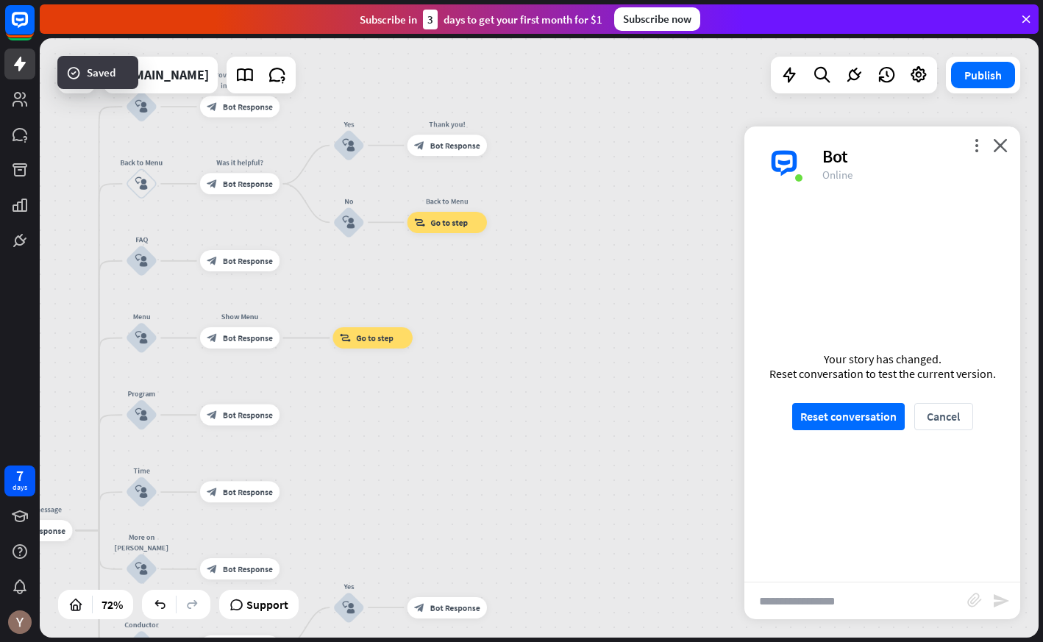
click at [521, 424] on div "home_2 Start point Welcome message block_bot_response Bot Response About us blo…" at bounding box center [539, 338] width 999 height 600
click at [829, 421] on button "Reset conversation" at bounding box center [849, 416] width 113 height 27
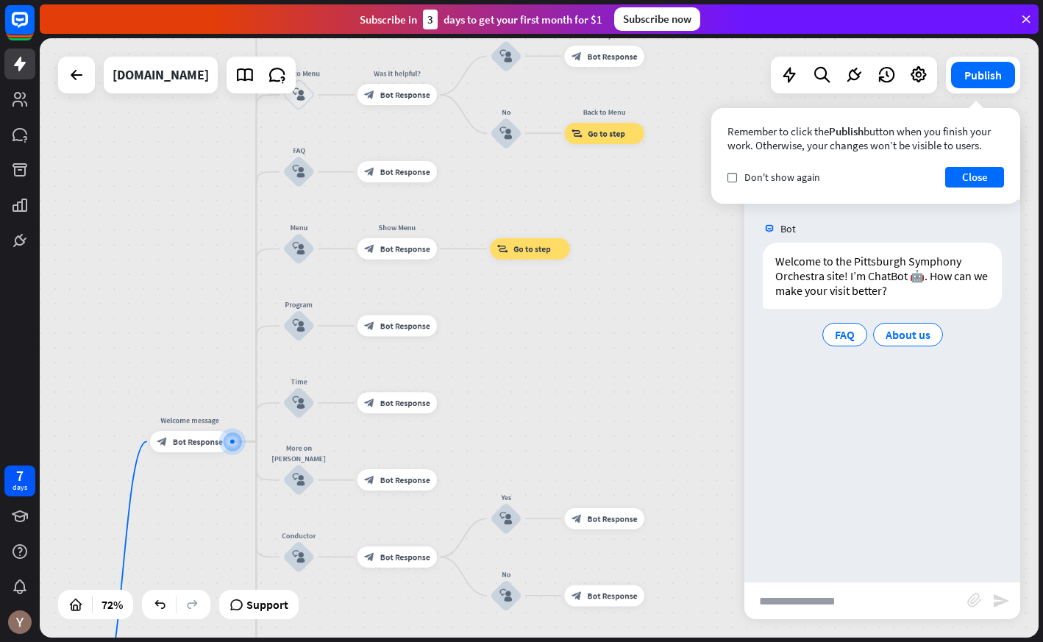
click at [827, 606] on input "text" at bounding box center [856, 601] width 223 height 37
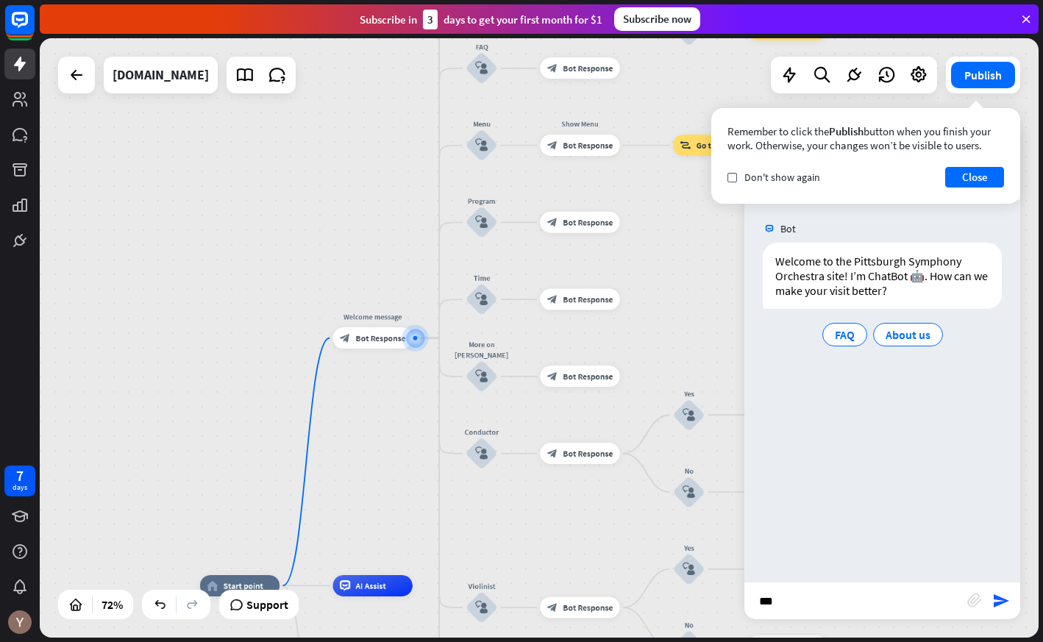
type input "****"
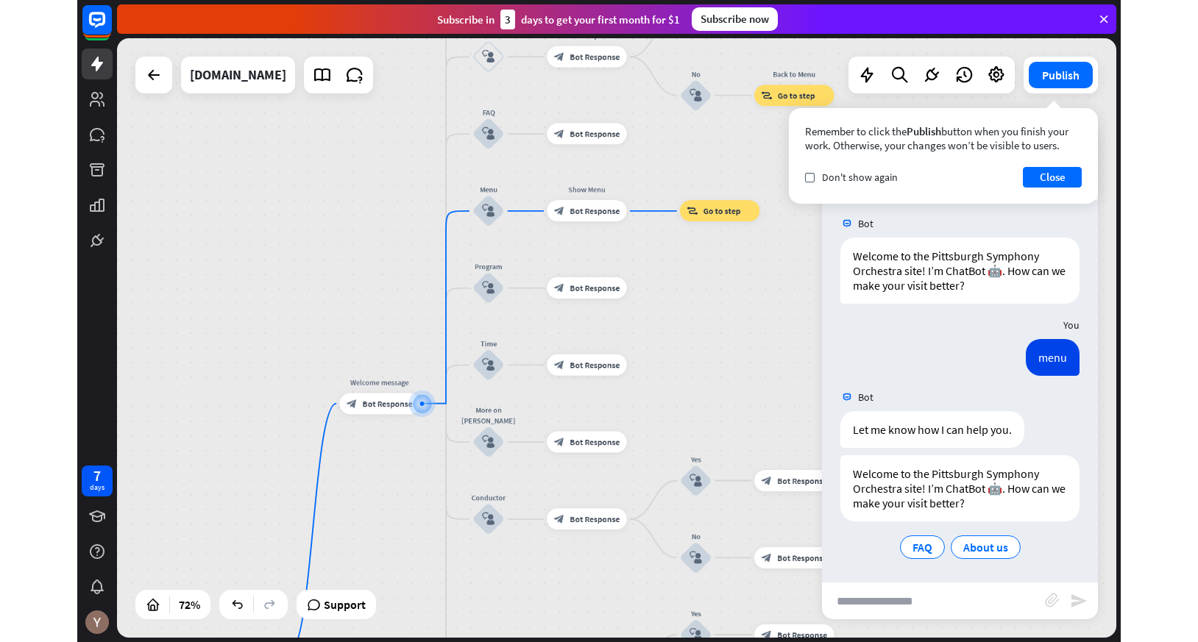
scroll to position [7, 0]
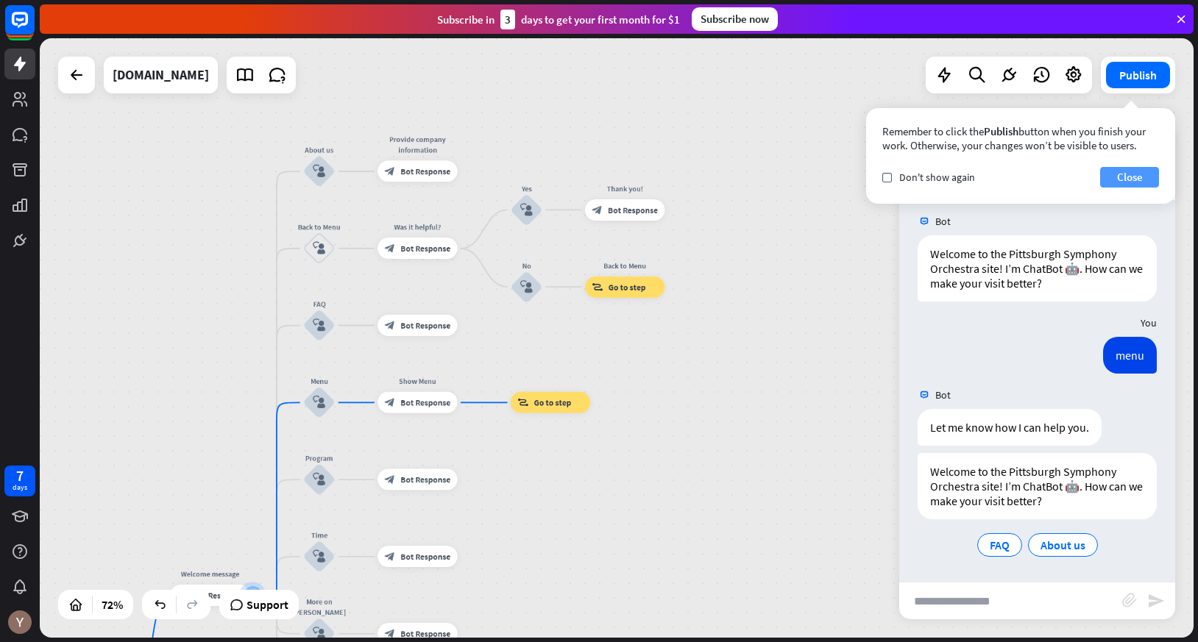
click at [1140, 174] on button "Close" at bounding box center [1129, 177] width 59 height 21
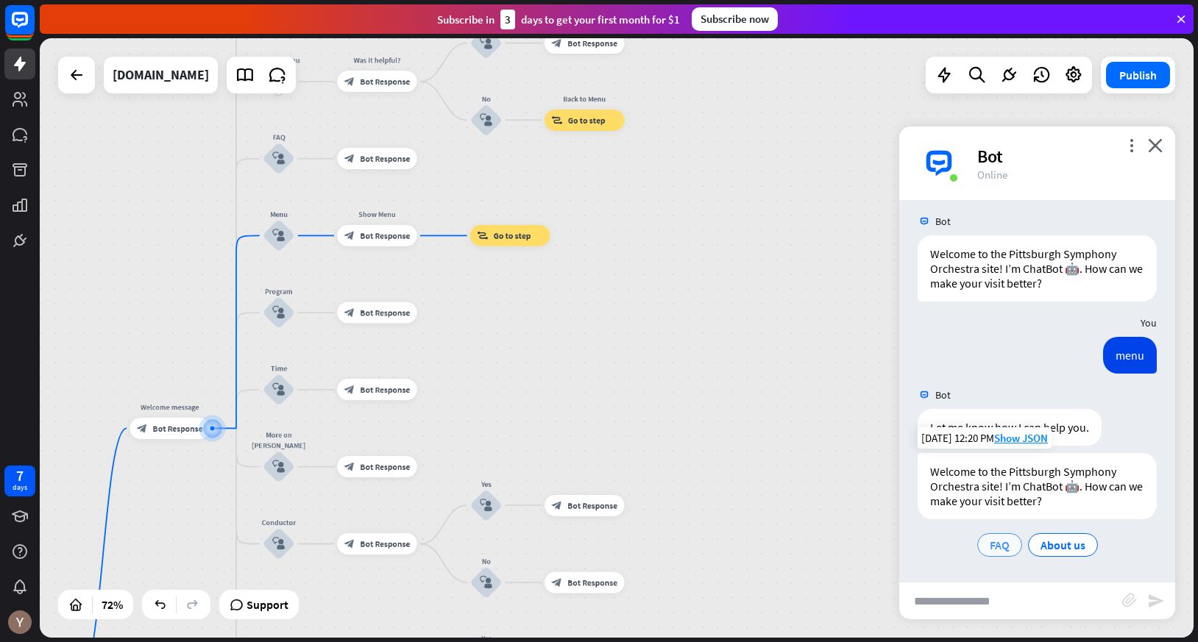
click at [1007, 543] on span "FAQ" at bounding box center [1000, 545] width 20 height 15
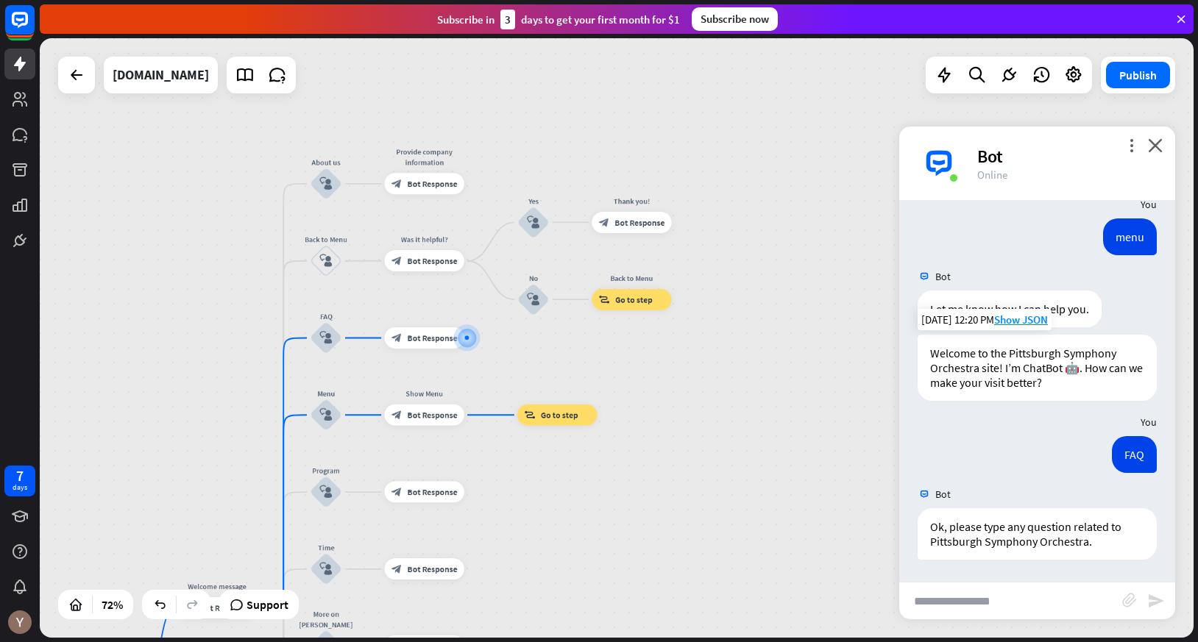
scroll to position [126, 0]
click at [1005, 537] on div "Ok, please type any question related to Pittsburgh Symphony Orchestra." at bounding box center [1037, 534] width 239 height 52
click at [1013, 537] on div "Ok, please type any question related to Pittsburgh Symphony Orchestra." at bounding box center [1037, 534] width 239 height 52
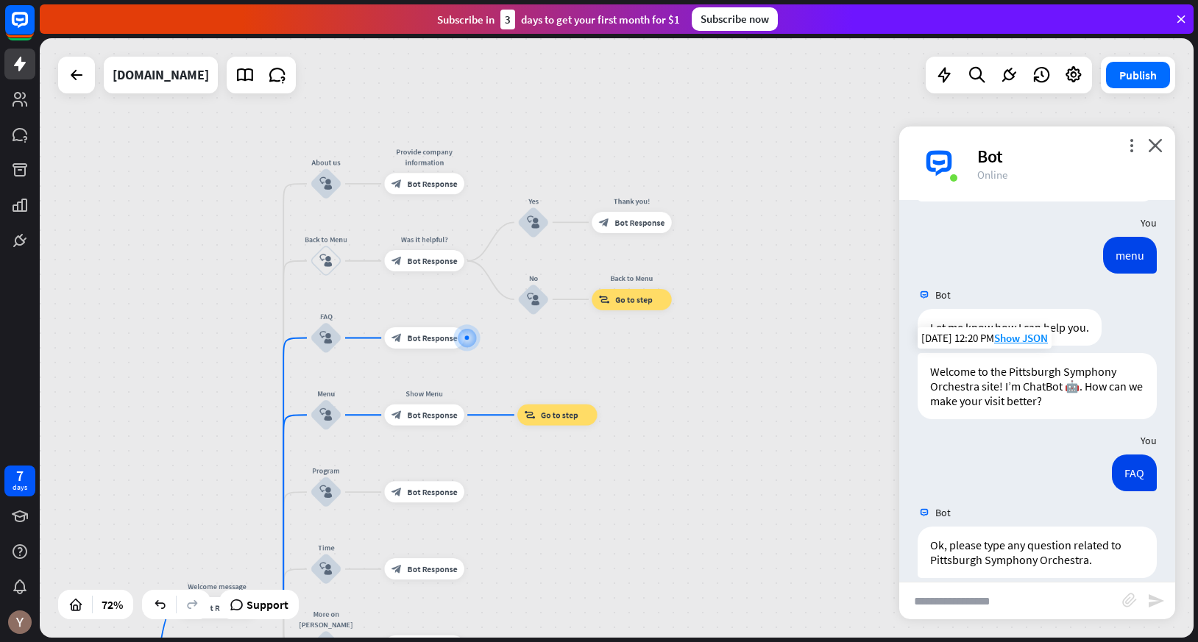
scroll to position [102, 0]
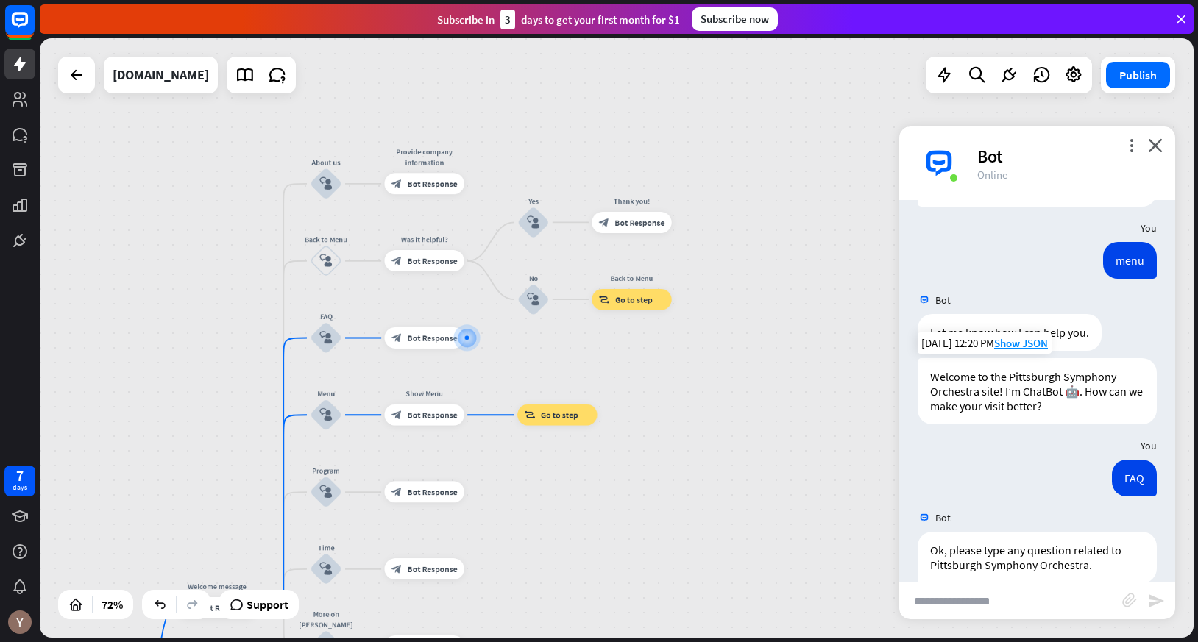
click at [1027, 389] on div "Welcome to the Pittsburgh Symphony Orchestra site! I’m ChatBot 🤖. How can we ma…" at bounding box center [1037, 391] width 239 height 66
click at [989, 389] on div "Welcome to the Pittsburgh Symphony Orchestra site! I’m ChatBot 🤖. How can we ma…" at bounding box center [1037, 391] width 239 height 66
click at [444, 417] on span "Bot Response" at bounding box center [433, 415] width 50 height 10
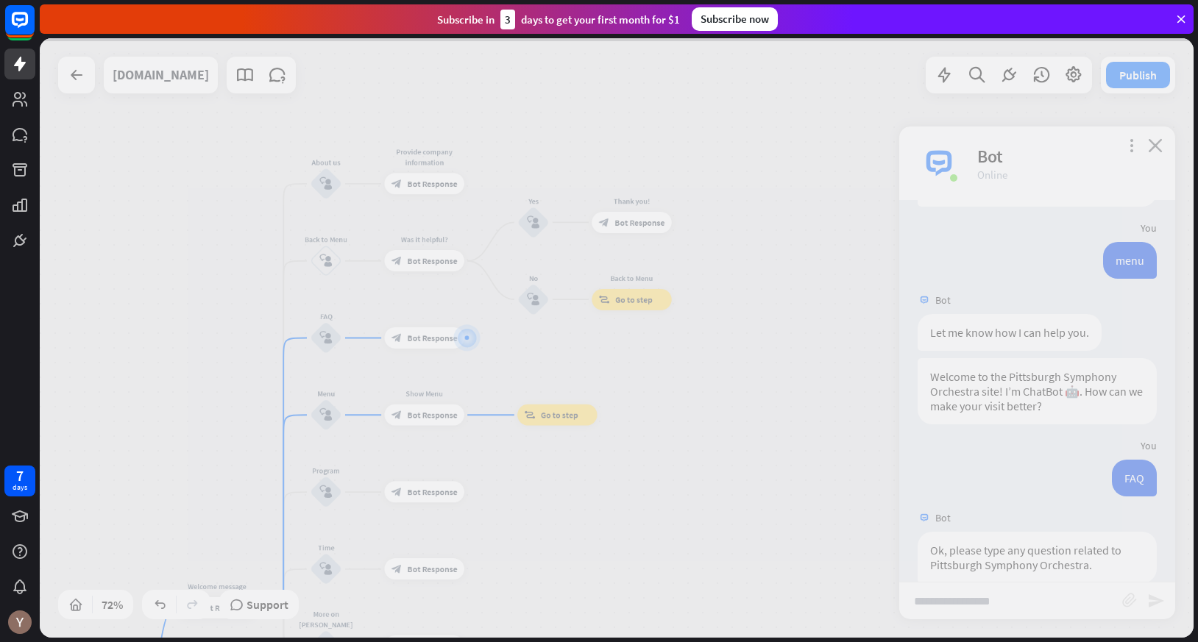
click at [444, 417] on div at bounding box center [617, 338] width 1154 height 600
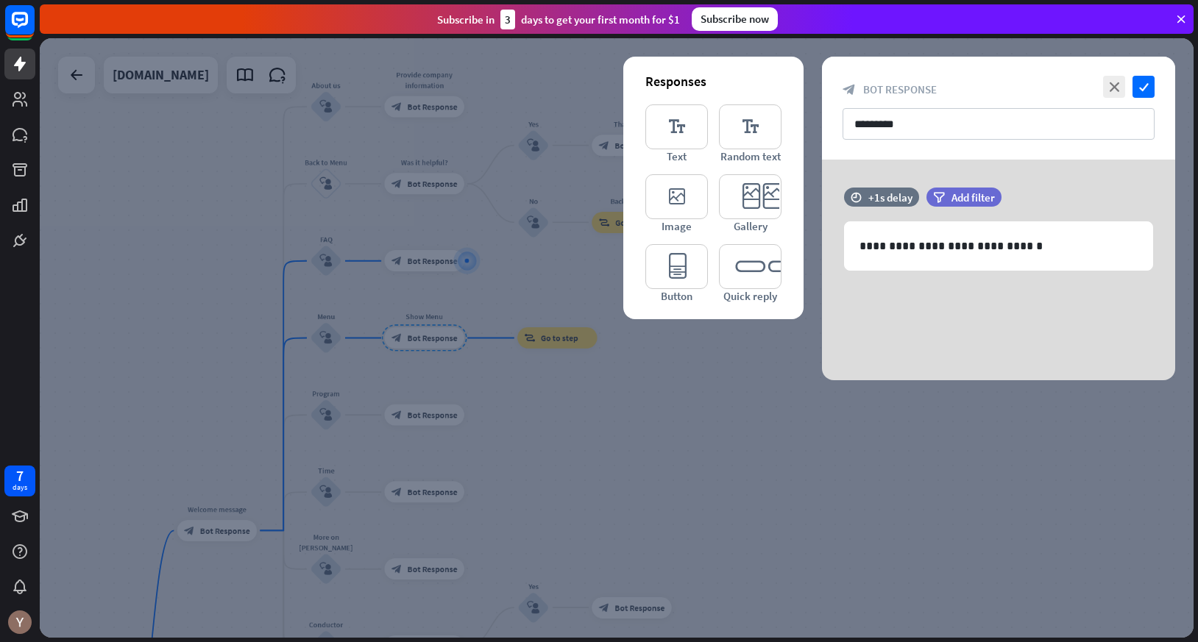
click at [523, 430] on div at bounding box center [617, 338] width 1154 height 600
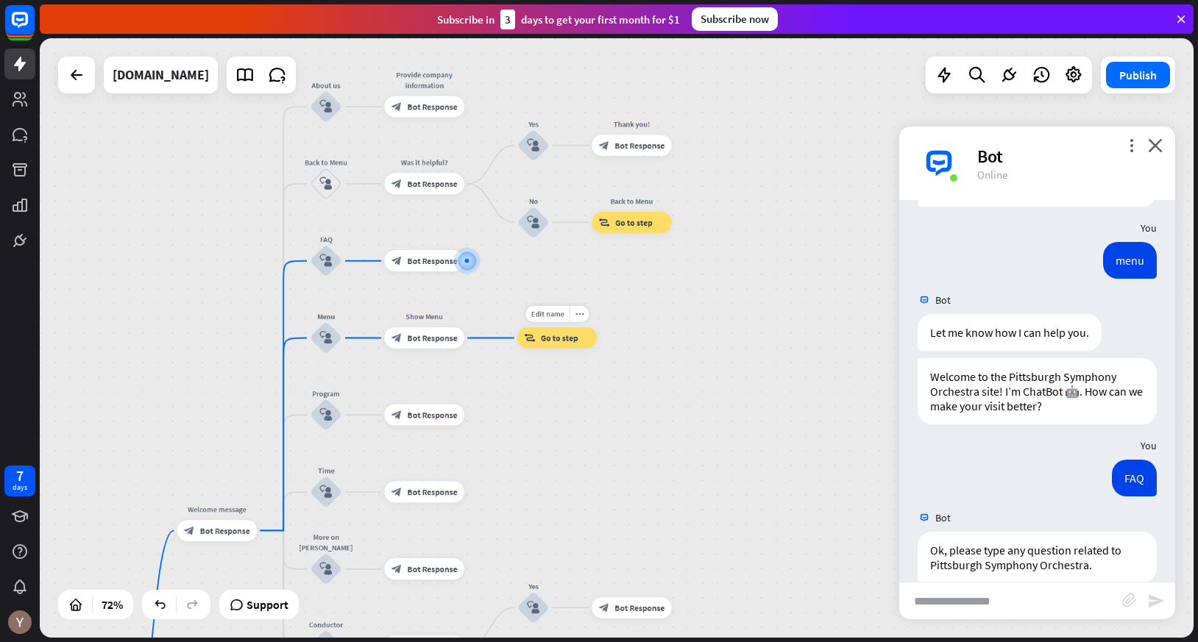
click at [551, 343] on span "Go to step" at bounding box center [560, 338] width 38 height 10
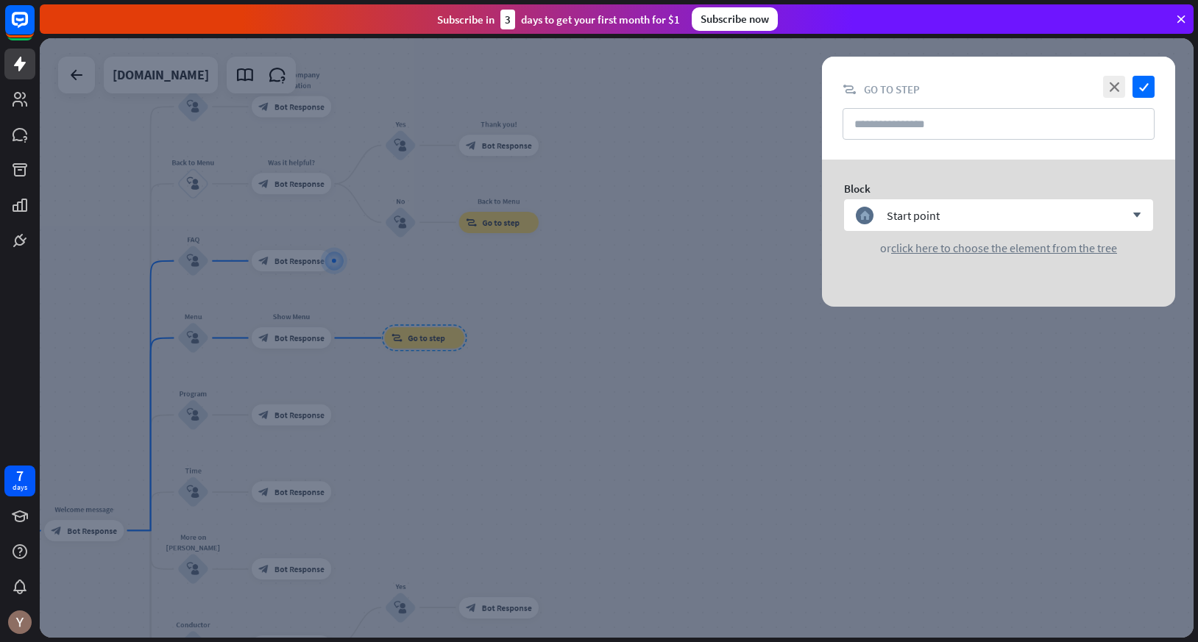
click at [542, 305] on div at bounding box center [617, 338] width 1154 height 600
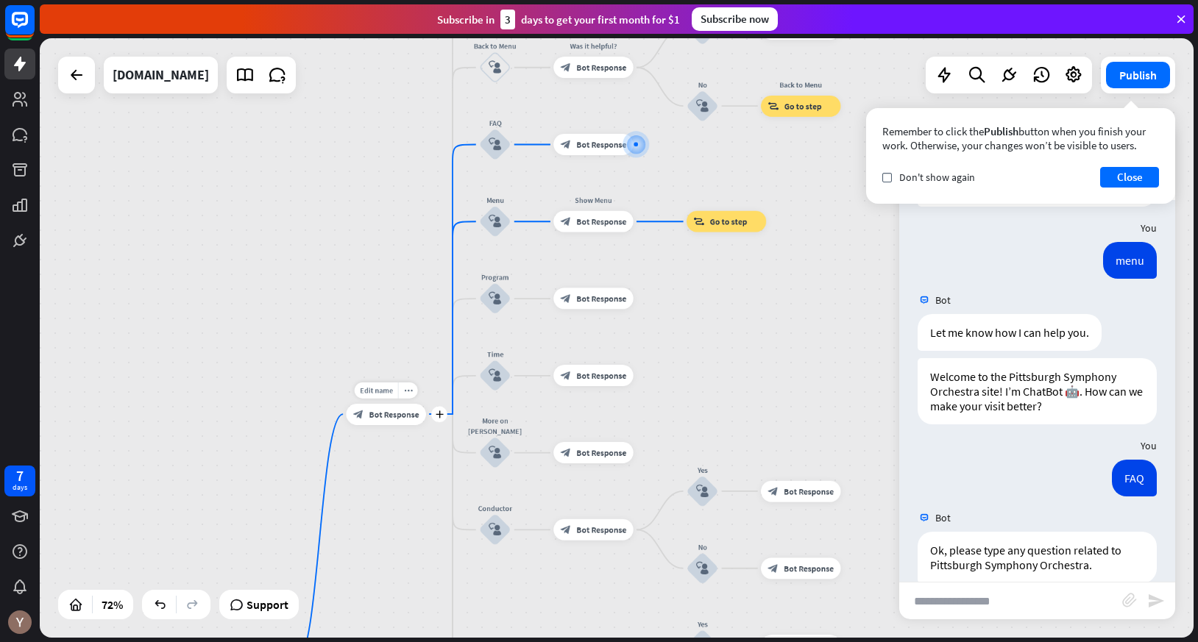
click at [388, 415] on span "Bot Response" at bounding box center [394, 414] width 50 height 10
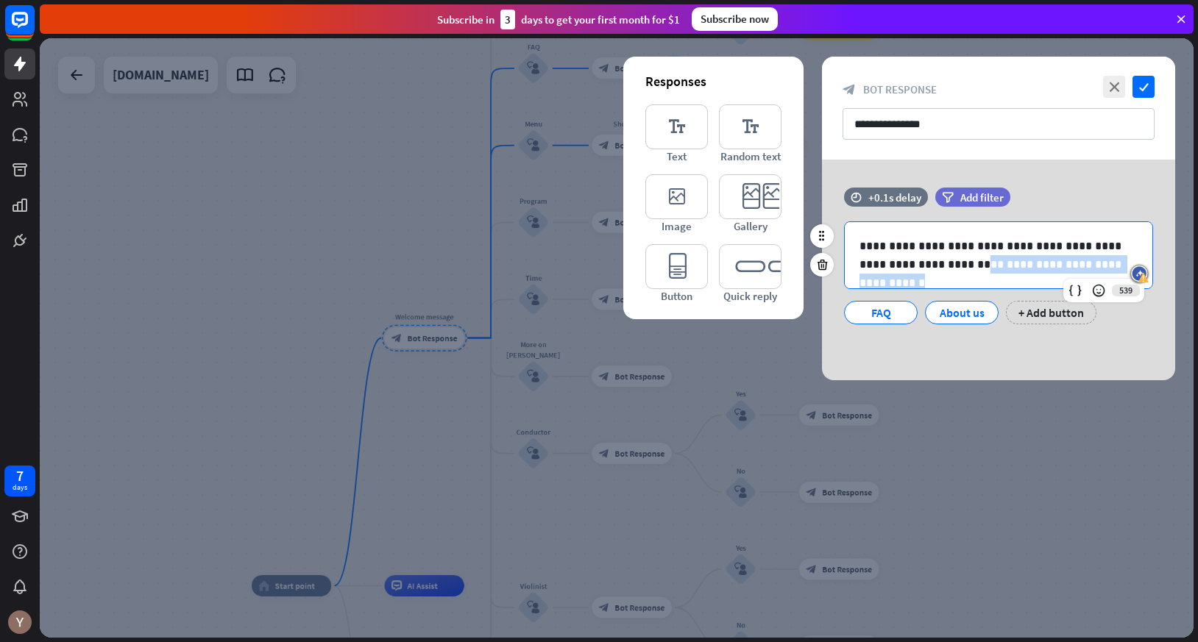
drag, startPoint x: 1110, startPoint y: 265, endPoint x: 940, endPoint y: 263, distance: 170.0
click at [940, 263] on p "**********" at bounding box center [998, 255] width 278 height 37
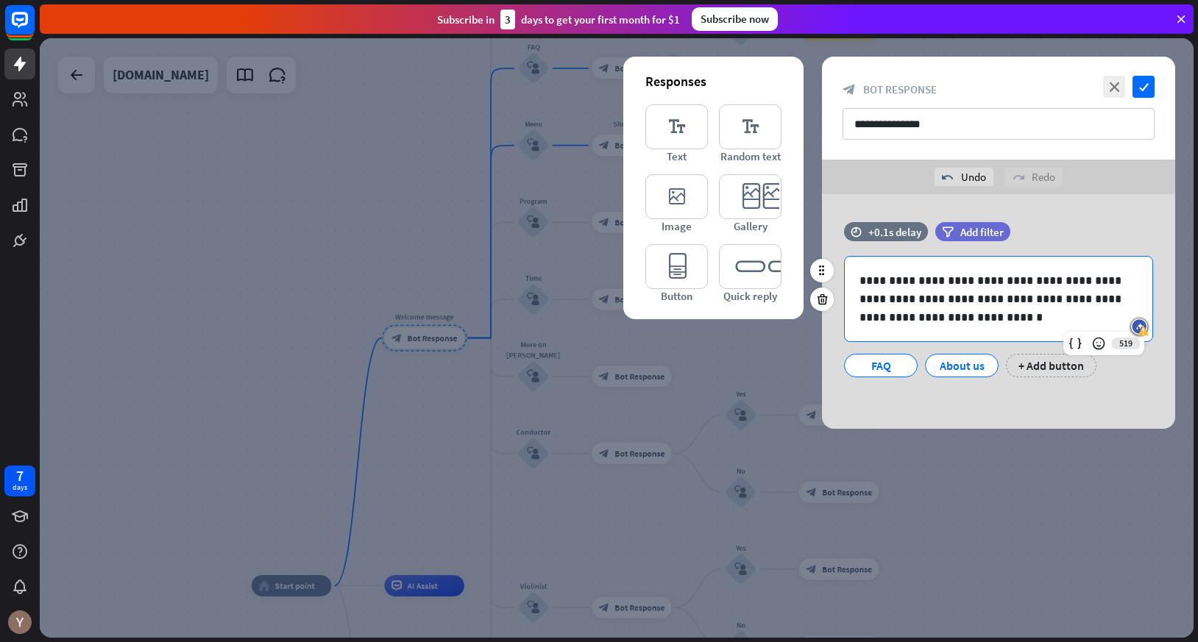
click at [1117, 300] on p "**********" at bounding box center [998, 299] width 278 height 55
click at [1007, 318] on p "**********" at bounding box center [998, 299] width 278 height 55
click at [1093, 315] on p "**********" at bounding box center [998, 299] width 278 height 55
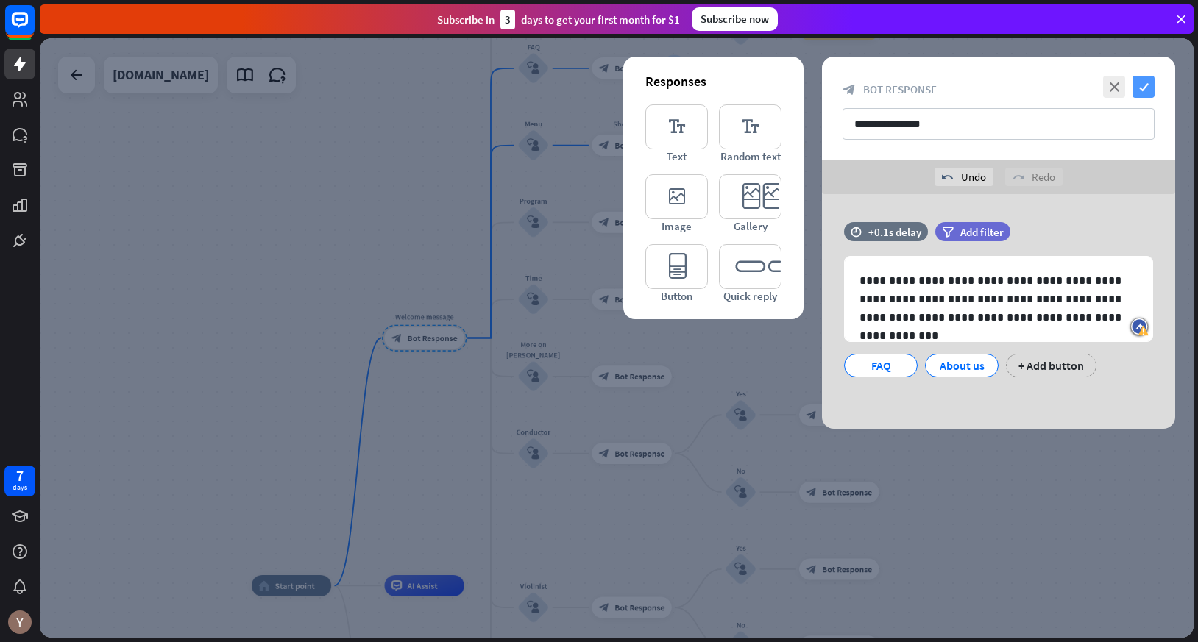
click at [1146, 87] on icon "check" at bounding box center [1143, 87] width 22 height 22
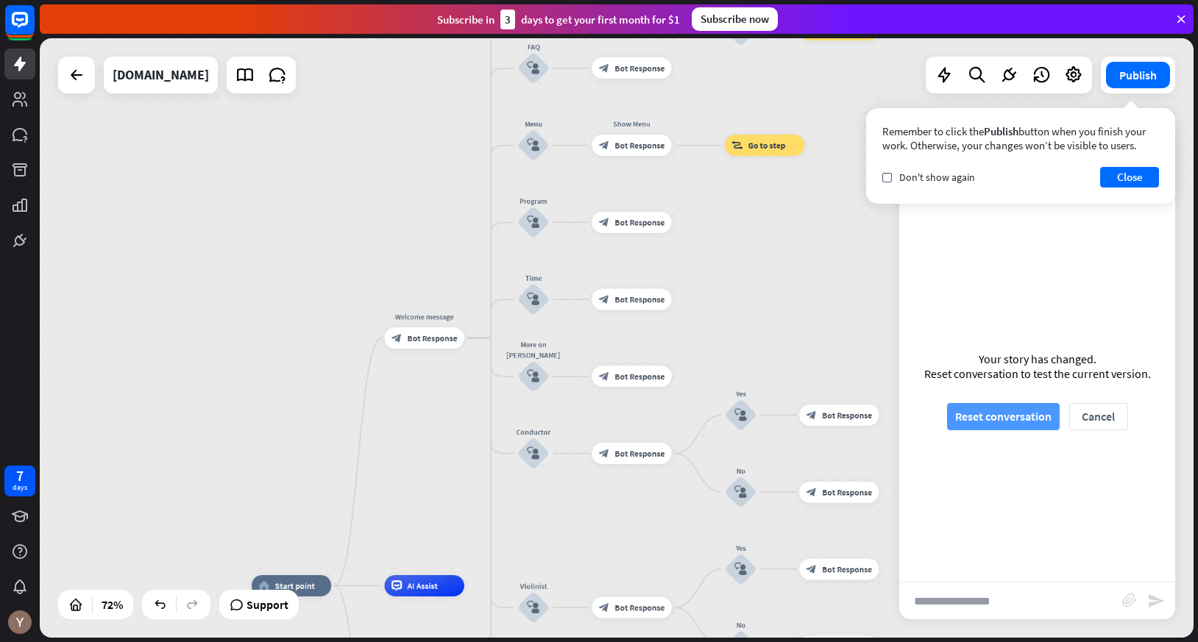
click at [1022, 419] on button "Reset conversation" at bounding box center [1003, 416] width 113 height 27
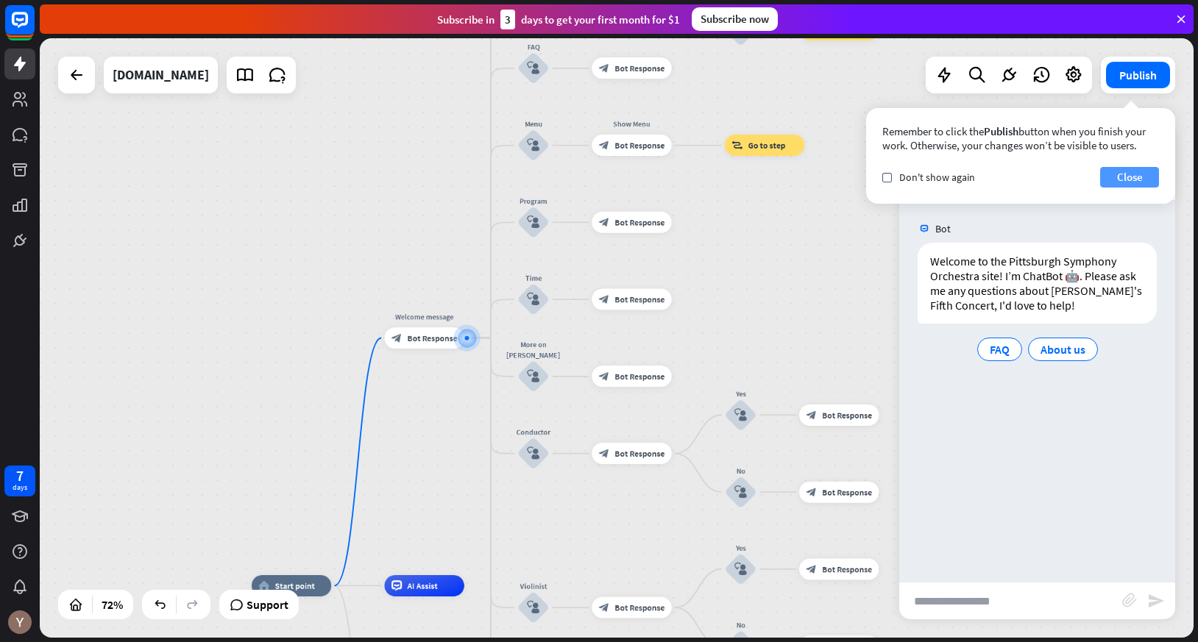
click at [1139, 180] on button "Close" at bounding box center [1129, 177] width 59 height 21
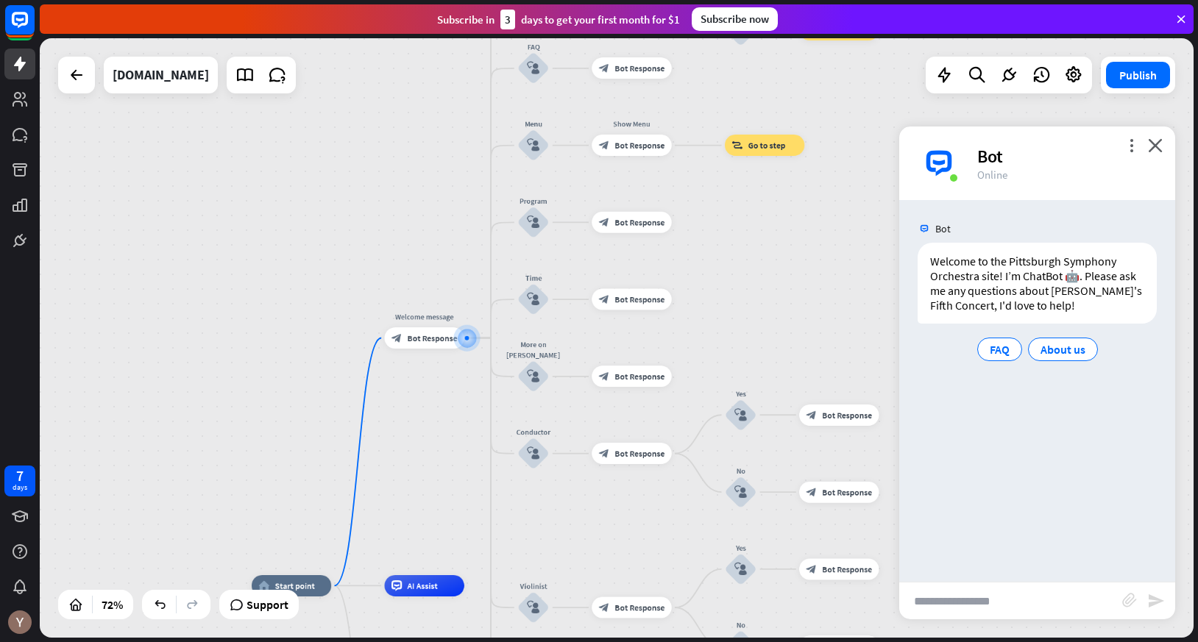
click at [1026, 600] on input "text" at bounding box center [1010, 601] width 223 height 37
click at [1010, 602] on input "text" at bounding box center [1010, 601] width 223 height 37
click at [1152, 152] on div "Bot" at bounding box center [1067, 156] width 180 height 23
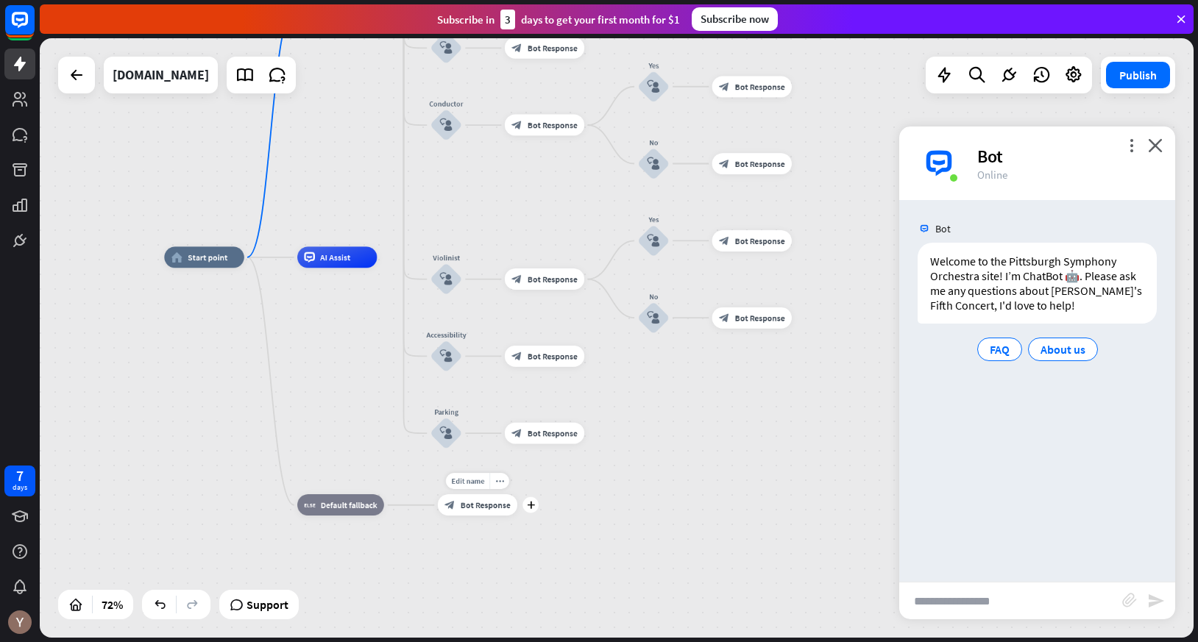
click at [489, 510] on span "Bot Response" at bounding box center [486, 505] width 50 height 10
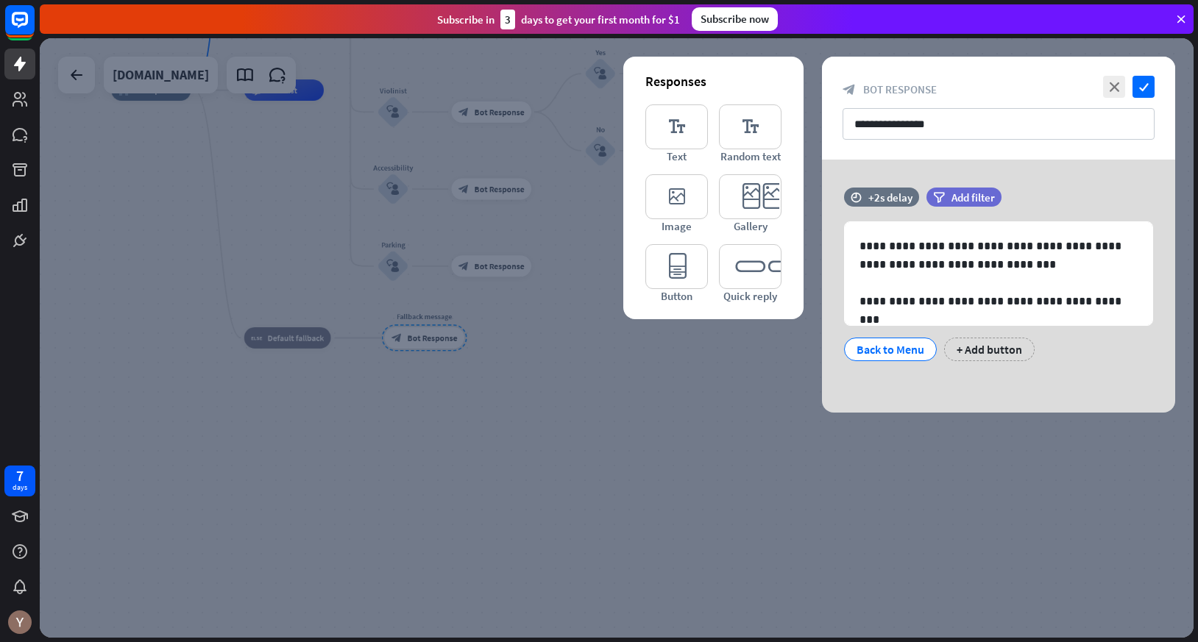
click at [890, 504] on div at bounding box center [617, 338] width 1154 height 600
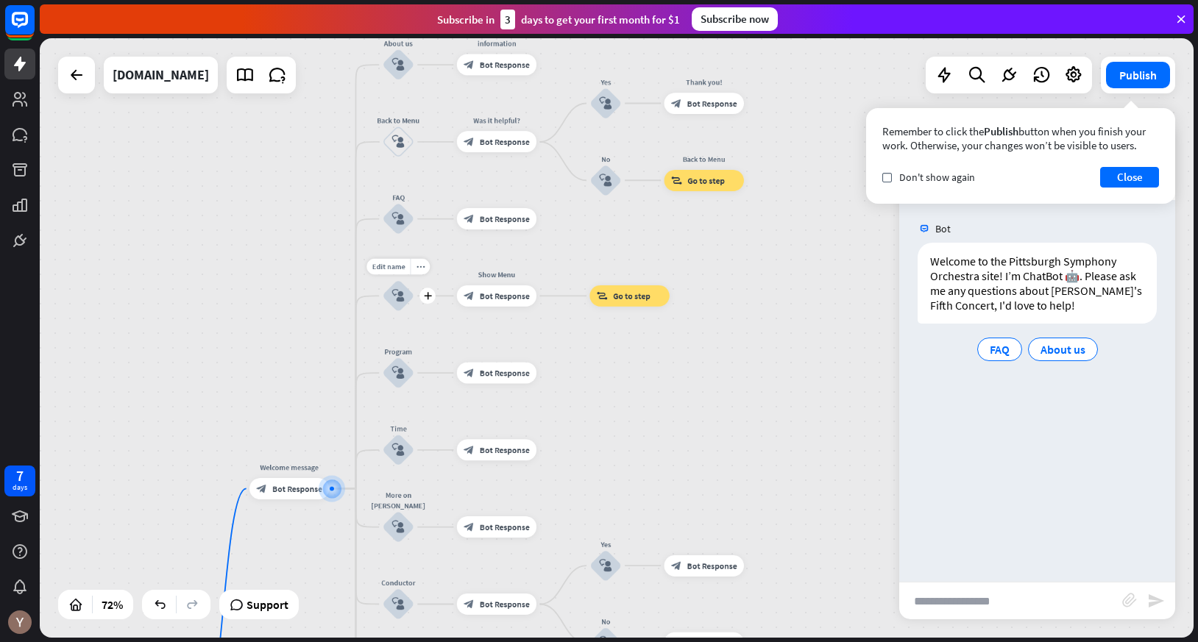
click at [408, 300] on div "block_user_input" at bounding box center [399, 296] width 32 height 32
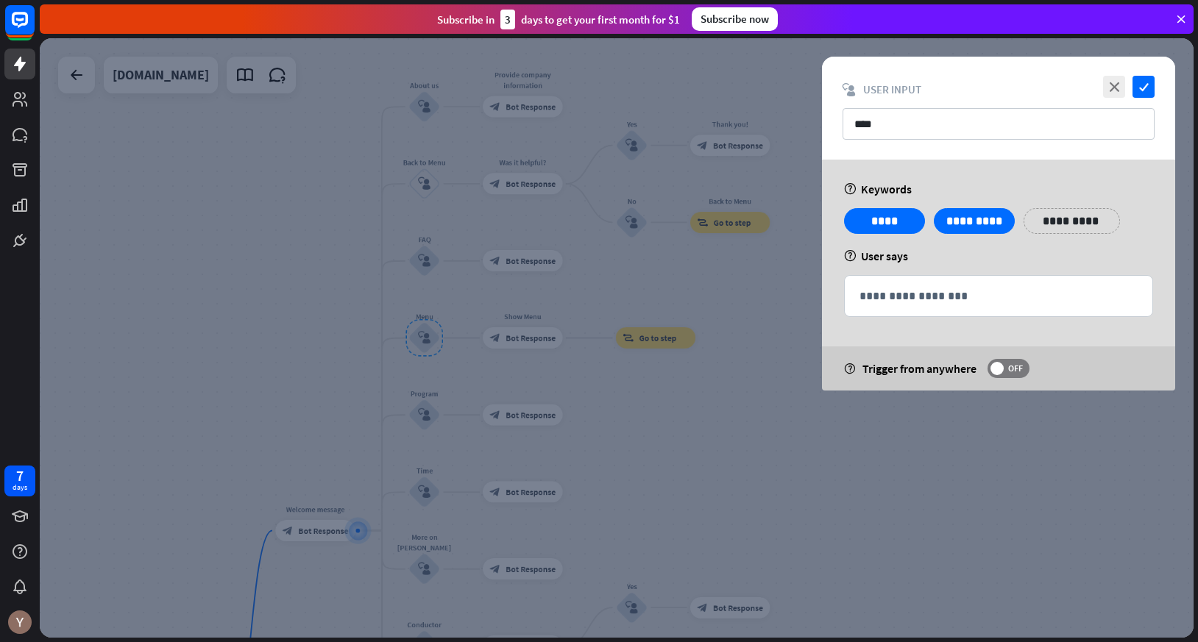
click at [460, 357] on div at bounding box center [617, 338] width 1154 height 600
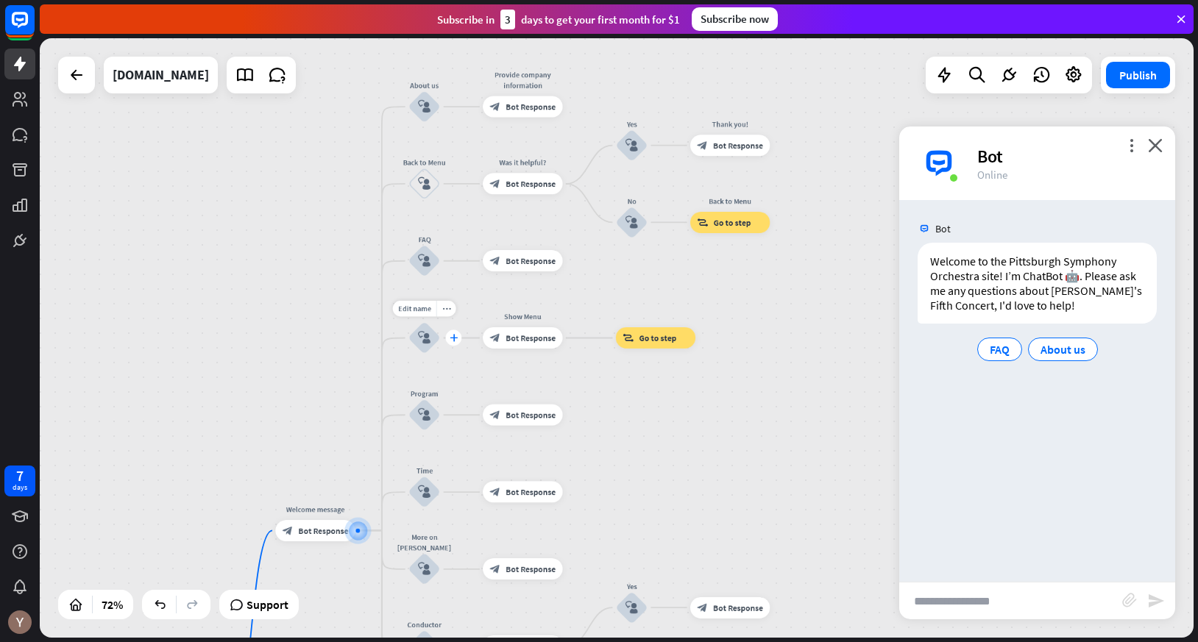
click at [455, 341] on icon "plus" at bounding box center [454, 337] width 8 height 7
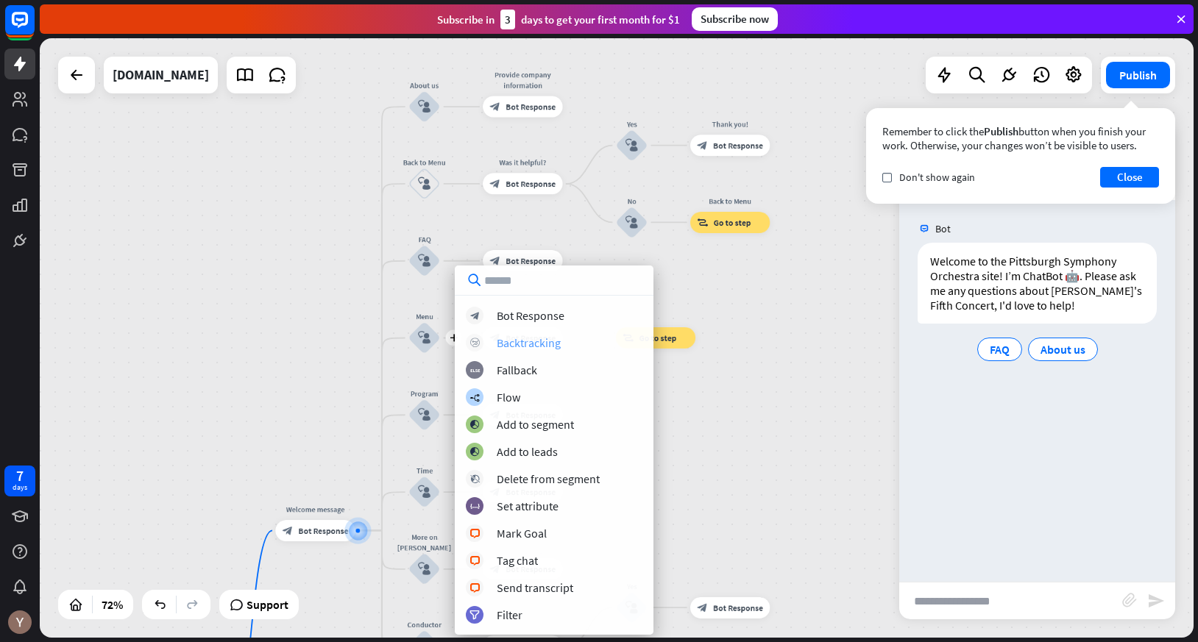
click at [576, 337] on div "block_backtracking Backtracking" at bounding box center [554, 343] width 177 height 18
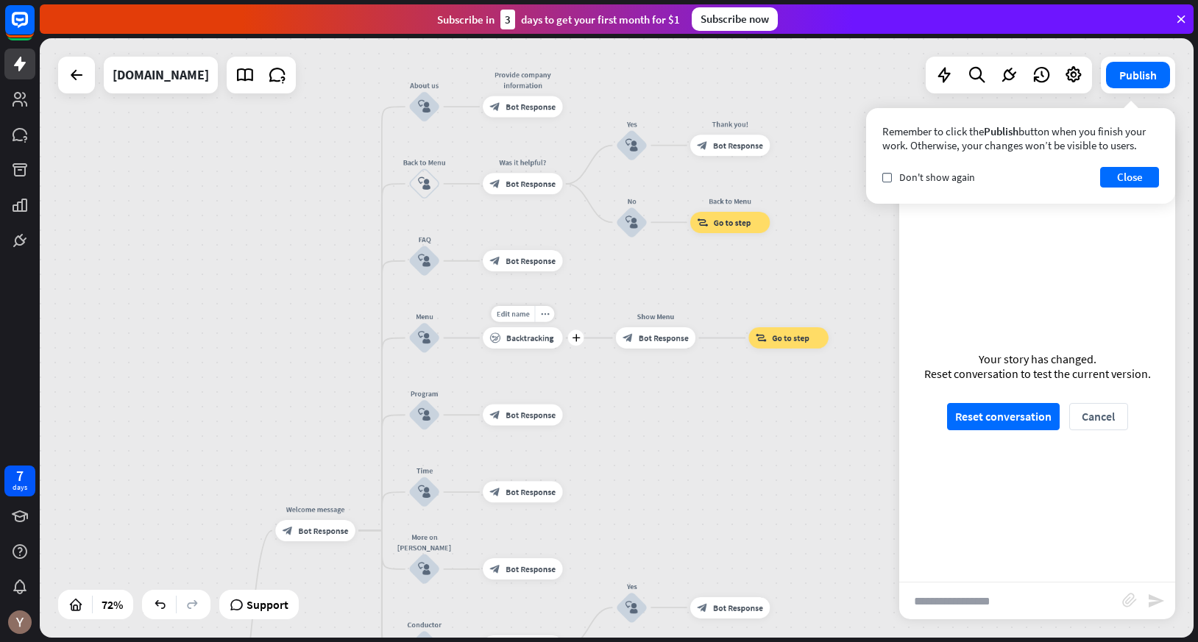
click at [528, 336] on span "Backtracking" at bounding box center [529, 338] width 47 height 10
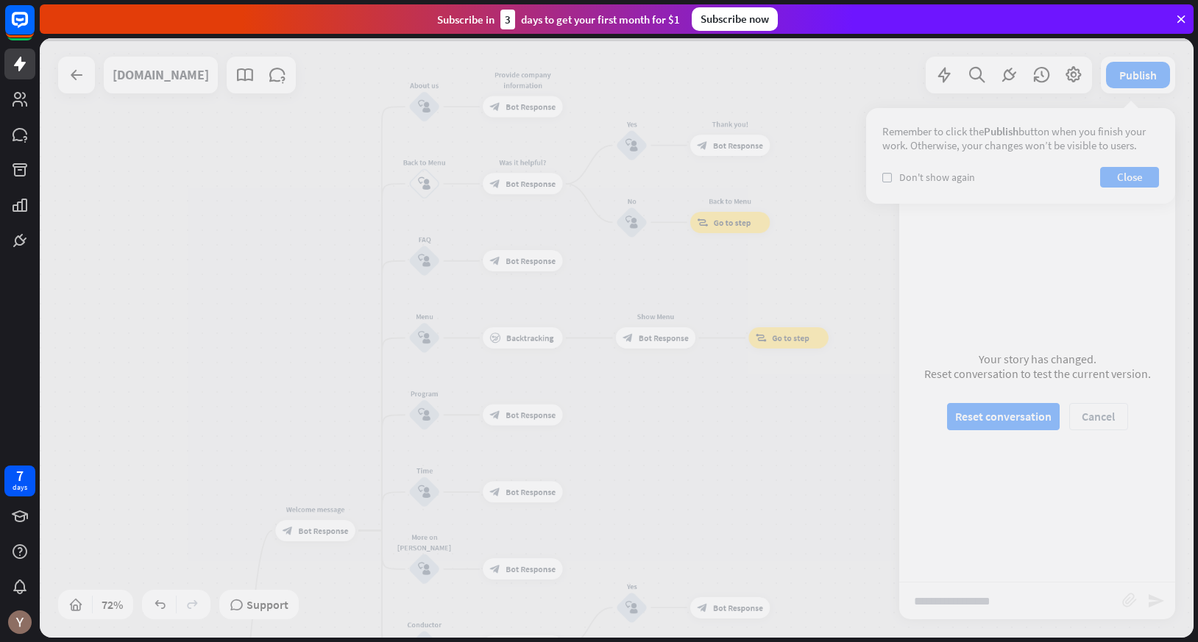
click at [528, 336] on div at bounding box center [617, 338] width 1154 height 600
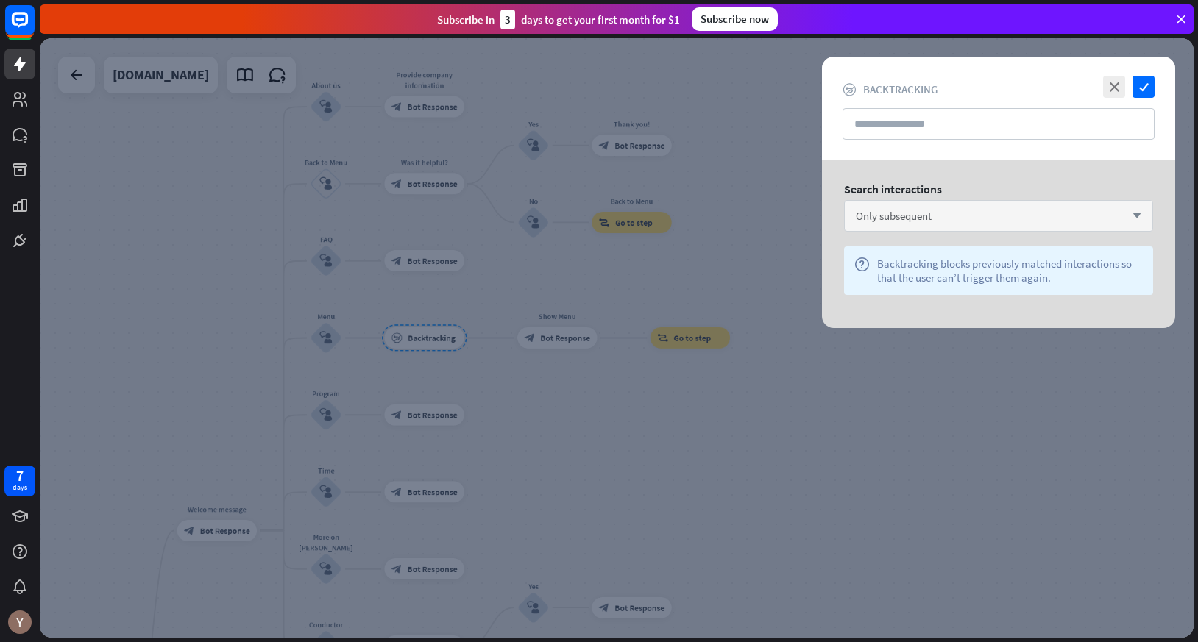
click at [921, 223] on div "Only subsequent arrow_down" at bounding box center [998, 216] width 309 height 32
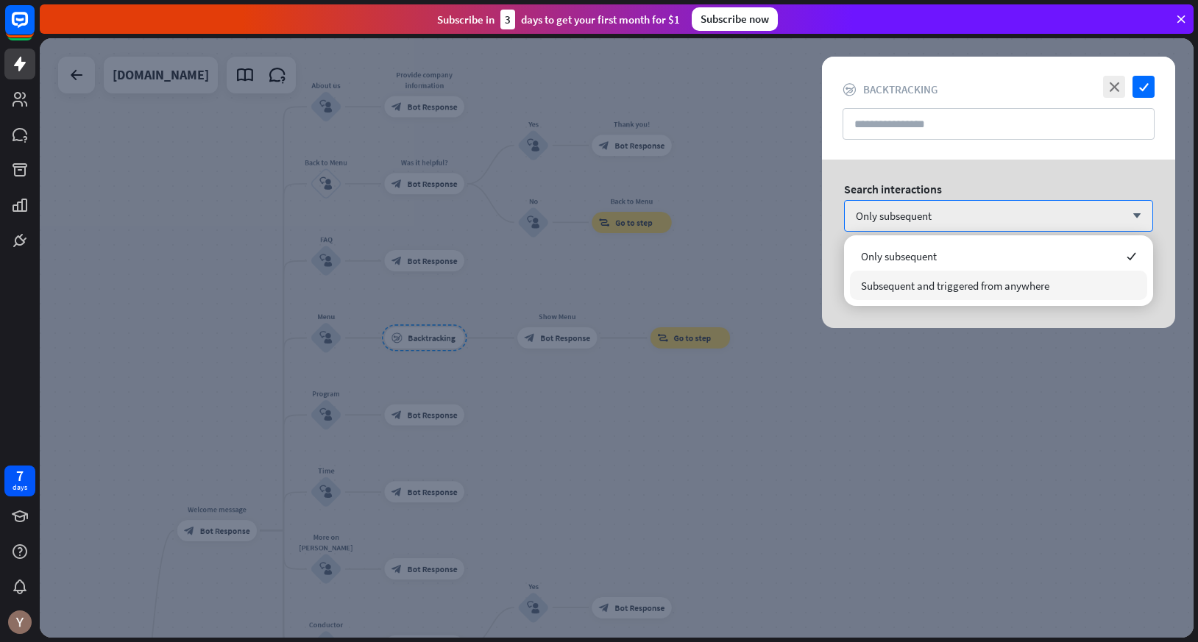
click at [919, 283] on span "Subsequent and triggered from anywhere" at bounding box center [955, 286] width 188 height 14
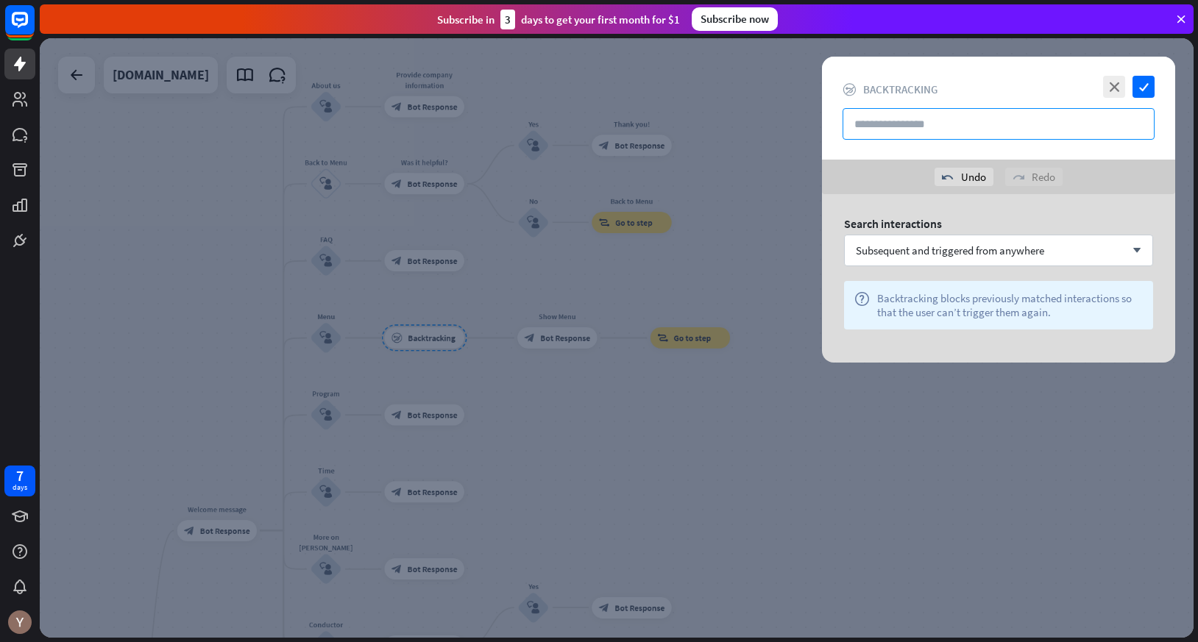
click at [949, 121] on input "text" at bounding box center [999, 124] width 312 height 32
type input "**********"
click at [1145, 88] on icon "check" at bounding box center [1143, 87] width 22 height 22
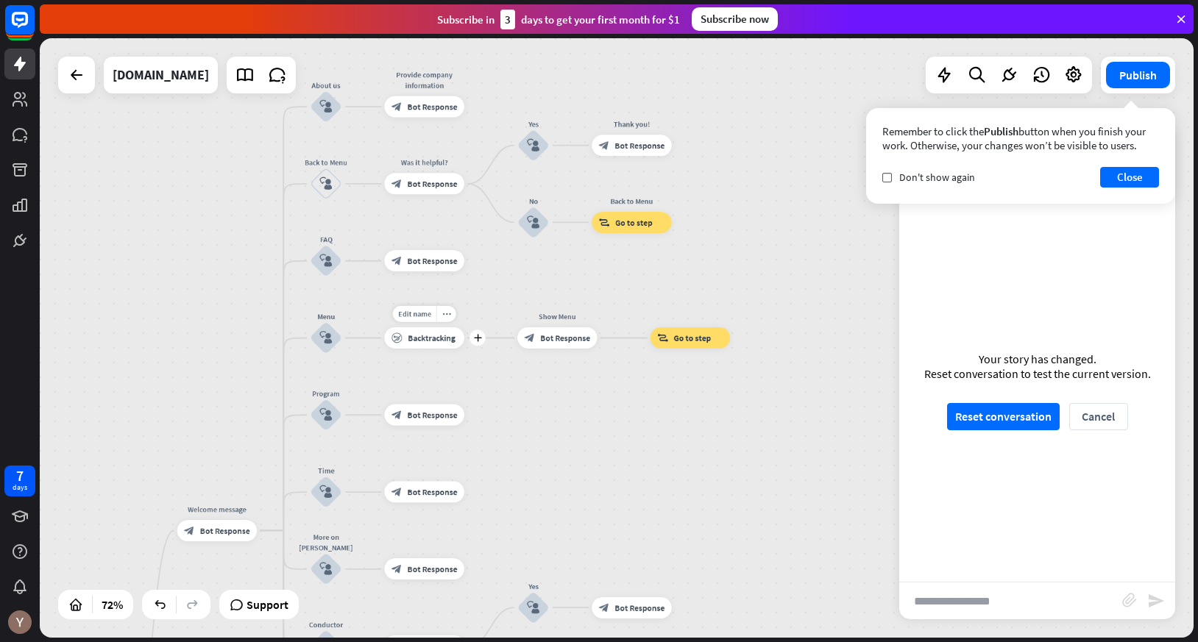
click at [432, 338] on span "Backtracking" at bounding box center [431, 338] width 47 height 10
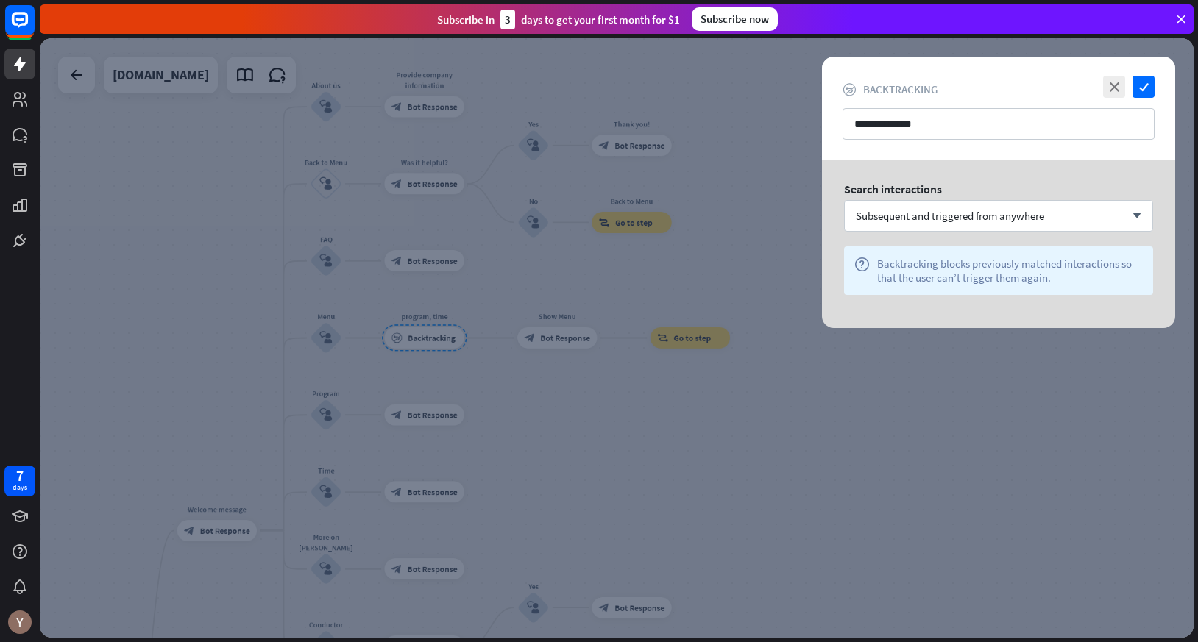
click at [592, 454] on div at bounding box center [617, 338] width 1154 height 600
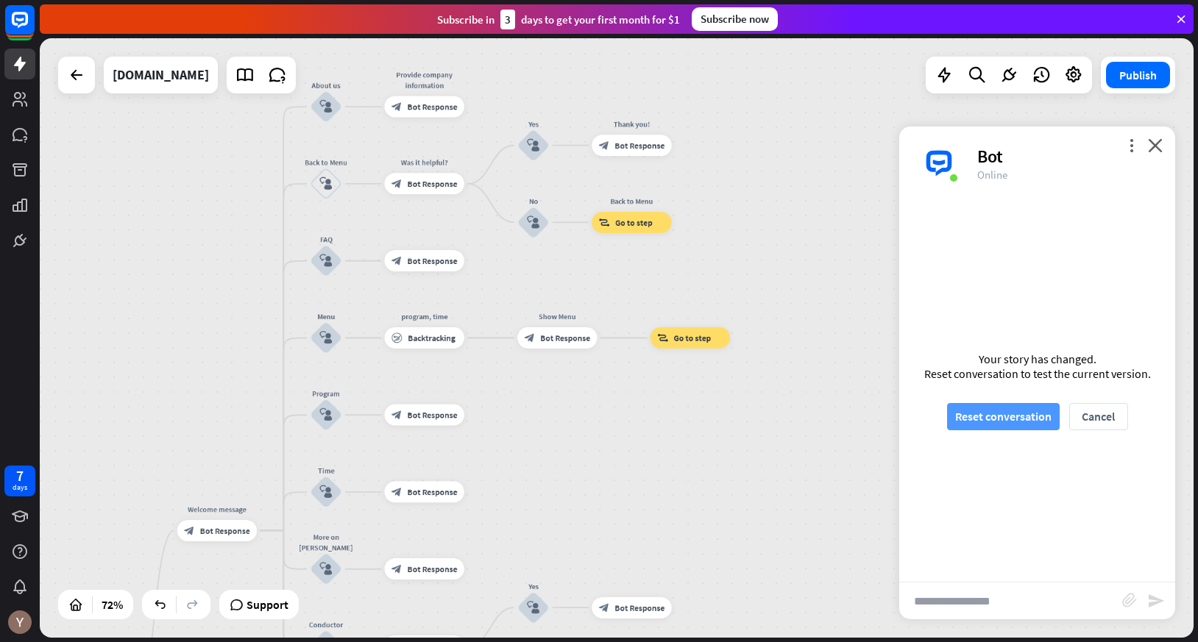
click at [1038, 419] on button "Reset conversation" at bounding box center [1003, 416] width 113 height 27
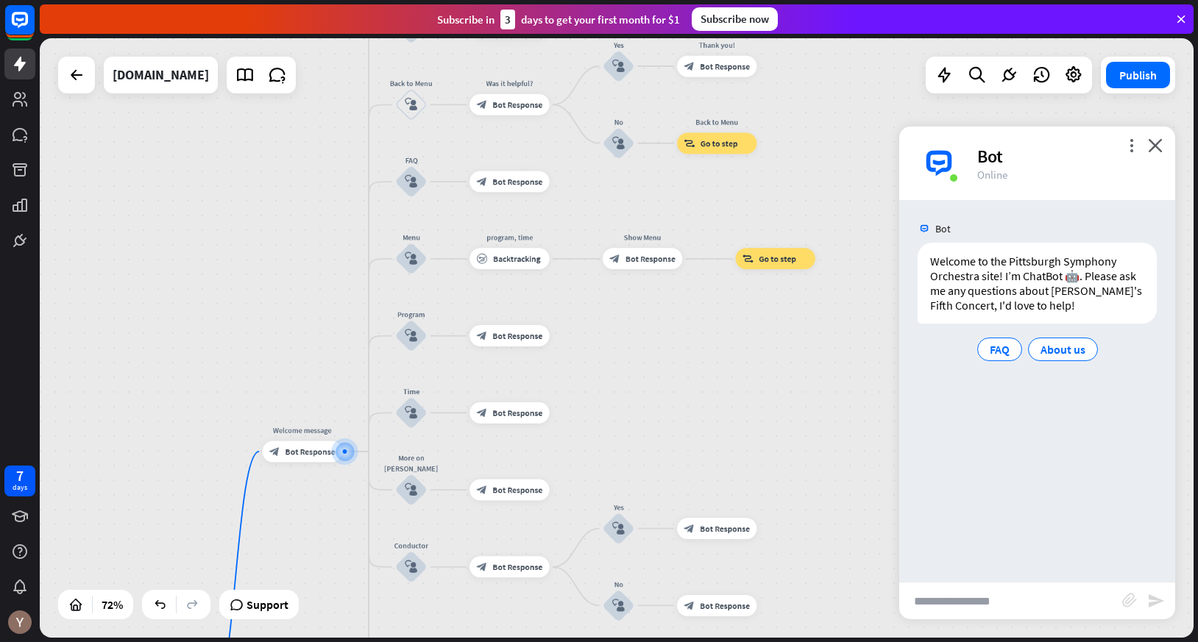
click at [1008, 603] on input "text" at bounding box center [1010, 601] width 223 height 37
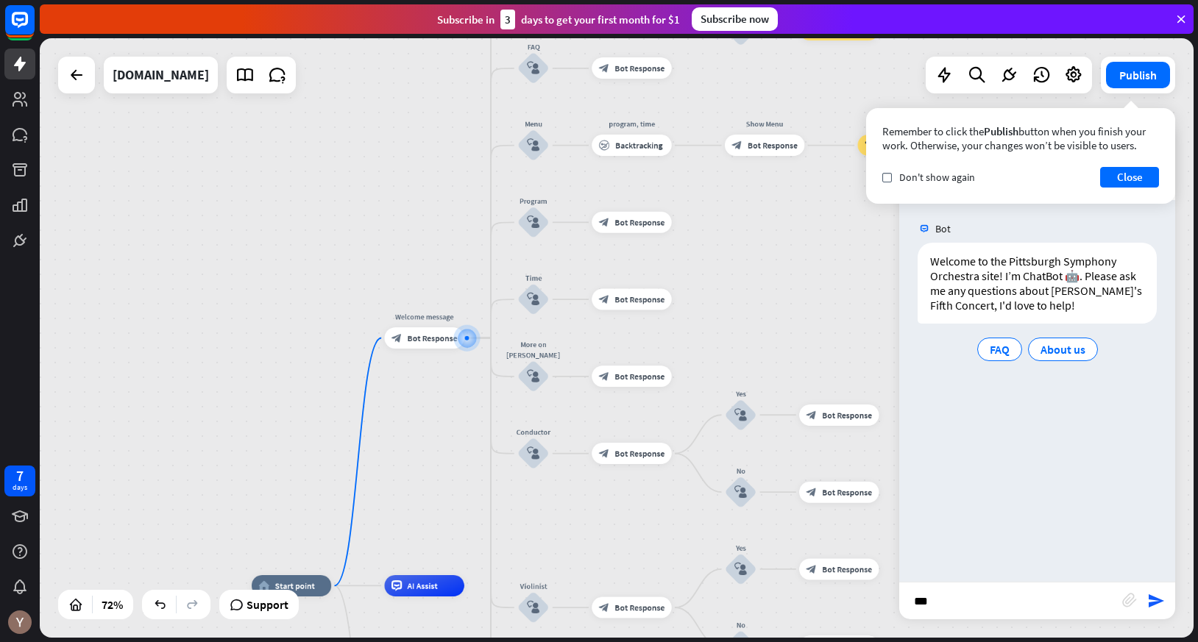
type input "****"
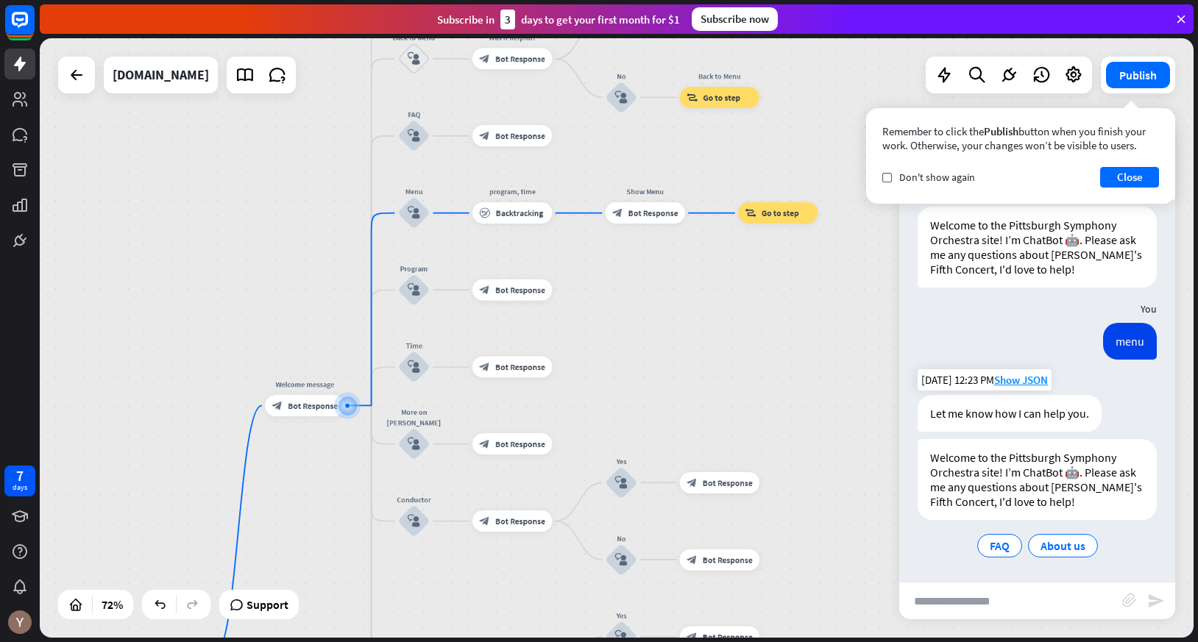
scroll to position [37, 0]
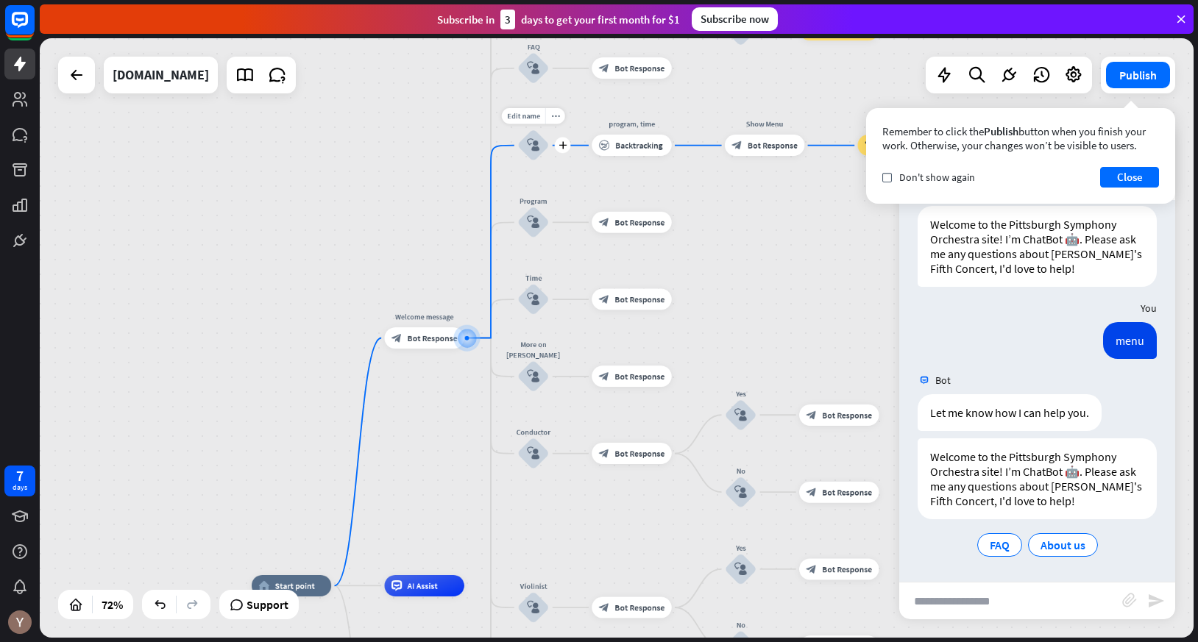
click at [528, 145] on icon "block_user_input" at bounding box center [533, 145] width 13 height 13
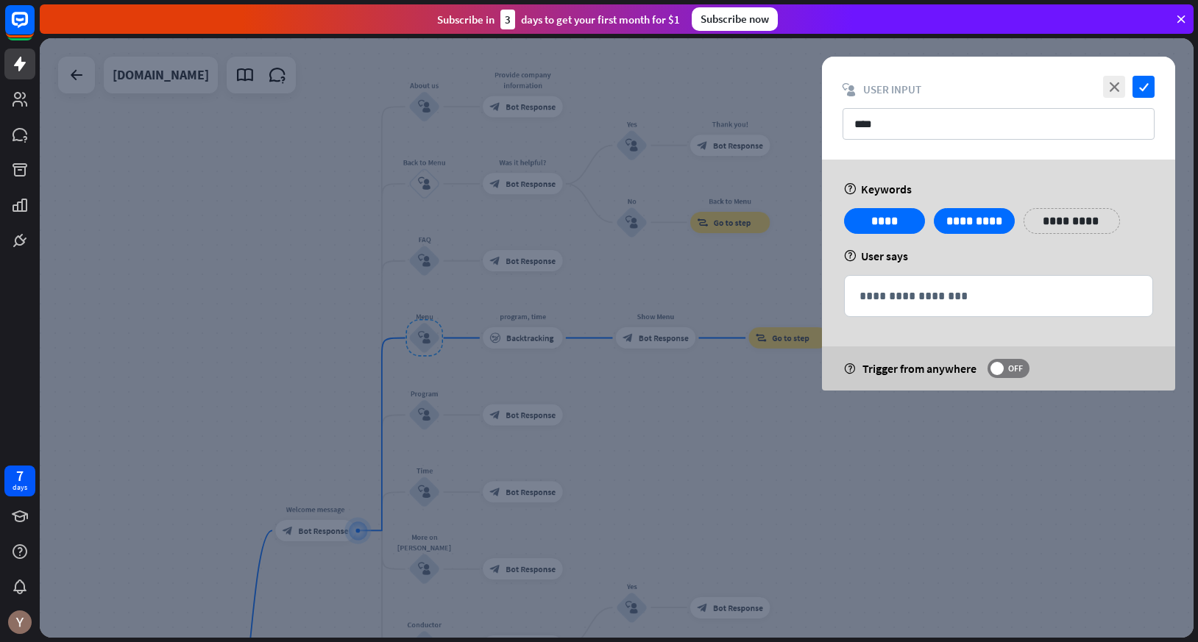
click at [629, 395] on div at bounding box center [617, 338] width 1154 height 600
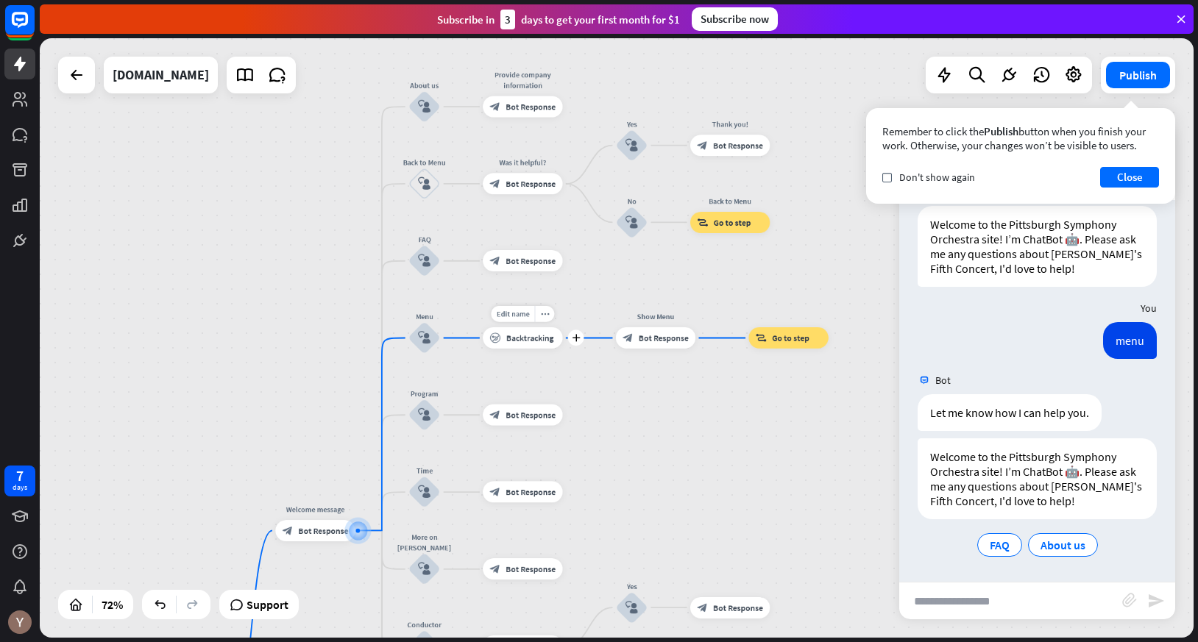
click at [528, 341] on span "Backtracking" at bounding box center [529, 338] width 47 height 10
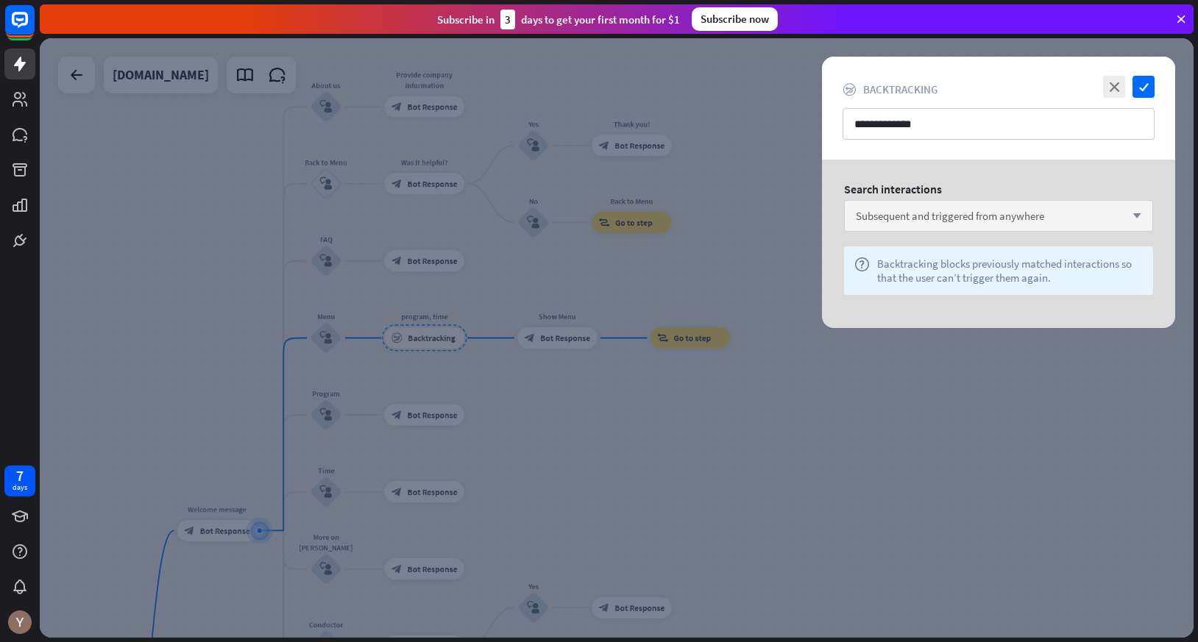
click at [982, 215] on span "Subsequent and triggered from anywhere" at bounding box center [950, 216] width 188 height 14
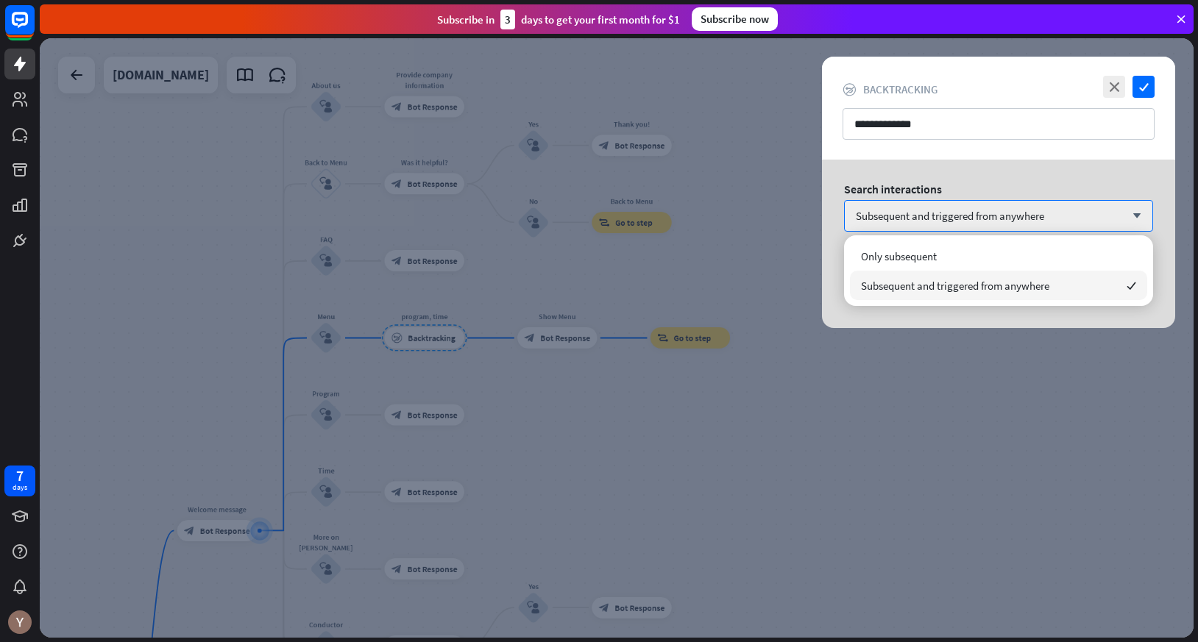
click at [960, 338] on div at bounding box center [617, 338] width 1154 height 600
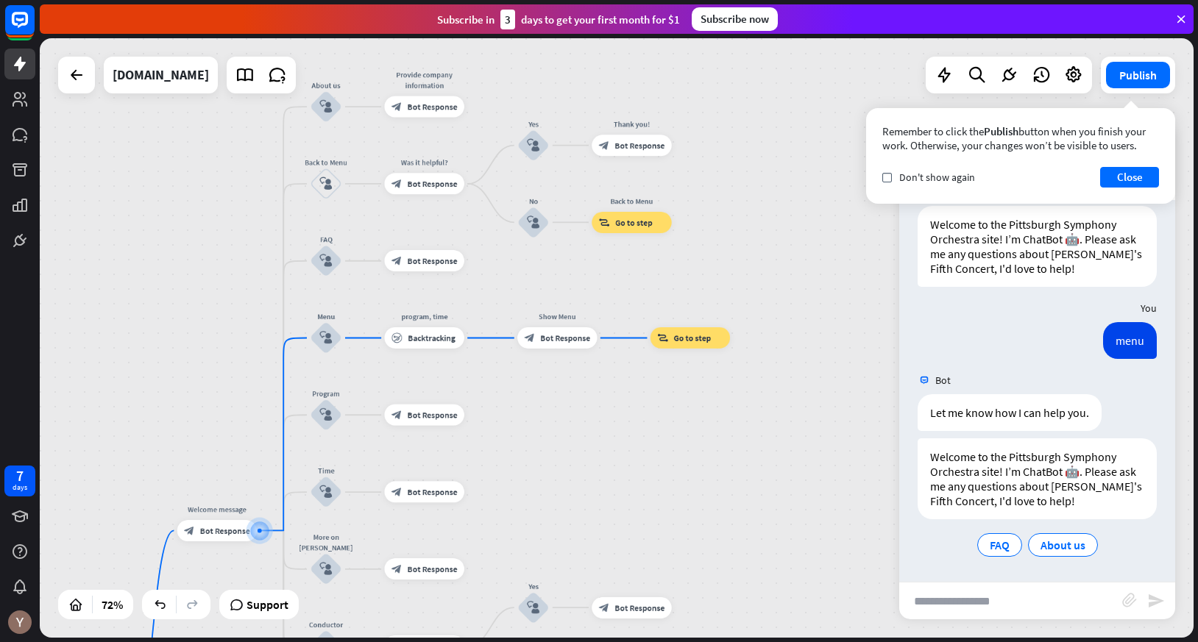
click at [1018, 595] on input "text" at bounding box center [1010, 601] width 223 height 37
type input "*******"
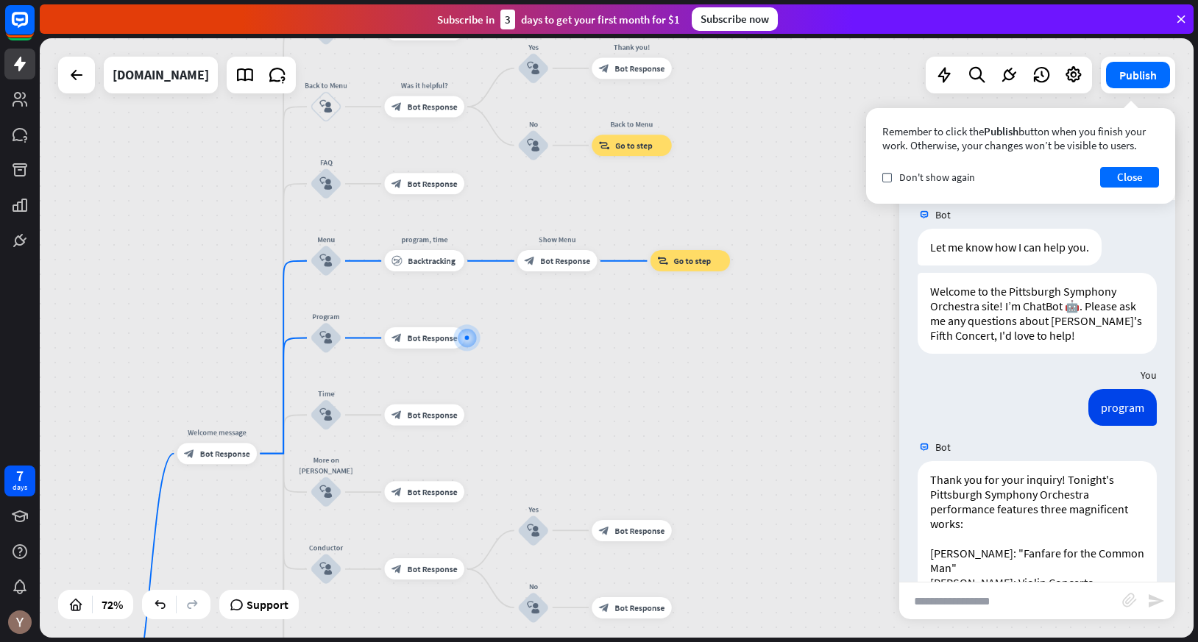
scroll to position [244, 0]
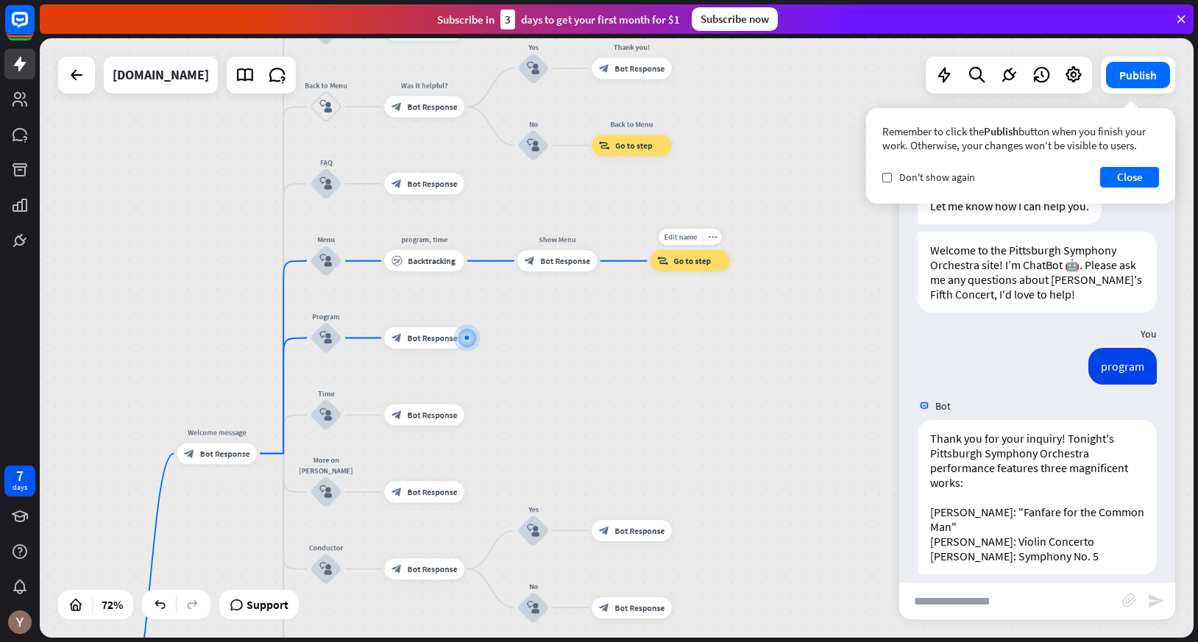
click at [691, 260] on span "Go to step" at bounding box center [693, 261] width 38 height 10
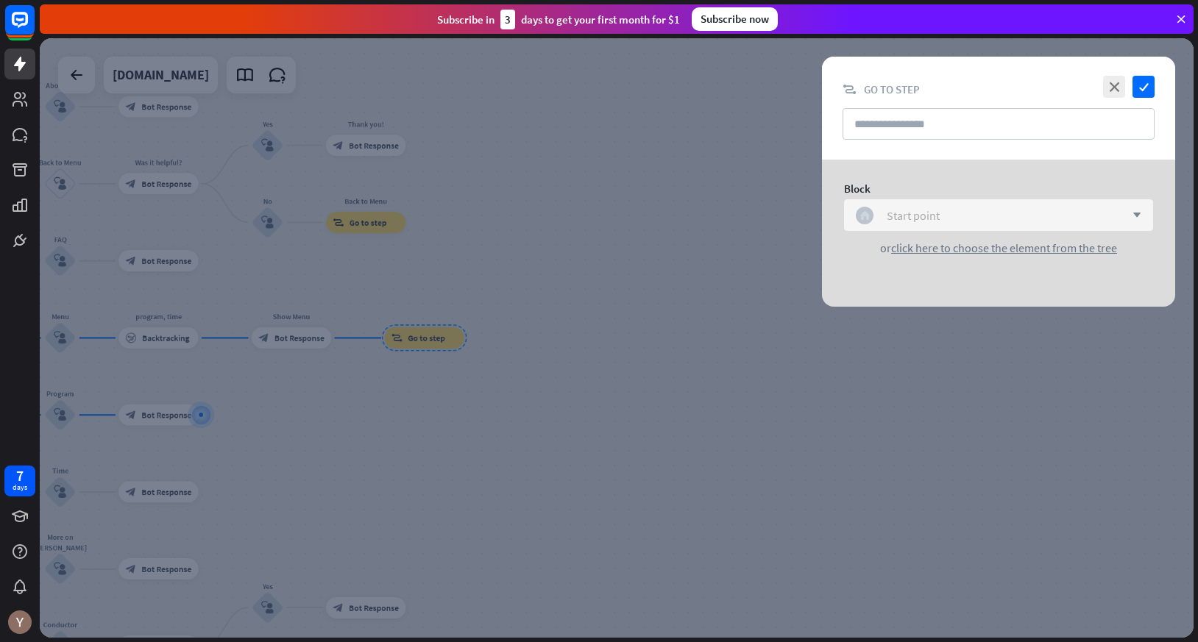
click at [906, 216] on div "Start point" at bounding box center [913, 215] width 53 height 15
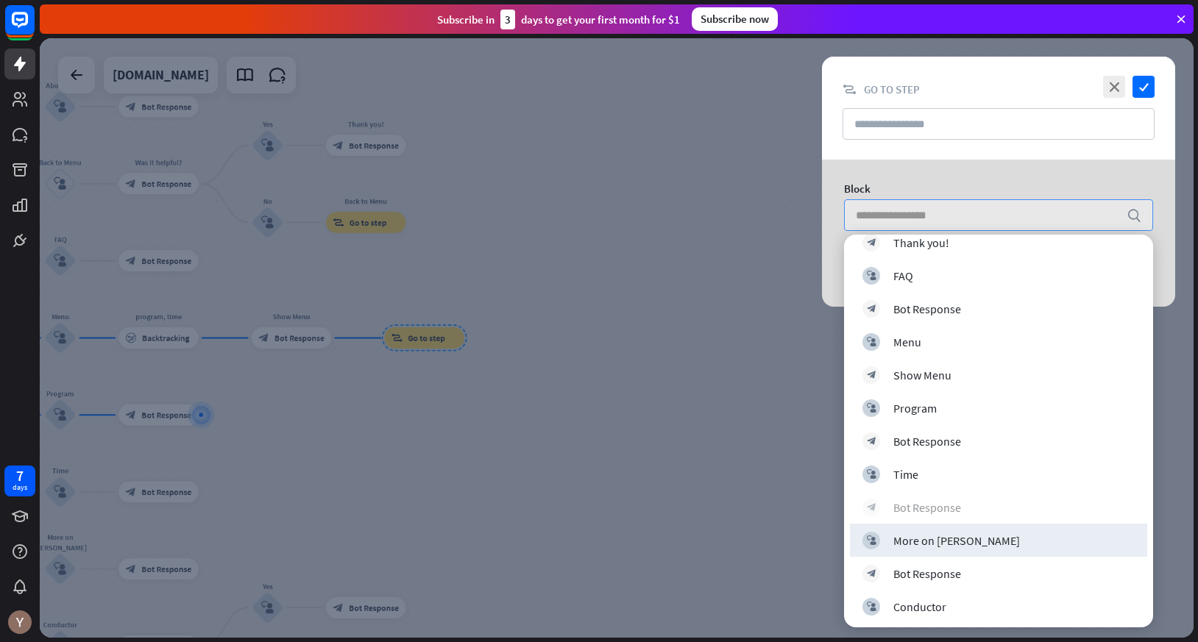
scroll to position [399, 0]
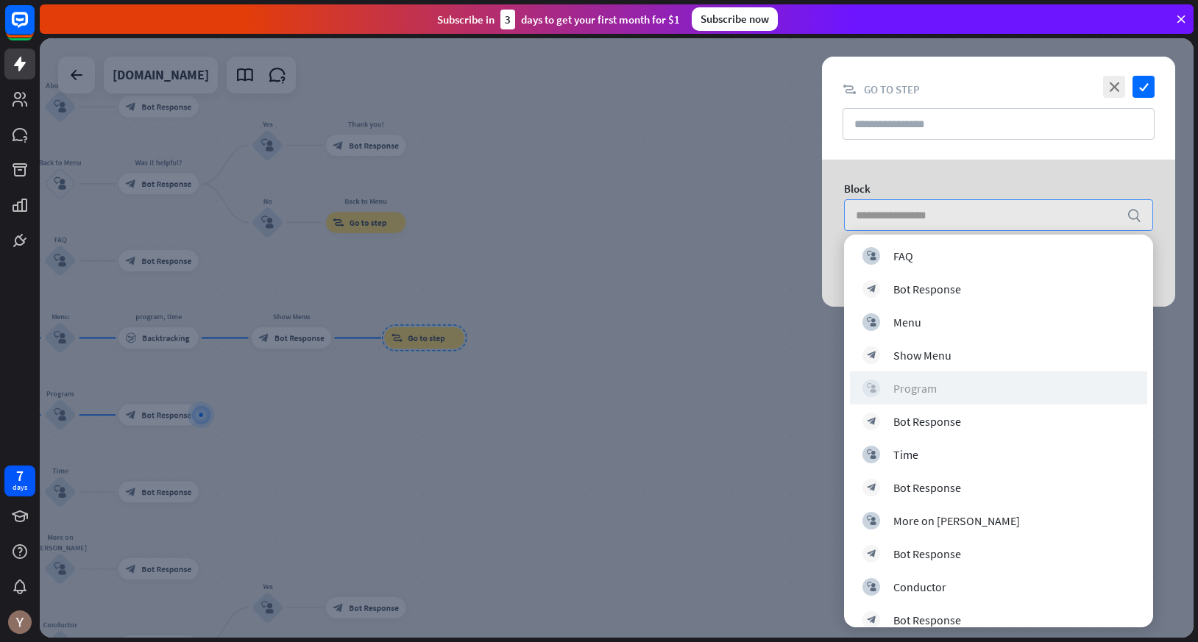
click at [940, 382] on div "block_user_input Program" at bounding box center [998, 389] width 272 height 18
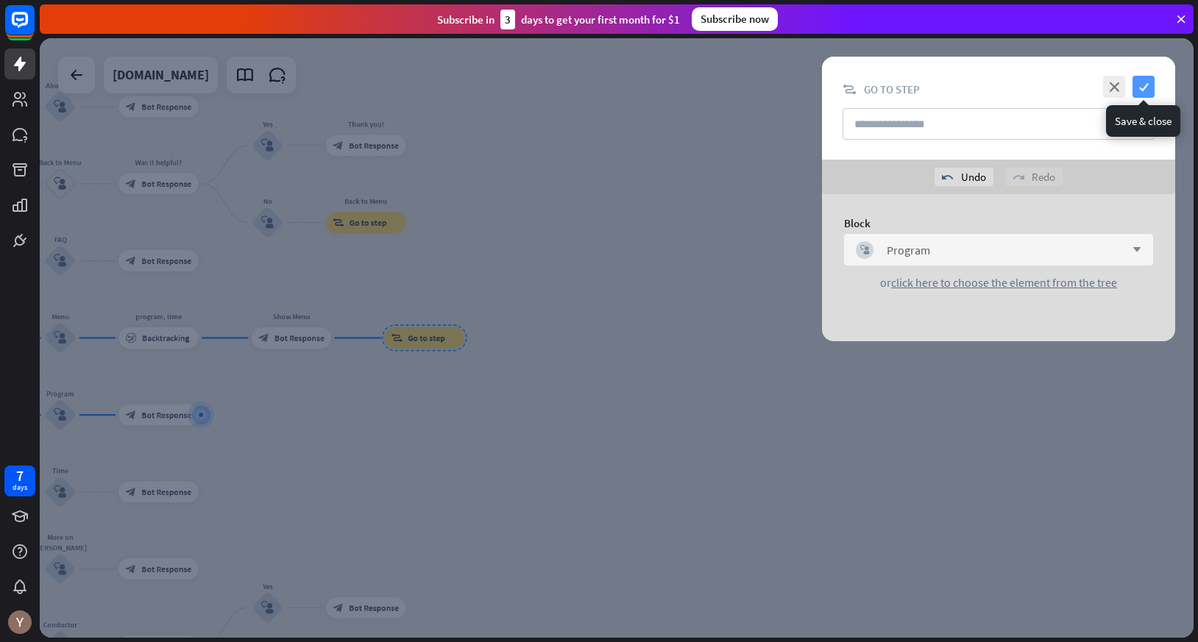
click at [1144, 85] on icon "check" at bounding box center [1143, 87] width 22 height 22
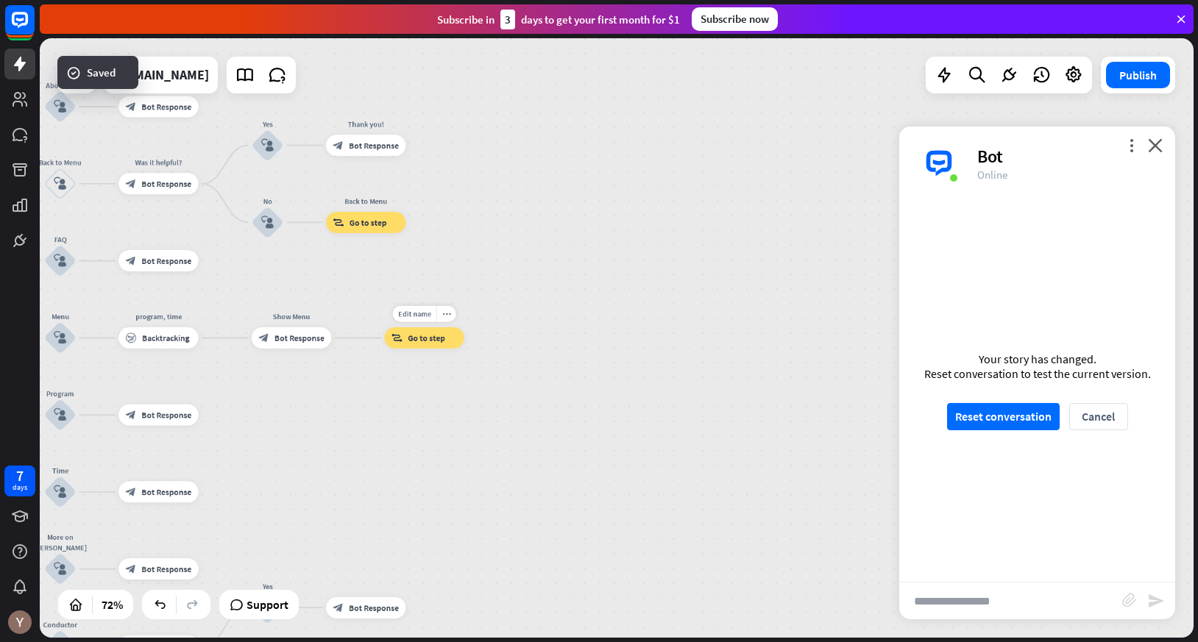
click at [413, 344] on div "block_goto Go to step" at bounding box center [423, 337] width 79 height 21
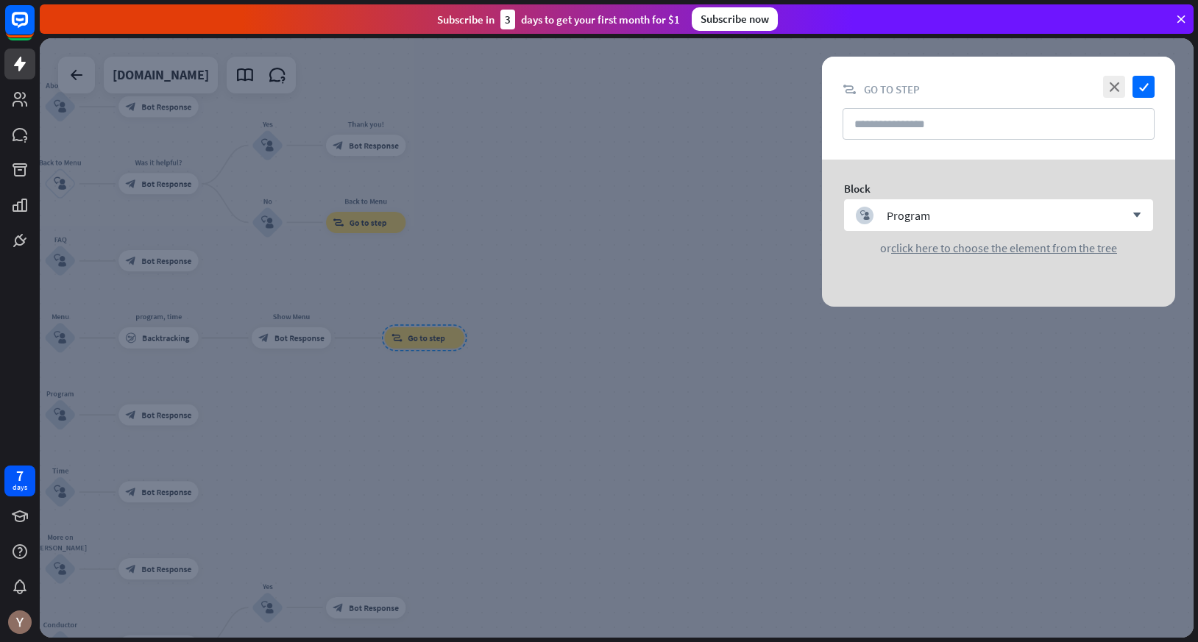
click at [410, 389] on div at bounding box center [617, 338] width 1154 height 600
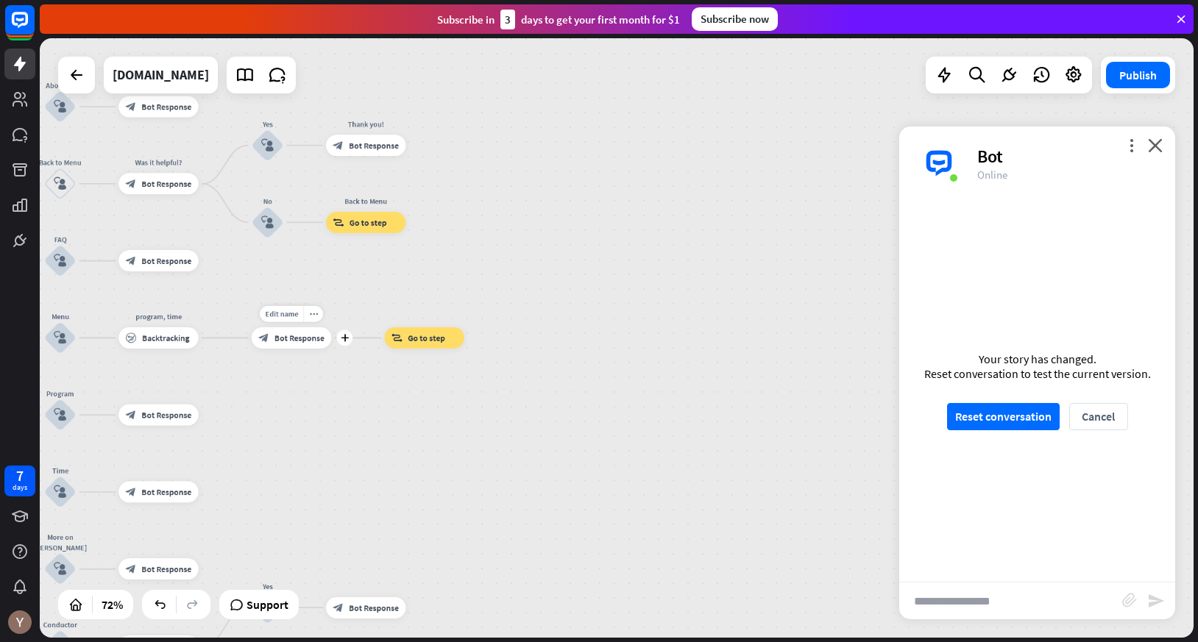
click at [304, 336] on span "Bot Response" at bounding box center [299, 338] width 50 height 10
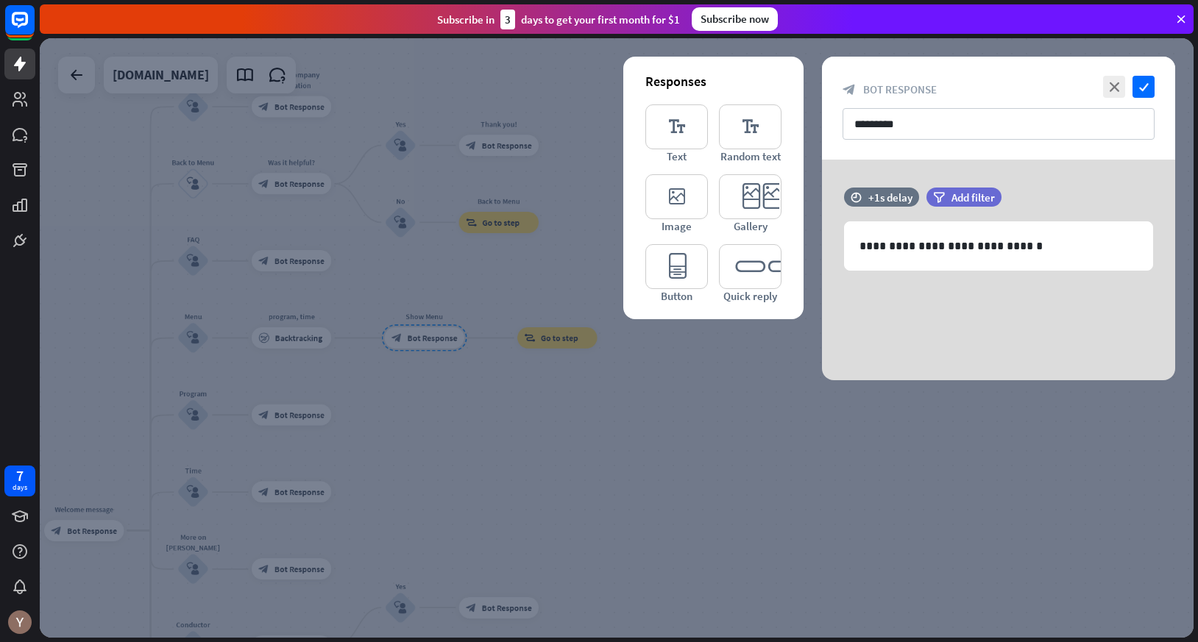
click at [453, 363] on div at bounding box center [617, 338] width 1154 height 600
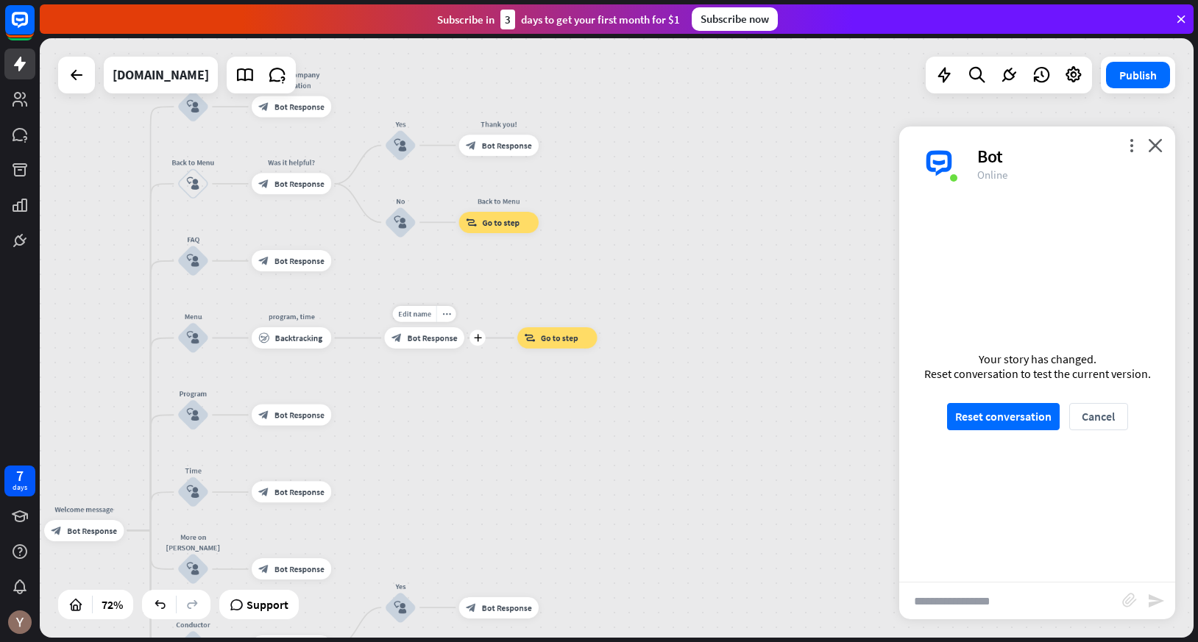
click at [439, 340] on span "Bot Response" at bounding box center [433, 338] width 50 height 10
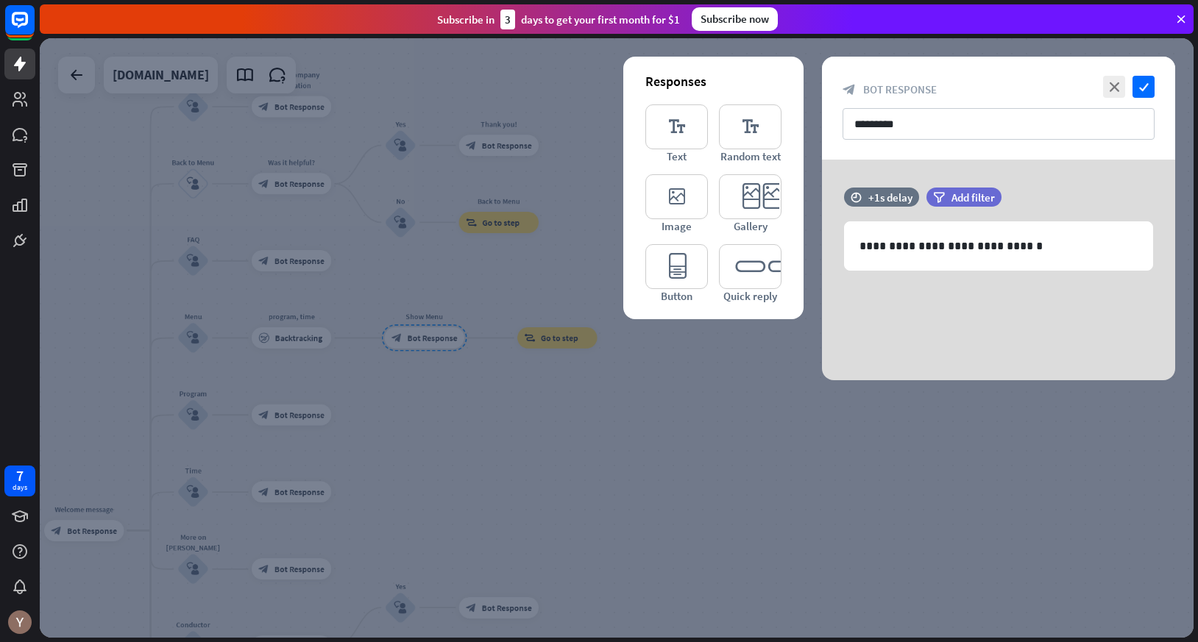
click at [434, 447] on div at bounding box center [617, 338] width 1154 height 600
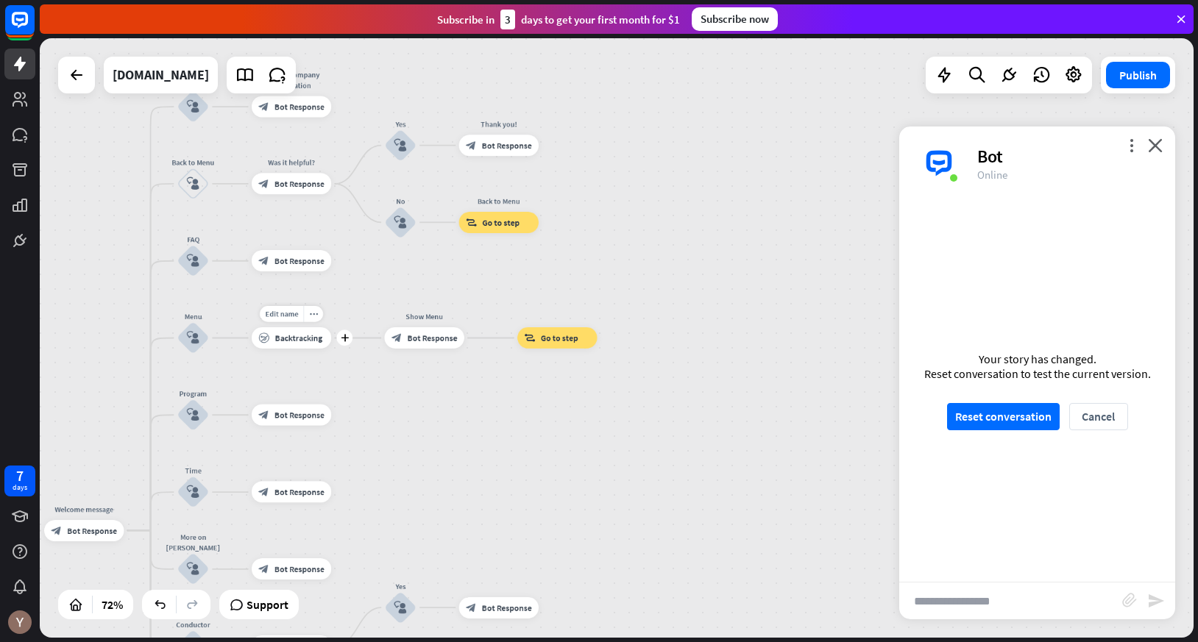
click at [313, 342] on span "Backtracking" at bounding box center [298, 338] width 47 height 10
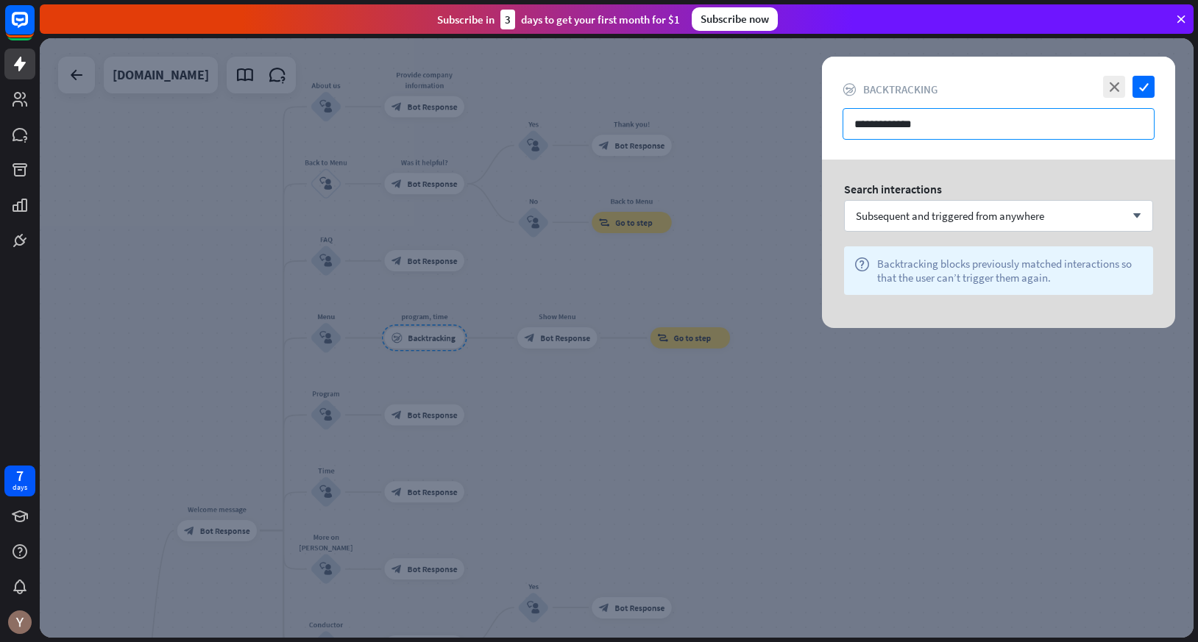
drag, startPoint x: 941, startPoint y: 124, endPoint x: 779, endPoint y: 124, distance: 161.9
click at [779, 124] on div "**********" at bounding box center [617, 338] width 1154 height 600
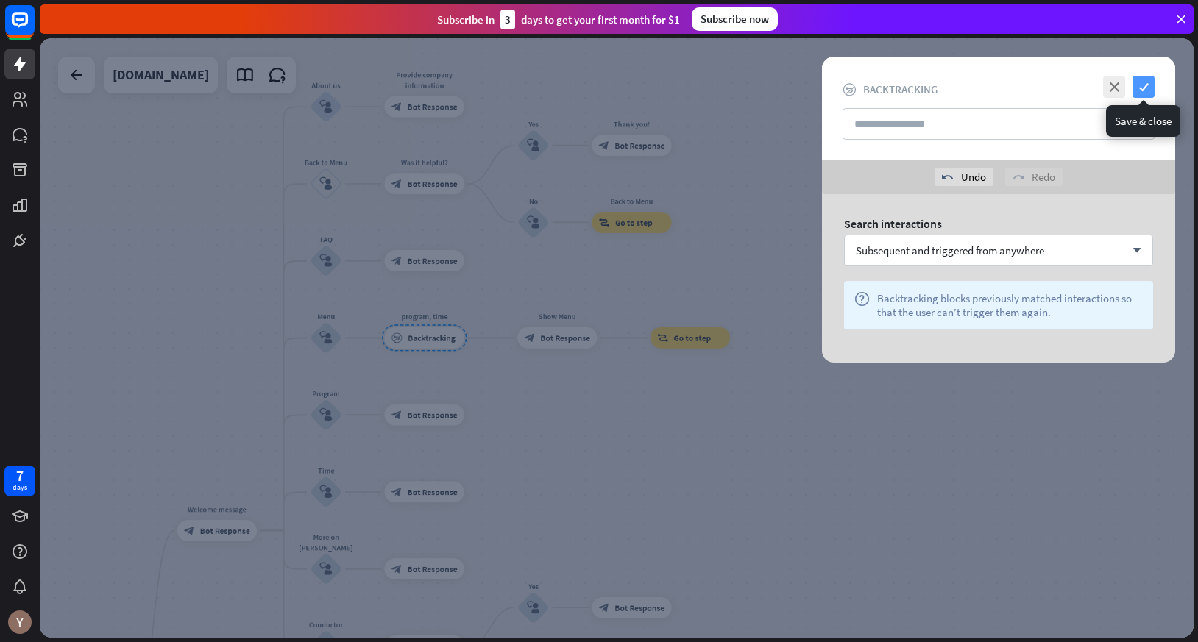
click at [1143, 90] on icon "check" at bounding box center [1143, 87] width 22 height 22
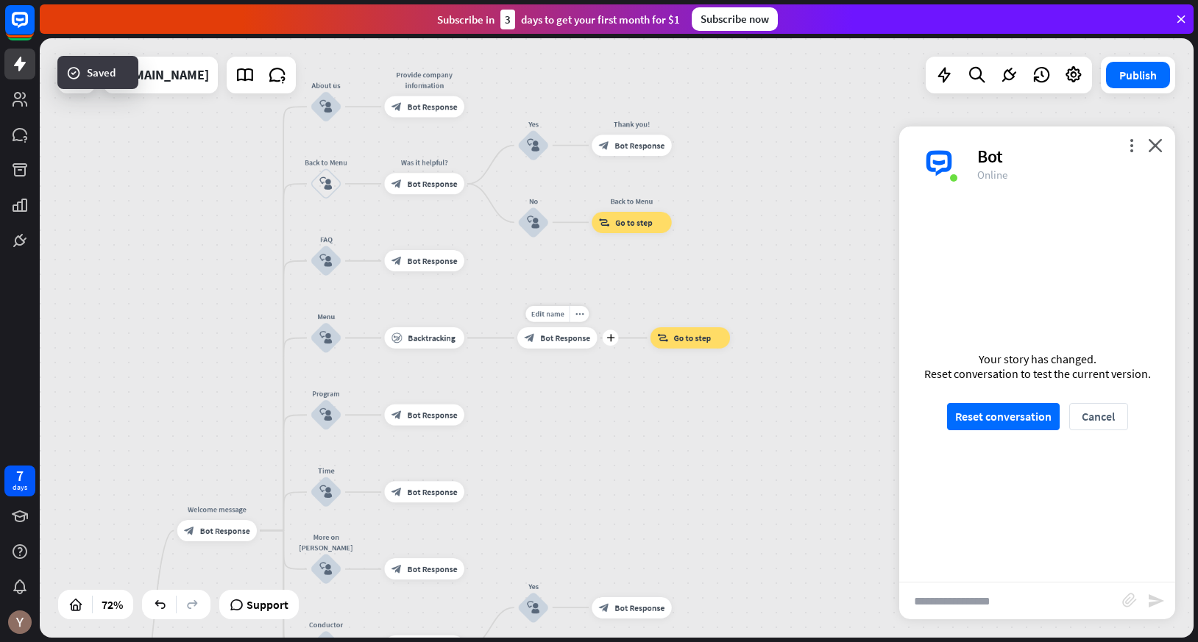
click at [567, 338] on span "Bot Response" at bounding box center [565, 338] width 50 height 10
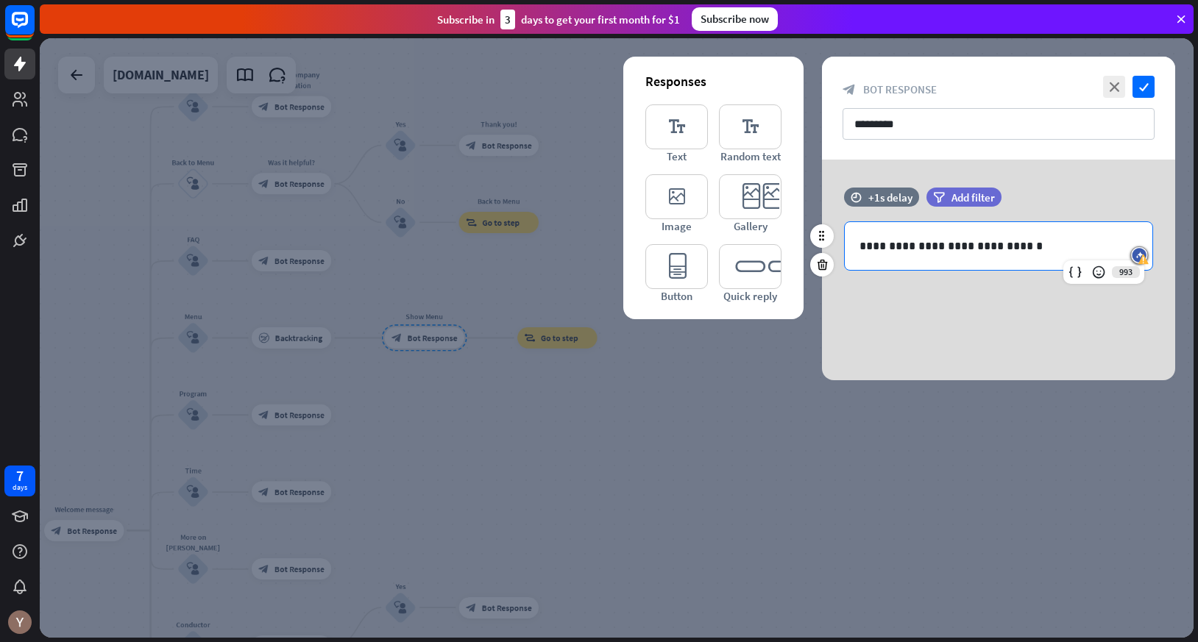
click at [960, 243] on p "**********" at bounding box center [998, 246] width 278 height 18
click at [951, 247] on p "**********" at bounding box center [998, 246] width 278 height 18
click at [1038, 242] on p "**********" at bounding box center [998, 246] width 278 height 18
click at [861, 246] on p "**********" at bounding box center [998, 246] width 278 height 18
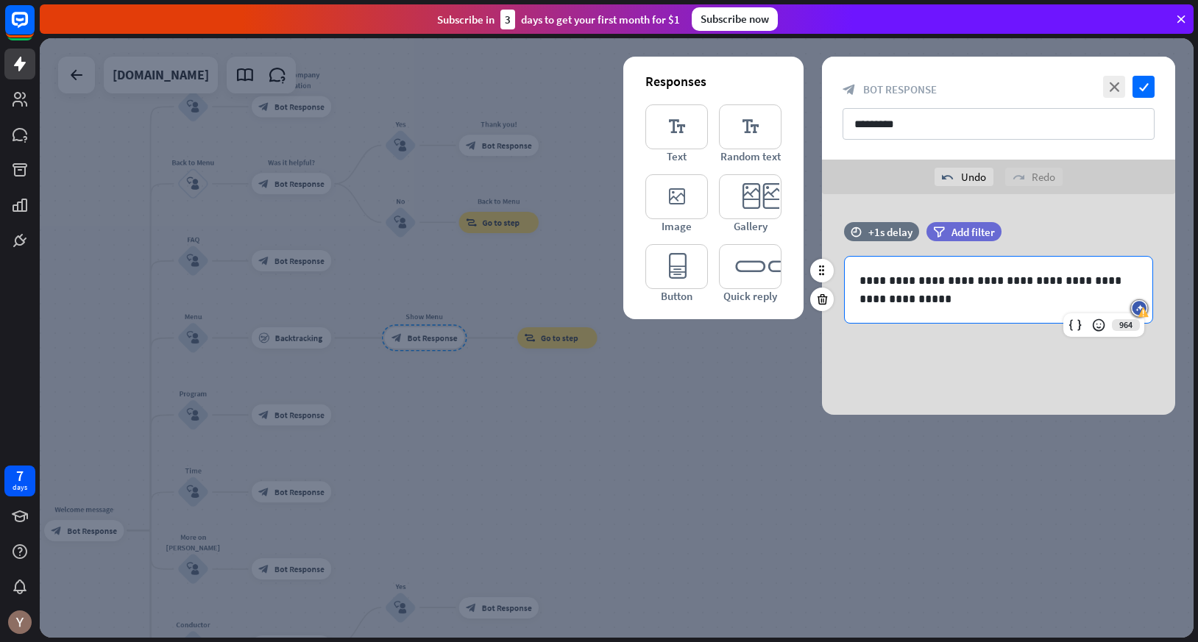
click at [941, 297] on p "**********" at bounding box center [998, 290] width 278 height 37
click at [908, 305] on p "**********" at bounding box center [998, 290] width 278 height 37
click at [1144, 79] on icon "check" at bounding box center [1143, 87] width 22 height 22
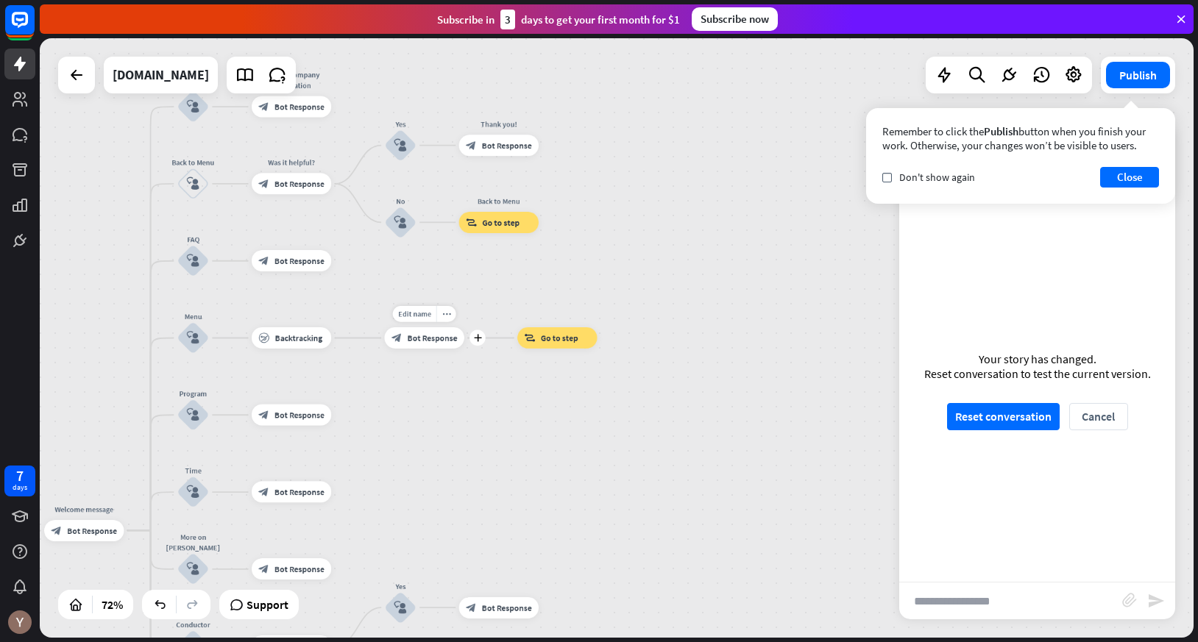
click at [445, 346] on div "block_bot_response Bot Response" at bounding box center [423, 337] width 79 height 21
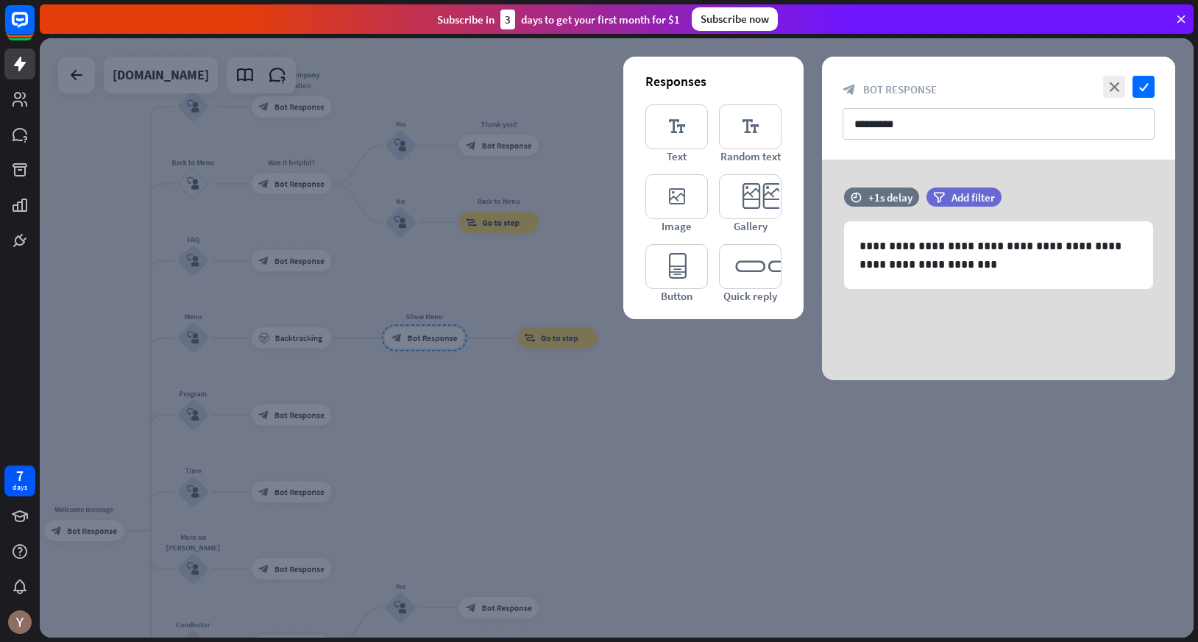
click at [463, 442] on div at bounding box center [617, 338] width 1154 height 600
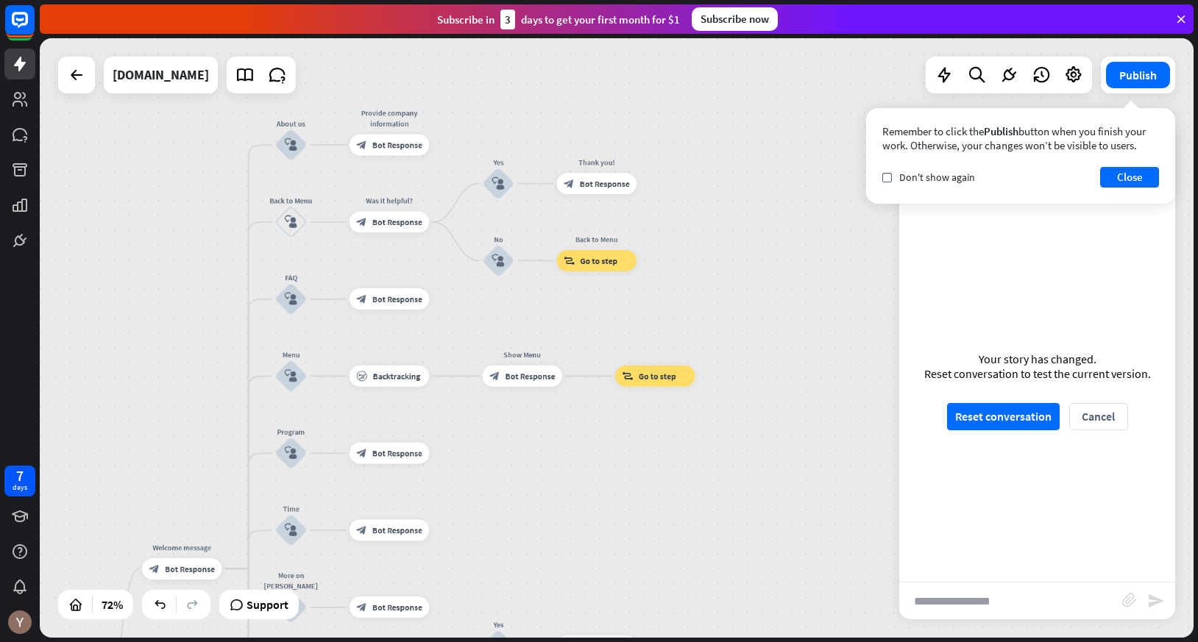
drag, startPoint x: 356, startPoint y: 138, endPoint x: 453, endPoint y: 174, distance: 103.2
click at [453, 174] on div "home_2 Start point Welcome message block_bot_response Bot Response About us blo…" at bounding box center [617, 338] width 1154 height 600
click at [411, 196] on icon "more_horiz" at bounding box center [409, 197] width 9 height 8
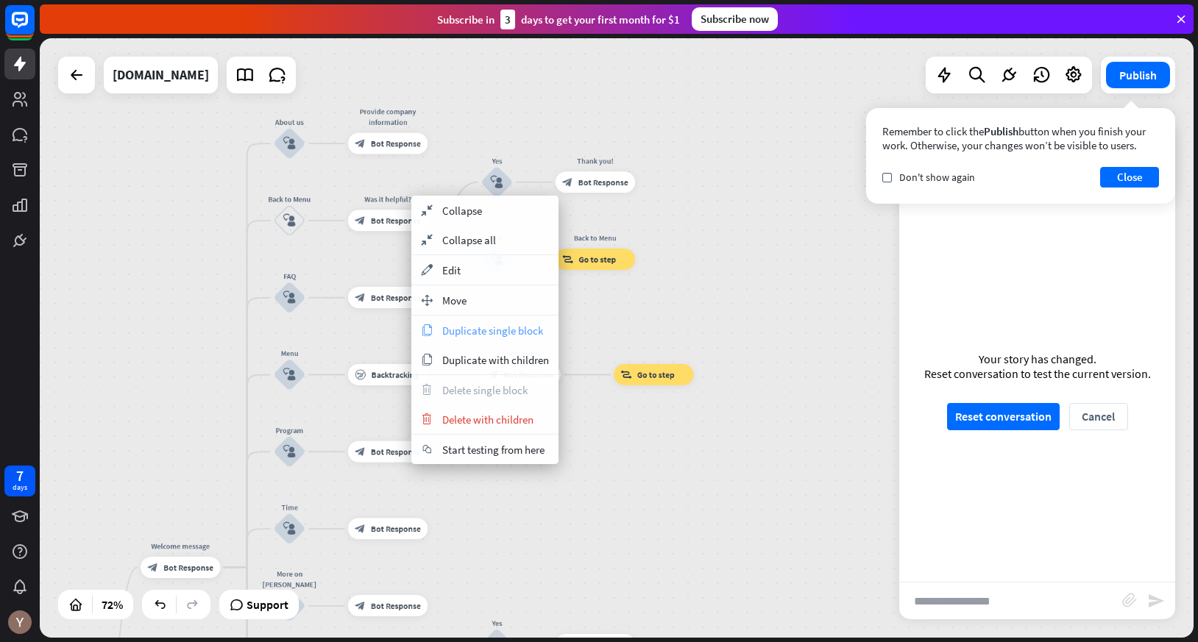
click at [459, 333] on span "Duplicate single block" at bounding box center [492, 331] width 101 height 14
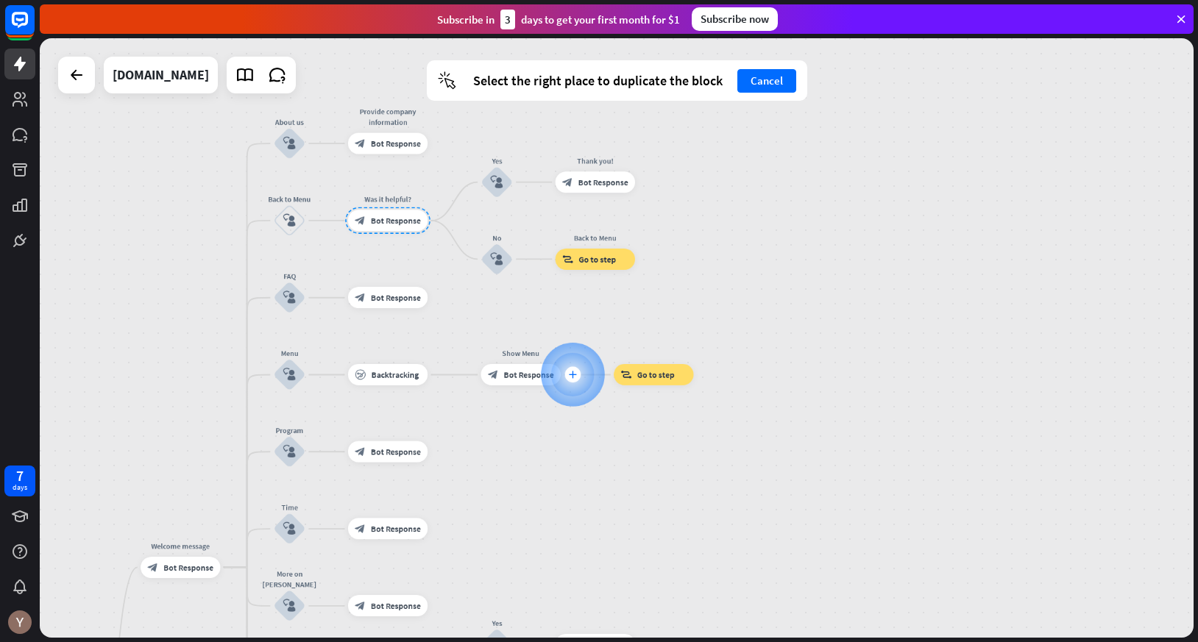
click at [572, 370] on div "plus" at bounding box center [572, 375] width 16 height 16
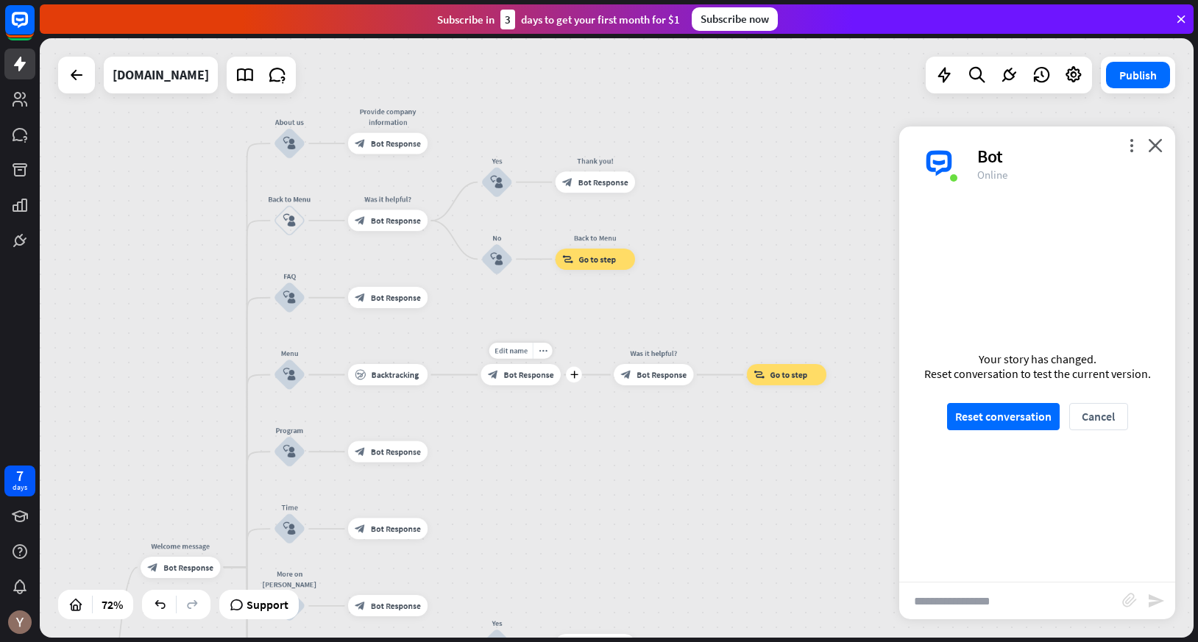
click at [546, 374] on span "Bot Response" at bounding box center [529, 374] width 50 height 10
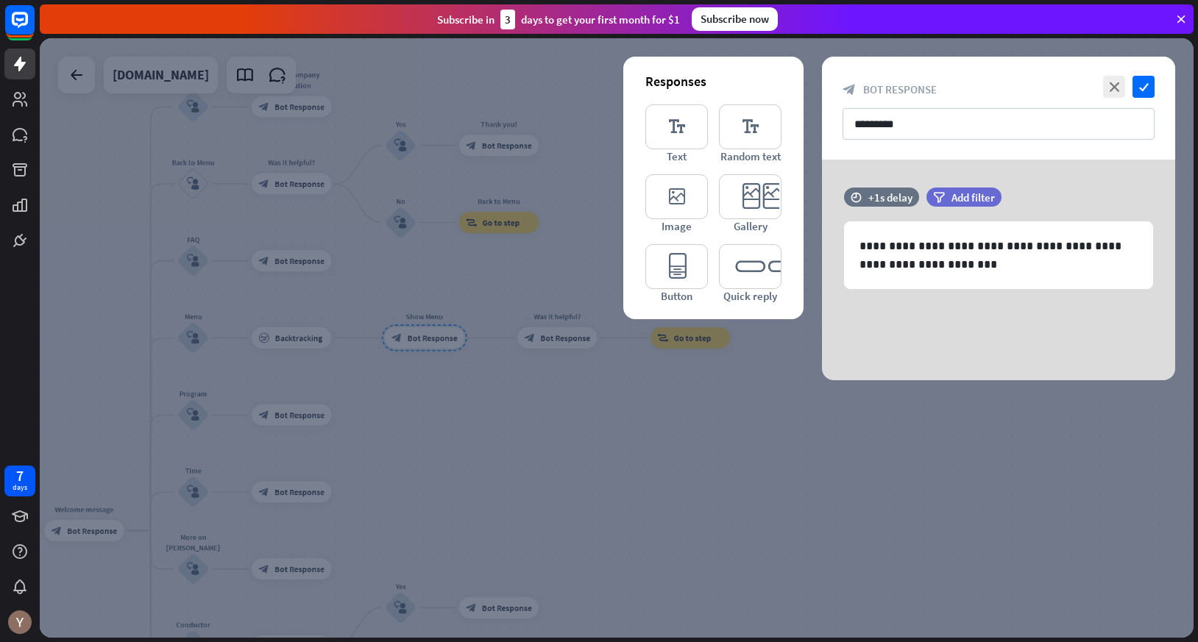
click at [515, 424] on div at bounding box center [617, 338] width 1154 height 600
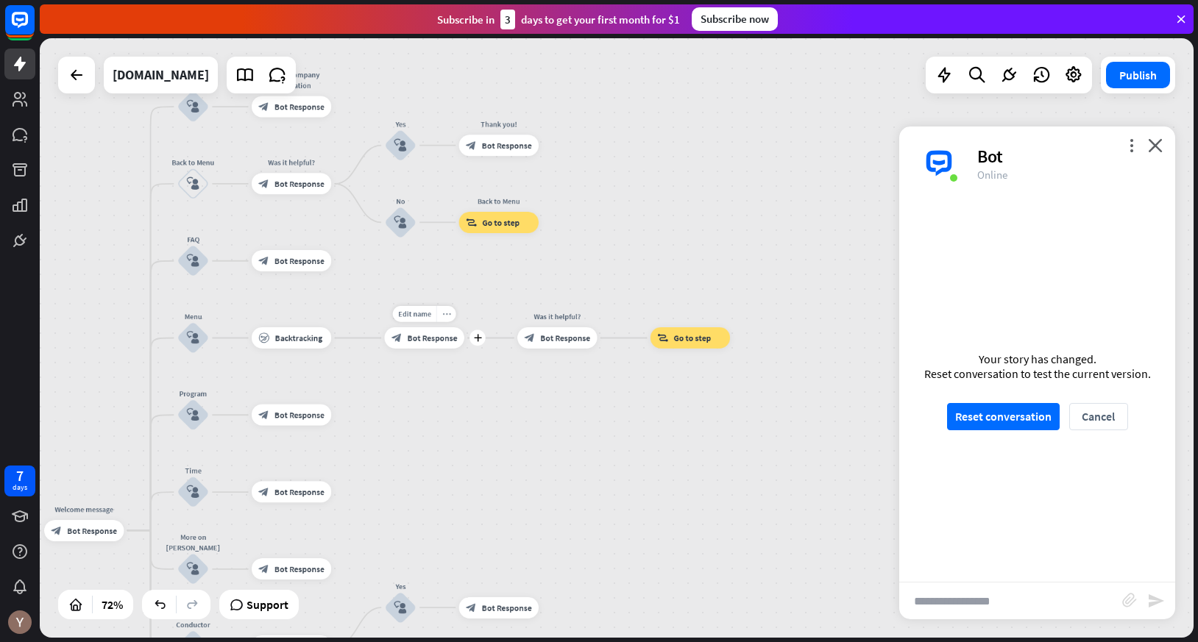
click at [450, 315] on div "more_horiz" at bounding box center [446, 314] width 20 height 16
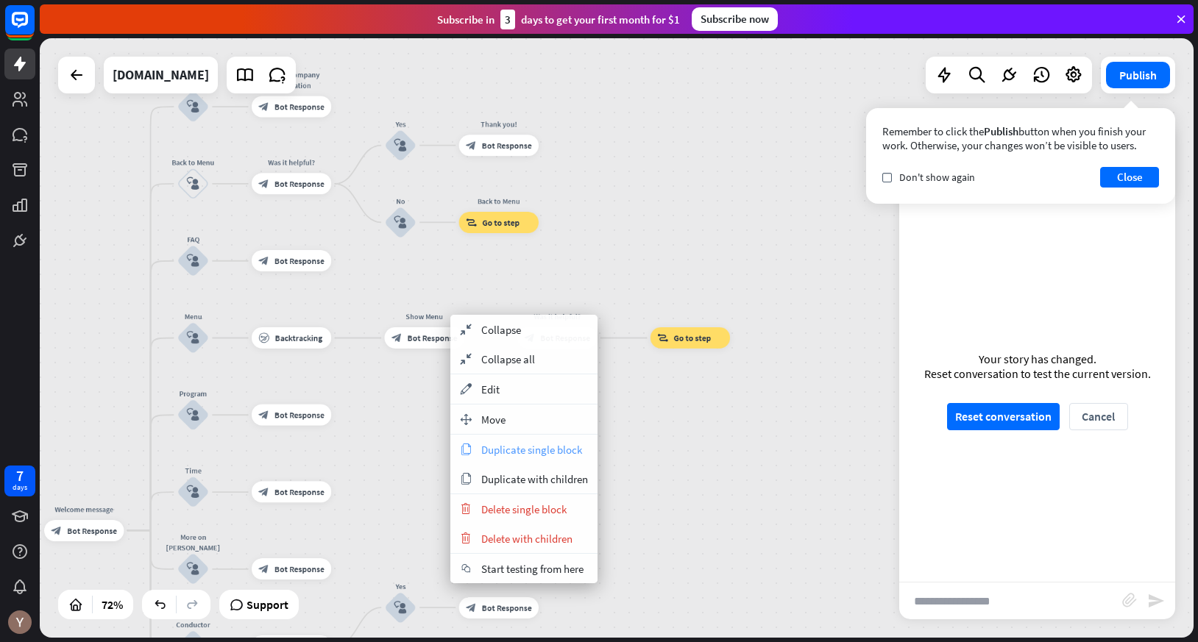
click at [504, 443] on span "Duplicate single block" at bounding box center [531, 450] width 101 height 14
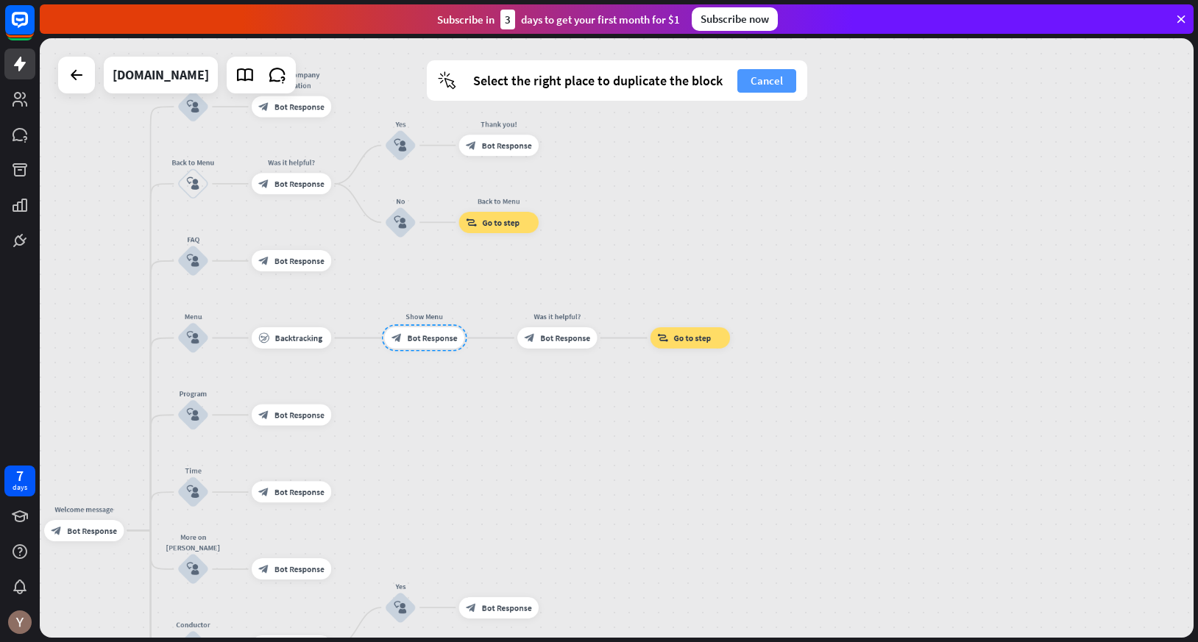
click at [764, 83] on button "Cancel" at bounding box center [766, 81] width 59 height 24
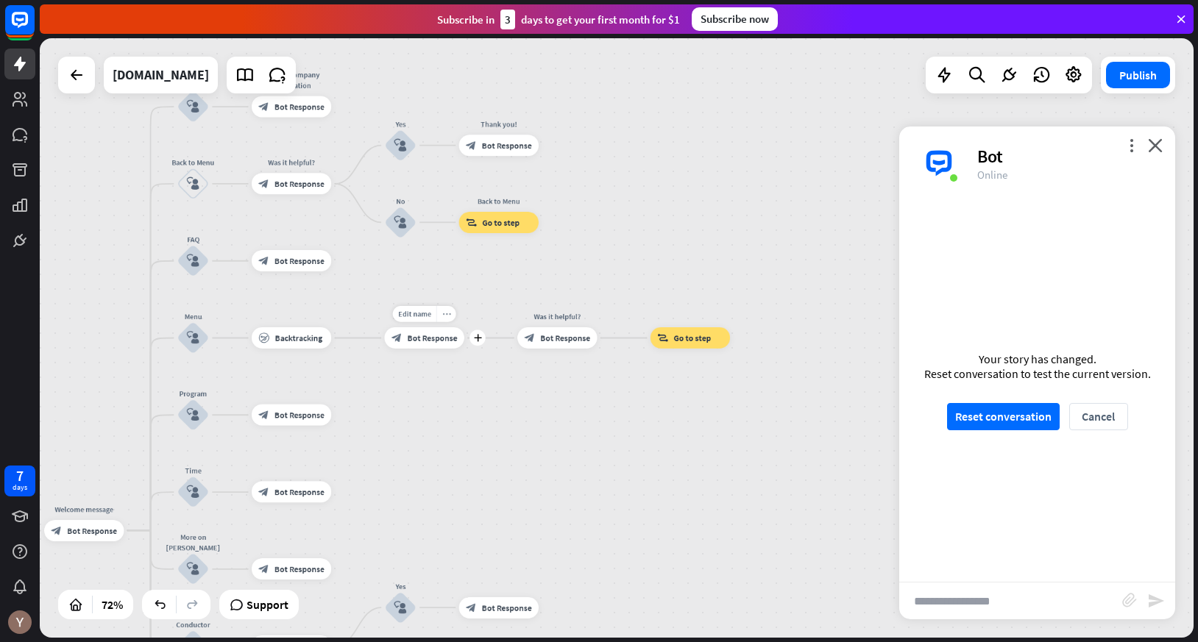
click at [450, 310] on div "more_horiz" at bounding box center [446, 314] width 20 height 16
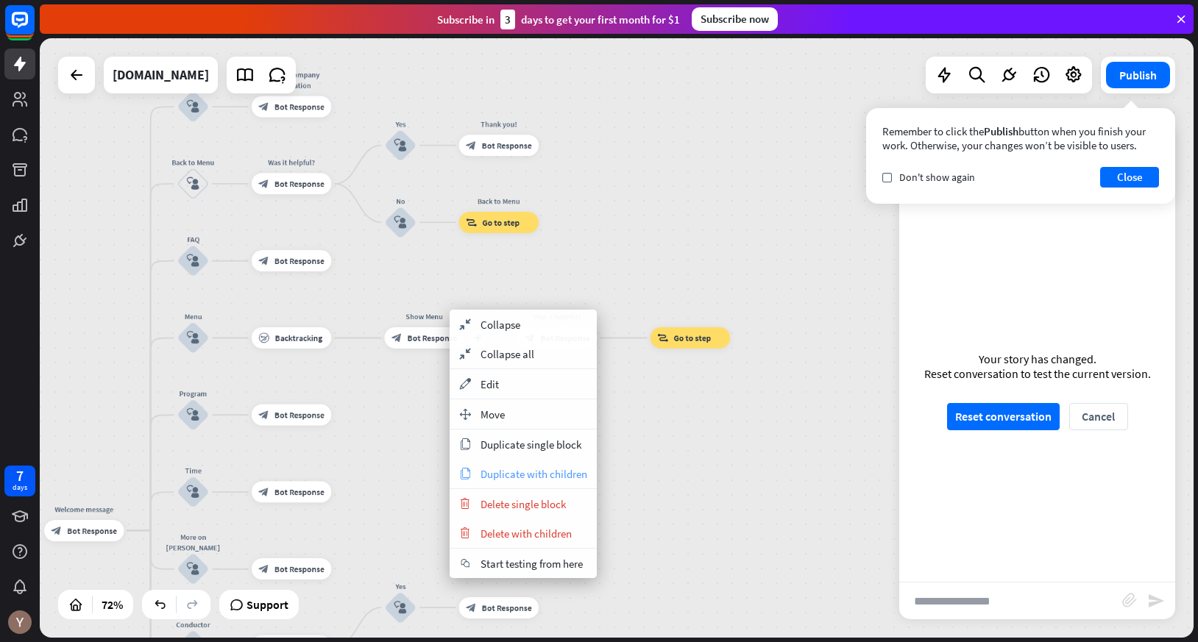
click at [503, 470] on span "Duplicate with children" at bounding box center [534, 474] width 107 height 14
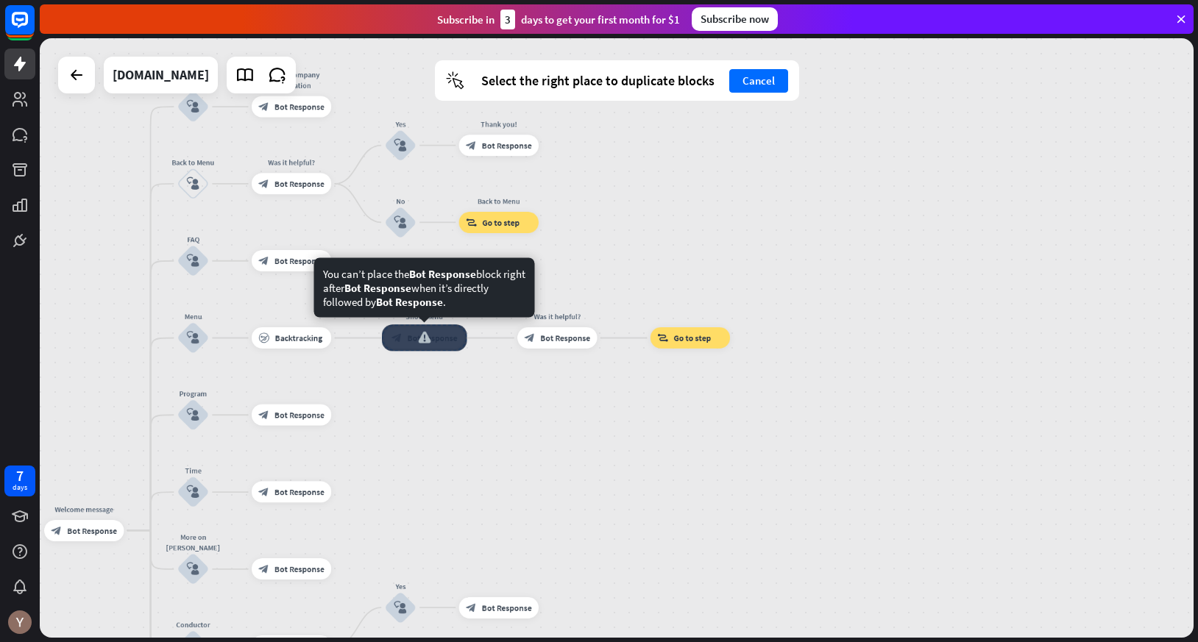
click at [455, 349] on div "Show Menu block_bot_response Bot Response" at bounding box center [423, 337] width 79 height 21
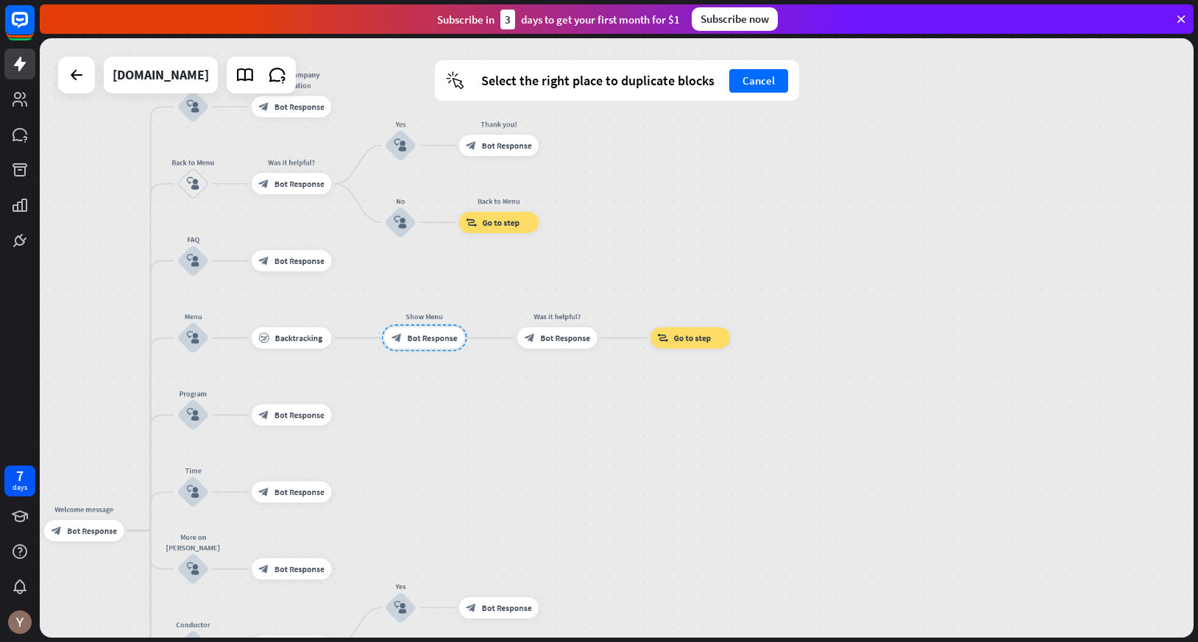
click at [524, 404] on div "home_2 Start point Welcome message block_bot_response Bot Response About us blo…" at bounding box center [617, 338] width 1154 height 600
click at [773, 86] on button "Cancel" at bounding box center [758, 81] width 59 height 24
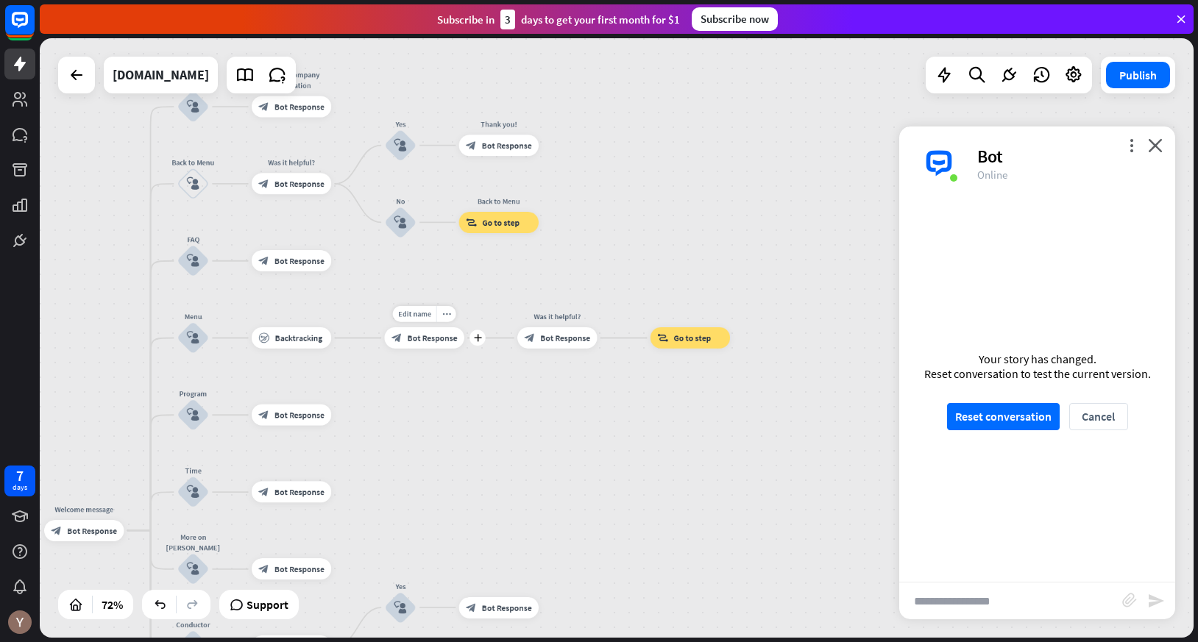
click at [440, 340] on span "Bot Response" at bounding box center [433, 338] width 50 height 10
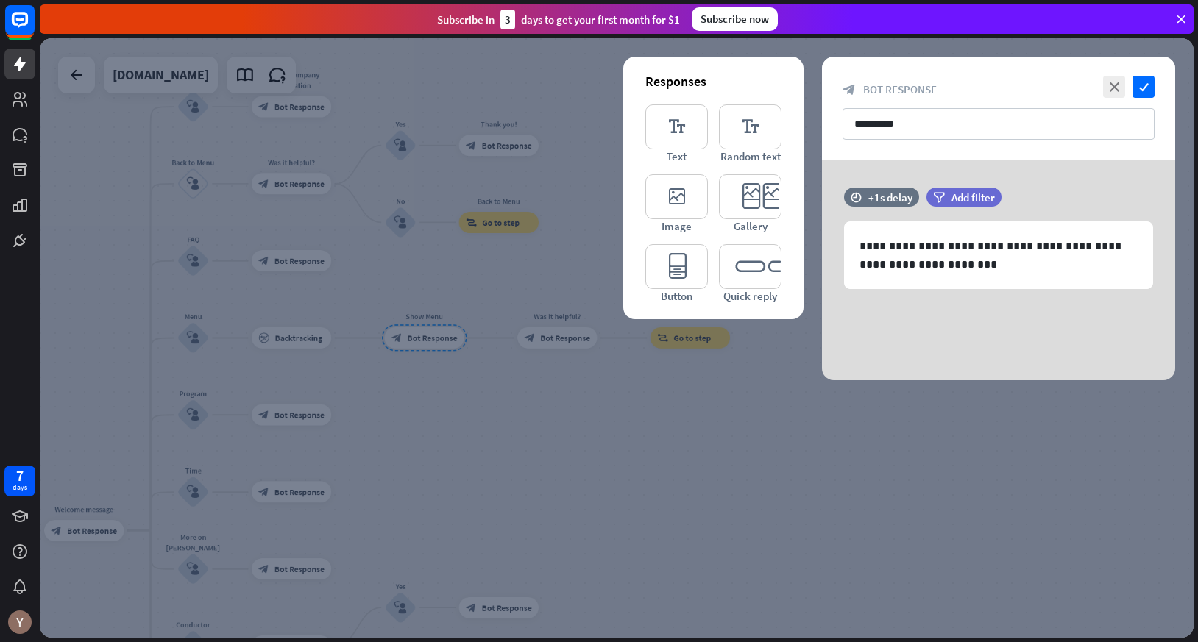
click at [469, 393] on div at bounding box center [617, 338] width 1154 height 600
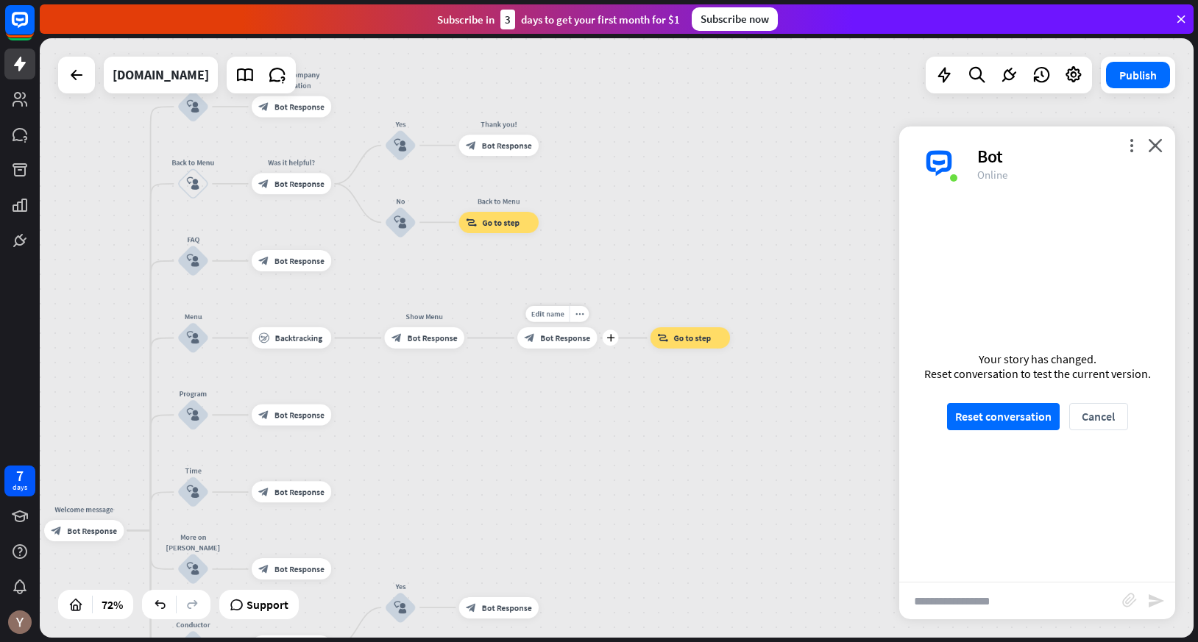
click at [561, 340] on span "Bot Response" at bounding box center [565, 338] width 50 height 10
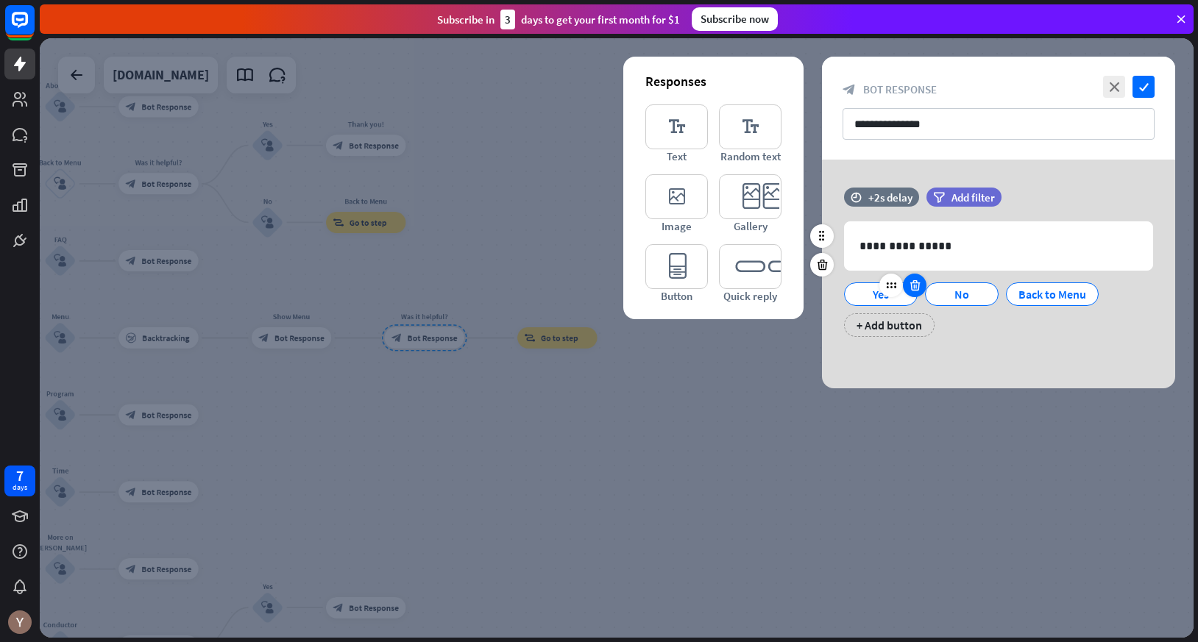
click at [905, 291] on div at bounding box center [915, 286] width 24 height 24
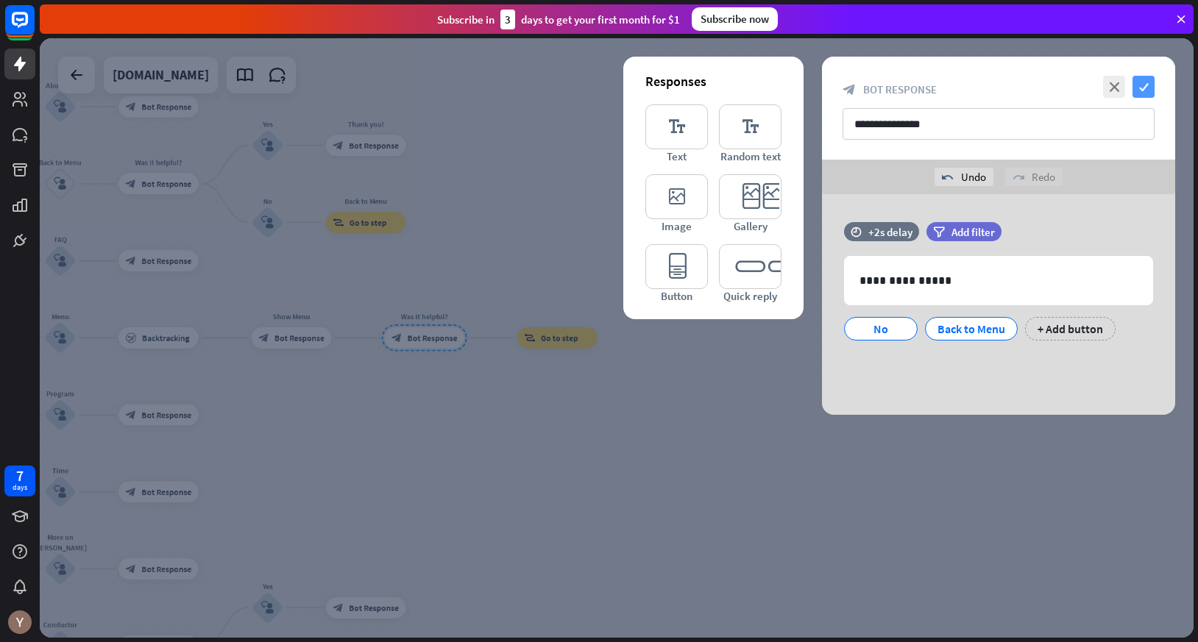
click at [1142, 84] on icon "check" at bounding box center [1143, 87] width 22 height 22
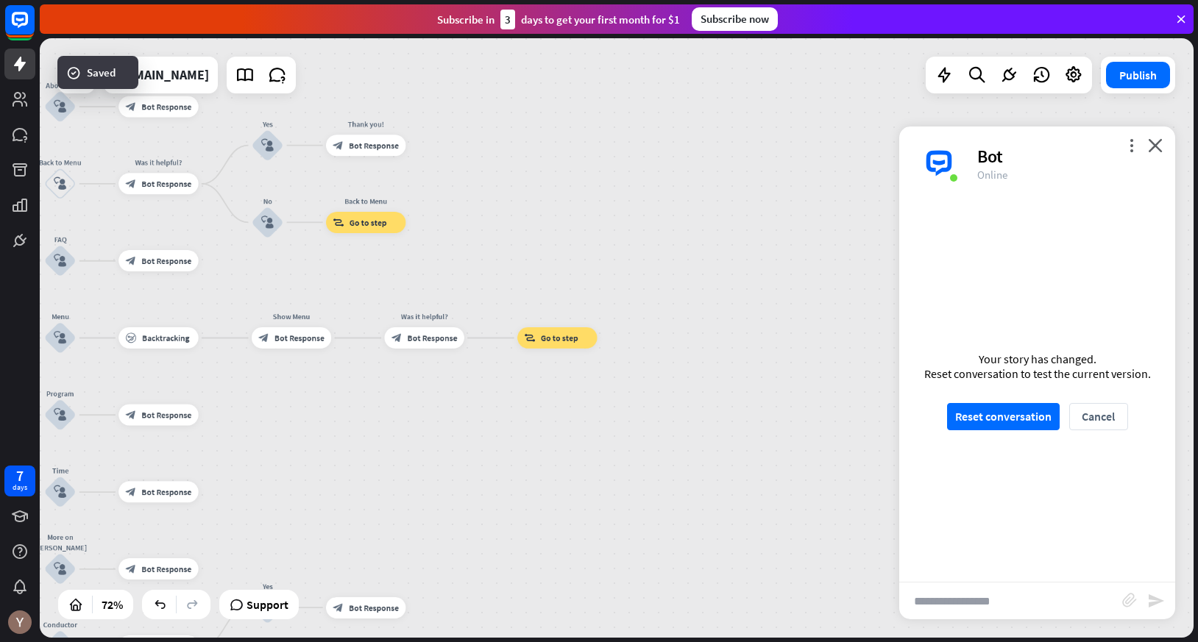
click at [514, 425] on div "home_2 Start point Welcome message block_bot_response Bot Response About us blo…" at bounding box center [617, 338] width 1154 height 600
click at [547, 339] on span "Go to step" at bounding box center [560, 338] width 38 height 10
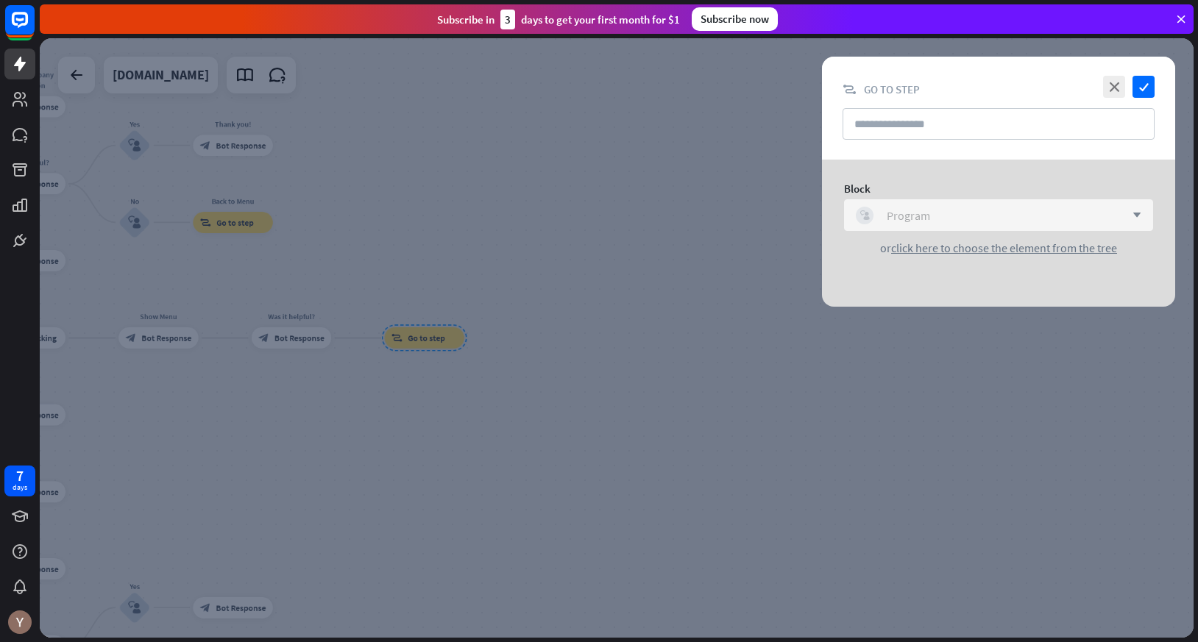
click at [957, 216] on div "block_user_input Program" at bounding box center [990, 216] width 269 height 18
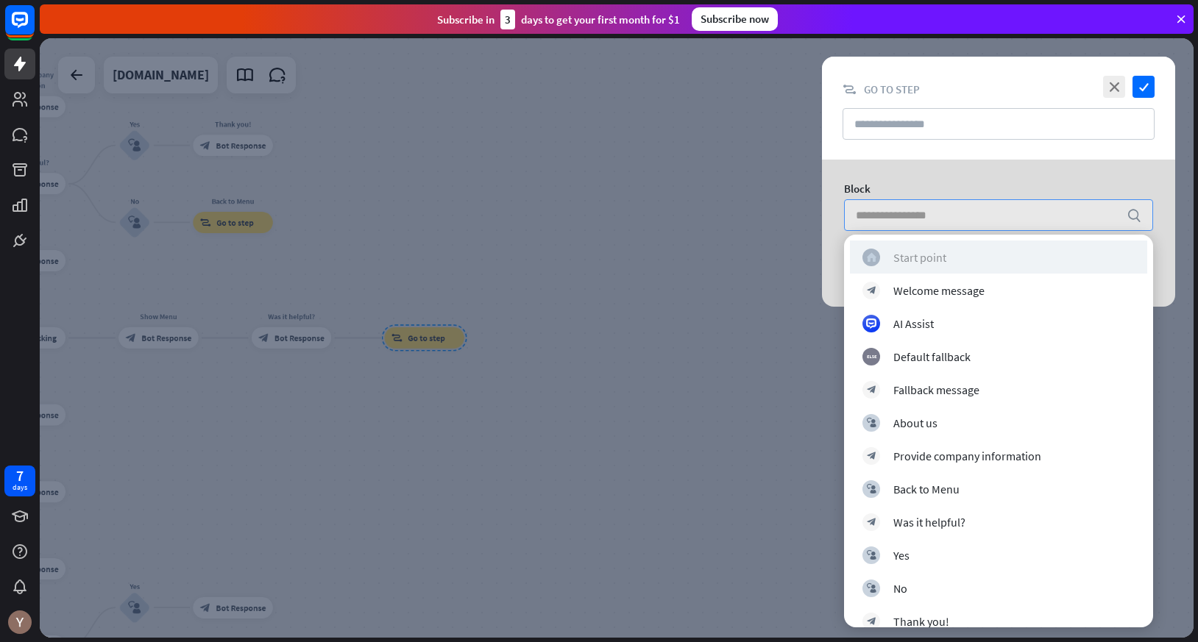
click at [926, 250] on div "Start point" at bounding box center [919, 257] width 53 height 15
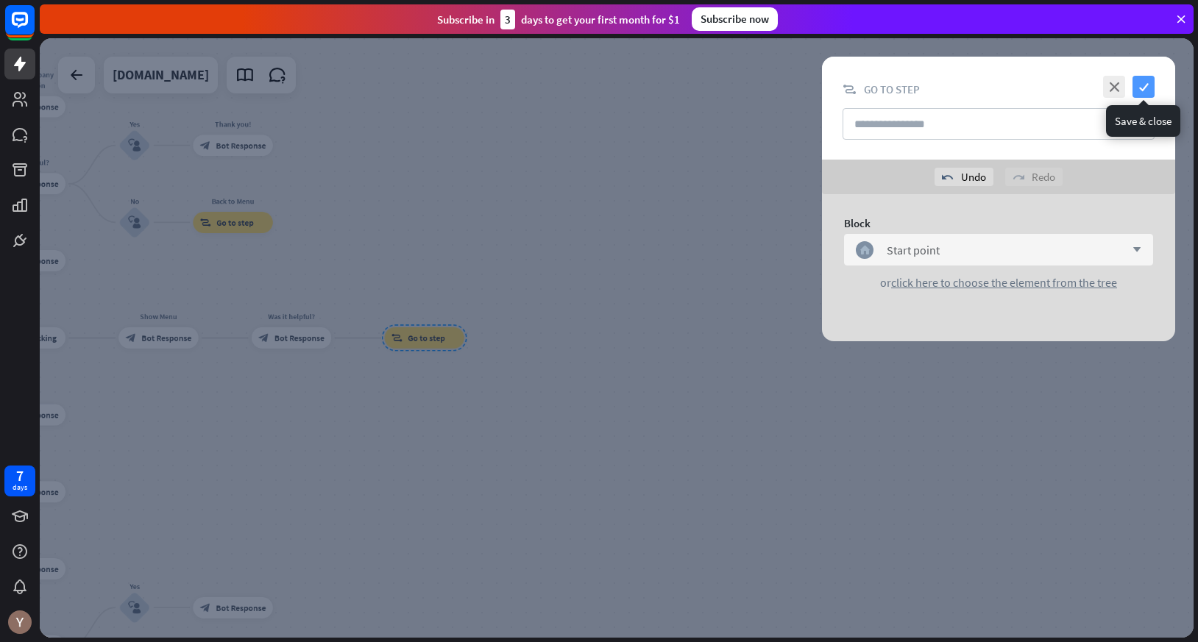
click at [1145, 88] on icon "check" at bounding box center [1143, 87] width 22 height 22
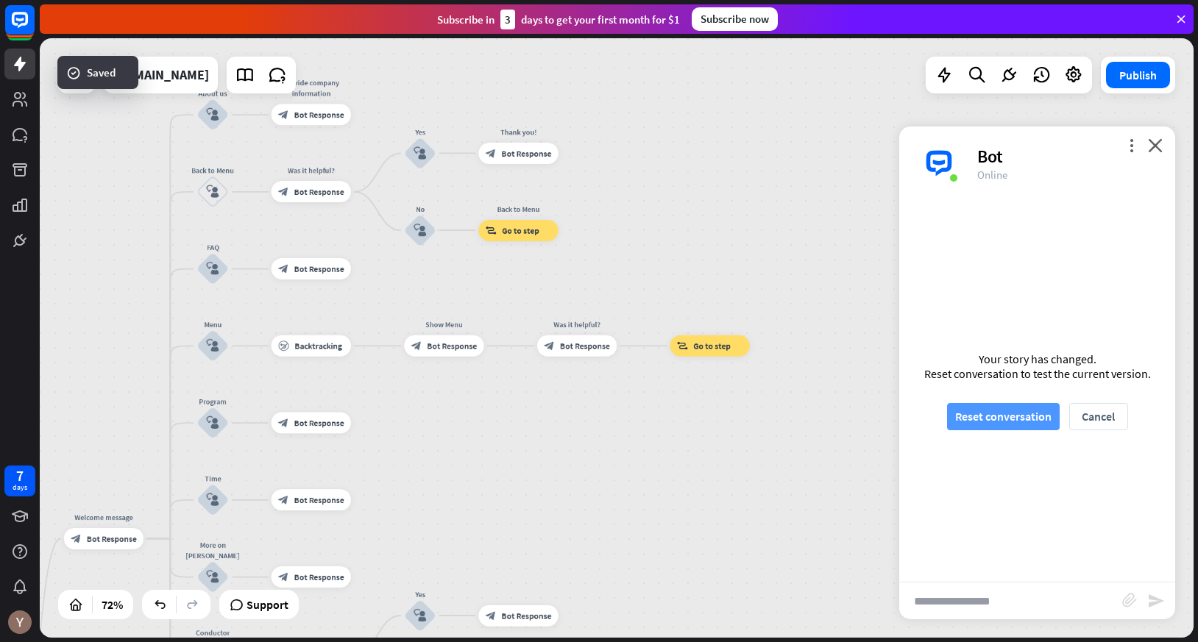
click at [979, 418] on button "Reset conversation" at bounding box center [1003, 416] width 113 height 27
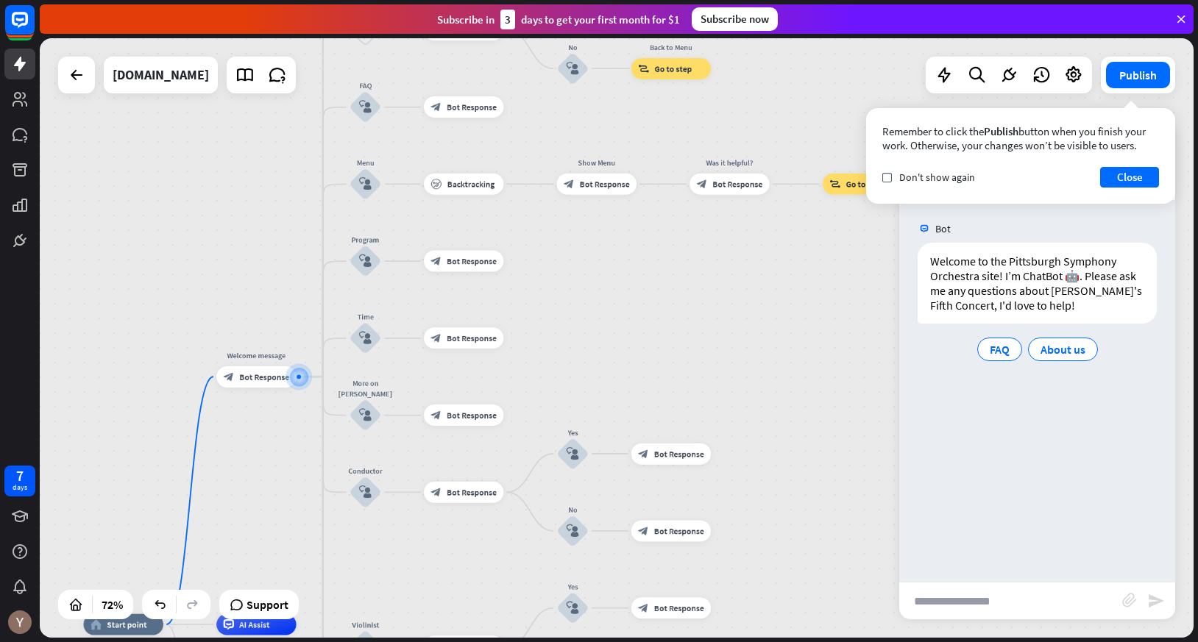
click at [987, 599] on input "text" at bounding box center [1010, 601] width 223 height 37
type input "**"
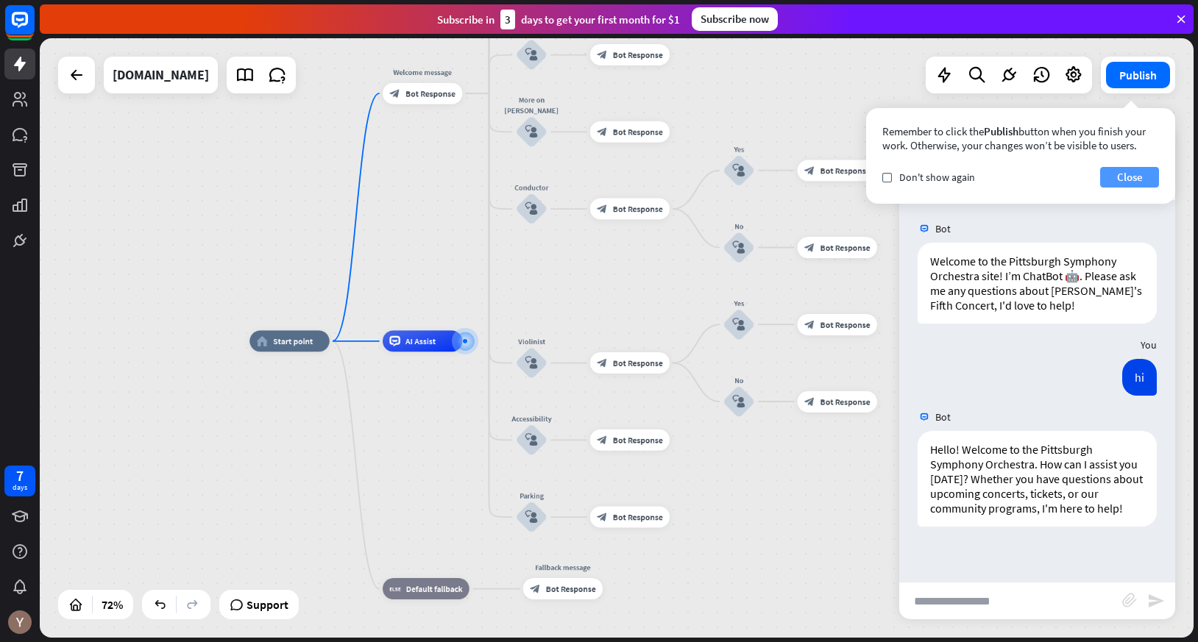
click at [1127, 177] on button "Close" at bounding box center [1129, 177] width 59 height 21
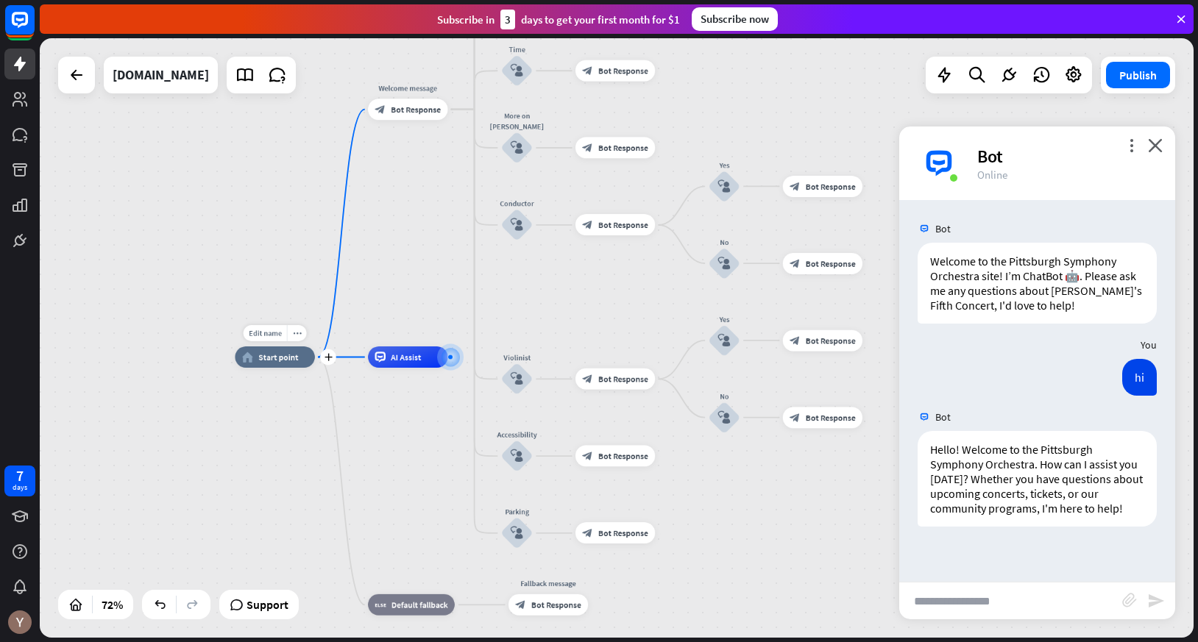
click at [272, 355] on span "Start point" at bounding box center [278, 357] width 40 height 10
click at [1007, 486] on p "Hello! Welcome to the Pittsburgh Symphony Orchestra. How can I assist you [DATE…" at bounding box center [1037, 479] width 214 height 74
click at [264, 358] on span "Start point" at bounding box center [278, 357] width 40 height 10
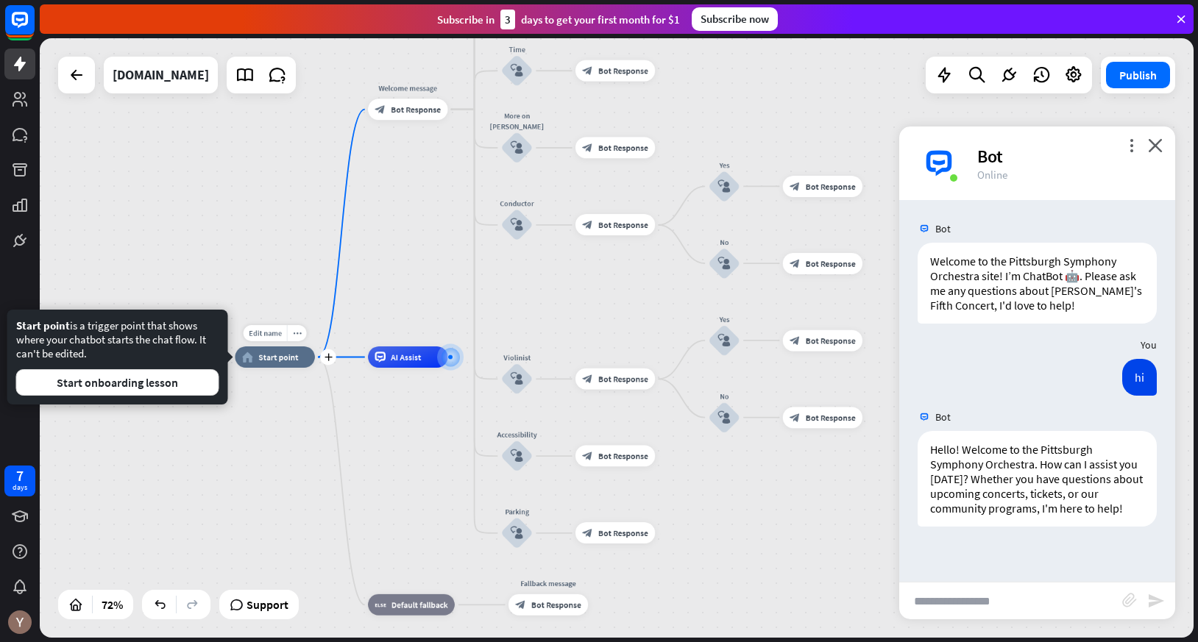
click at [264, 358] on span "Start point" at bounding box center [278, 357] width 40 height 10
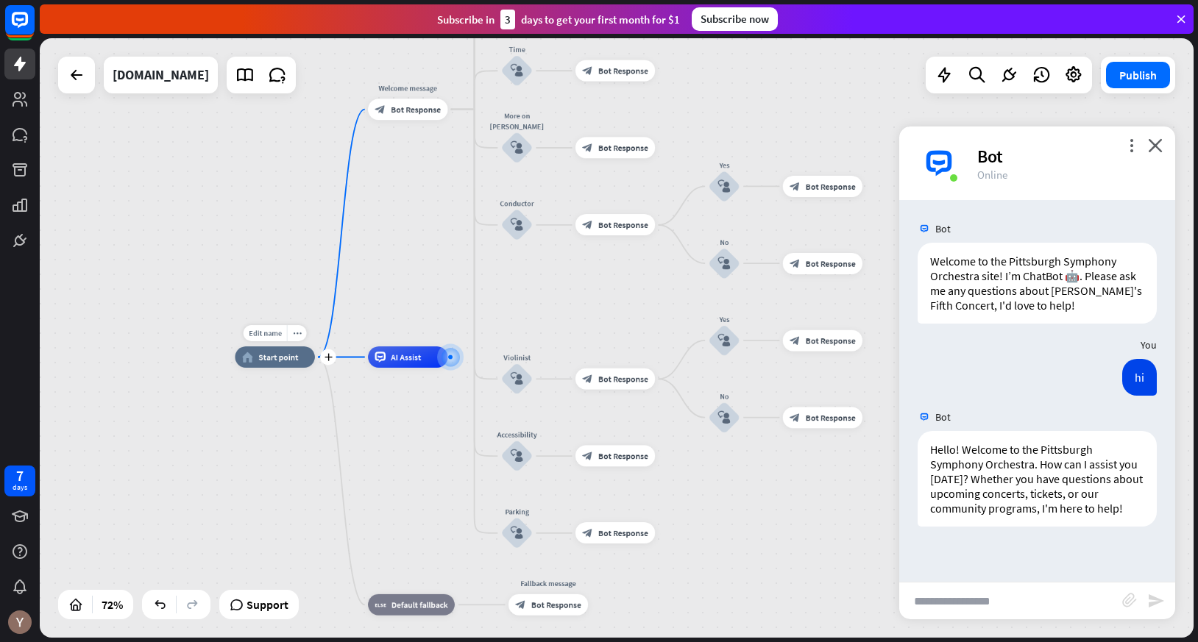
click at [264, 358] on span "Start point" at bounding box center [278, 357] width 40 height 10
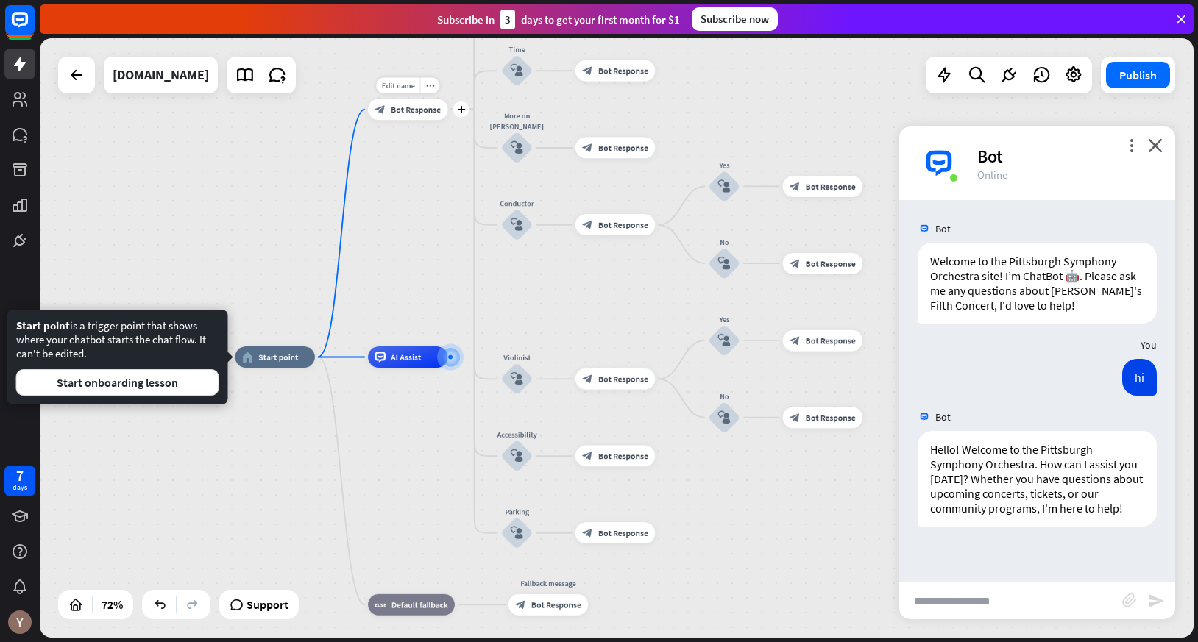
click at [396, 107] on span "Bot Response" at bounding box center [416, 109] width 50 height 10
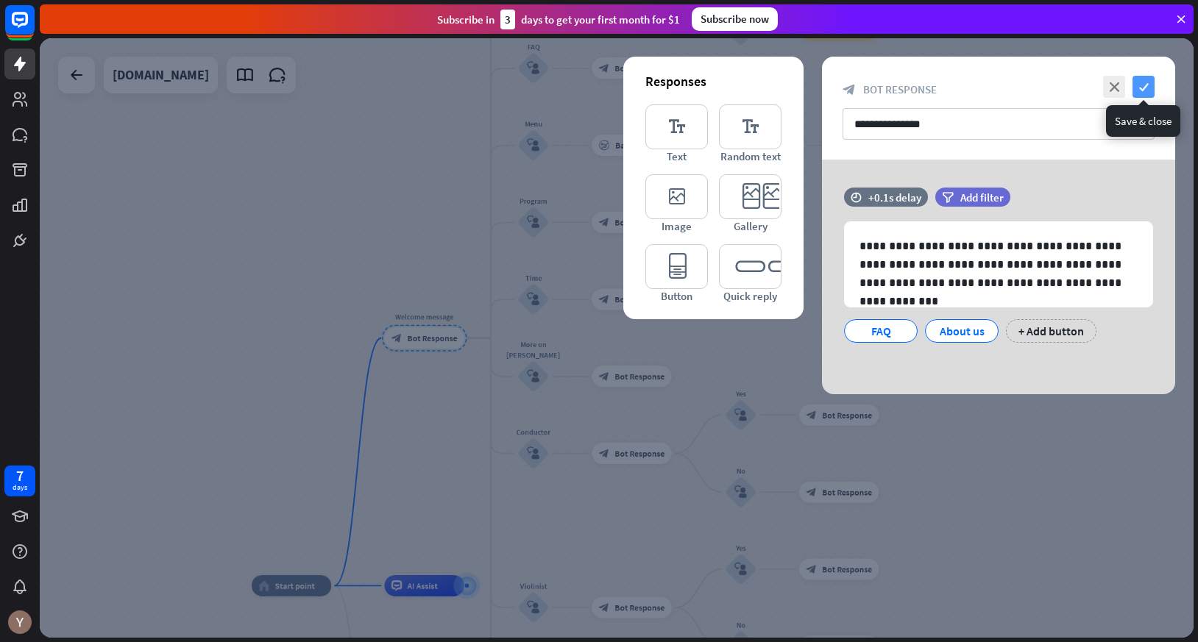
click at [1146, 85] on icon "check" at bounding box center [1143, 87] width 22 height 22
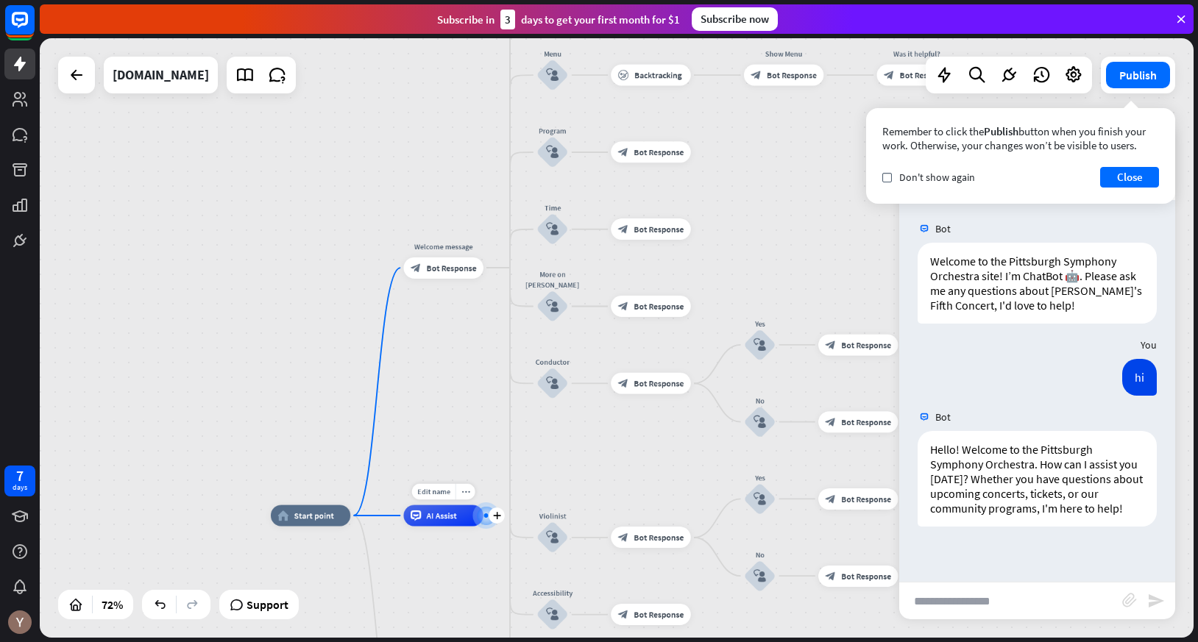
click at [444, 511] on span "AI Assist" at bounding box center [442, 516] width 30 height 10
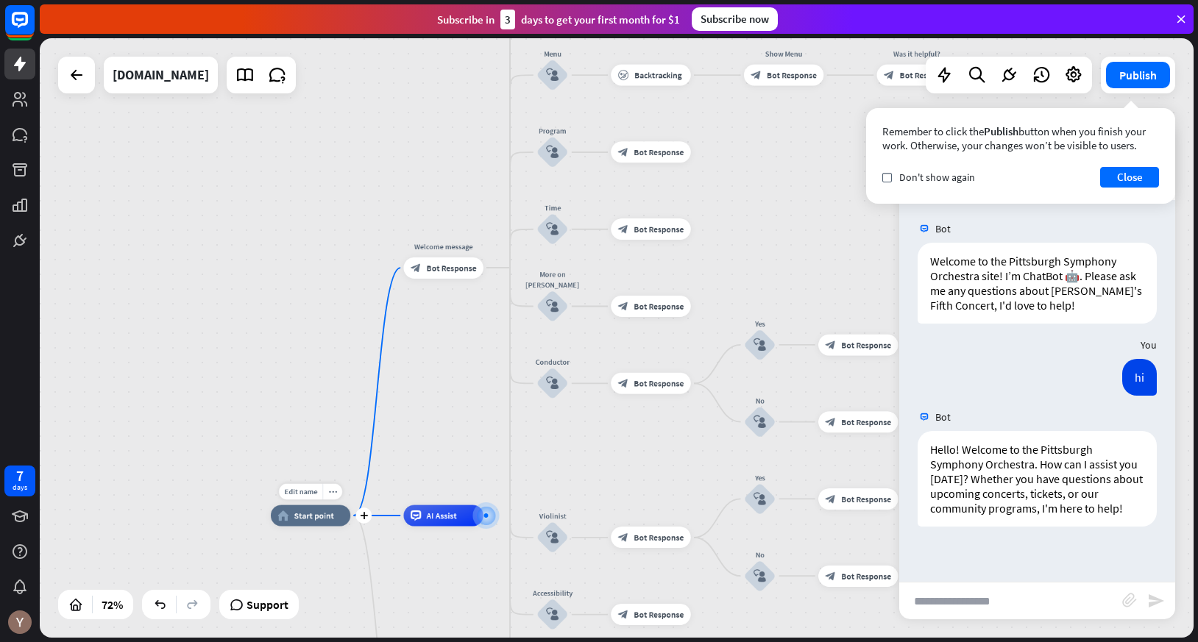
click at [311, 516] on span "Start point" at bounding box center [314, 516] width 40 height 10
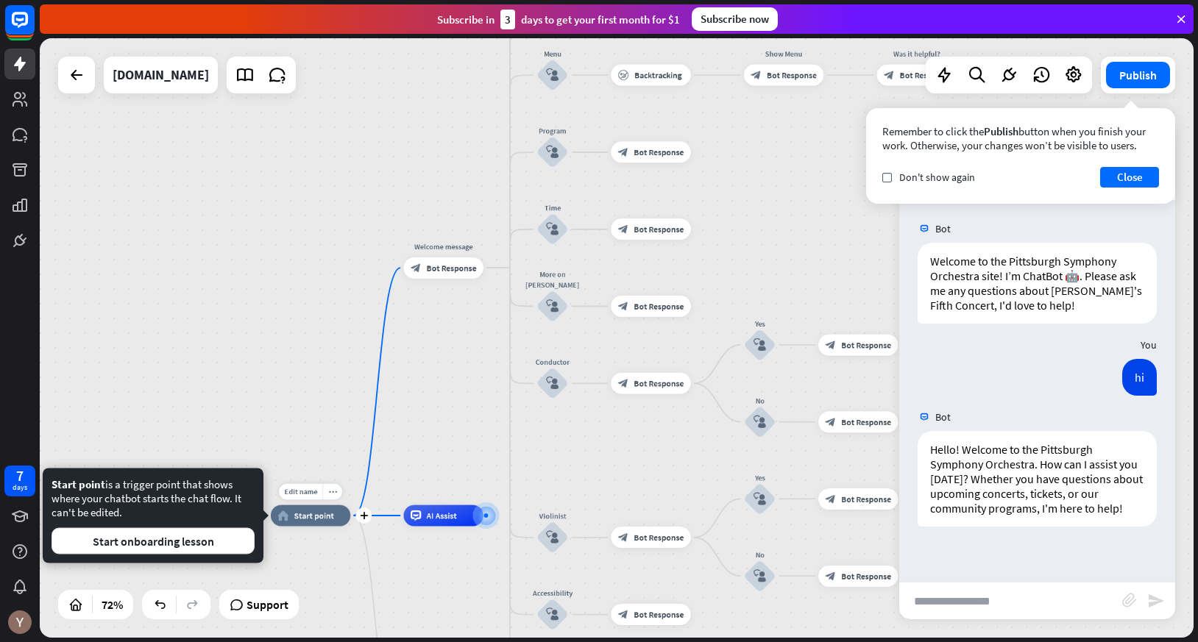
click at [311, 516] on span "Start point" at bounding box center [314, 516] width 40 height 10
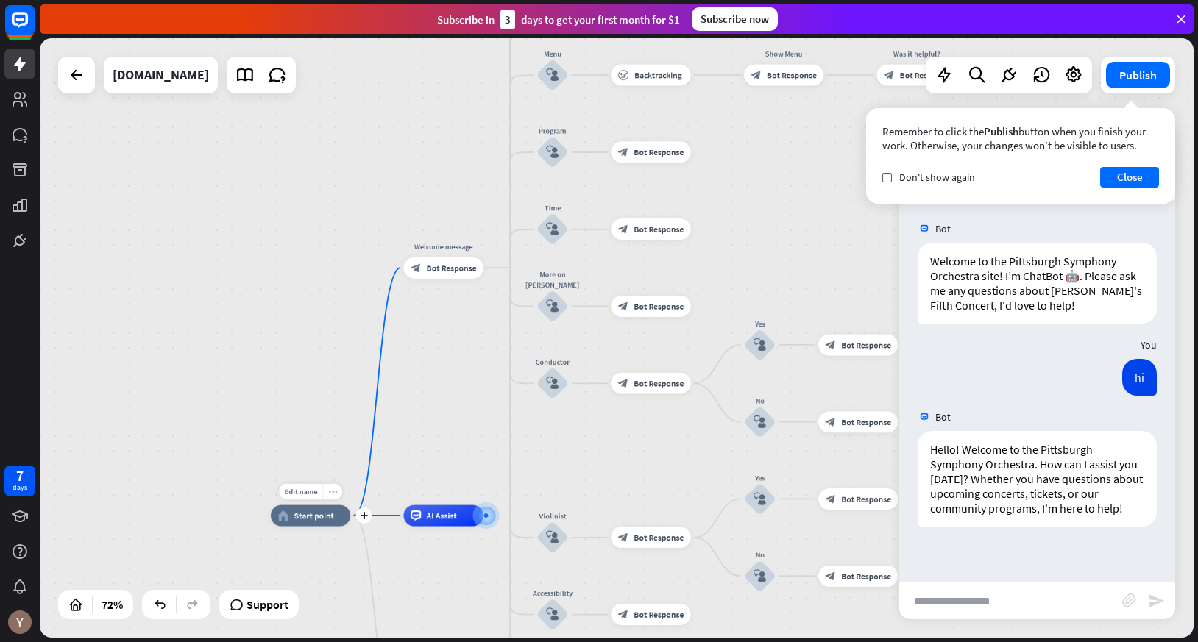
click at [333, 490] on icon "more_horiz" at bounding box center [332, 492] width 9 height 8
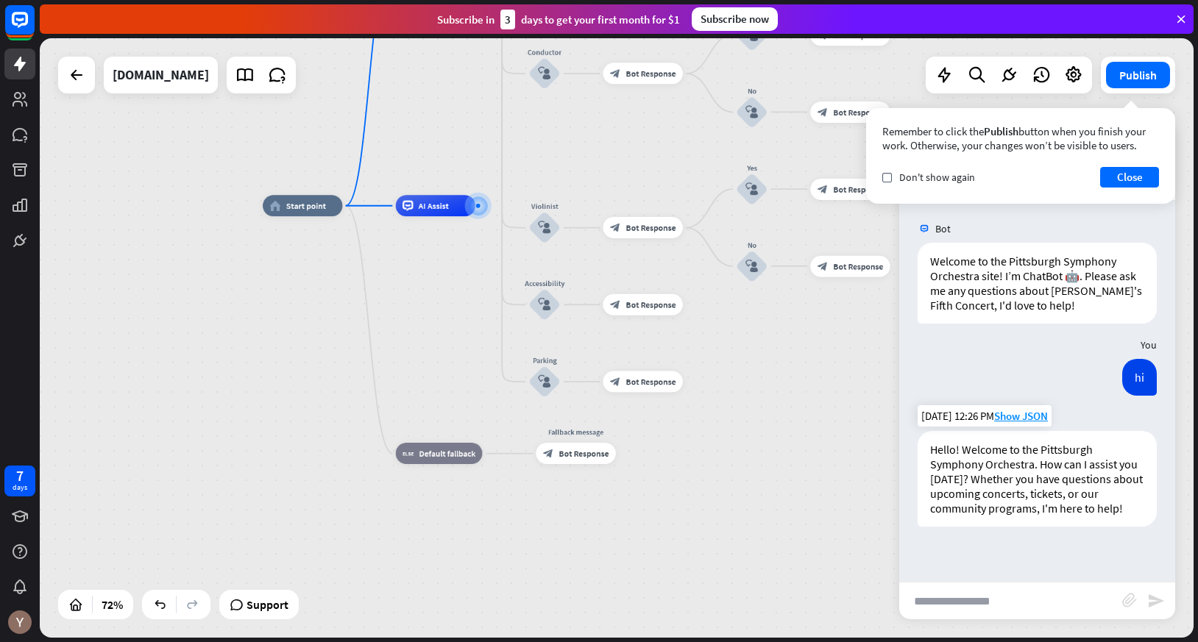
click at [1069, 482] on p "Hello! Welcome to the Pittsburgh Symphony Orchestra. How can I assist you [DATE…" at bounding box center [1037, 479] width 214 height 74
click at [1039, 472] on p "Hello! Welcome to the Pittsburgh Symphony Orchestra. How can I assist you [DATE…" at bounding box center [1037, 479] width 214 height 74
click at [1015, 411] on span "Show JSON" at bounding box center [1021, 416] width 54 height 14
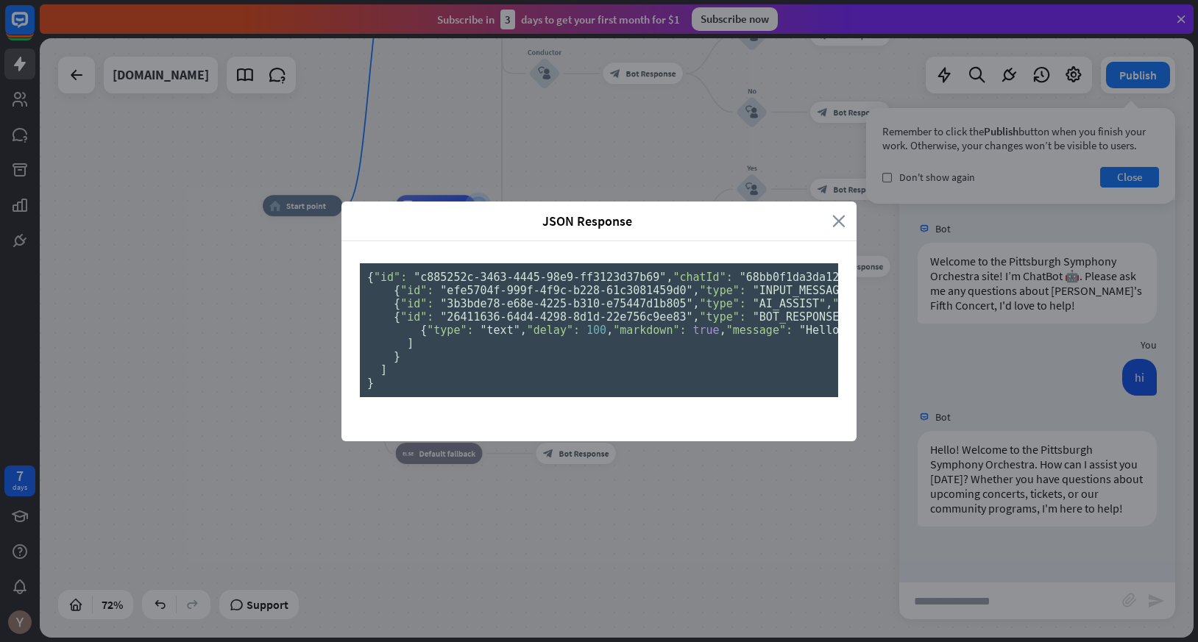
click at [837, 213] on icon "close" at bounding box center [838, 221] width 13 height 17
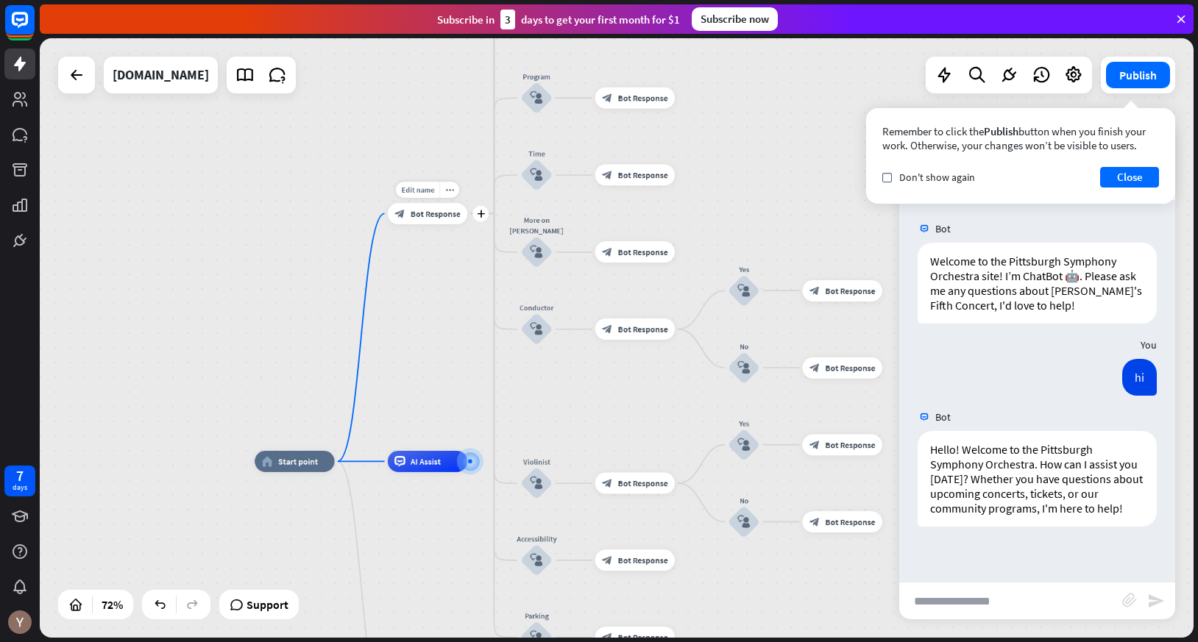
click at [446, 221] on div "block_bot_response Bot Response" at bounding box center [427, 213] width 79 height 21
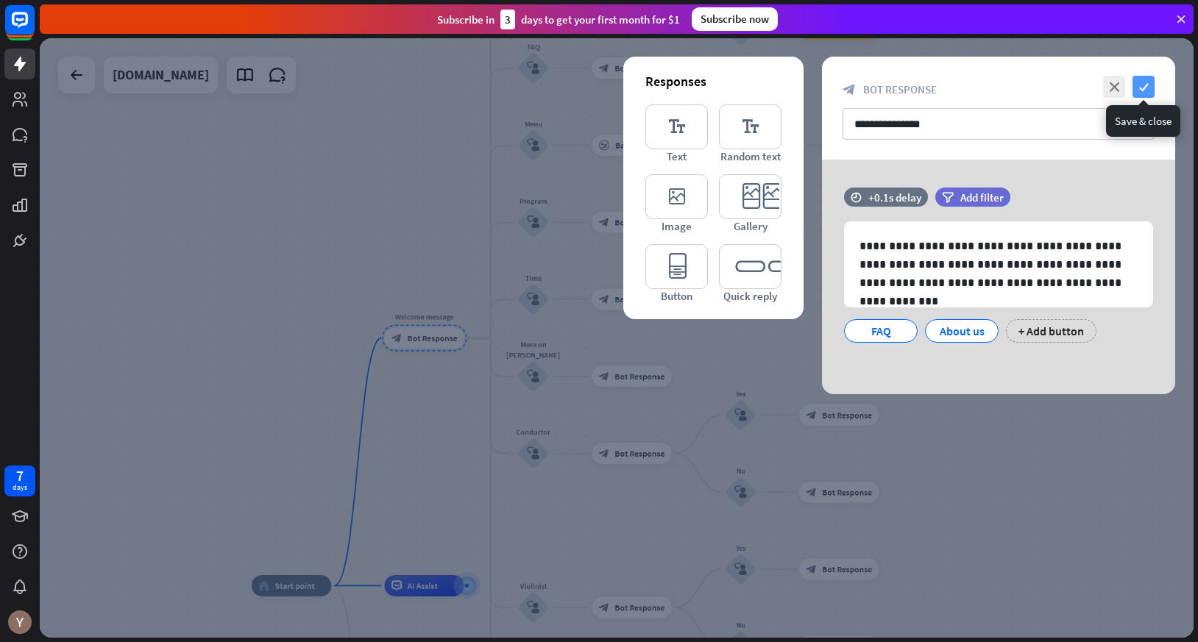
click at [1145, 83] on icon "check" at bounding box center [1143, 87] width 22 height 22
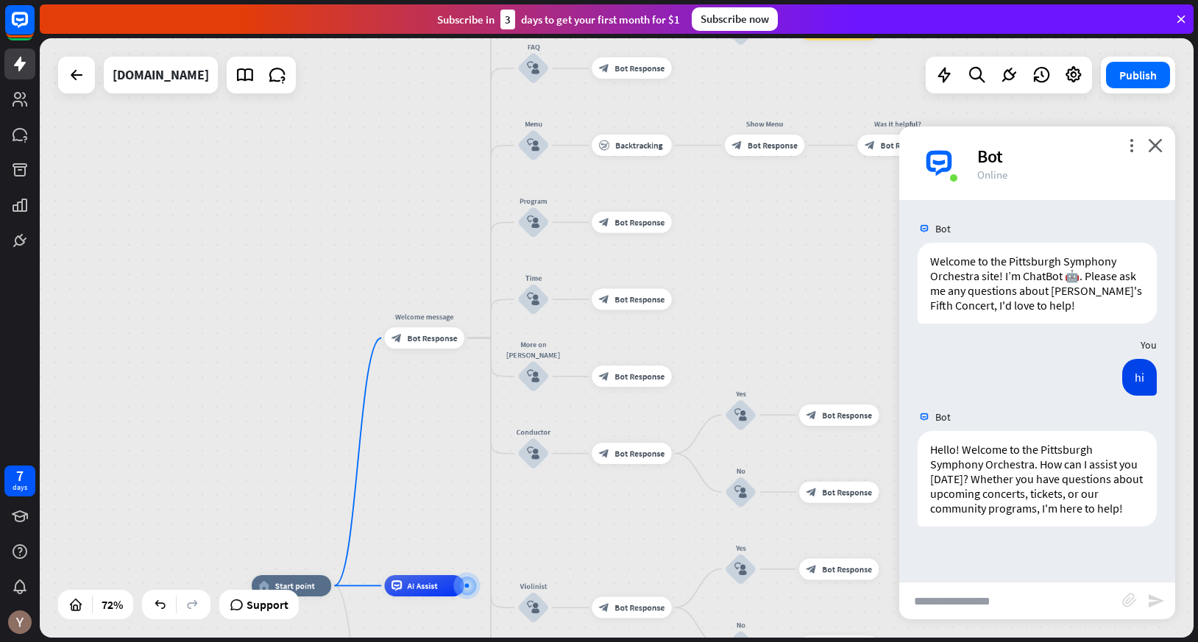
click at [1038, 606] on input "text" at bounding box center [1010, 601] width 223 height 37
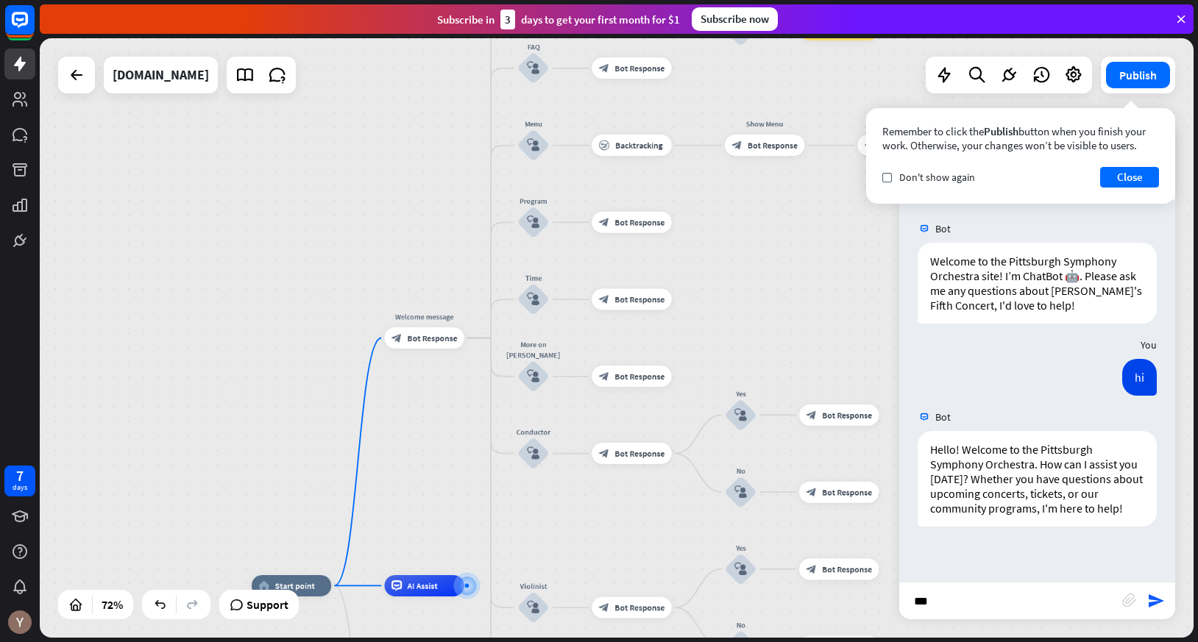
type input "****"
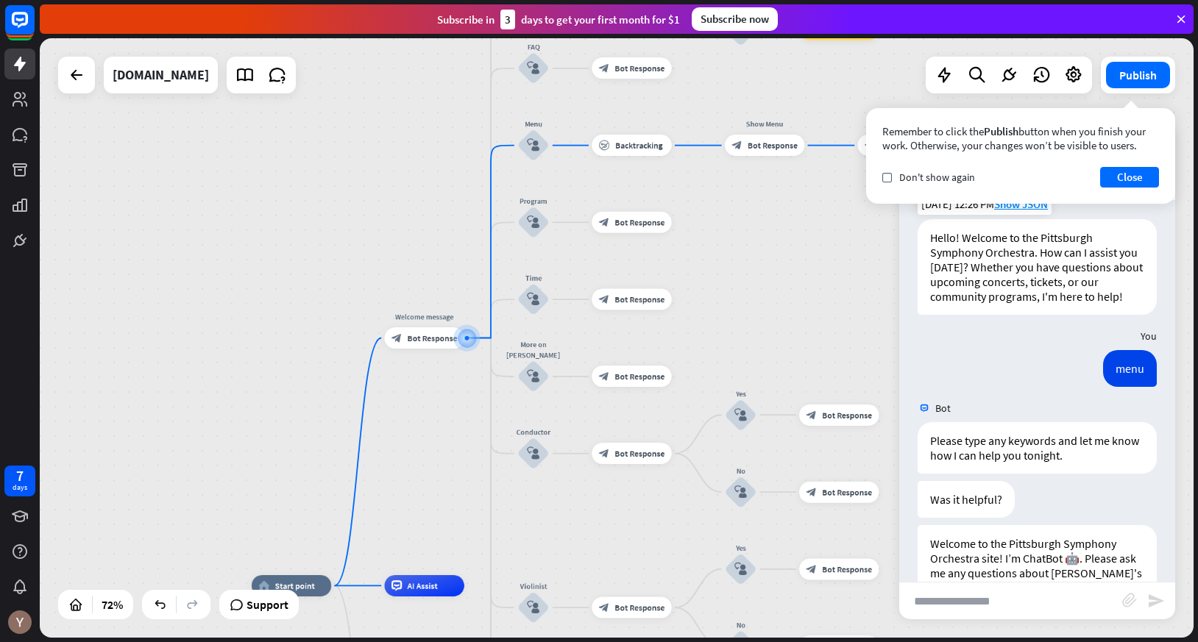
scroll to position [299, 0]
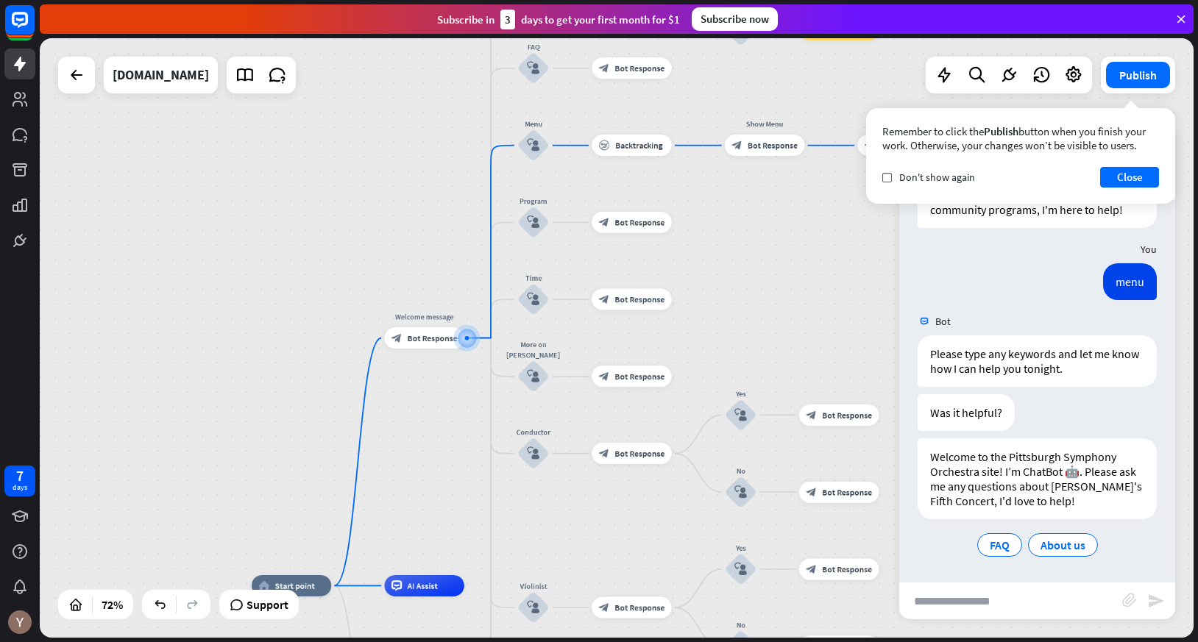
click at [771, 280] on div "home_2 Start point Welcome message block_bot_response Bot Response About us blo…" at bounding box center [617, 338] width 1154 height 600
click at [1133, 180] on button "Close" at bounding box center [1129, 177] width 59 height 21
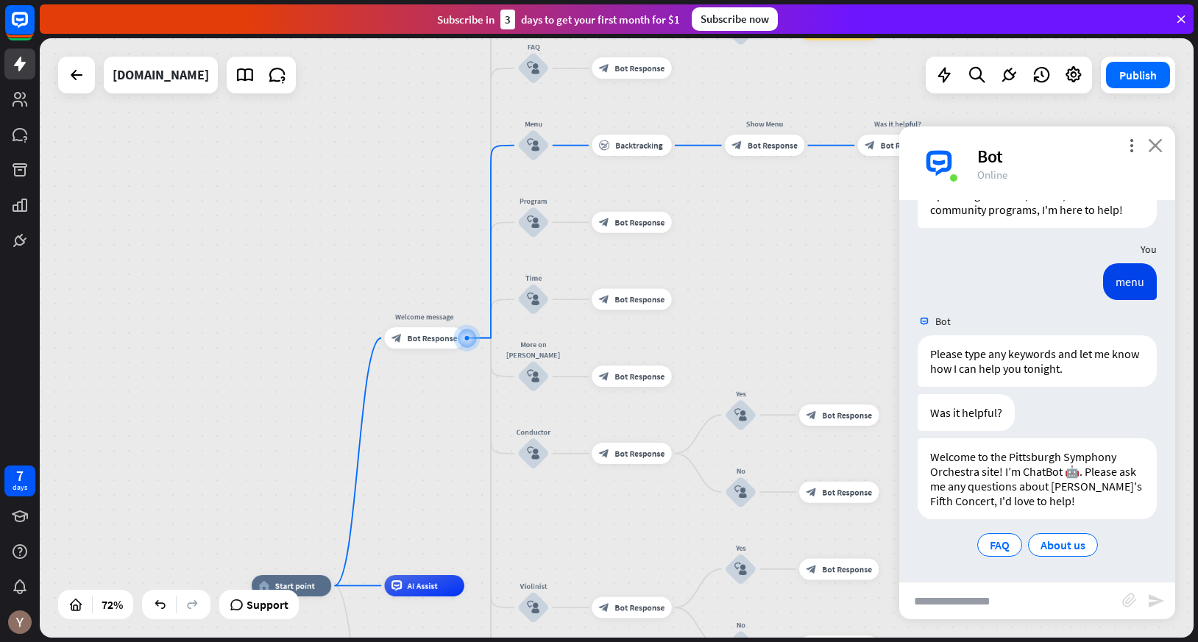
click at [1155, 145] on icon "close" at bounding box center [1155, 145] width 15 height 14
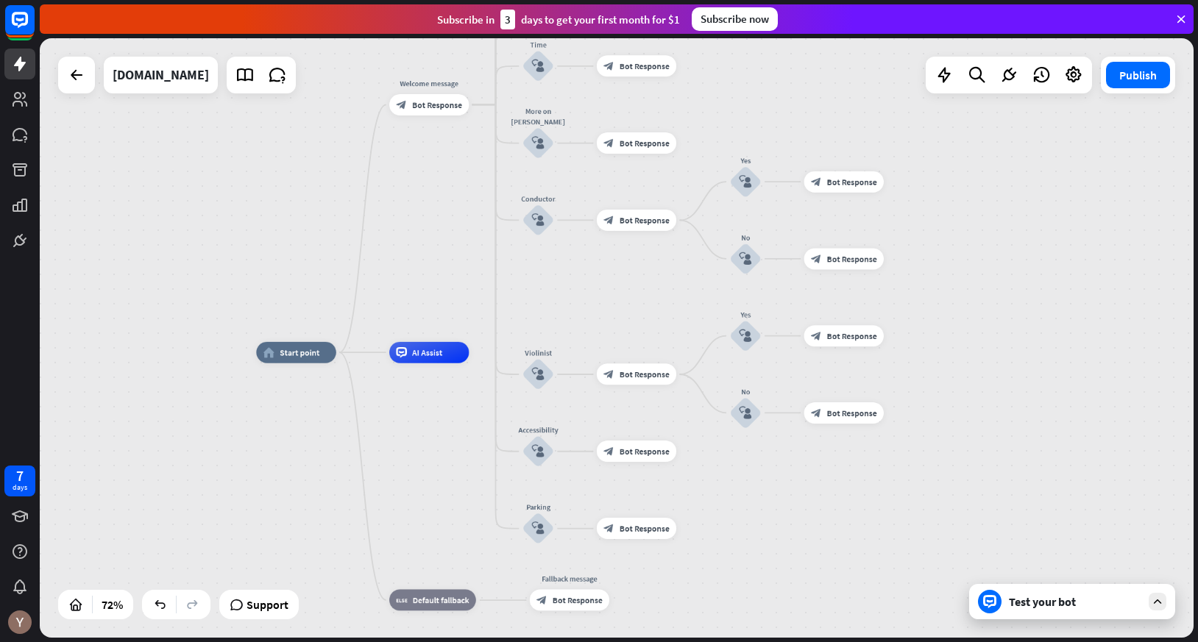
click at [1153, 603] on icon at bounding box center [1157, 601] width 13 height 13
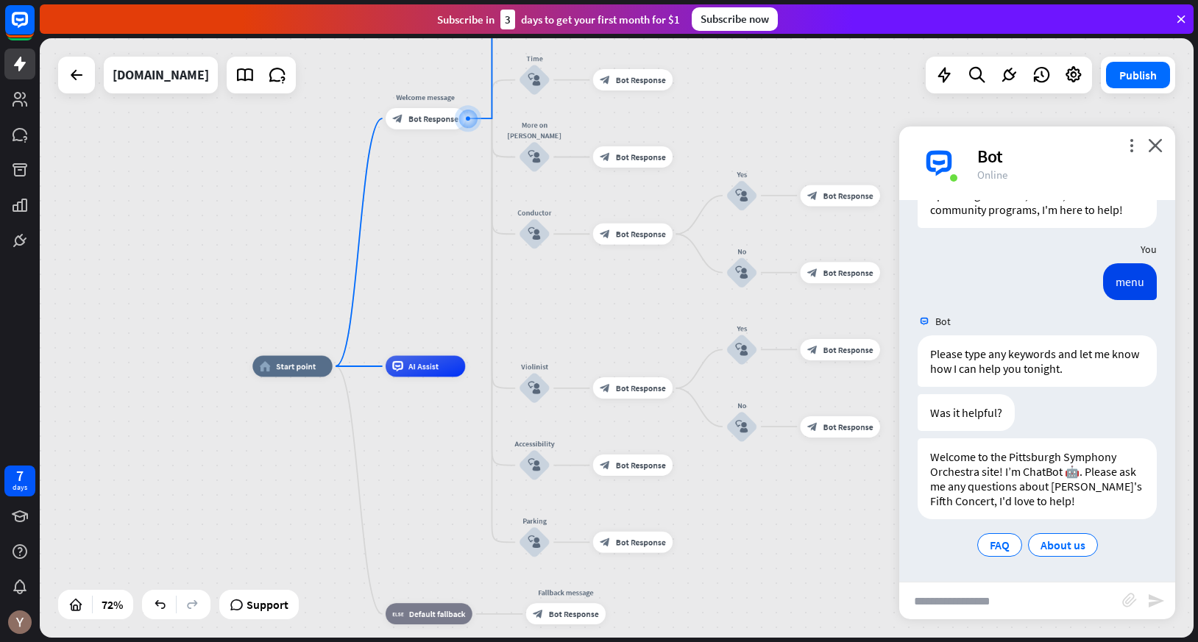
click at [1065, 595] on input "text" at bounding box center [1010, 601] width 223 height 37
type input "**********"
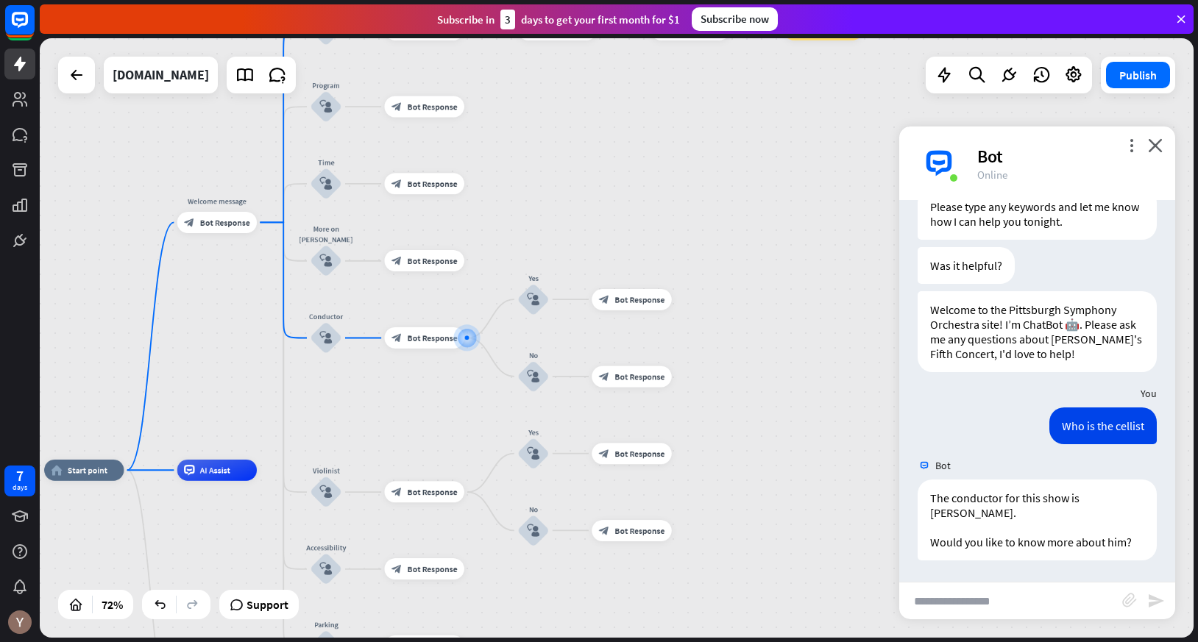
scroll to position [447, 0]
click at [1043, 594] on input "text" at bounding box center [1010, 601] width 223 height 37
type input "*"
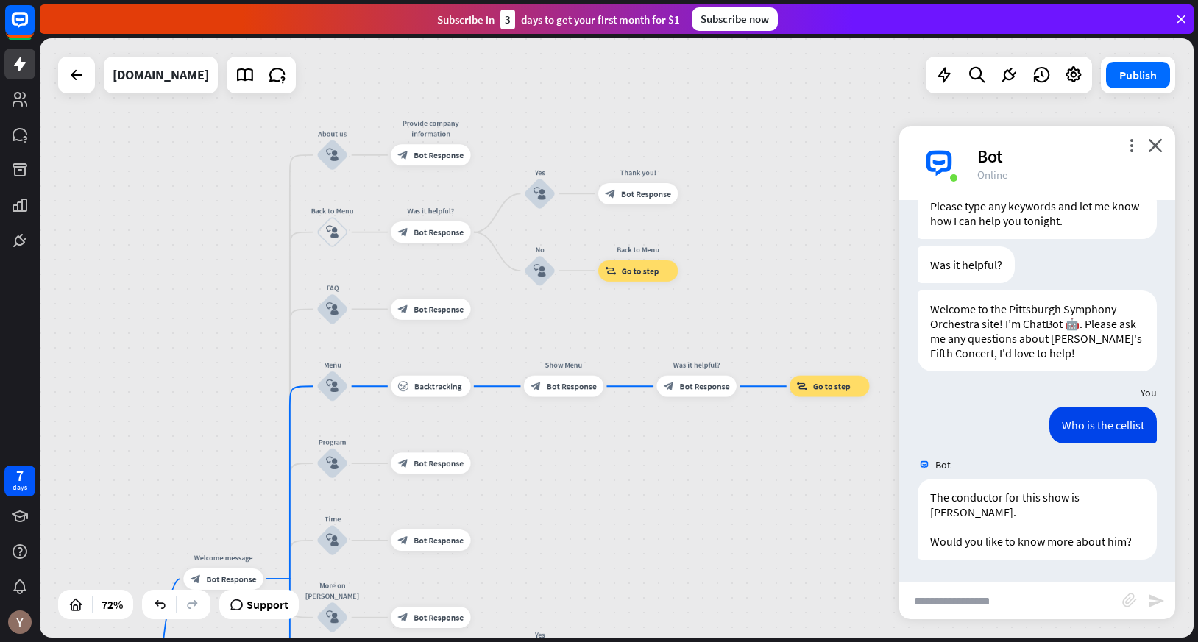
click at [968, 598] on input "text" at bounding box center [1010, 601] width 223 height 37
type input "**********"
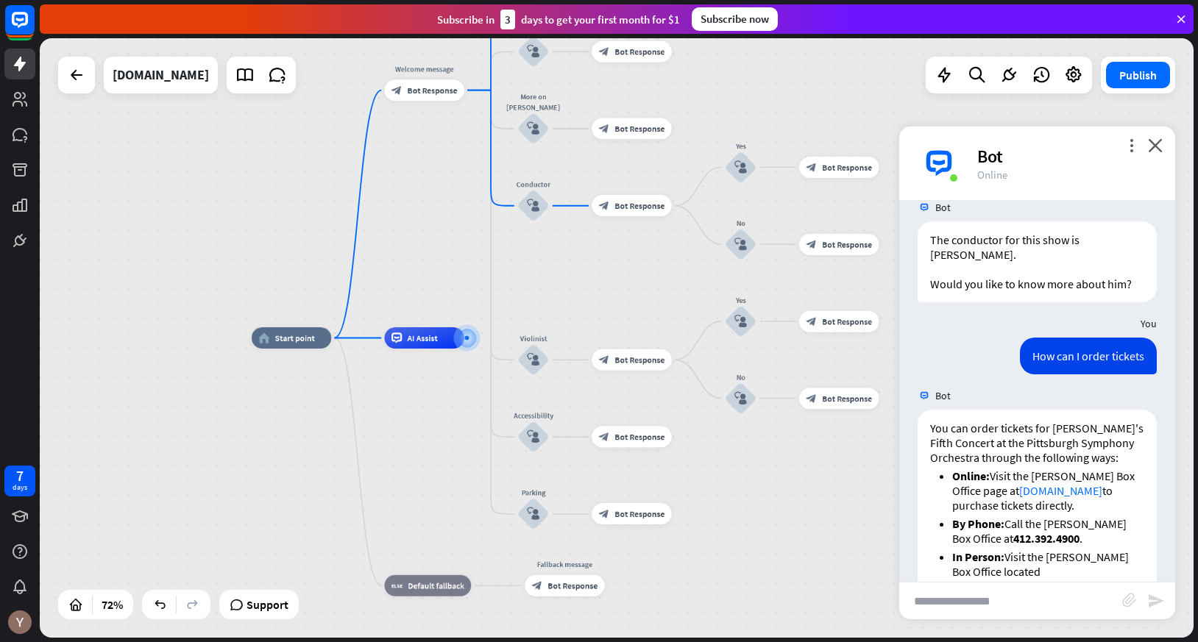
scroll to position [885, 0]
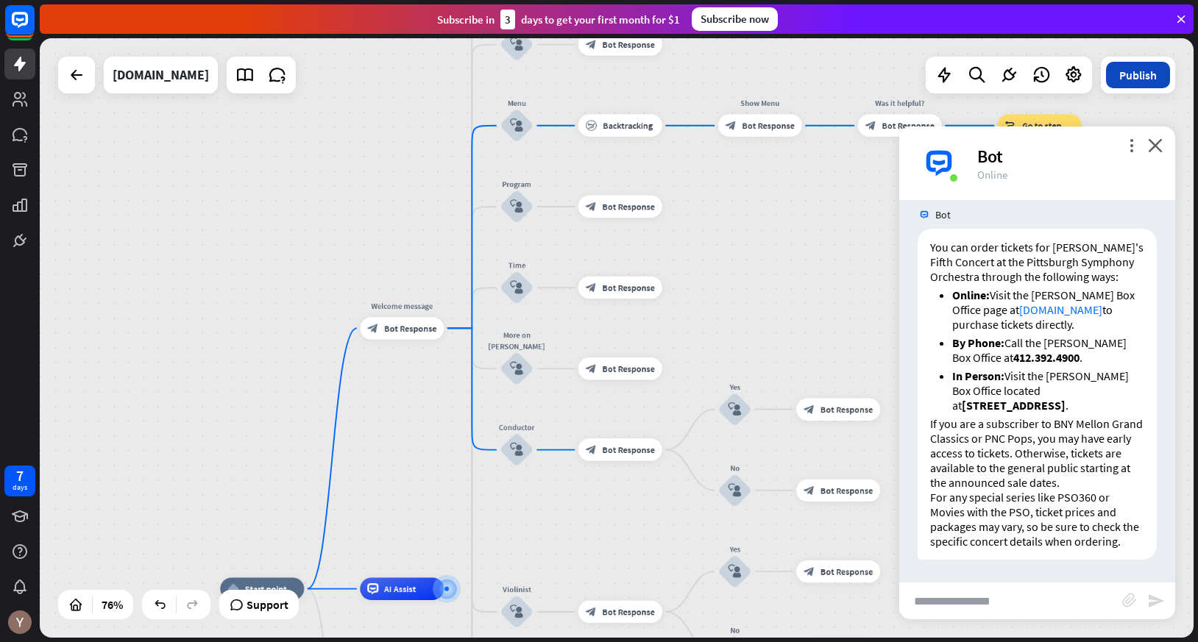
click at [1140, 74] on button "Publish" at bounding box center [1138, 75] width 64 height 26
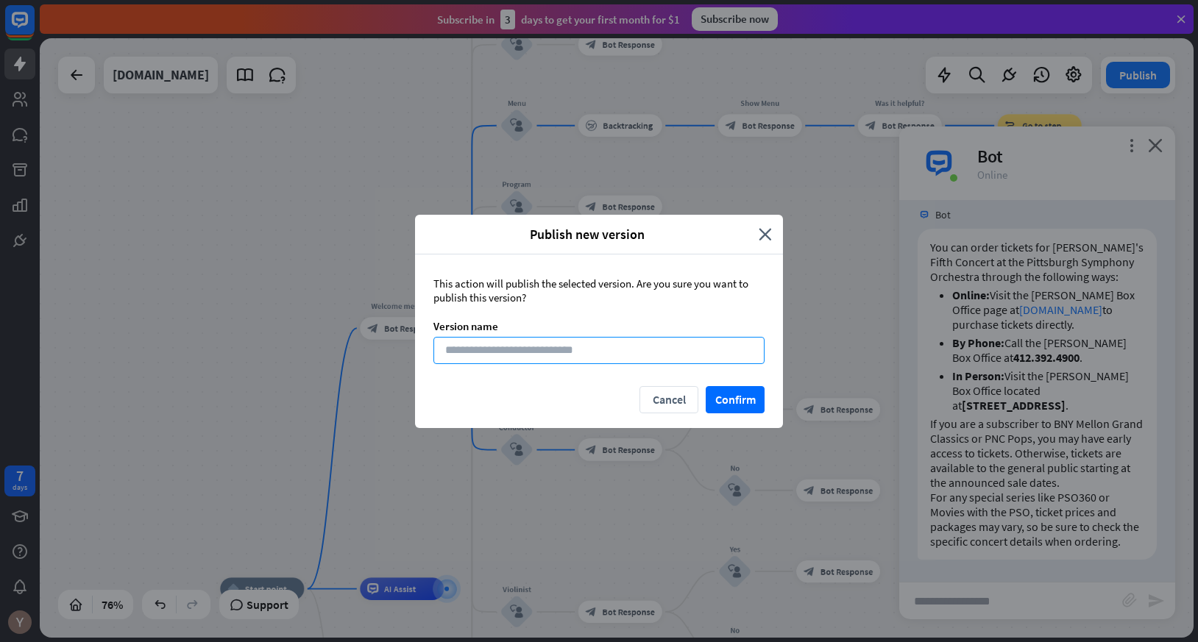
click at [586, 347] on input at bounding box center [598, 350] width 331 height 27
paste input "**********"
type input "**********"
click at [735, 402] on button "Confirm" at bounding box center [735, 399] width 59 height 27
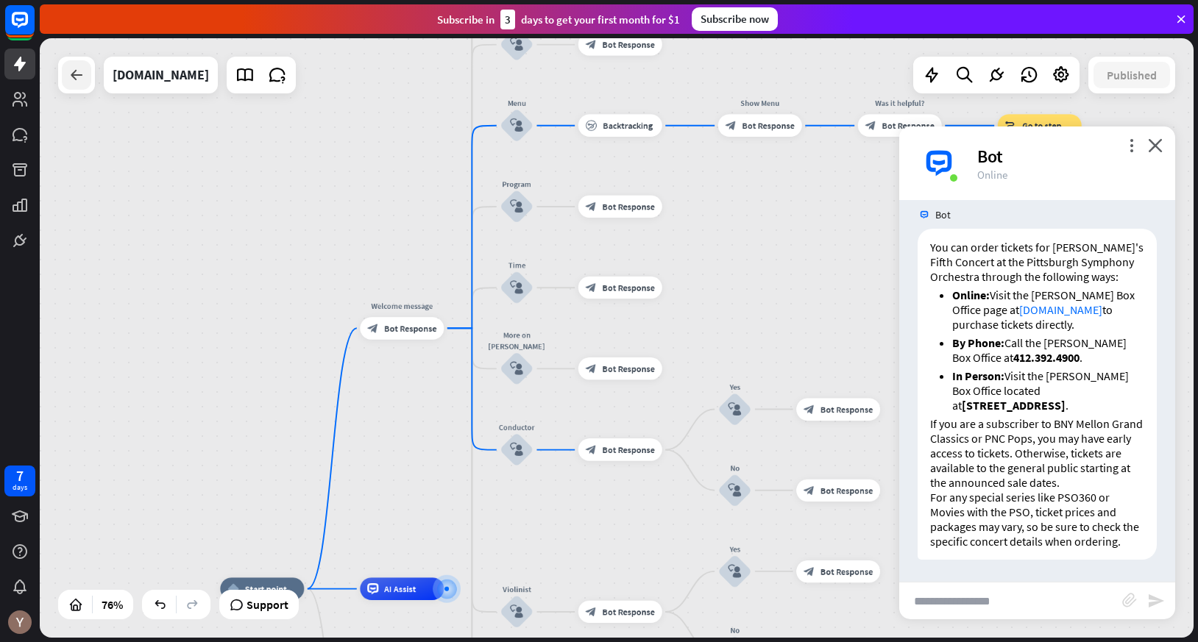
click at [83, 75] on icon at bounding box center [77, 75] width 18 height 18
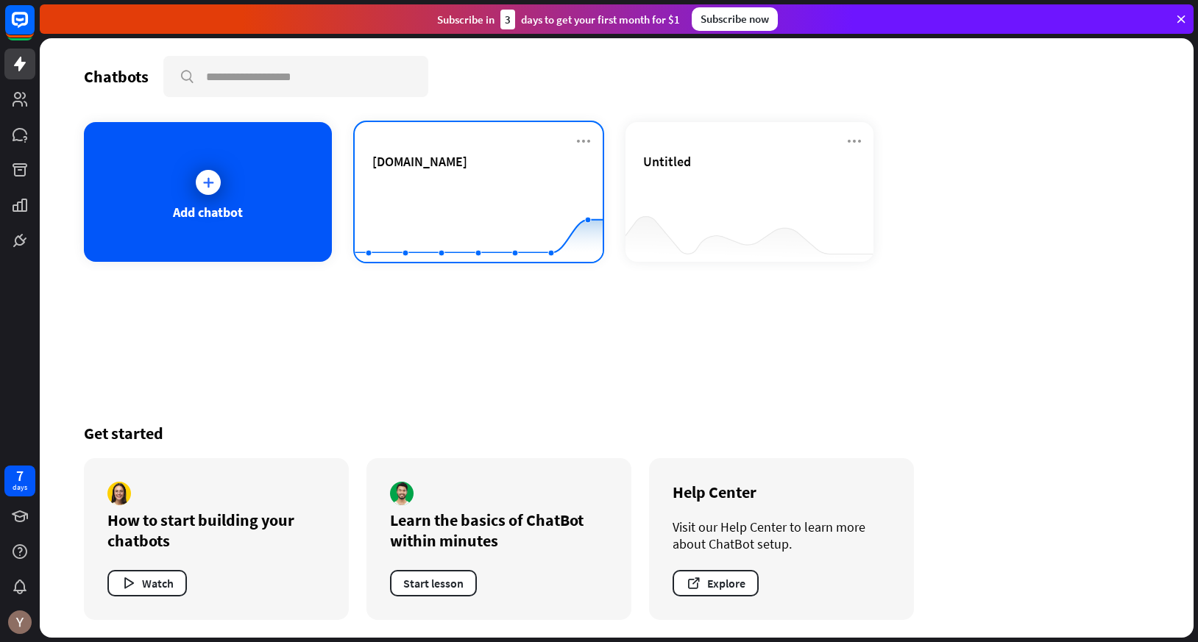
click at [467, 167] on span "[DOMAIN_NAME]" at bounding box center [419, 161] width 95 height 17
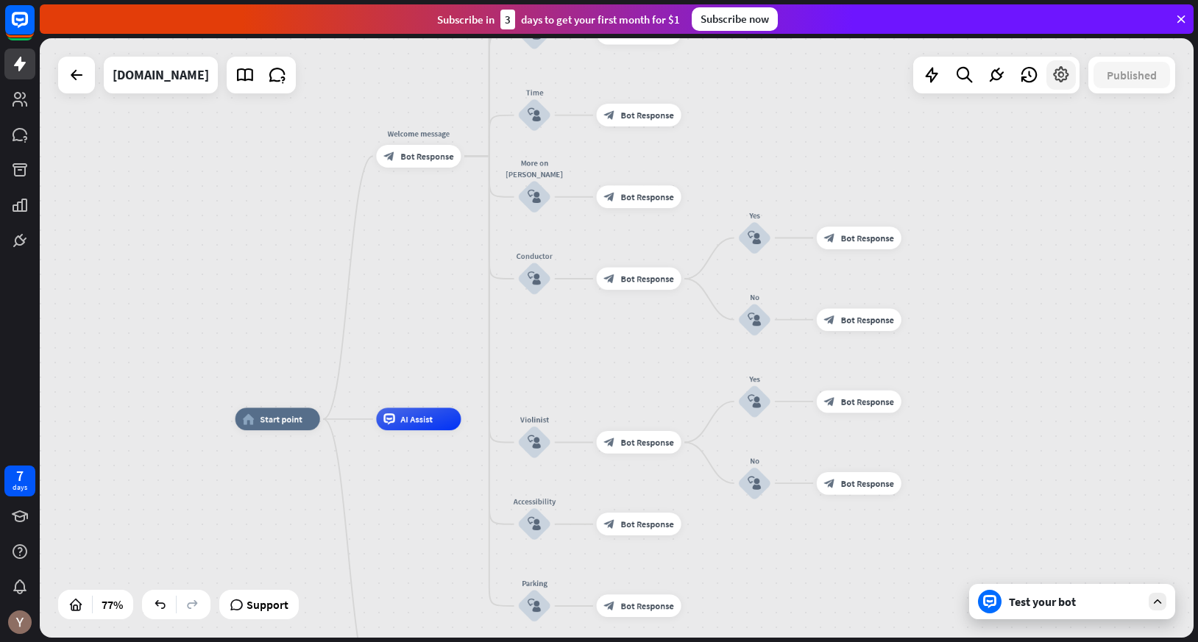
click at [1064, 76] on icon at bounding box center [1061, 74] width 19 height 19
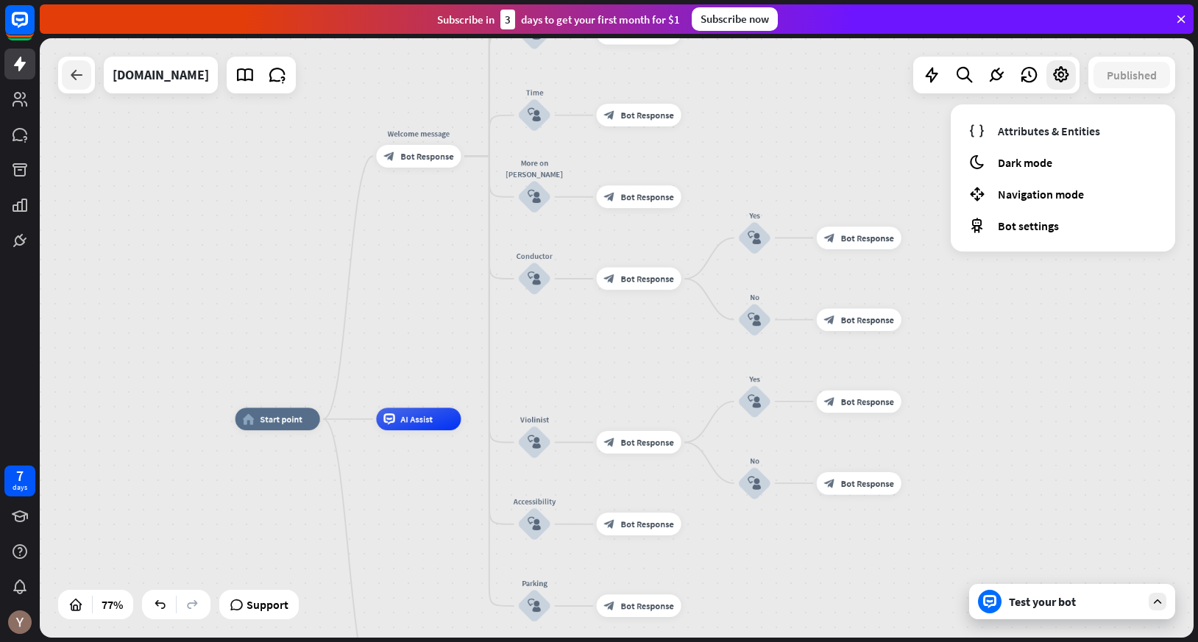
click at [77, 82] on icon at bounding box center [77, 75] width 18 height 18
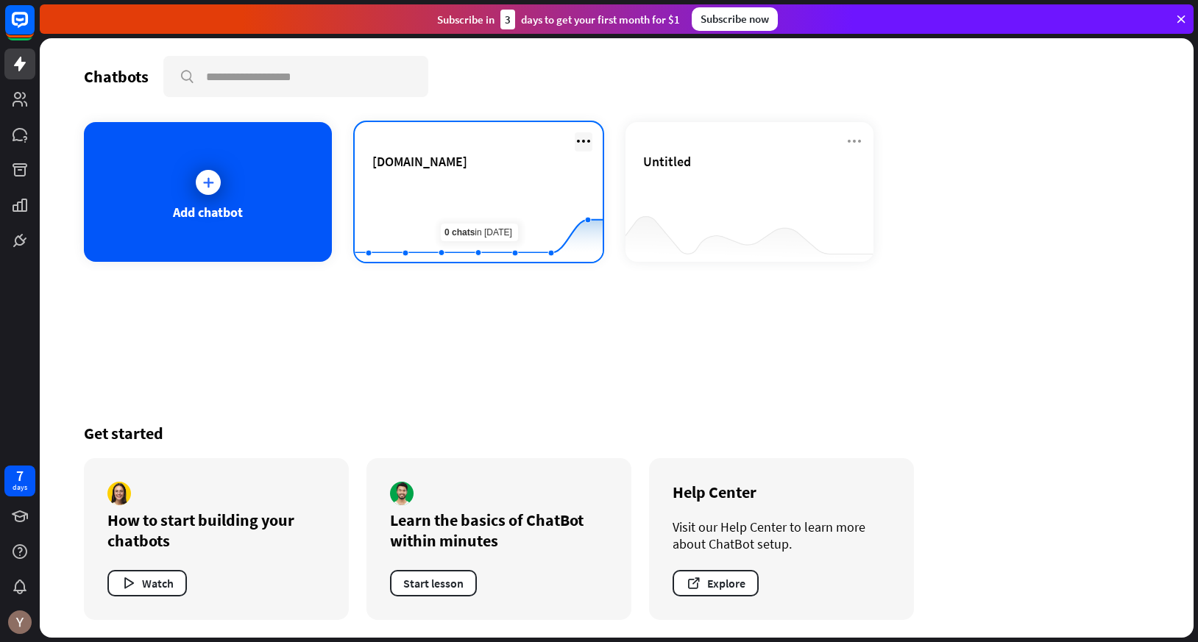
click at [582, 140] on icon at bounding box center [584, 141] width 18 height 18
click at [441, 164] on span "[DOMAIN_NAME]" at bounding box center [419, 161] width 95 height 17
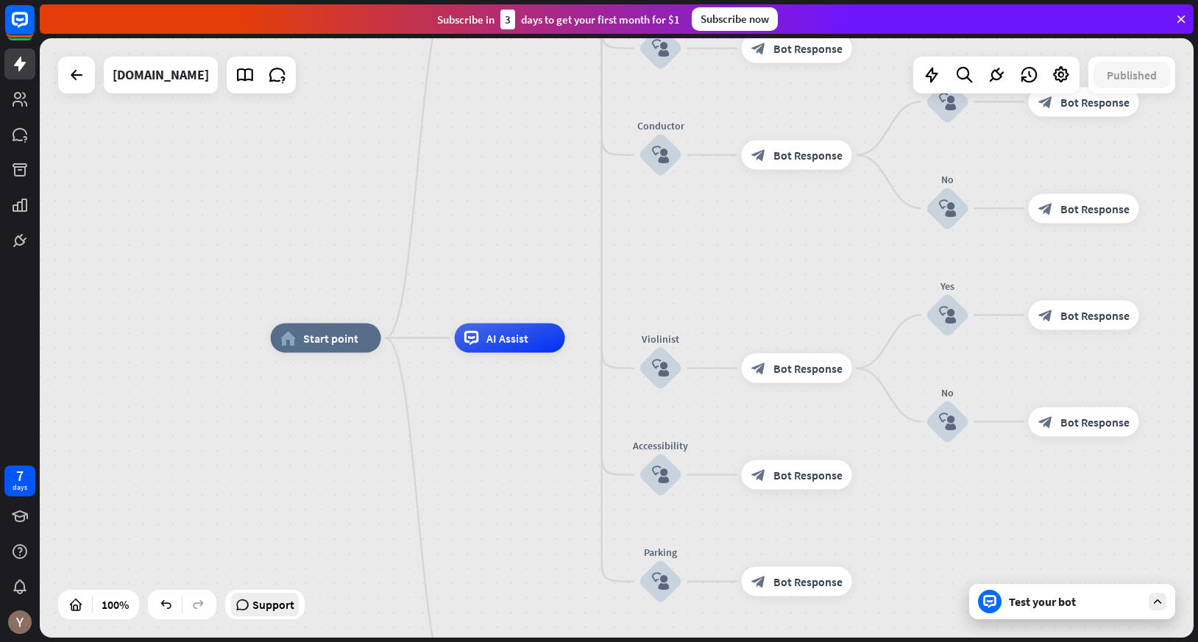
click at [253, 614] on div "Support" at bounding box center [265, 605] width 68 height 24
click at [209, 79] on div "[DOMAIN_NAME]" at bounding box center [161, 75] width 96 height 37
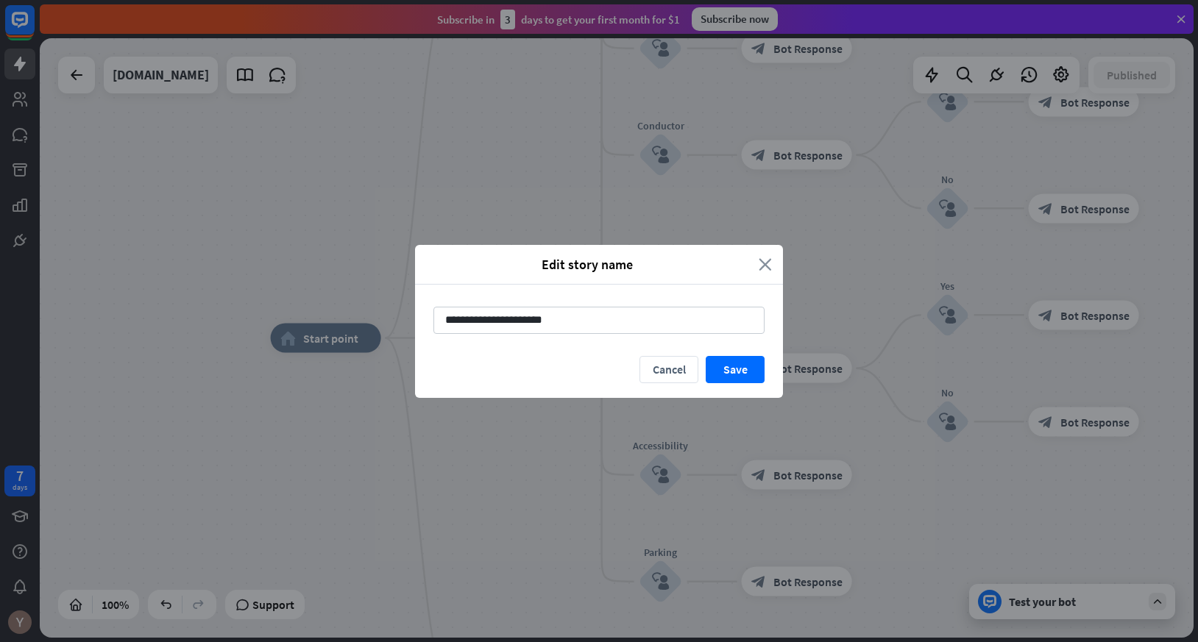
click at [764, 265] on icon "close" at bounding box center [765, 264] width 13 height 17
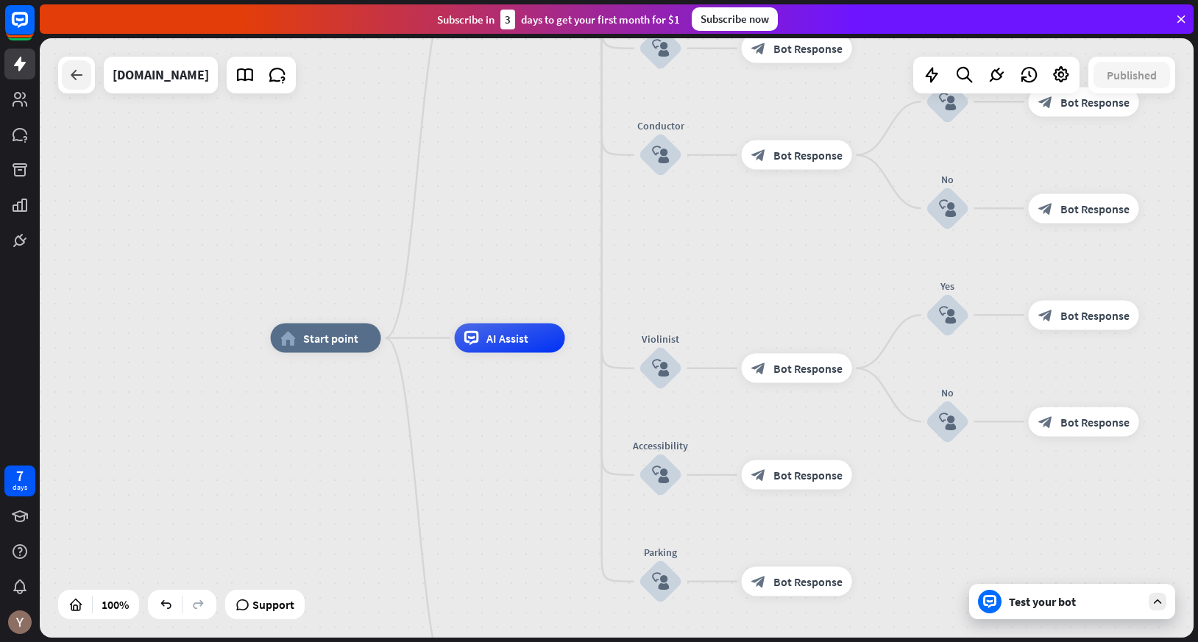
click at [68, 83] on icon at bounding box center [77, 75] width 18 height 18
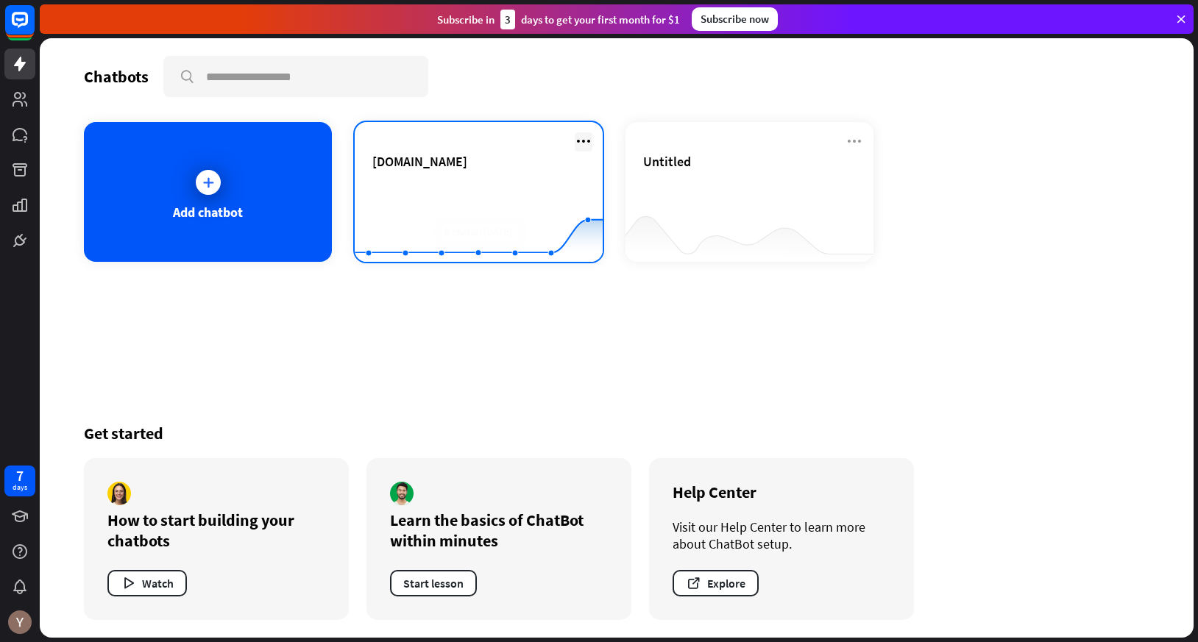
click at [580, 142] on icon at bounding box center [584, 141] width 18 height 18
click at [482, 177] on div "[DOMAIN_NAME]" at bounding box center [478, 179] width 213 height 52
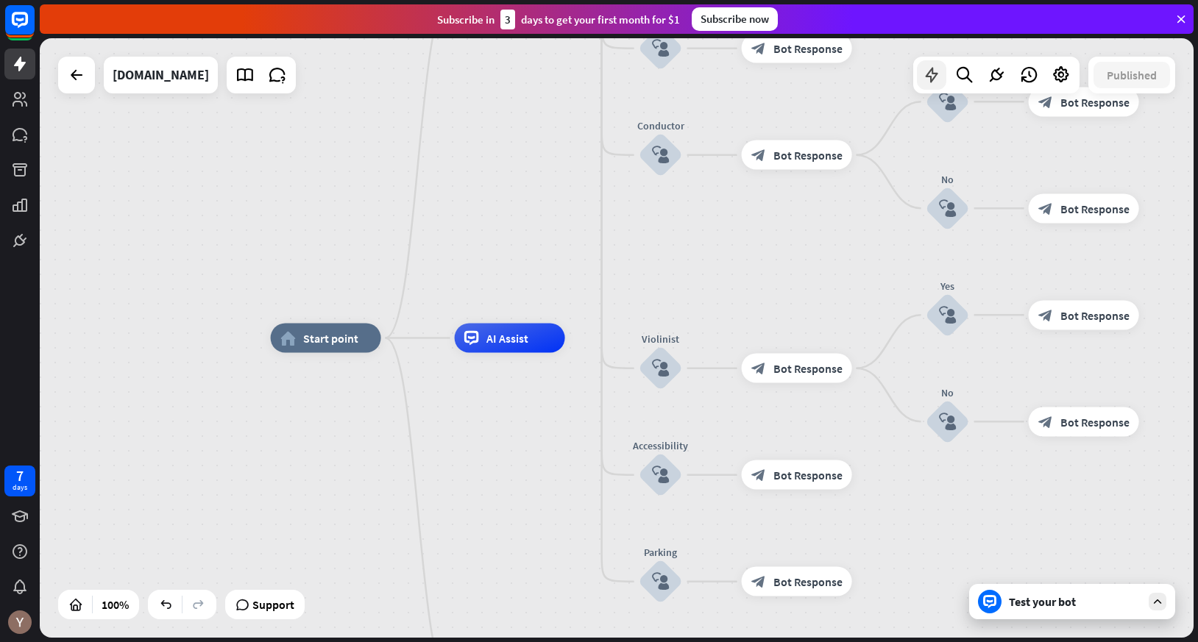
click at [925, 77] on icon at bounding box center [931, 74] width 19 height 19
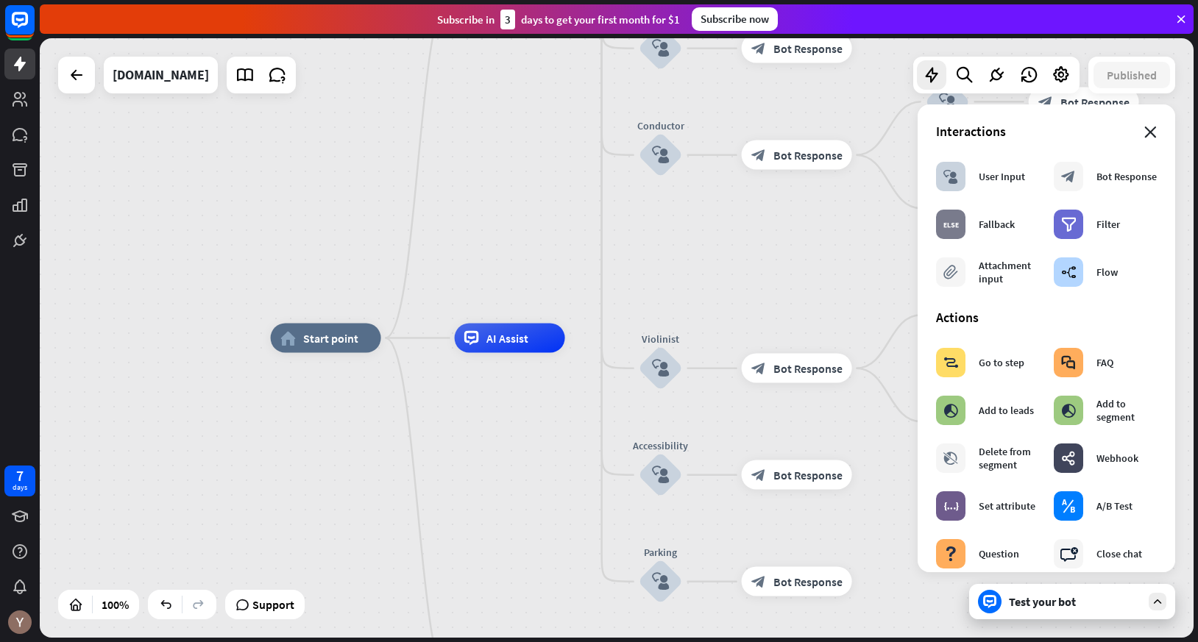
click at [1155, 133] on icon "close" at bounding box center [1150, 133] width 13 height 12
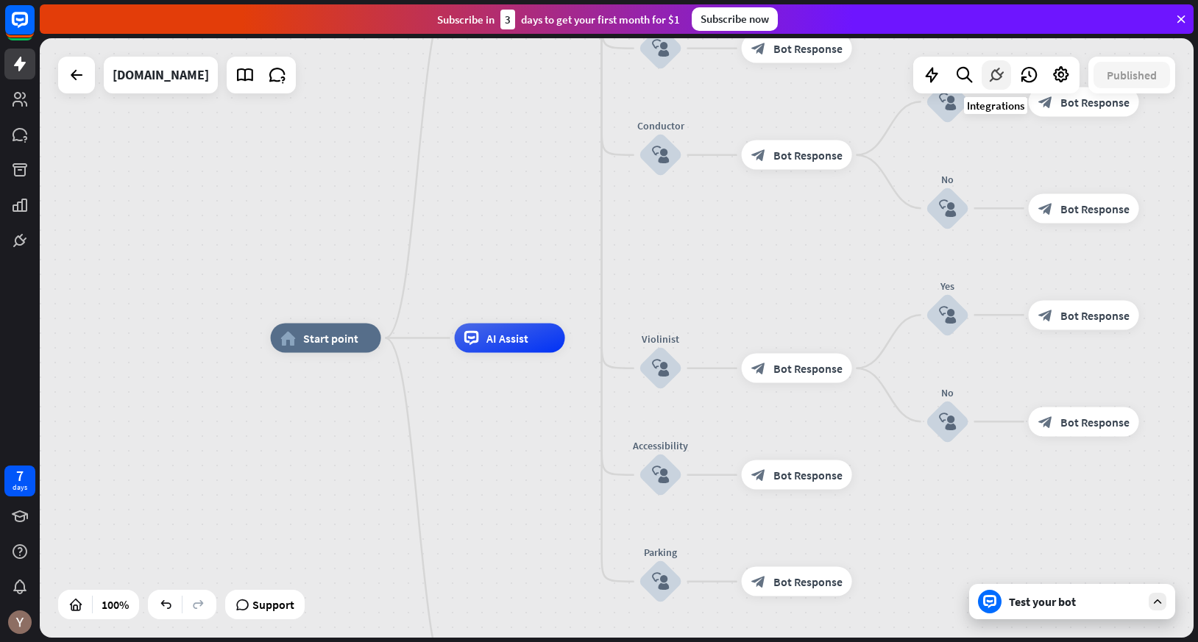
click at [1000, 77] on icon at bounding box center [996, 74] width 19 height 19
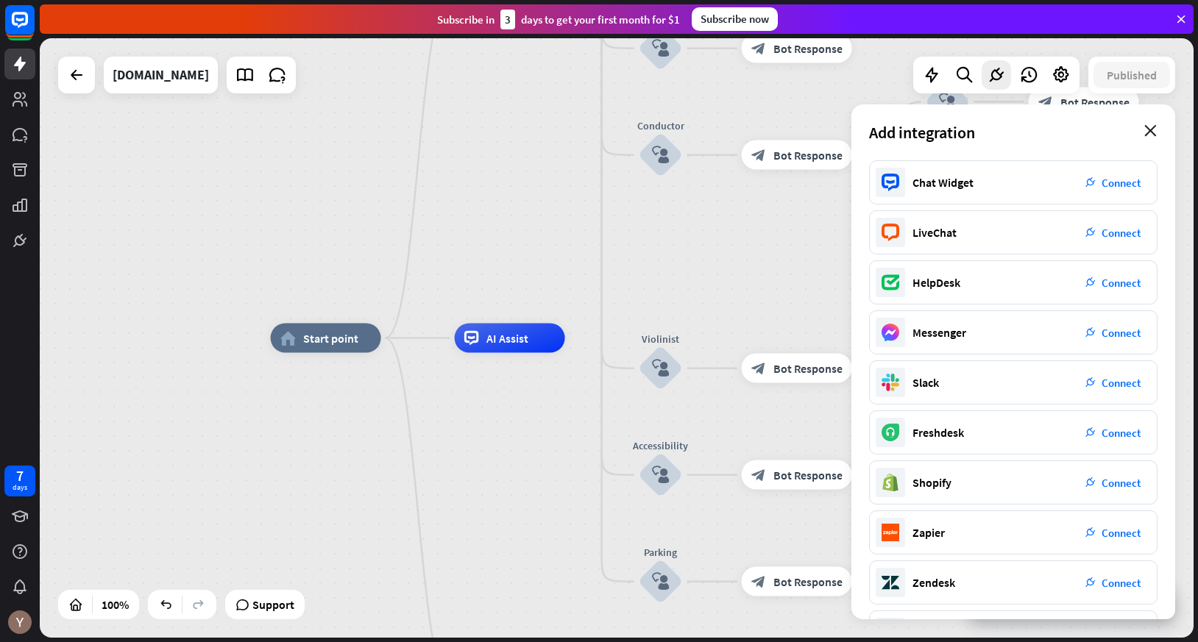
click at [1148, 135] on icon "close" at bounding box center [1150, 131] width 13 height 12
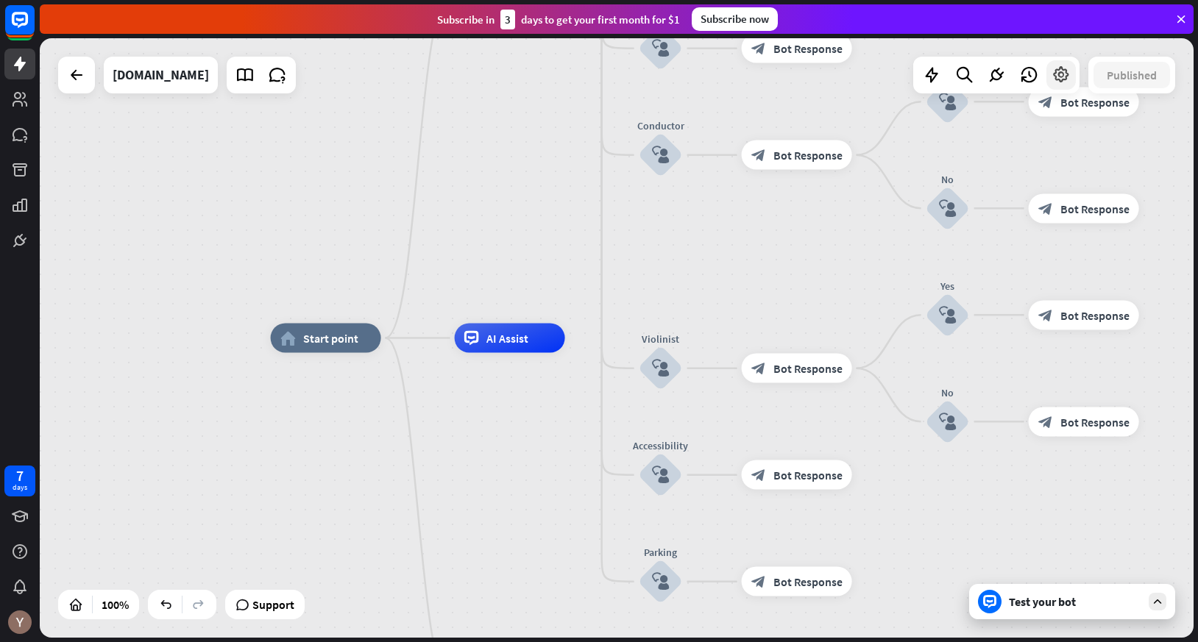
click at [1062, 77] on icon at bounding box center [1061, 74] width 19 height 19
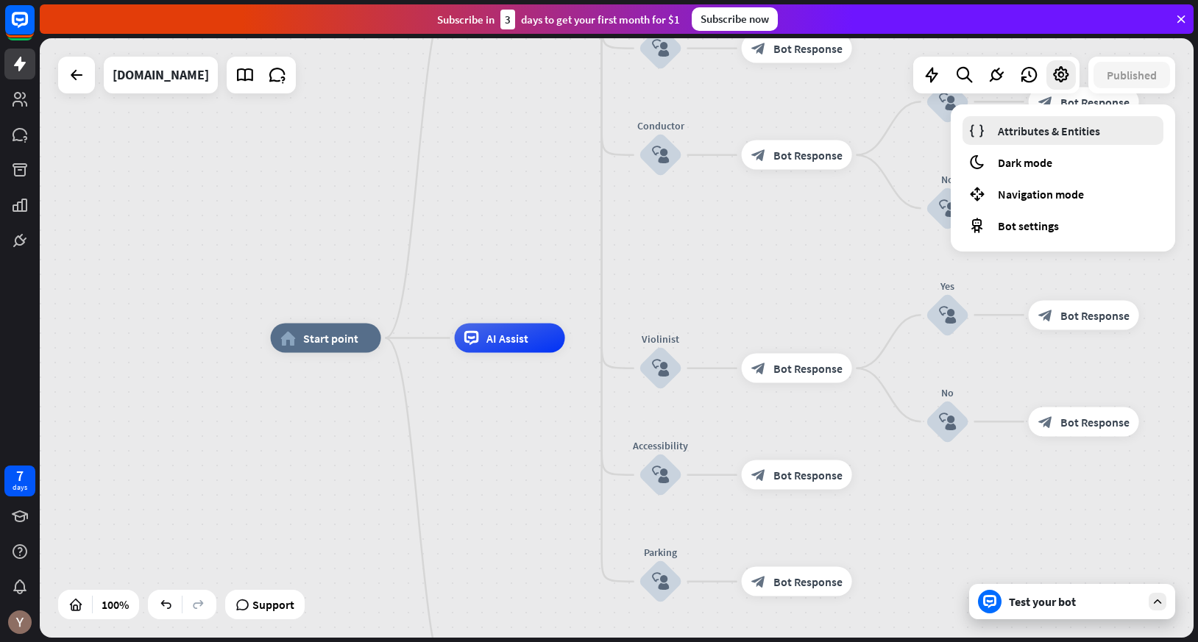
click at [1067, 130] on span "Attributes & Entities" at bounding box center [1049, 131] width 102 height 15
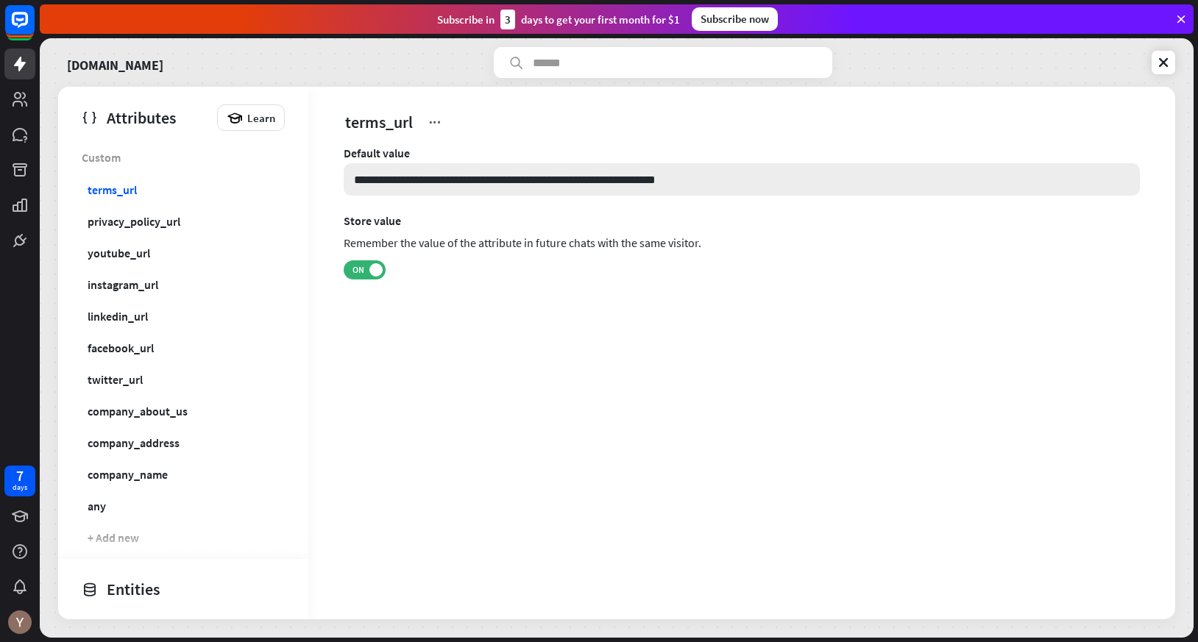
click at [583, 172] on input "**********" at bounding box center [742, 179] width 796 height 32
drag, startPoint x: 744, startPoint y: 180, endPoint x: 249, endPoint y: 192, distance: 495.4
click at [249, 192] on div "Attributes Learn Custom terms_url privacy_policy_url youtube_url instagram_url …" at bounding box center [616, 353] width 1117 height 533
drag, startPoint x: 352, startPoint y: 183, endPoint x: 734, endPoint y: 191, distance: 382.7
click at [734, 191] on input "**********" at bounding box center [742, 179] width 796 height 32
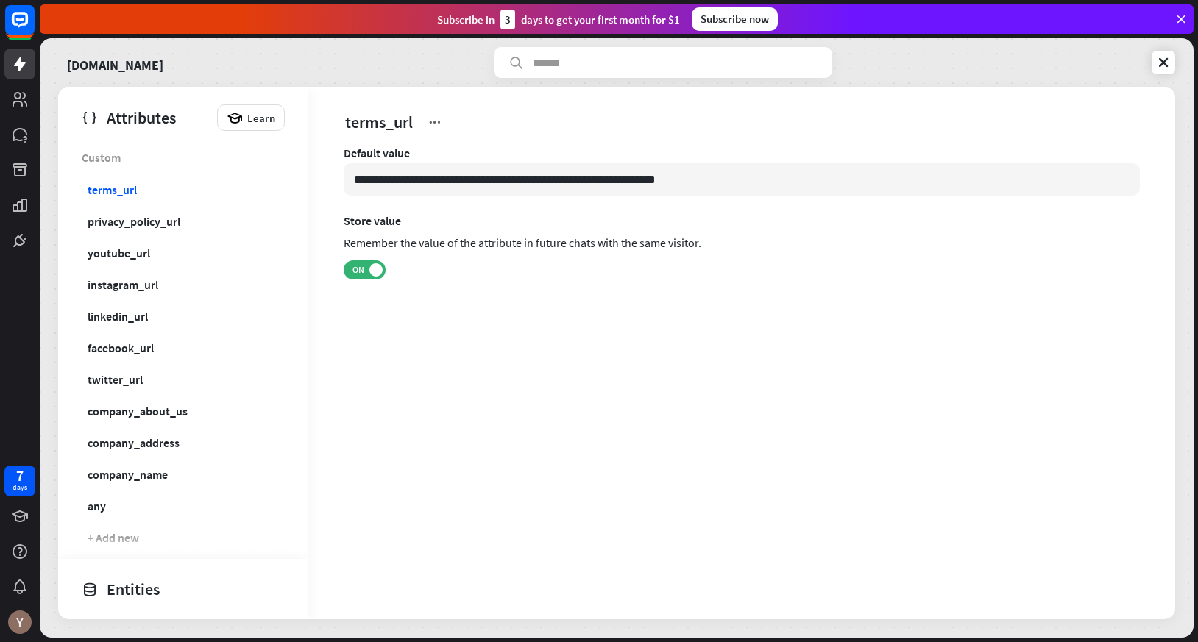
click at [552, 310] on div "**********" at bounding box center [742, 232] width 796 height 173
click at [17, 71] on icon at bounding box center [20, 64] width 18 height 18
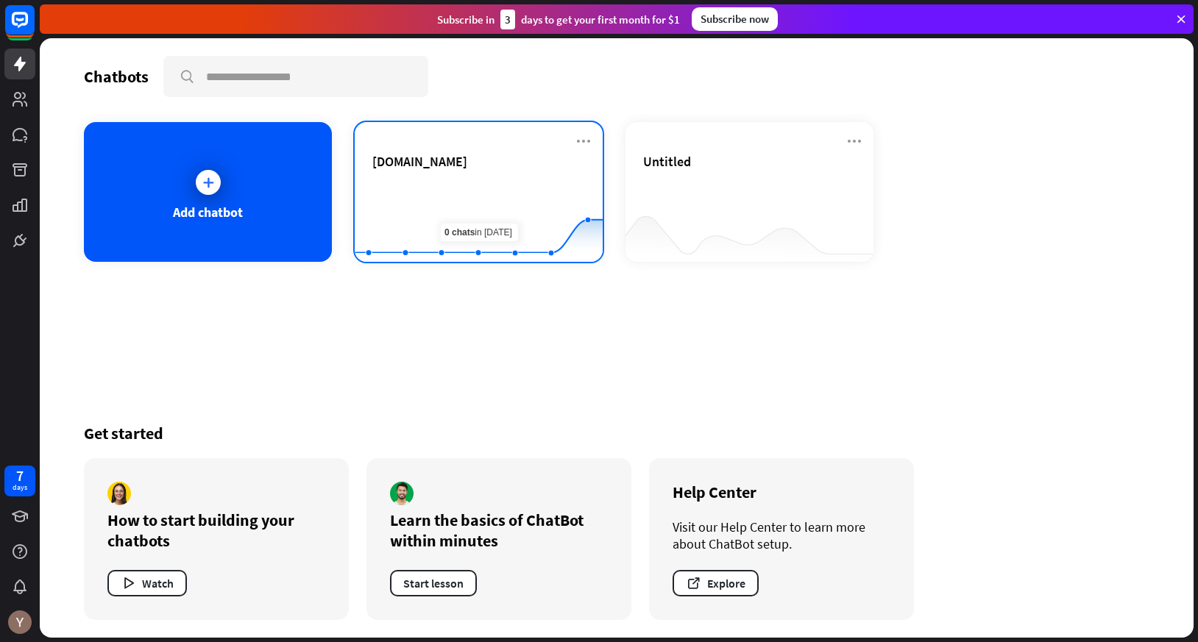
click at [468, 180] on rect at bounding box center [479, 226] width 248 height 92
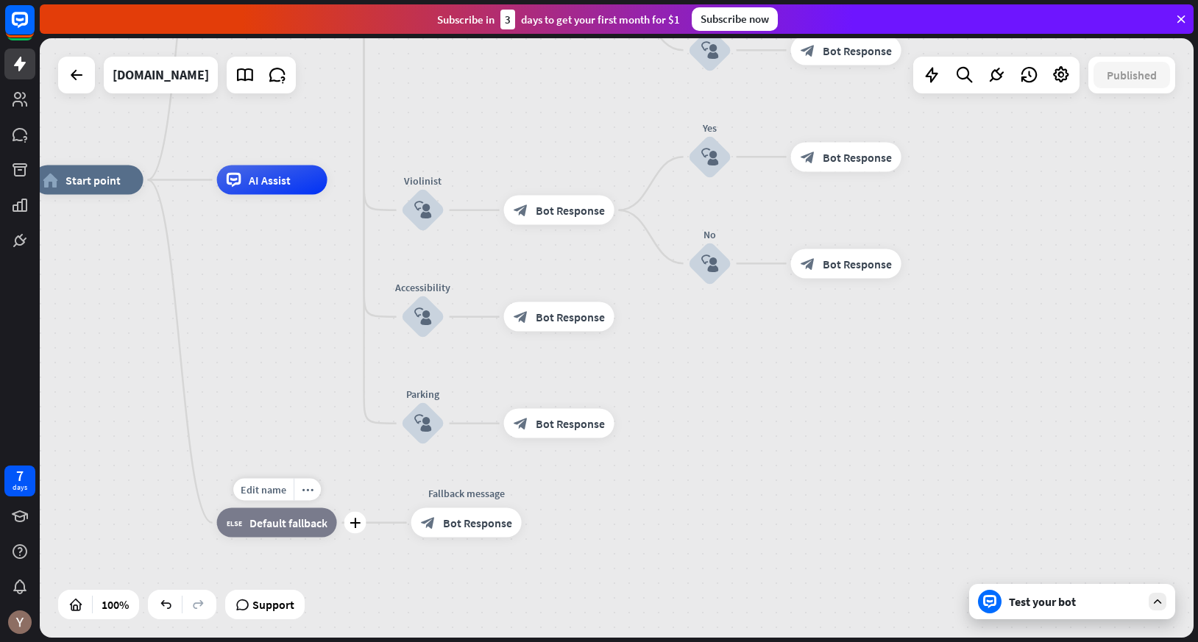
click at [299, 531] on div "block_fallback Default fallback" at bounding box center [277, 522] width 120 height 29
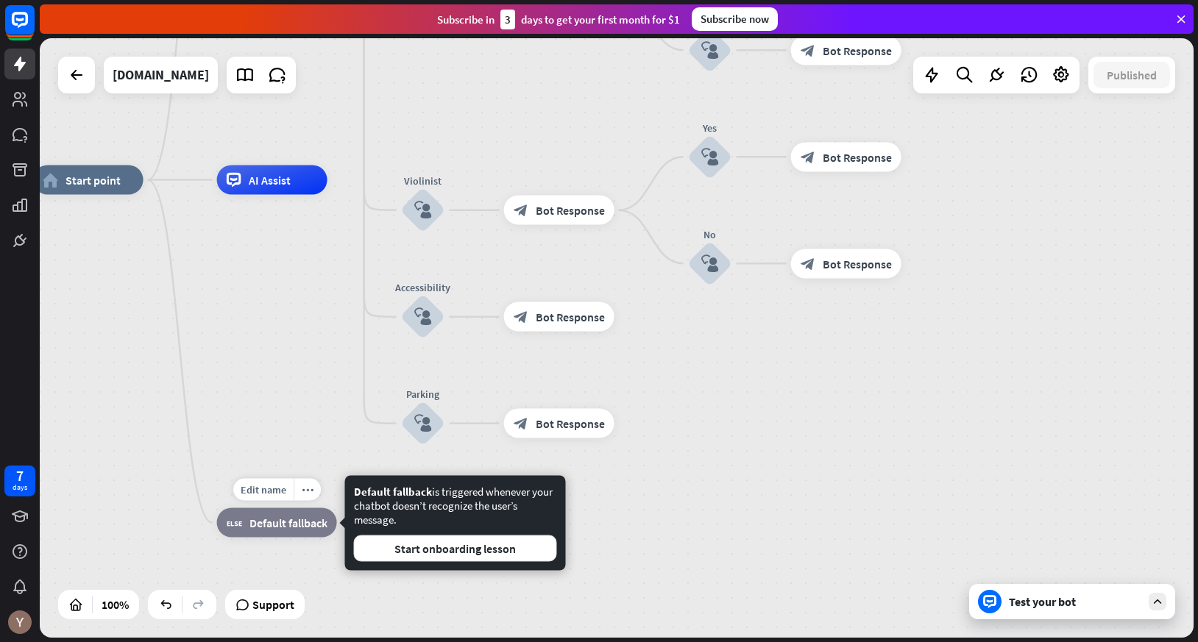
click at [296, 538] on div "Edit name more_horiz plus block_fallback Default fallback" at bounding box center [277, 522] width 120 height 29
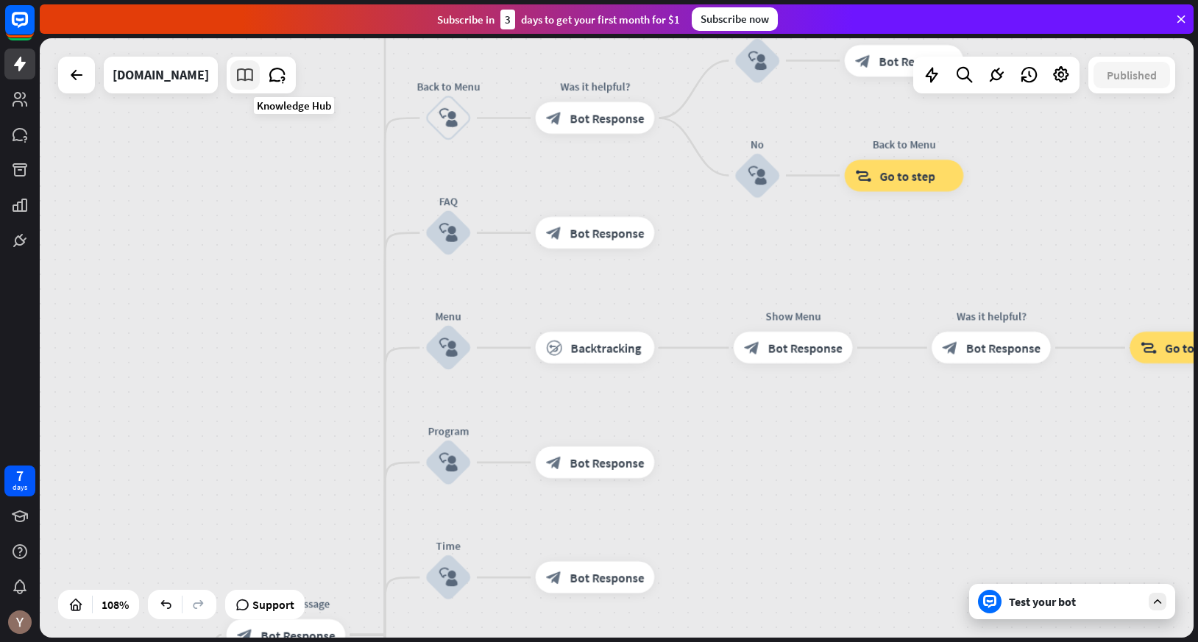
click at [255, 78] on icon at bounding box center [244, 74] width 19 height 19
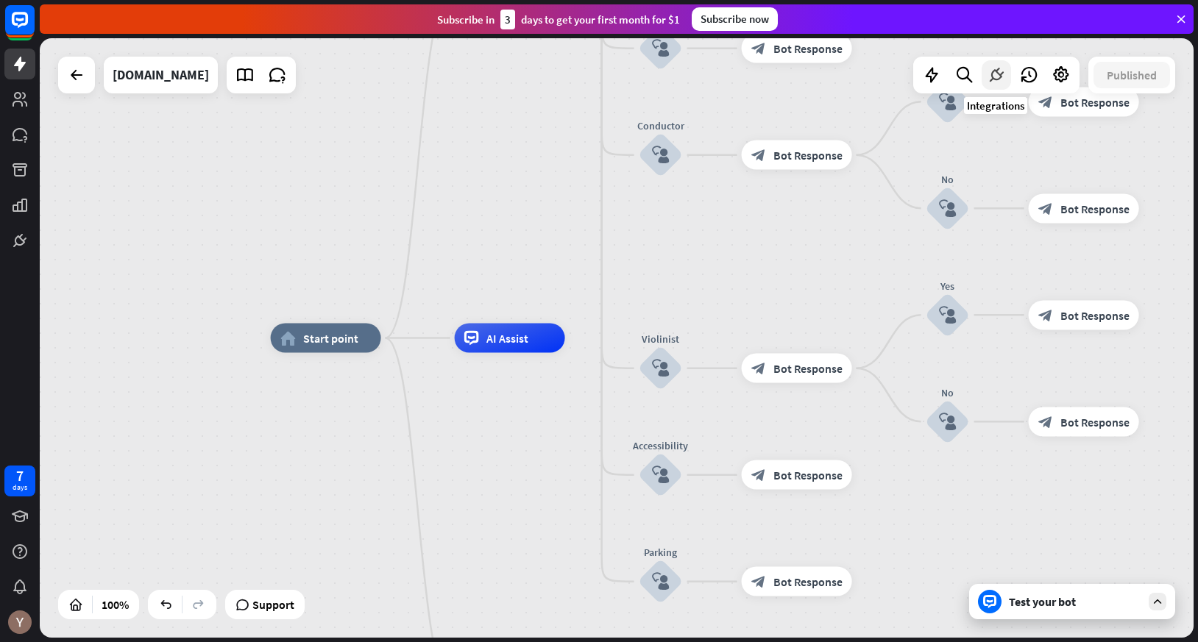
click at [998, 76] on icon at bounding box center [996, 74] width 19 height 19
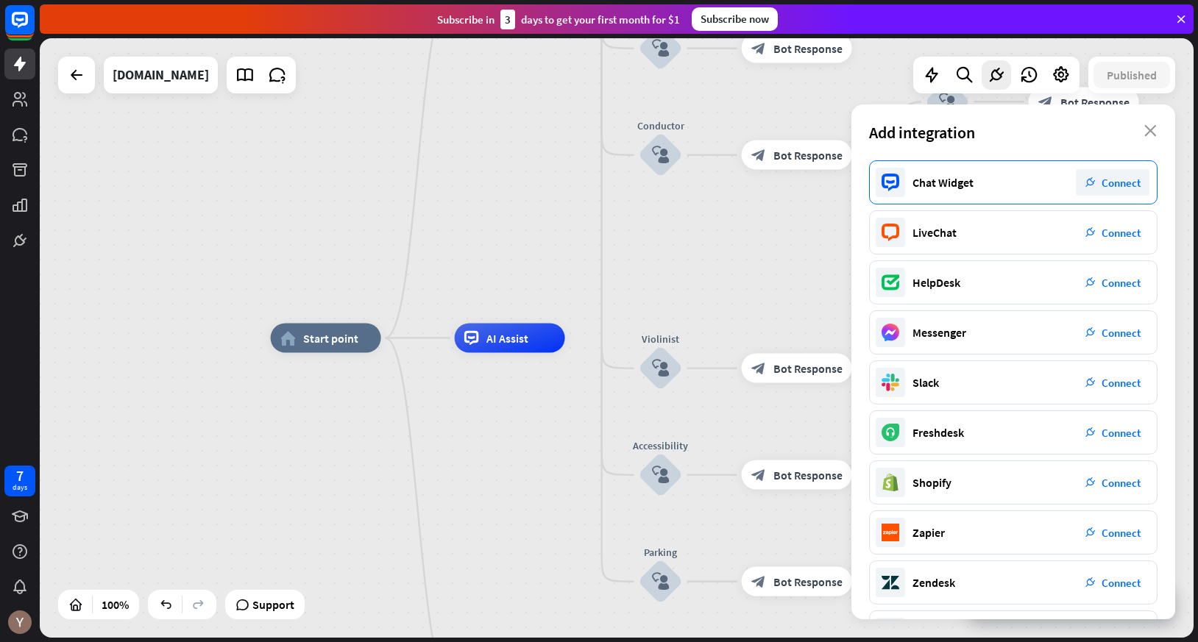
click at [1128, 184] on span "Connect" at bounding box center [1121, 183] width 39 height 14
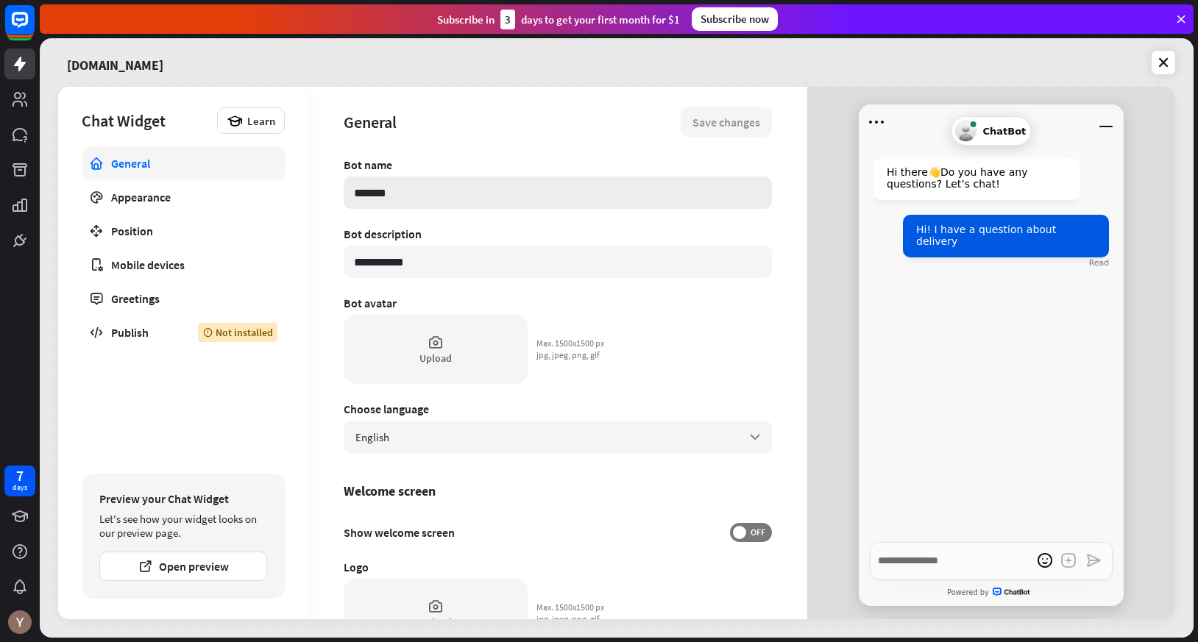
click at [471, 188] on input "*******" at bounding box center [558, 193] width 428 height 32
type textarea "*"
click at [146, 330] on div "Publish" at bounding box center [143, 332] width 65 height 15
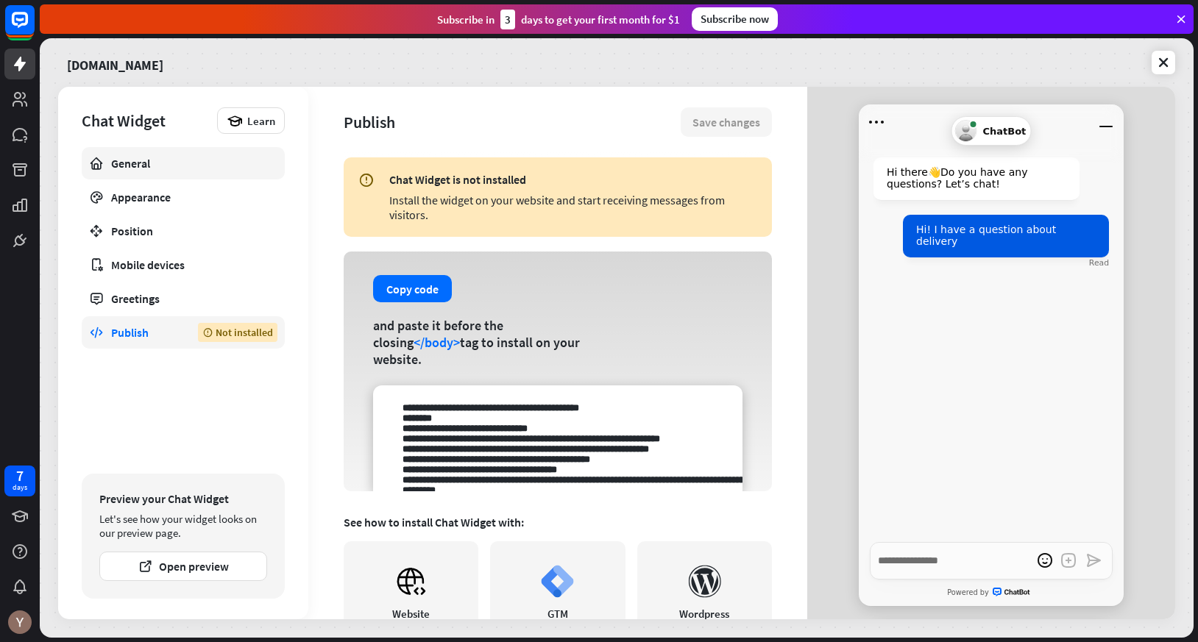
click at [178, 162] on div "General" at bounding box center [183, 163] width 144 height 15
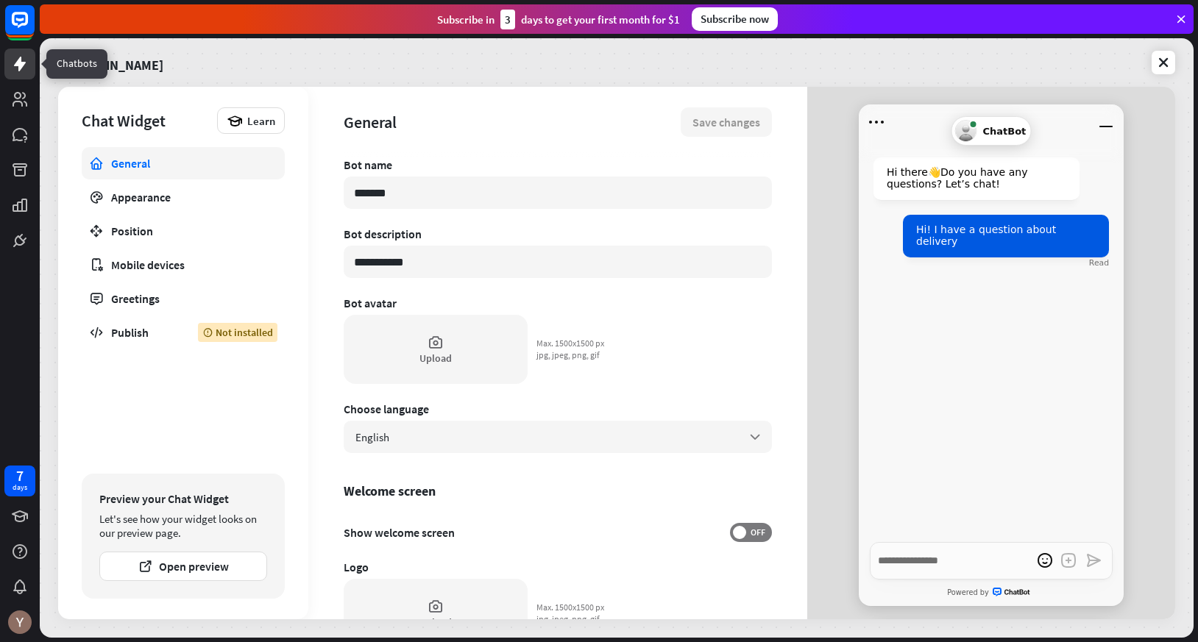
click at [26, 68] on icon at bounding box center [20, 64] width 18 height 18
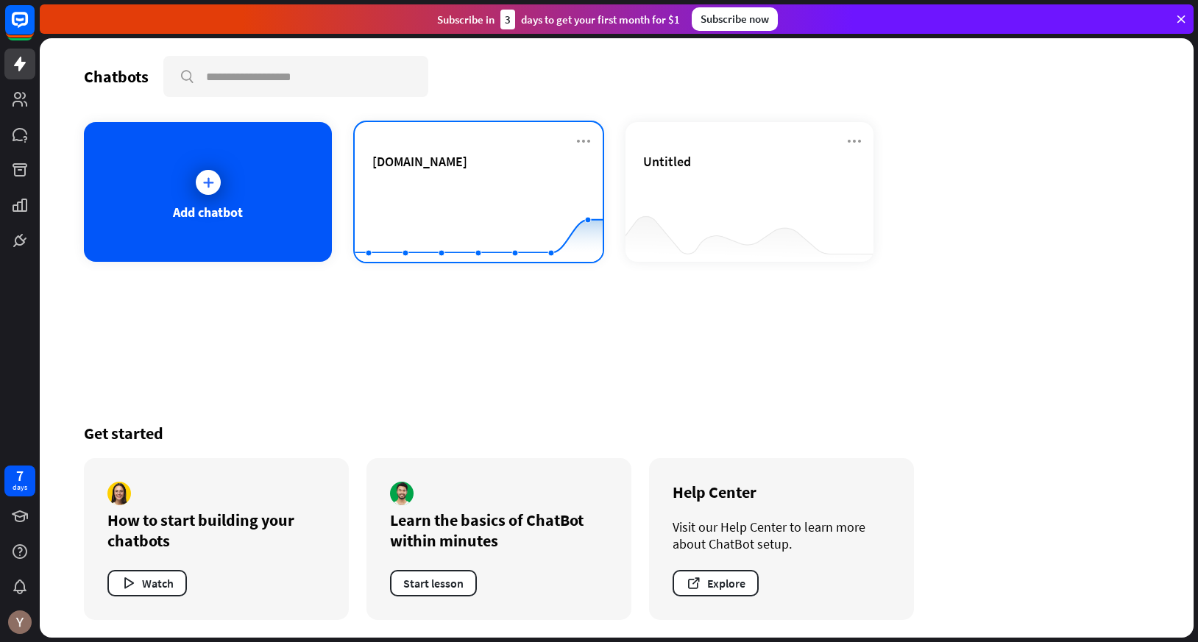
click at [433, 172] on div "[DOMAIN_NAME]" at bounding box center [478, 179] width 213 height 52
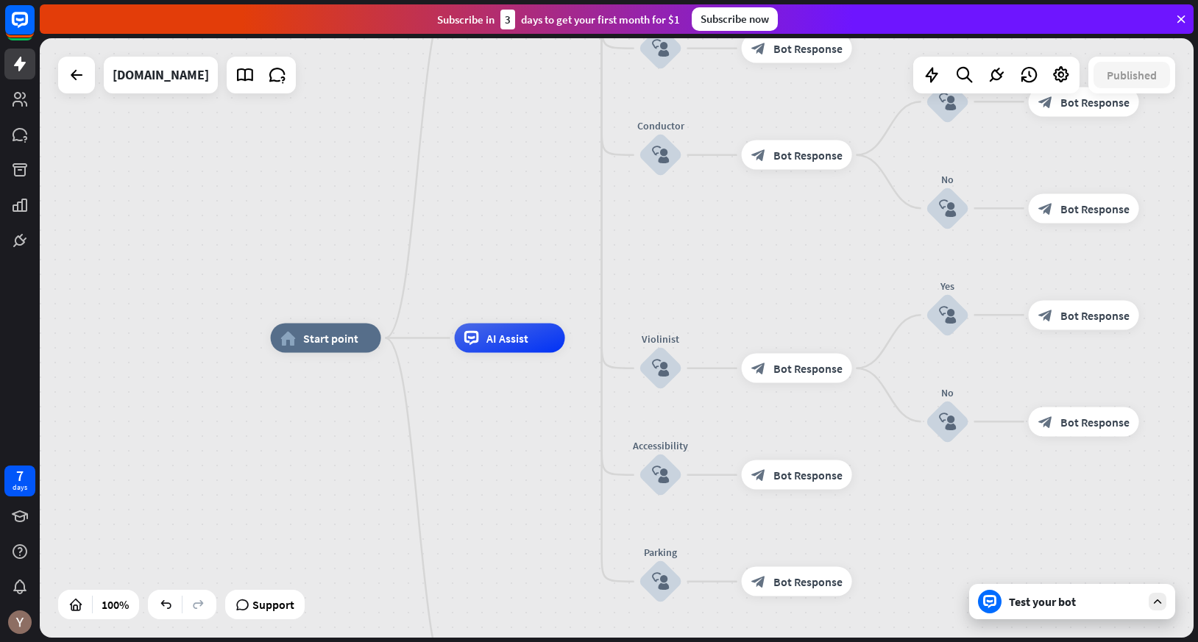
click at [1159, 605] on icon at bounding box center [1157, 601] width 13 height 13
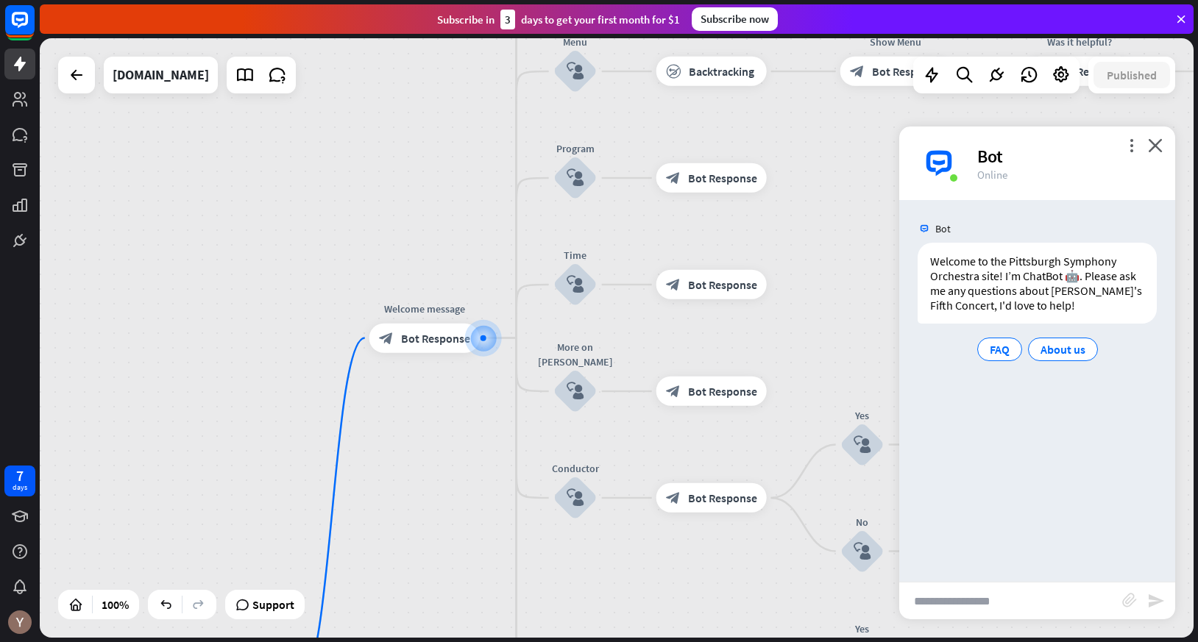
click at [970, 601] on input "text" at bounding box center [1010, 601] width 223 height 37
type input "**"
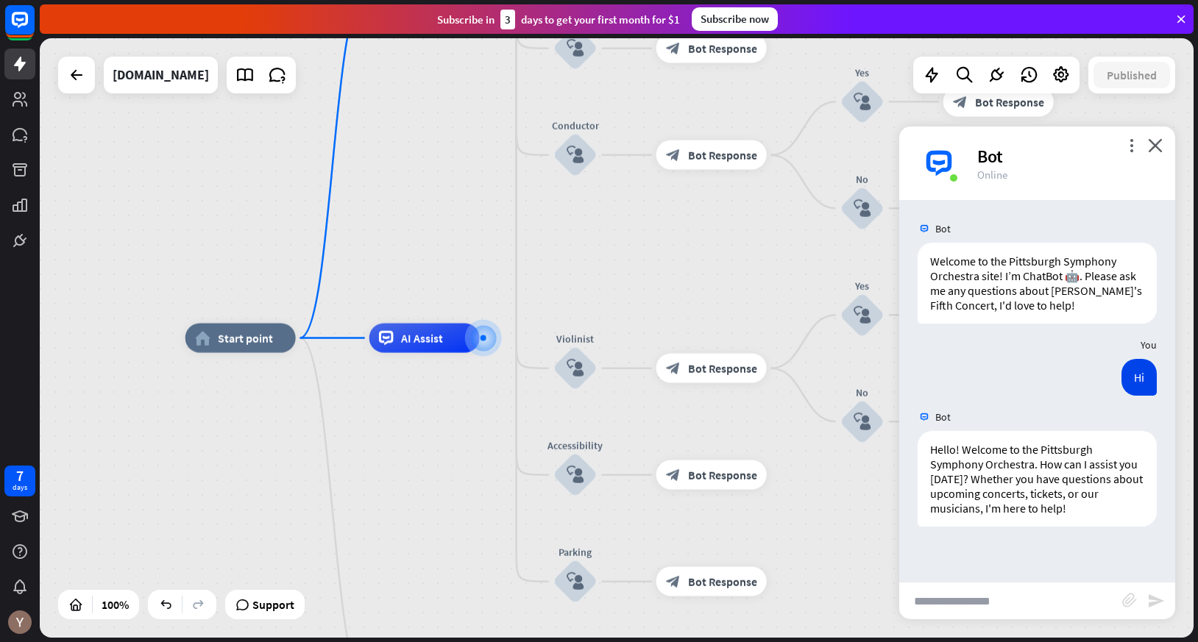
click at [1008, 600] on input "text" at bounding box center [1010, 601] width 223 height 37
type input "**********"
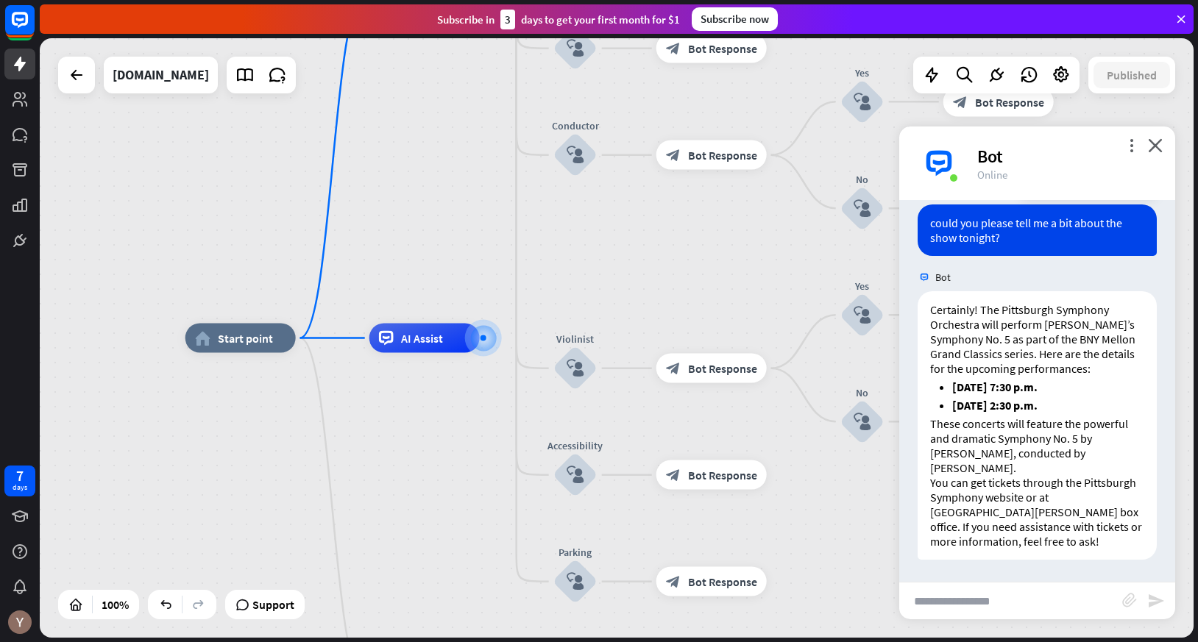
scroll to position [372, 0]
click at [1016, 609] on input "text" at bounding box center [1010, 601] width 223 height 37
type input "**********"
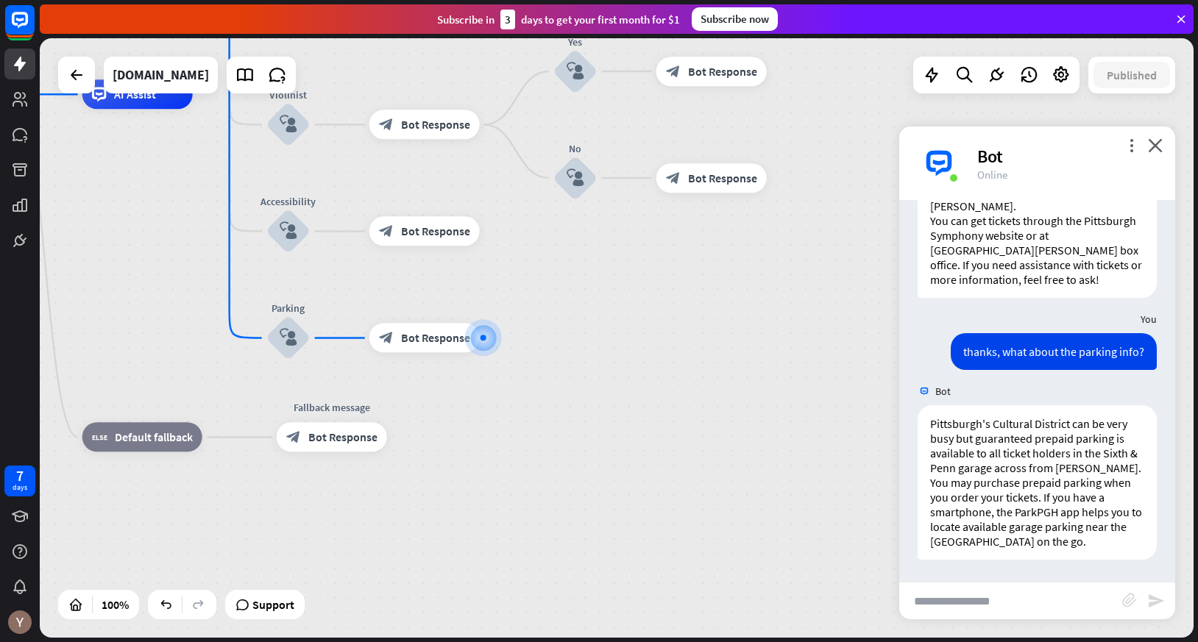
scroll to position [634, 0]
click at [1053, 594] on input "text" at bounding box center [1010, 601] width 223 height 37
type input "**********"
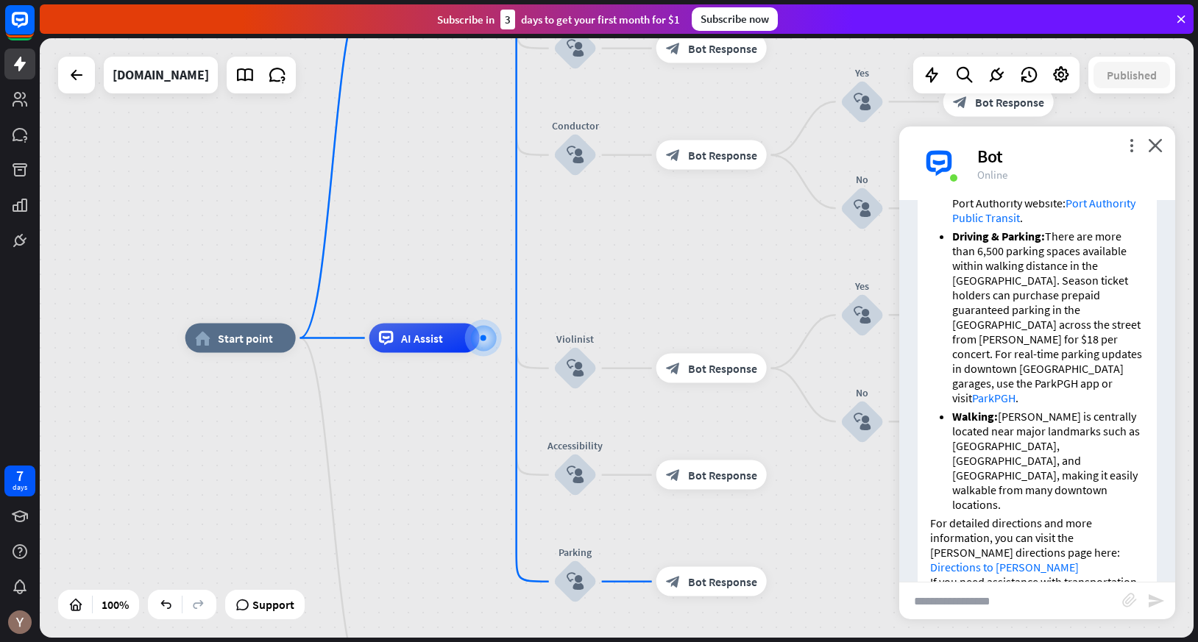
scroll to position [1308, 0]
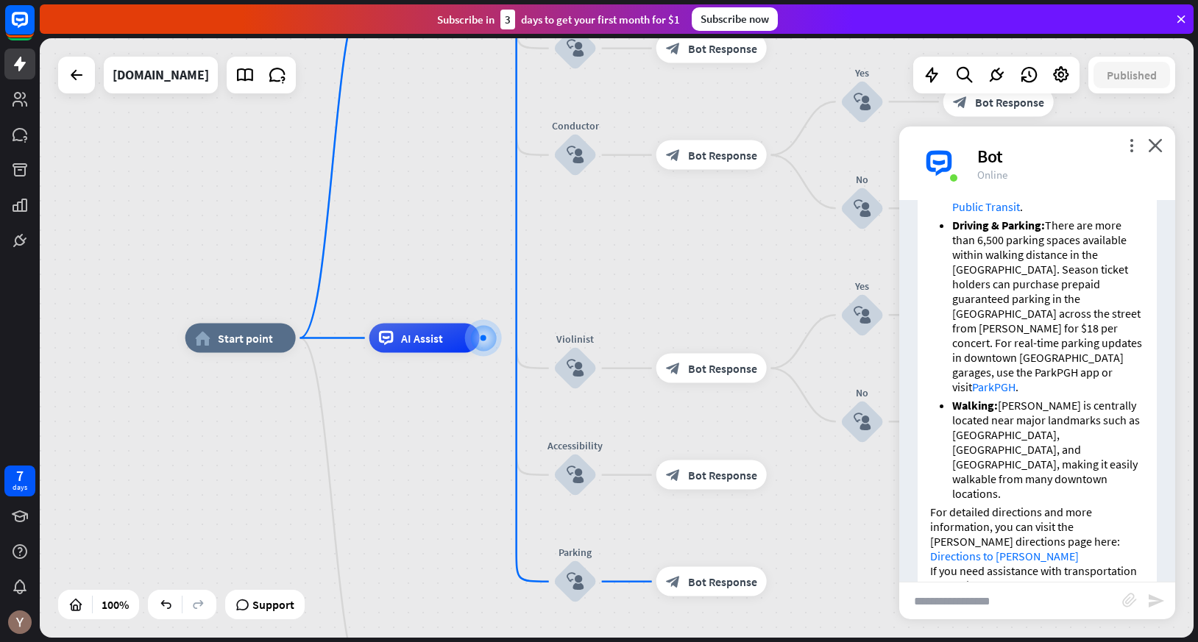
click at [1016, 604] on input "text" at bounding box center [1010, 601] width 223 height 37
type input "**********"
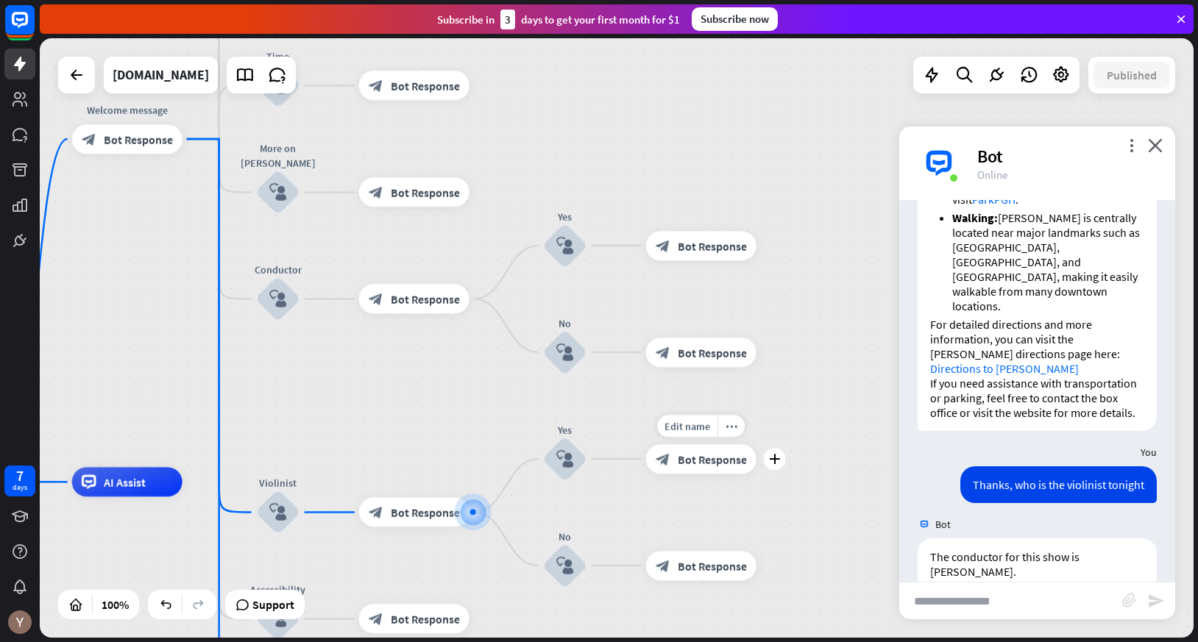
scroll to position [1497, 0]
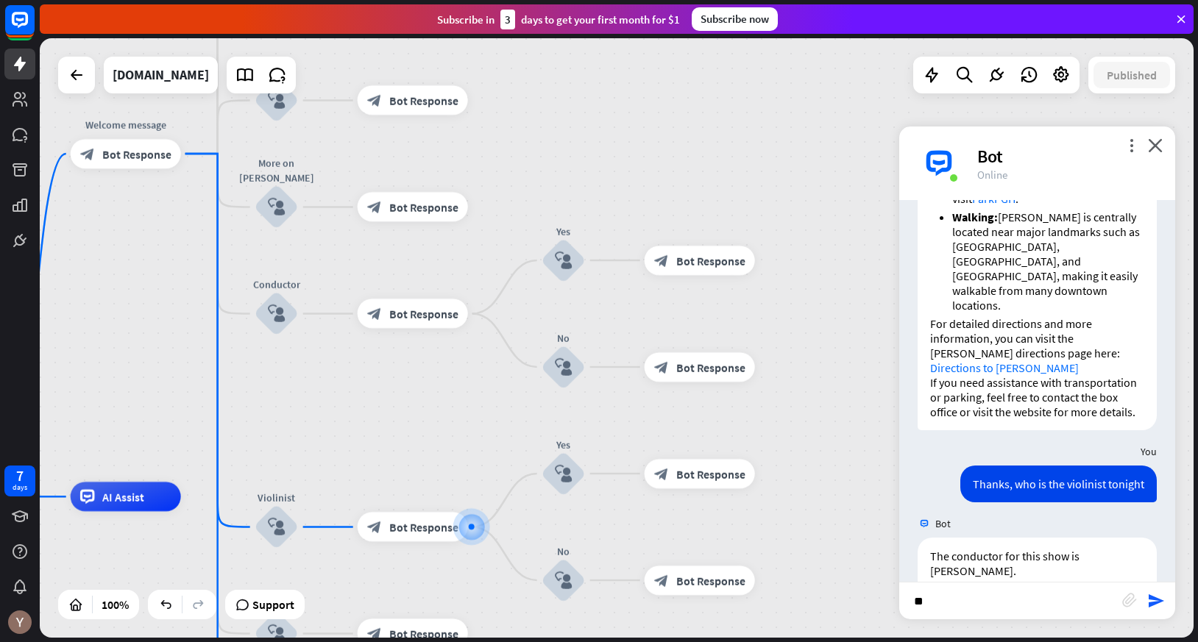
type input "***"
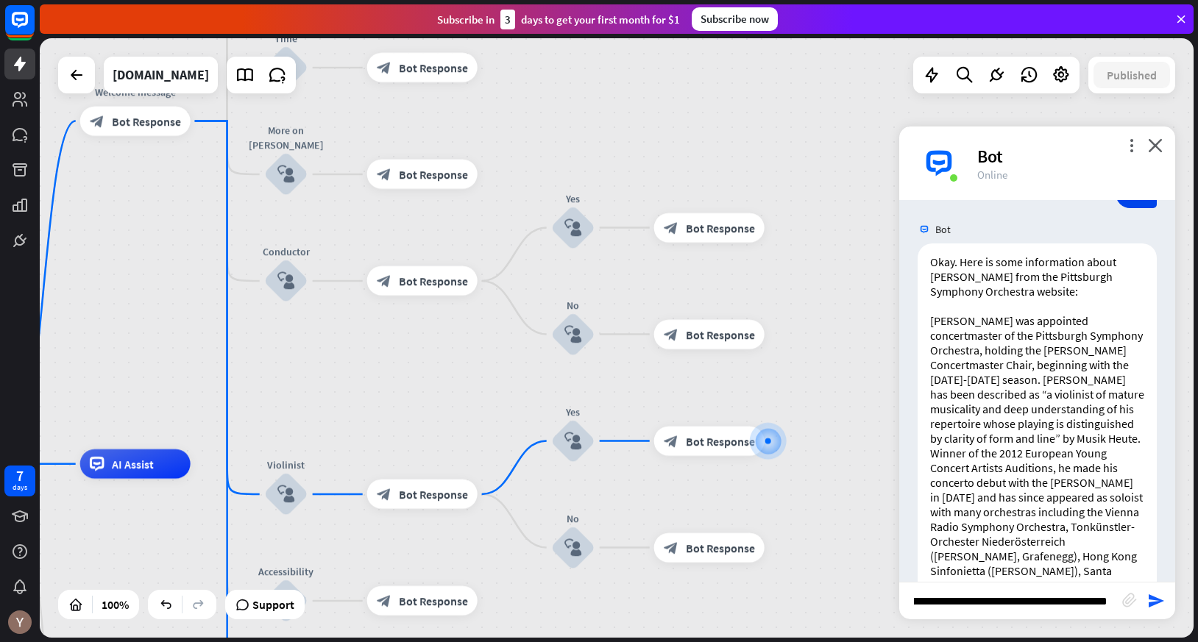
scroll to position [0, 29]
type input "**********"
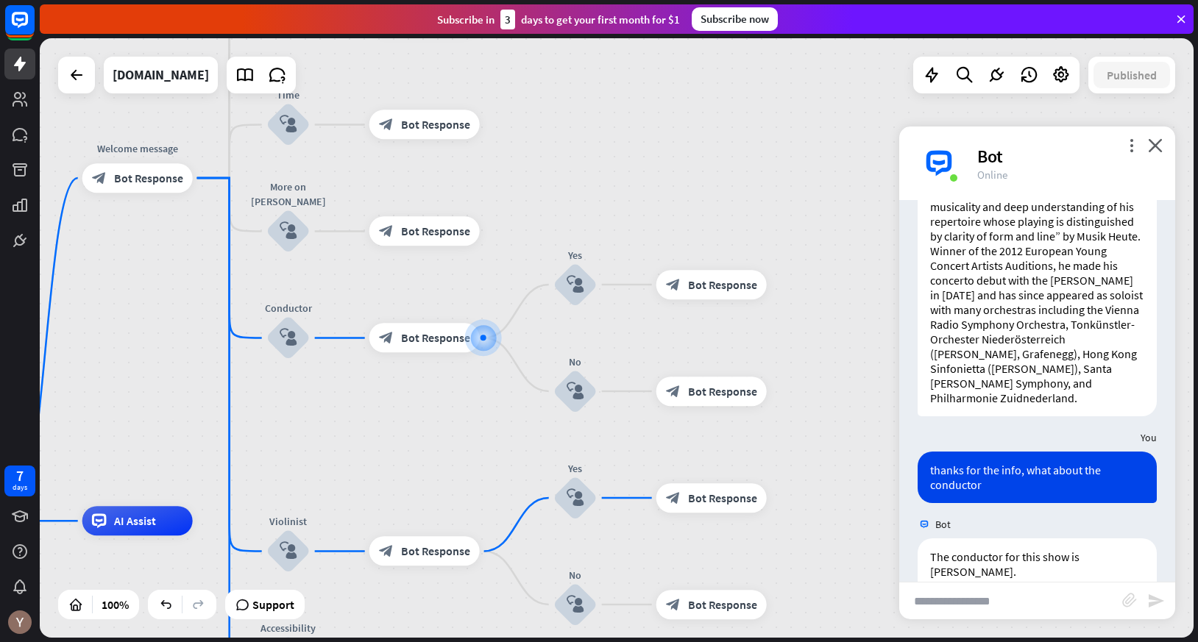
scroll to position [2183, 0]
type input "***"
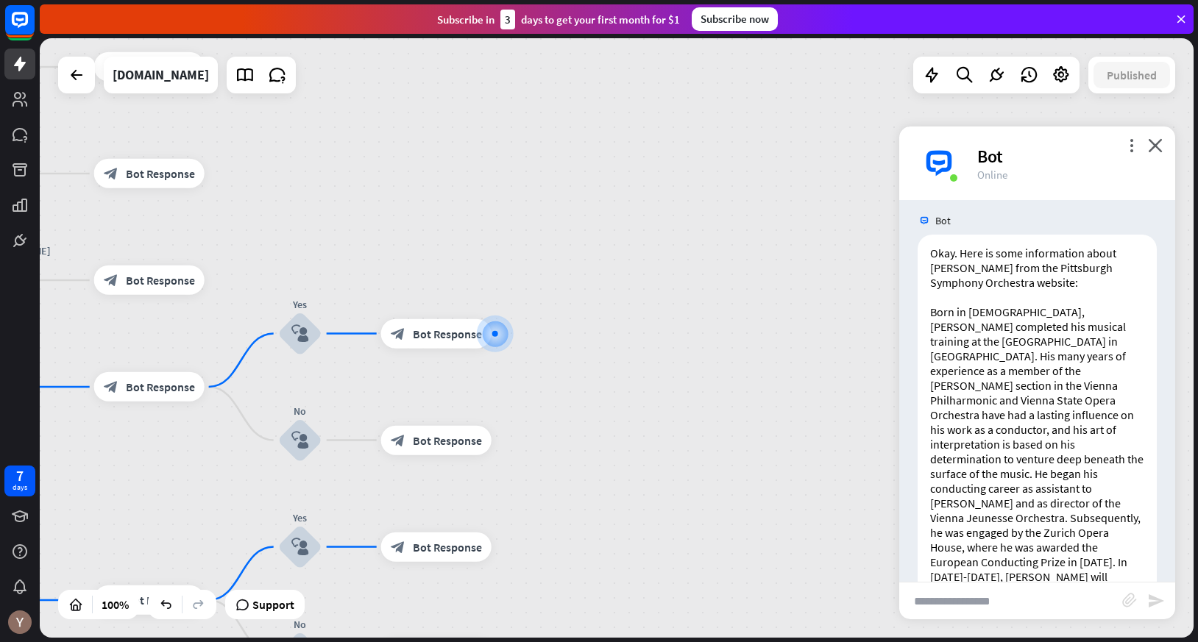
scroll to position [2680, 0]
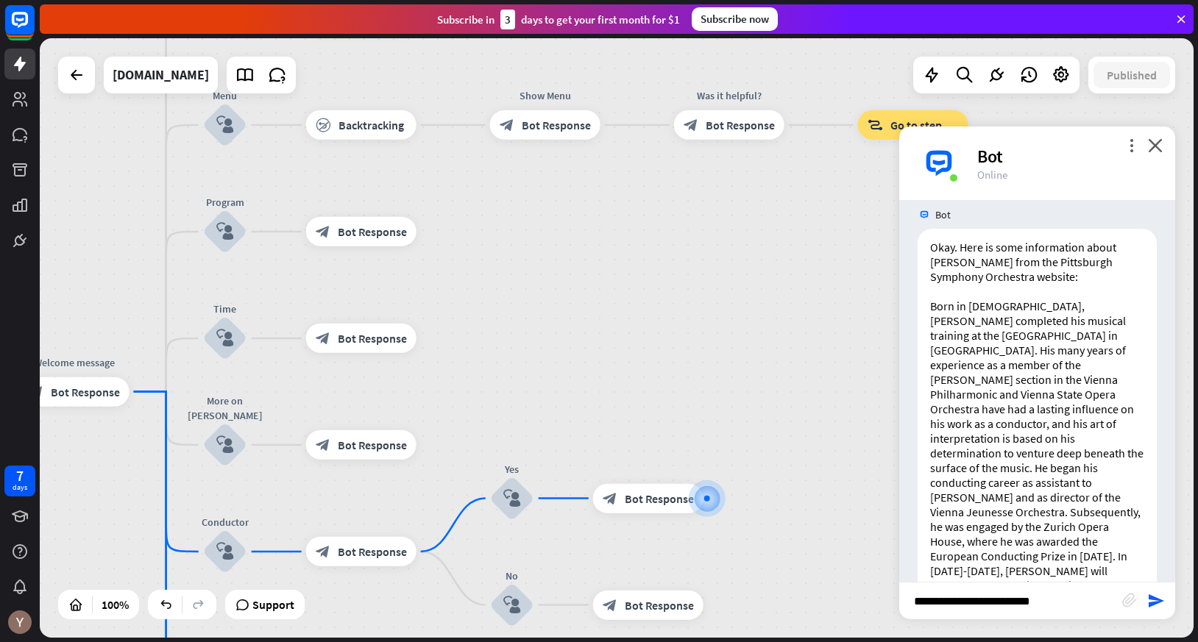
type input "**********"
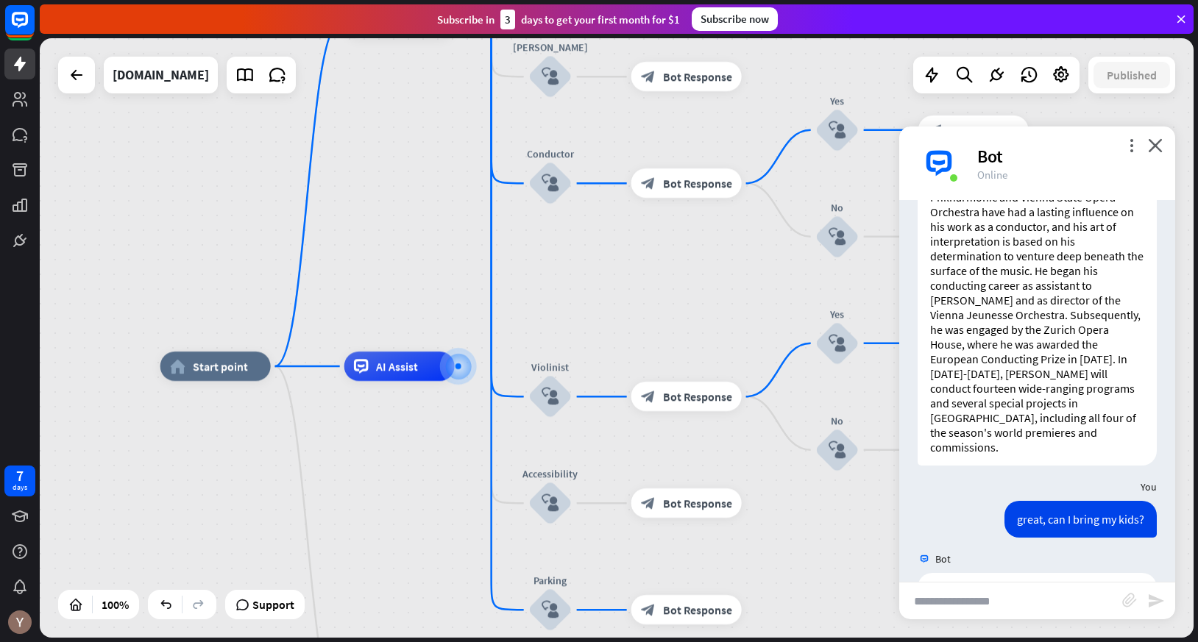
scroll to position [3030, 0]
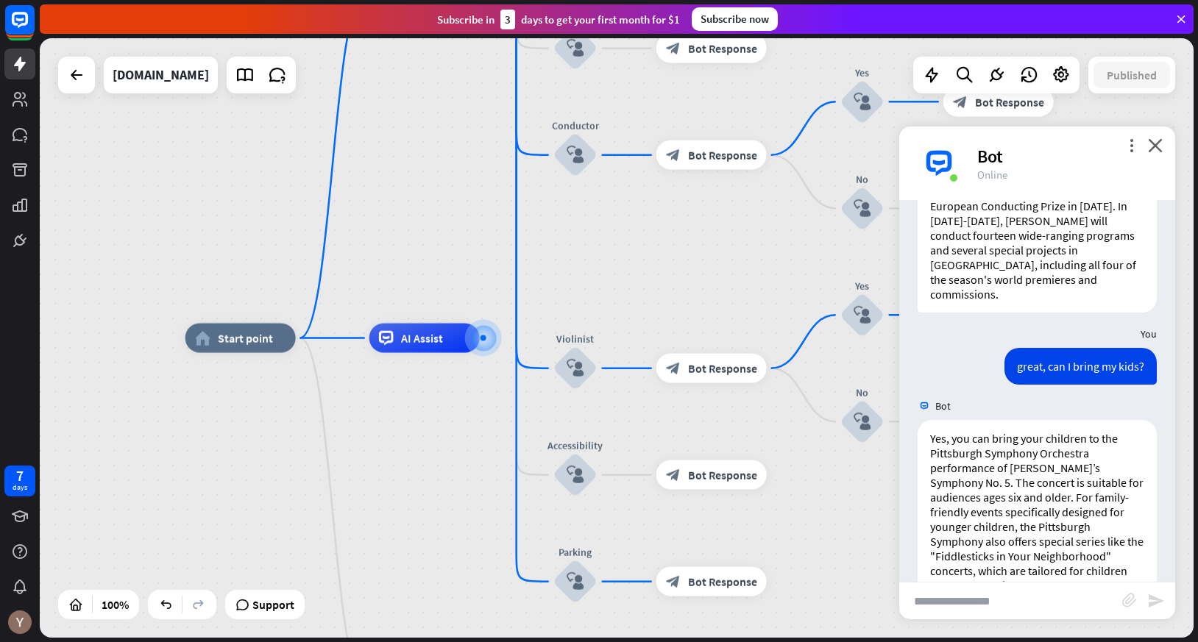
click at [1027, 604] on input "text" at bounding box center [1010, 601] width 223 height 37
type input "**********"
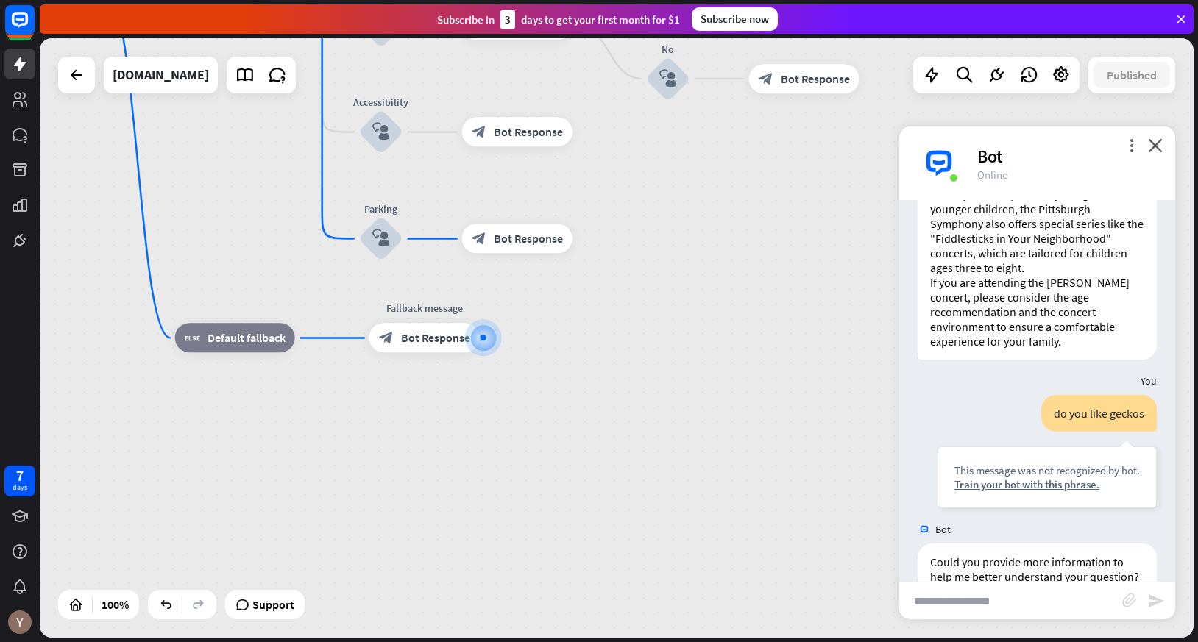
scroll to position [3350, 0]
